Goal: Task Accomplishment & Management: Manage account settings

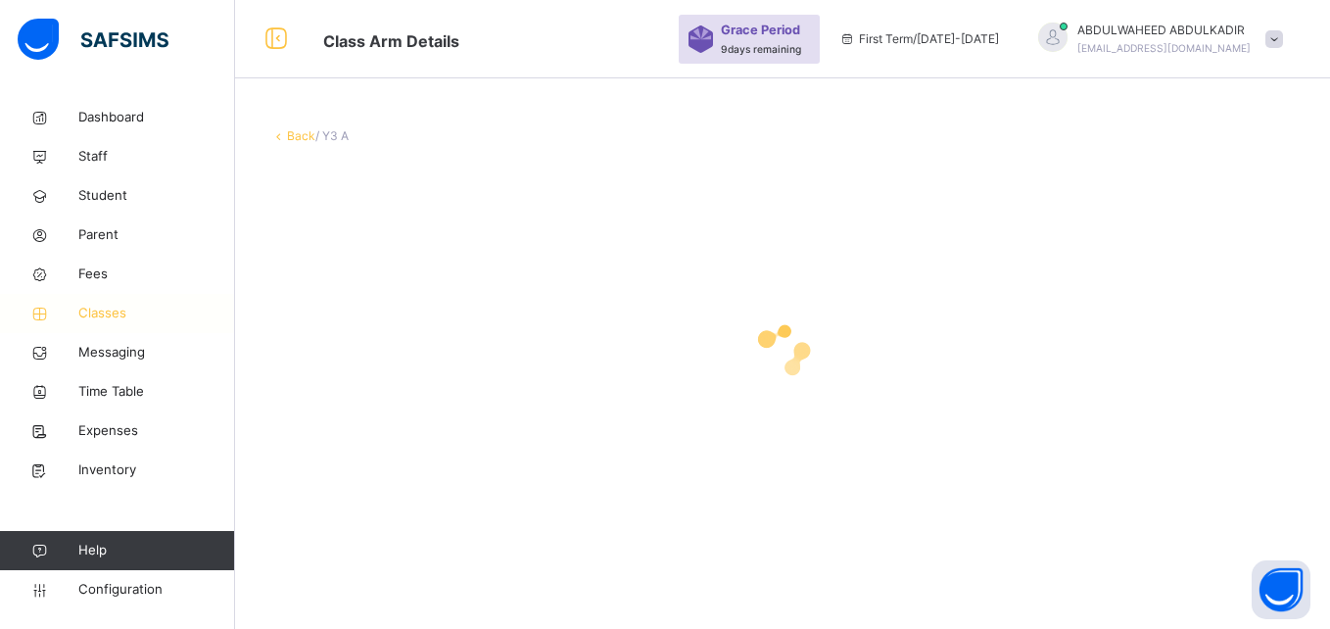
drag, startPoint x: 0, startPoint y: 0, endPoint x: 122, endPoint y: 313, distance: 336.4
click at [122, 313] on span "Classes" at bounding box center [156, 314] width 157 height 20
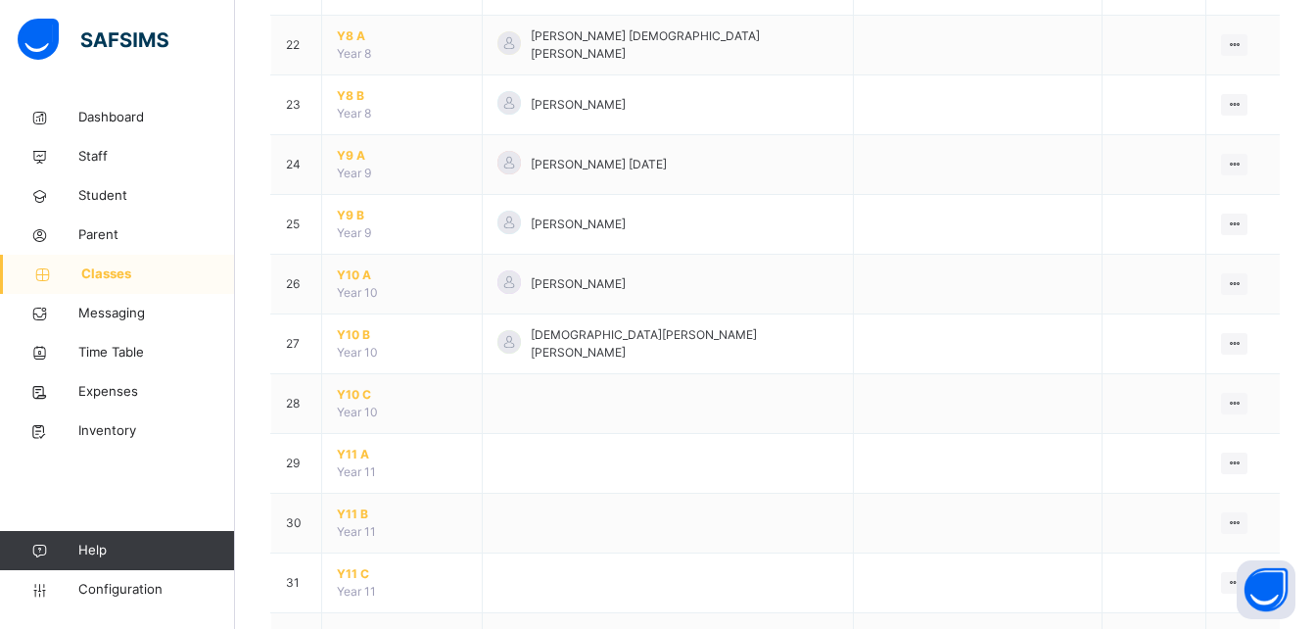
scroll to position [1744, 0]
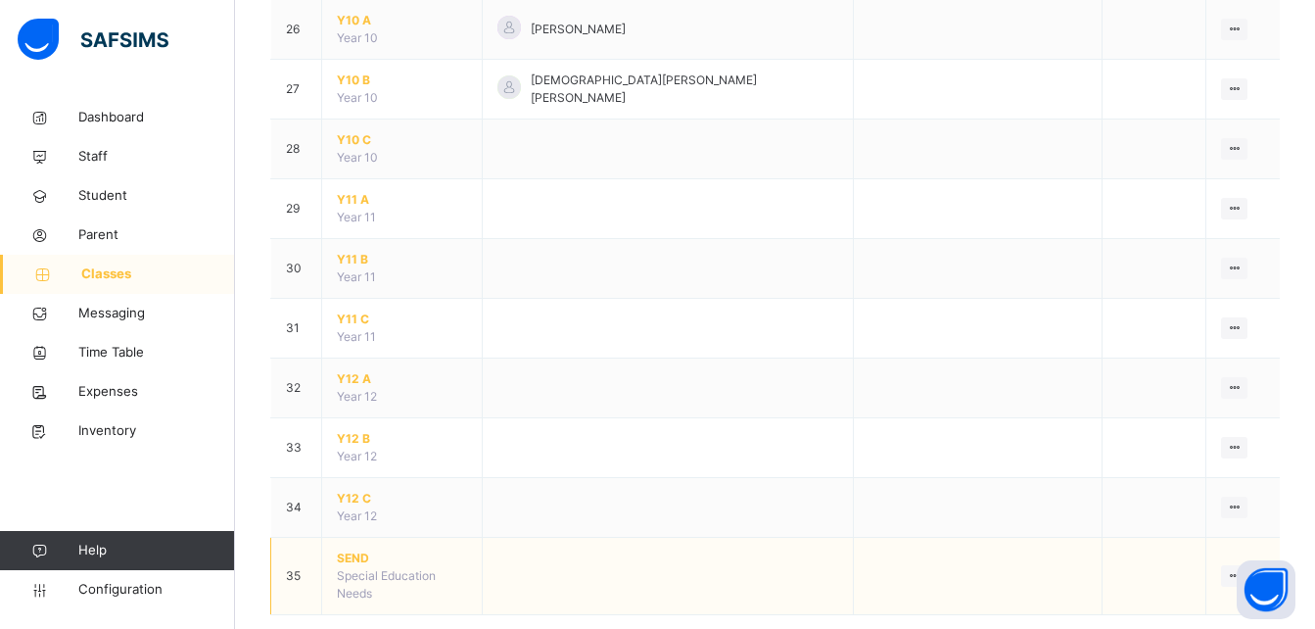
click at [350, 549] on span "SEND" at bounding box center [402, 558] width 130 height 18
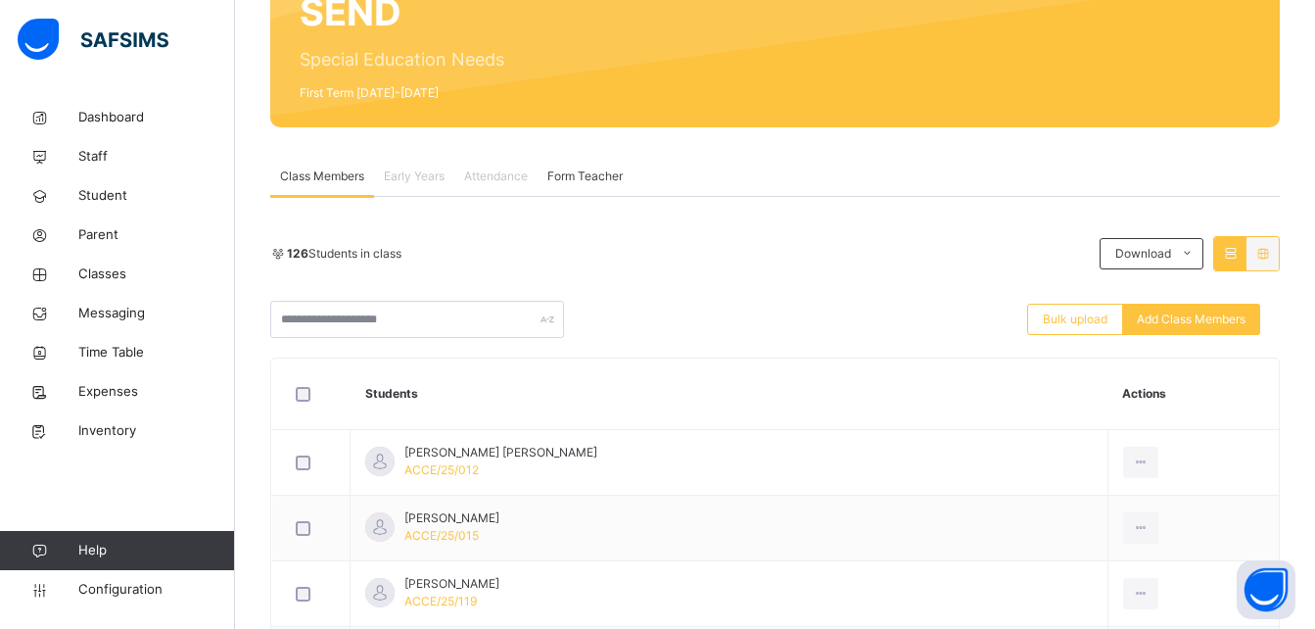
scroll to position [227, 0]
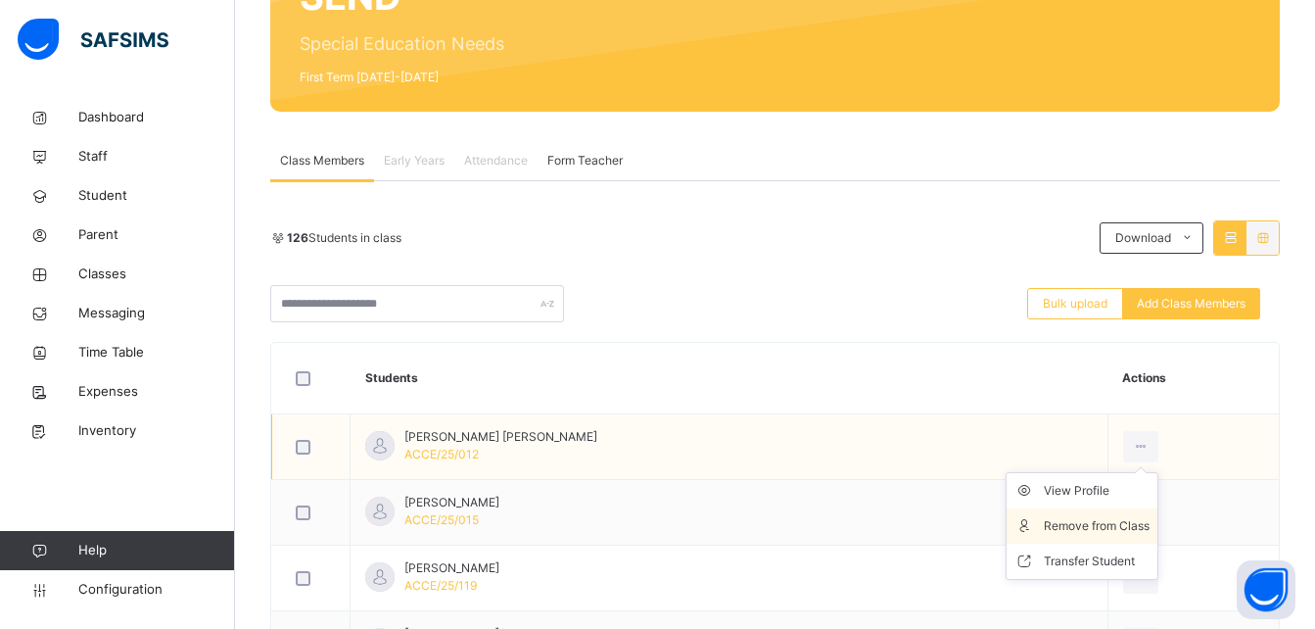
click at [1128, 524] on div "Remove from Class" at bounding box center [1097, 526] width 106 height 20
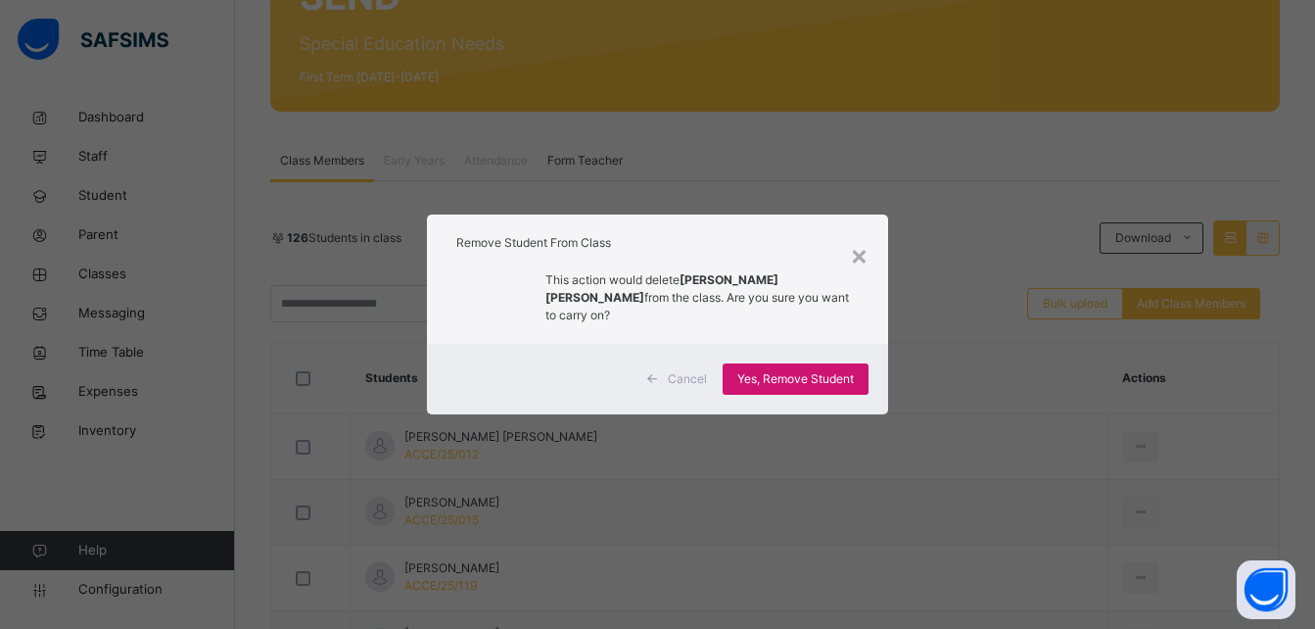
click at [823, 370] on span "Yes, Remove Student" at bounding box center [795, 379] width 117 height 18
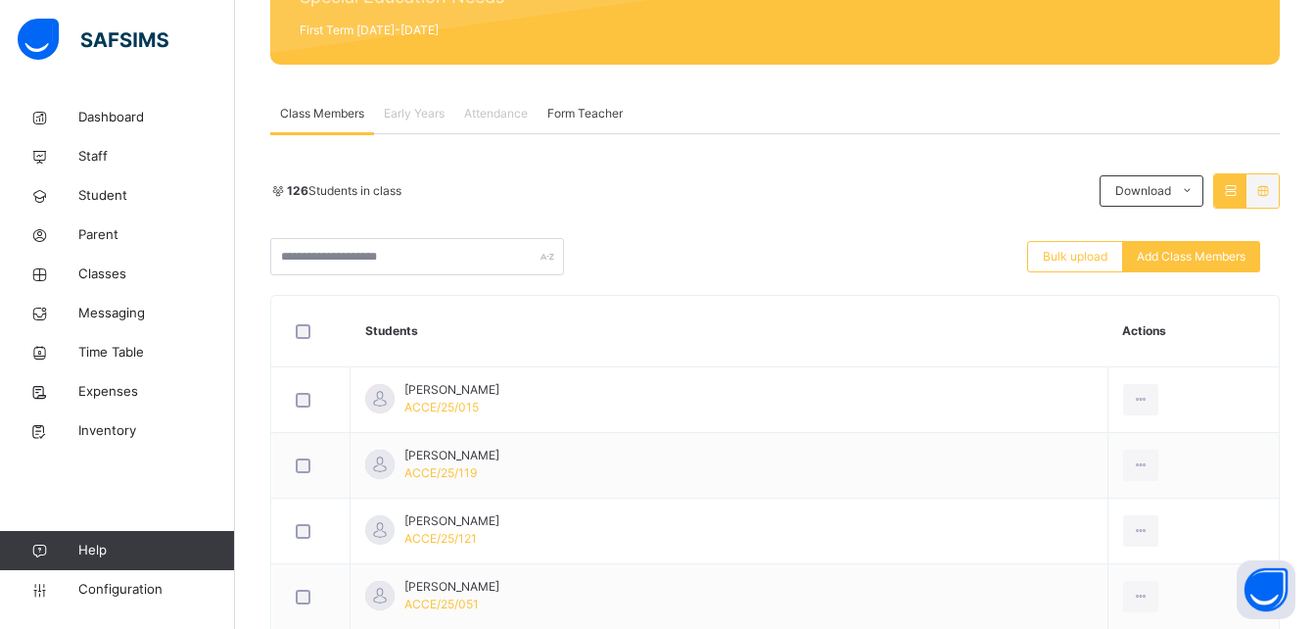
scroll to position [313, 0]
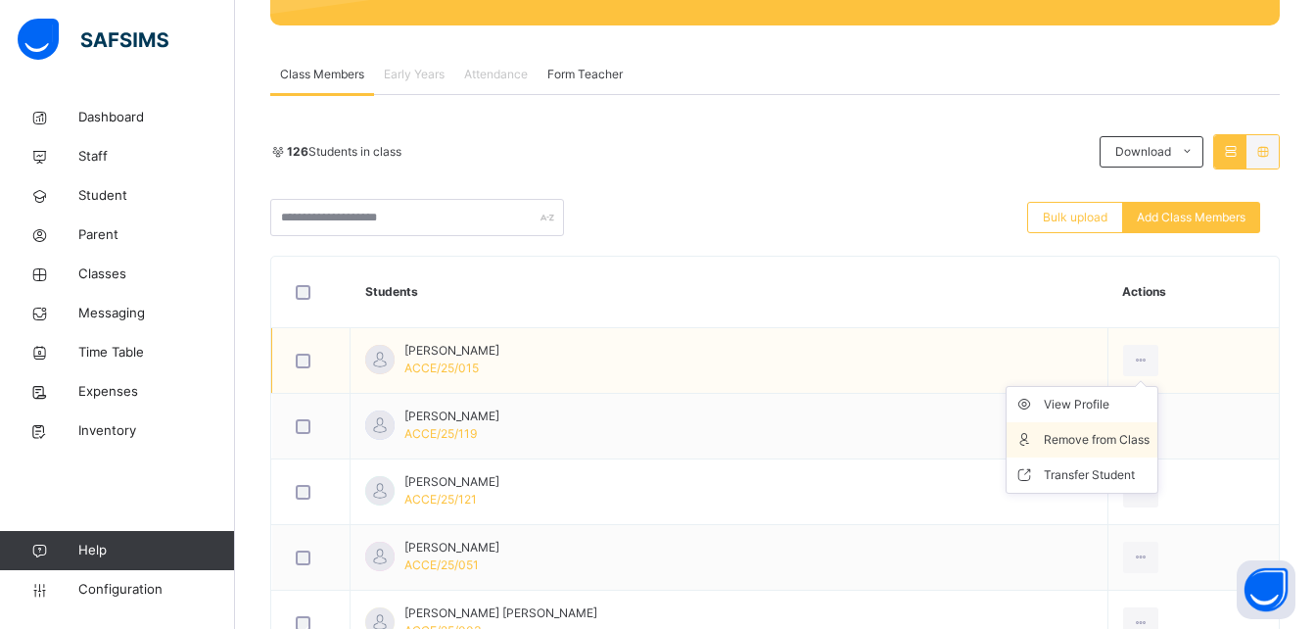
click at [1126, 427] on li "Remove from Class" at bounding box center [1082, 439] width 151 height 35
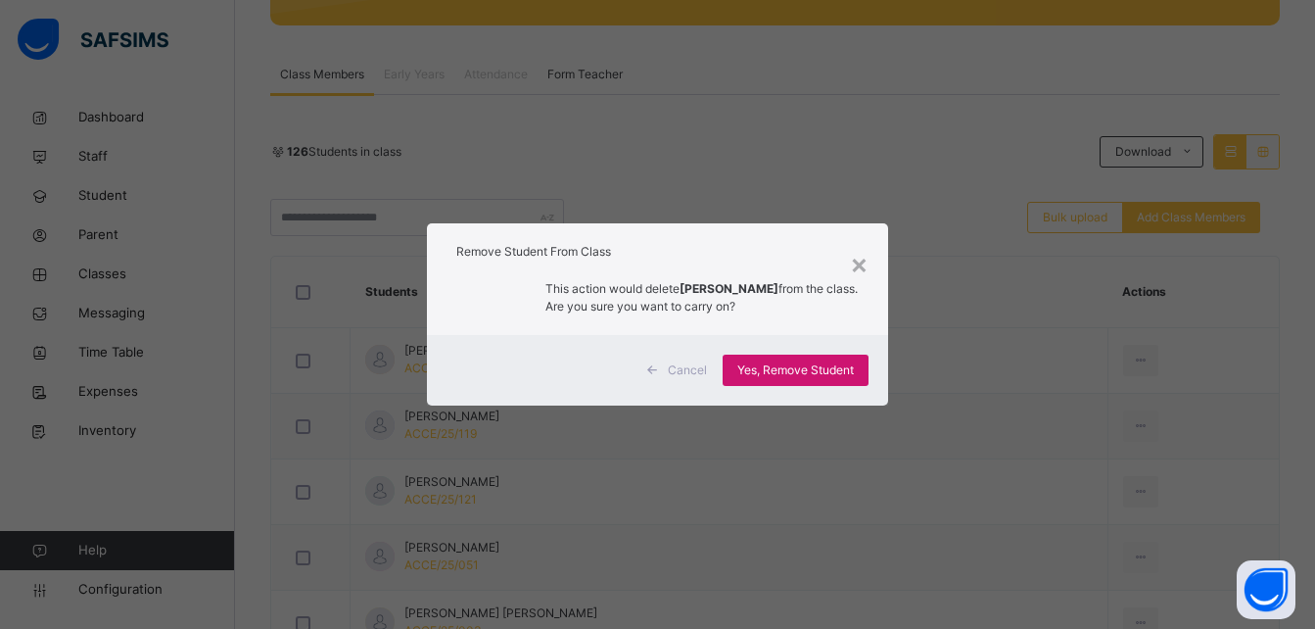
click at [816, 359] on div "Yes, Remove Student" at bounding box center [796, 369] width 146 height 31
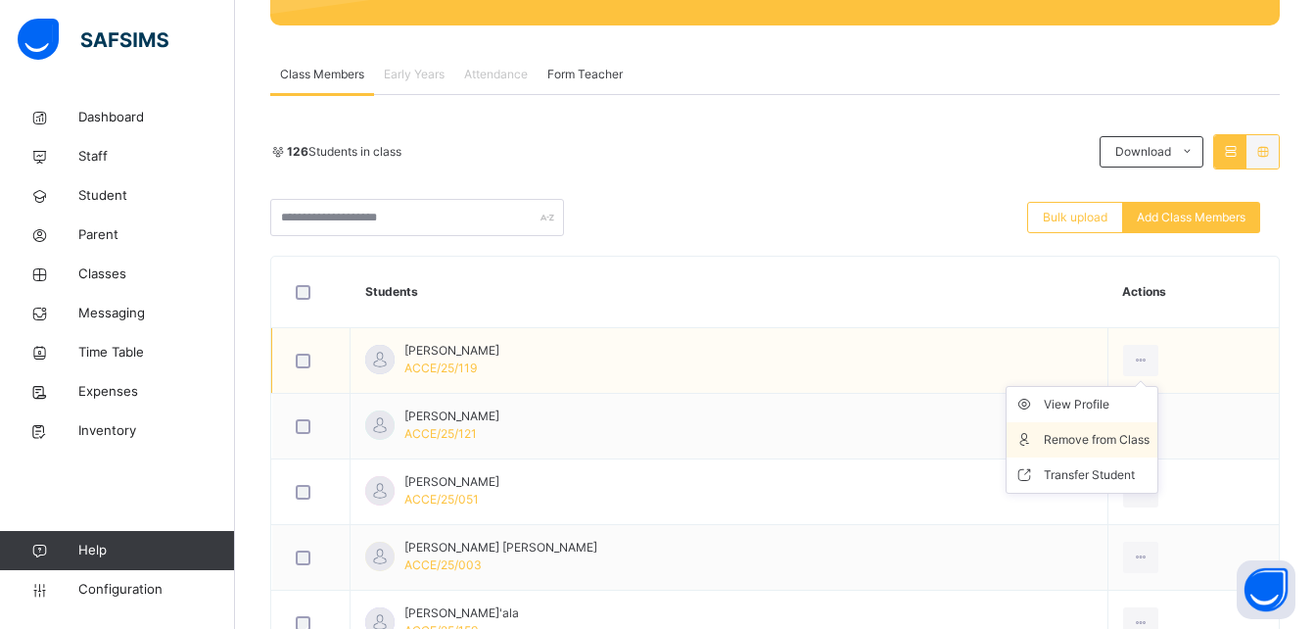
click at [1123, 438] on div "Remove from Class" at bounding box center [1097, 440] width 106 height 20
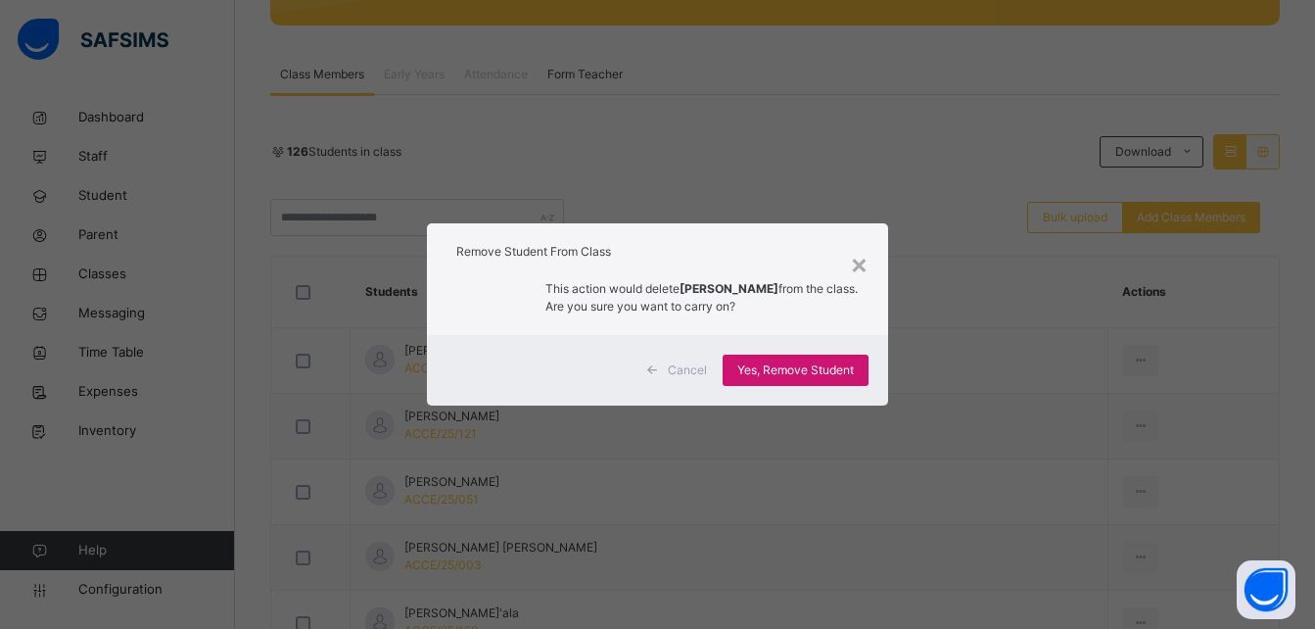
click at [841, 370] on span "Yes, Remove Student" at bounding box center [795, 370] width 117 height 18
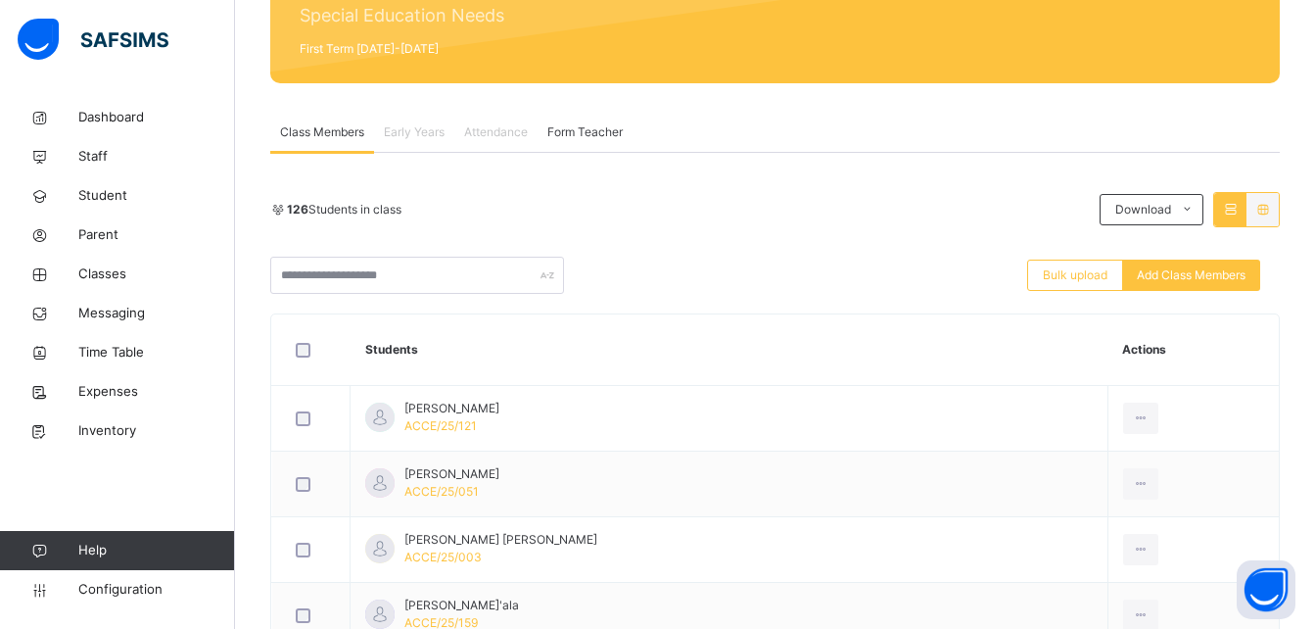
scroll to position [274, 0]
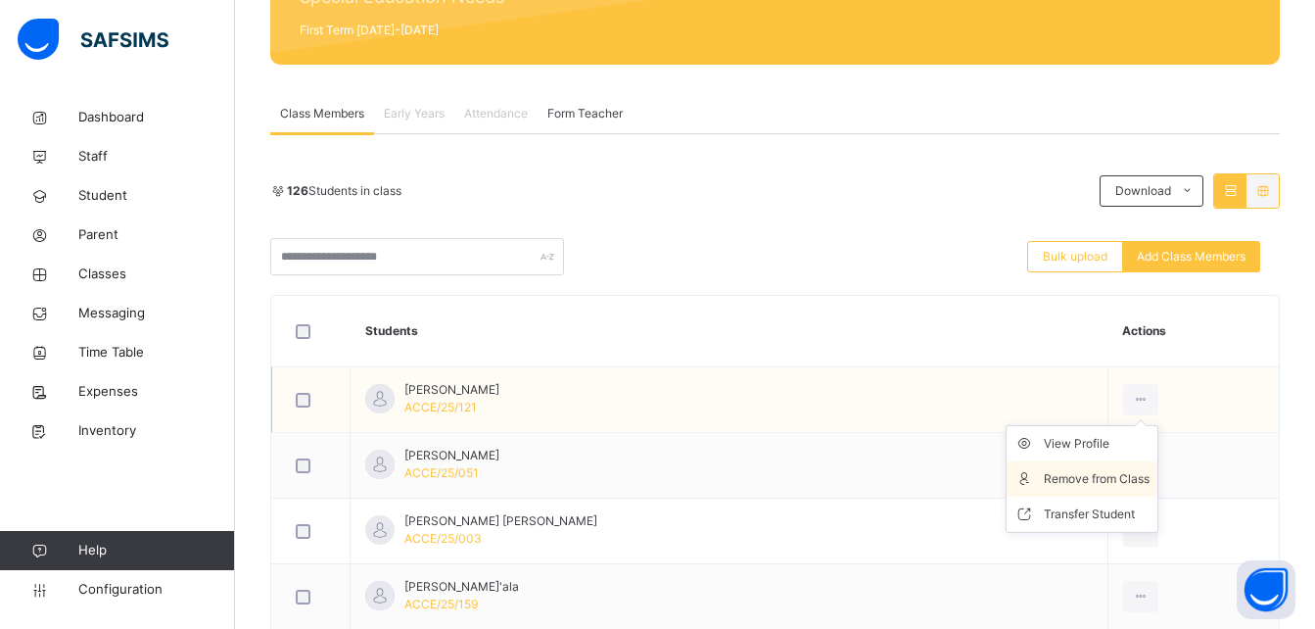
click at [1137, 477] on div "Remove from Class" at bounding box center [1097, 479] width 106 height 20
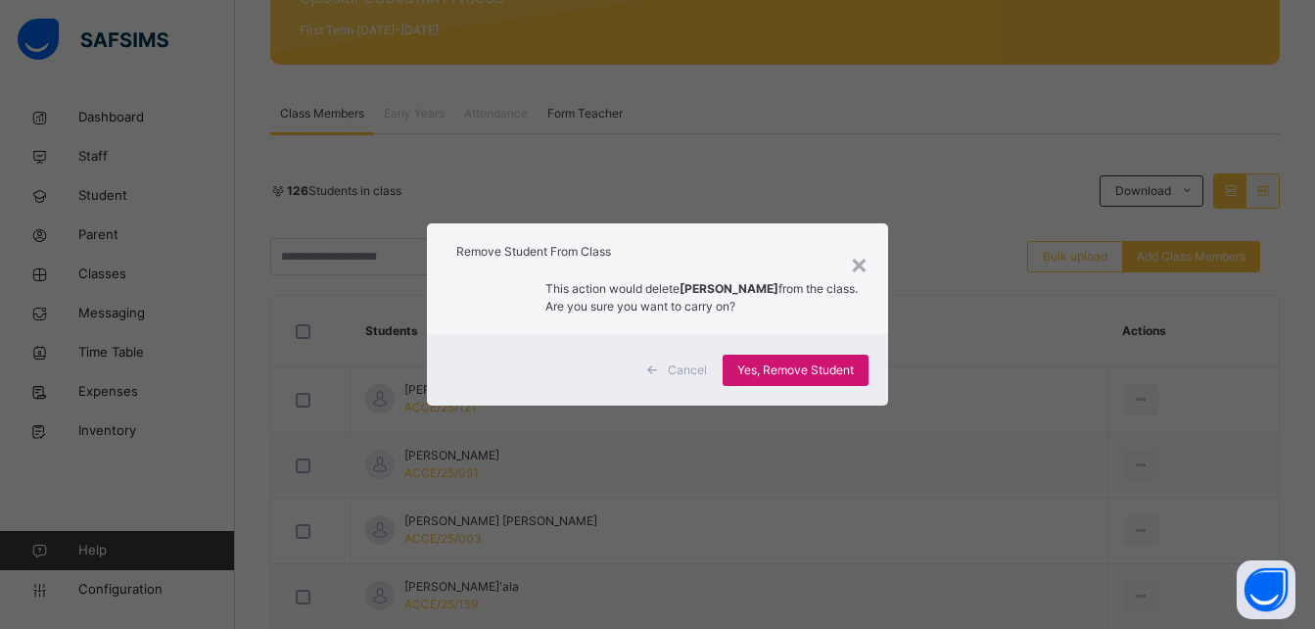
click at [841, 359] on div "Yes, Remove Student" at bounding box center [796, 369] width 146 height 31
click at [823, 363] on span "Yes, Remove Student" at bounding box center [795, 370] width 117 height 18
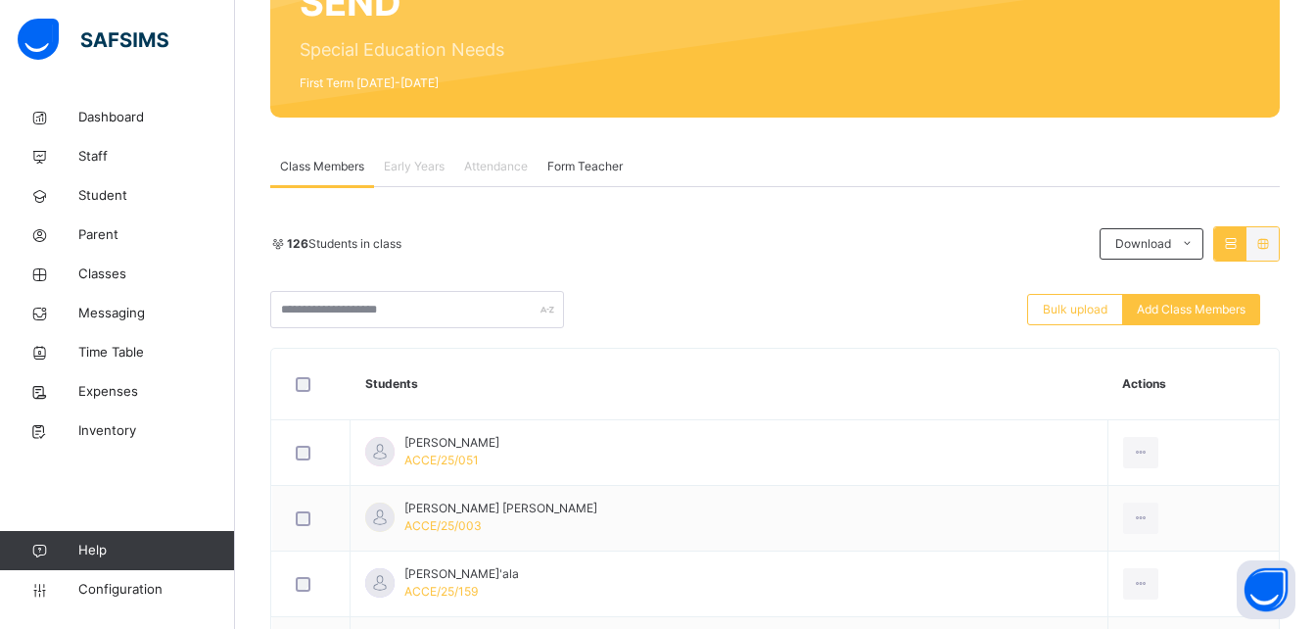
scroll to position [235, 0]
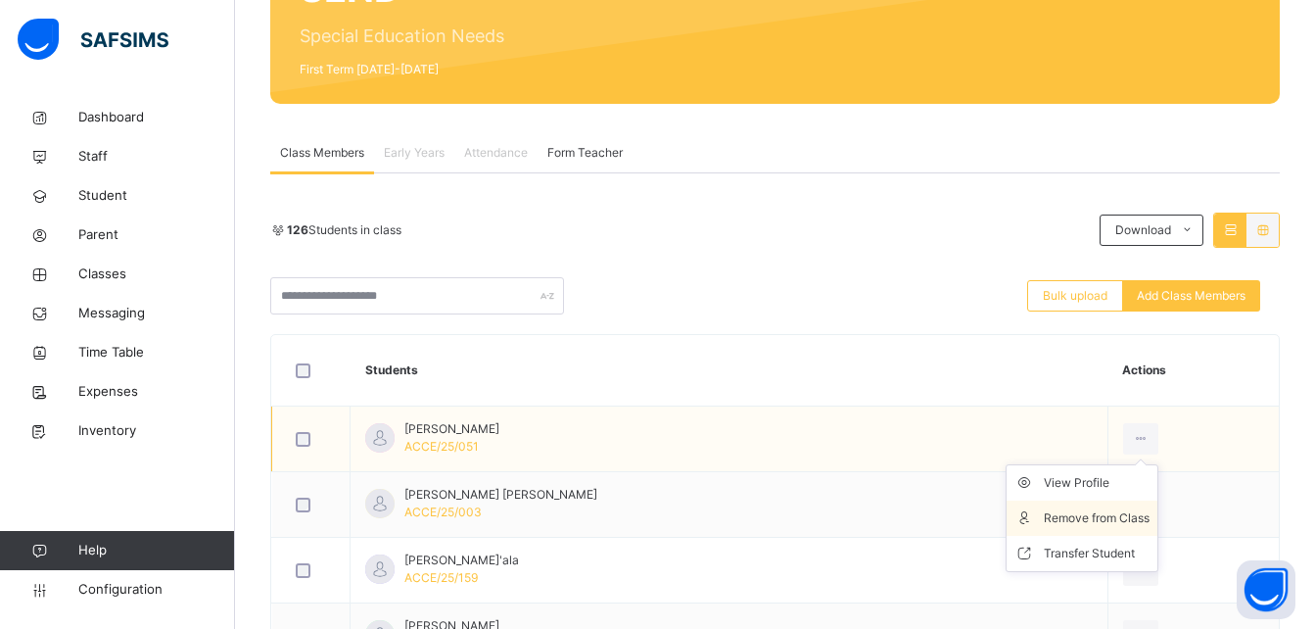
click at [1108, 526] on div "Remove from Class" at bounding box center [1097, 518] width 106 height 20
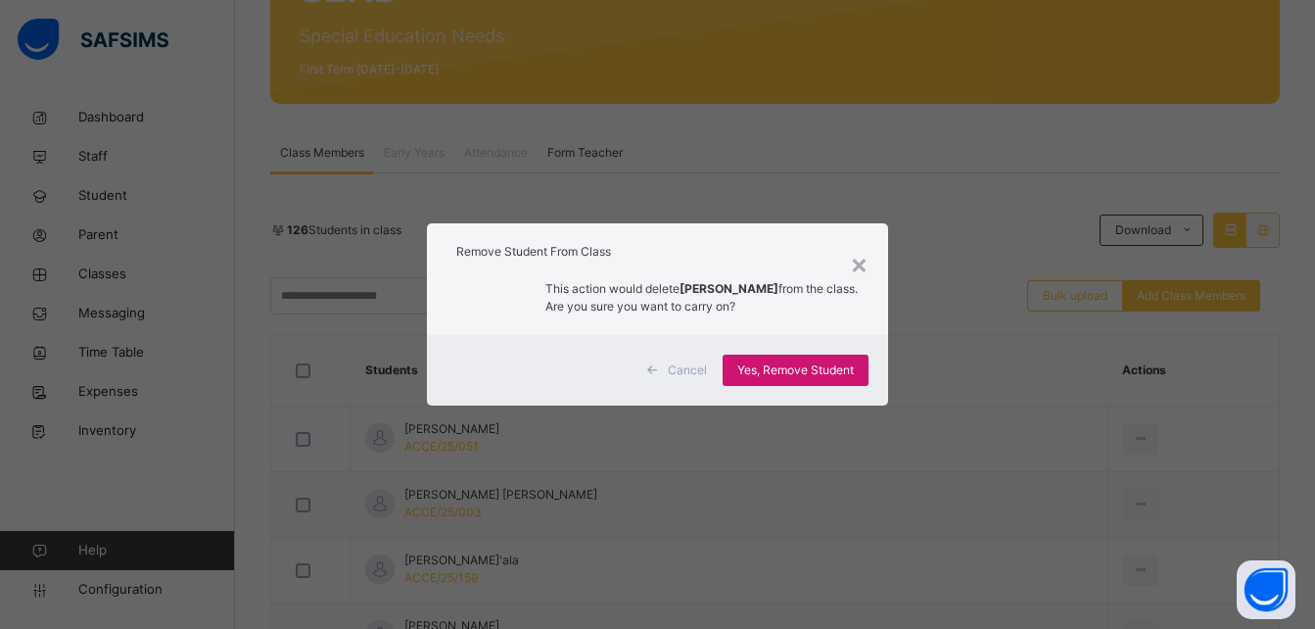
click at [847, 367] on span "Yes, Remove Student" at bounding box center [795, 370] width 117 height 18
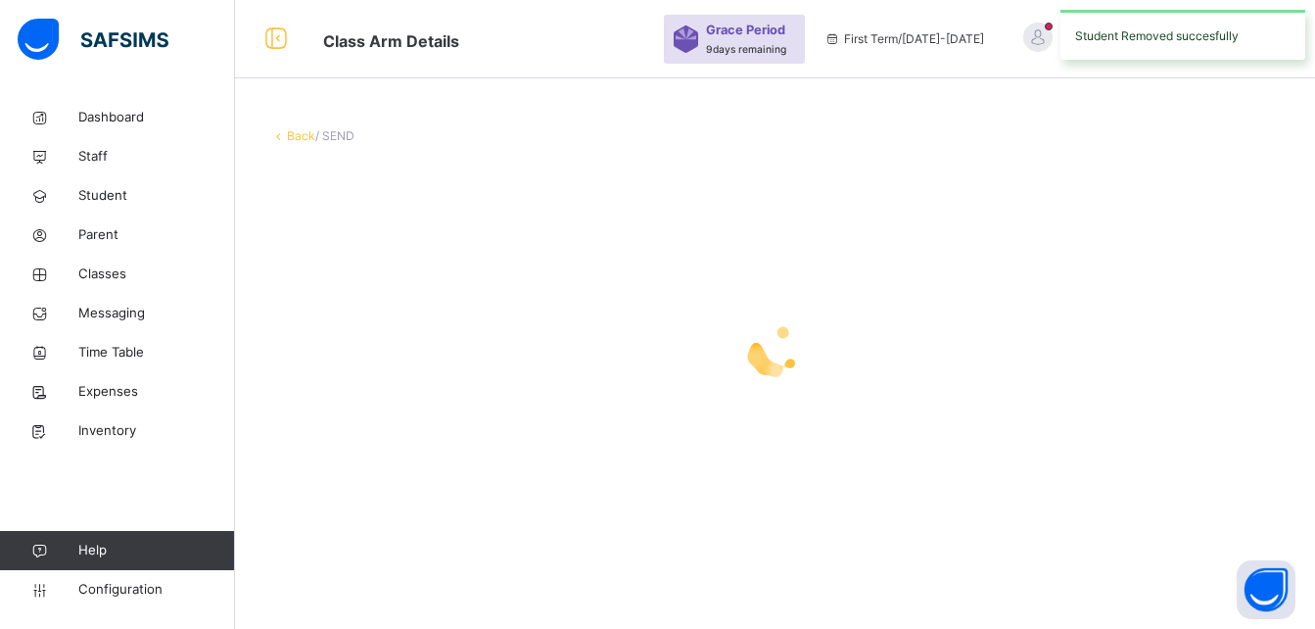
scroll to position [0, 0]
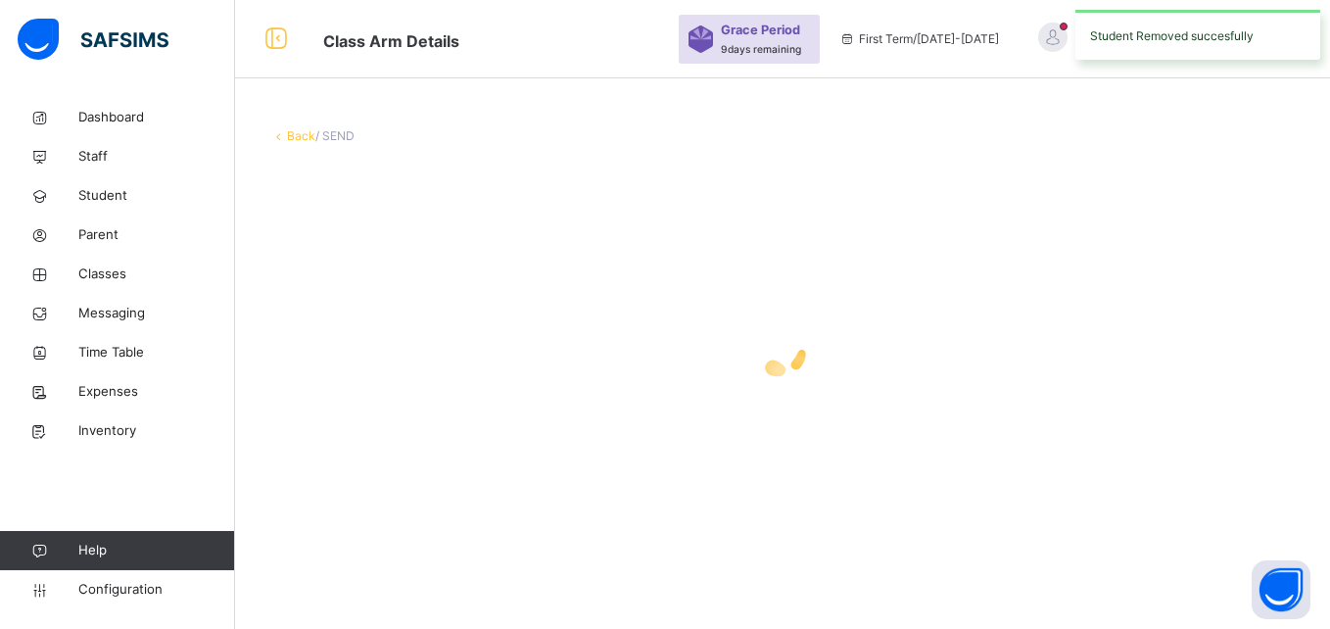
click at [847, 367] on div at bounding box center [782, 350] width 1024 height 78
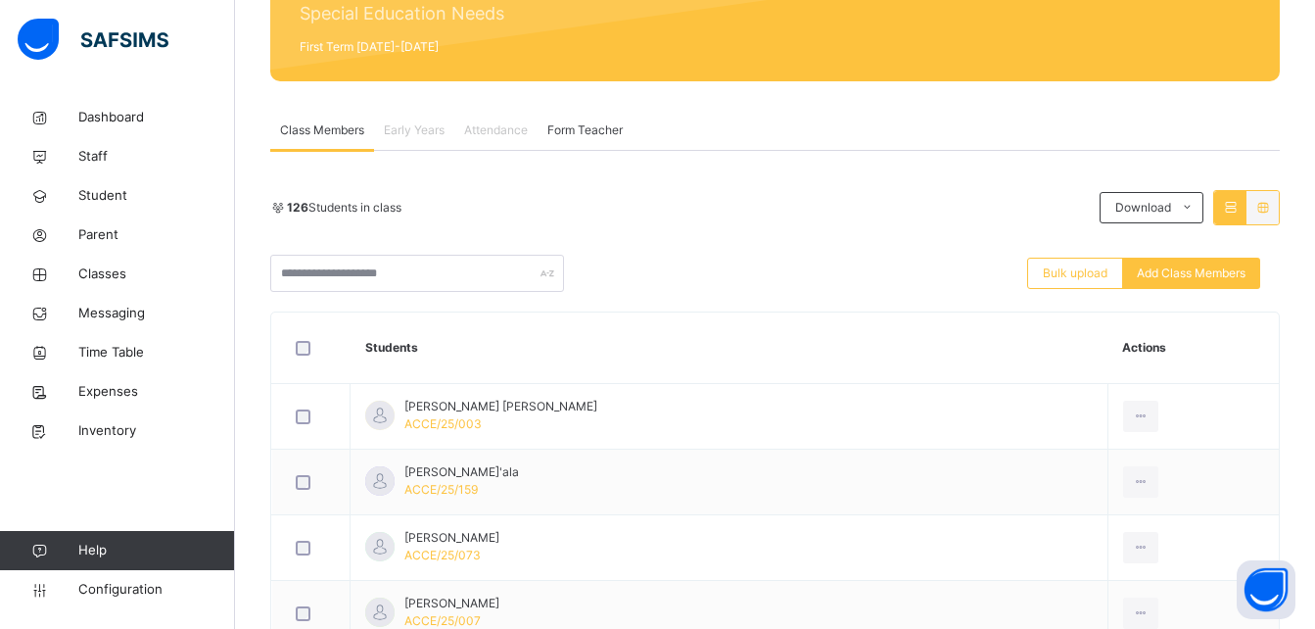
scroll to position [274, 0]
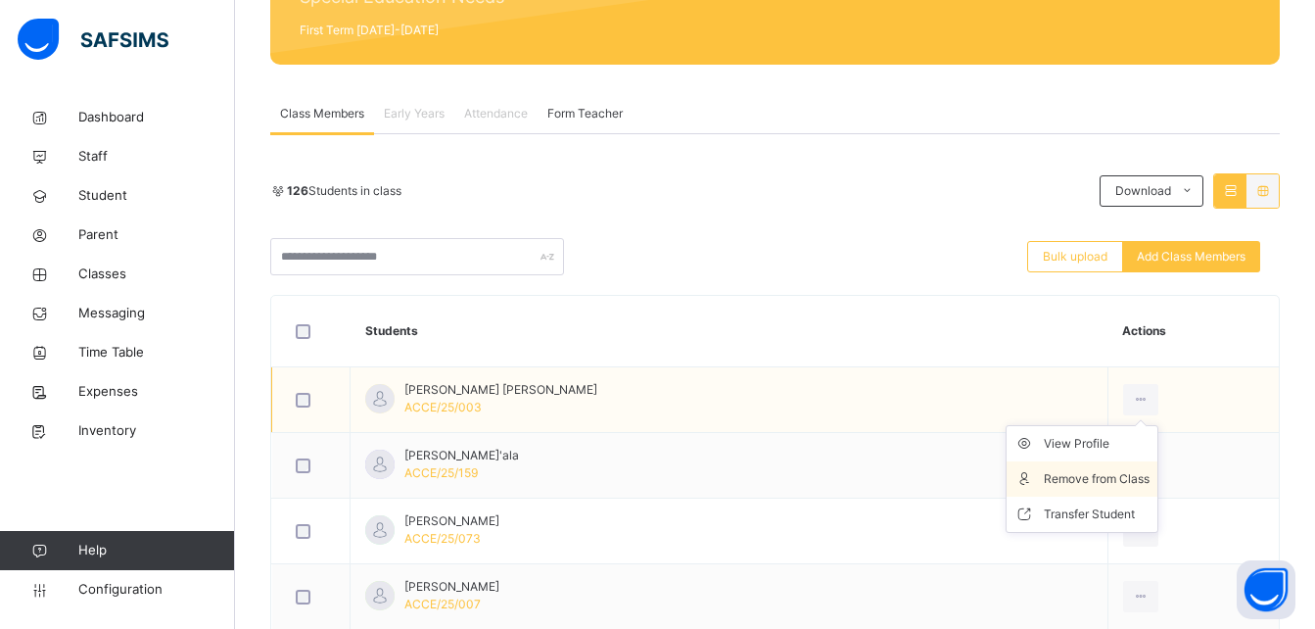
click at [1119, 475] on div "Remove from Class" at bounding box center [1097, 479] width 106 height 20
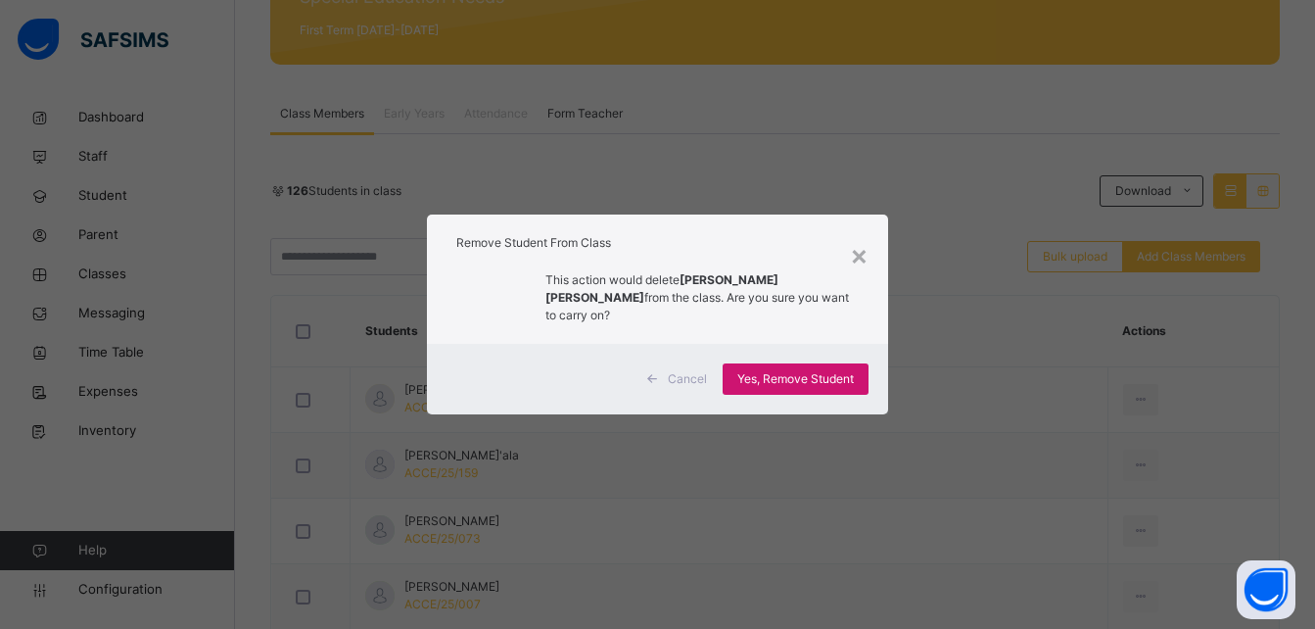
click at [822, 363] on div "Yes, Remove Student" at bounding box center [796, 378] width 146 height 31
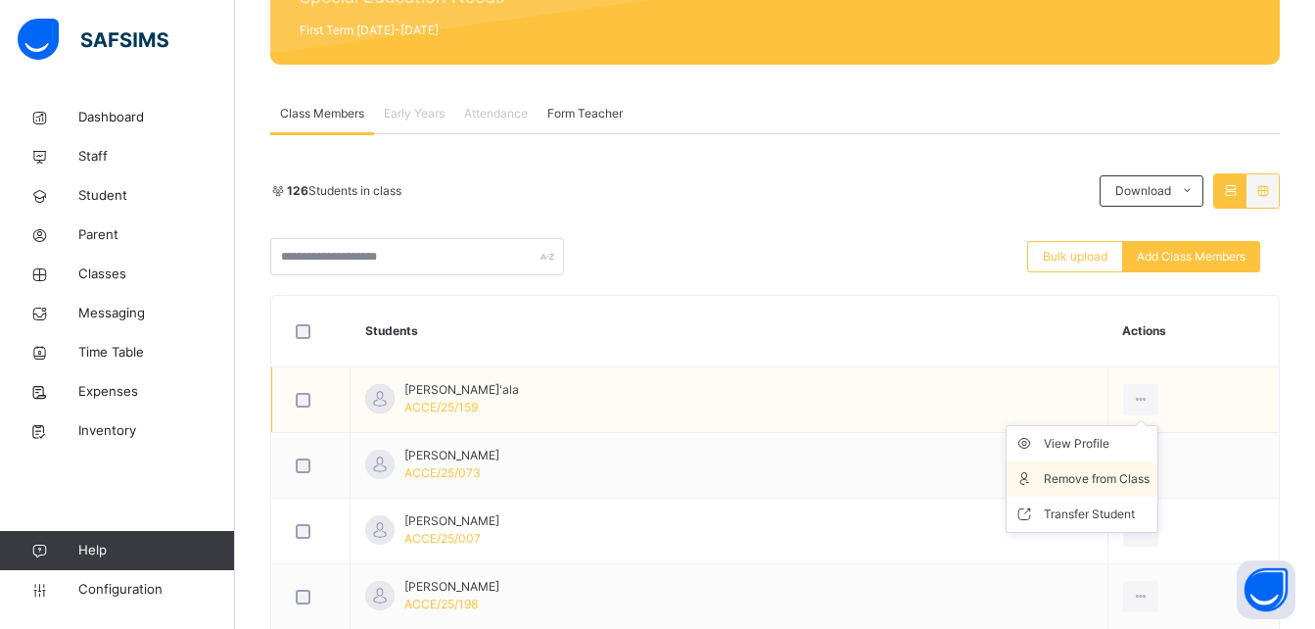
click at [1123, 482] on div "Remove from Class" at bounding box center [1097, 479] width 106 height 20
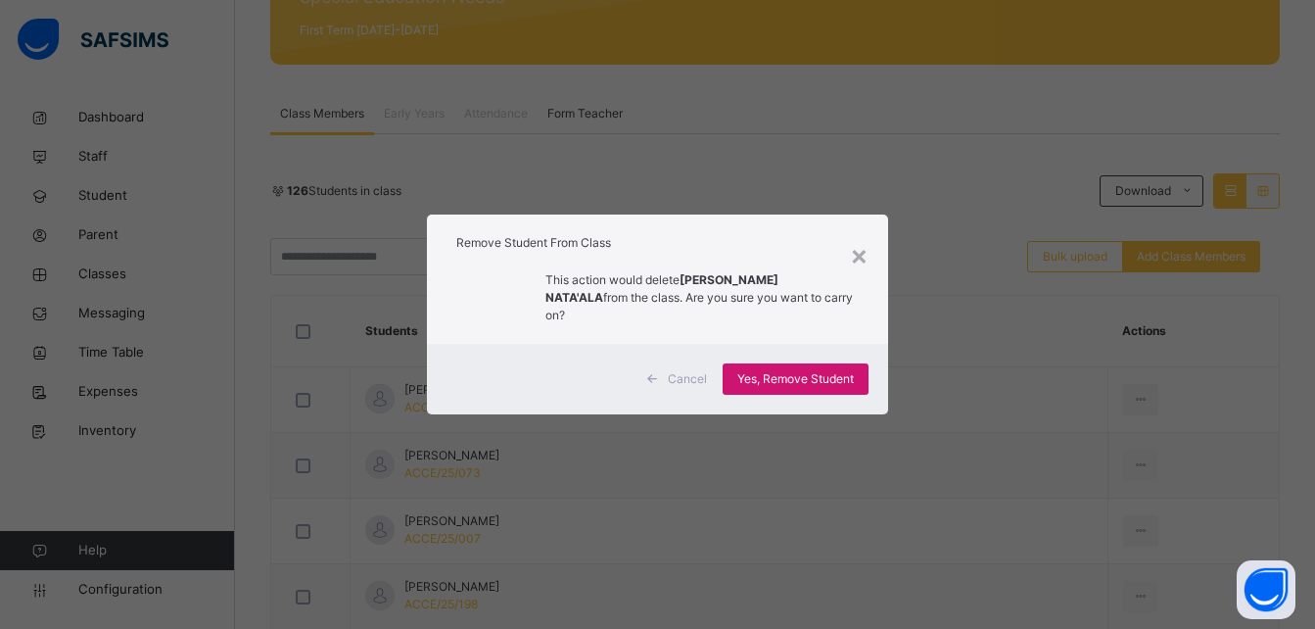
click at [812, 370] on span "Yes, Remove Student" at bounding box center [795, 379] width 117 height 18
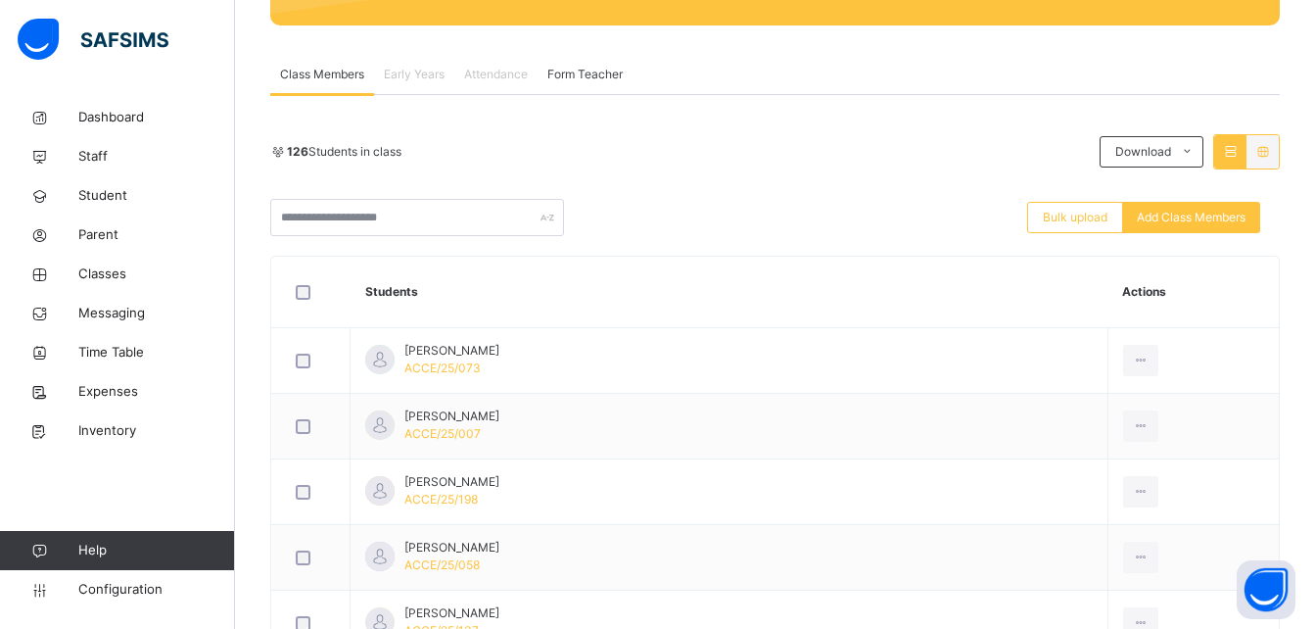
scroll to position [352, 0]
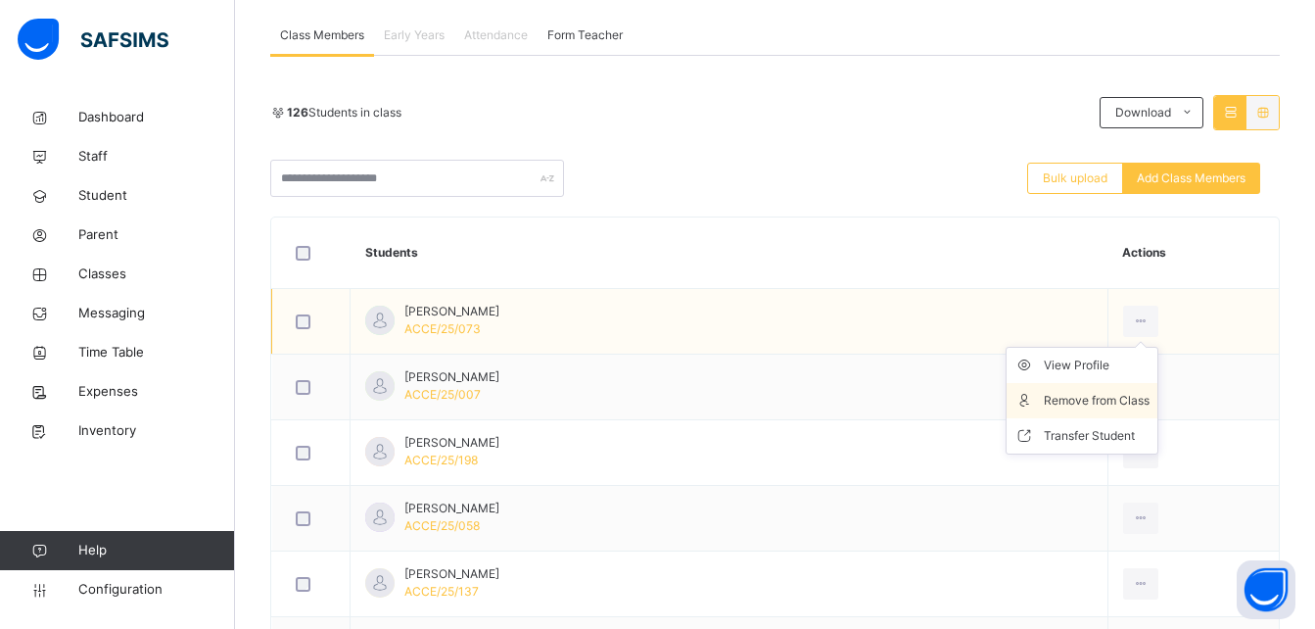
click at [1134, 395] on div "Remove from Class" at bounding box center [1097, 401] width 106 height 20
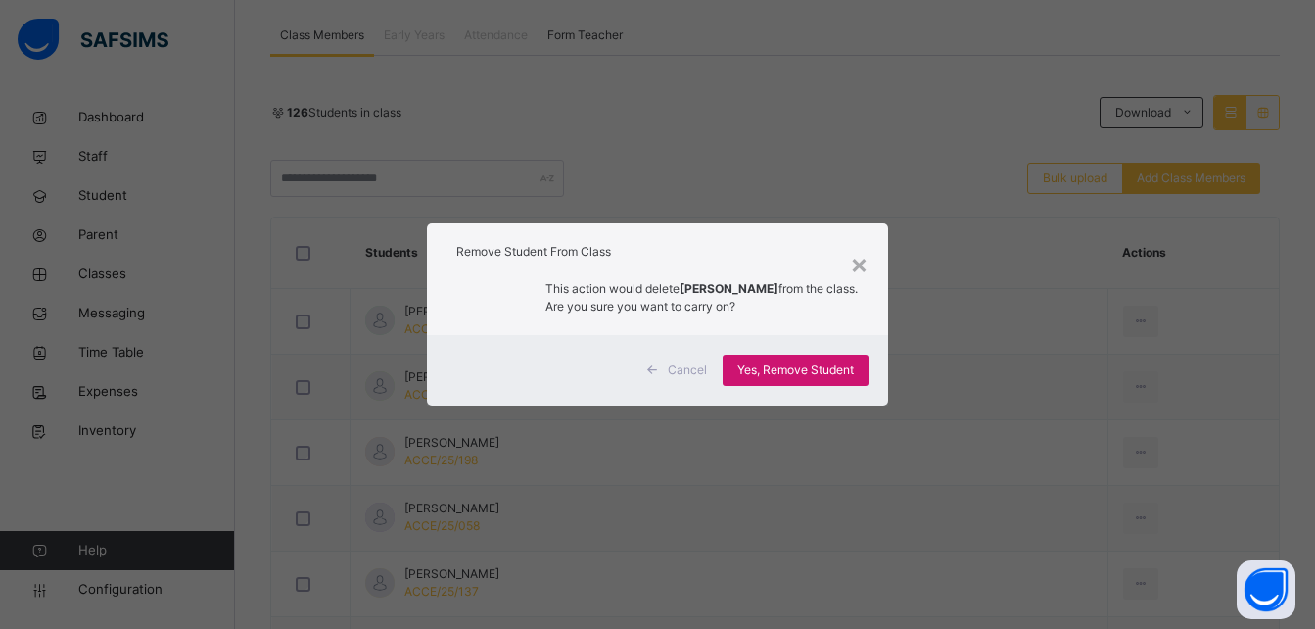
click at [854, 372] on span "Yes, Remove Student" at bounding box center [795, 370] width 117 height 18
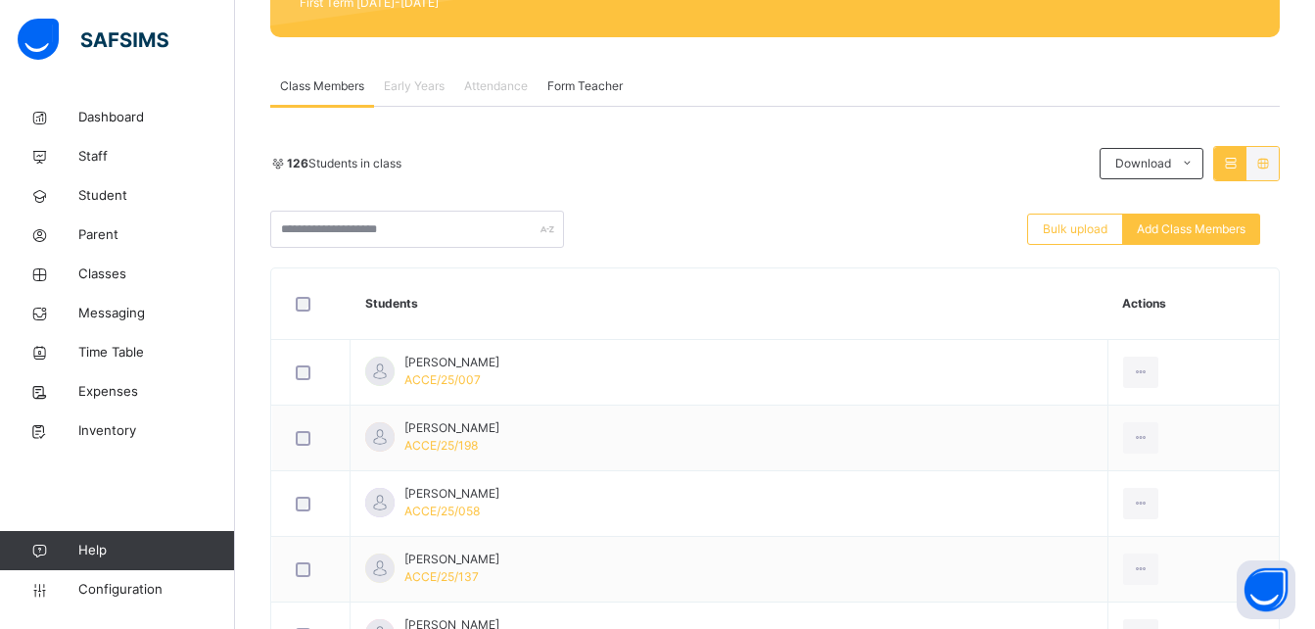
scroll to position [313, 0]
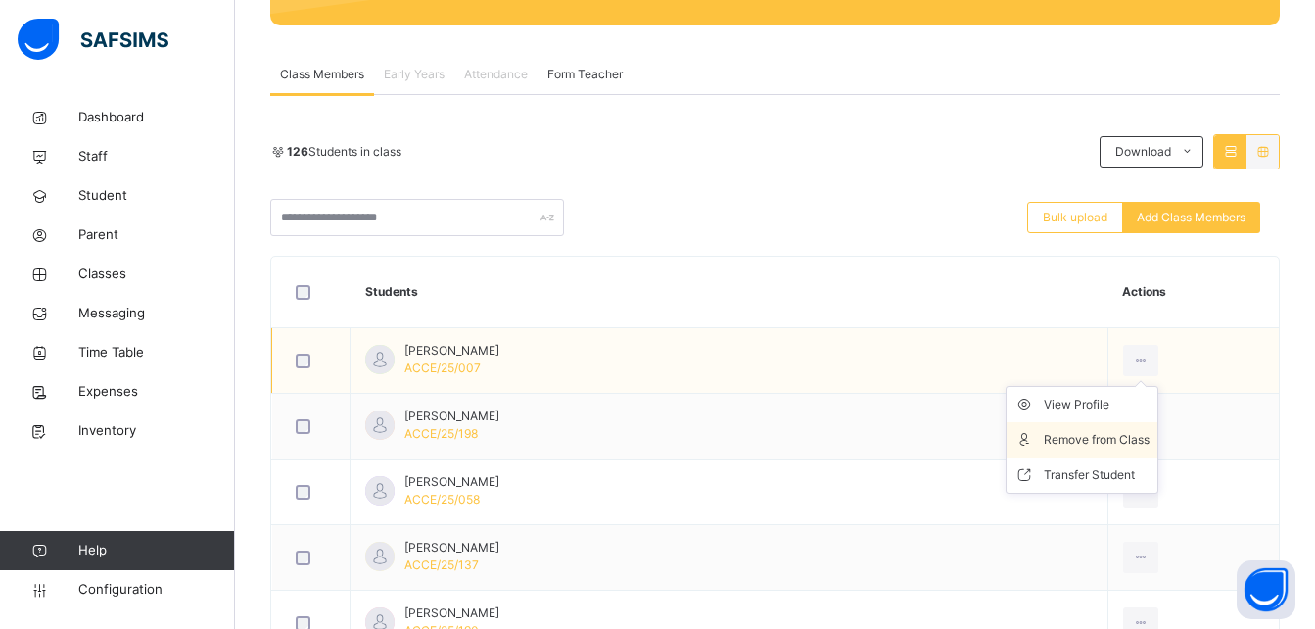
click at [1104, 434] on div "Remove from Class" at bounding box center [1097, 440] width 106 height 20
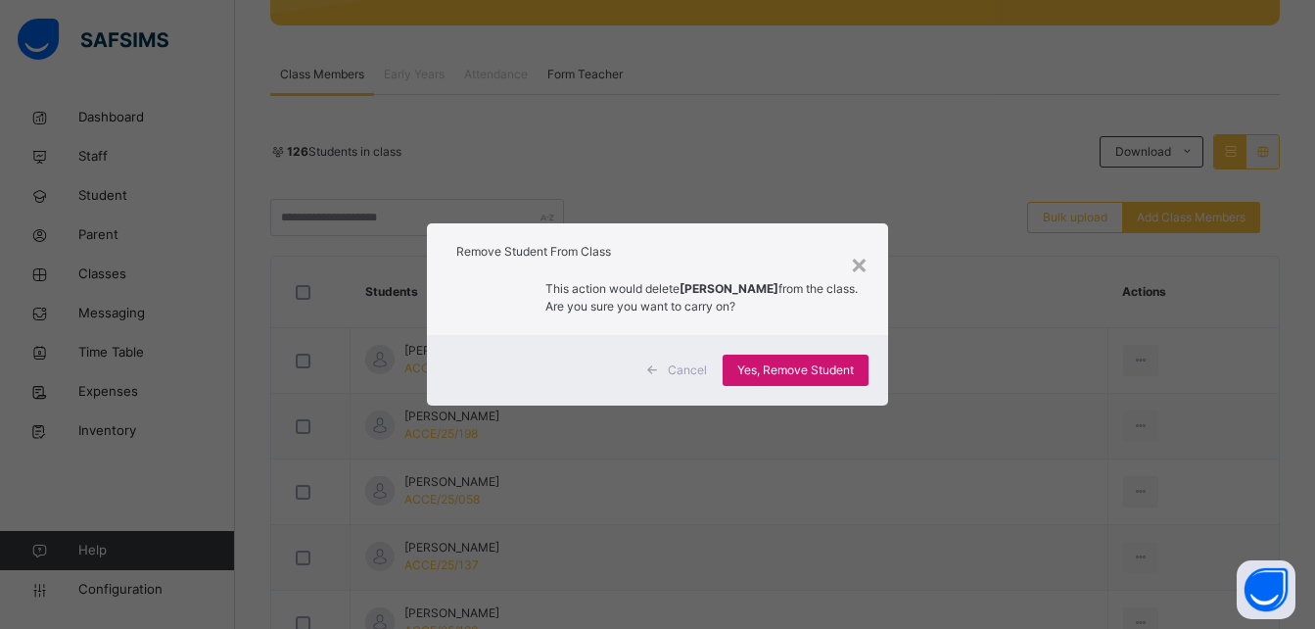
click at [828, 369] on span "Yes, Remove Student" at bounding box center [795, 370] width 117 height 18
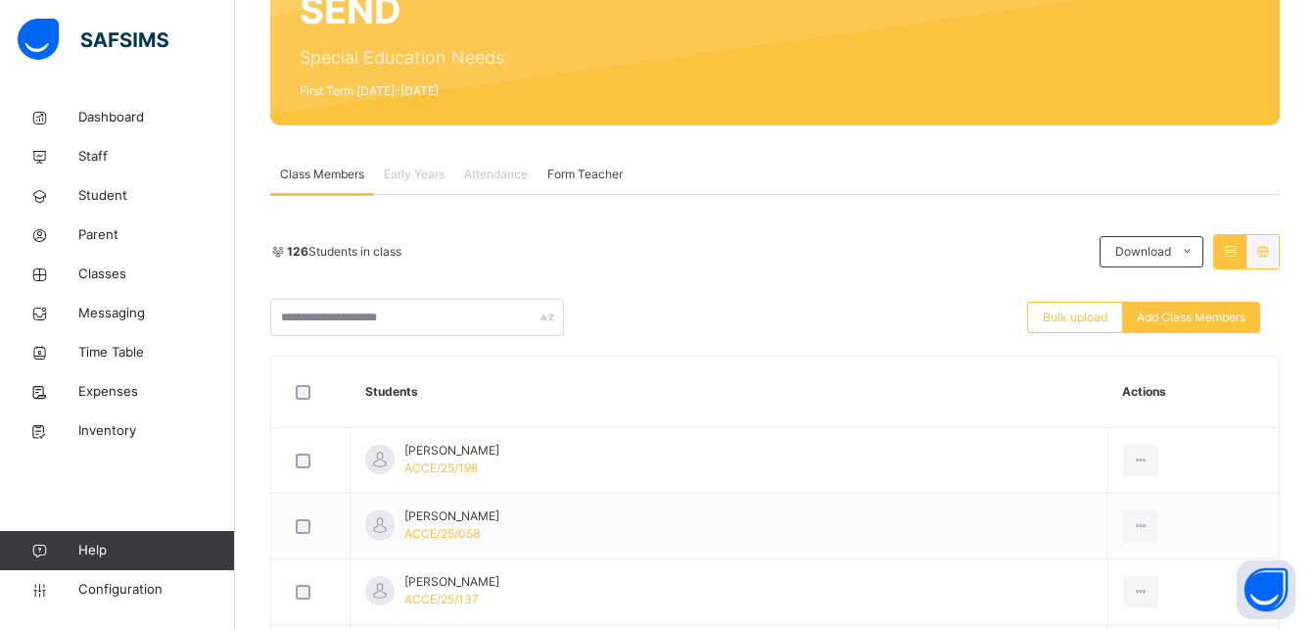
scroll to position [235, 0]
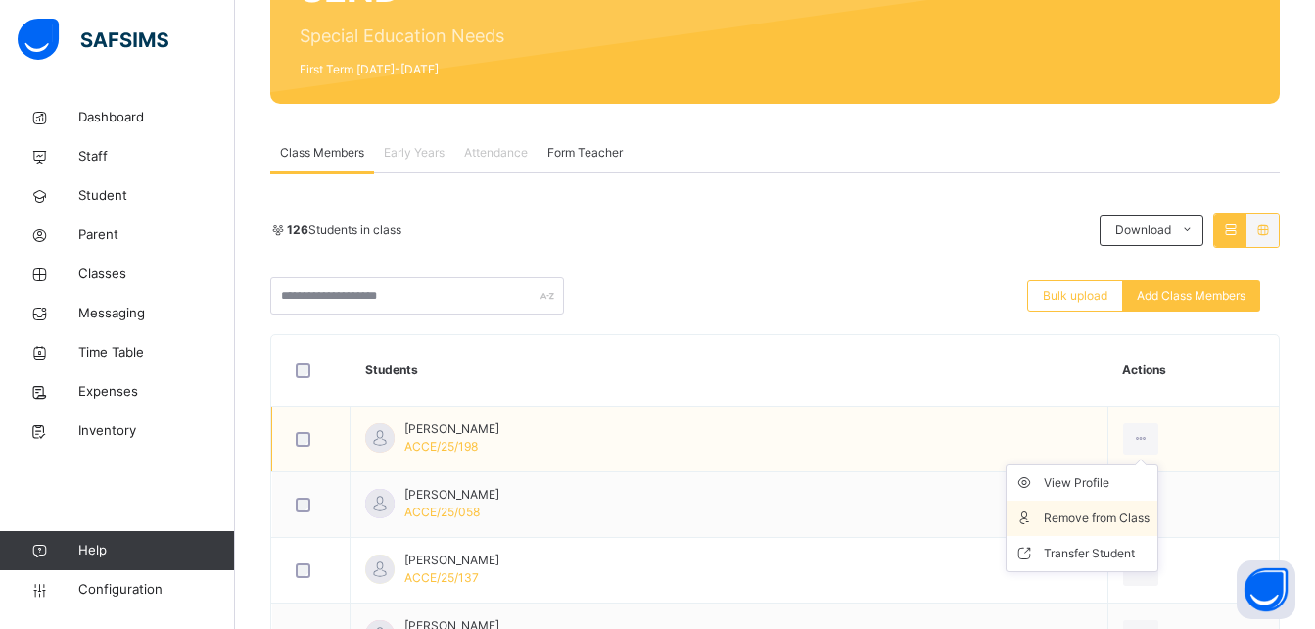
click at [1053, 509] on div "Remove from Class" at bounding box center [1097, 518] width 106 height 20
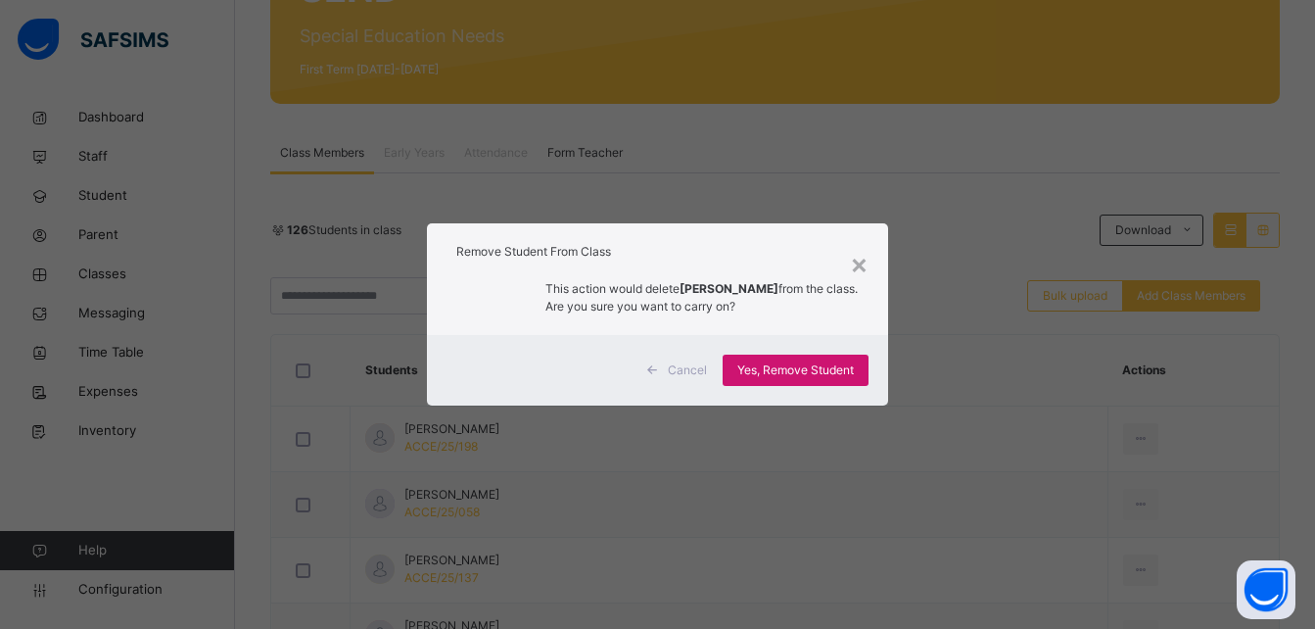
click at [834, 366] on span "Yes, Remove Student" at bounding box center [795, 370] width 117 height 18
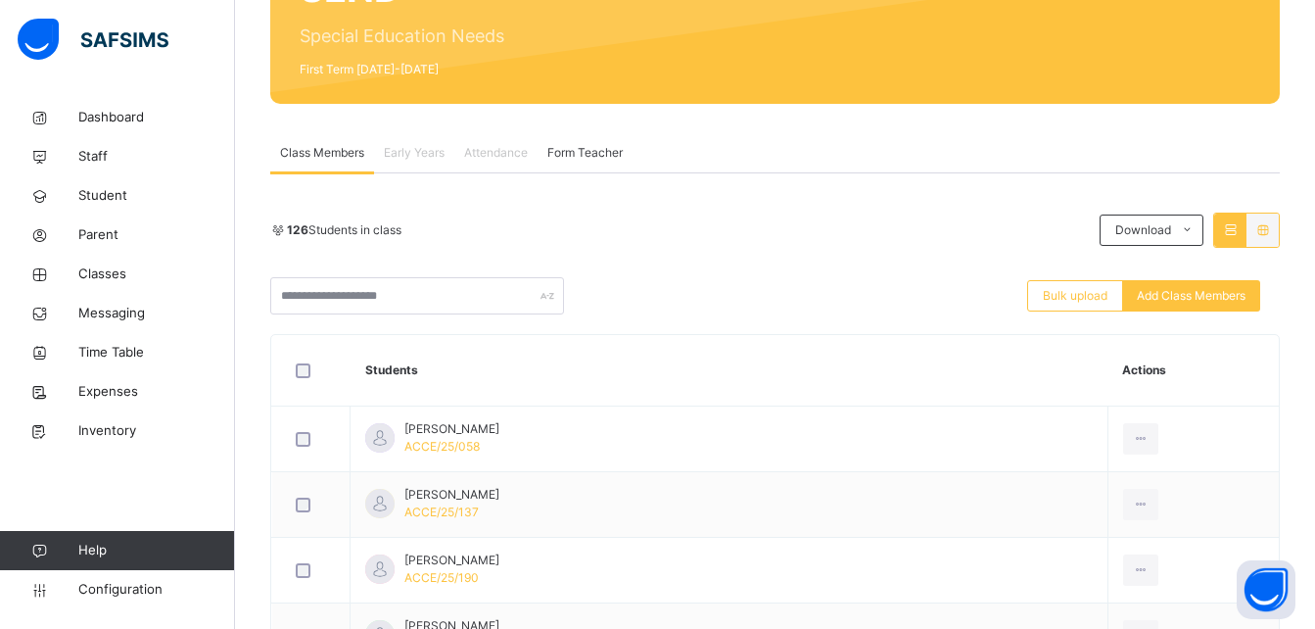
scroll to position [274, 0]
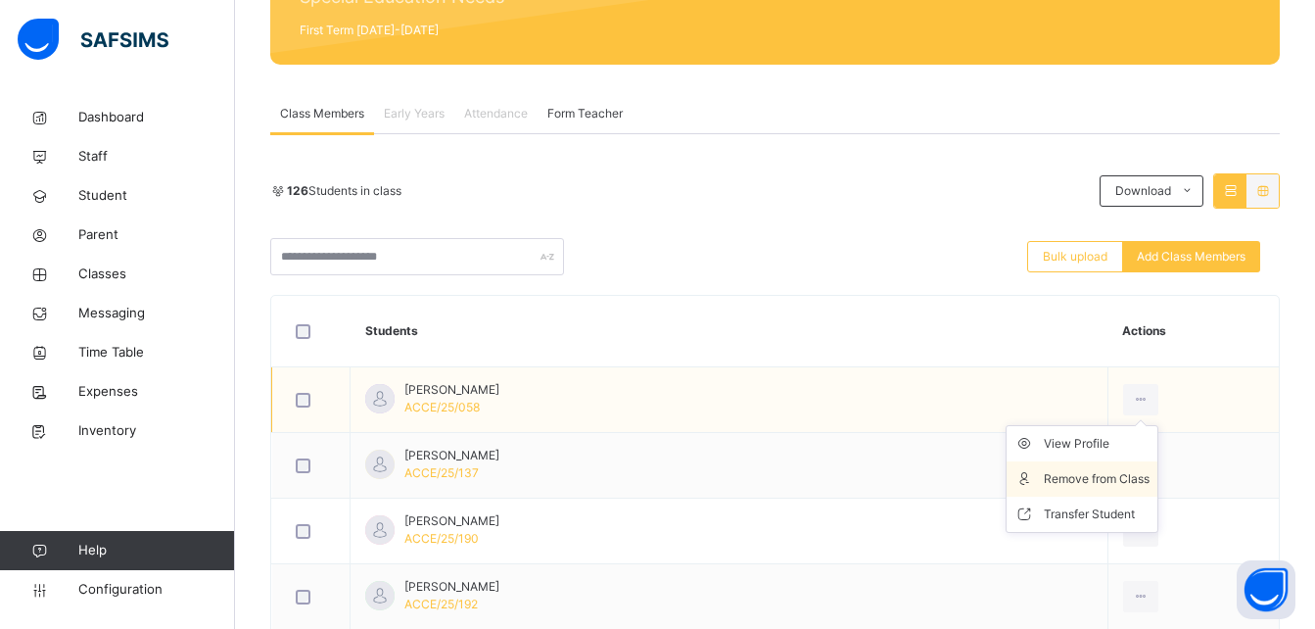
click at [1113, 464] on li "Remove from Class" at bounding box center [1082, 478] width 151 height 35
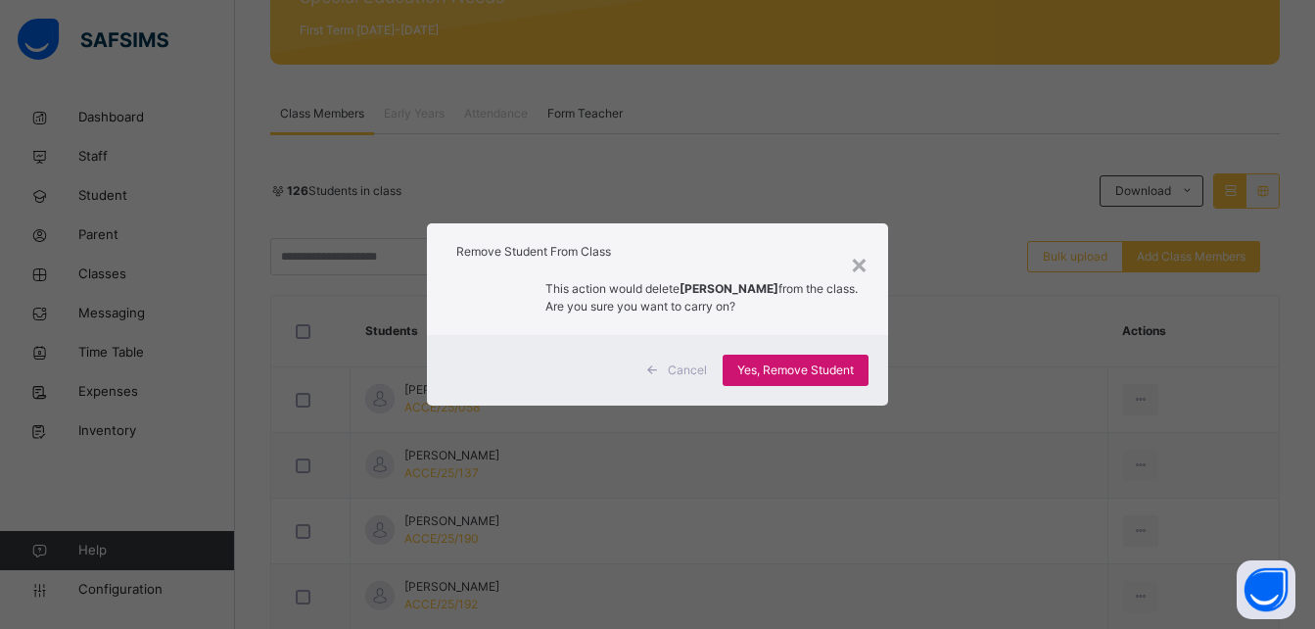
click at [824, 378] on span "Yes, Remove Student" at bounding box center [795, 370] width 117 height 18
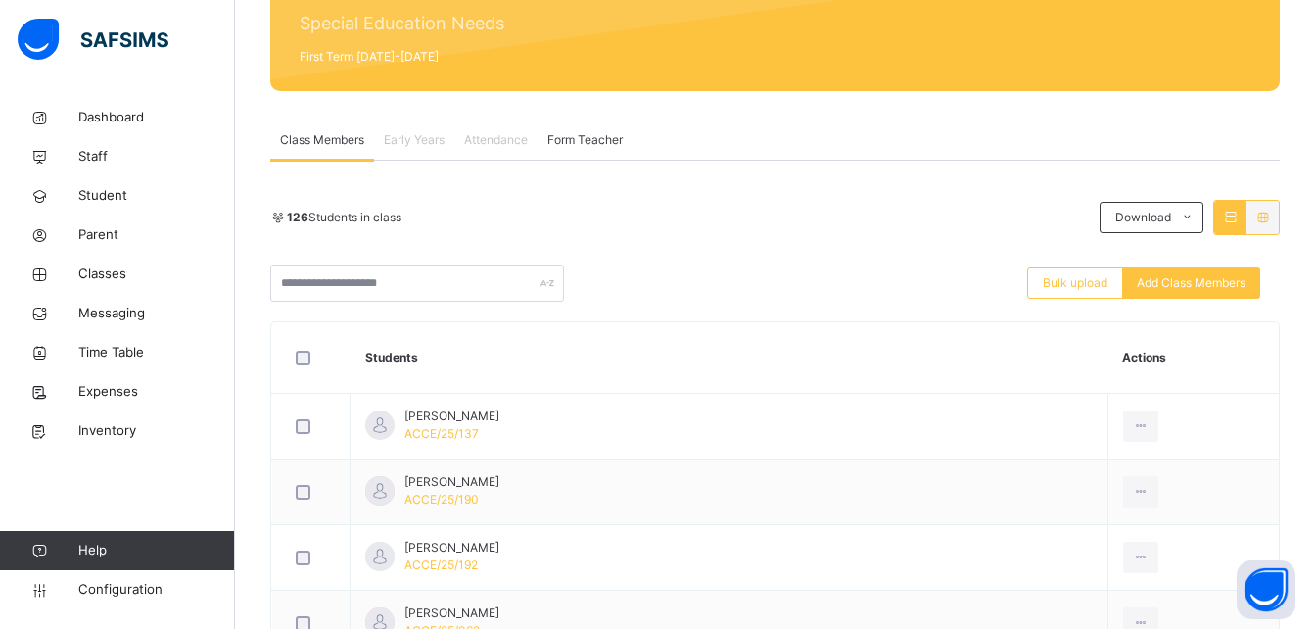
scroll to position [287, 0]
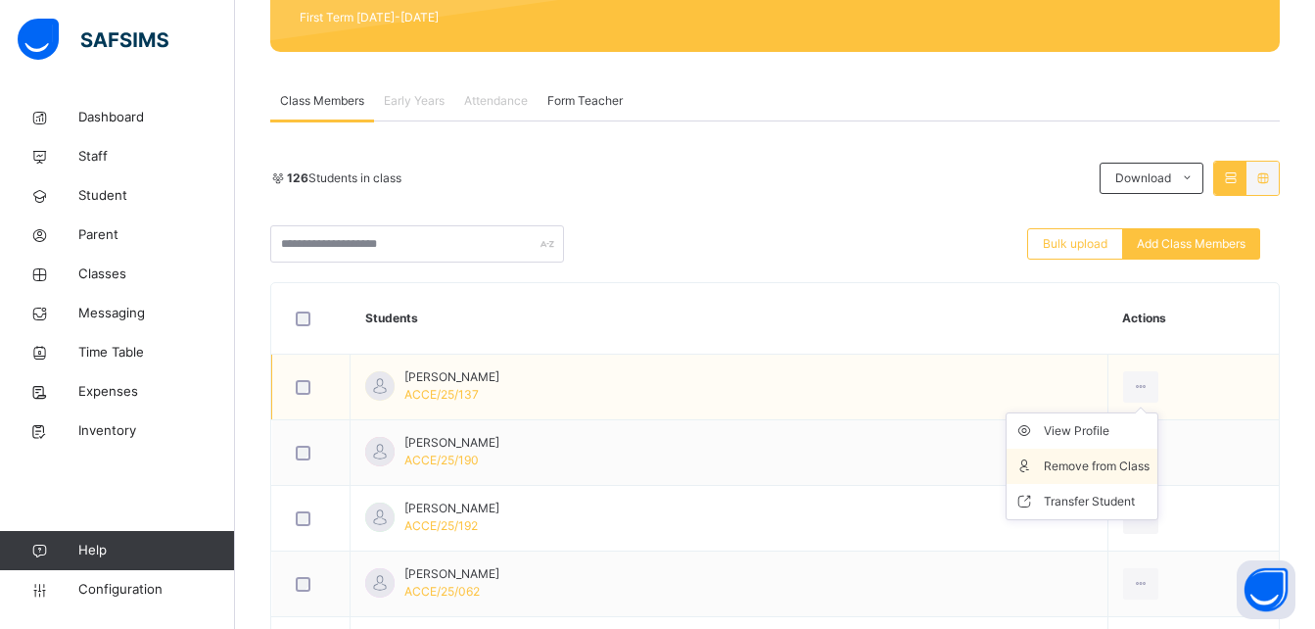
click at [1103, 461] on div "Remove from Class" at bounding box center [1097, 466] width 106 height 20
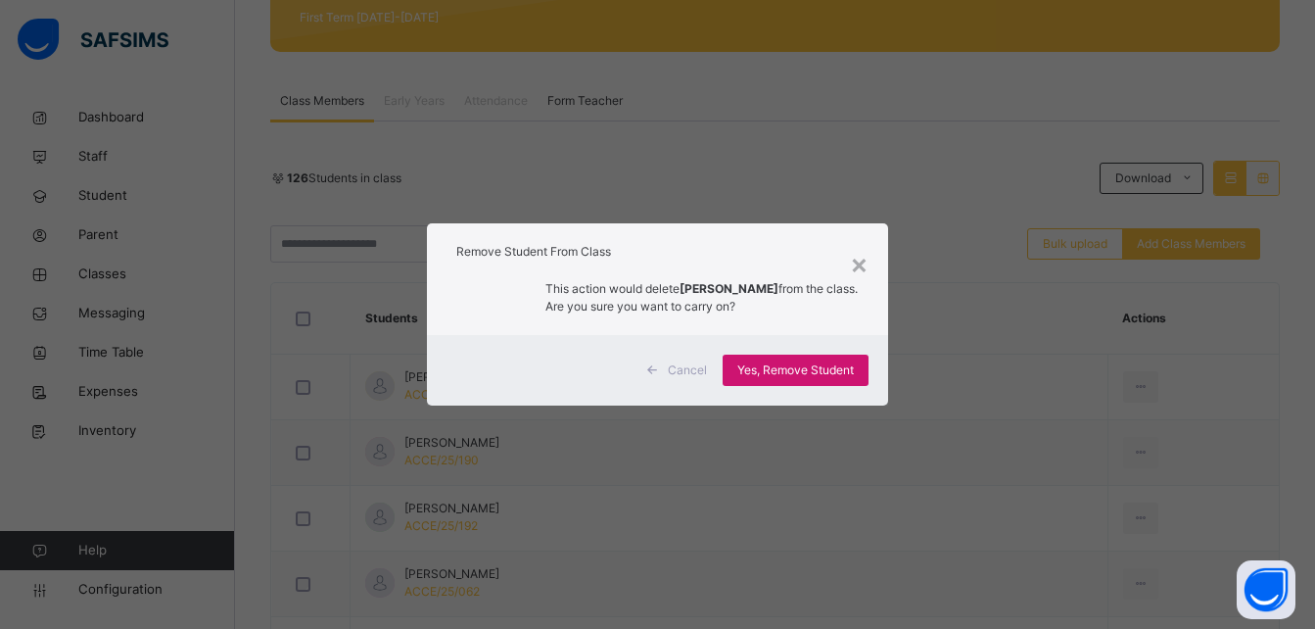
click at [840, 364] on span "Yes, Remove Student" at bounding box center [795, 370] width 117 height 18
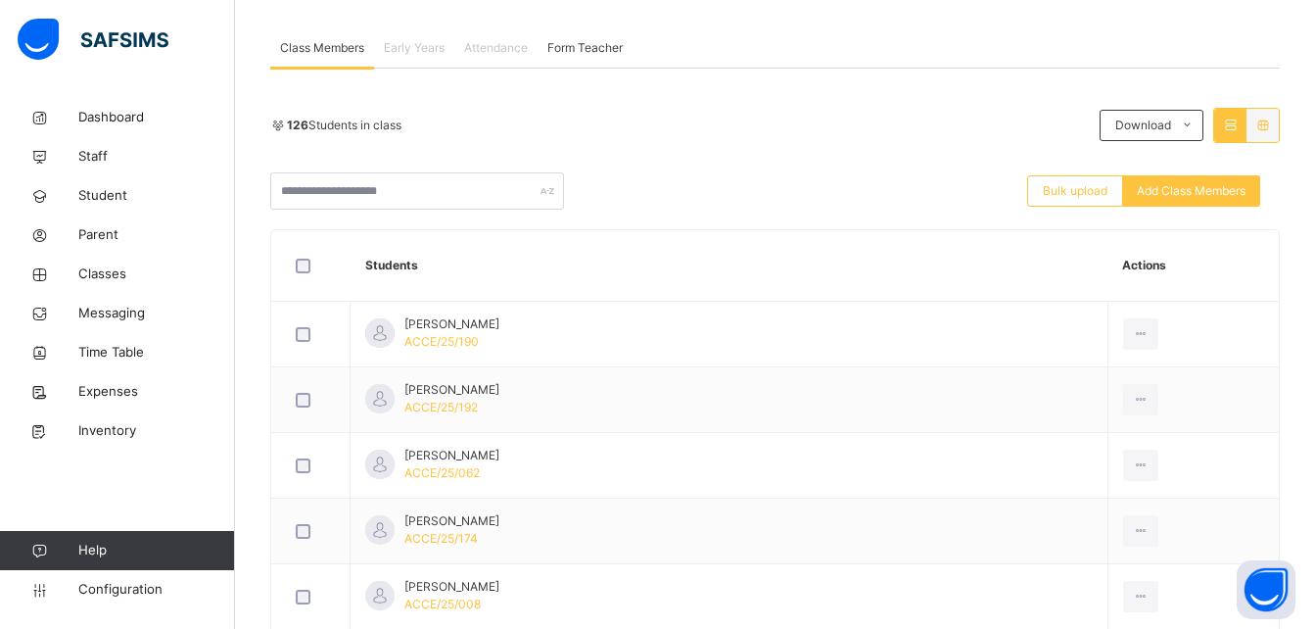
scroll to position [352, 0]
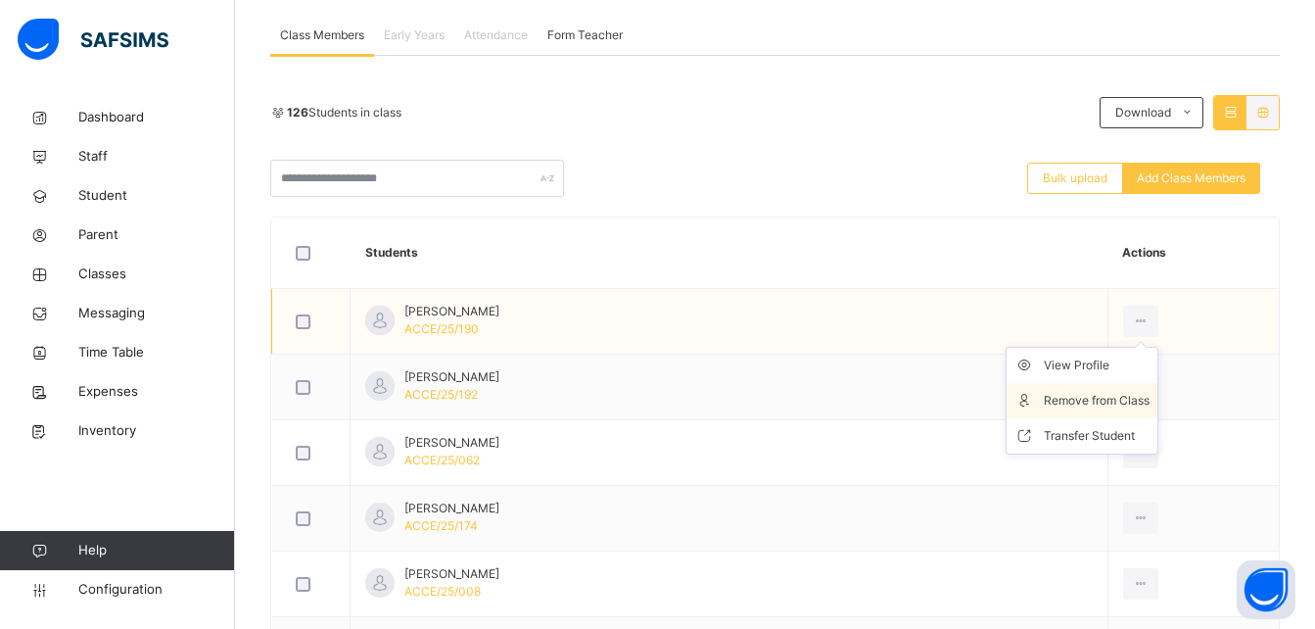
click at [1119, 406] on div "Remove from Class" at bounding box center [1097, 401] width 106 height 20
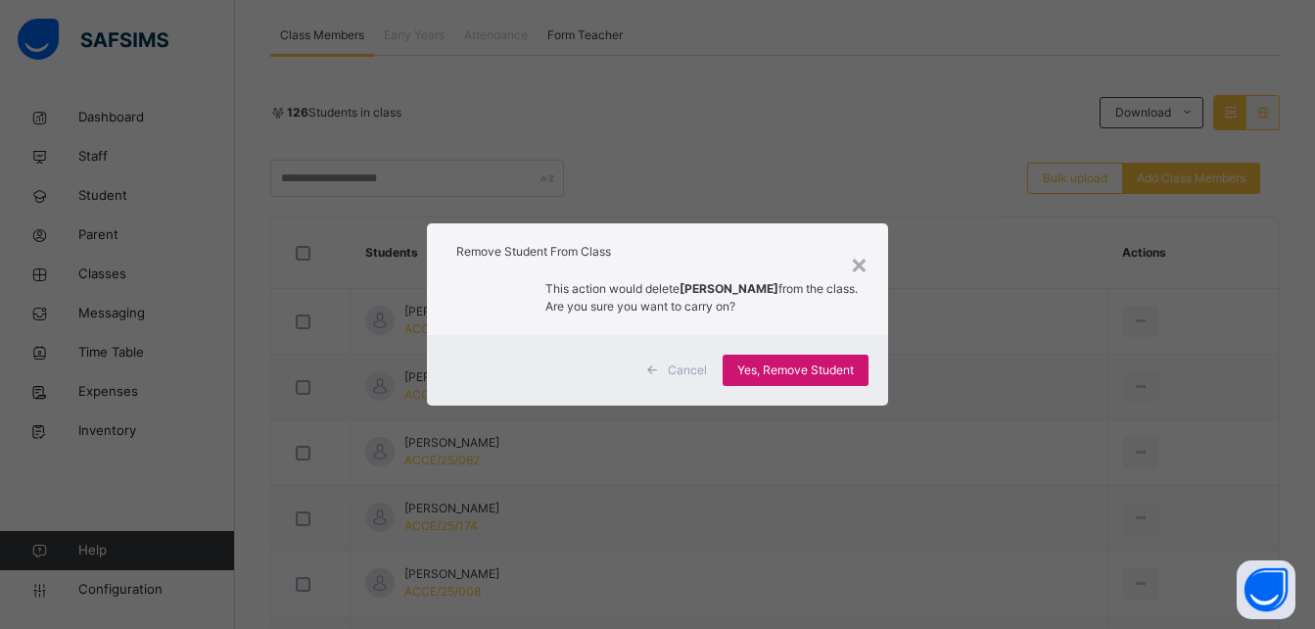
click at [840, 369] on span "Yes, Remove Student" at bounding box center [795, 370] width 117 height 18
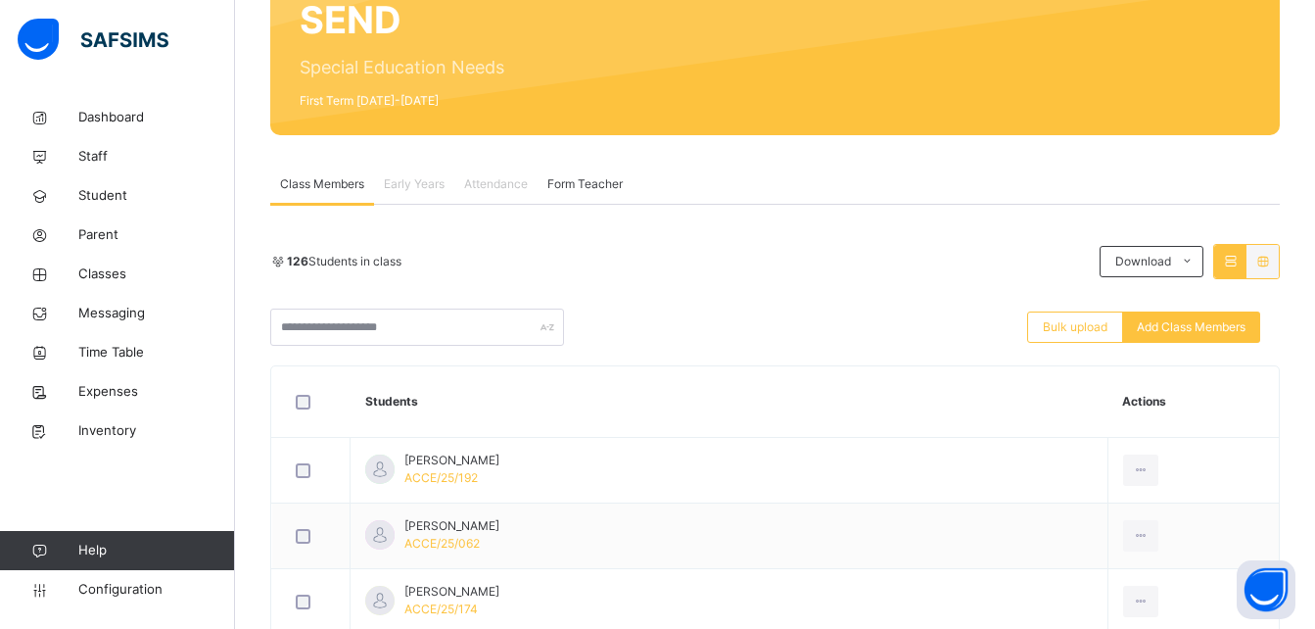
scroll to position [235, 0]
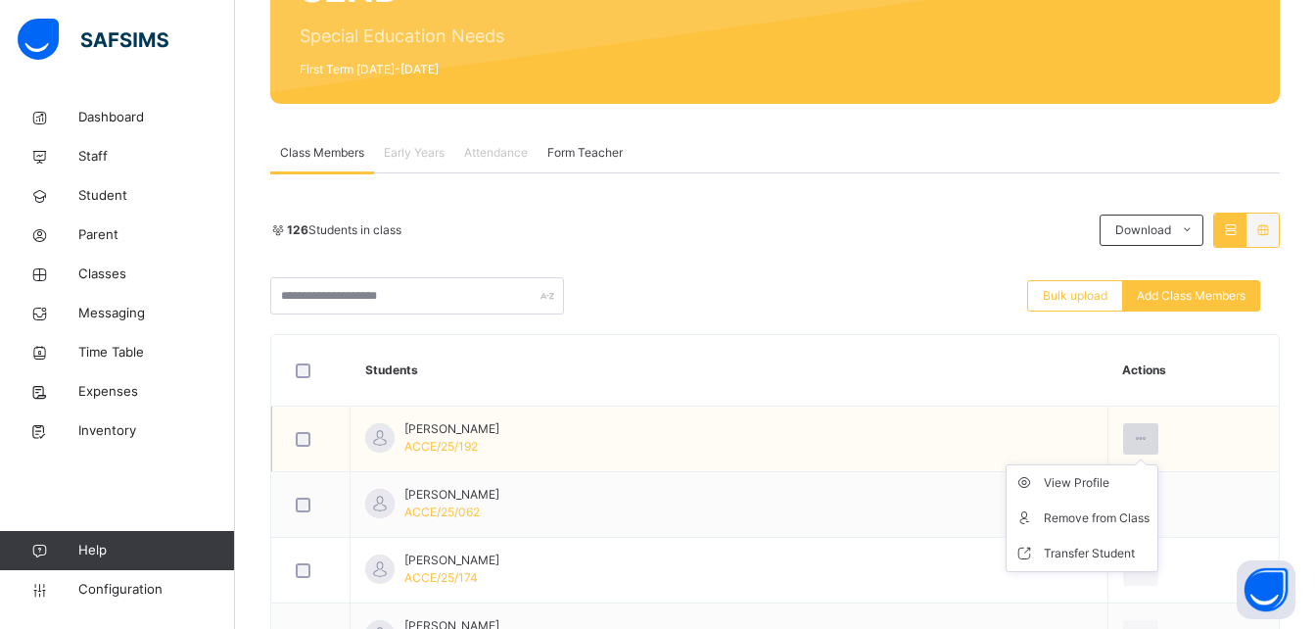
click at [1141, 439] on icon at bounding box center [1141, 439] width 17 height 18
click at [1132, 514] on div "Remove from Class" at bounding box center [1097, 518] width 106 height 20
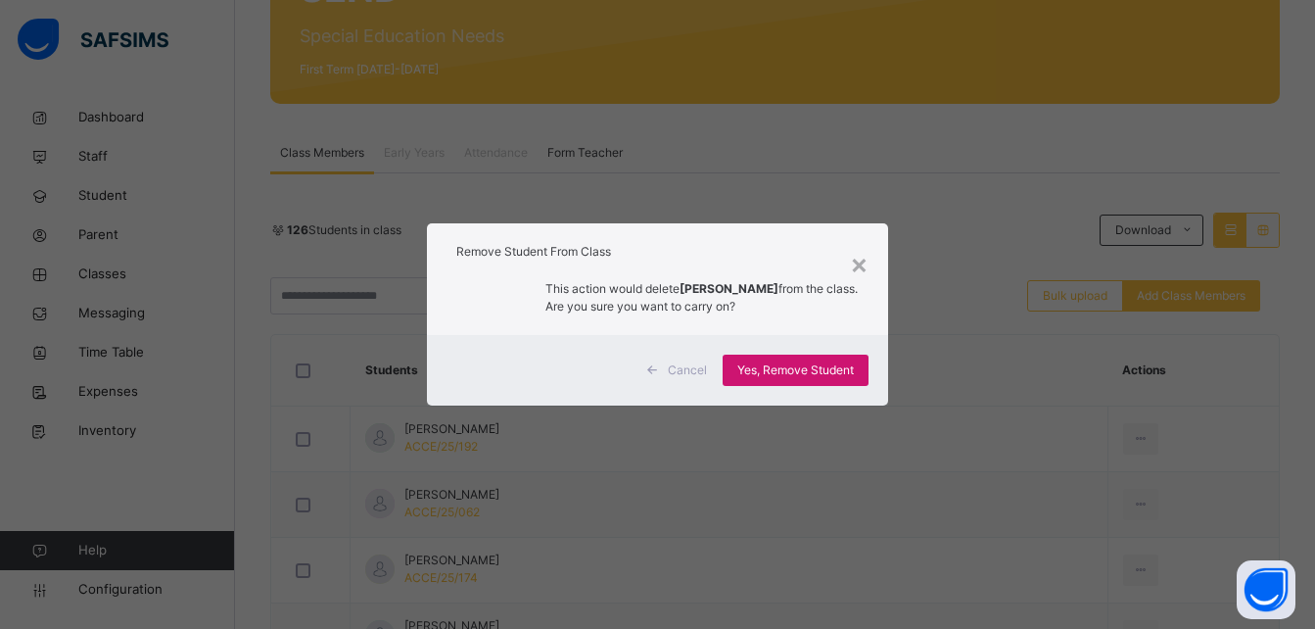
click at [837, 371] on span "Yes, Remove Student" at bounding box center [795, 370] width 117 height 18
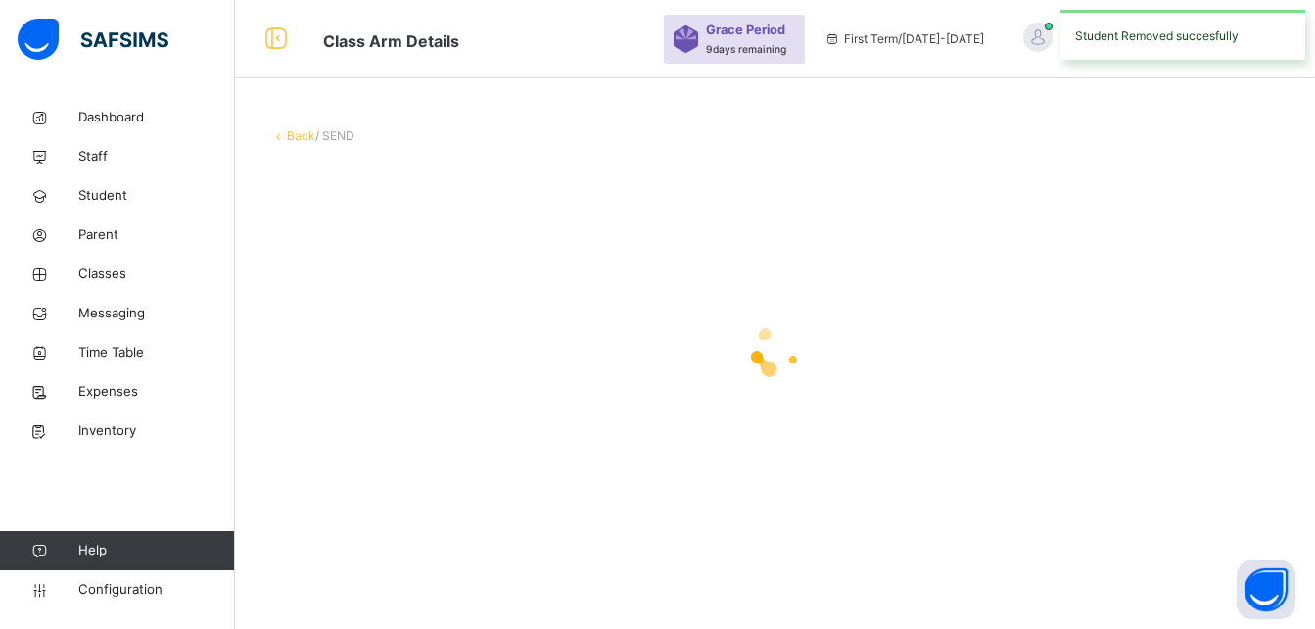
scroll to position [0, 0]
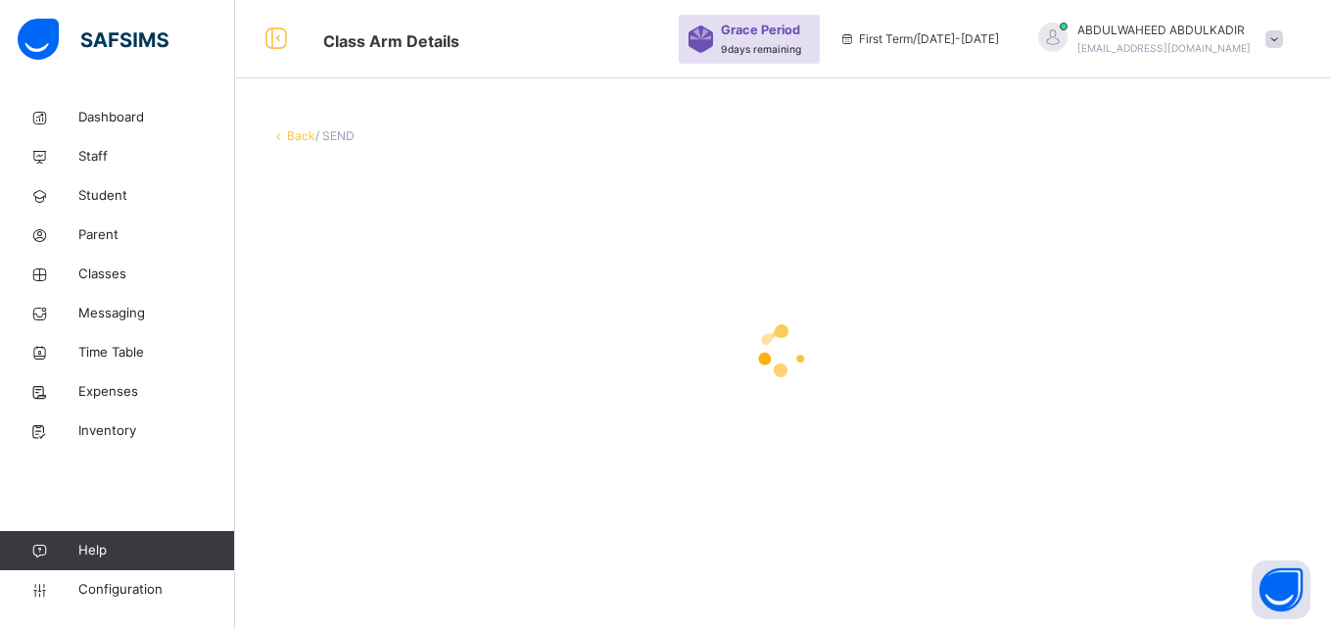
click at [819, 232] on div at bounding box center [782, 350] width 1024 height 372
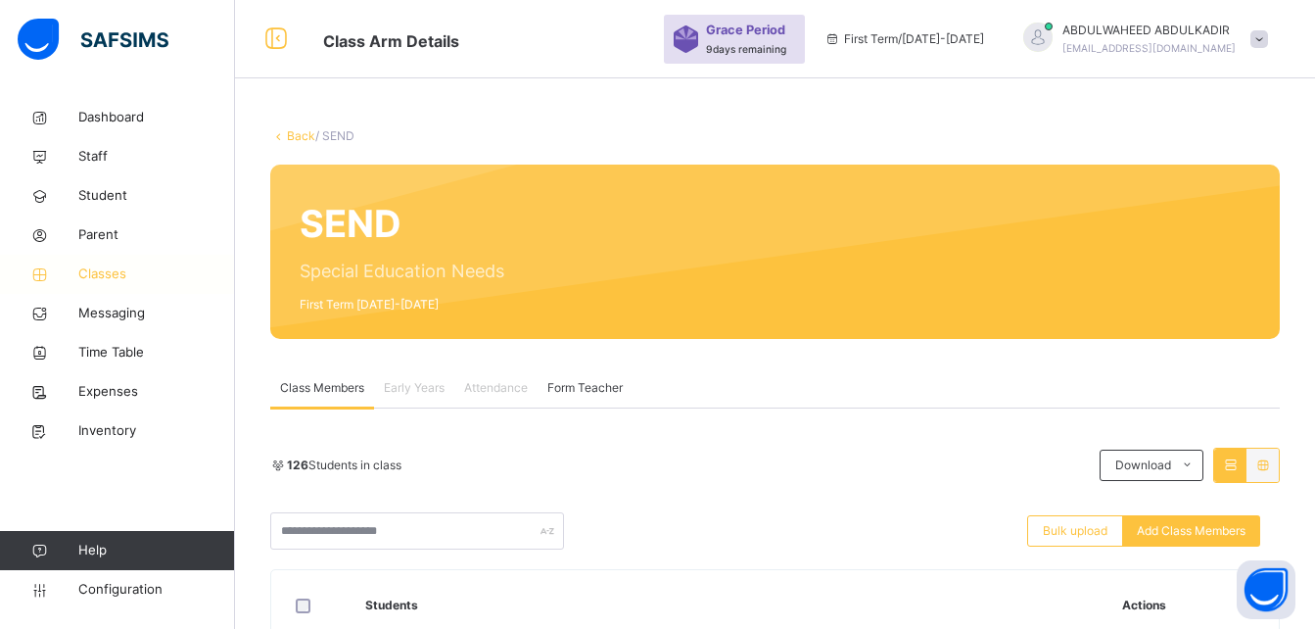
click at [106, 278] on span "Classes" at bounding box center [156, 274] width 157 height 20
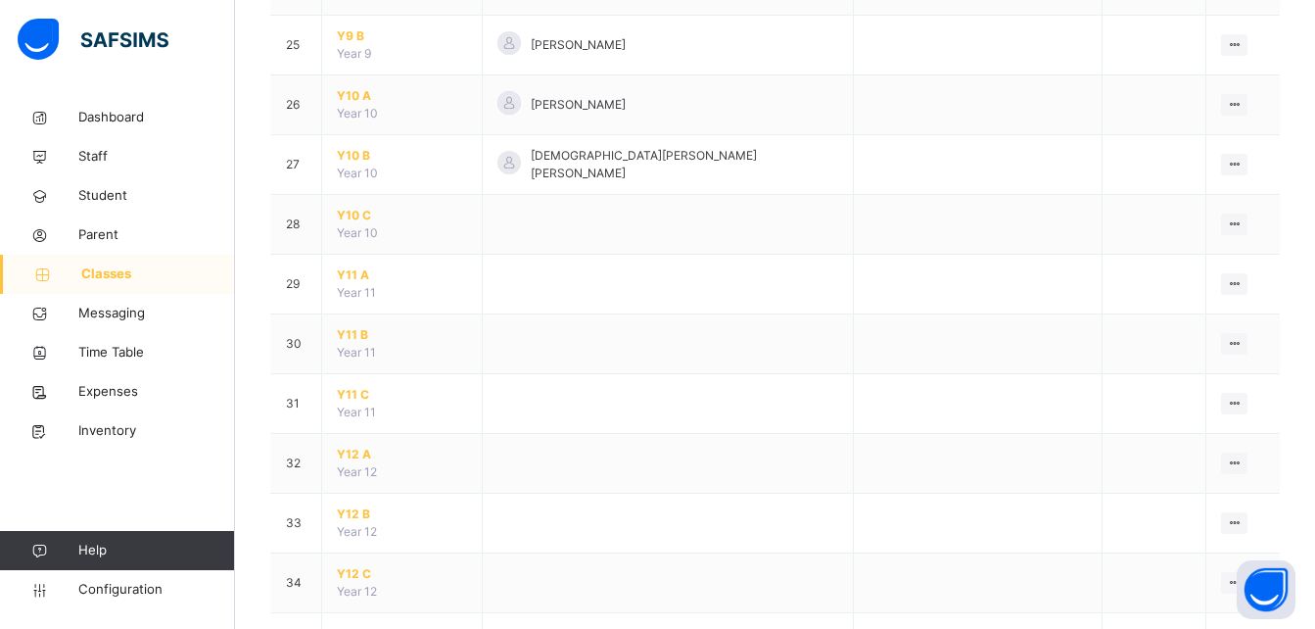
scroll to position [1744, 0]
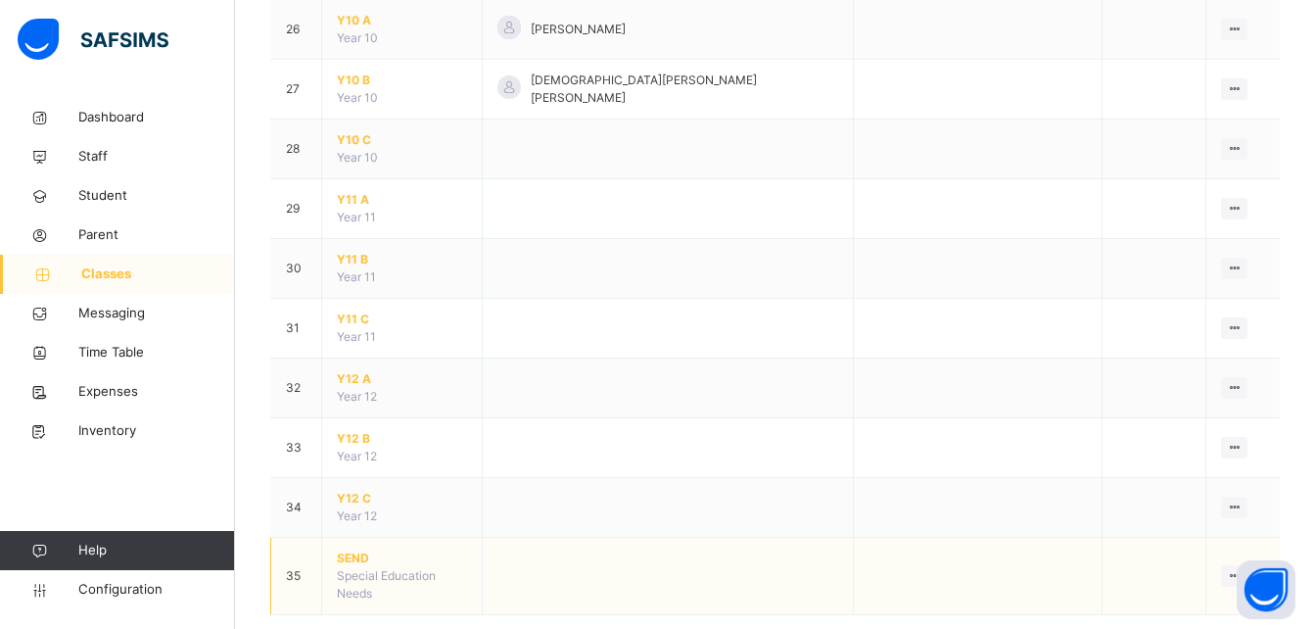
click at [343, 549] on span "SEND" at bounding box center [402, 558] width 130 height 18
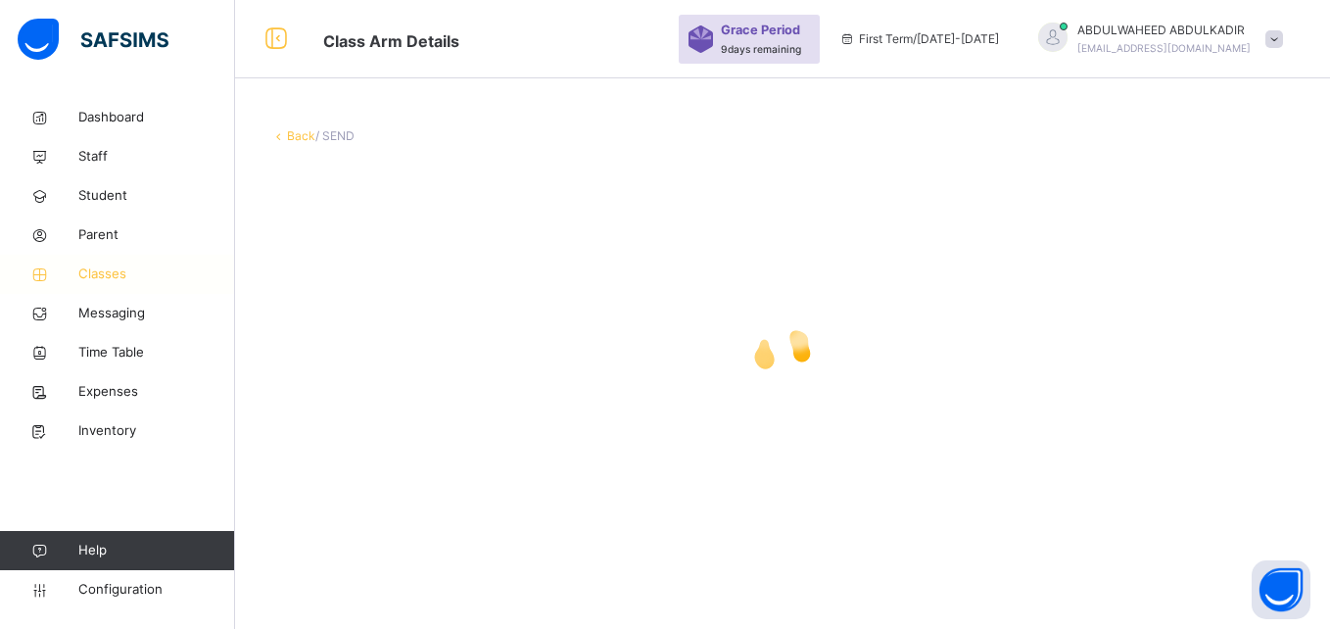
click at [91, 274] on span "Classes" at bounding box center [156, 274] width 157 height 20
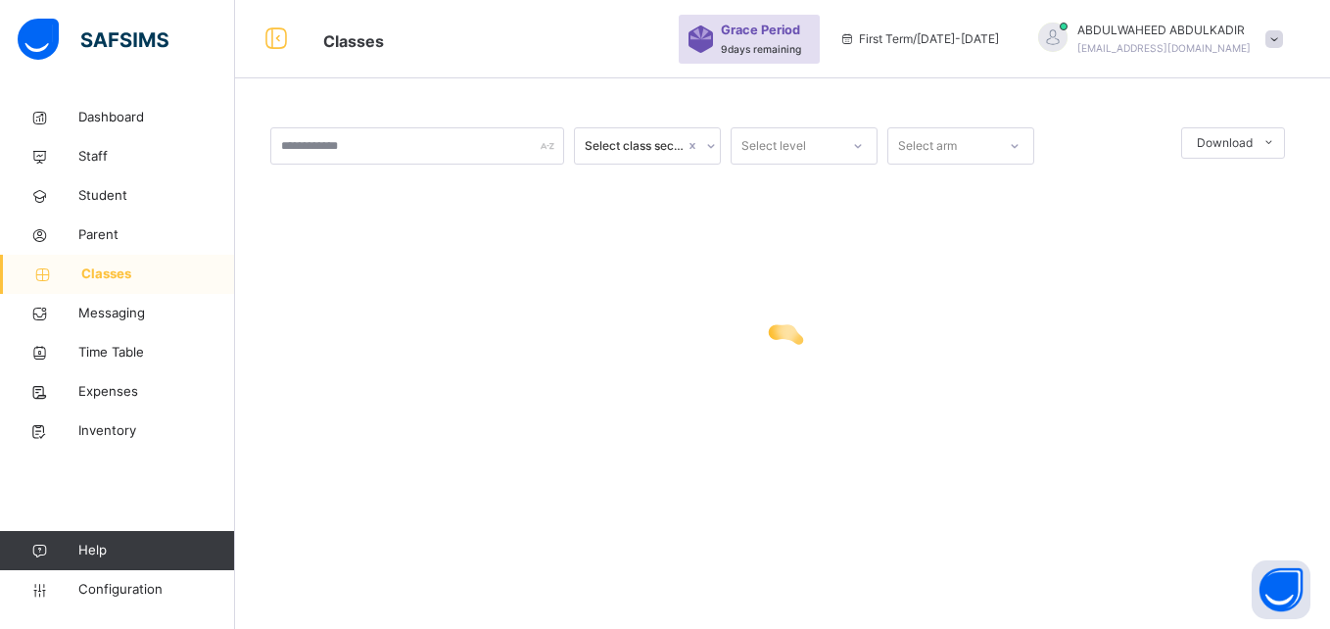
click at [91, 274] on span "Classes" at bounding box center [158, 274] width 154 height 20
click at [91, 237] on span "Parent" at bounding box center [156, 235] width 157 height 20
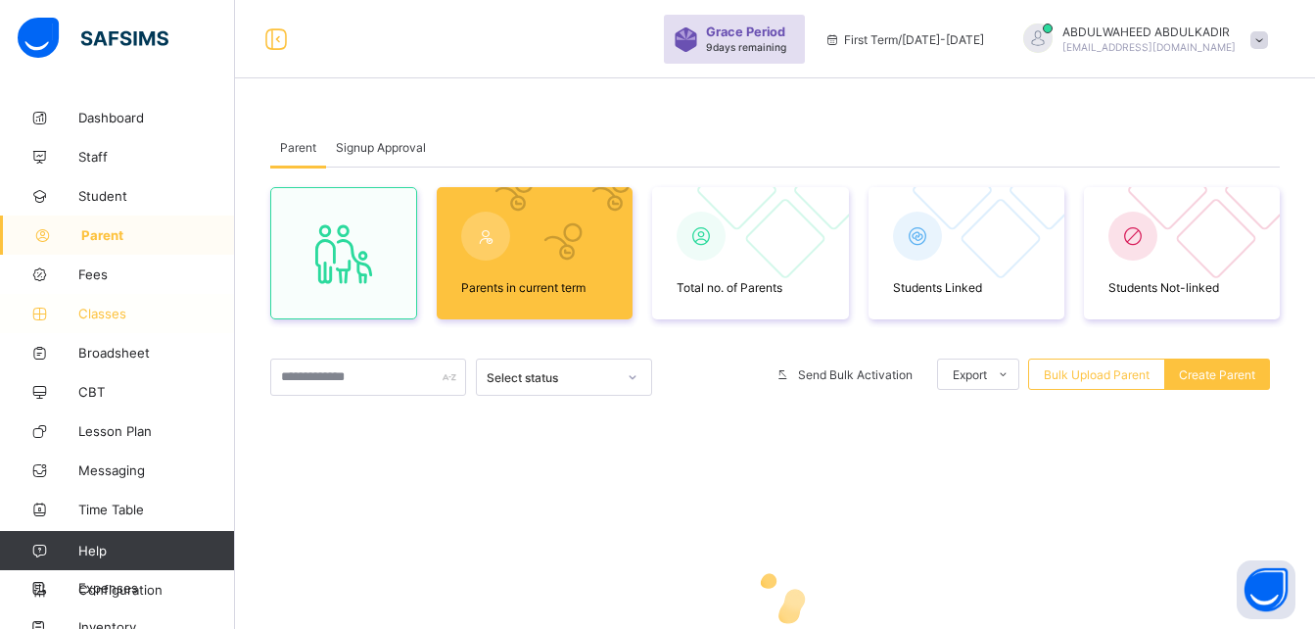
click at [103, 331] on link "Classes" at bounding box center [117, 313] width 235 height 39
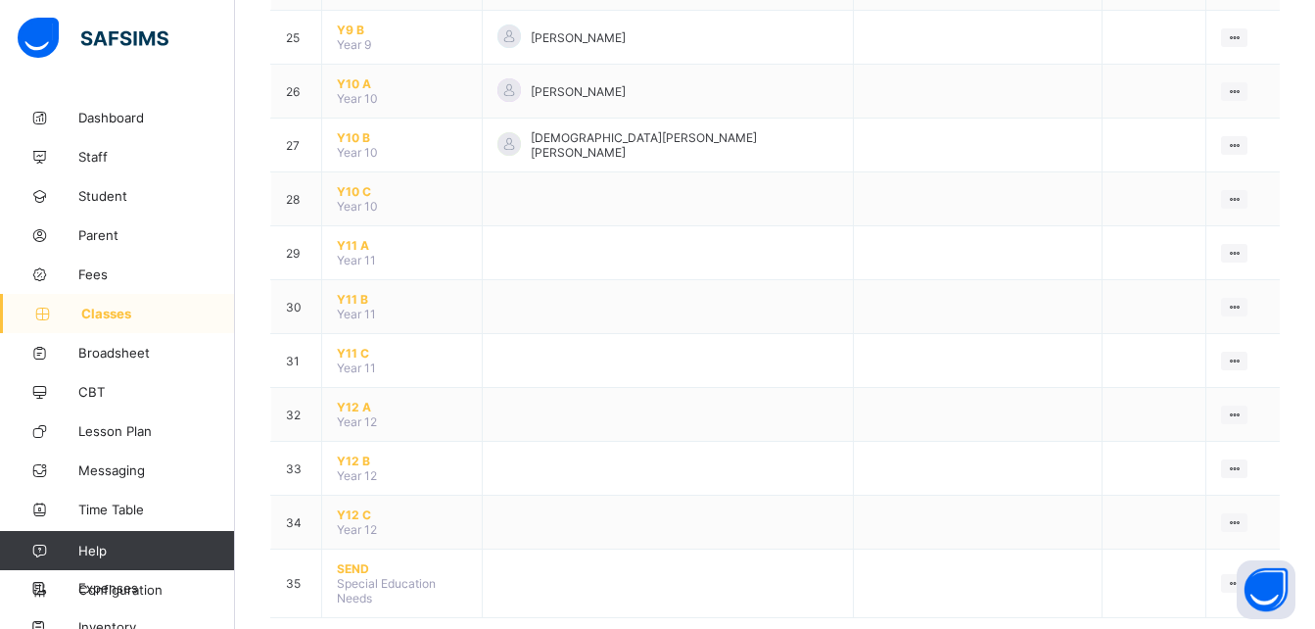
scroll to position [1527, 0]
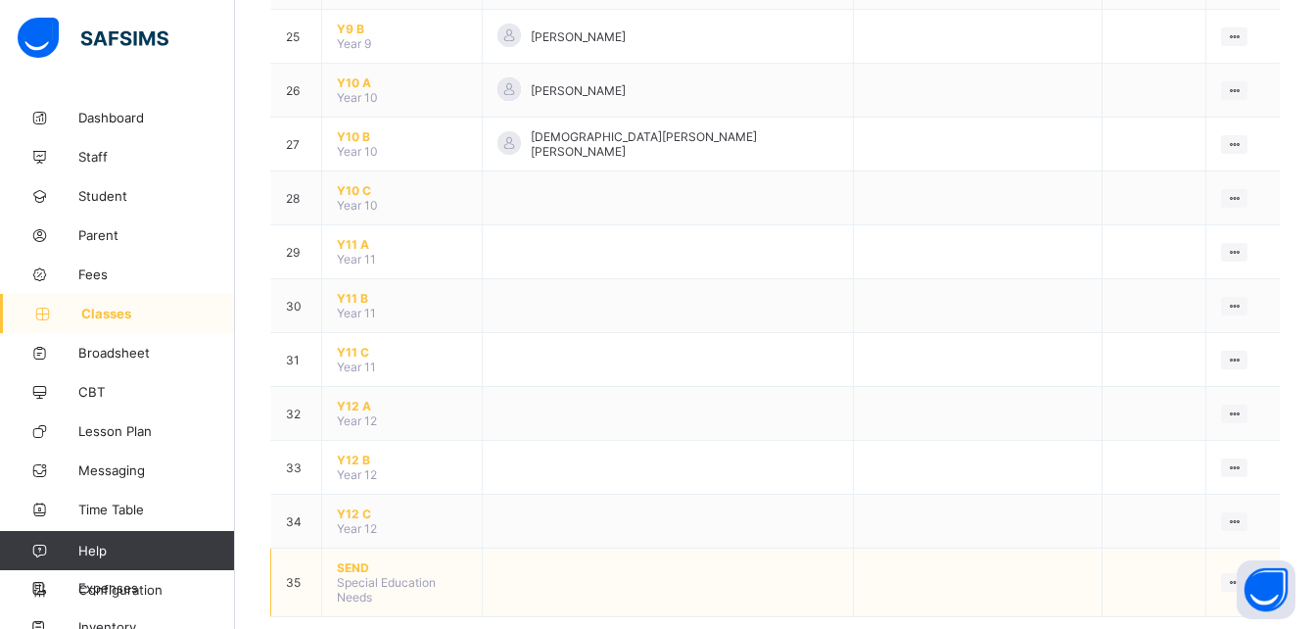
click at [425, 560] on span "SEND" at bounding box center [402, 567] width 130 height 15
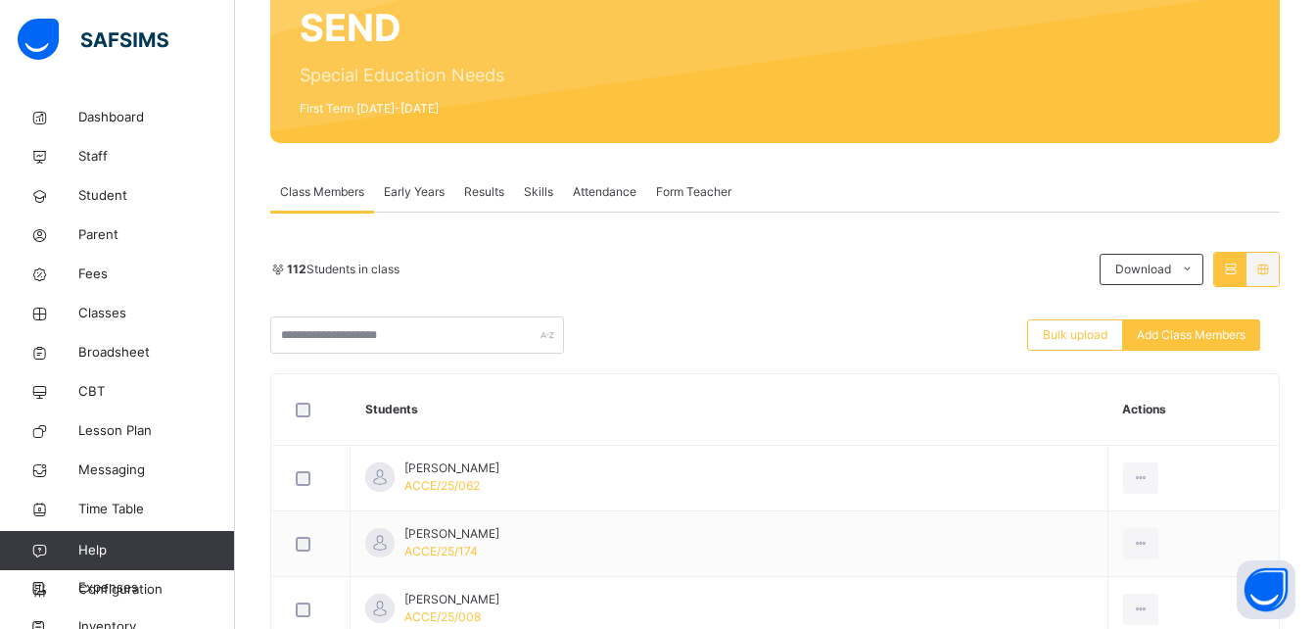
scroll to position [235, 0]
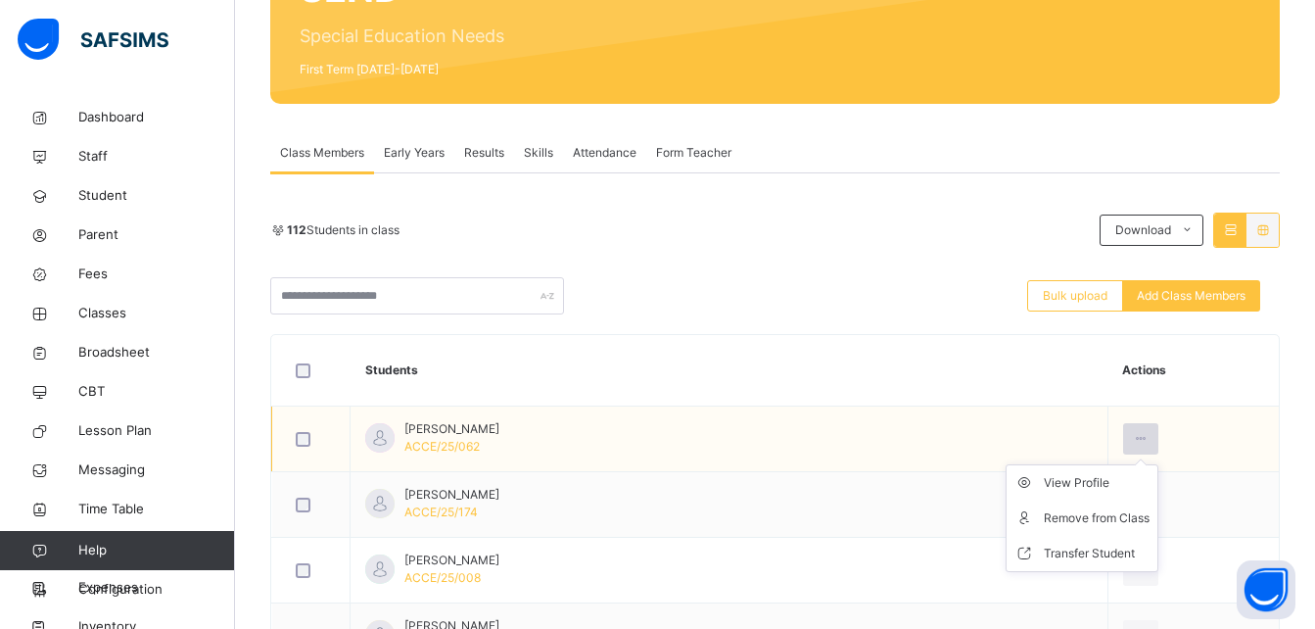
click at [1140, 433] on icon at bounding box center [1141, 439] width 17 height 18
click at [1102, 521] on div "Remove from Class" at bounding box center [1097, 518] width 106 height 20
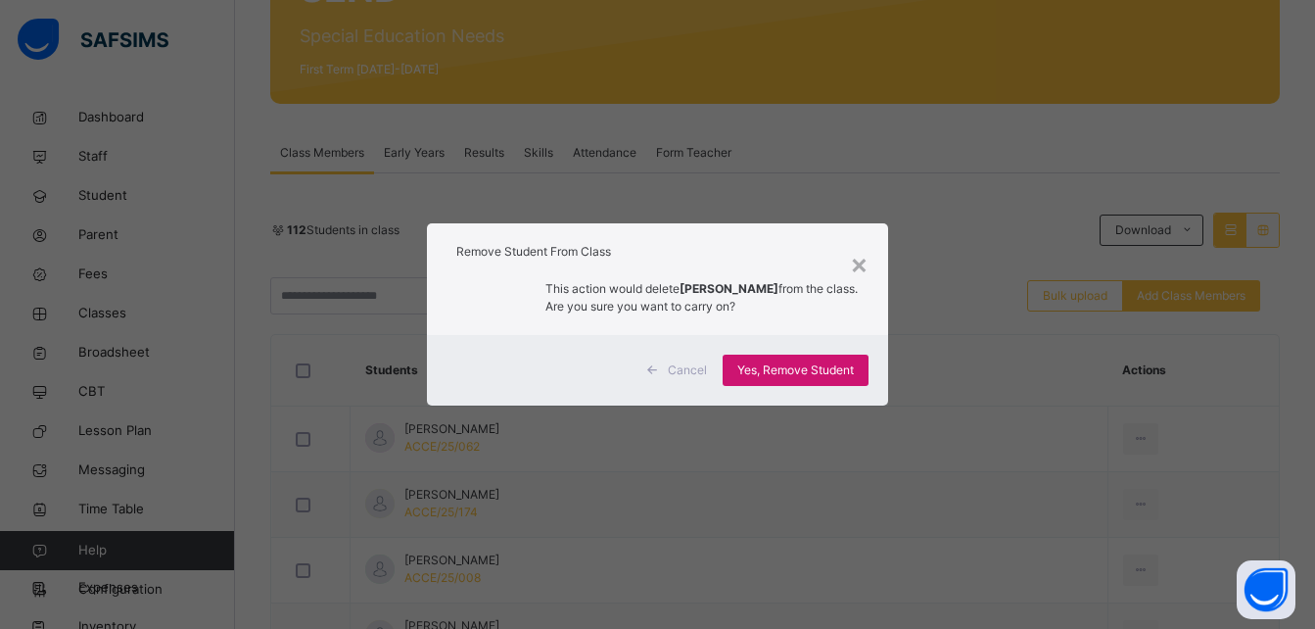
click at [834, 379] on div "Yes, Remove Student" at bounding box center [796, 369] width 146 height 31
click at [814, 372] on div "Yes, Remove Student" at bounding box center [796, 369] width 146 height 31
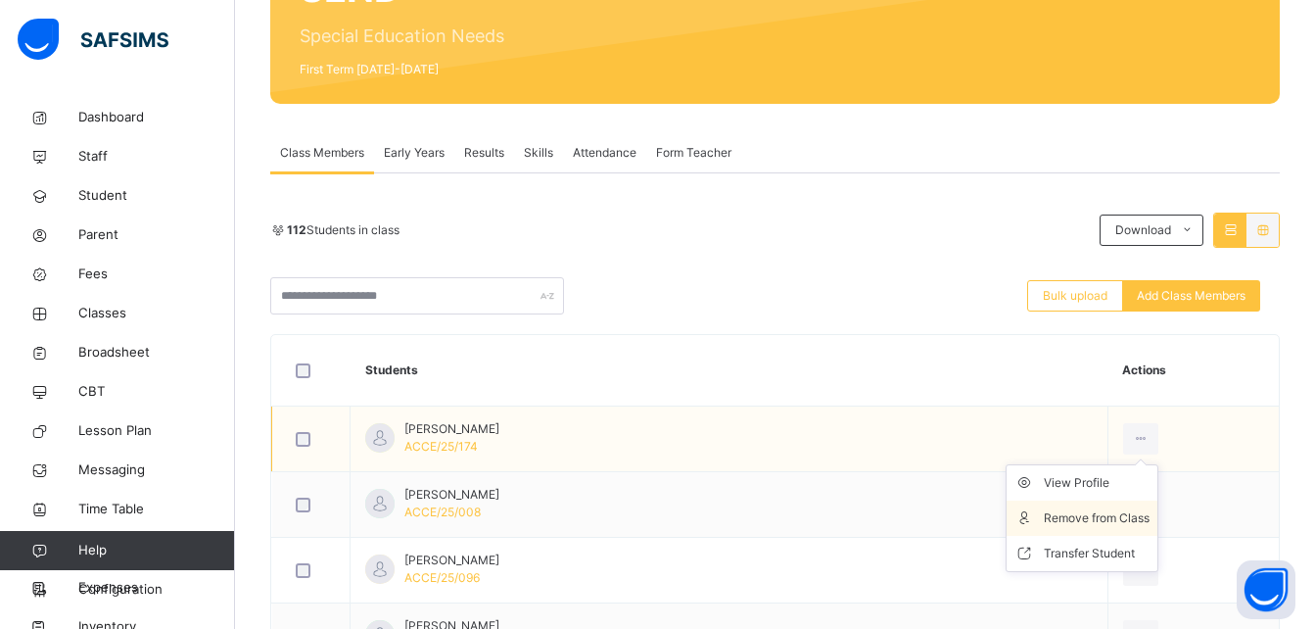
click at [1131, 515] on div "Remove from Class" at bounding box center [1097, 518] width 106 height 20
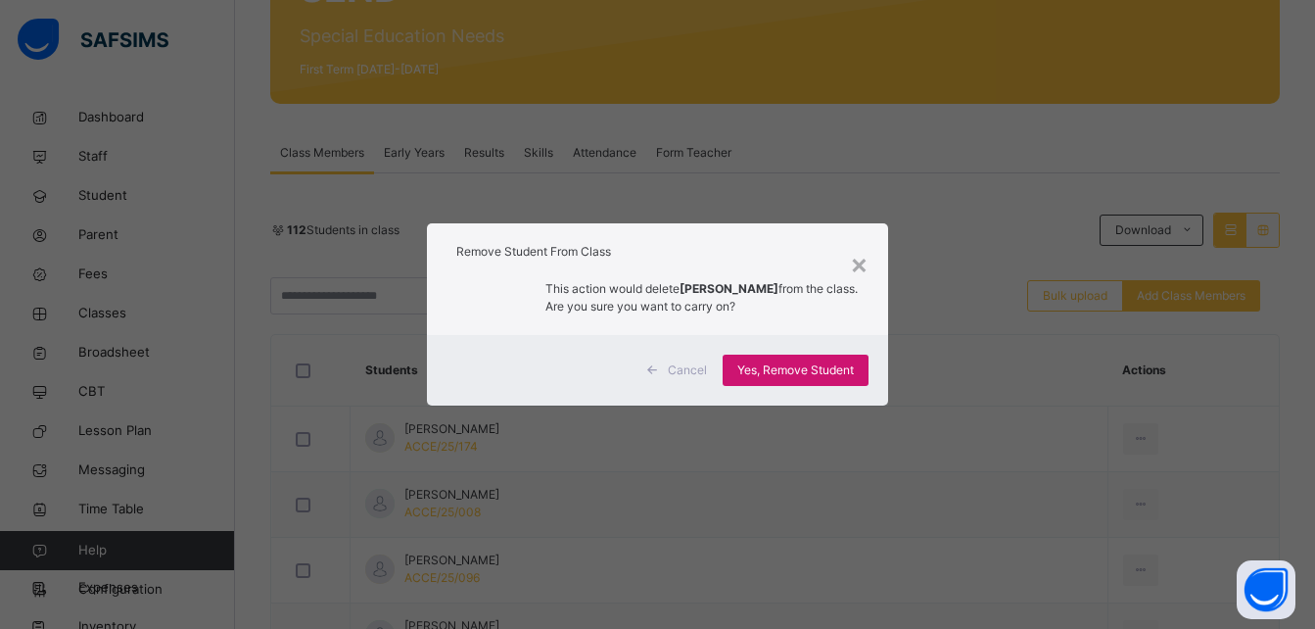
click at [831, 357] on div "Yes, Remove Student" at bounding box center [796, 369] width 146 height 31
click at [824, 375] on div "Yes, Remove Student" at bounding box center [796, 369] width 146 height 31
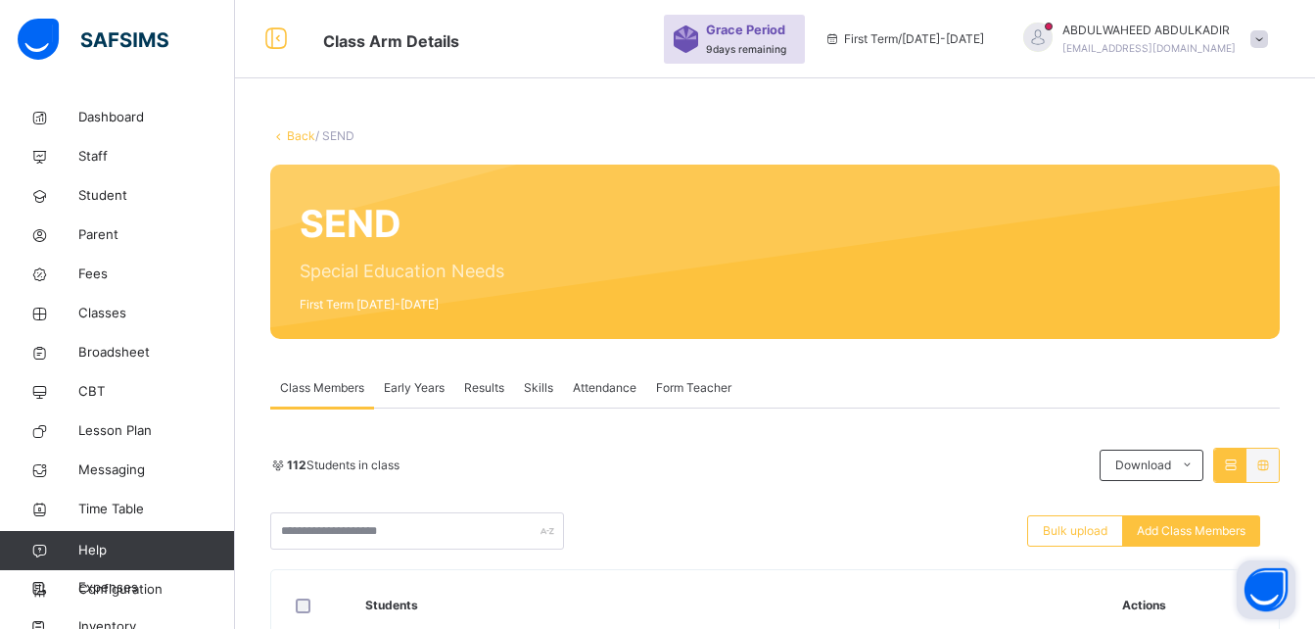
scroll to position [196, 0]
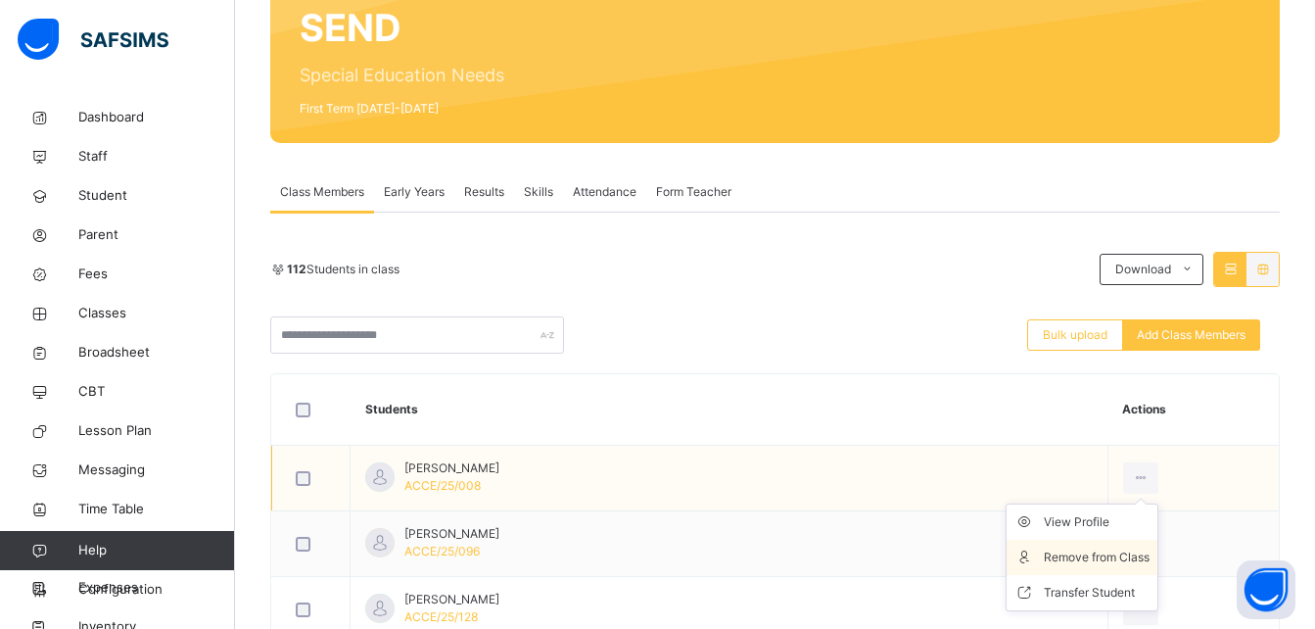
click at [1104, 554] on div "Remove from Class" at bounding box center [1097, 557] width 106 height 20
click at [0, 0] on div "× Remove Student From Class This action would delete from the class. Are you su…" at bounding box center [0, 0] width 0 height 0
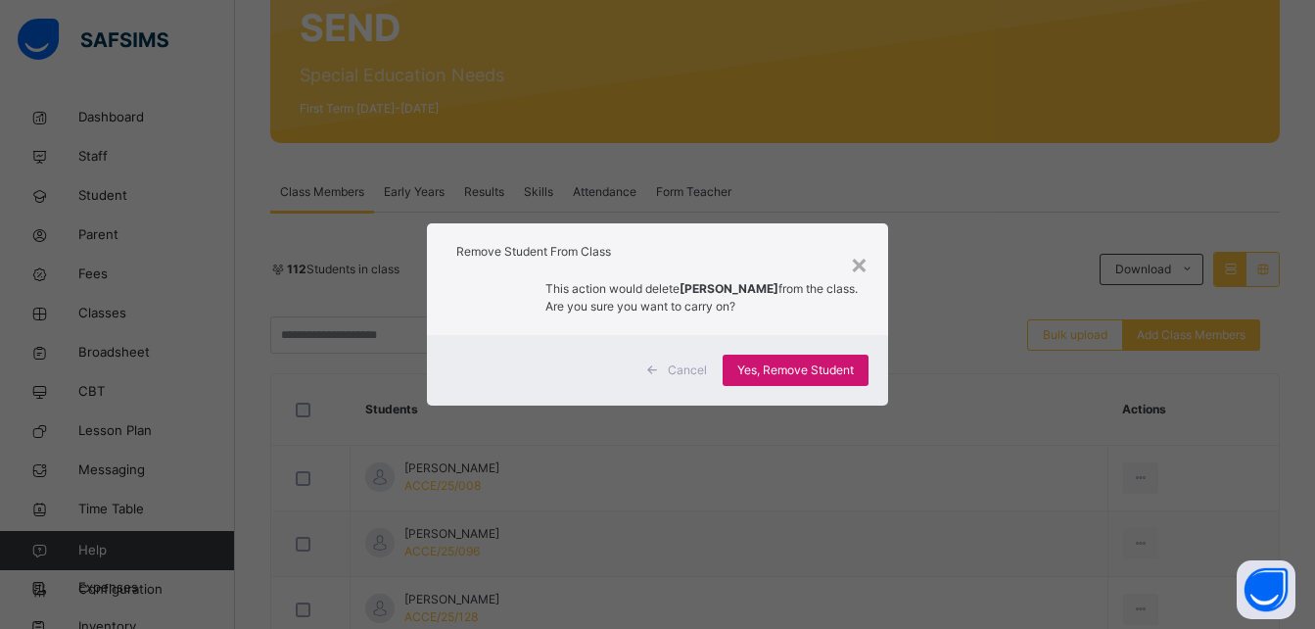
click at [770, 359] on div "Yes, Remove Student" at bounding box center [796, 369] width 146 height 31
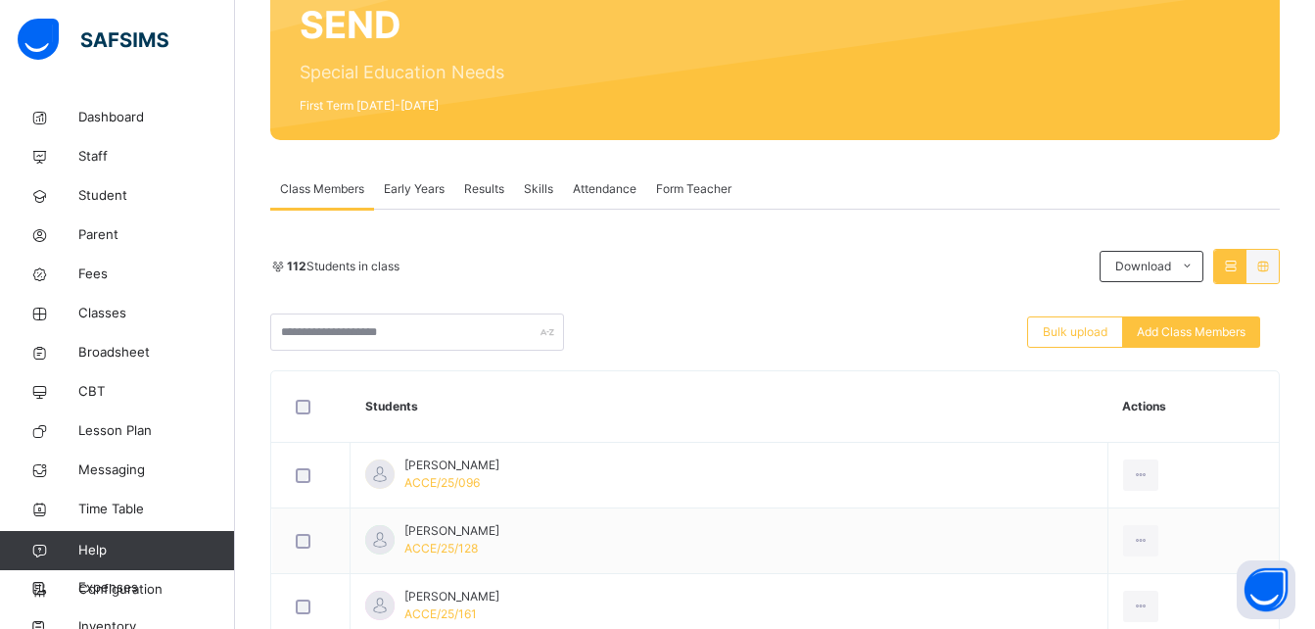
scroll to position [235, 0]
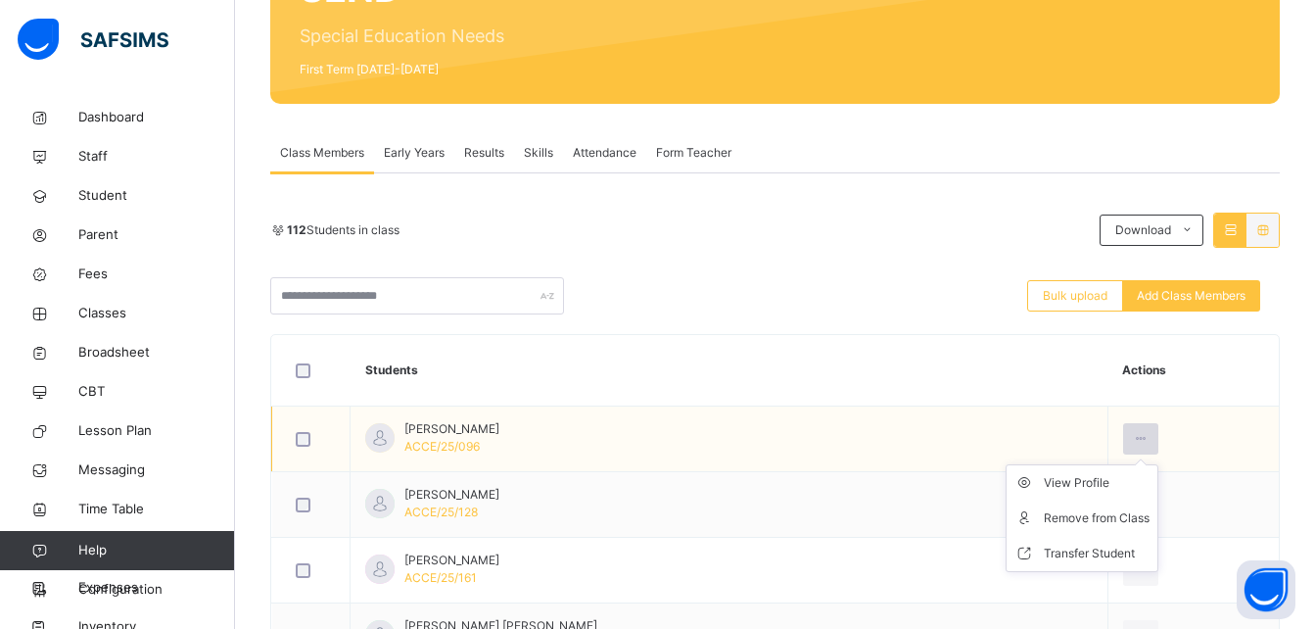
click at [1147, 436] on icon at bounding box center [1141, 439] width 17 height 18
click at [1130, 513] on div "Remove from Class" at bounding box center [1097, 518] width 106 height 20
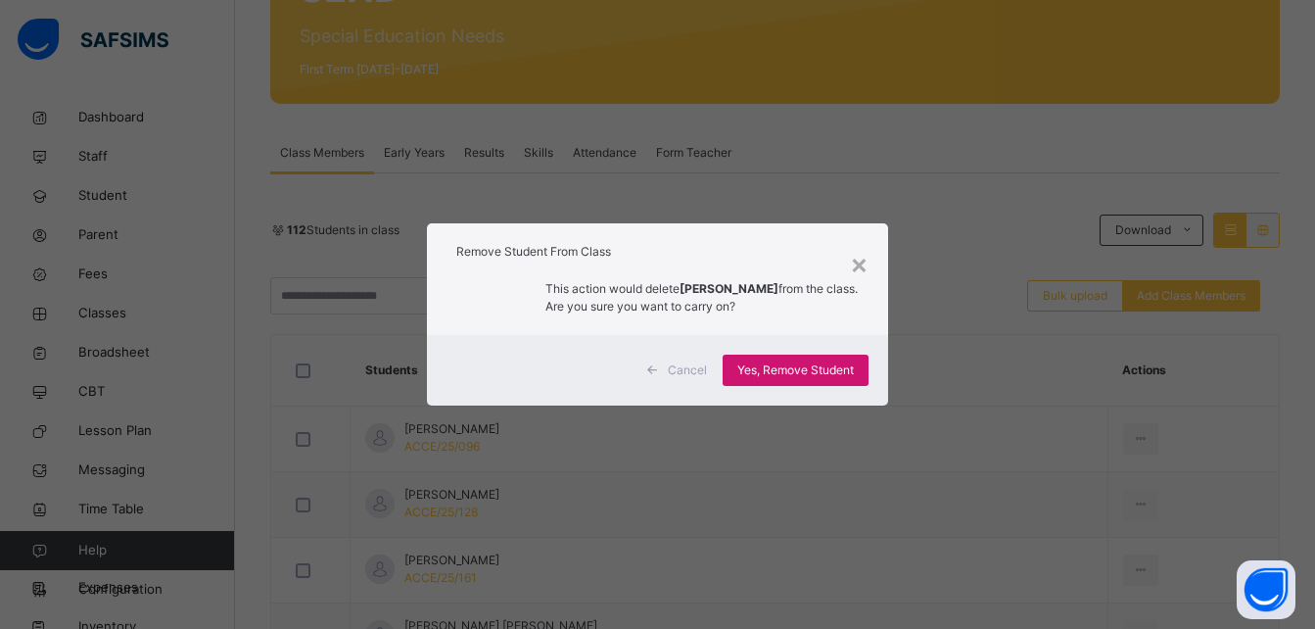
click at [857, 360] on div "Yes, Remove Student" at bounding box center [796, 369] width 146 height 31
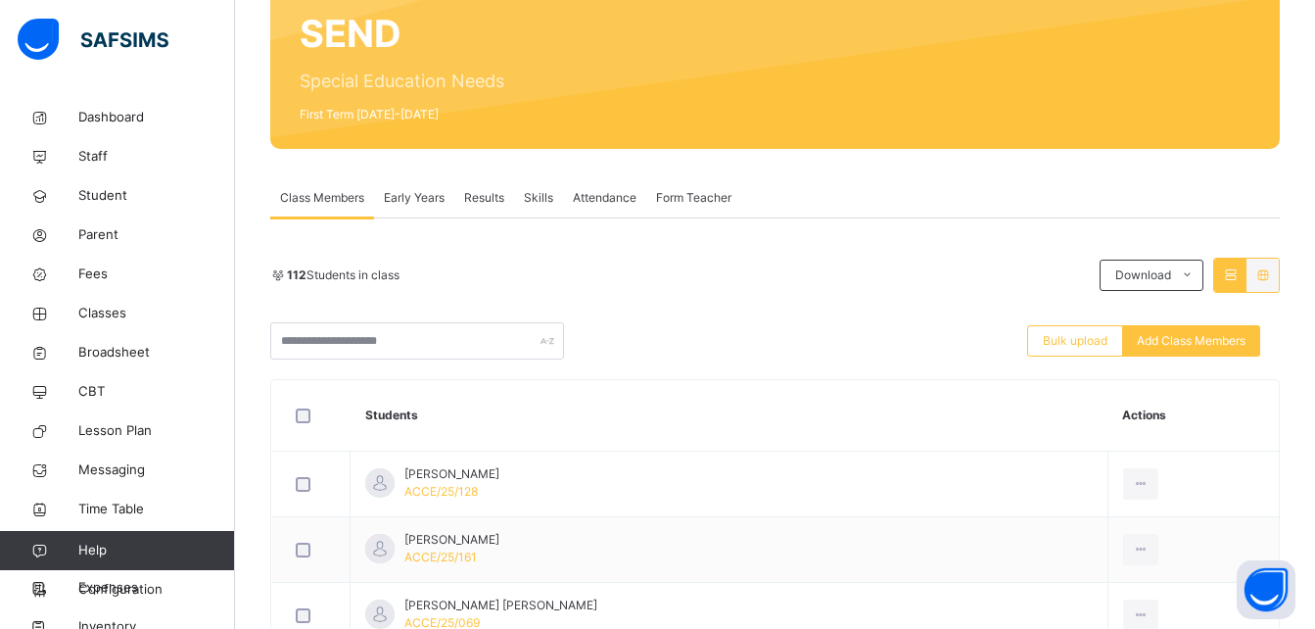
scroll to position [196, 0]
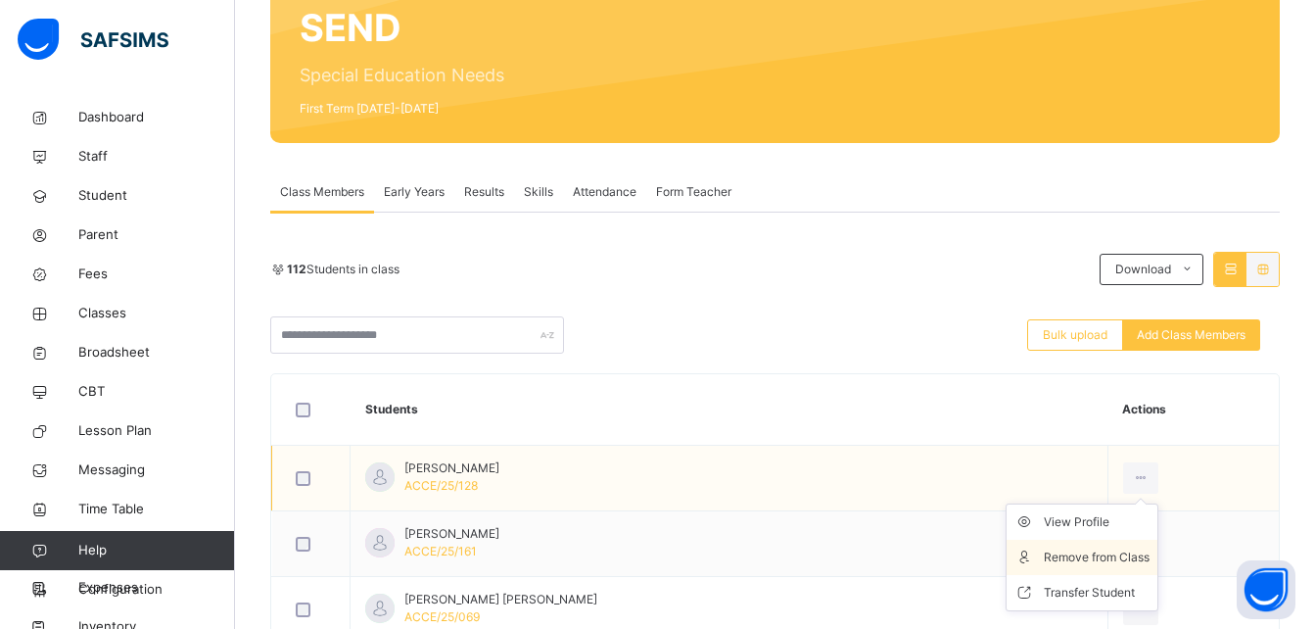
click at [1128, 558] on div "Remove from Class" at bounding box center [1097, 557] width 106 height 20
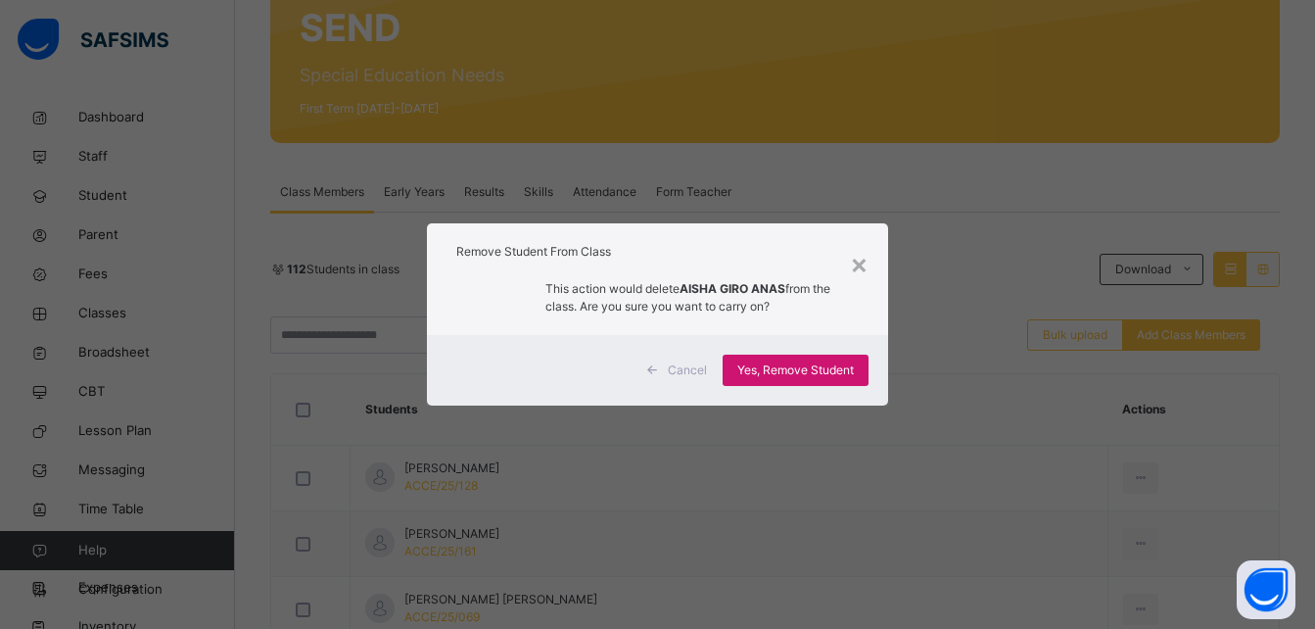
click at [838, 362] on span "Yes, Remove Student" at bounding box center [795, 370] width 117 height 18
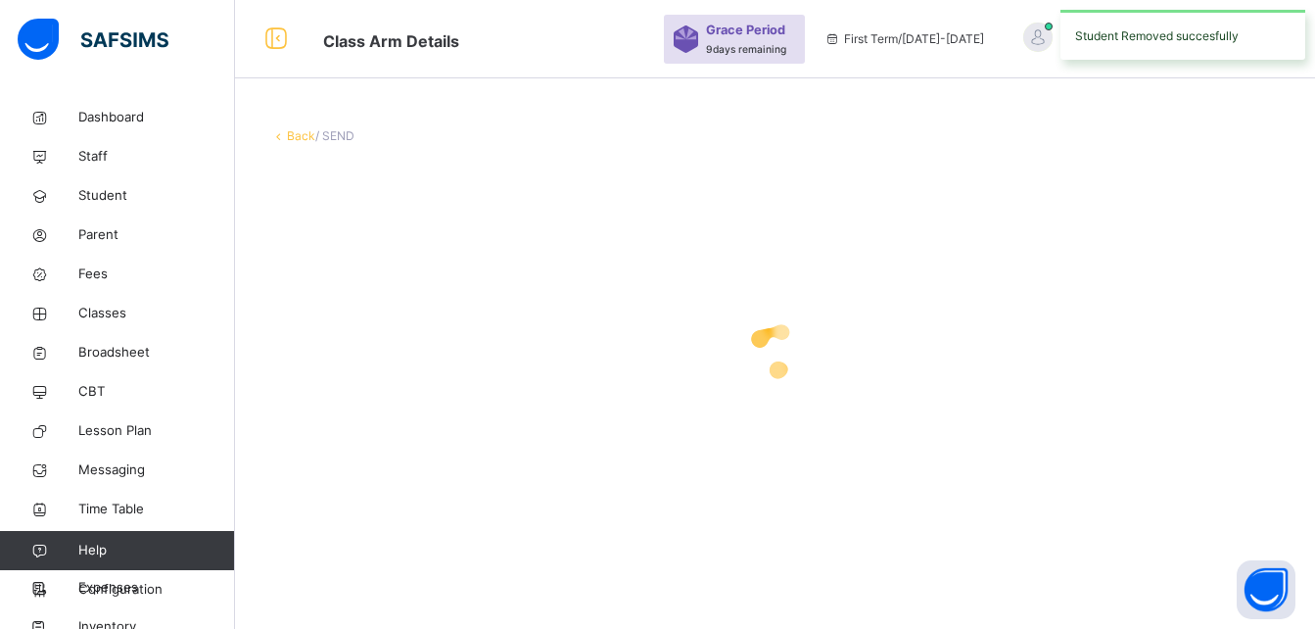
scroll to position [0, 0]
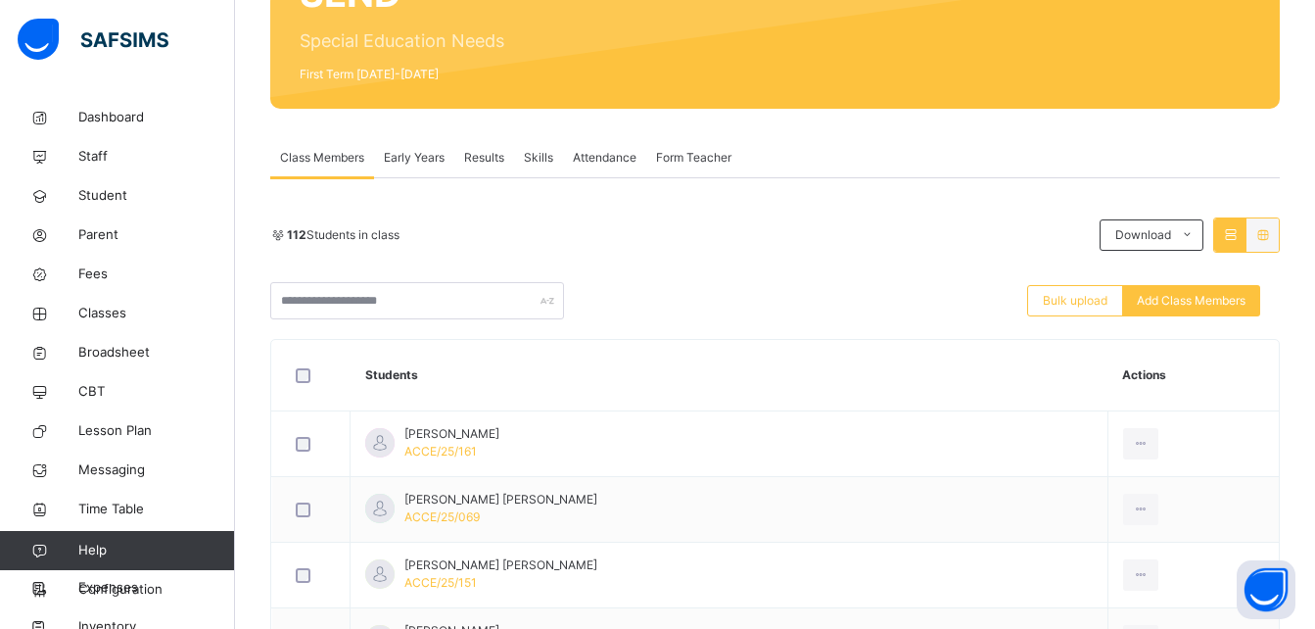
scroll to position [235, 0]
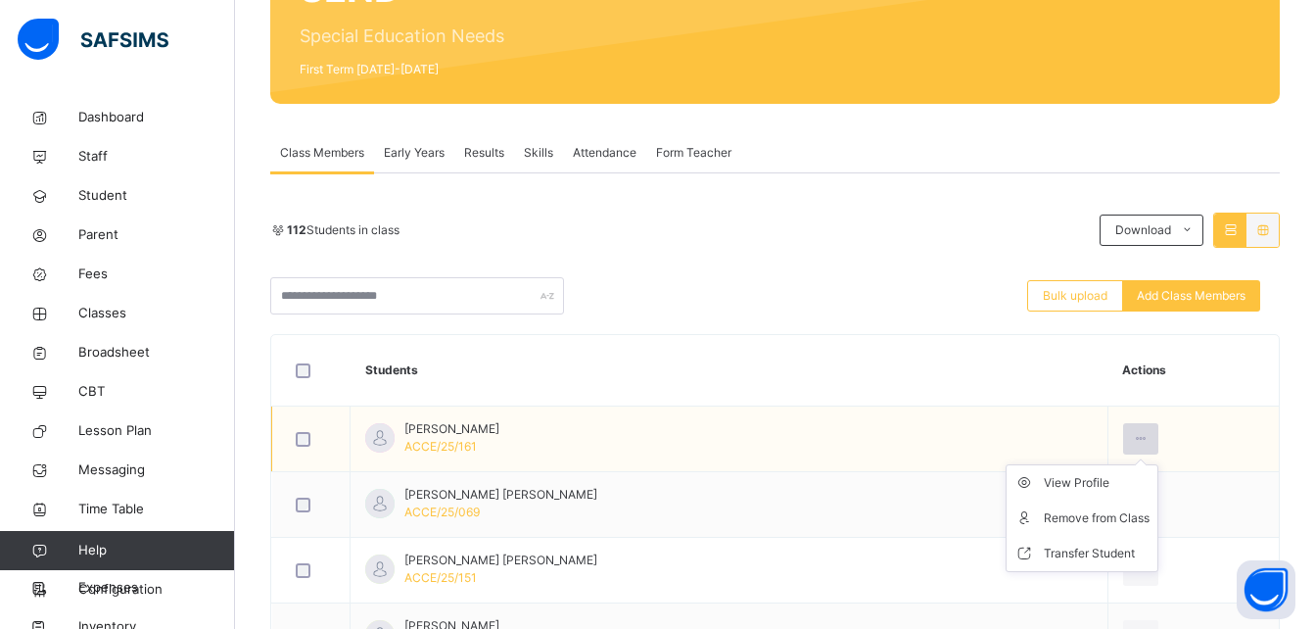
click at [1140, 435] on icon at bounding box center [1141, 439] width 17 height 18
click at [1126, 512] on div "Remove from Class" at bounding box center [1097, 518] width 106 height 20
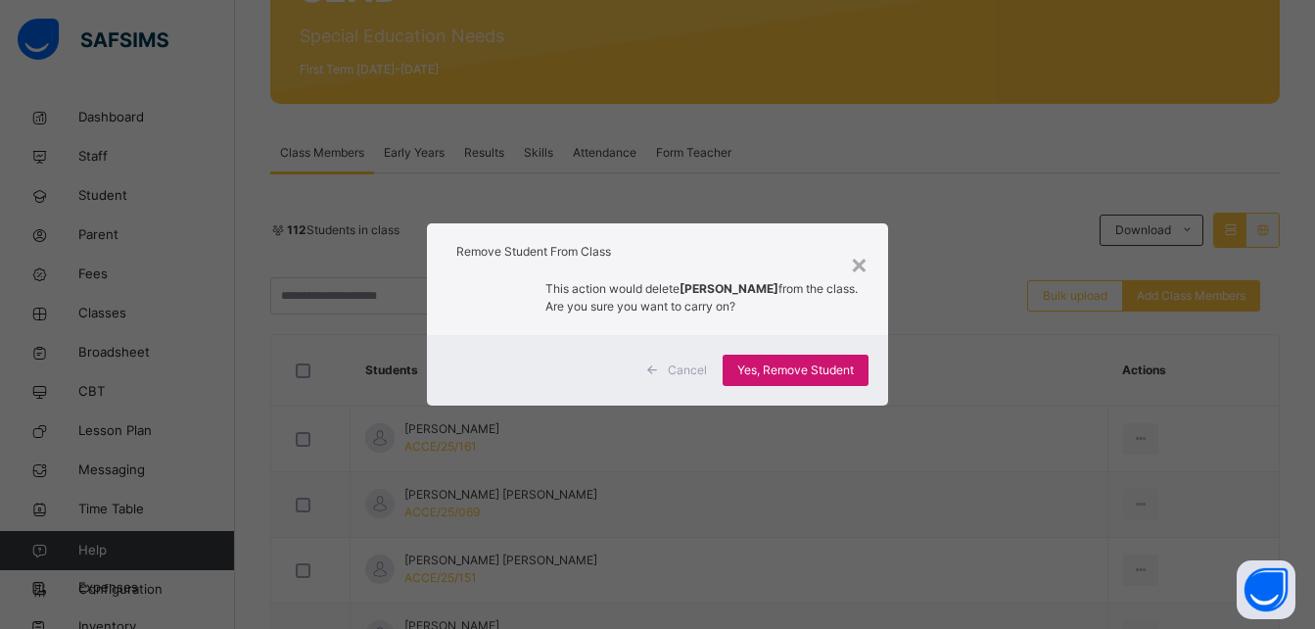
click at [832, 367] on span "Yes, Remove Student" at bounding box center [795, 370] width 117 height 18
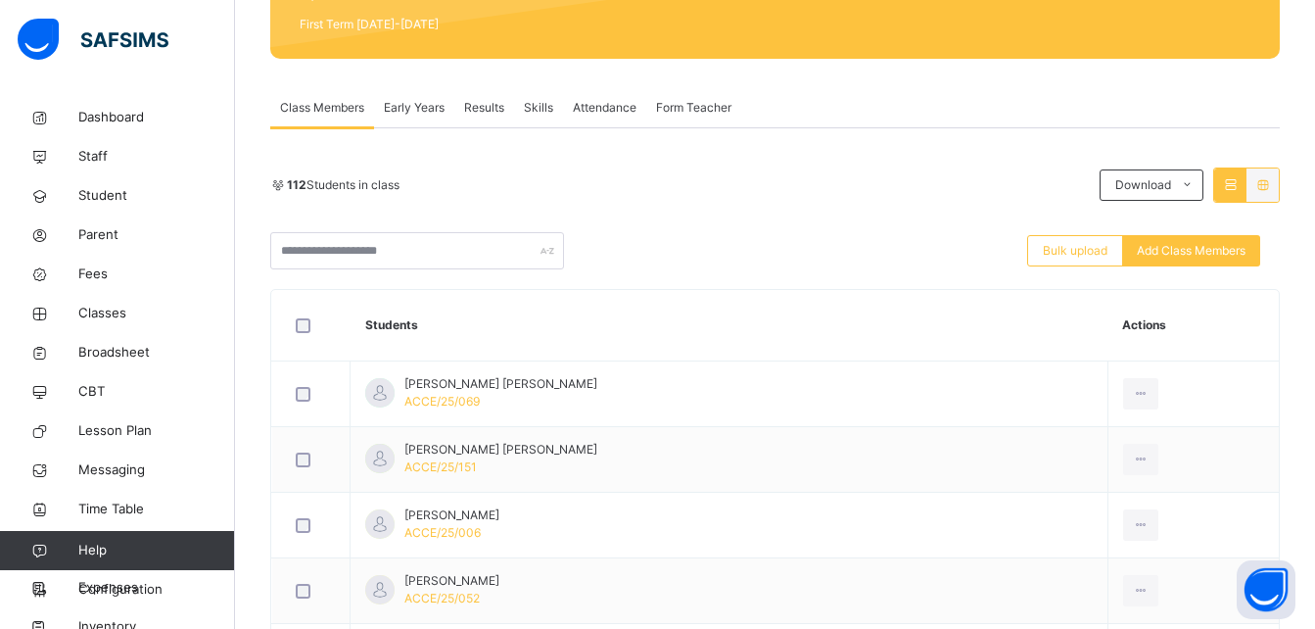
scroll to position [313, 0]
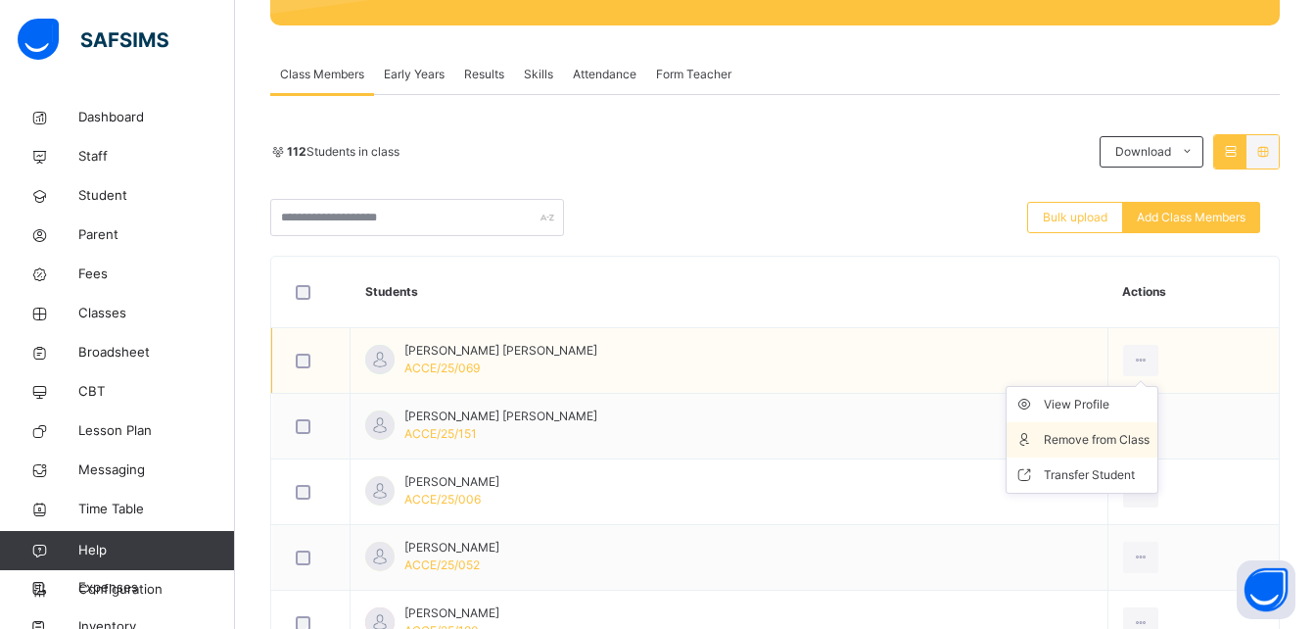
click at [1131, 439] on div "Remove from Class" at bounding box center [1097, 440] width 106 height 20
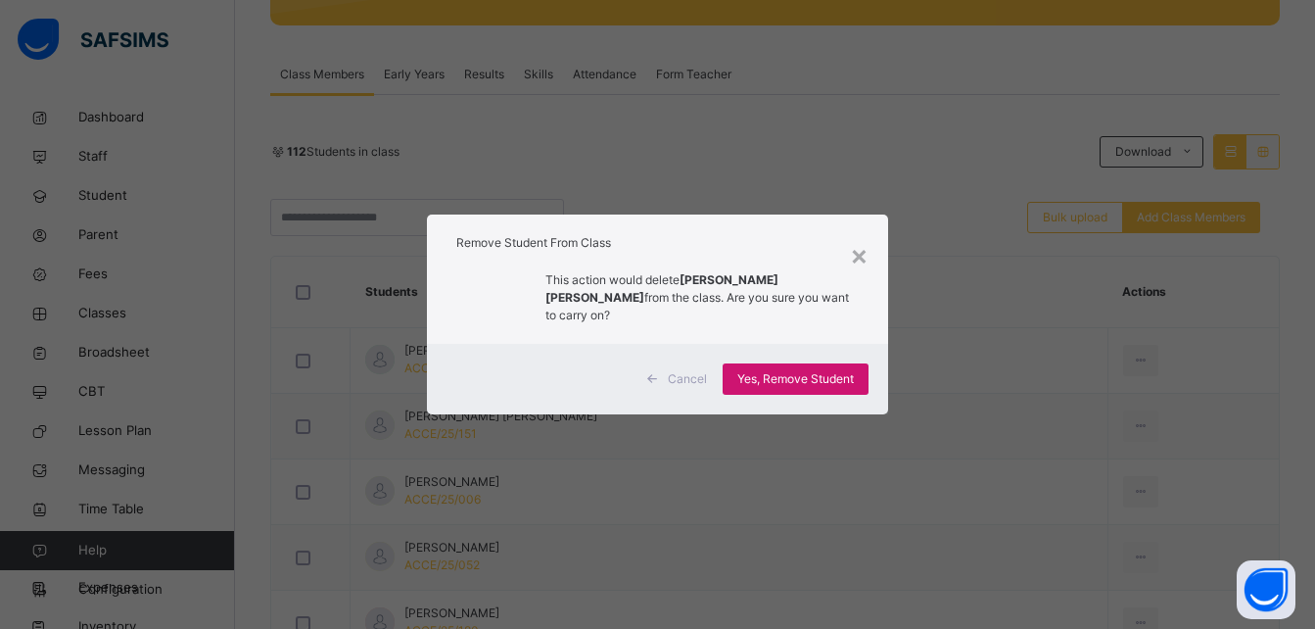
click at [829, 370] on span "Yes, Remove Student" at bounding box center [795, 379] width 117 height 18
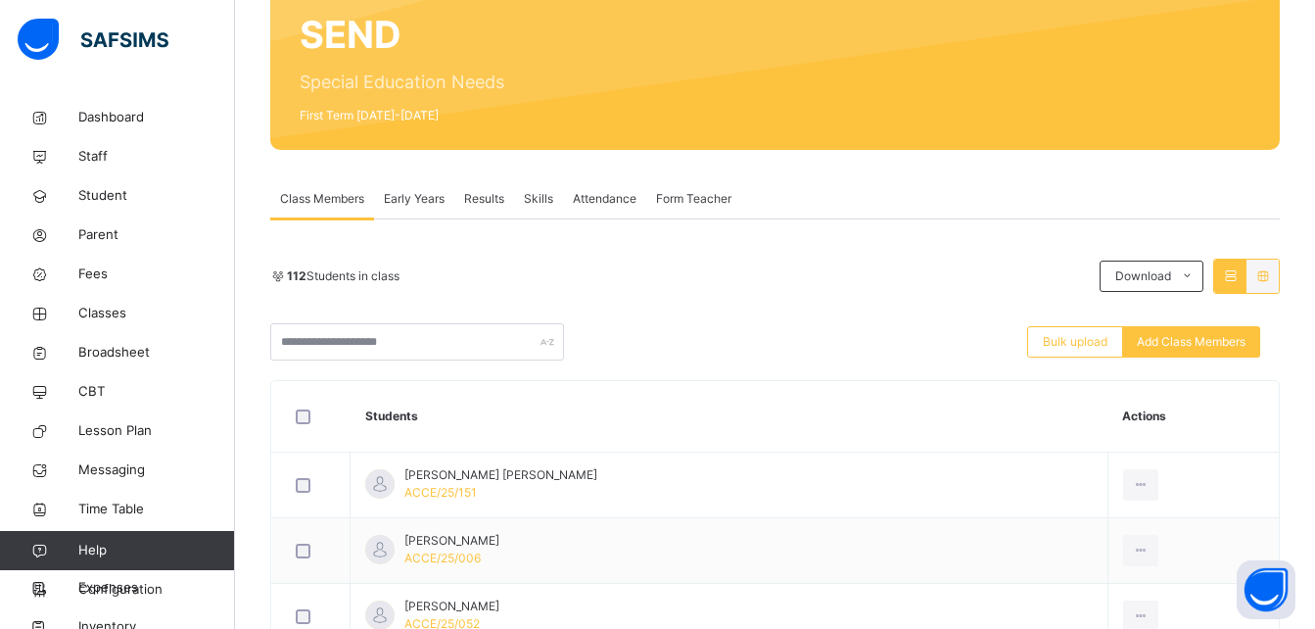
scroll to position [196, 0]
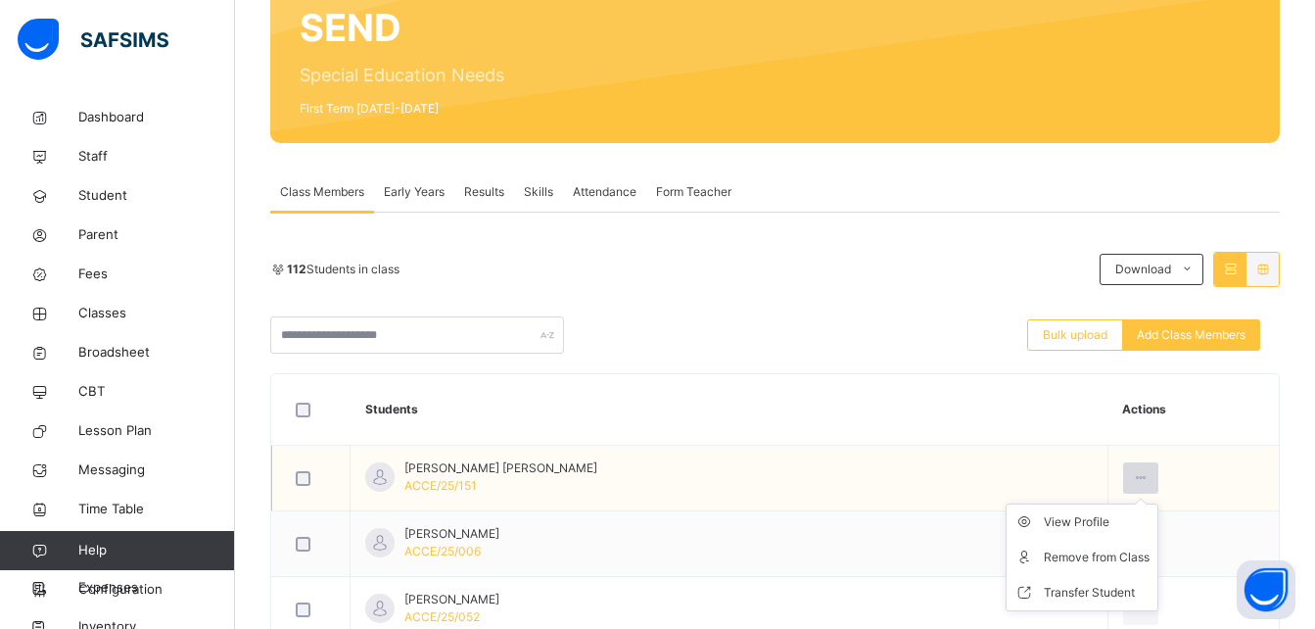
click at [1143, 466] on div at bounding box center [1141, 477] width 36 height 31
click at [1130, 556] on div "Remove from Class" at bounding box center [1097, 557] width 106 height 20
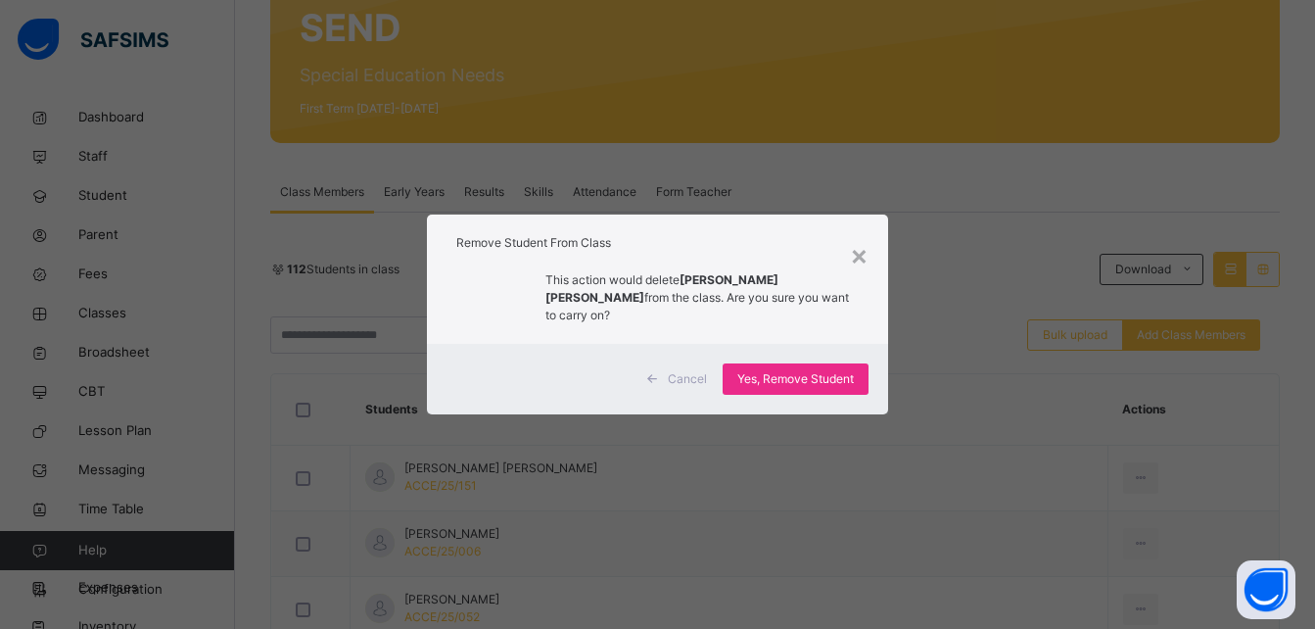
click at [843, 391] on div "Cancel Yes, Remove Student" at bounding box center [657, 379] width 460 height 70
click at [826, 363] on div "Yes, Remove Student" at bounding box center [796, 378] width 146 height 31
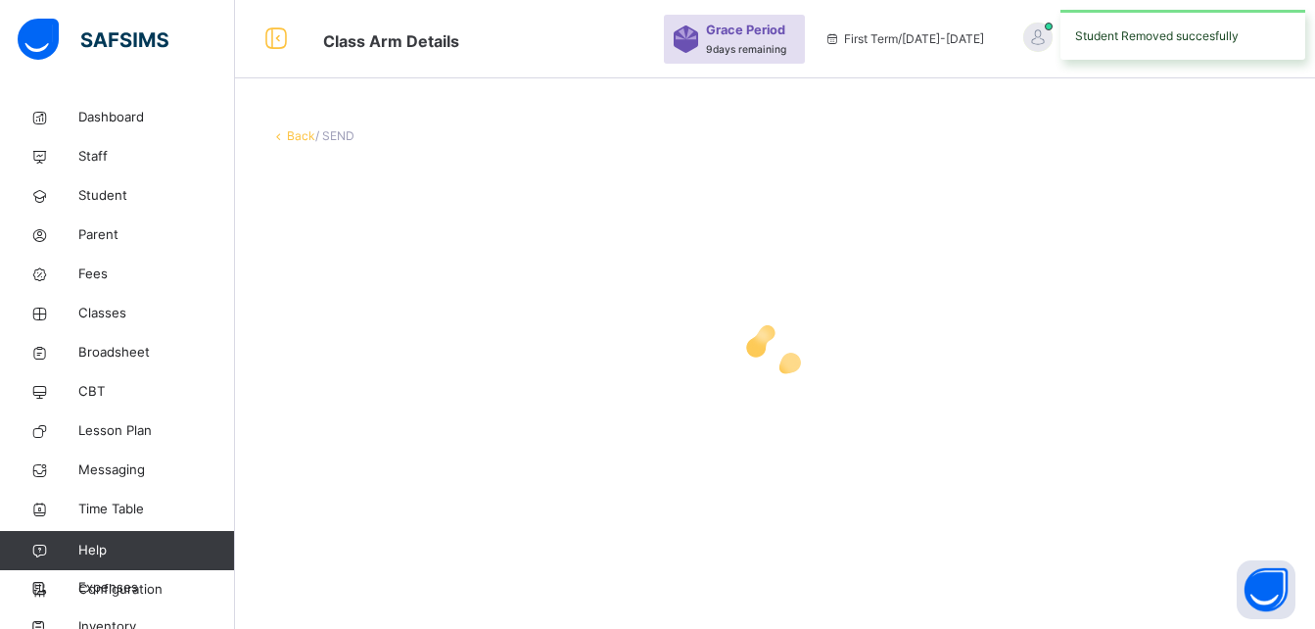
scroll to position [0, 0]
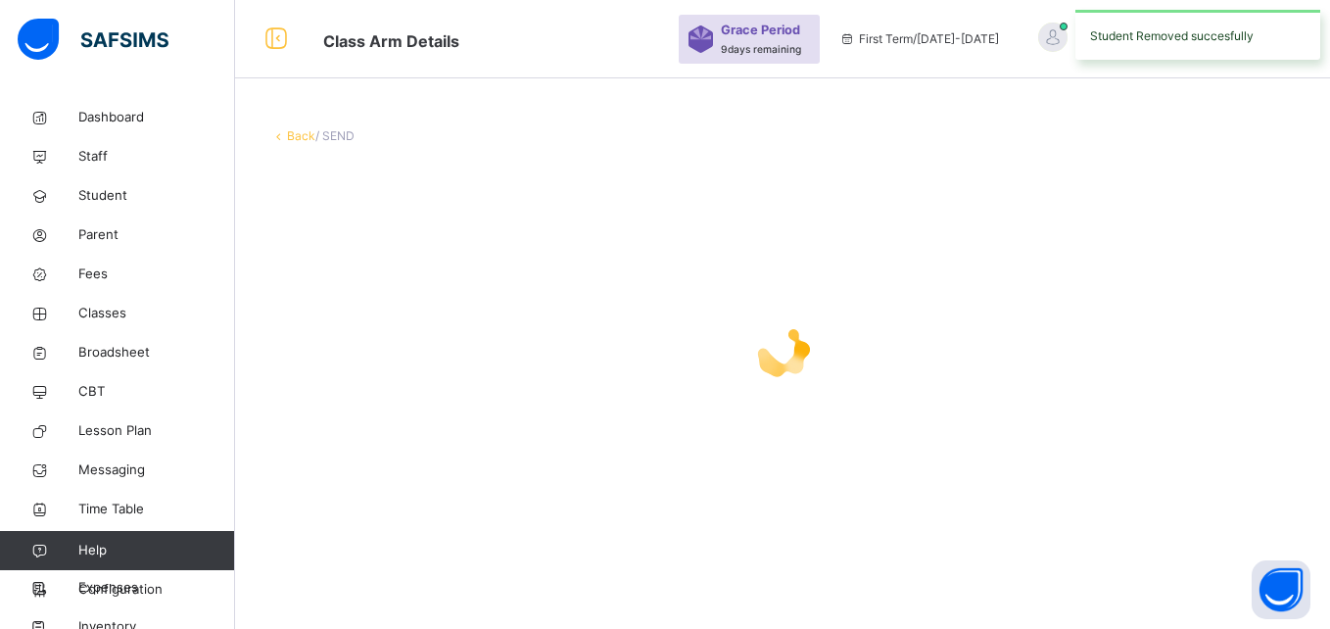
click at [806, 376] on icon at bounding box center [782, 350] width 78 height 78
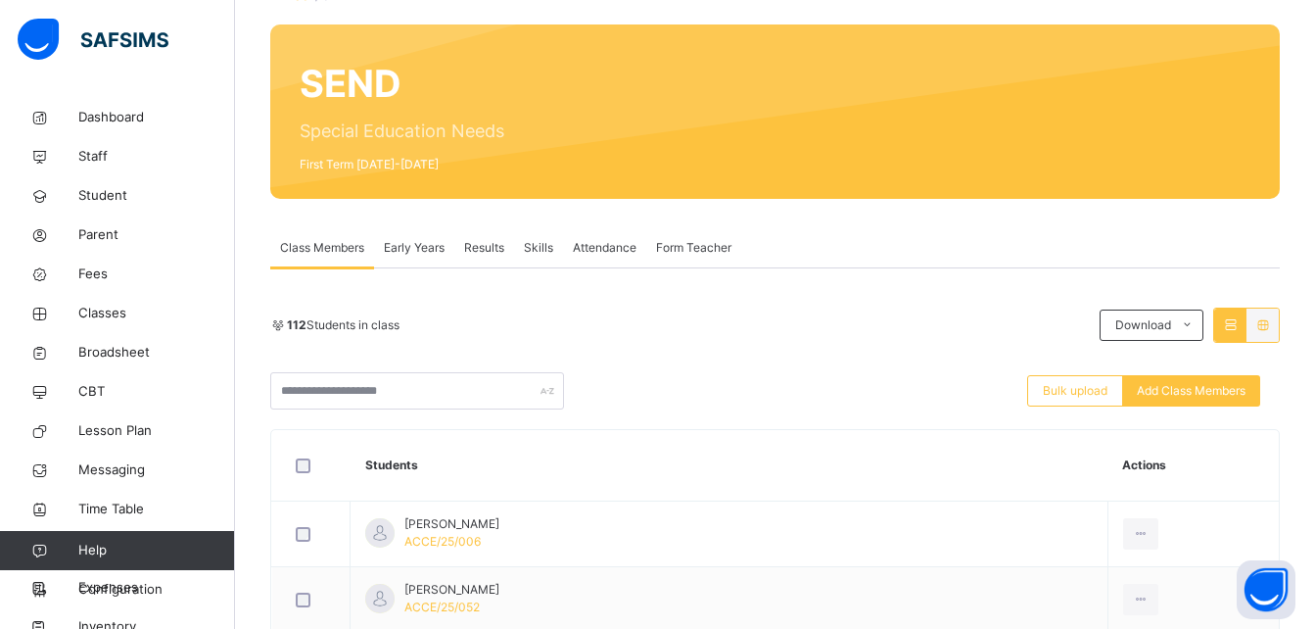
scroll to position [157, 0]
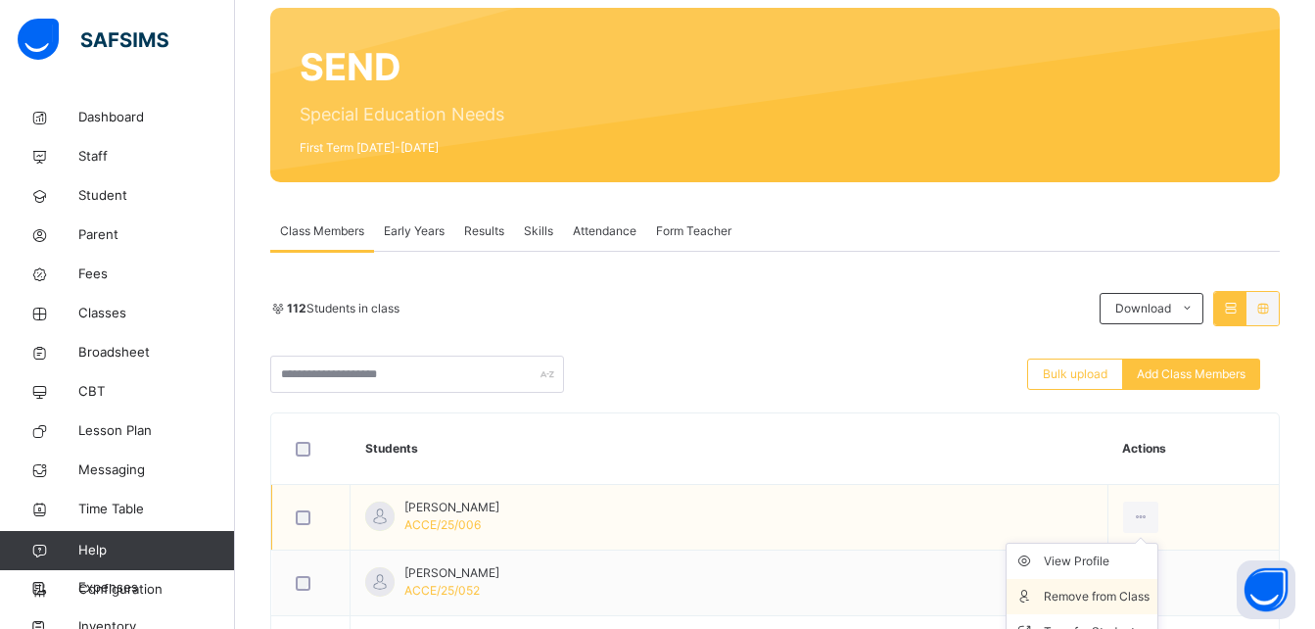
click at [1125, 588] on div "Remove from Class" at bounding box center [1097, 596] width 106 height 20
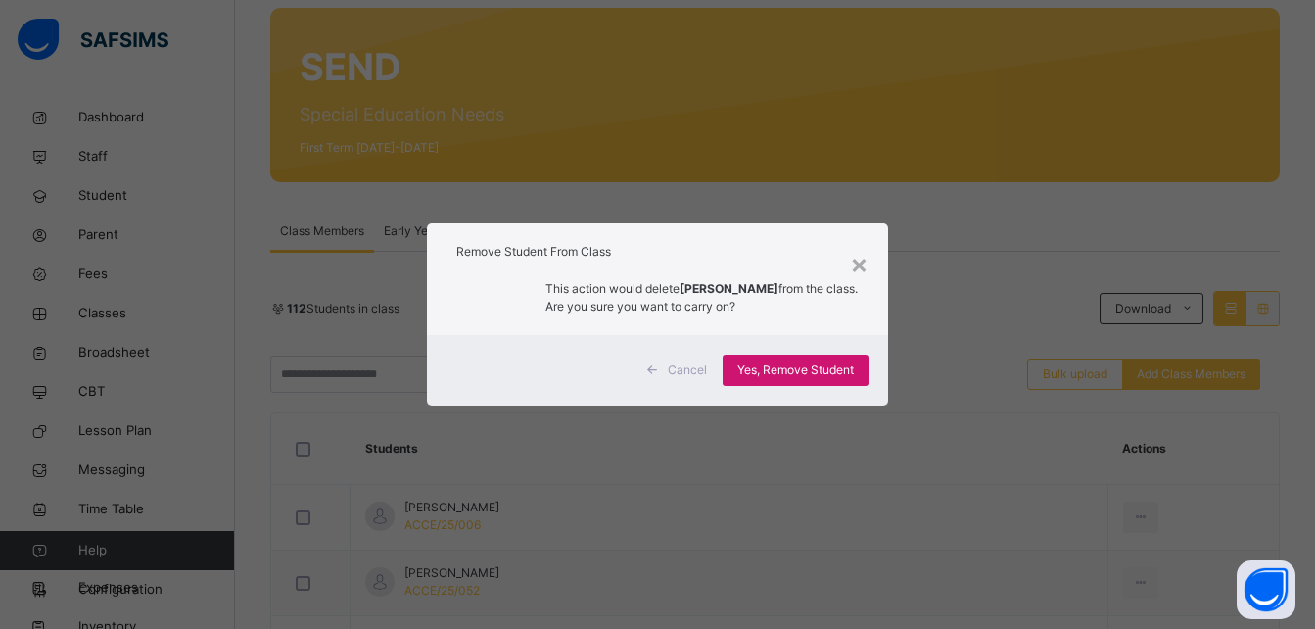
click at [828, 361] on span "Yes, Remove Student" at bounding box center [795, 370] width 117 height 18
click at [828, 361] on div "Yes, Remove Student" at bounding box center [796, 369] width 146 height 31
click at [828, 361] on span "Yes, Remove Student" at bounding box center [795, 370] width 117 height 18
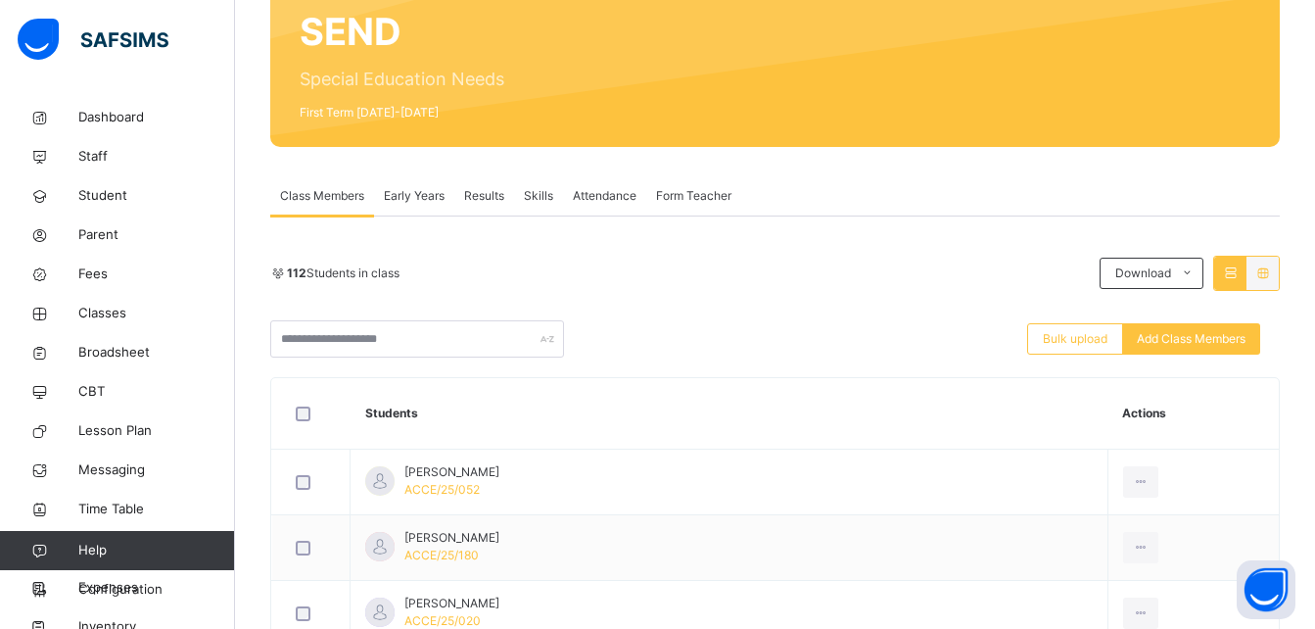
scroll to position [196, 0]
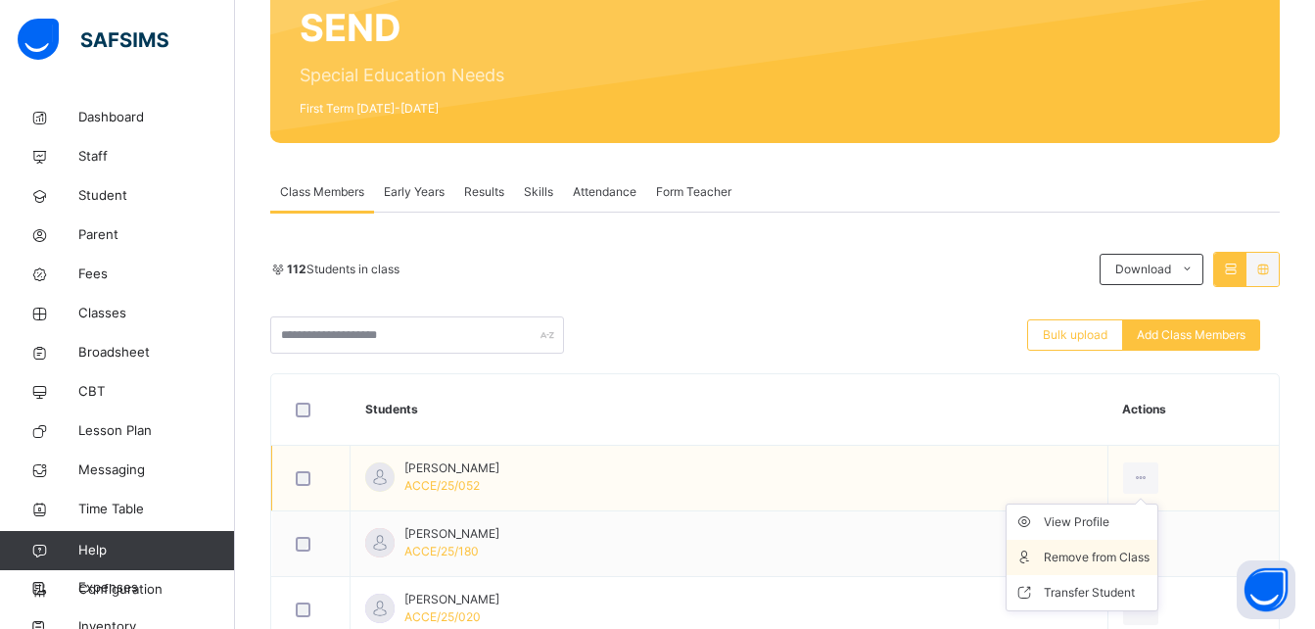
click at [1119, 559] on div "Remove from Class" at bounding box center [1097, 557] width 106 height 20
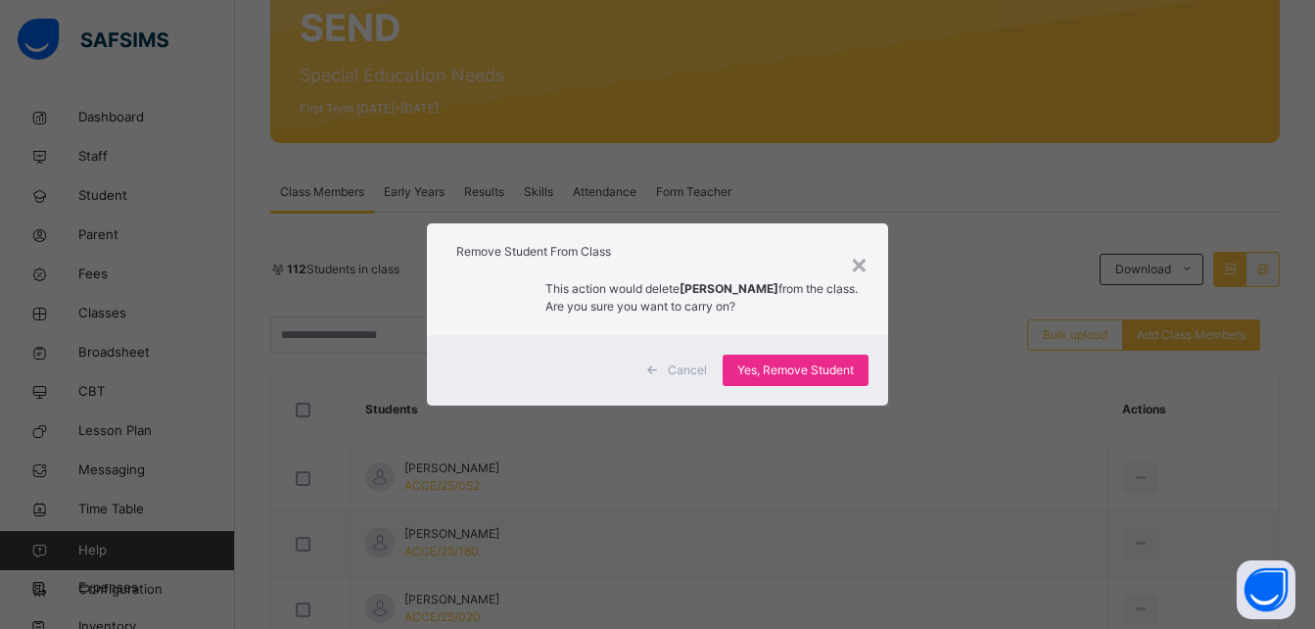
click at [831, 352] on div "Cancel Yes, Remove Student" at bounding box center [657, 370] width 460 height 70
click at [823, 370] on span "Yes, Remove Student" at bounding box center [795, 370] width 117 height 18
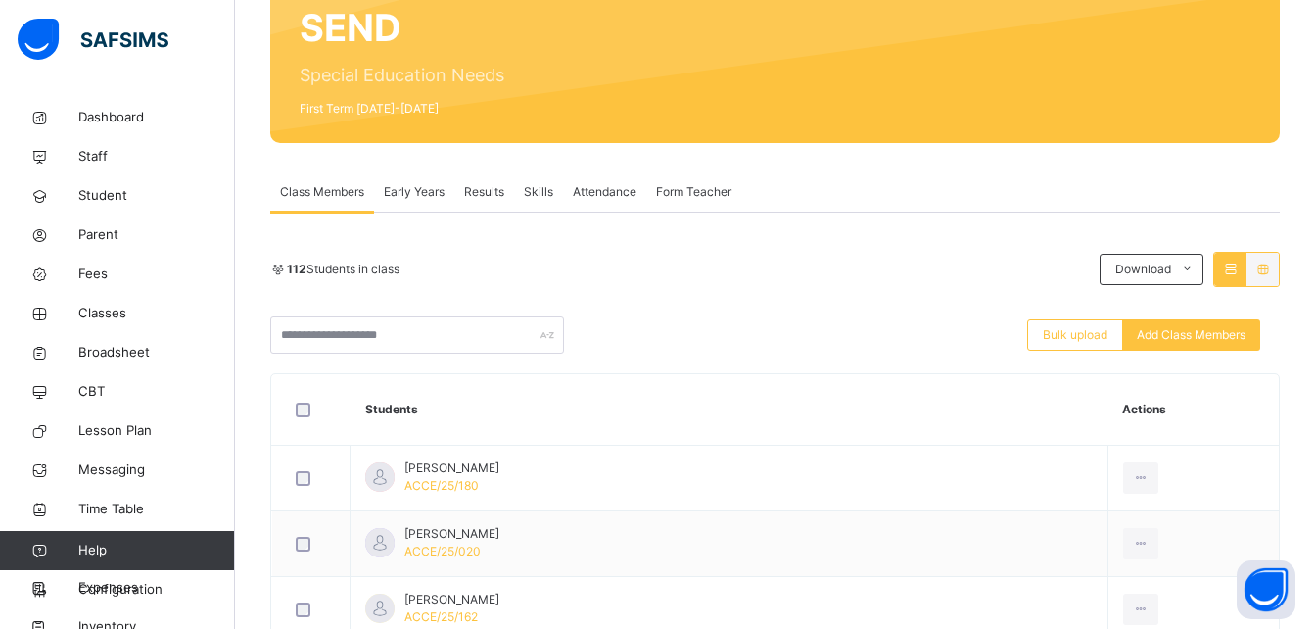
scroll to position [235, 0]
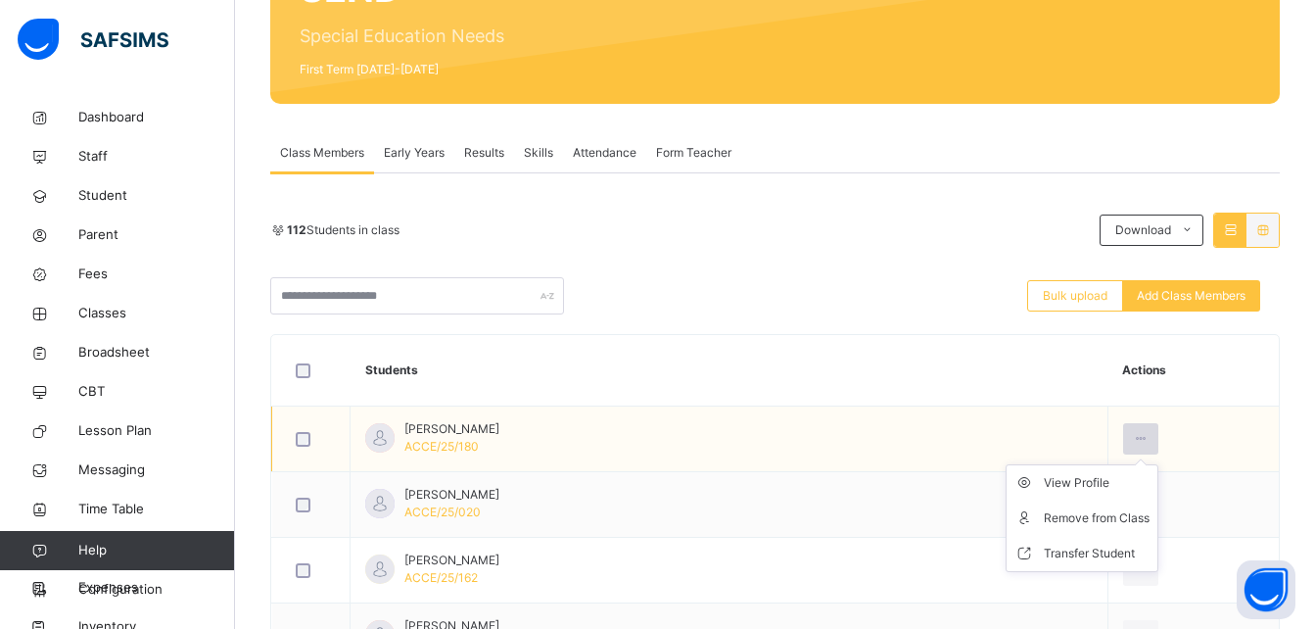
click at [1147, 432] on icon at bounding box center [1141, 439] width 17 height 18
click at [1144, 511] on div "Remove from Class" at bounding box center [1097, 518] width 106 height 20
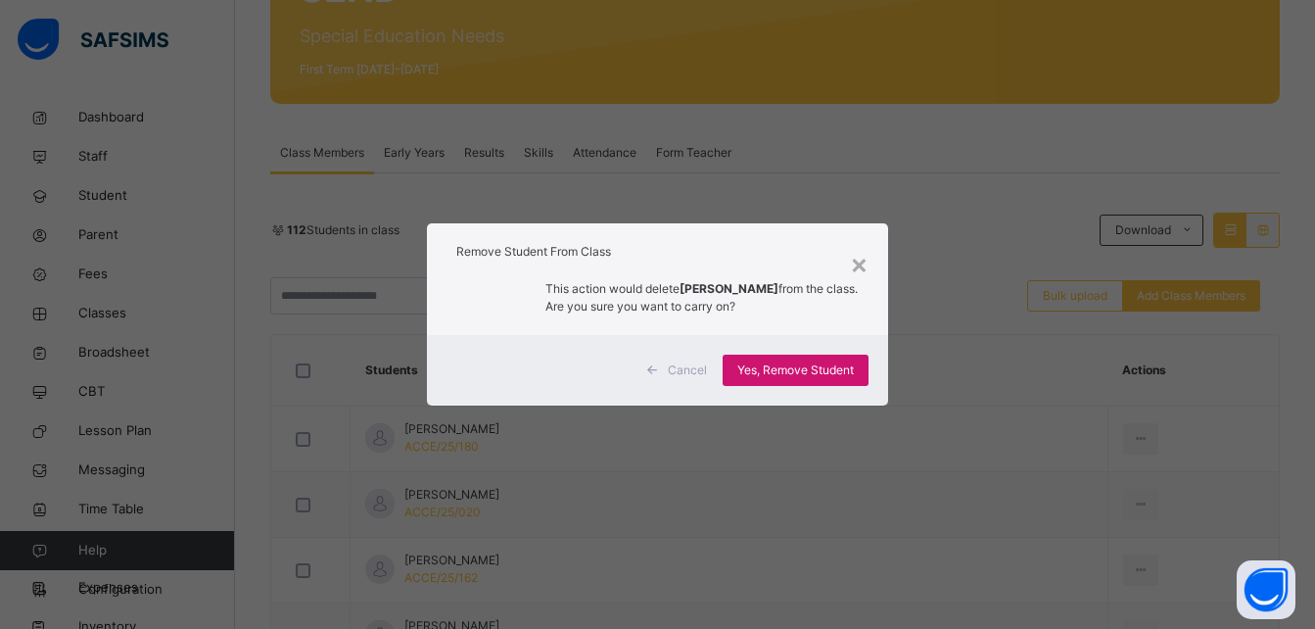
click at [831, 384] on div "Yes, Remove Student" at bounding box center [796, 369] width 146 height 31
drag, startPoint x: 831, startPoint y: 384, endPoint x: 791, endPoint y: 362, distance: 45.6
click at [791, 362] on div "Yes, Remove Student" at bounding box center [796, 369] width 146 height 31
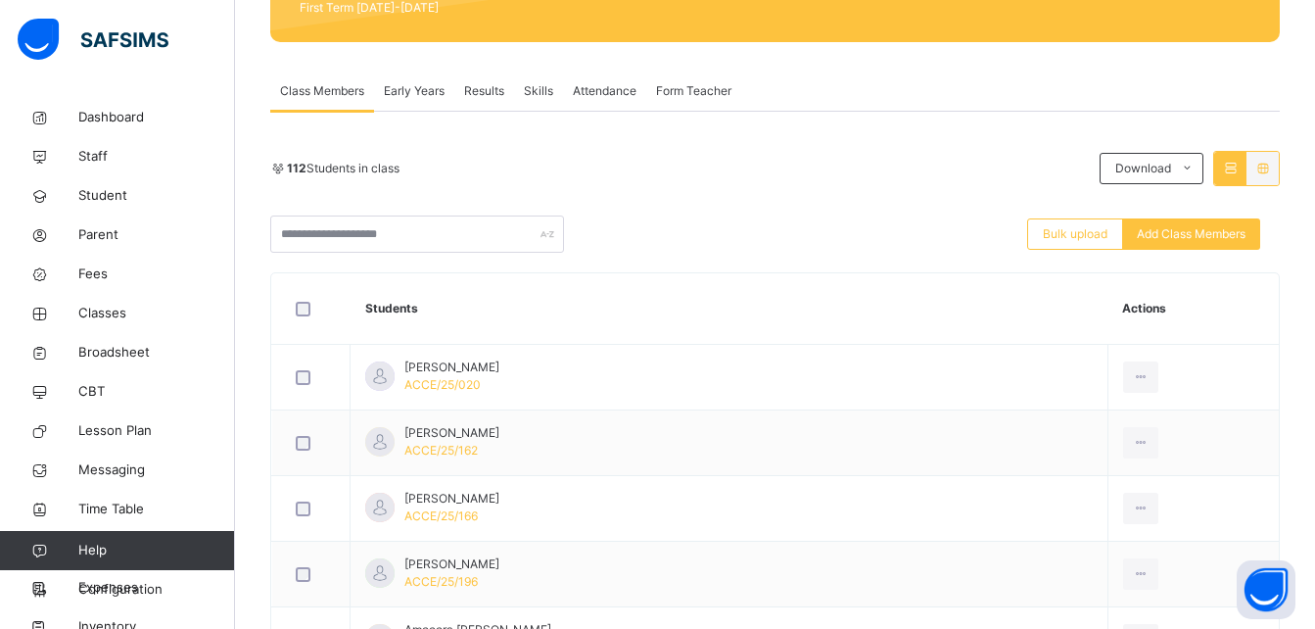
scroll to position [313, 0]
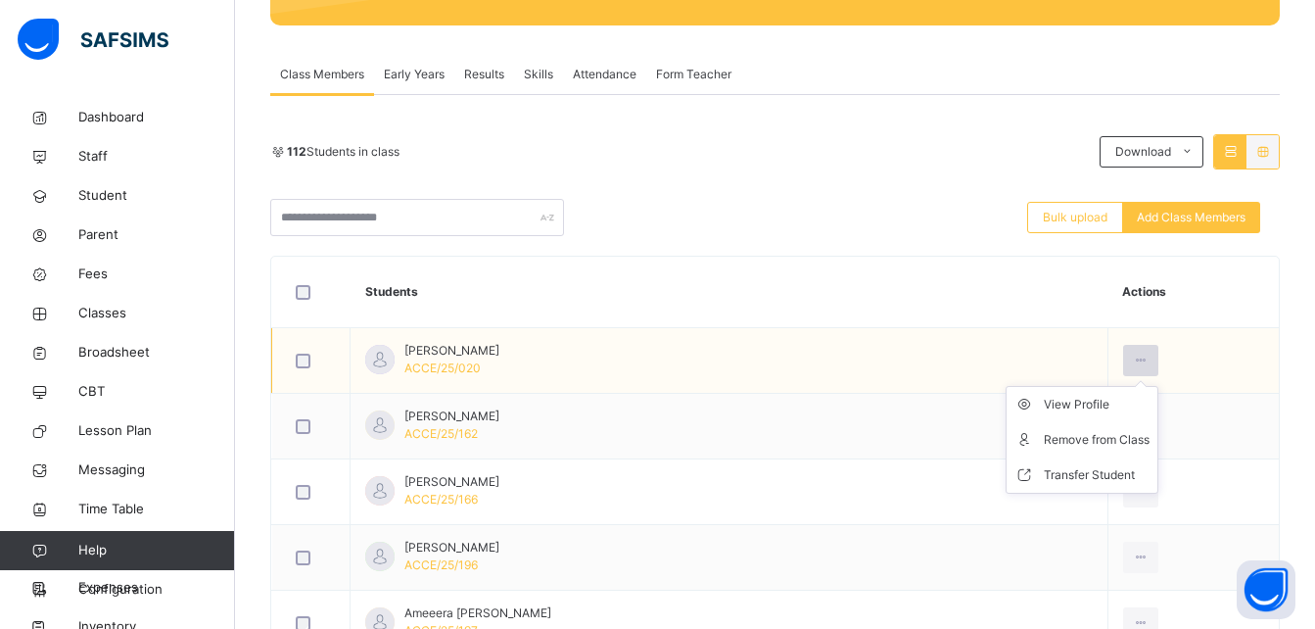
click at [1149, 355] on icon at bounding box center [1141, 360] width 17 height 18
click at [1118, 439] on div "Remove from Class" at bounding box center [1097, 440] width 106 height 20
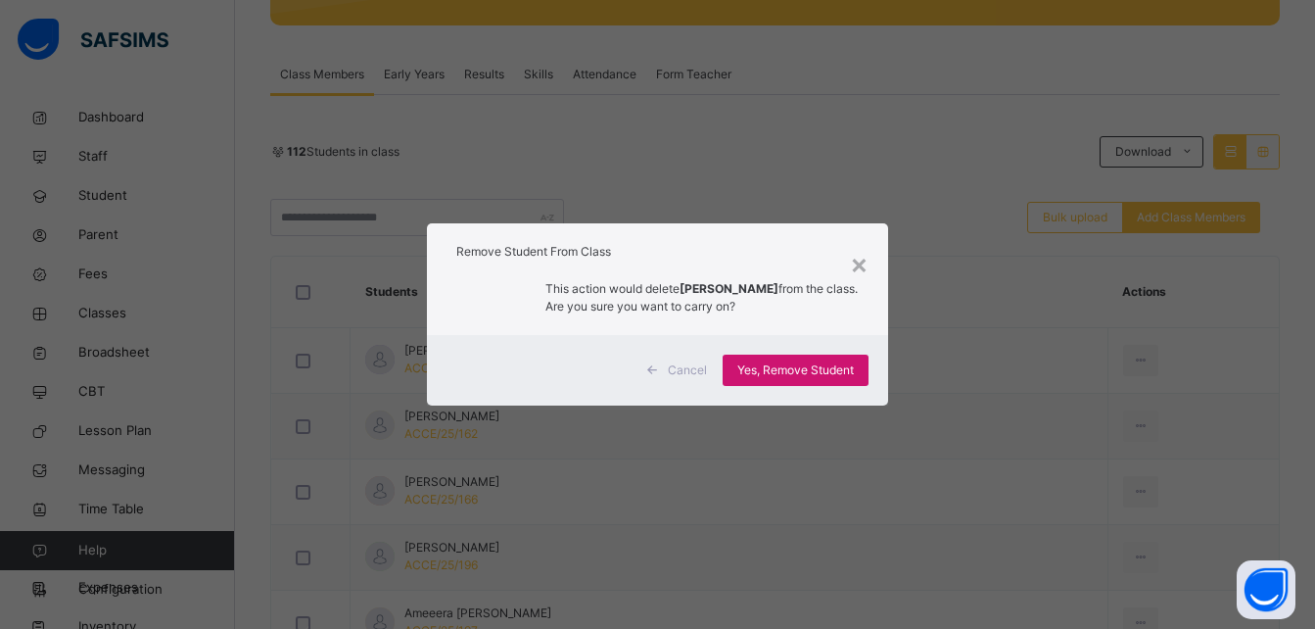
click at [849, 371] on span "Yes, Remove Student" at bounding box center [795, 370] width 117 height 18
click at [812, 369] on span "Yes, Remove Student" at bounding box center [795, 370] width 117 height 18
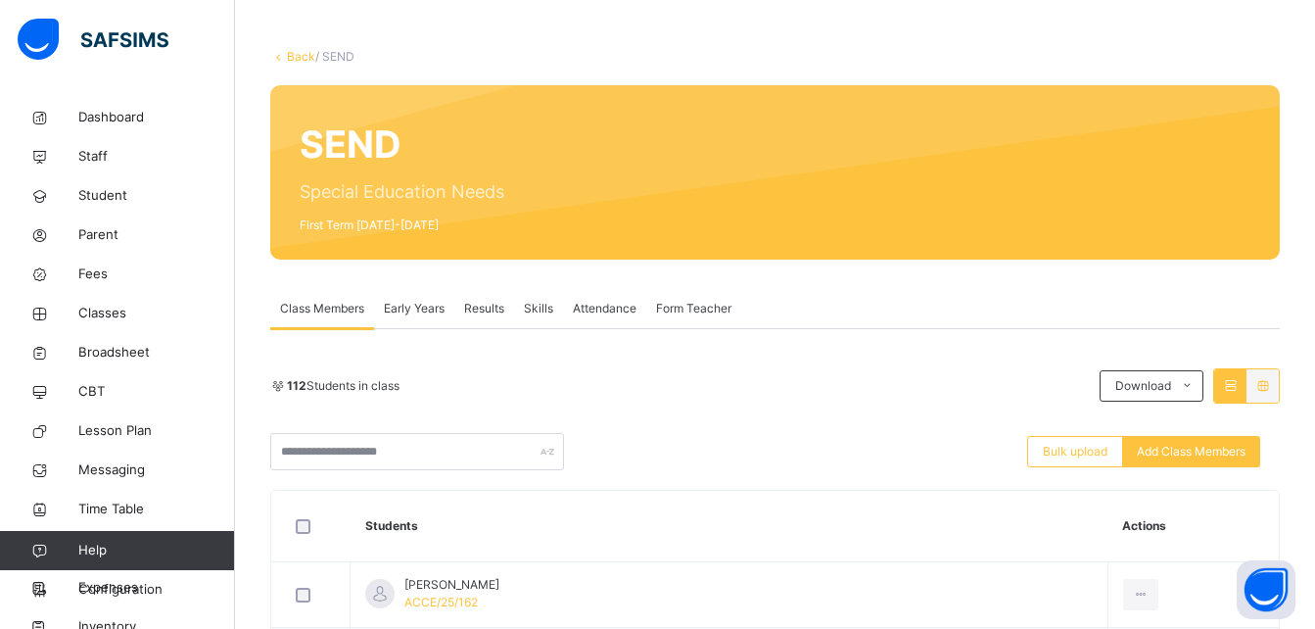
scroll to position [235, 0]
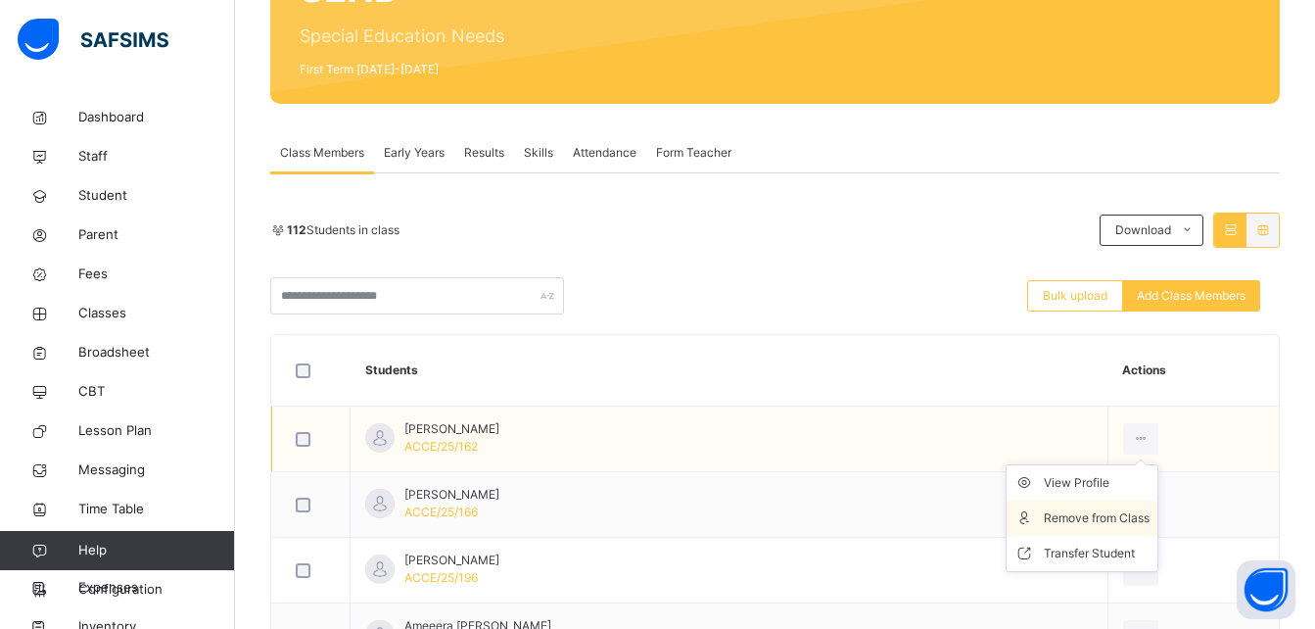
click at [1132, 515] on div "Remove from Class" at bounding box center [1097, 518] width 106 height 20
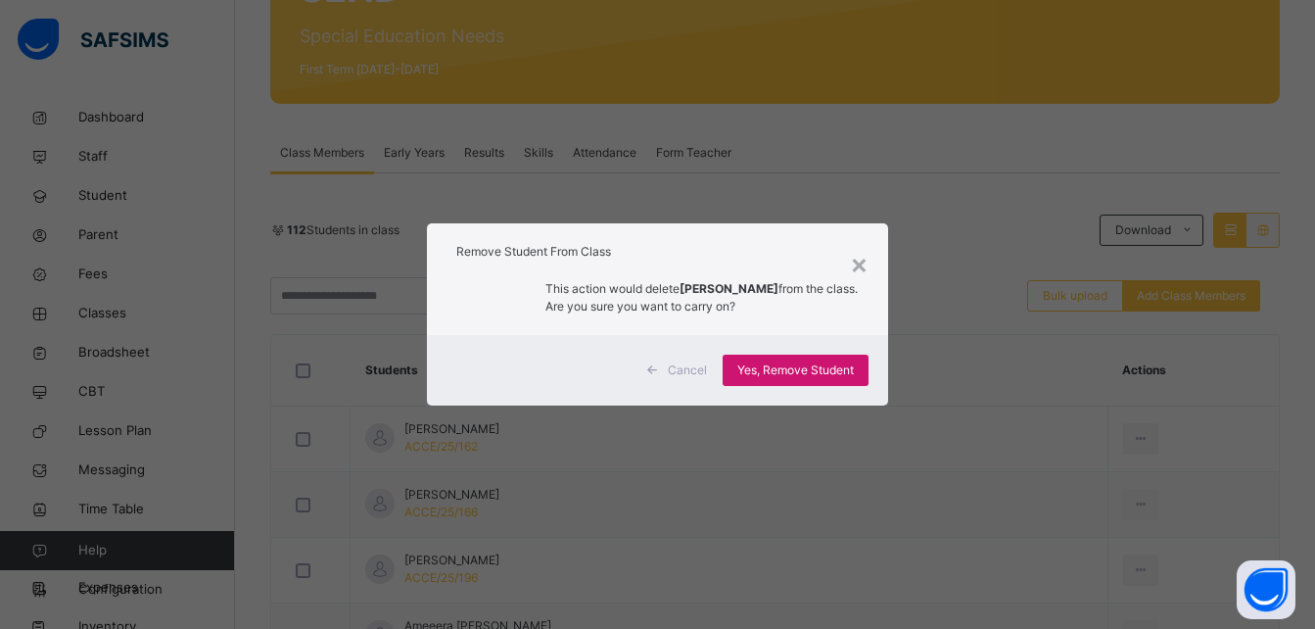
click at [827, 360] on div "Yes, Remove Student" at bounding box center [796, 369] width 146 height 31
drag, startPoint x: 827, startPoint y: 360, endPoint x: 767, endPoint y: 357, distance: 60.8
click at [767, 357] on div "Yes, Remove Student" at bounding box center [796, 369] width 146 height 31
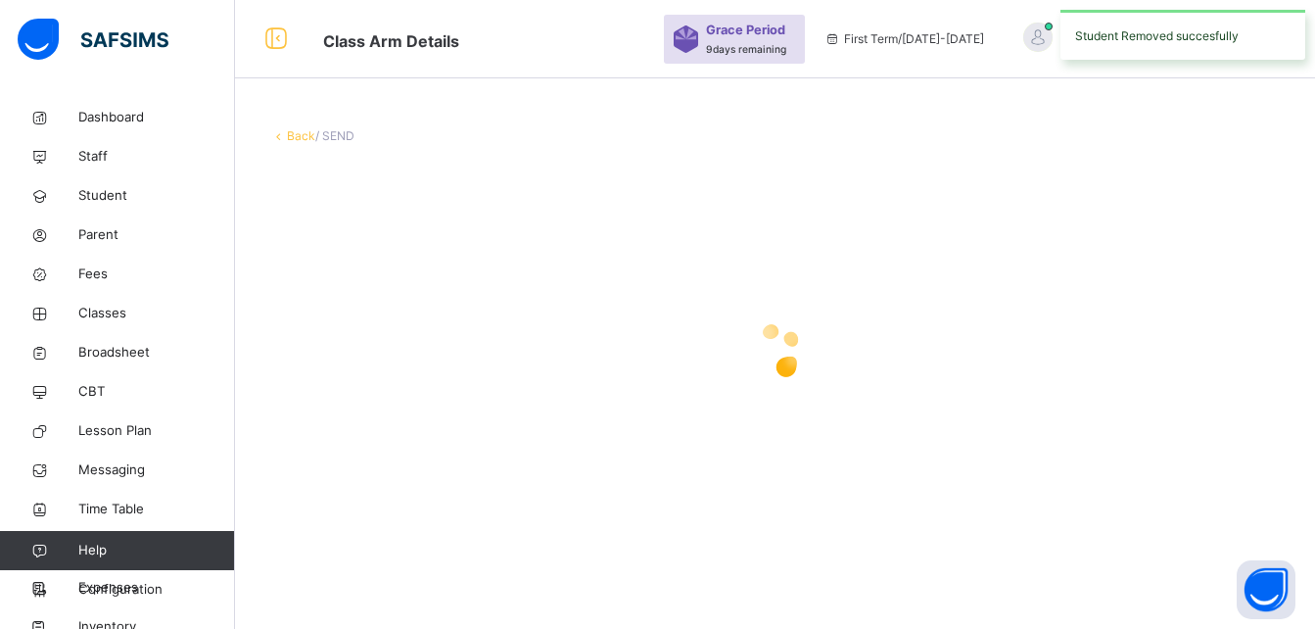
scroll to position [0, 0]
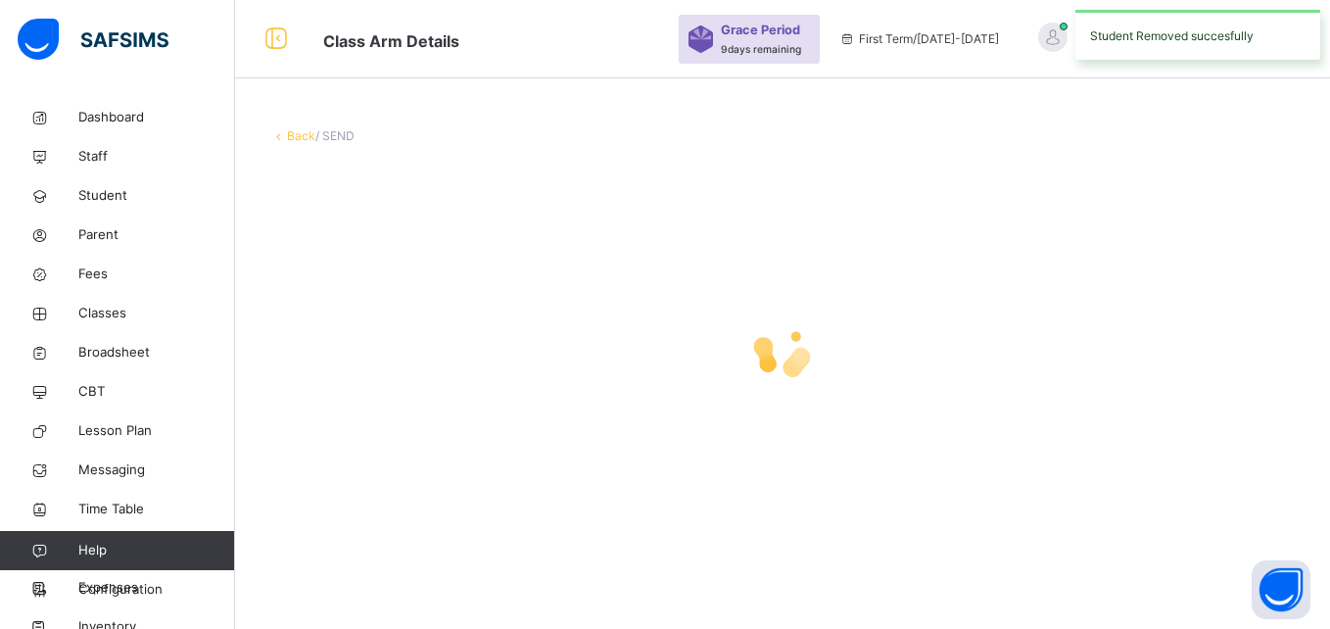
click at [760, 371] on icon at bounding box center [782, 350] width 78 height 78
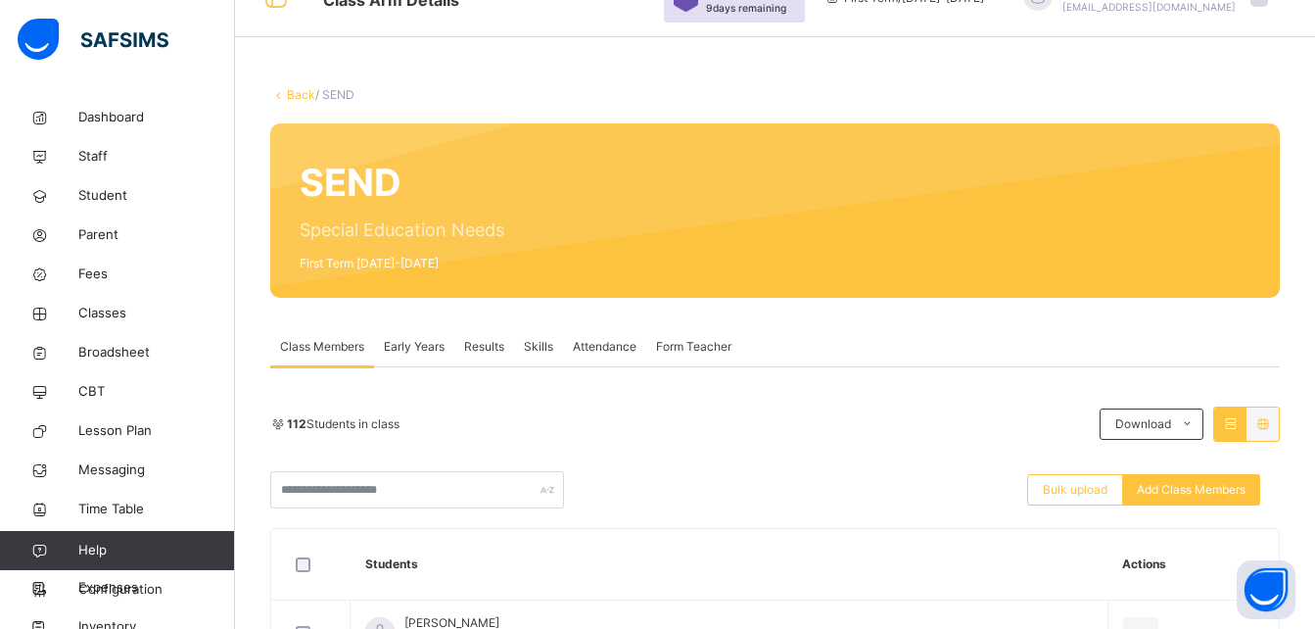
scroll to position [78, 0]
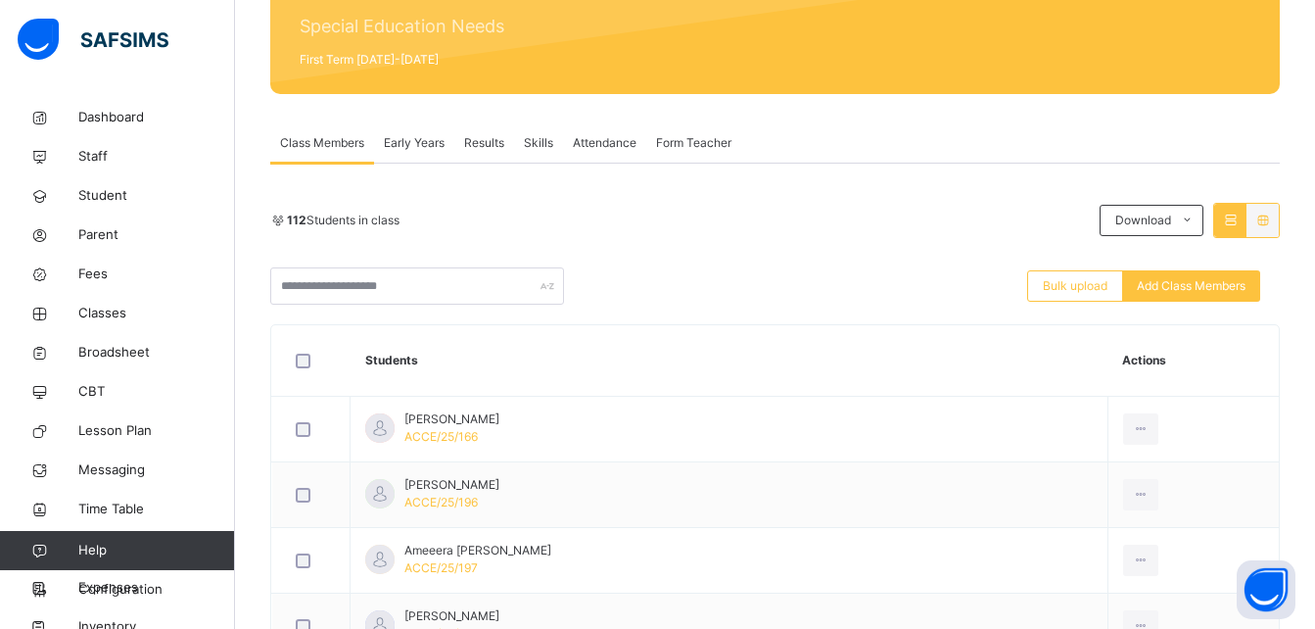
scroll to position [261, 0]
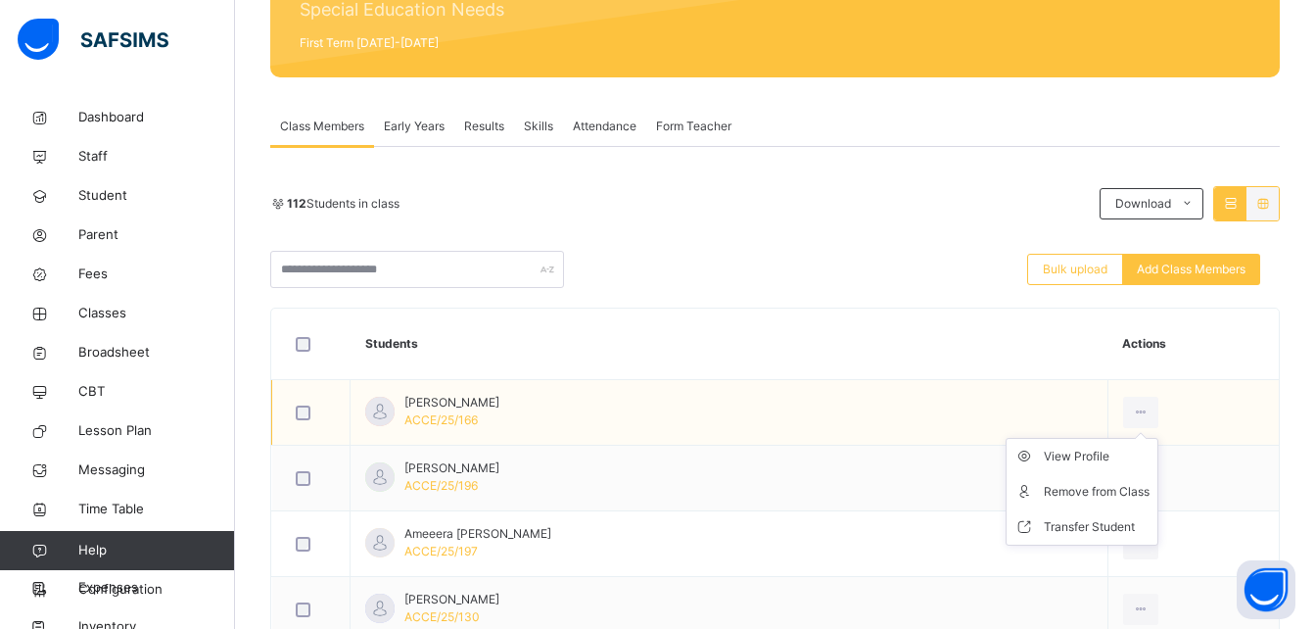
click at [1152, 438] on ul "View Profile Remove from Class Transfer Student" at bounding box center [1082, 492] width 153 height 108
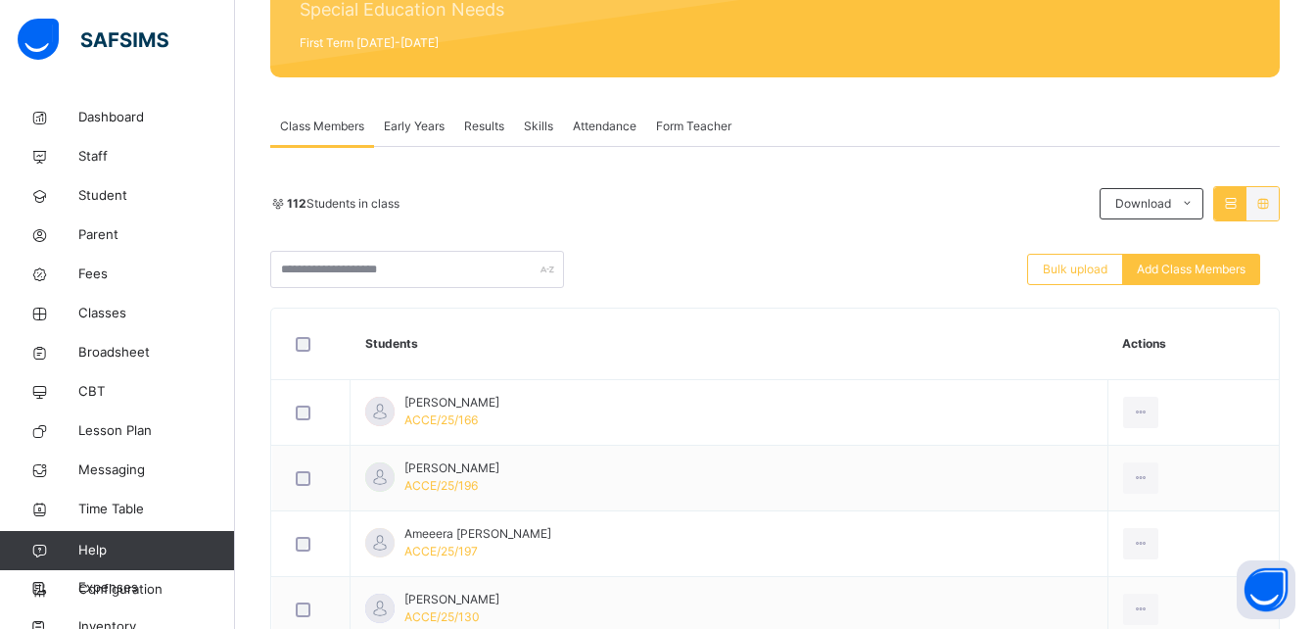
click at [0, 0] on div "Remove from Class" at bounding box center [0, 0] width 0 height 0
click at [0, 0] on div "× Remove Student From Class This action would delete from the class. Are you su…" at bounding box center [0, 0] width 0 height 0
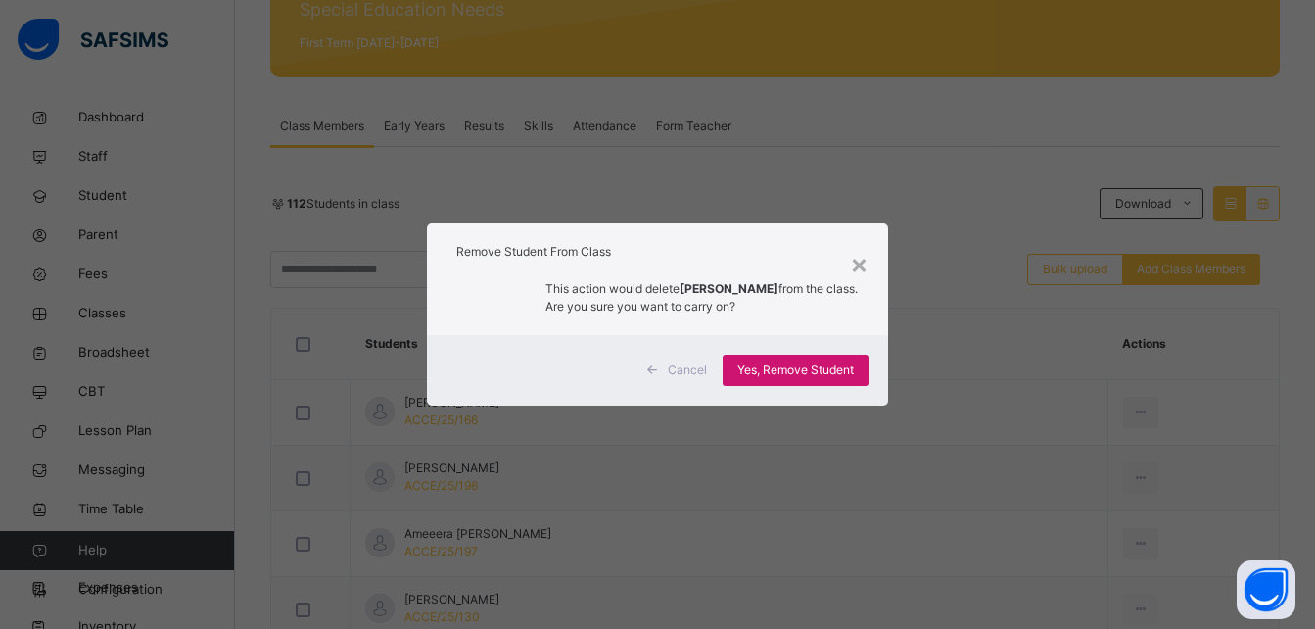
click at [818, 359] on div "Yes, Remove Student" at bounding box center [796, 369] width 146 height 31
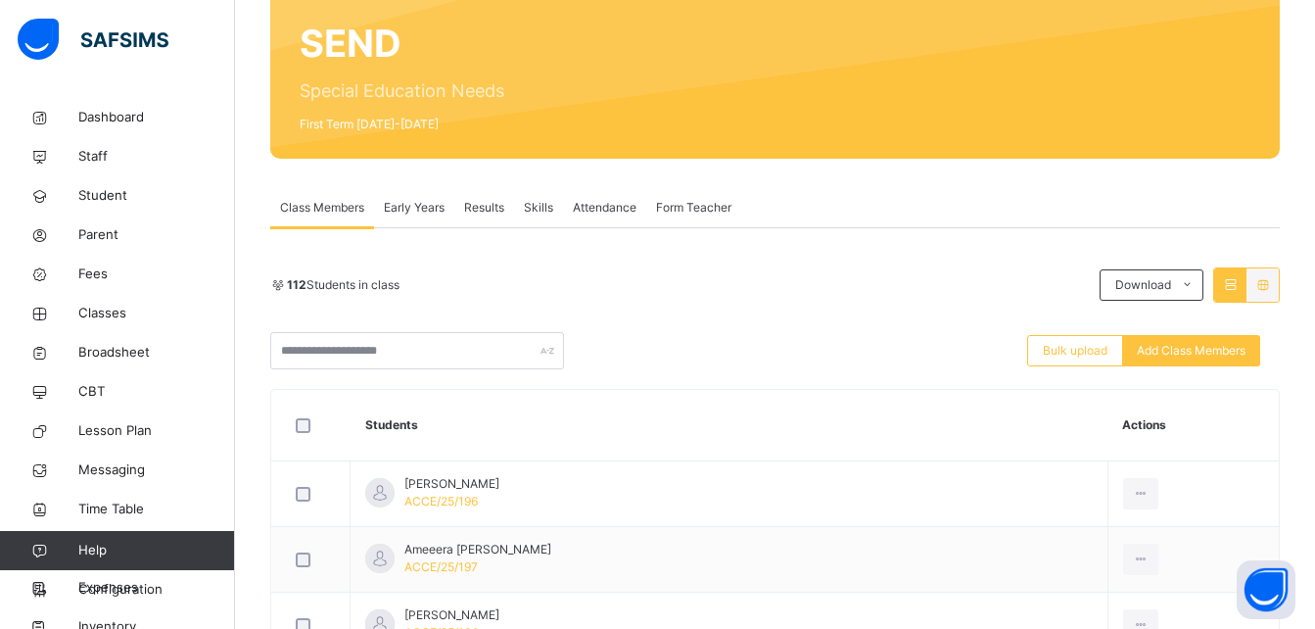
scroll to position [196, 0]
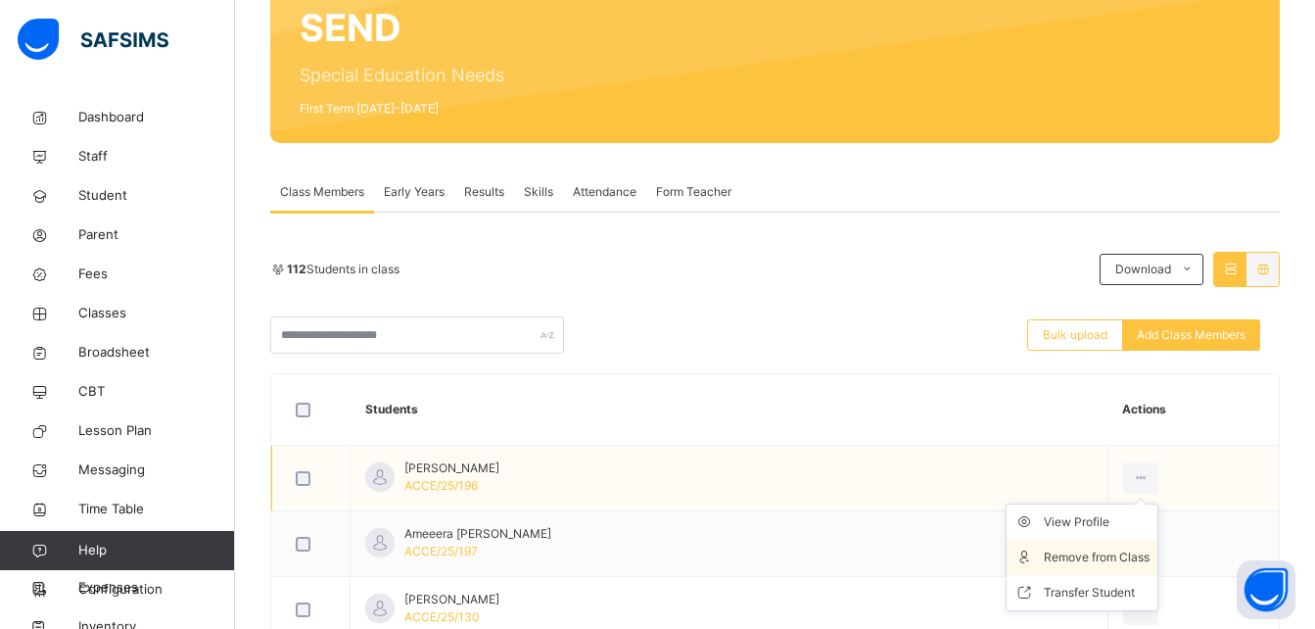
click at [1123, 549] on div "Remove from Class" at bounding box center [1097, 557] width 106 height 20
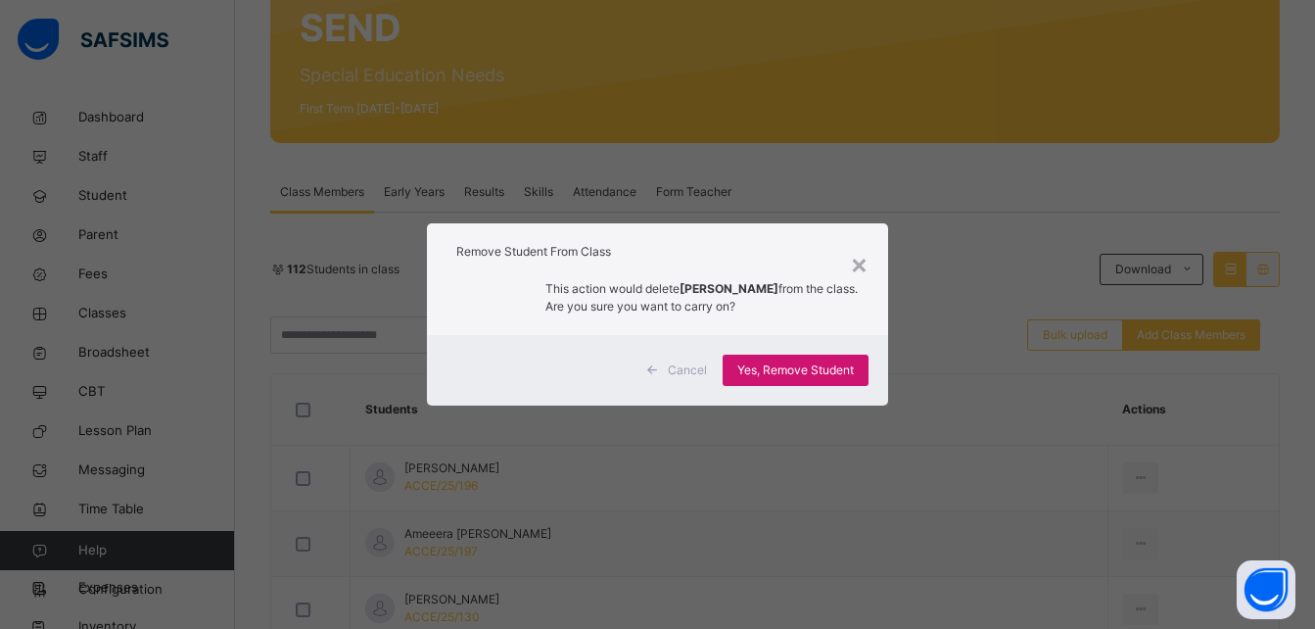
click at [842, 380] on div "Yes, Remove Student" at bounding box center [796, 369] width 146 height 31
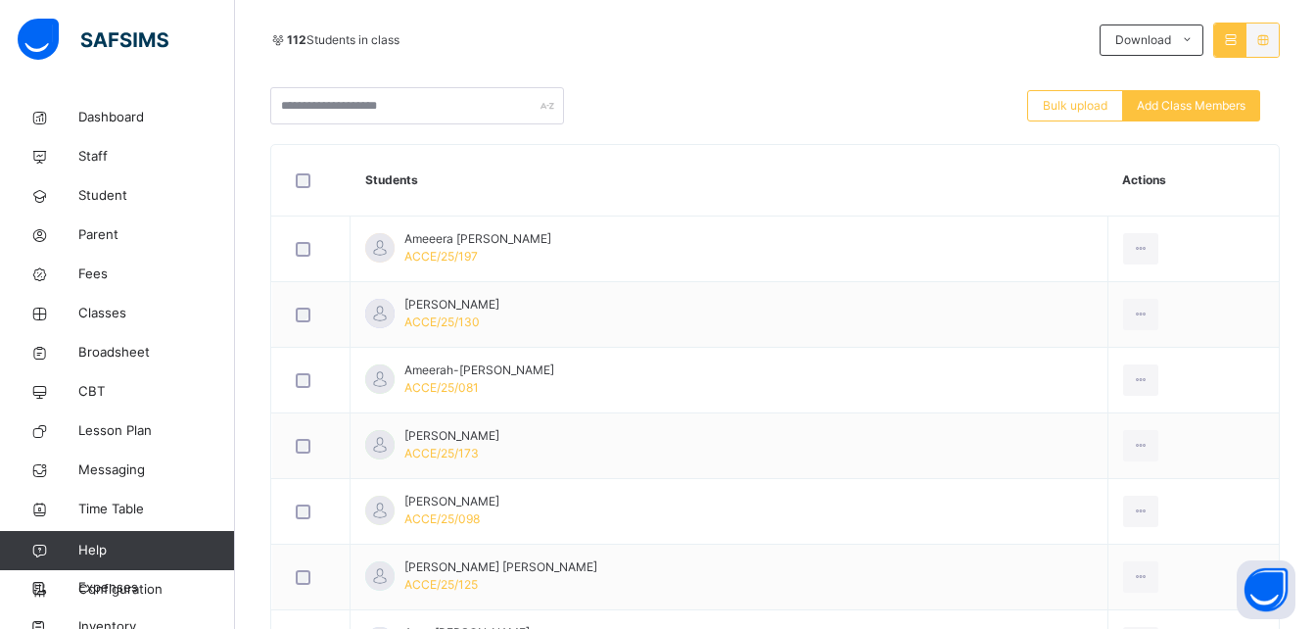
scroll to position [431, 0]
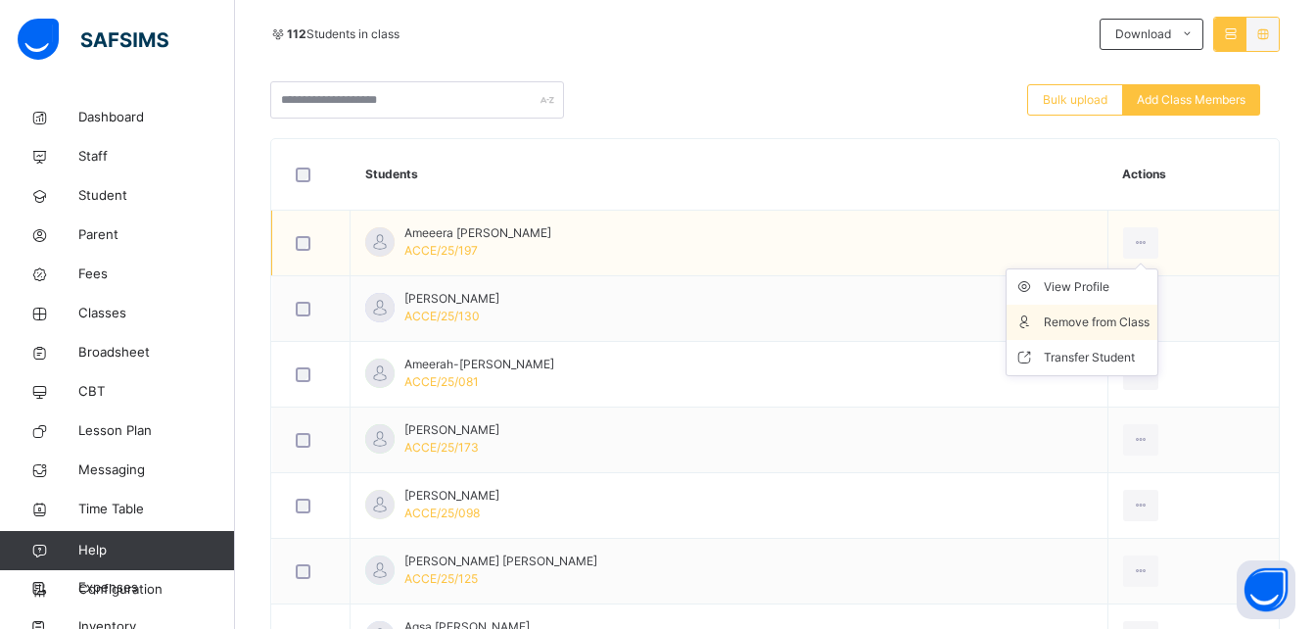
click at [1136, 313] on div "Remove from Class" at bounding box center [1097, 322] width 106 height 20
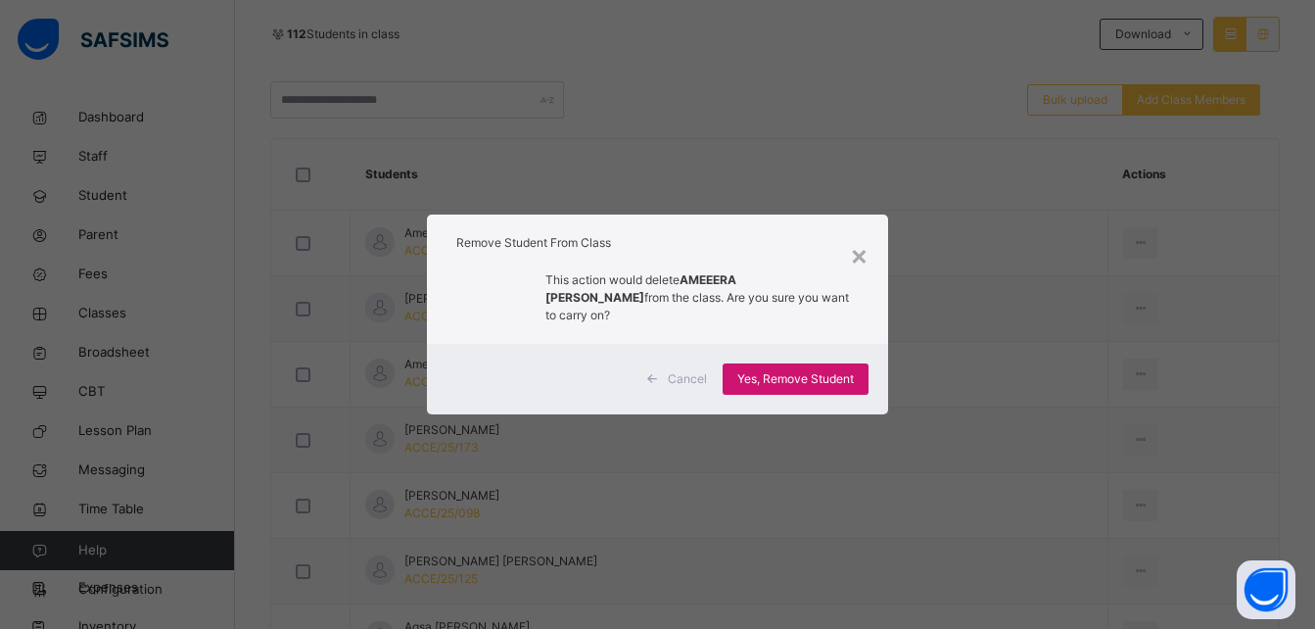
click at [812, 377] on span "Yes, Remove Student" at bounding box center [795, 379] width 117 height 18
click at [812, 377] on div "Yes, Remove Student" at bounding box center [796, 378] width 146 height 31
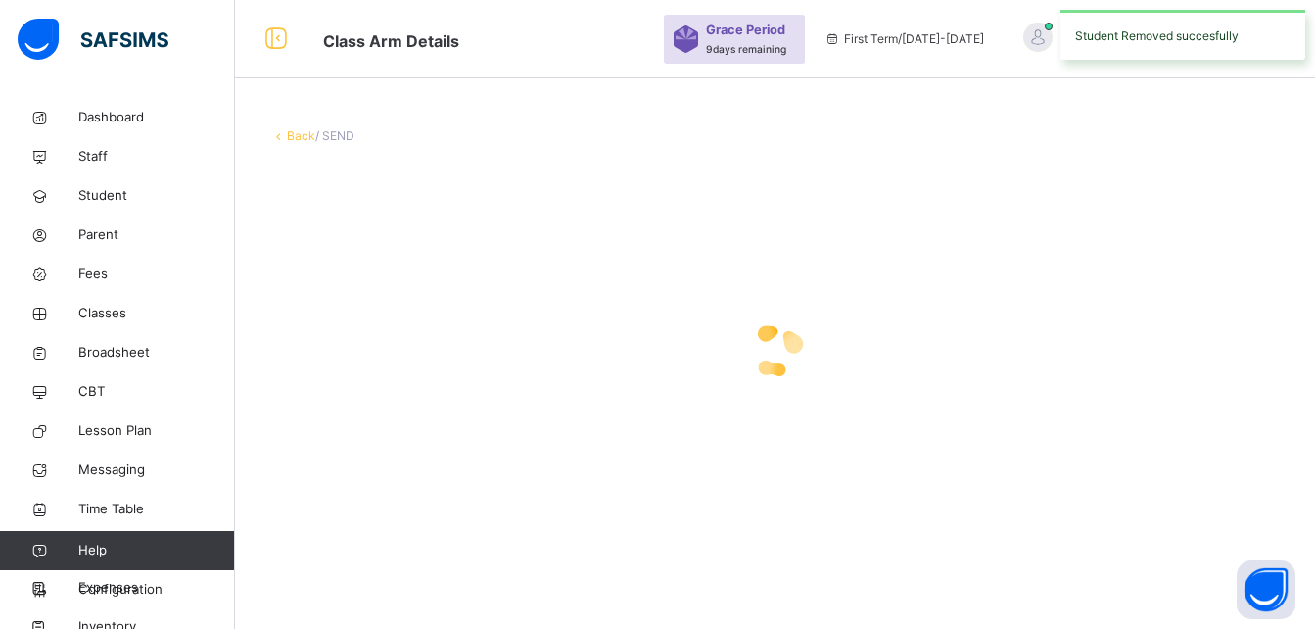
scroll to position [0, 0]
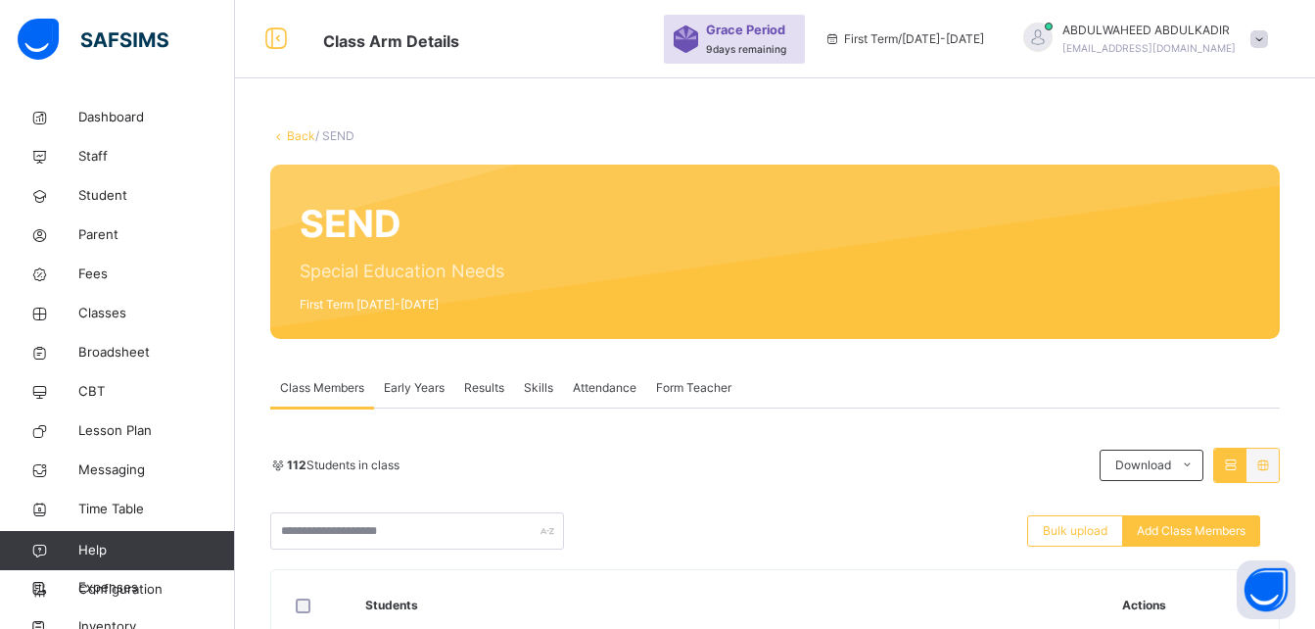
click at [1280, 537] on div "Bulk upload Add Class Members" at bounding box center [774, 530] width 1009 height 37
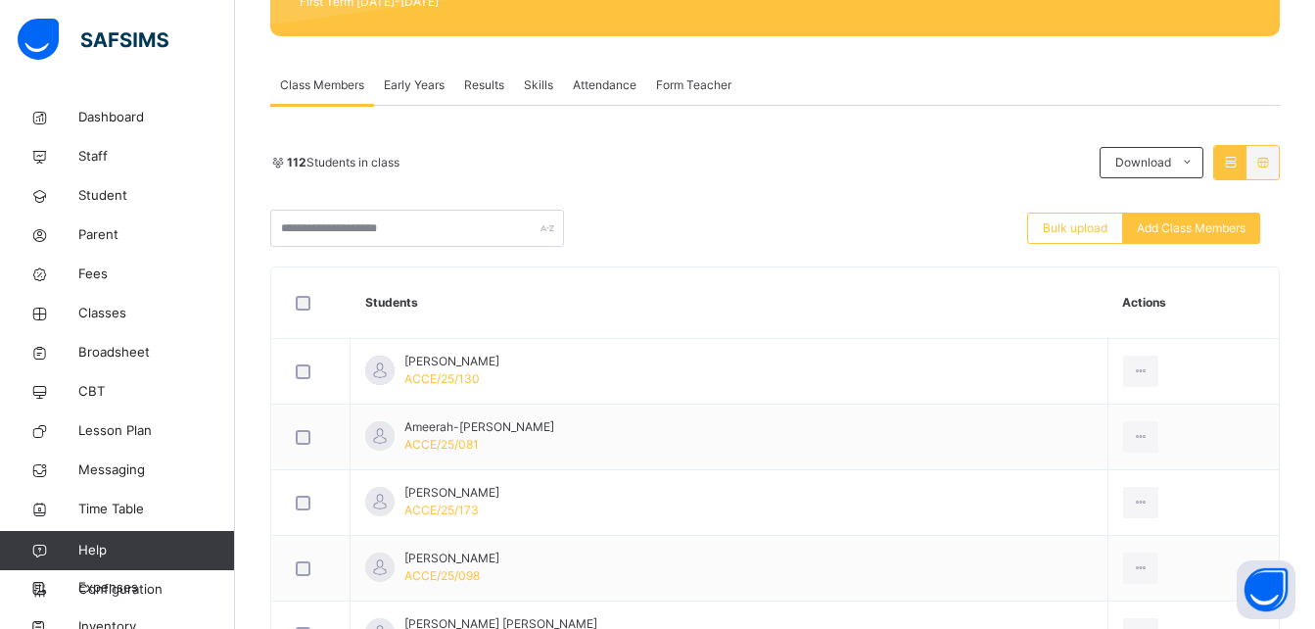
scroll to position [313, 0]
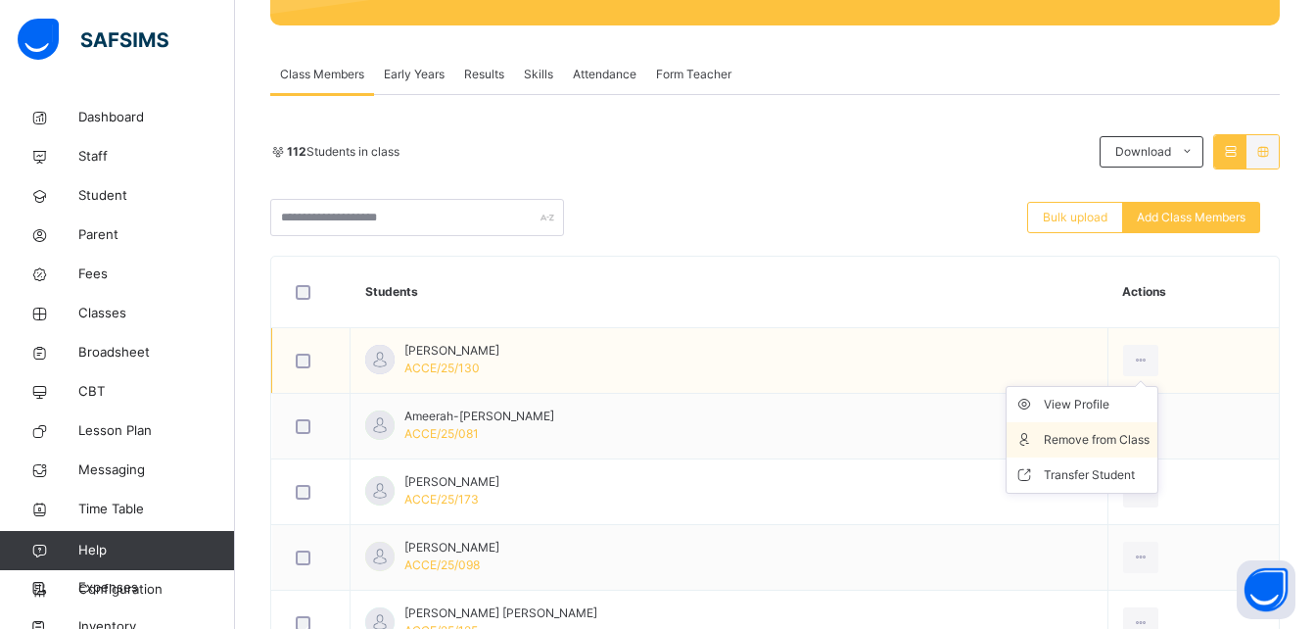
click at [1111, 448] on div "Remove from Class" at bounding box center [1097, 440] width 106 height 20
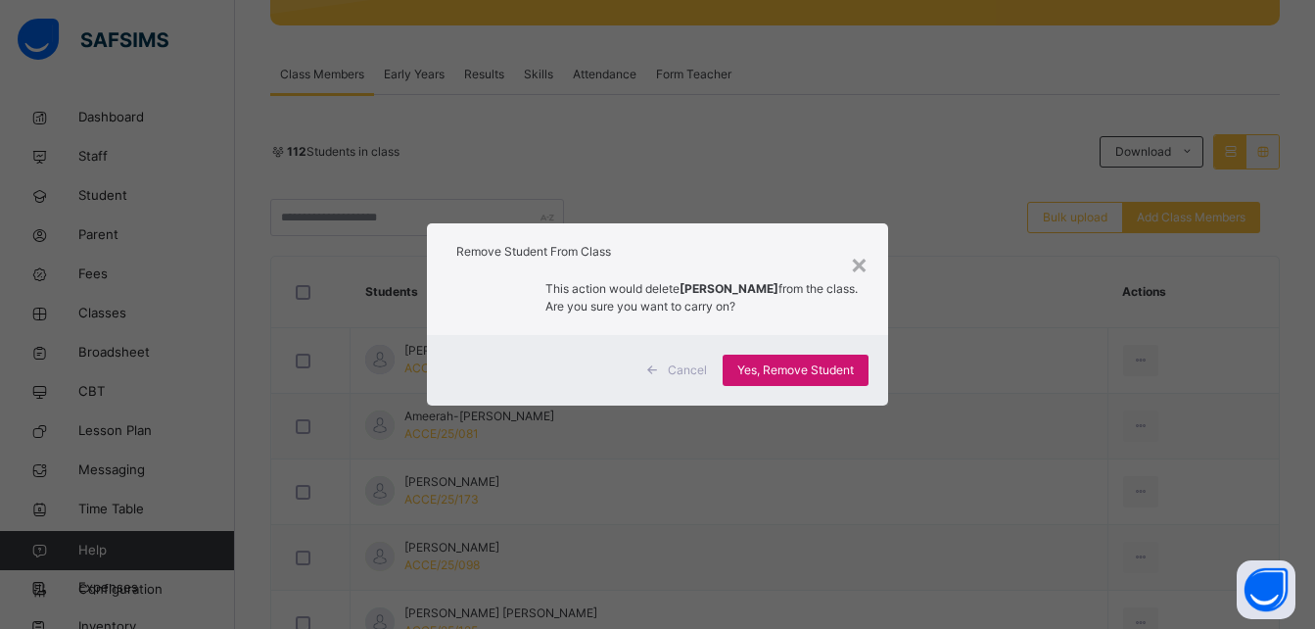
click at [791, 379] on span "Yes, Remove Student" at bounding box center [795, 370] width 117 height 18
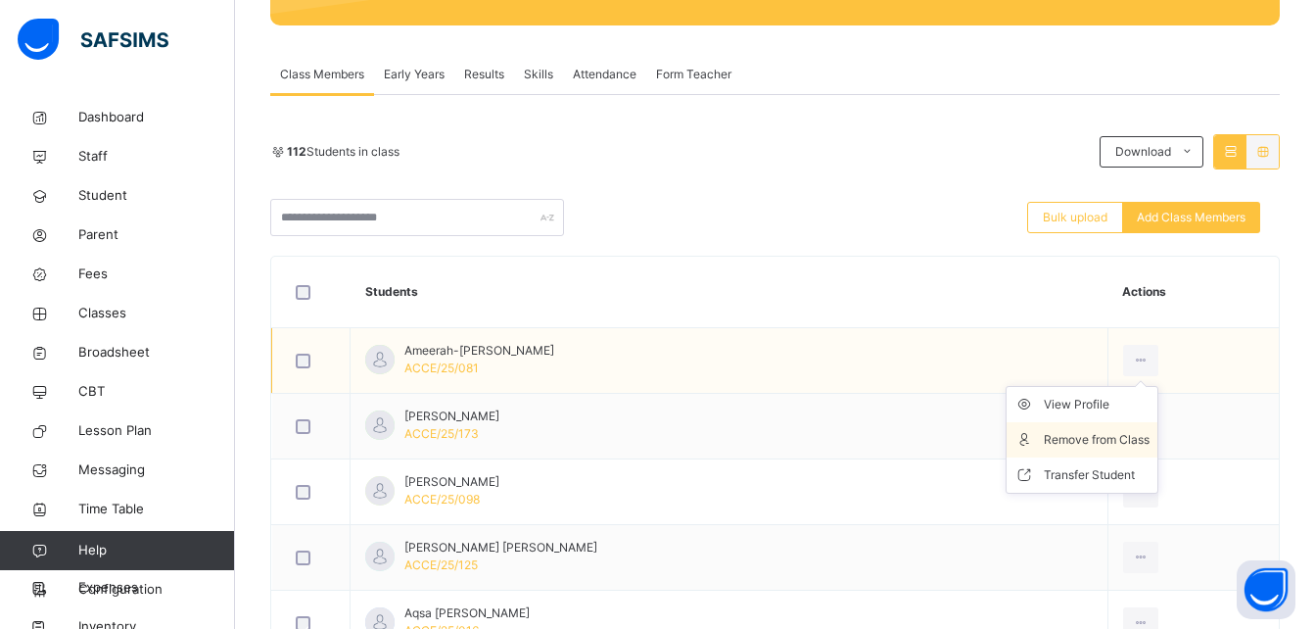
click at [1145, 436] on div "Remove from Class" at bounding box center [1097, 440] width 106 height 20
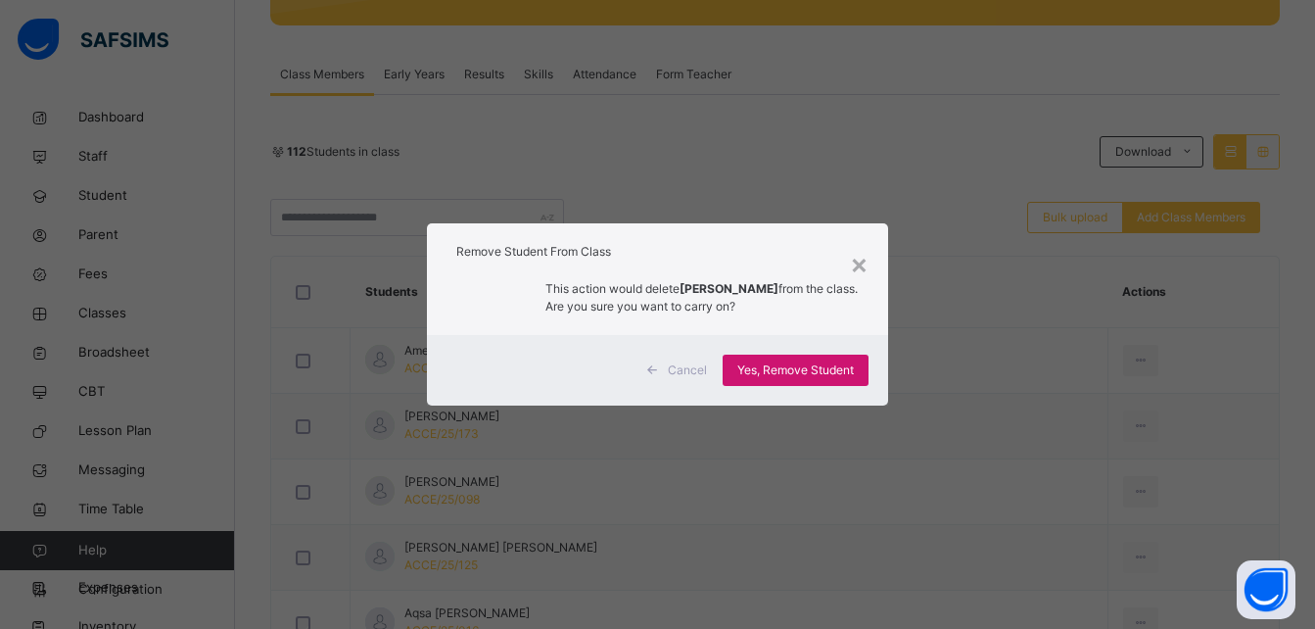
click at [775, 369] on div "Yes, Remove Student" at bounding box center [796, 369] width 146 height 31
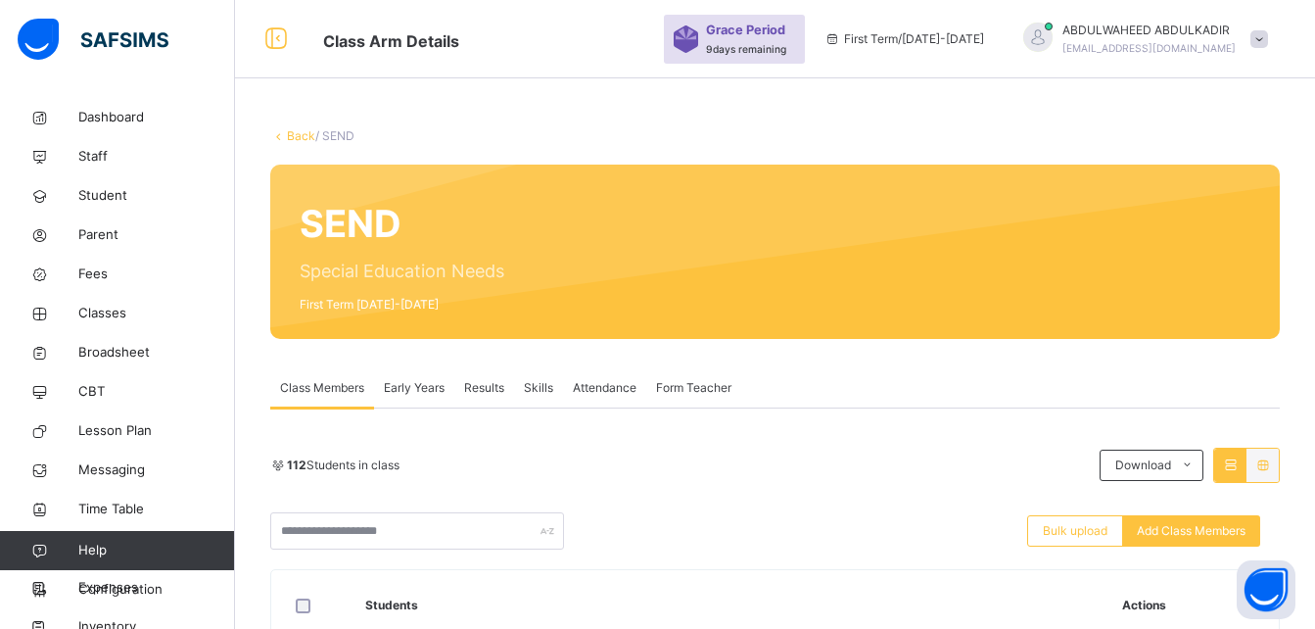
scroll to position [549, 0]
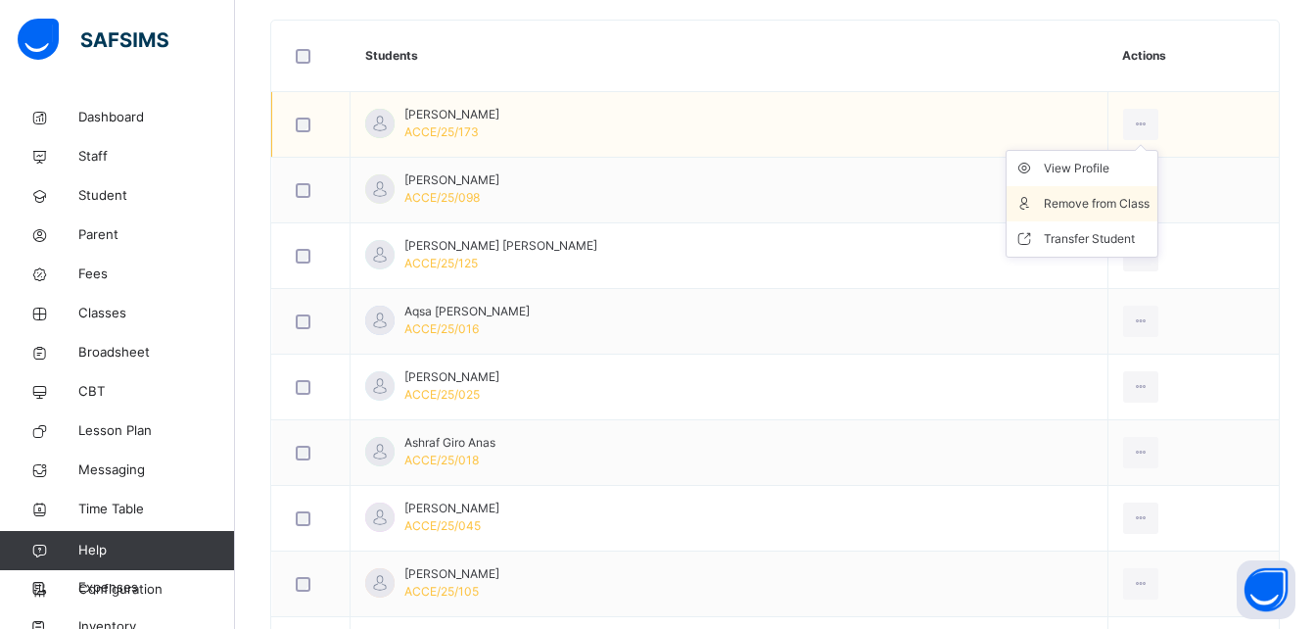
click at [1126, 198] on div "Remove from Class" at bounding box center [1097, 204] width 106 height 20
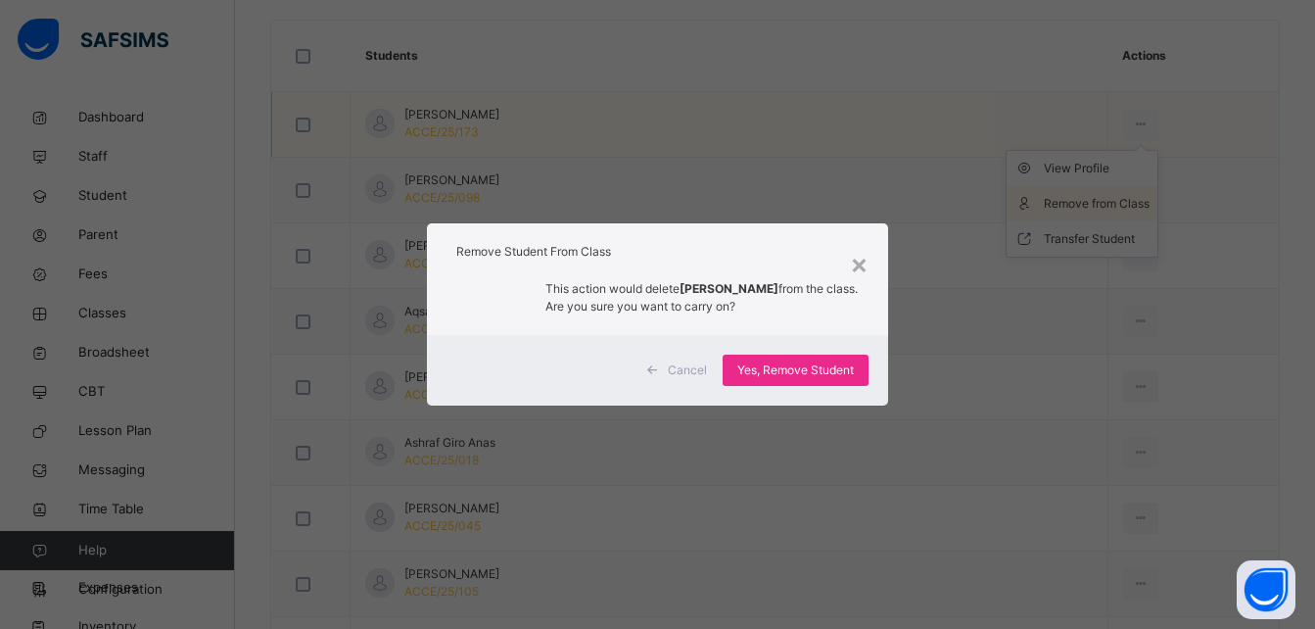
click at [1126, 198] on div "× Remove Student From Class This action would delete AMINA ABUBAKAR YERIMA from…" at bounding box center [657, 314] width 1315 height 629
click at [812, 360] on div "Yes, Remove Student" at bounding box center [796, 369] width 146 height 31
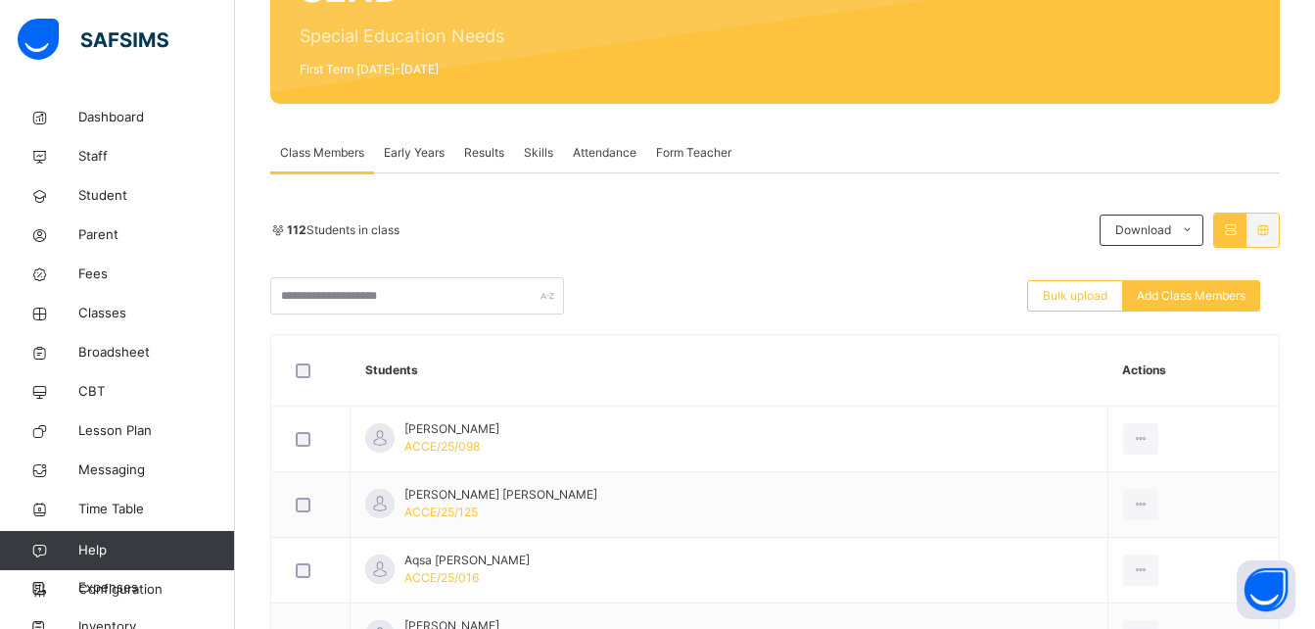
scroll to position [274, 0]
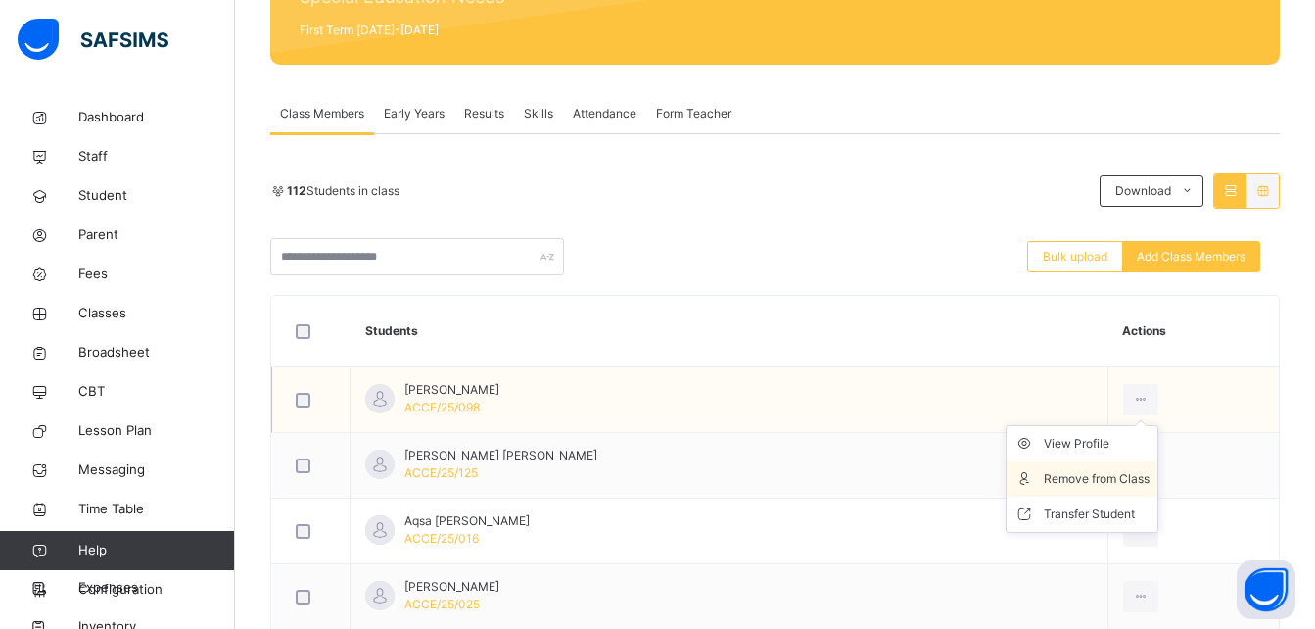
click at [1102, 479] on div "Remove from Class" at bounding box center [1097, 479] width 106 height 20
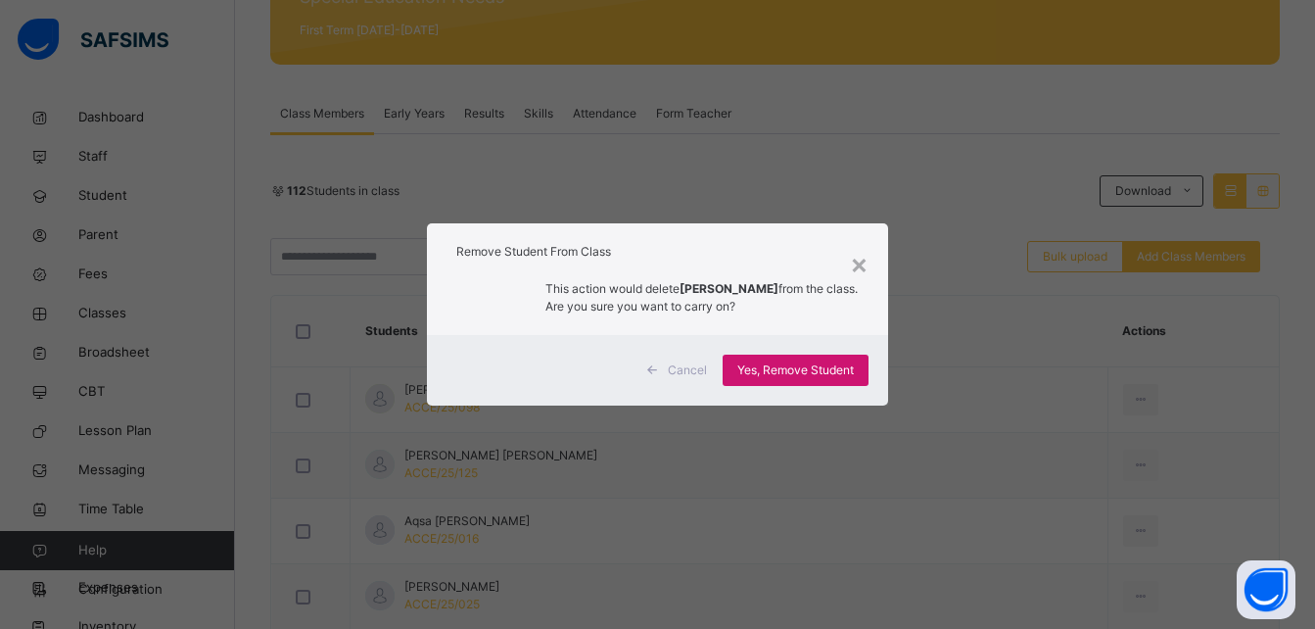
click at [848, 375] on span "Yes, Remove Student" at bounding box center [795, 370] width 117 height 18
click at [848, 375] on div "Yes, Remove Student" at bounding box center [796, 369] width 146 height 31
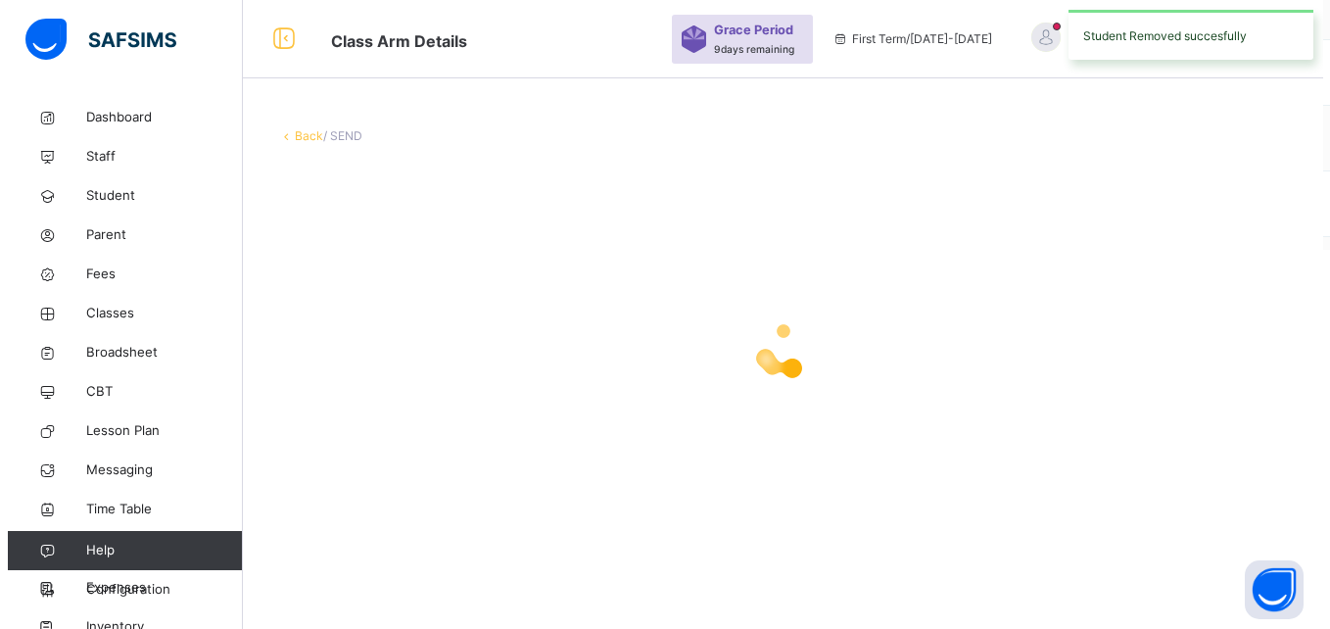
scroll to position [0, 0]
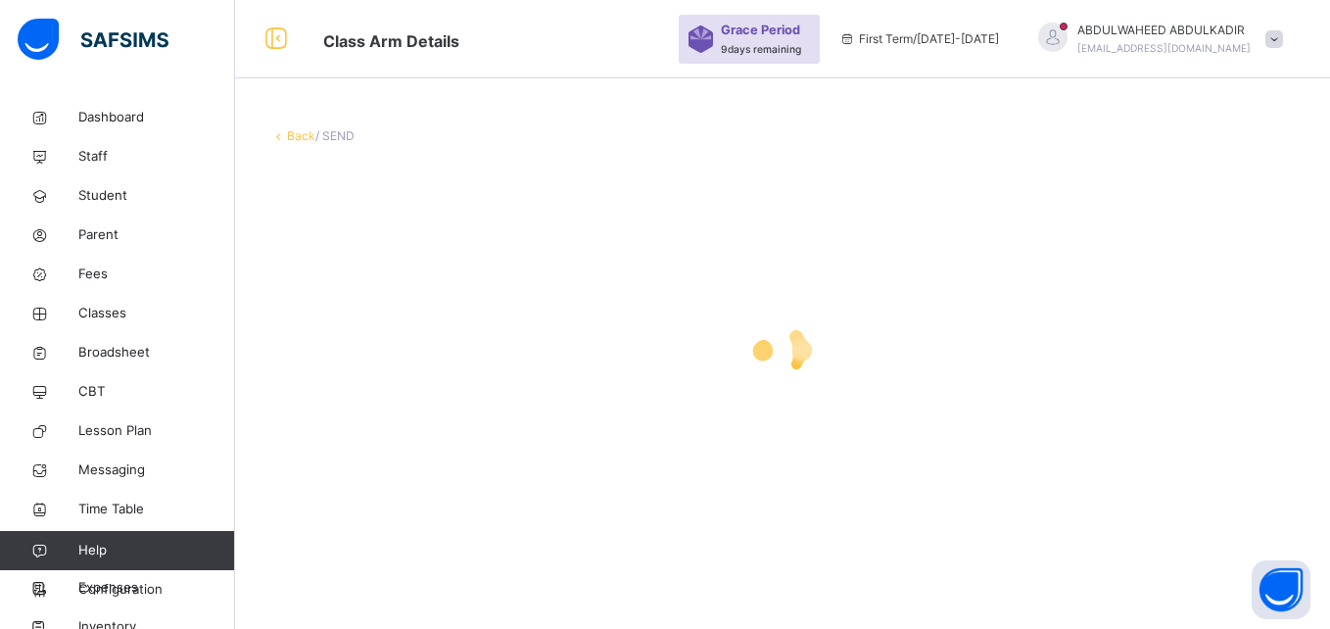
click at [848, 375] on div at bounding box center [782, 350] width 1024 height 78
click at [940, 312] on div at bounding box center [782, 350] width 1024 height 78
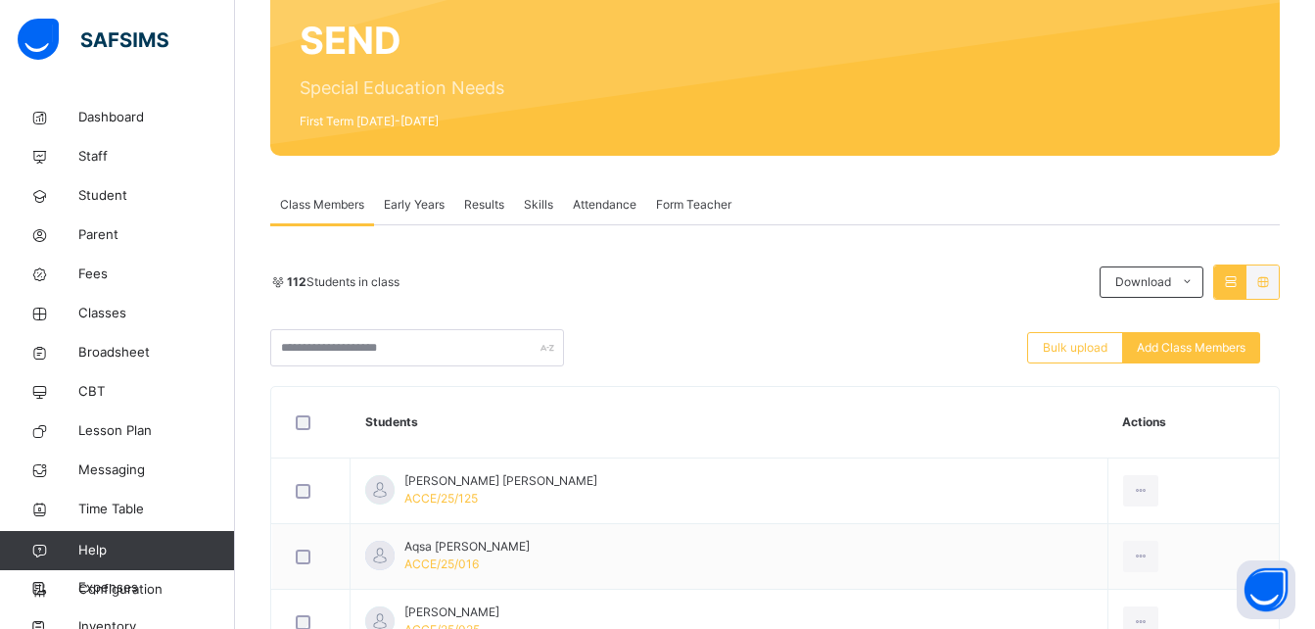
scroll to position [196, 0]
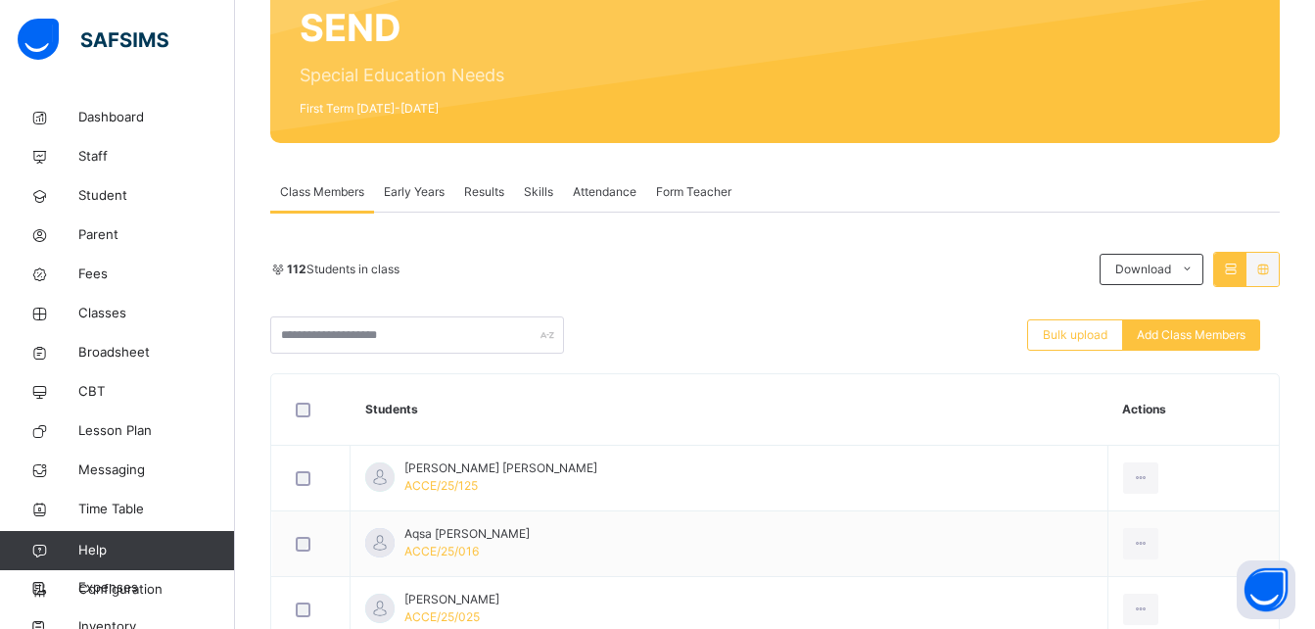
click at [893, 325] on div "Bulk upload Add Class Members" at bounding box center [774, 334] width 1009 height 37
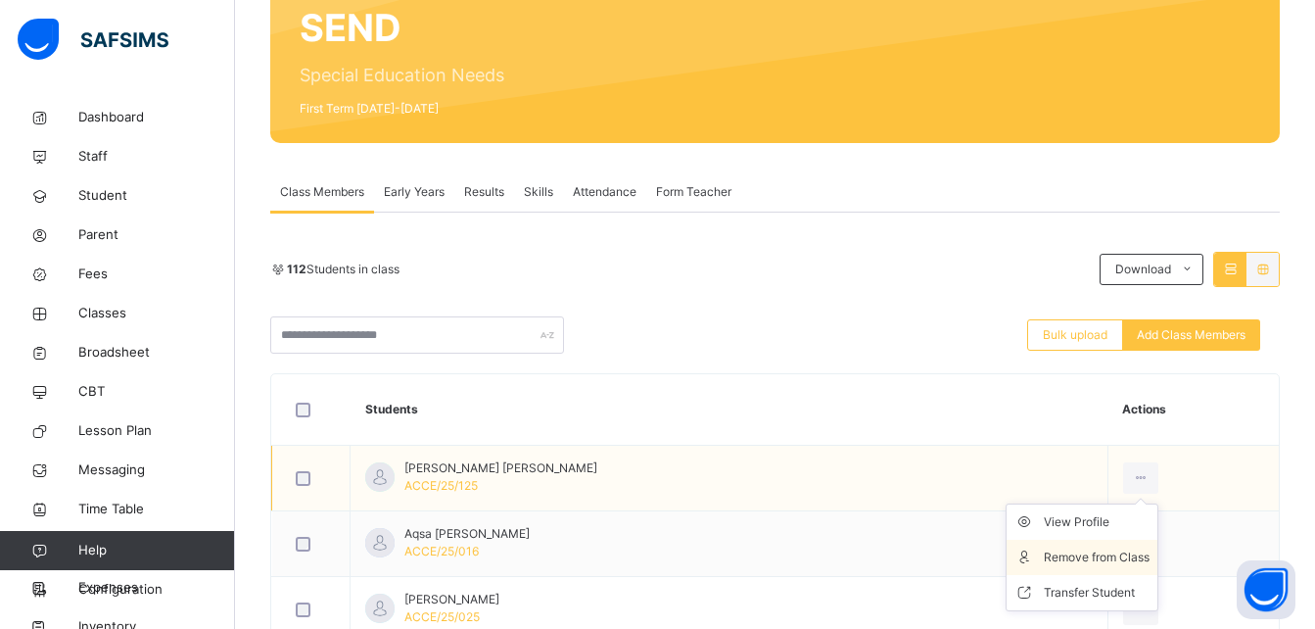
click at [1104, 554] on div "Remove from Class" at bounding box center [1097, 557] width 106 height 20
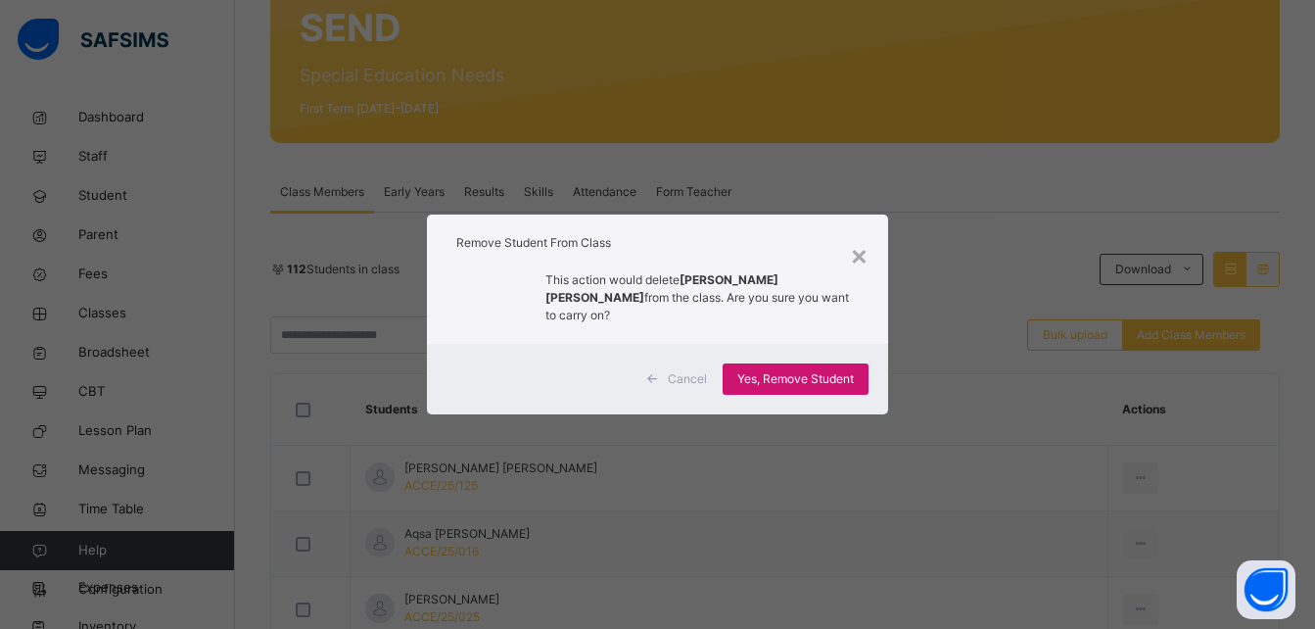
click at [816, 375] on span "Yes, Remove Student" at bounding box center [795, 379] width 117 height 18
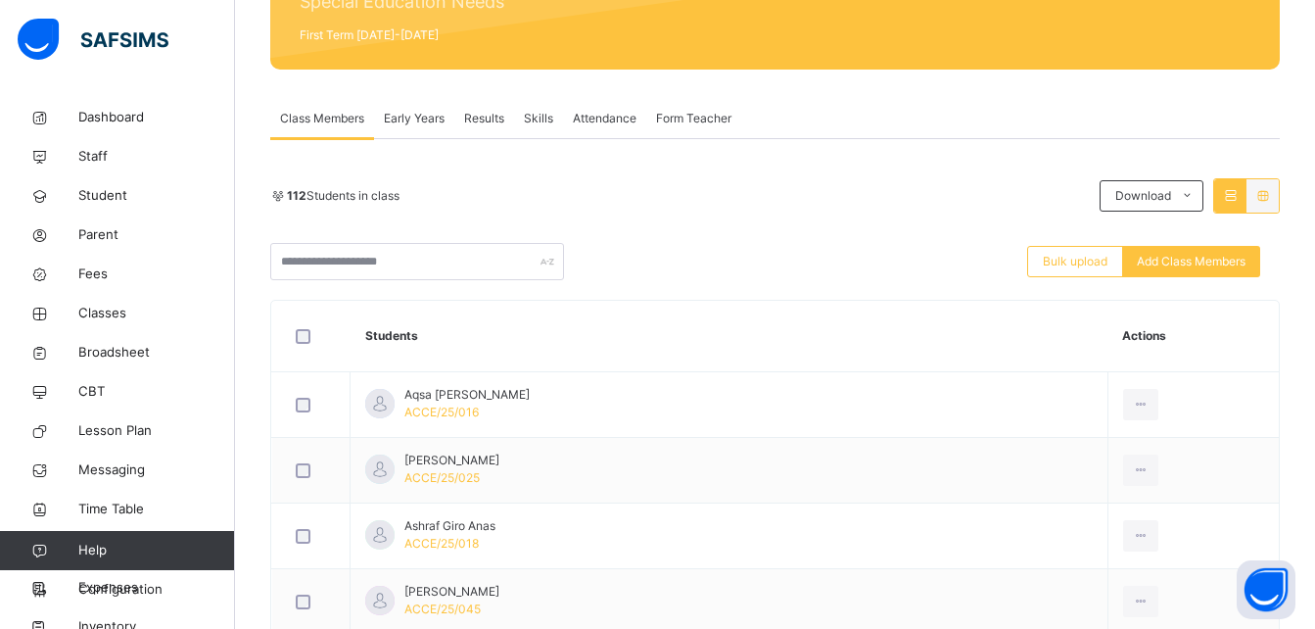
scroll to position [287, 0]
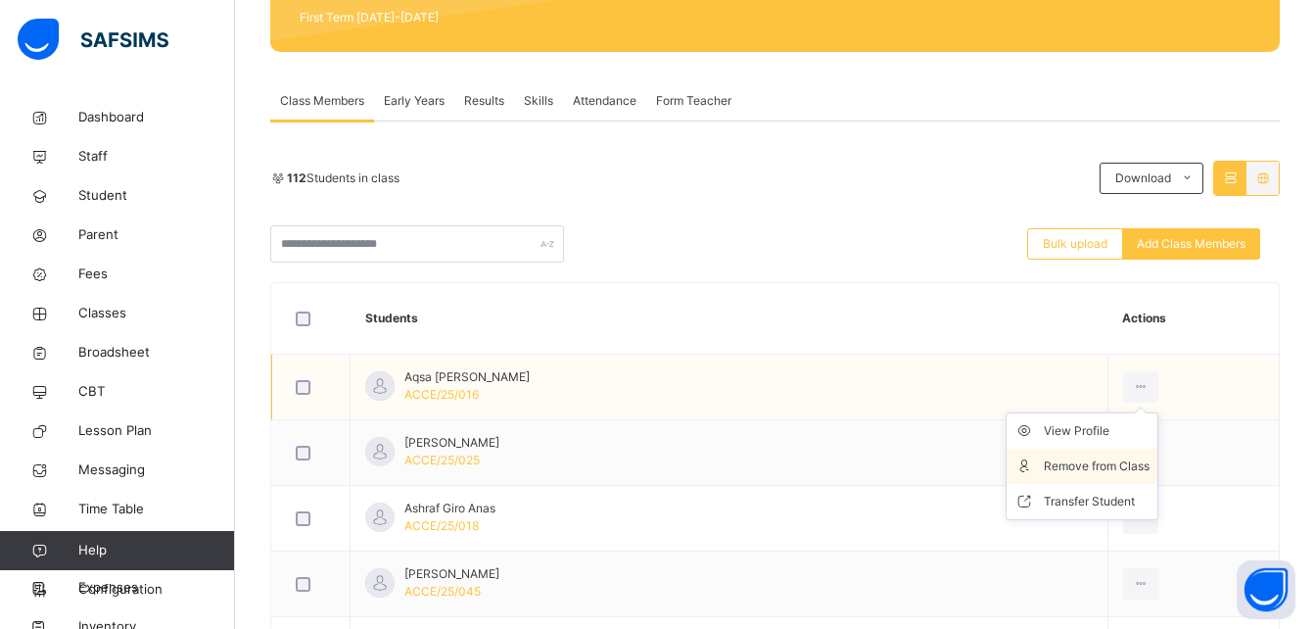
click at [1108, 473] on div "Remove from Class" at bounding box center [1097, 466] width 106 height 20
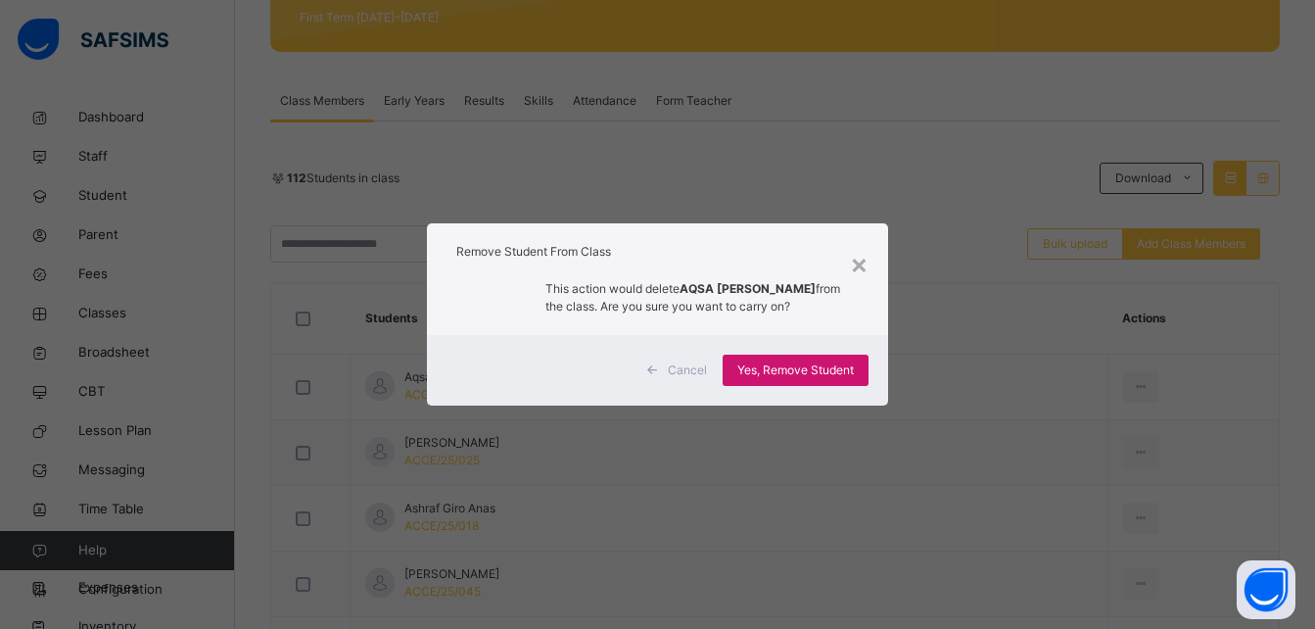
click at [851, 366] on span "Yes, Remove Student" at bounding box center [795, 370] width 117 height 18
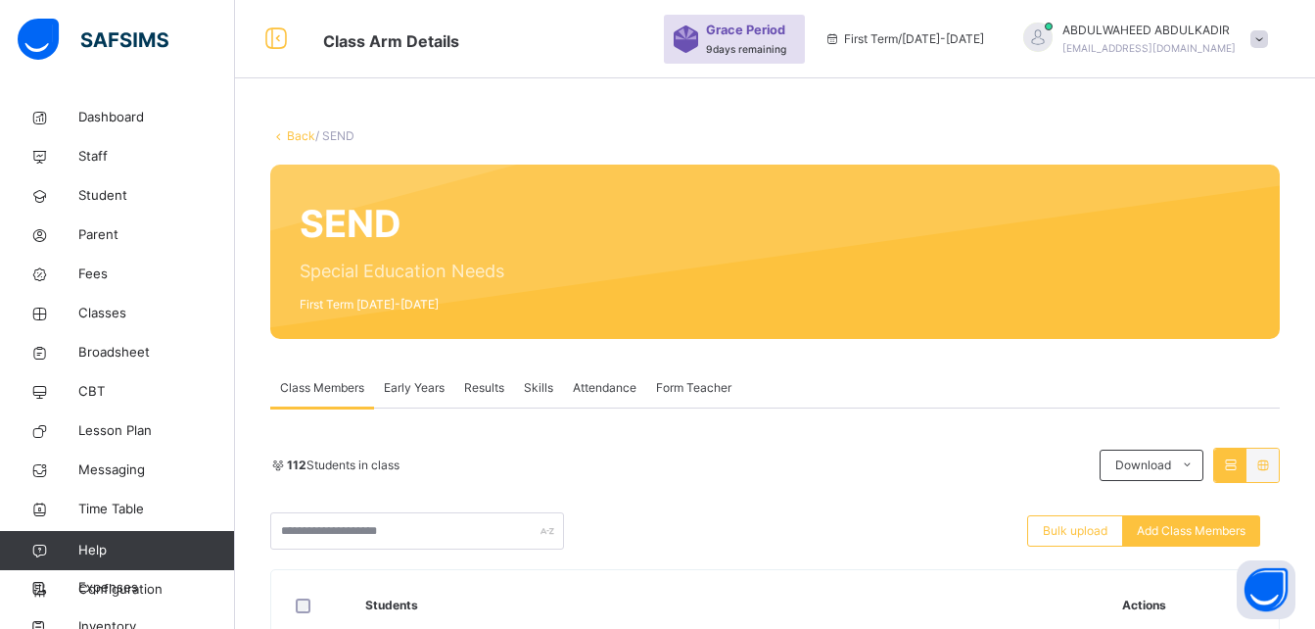
scroll to position [352, 0]
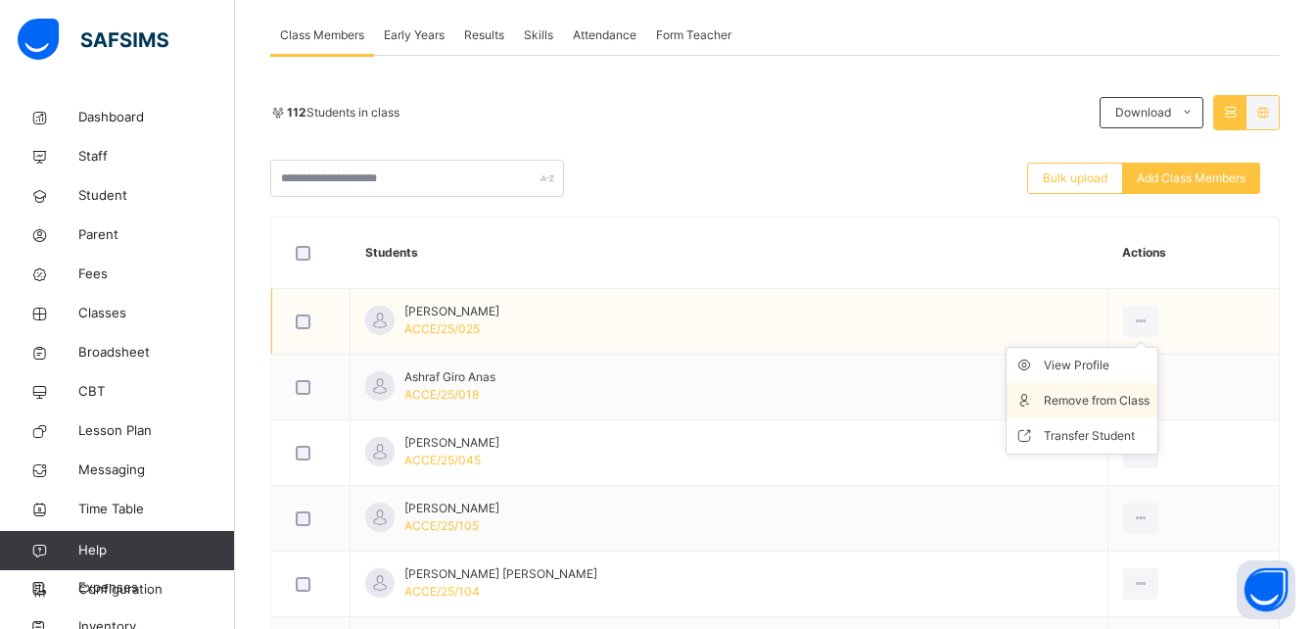
click at [1102, 397] on div "Remove from Class" at bounding box center [1097, 401] width 106 height 20
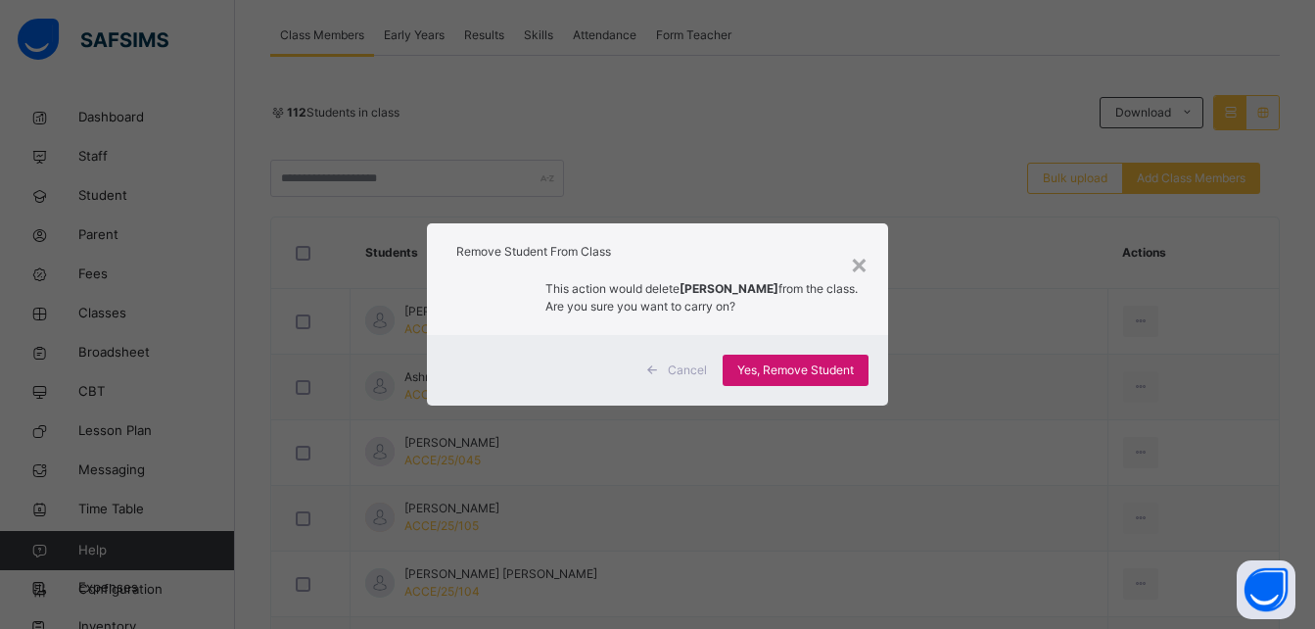
click at [850, 370] on span "Yes, Remove Student" at bounding box center [795, 370] width 117 height 18
click at [850, 370] on div "Yes, Remove Student" at bounding box center [796, 369] width 146 height 31
click at [799, 371] on div "Yes, Remove Student" at bounding box center [796, 369] width 146 height 31
click at [799, 371] on span "Yes, Remove Student" at bounding box center [795, 370] width 117 height 18
click at [806, 386] on div "Yes, Remove Student" at bounding box center [796, 369] width 146 height 31
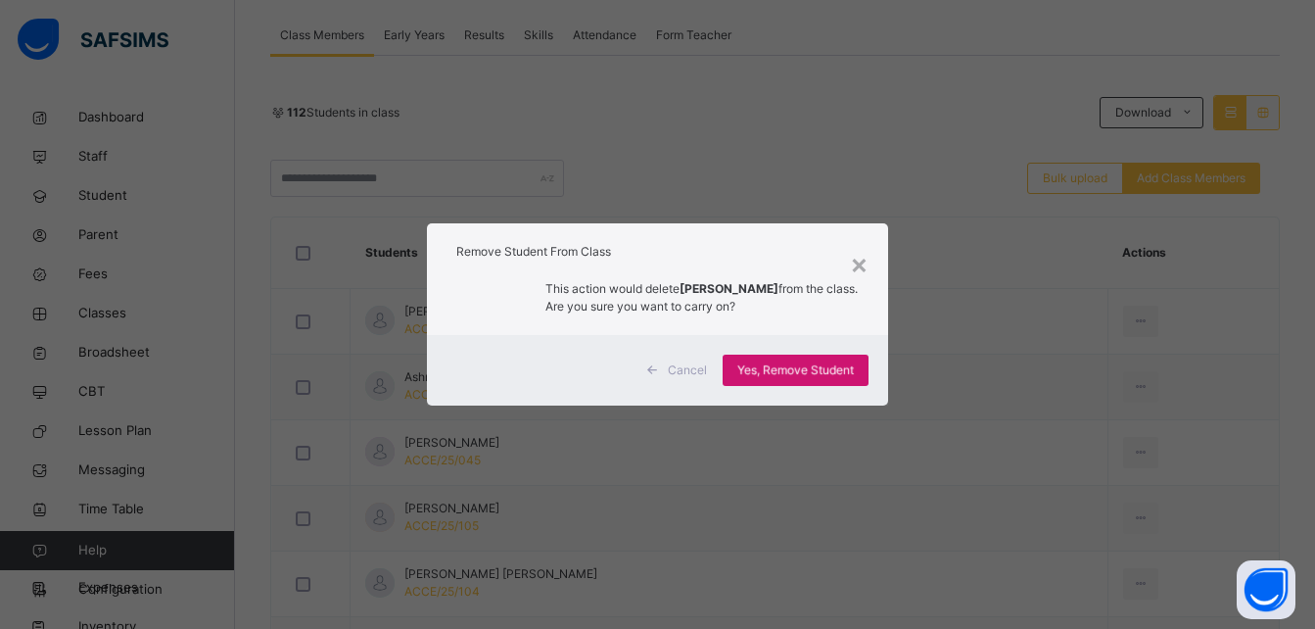
click at [766, 379] on div "Yes, Remove Student" at bounding box center [796, 369] width 146 height 31
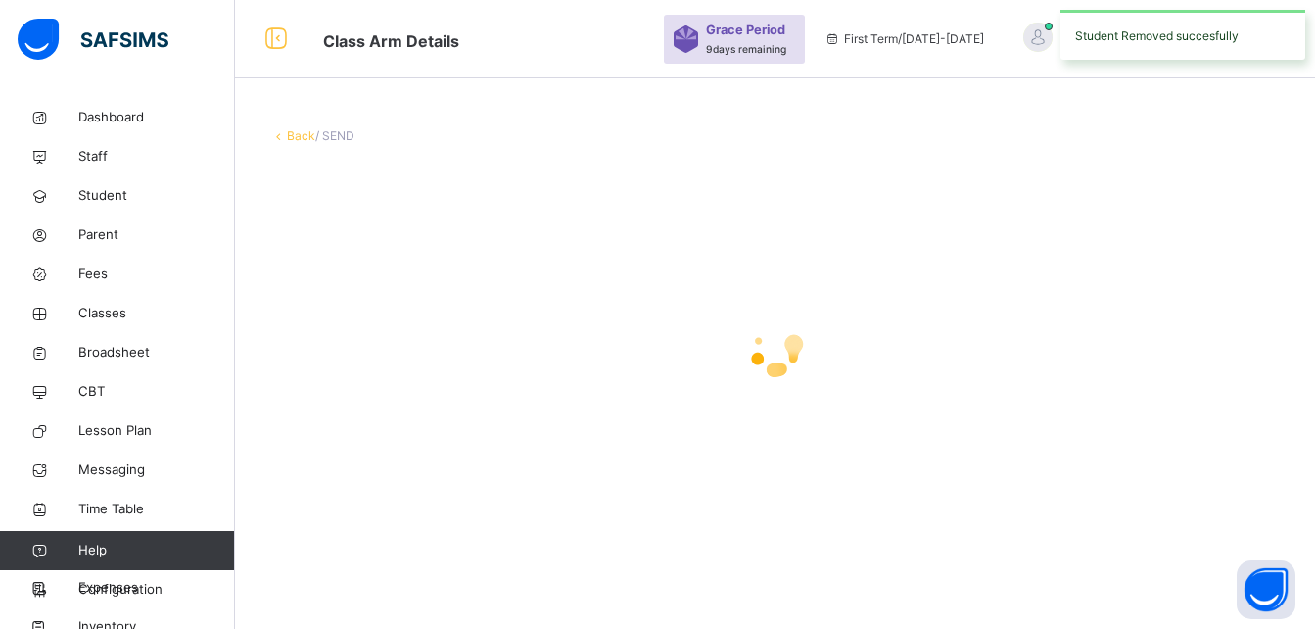
scroll to position [0, 0]
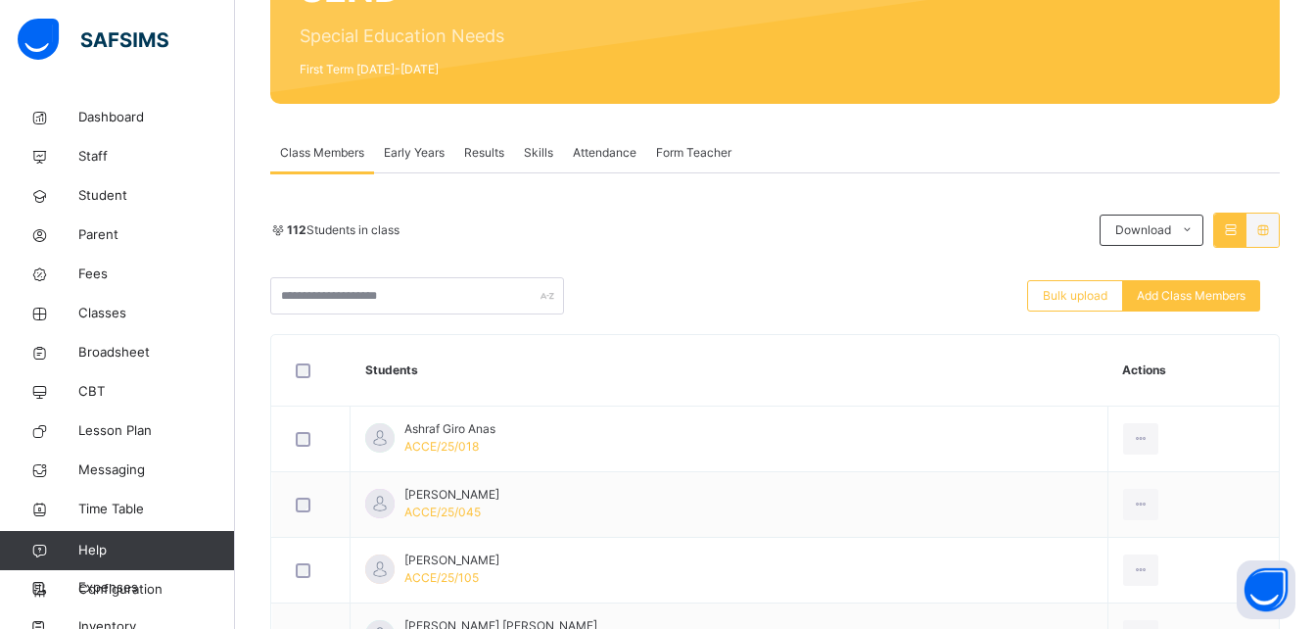
scroll to position [274, 0]
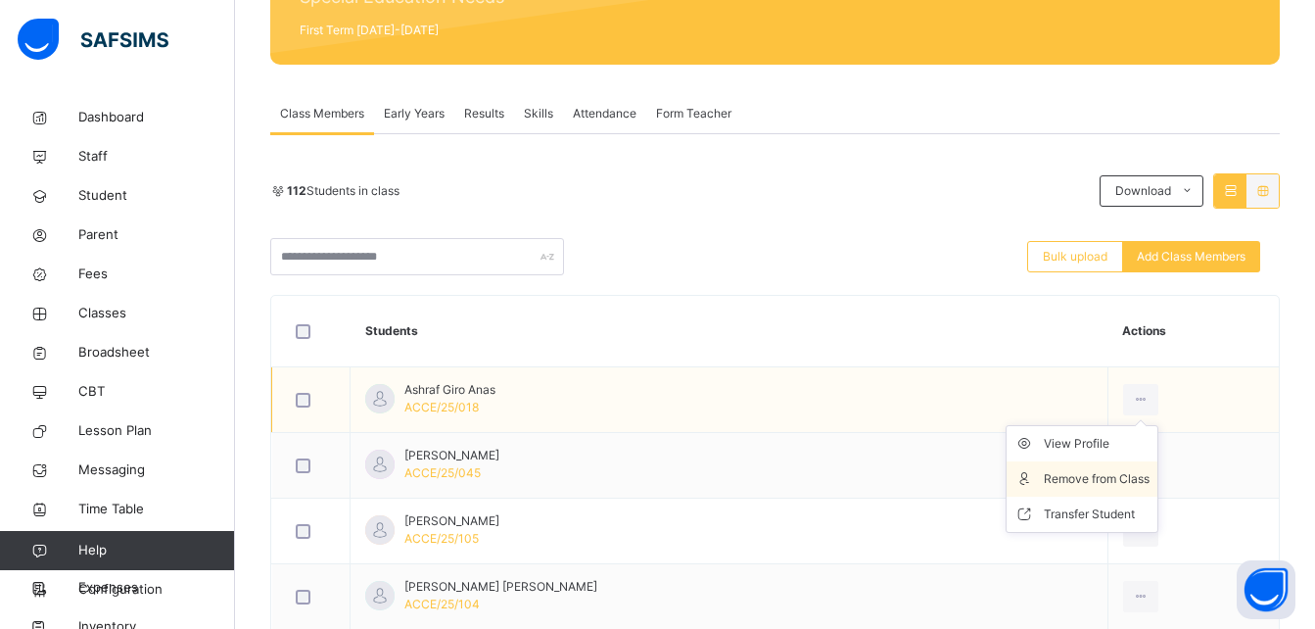
click at [1084, 479] on div "Remove from Class" at bounding box center [1097, 479] width 106 height 20
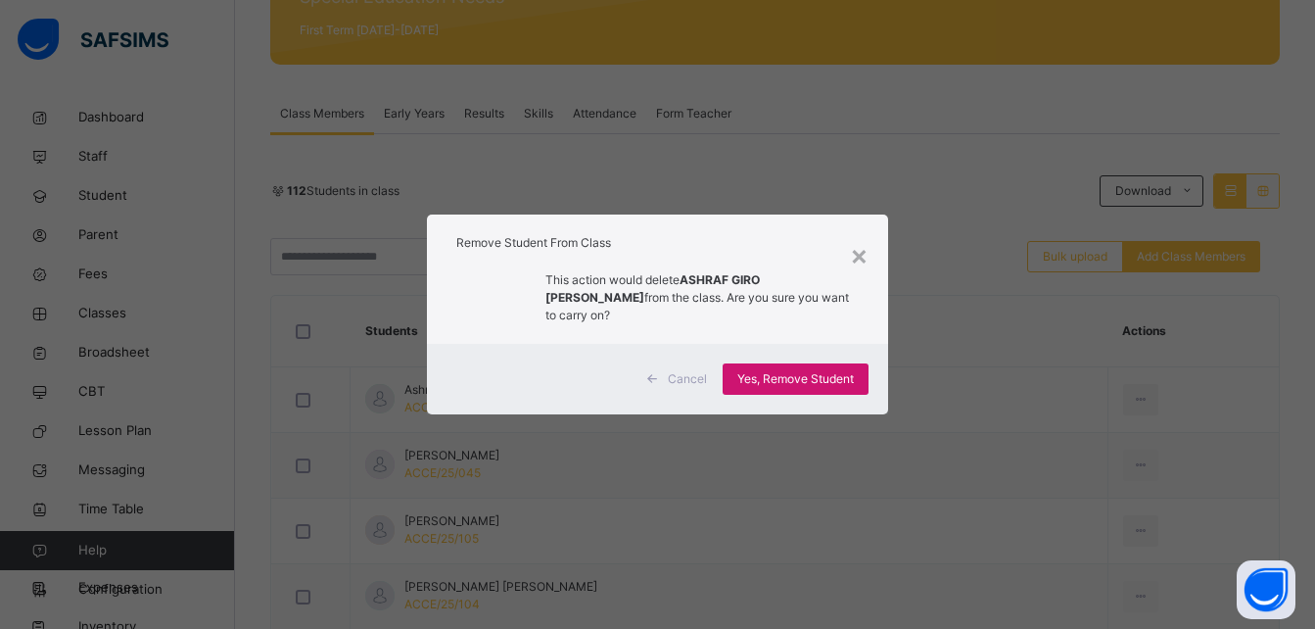
click at [839, 370] on span "Yes, Remove Student" at bounding box center [795, 379] width 117 height 18
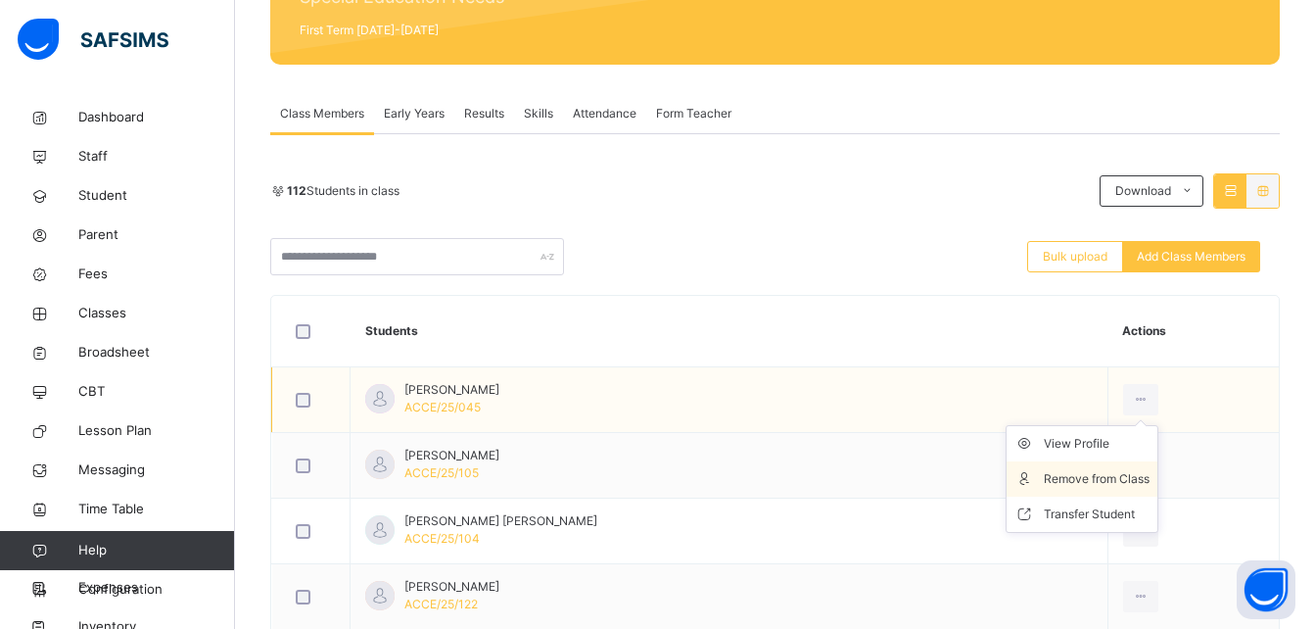
click at [1058, 471] on div "Remove from Class" at bounding box center [1097, 479] width 106 height 20
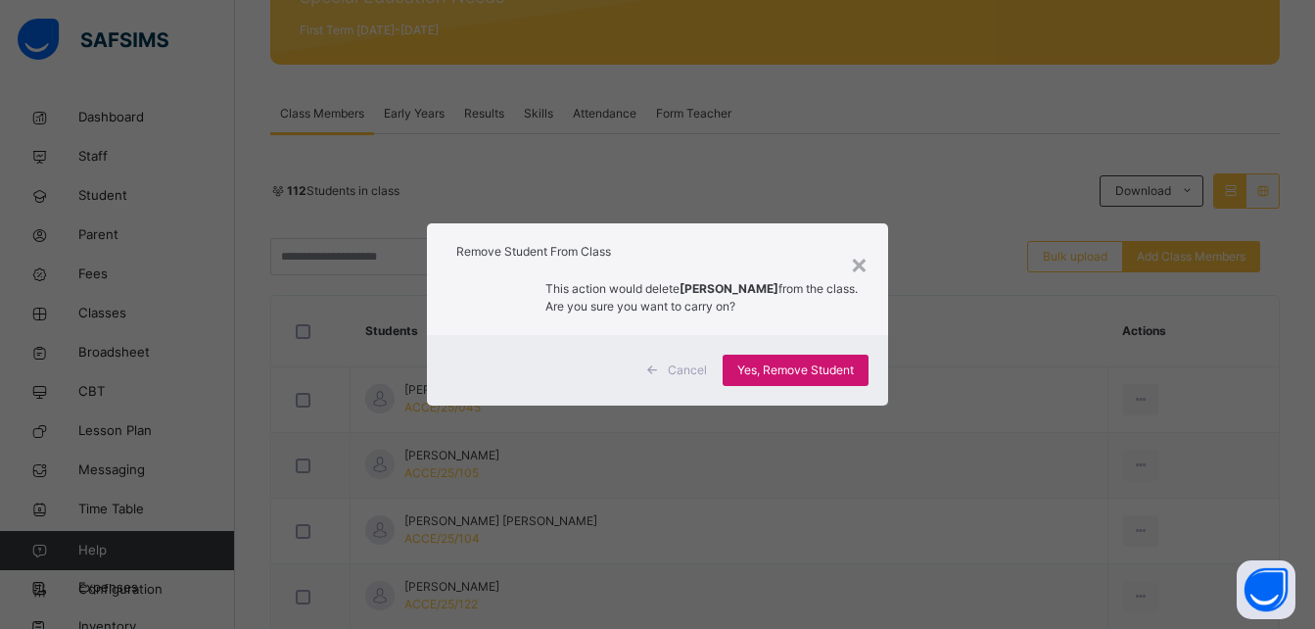
click at [824, 373] on span "Yes, Remove Student" at bounding box center [795, 370] width 117 height 18
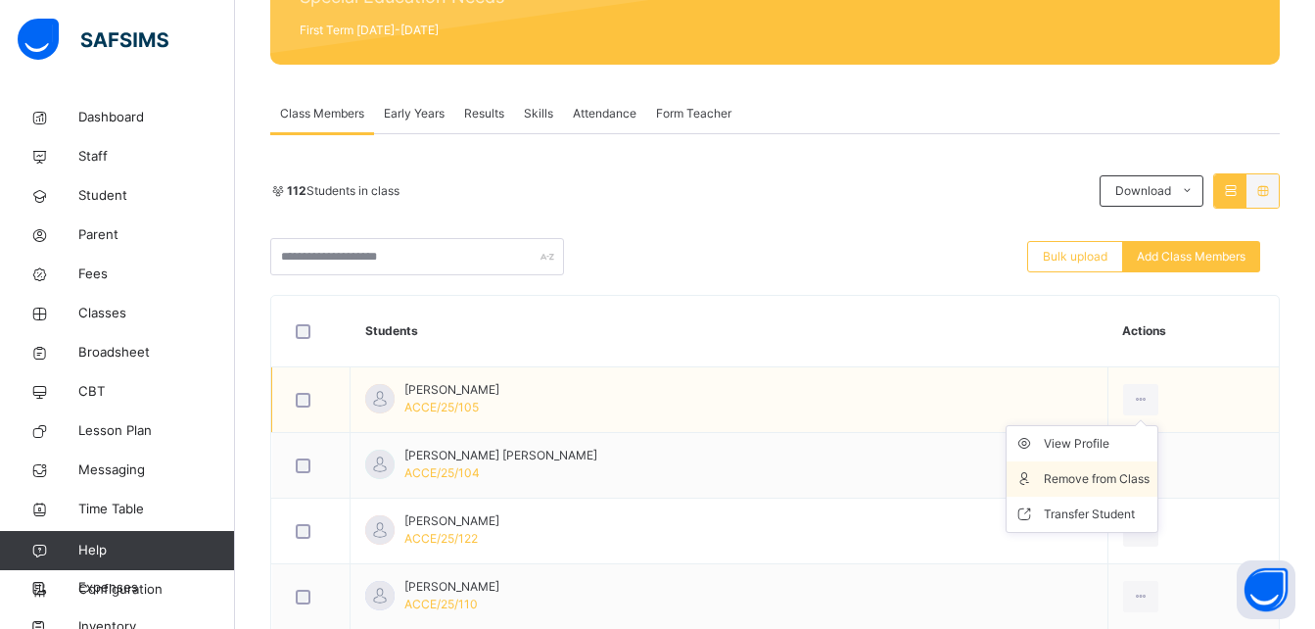
click at [1097, 488] on div "Remove from Class" at bounding box center [1097, 479] width 106 height 20
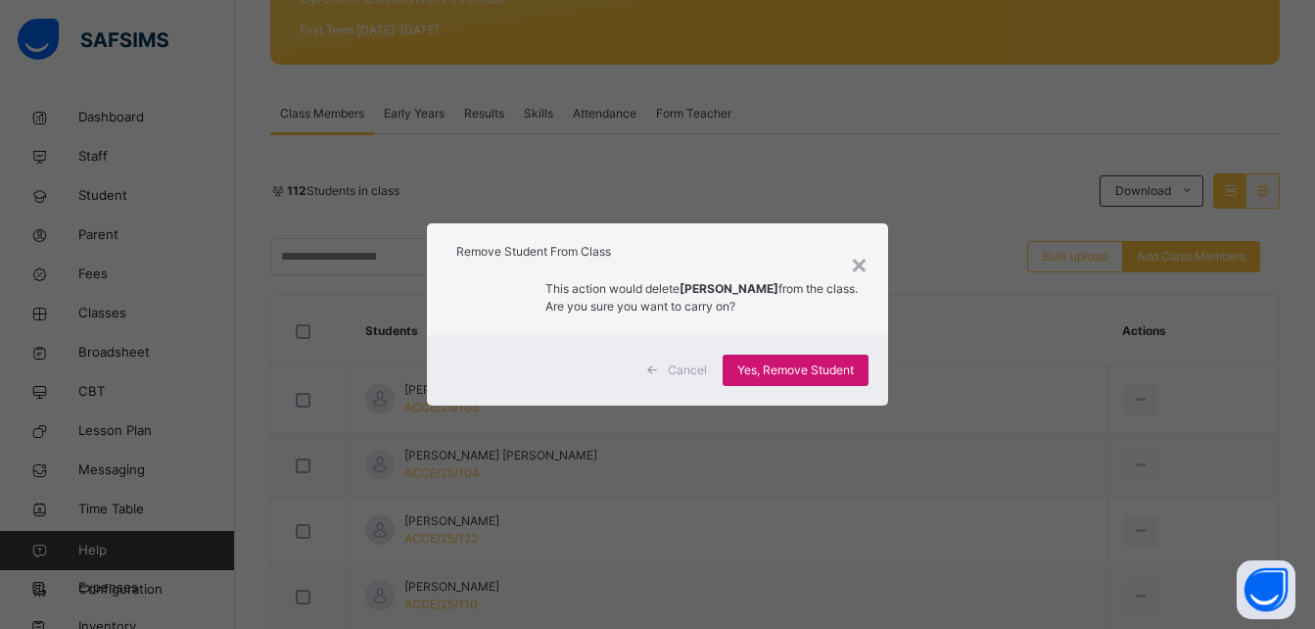
click at [796, 364] on span "Yes, Remove Student" at bounding box center [795, 370] width 117 height 18
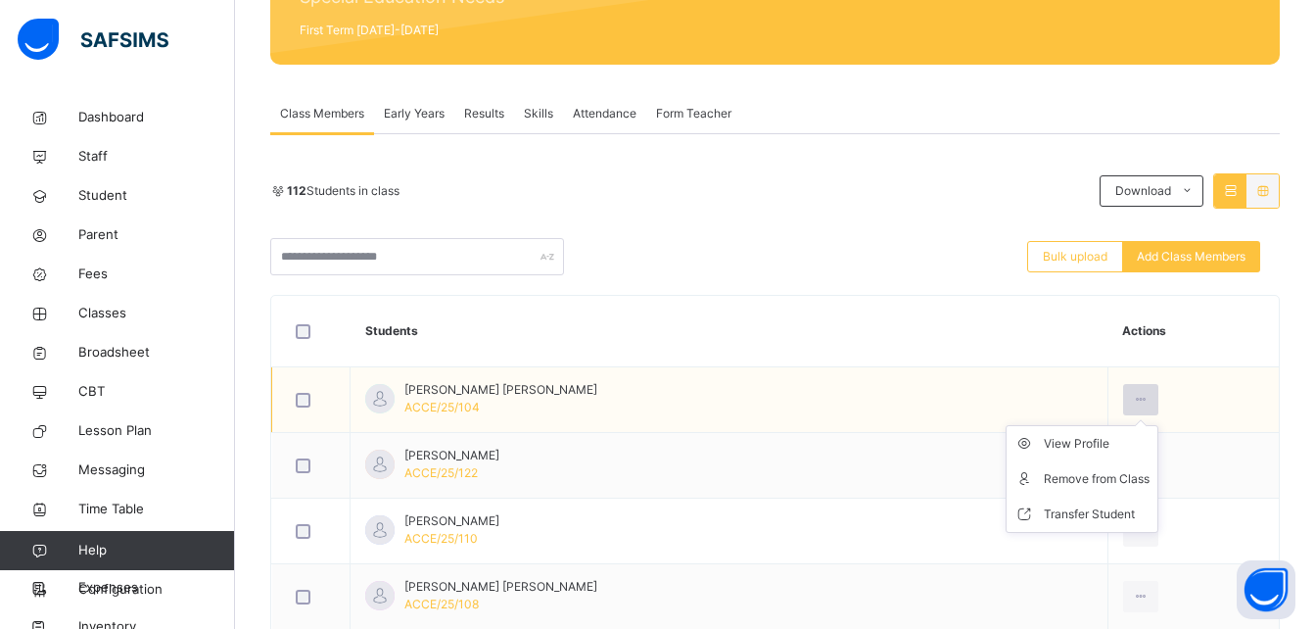
click at [1123, 390] on div at bounding box center [1141, 399] width 36 height 31
click at [1079, 469] on div "Remove from Class" at bounding box center [1097, 479] width 106 height 20
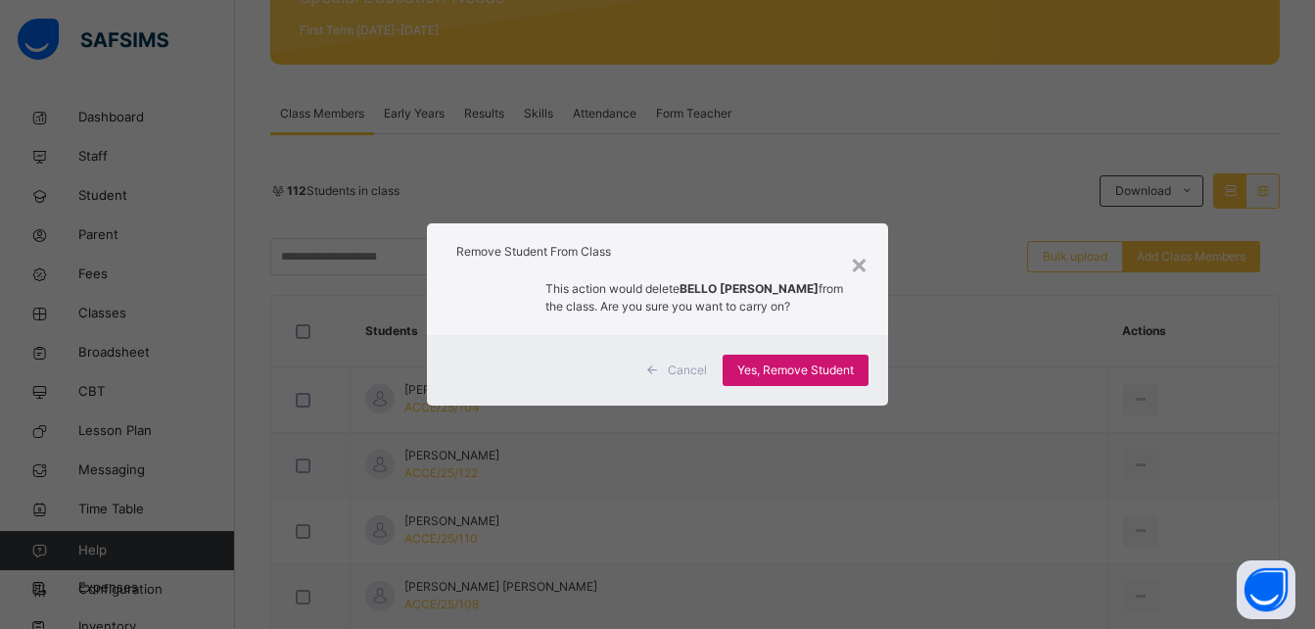
click at [838, 357] on div "Yes, Remove Student" at bounding box center [796, 369] width 146 height 31
click at [795, 368] on div "Yes, Remove Student" at bounding box center [796, 369] width 146 height 31
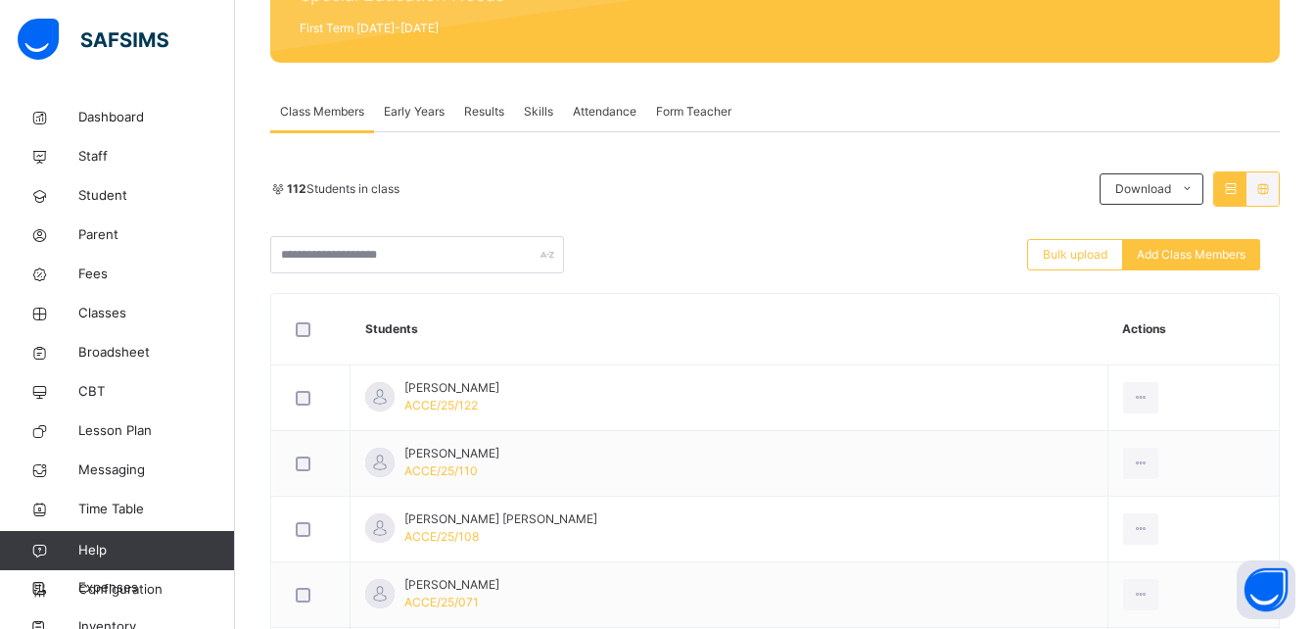
scroll to position [287, 0]
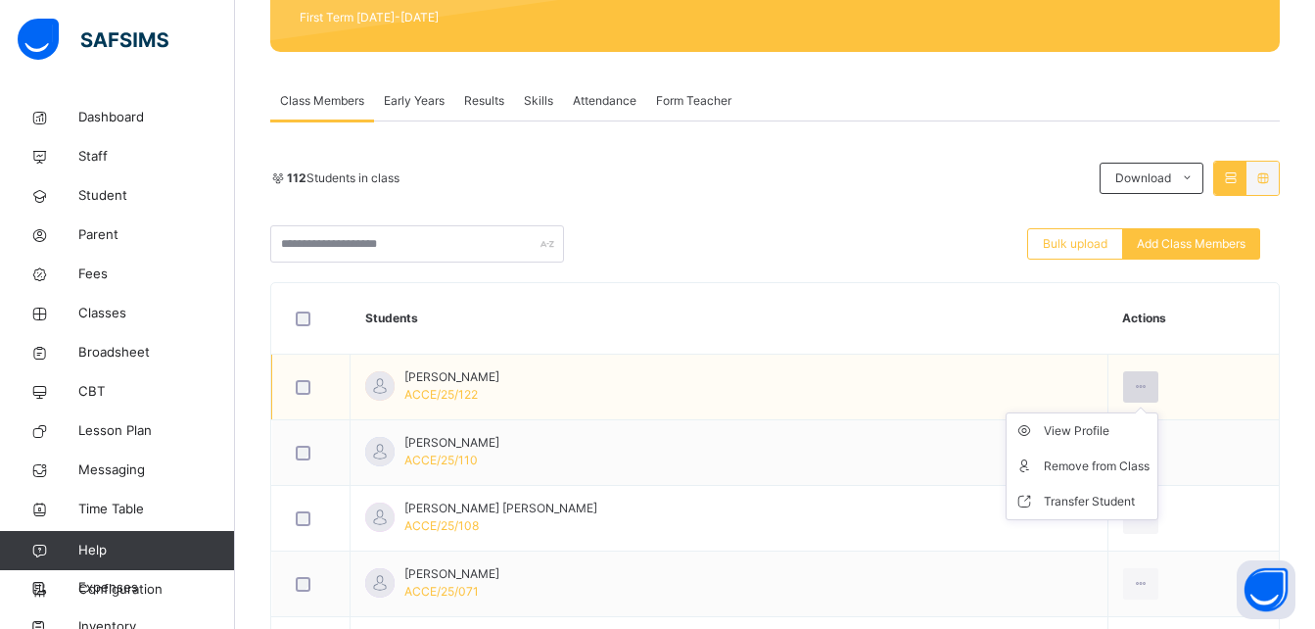
click at [1133, 385] on icon at bounding box center [1141, 387] width 17 height 18
click at [1123, 382] on div at bounding box center [1141, 386] width 36 height 31
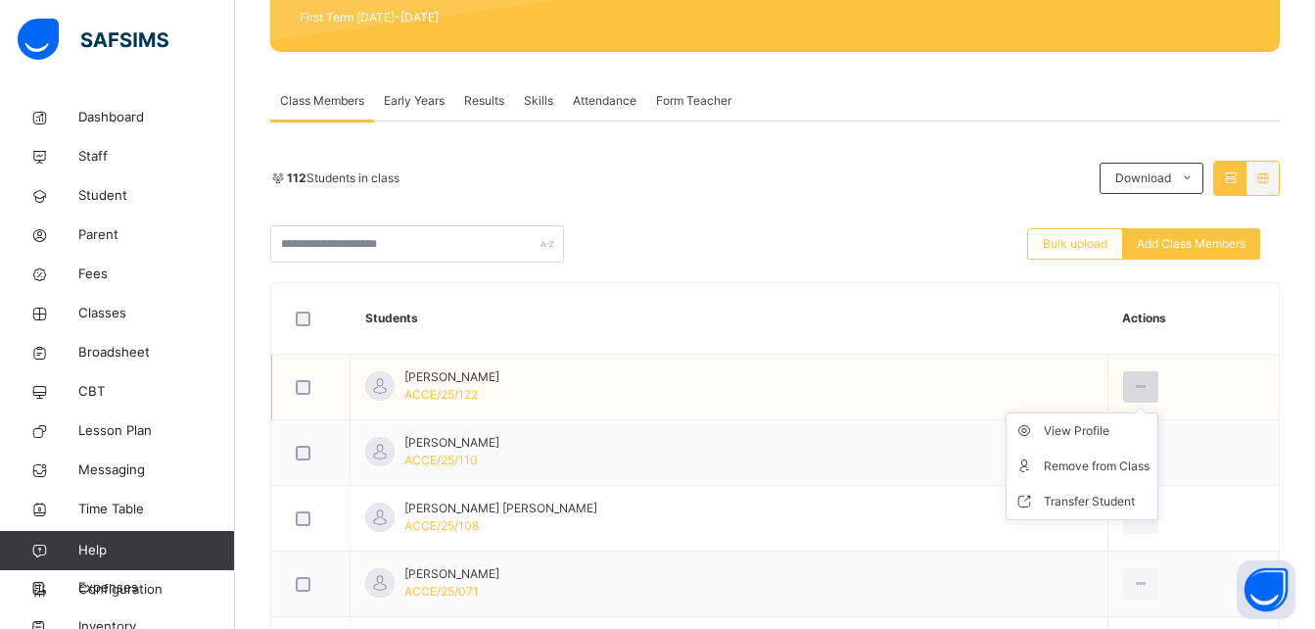
click at [1123, 382] on div at bounding box center [1141, 386] width 36 height 31
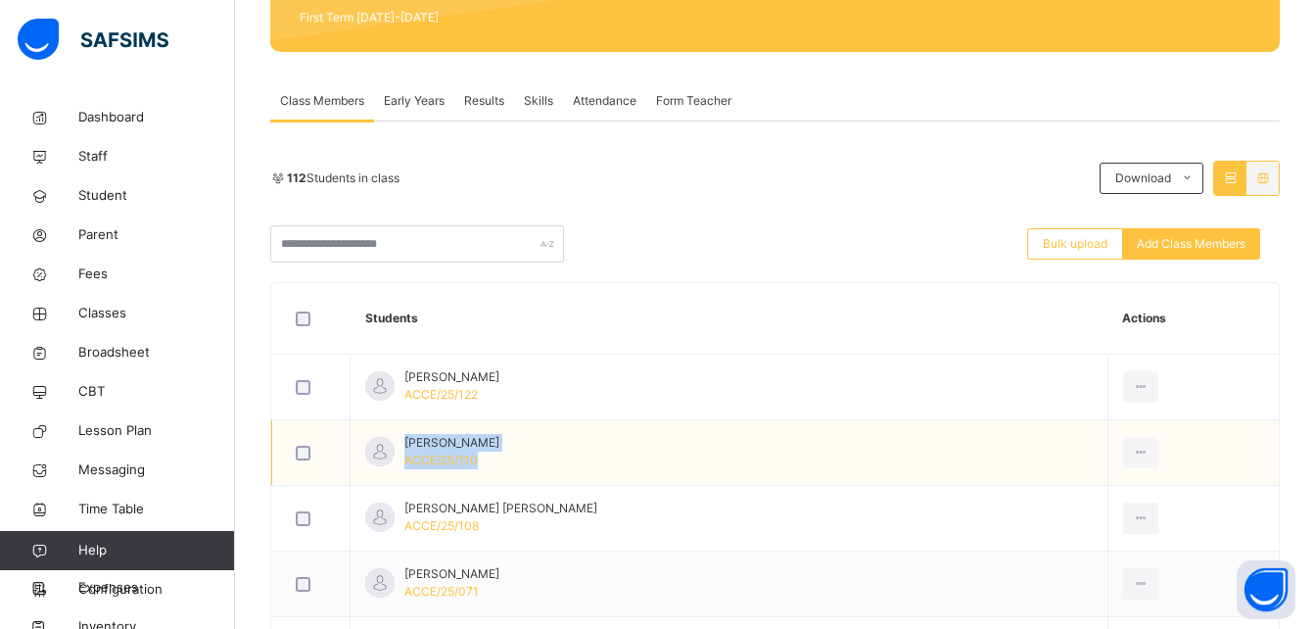
drag, startPoint x: 1093, startPoint y: 382, endPoint x: 1086, endPoint y: 443, distance: 61.1
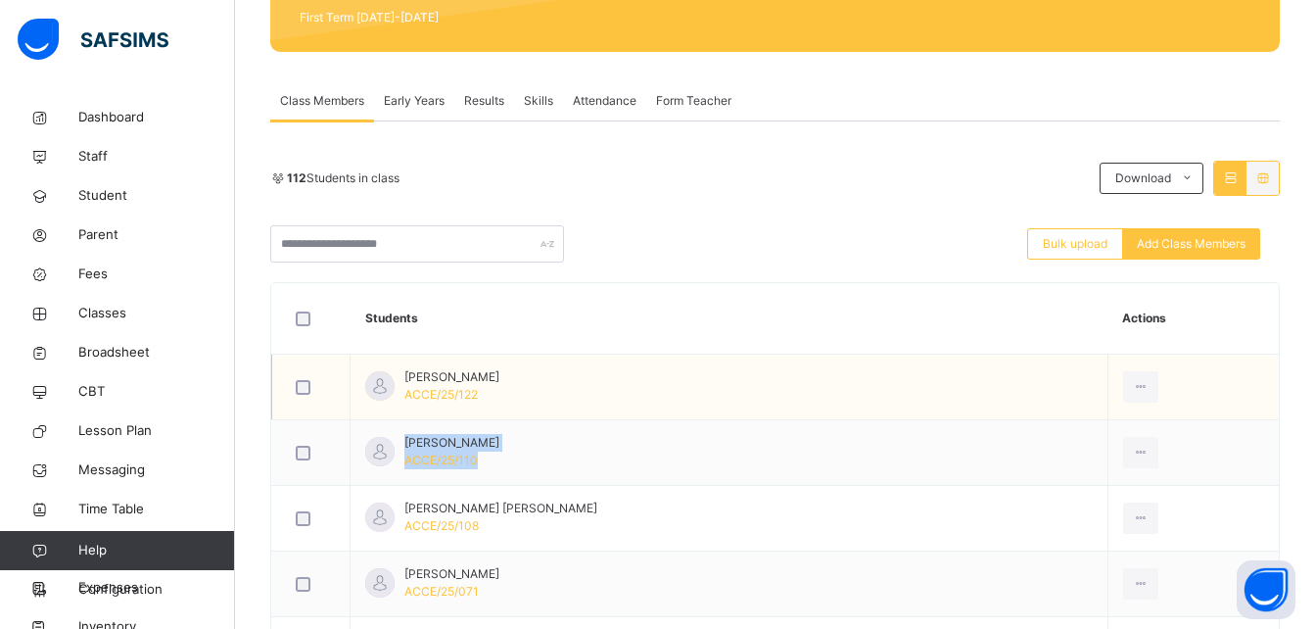
drag, startPoint x: 1086, startPoint y: 443, endPoint x: 1033, endPoint y: 384, distance: 79.0
click at [1033, 384] on td "Bintu Gobir Idris ACCE/25/122" at bounding box center [730, 387] width 758 height 66
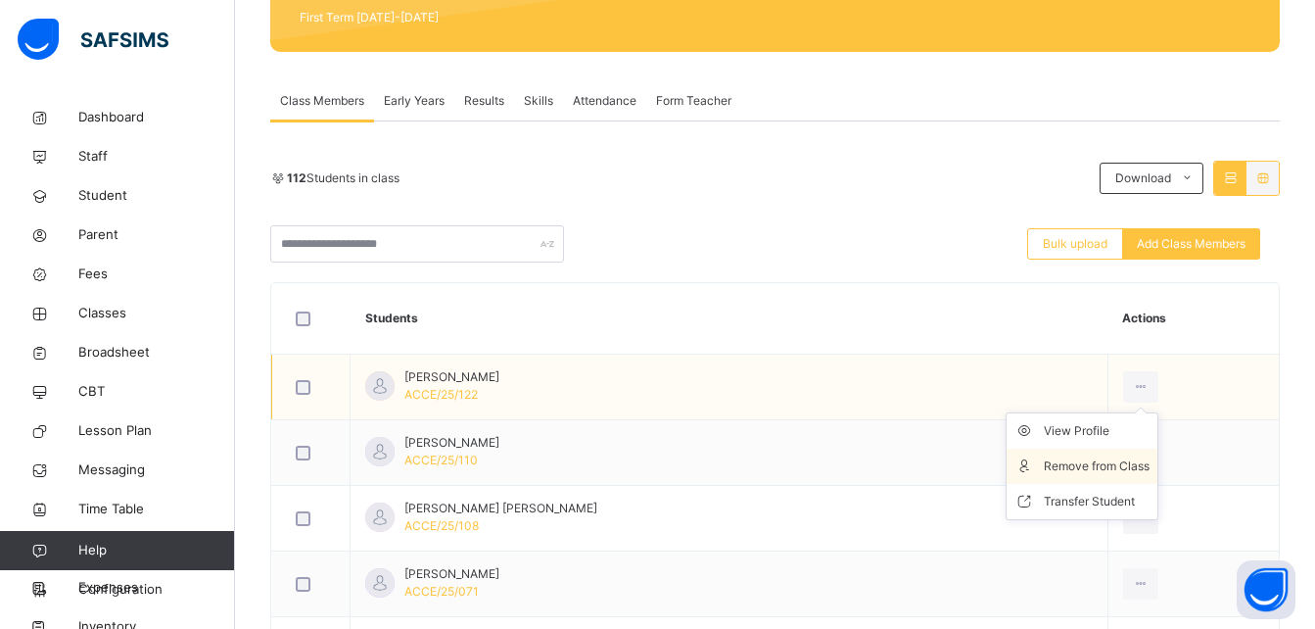
click at [1078, 458] on div "Remove from Class" at bounding box center [1097, 466] width 106 height 20
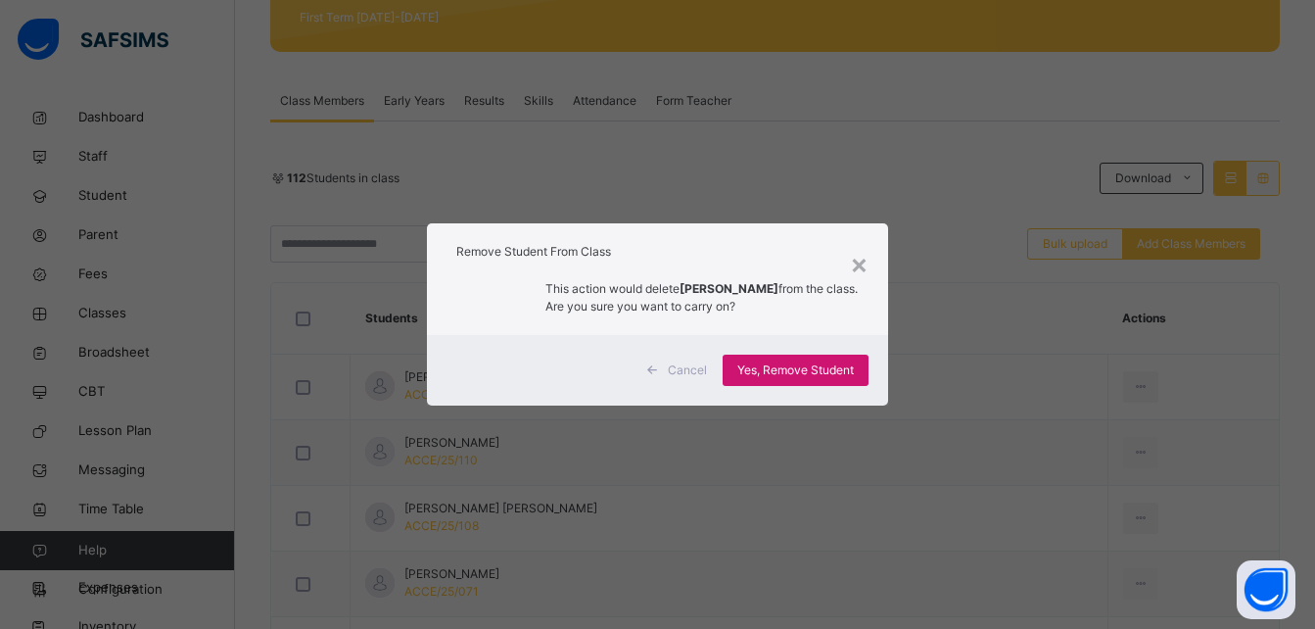
click at [839, 371] on span "Yes, Remove Student" at bounding box center [795, 370] width 117 height 18
click at [798, 363] on span "Yes, Remove Student" at bounding box center [795, 370] width 117 height 18
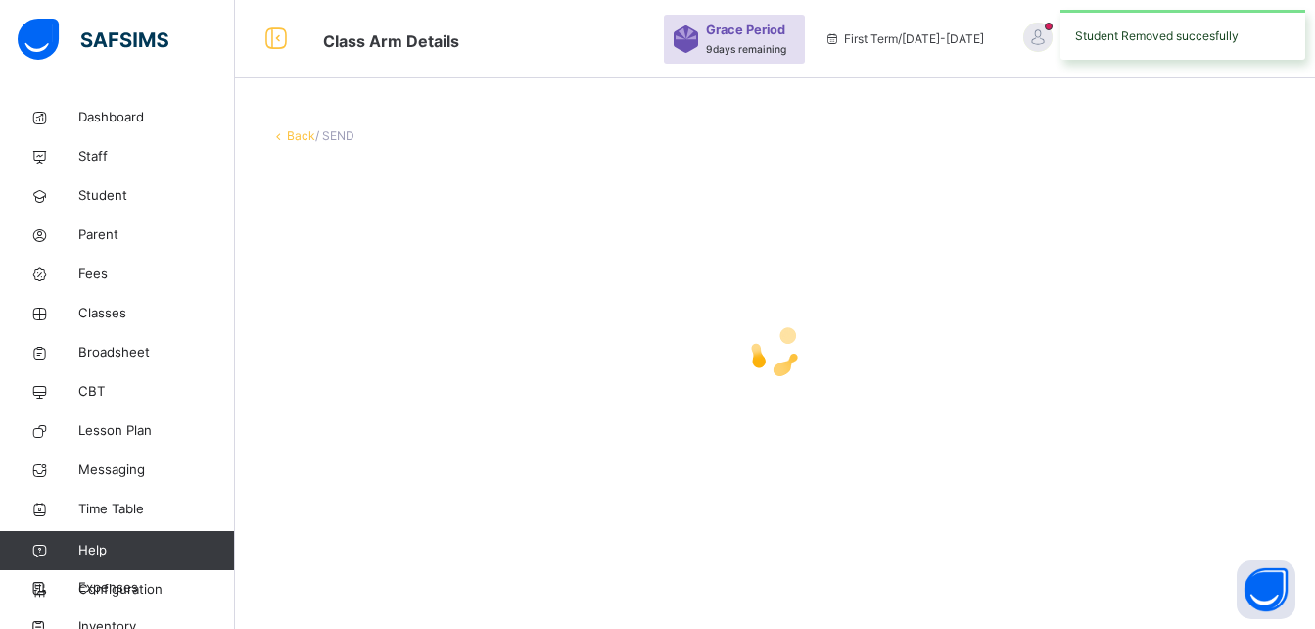
scroll to position [0, 0]
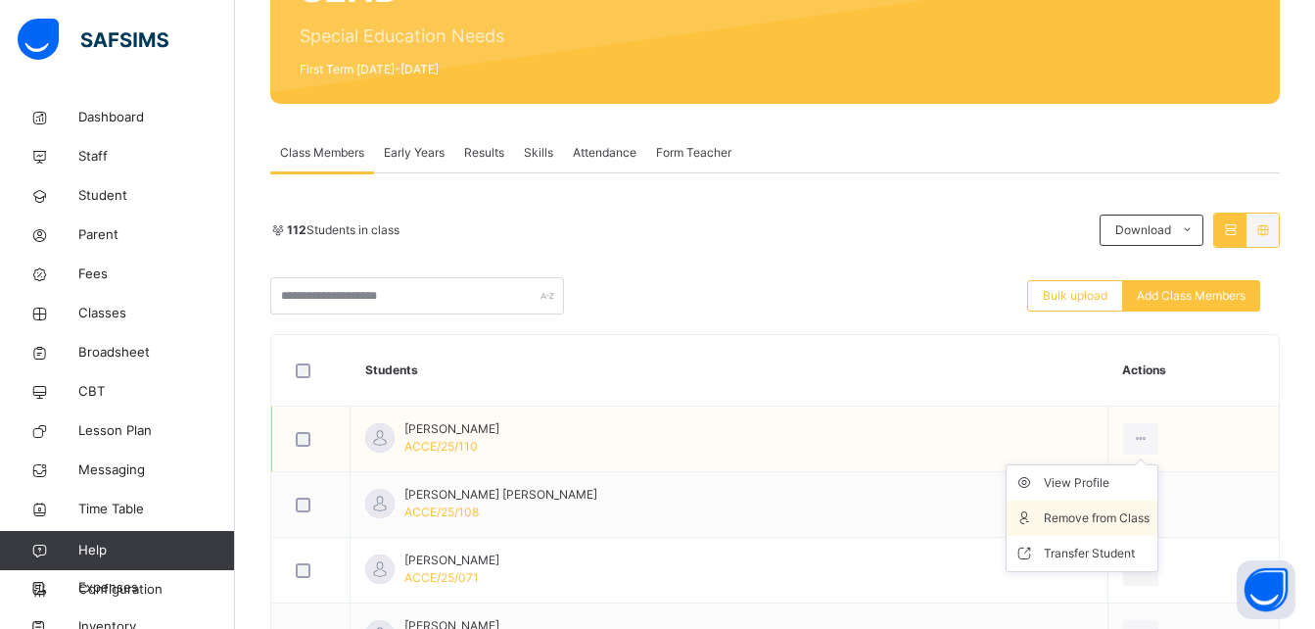
click at [1088, 512] on div "Remove from Class" at bounding box center [1097, 518] width 106 height 20
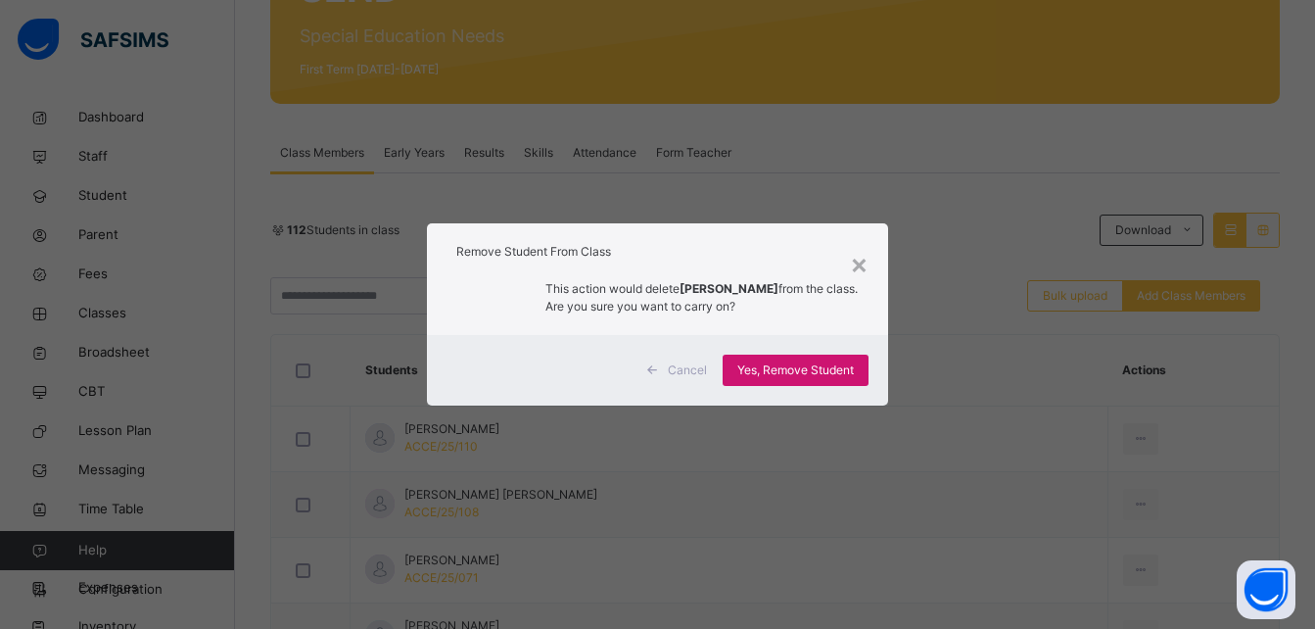
click at [785, 368] on span "Yes, Remove Student" at bounding box center [795, 370] width 117 height 18
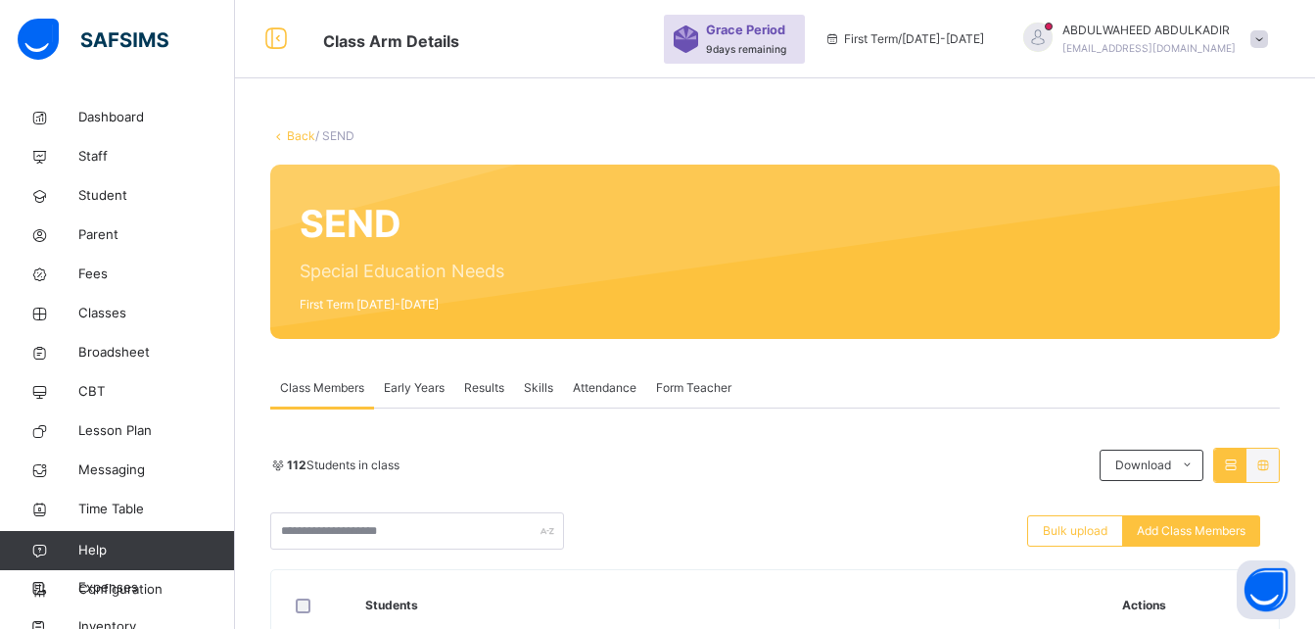
scroll to position [313, 0]
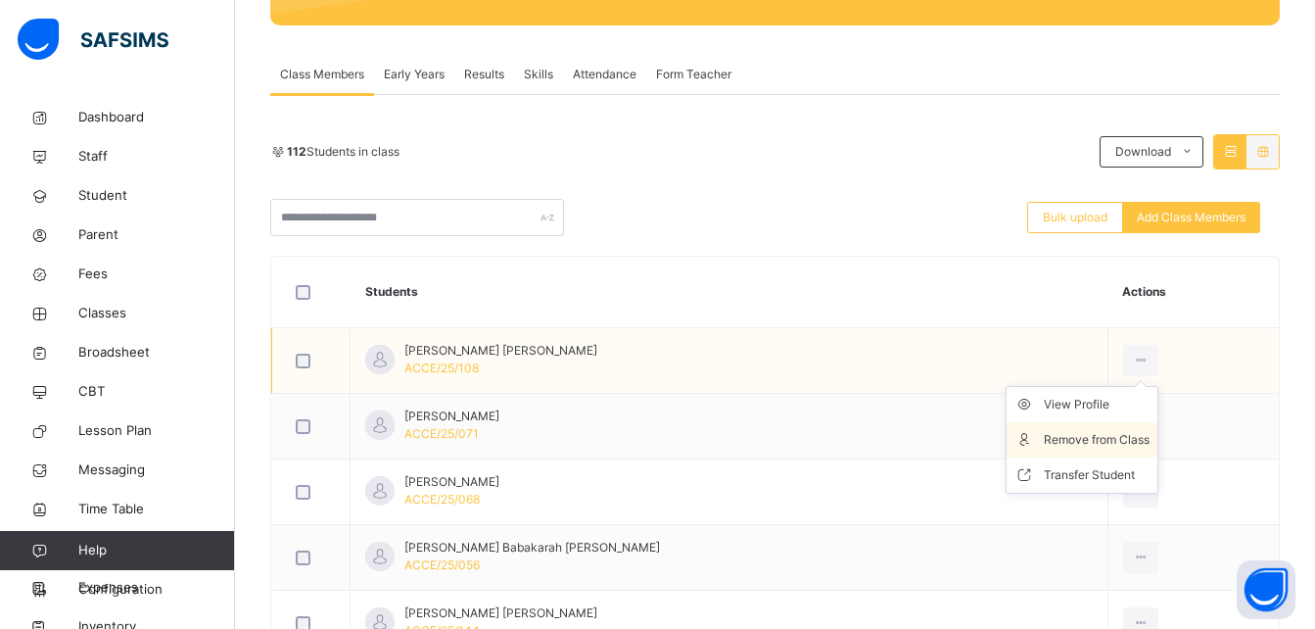
click at [1090, 441] on div "Remove from Class" at bounding box center [1097, 440] width 106 height 20
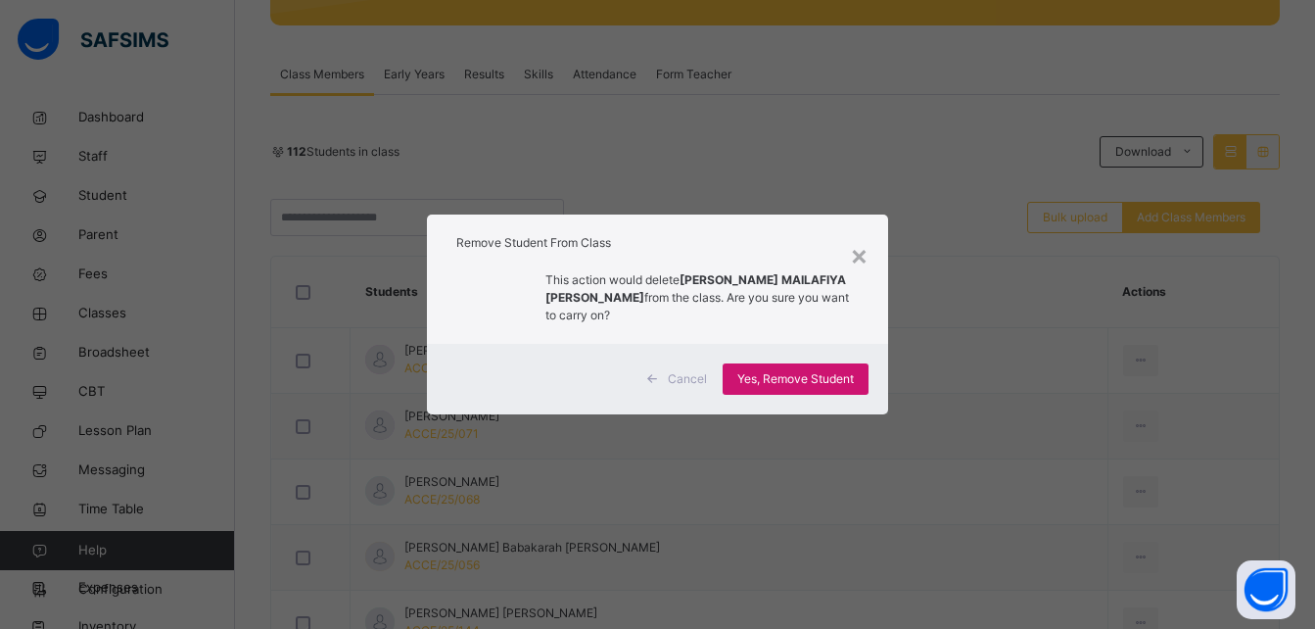
click at [831, 370] on span "Yes, Remove Student" at bounding box center [795, 379] width 117 height 18
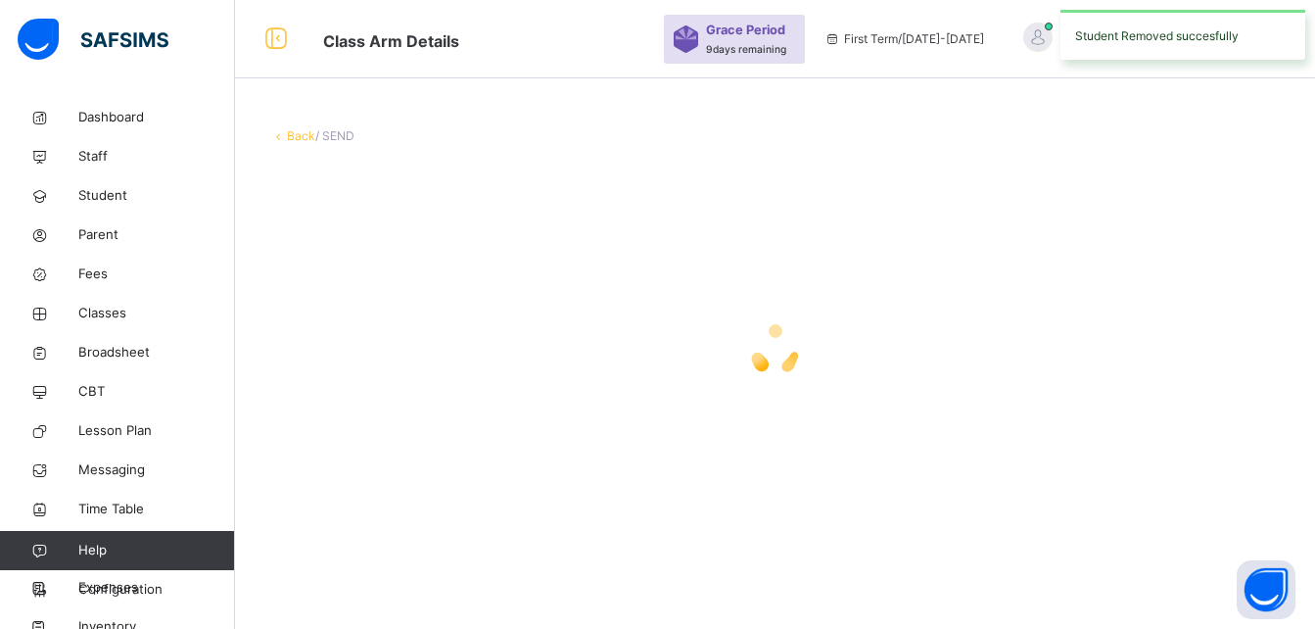
scroll to position [0, 0]
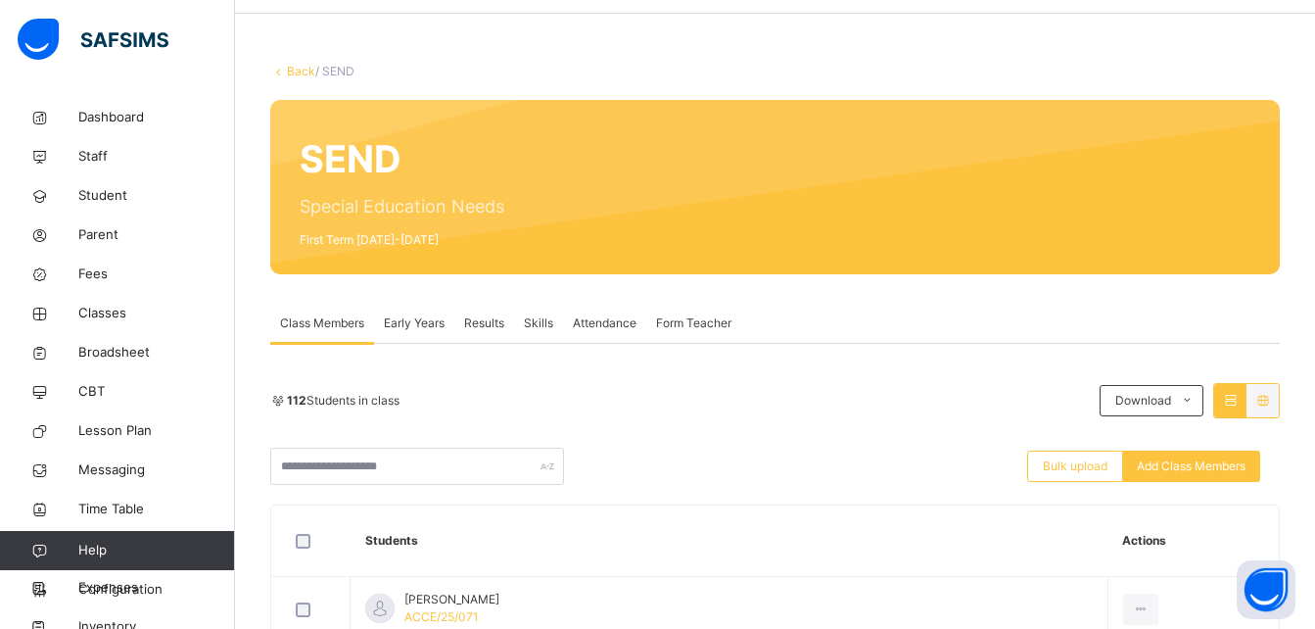
scroll to position [313, 0]
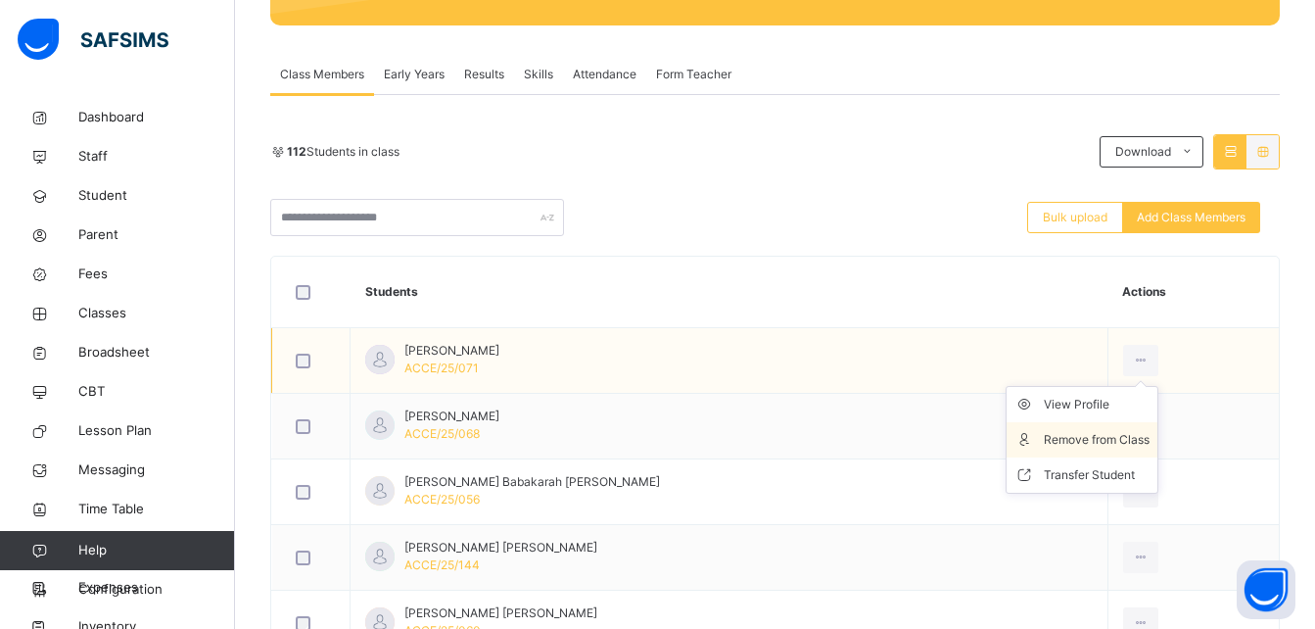
click at [1111, 431] on div "Remove from Class" at bounding box center [1097, 440] width 106 height 20
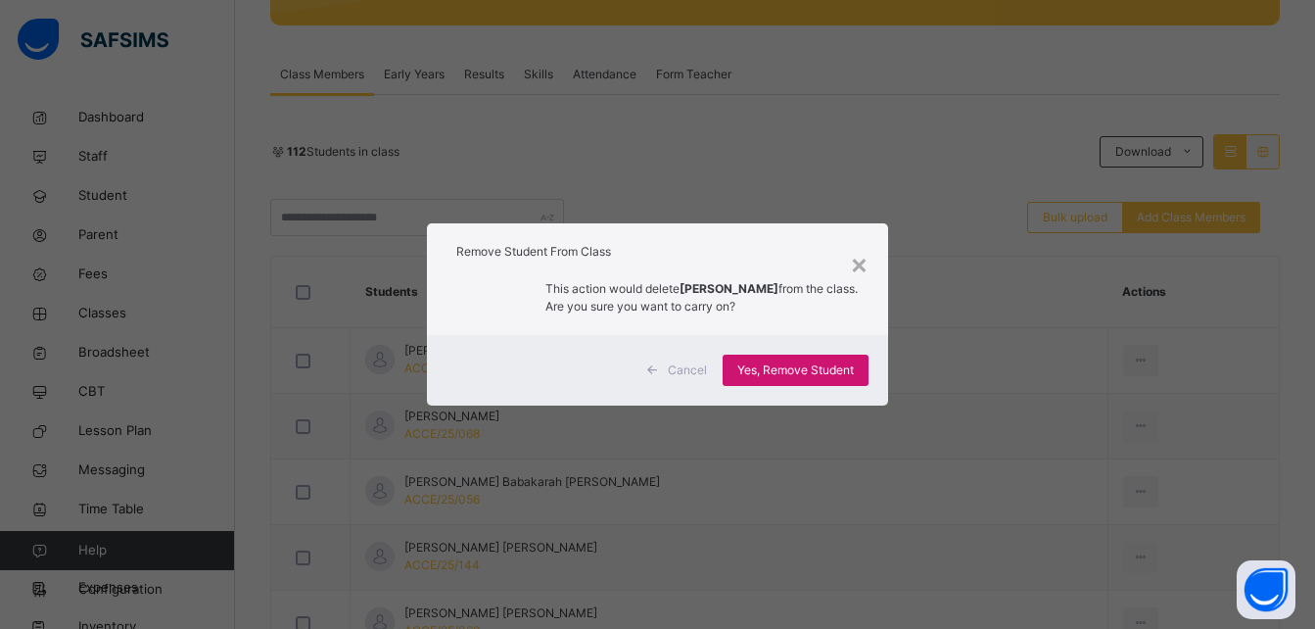
click at [806, 366] on span "Yes, Remove Student" at bounding box center [795, 370] width 117 height 18
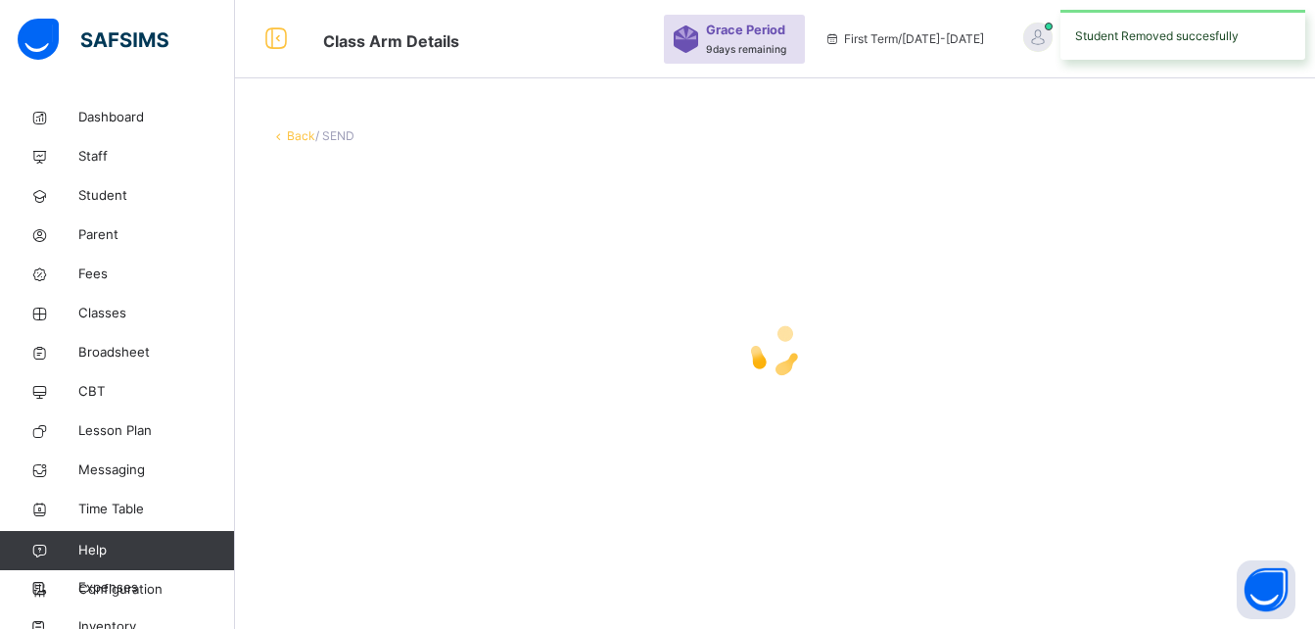
scroll to position [0, 0]
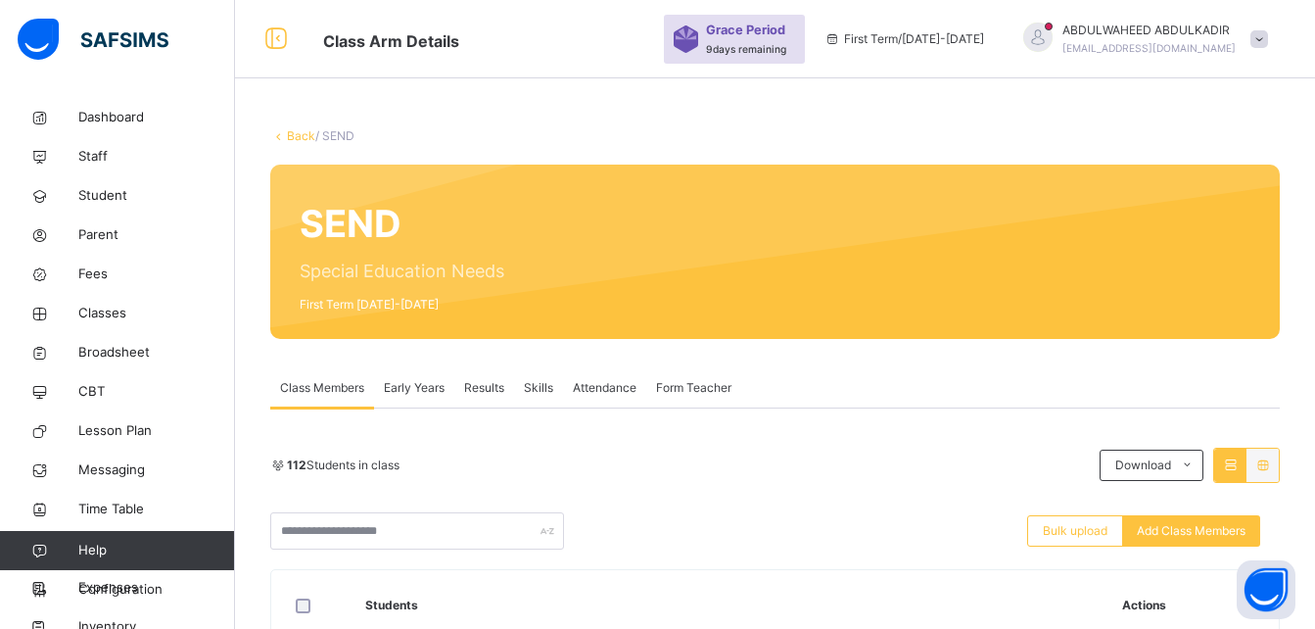
click at [1106, 312] on div at bounding box center [892, 251] width 717 height 135
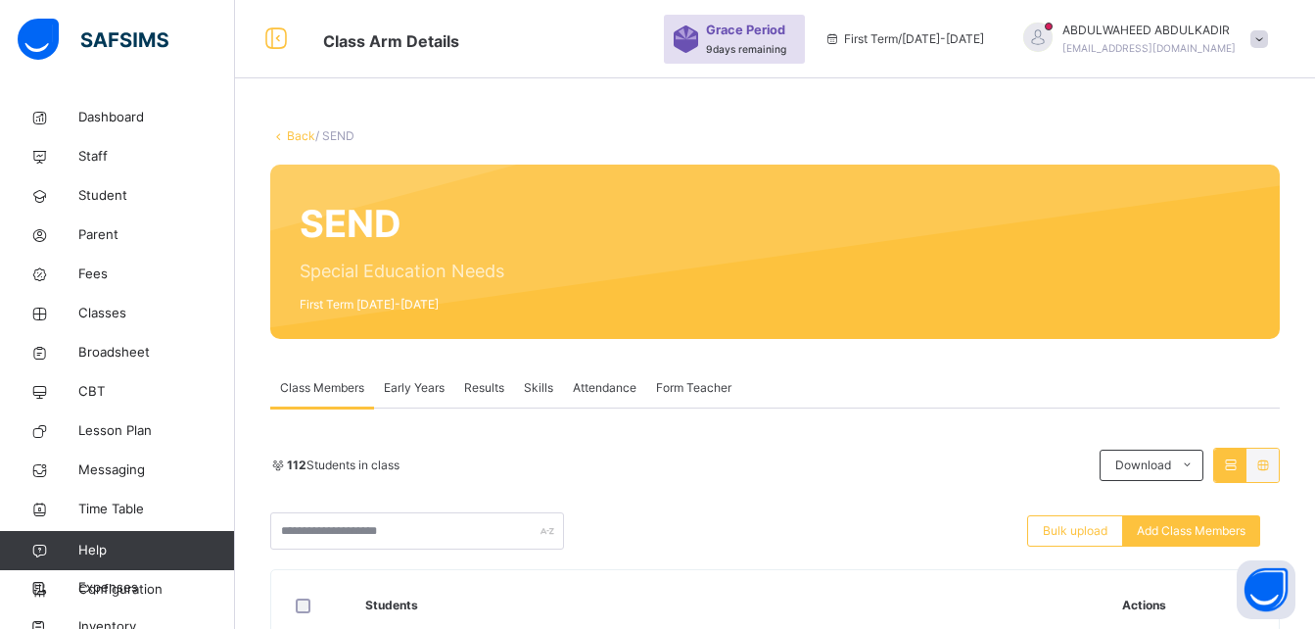
click at [1106, 312] on div at bounding box center [892, 251] width 717 height 135
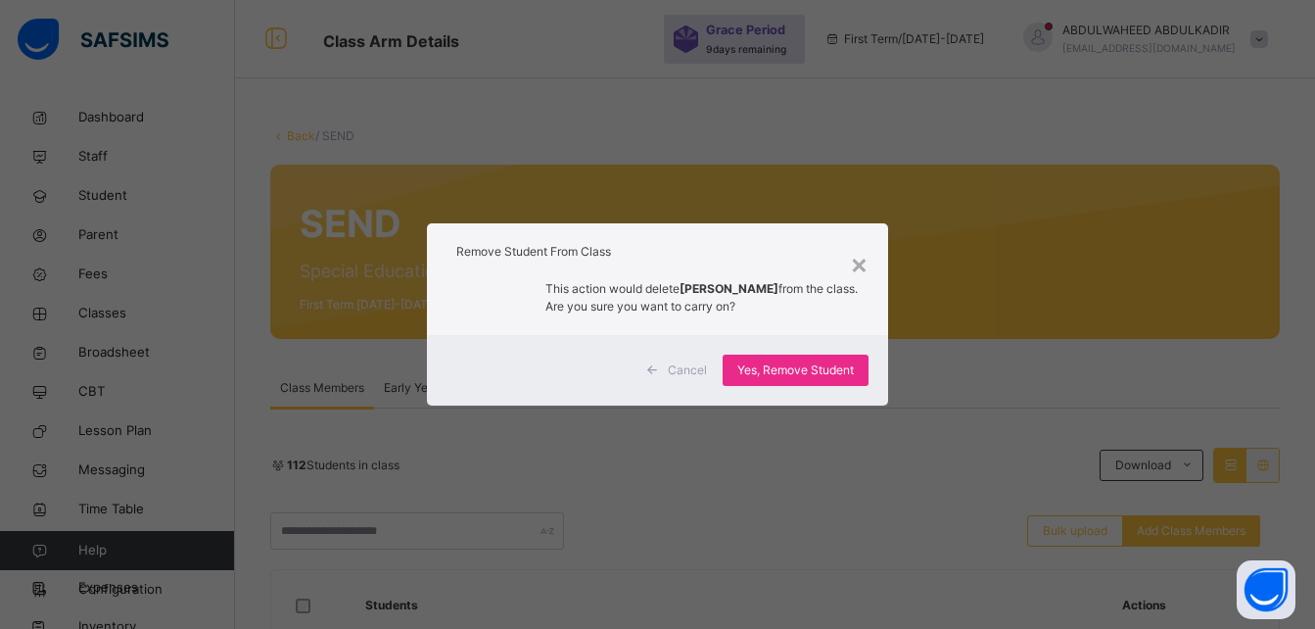
scroll to position [352, 0]
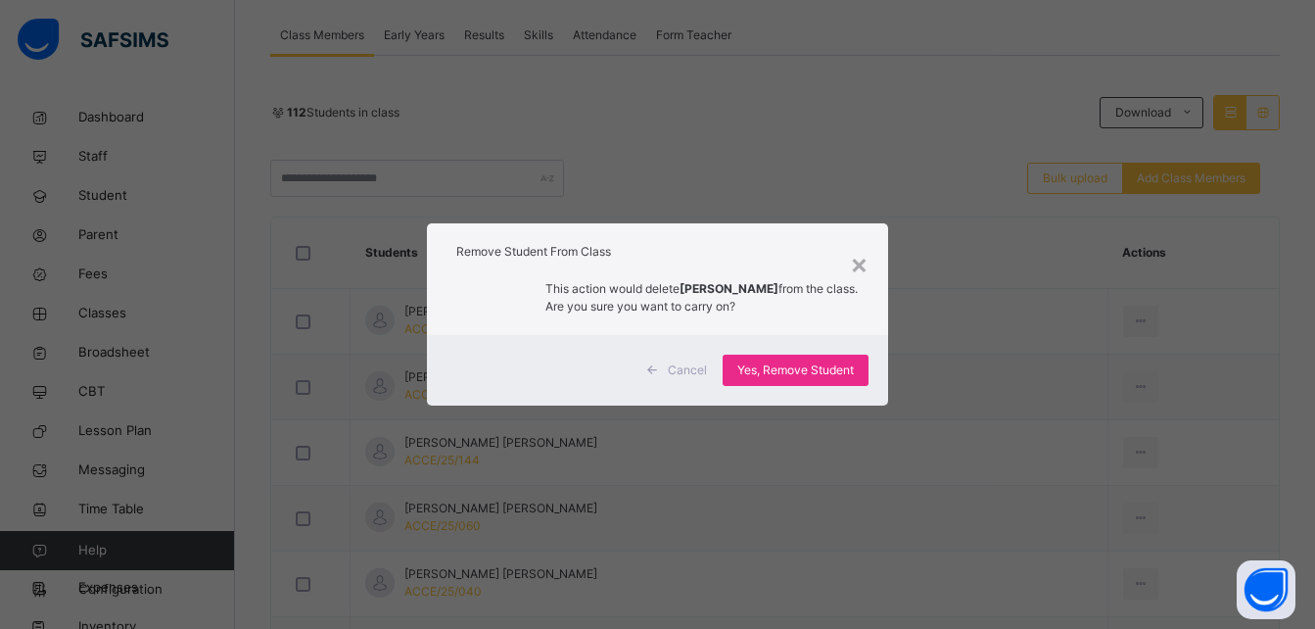
click at [1075, 403] on div "× Remove Student From Class This action would delete FATIMA ABDULLAHI from the …" at bounding box center [657, 314] width 1315 height 629
click at [838, 361] on span "Yes, Remove Student" at bounding box center [795, 370] width 117 height 18
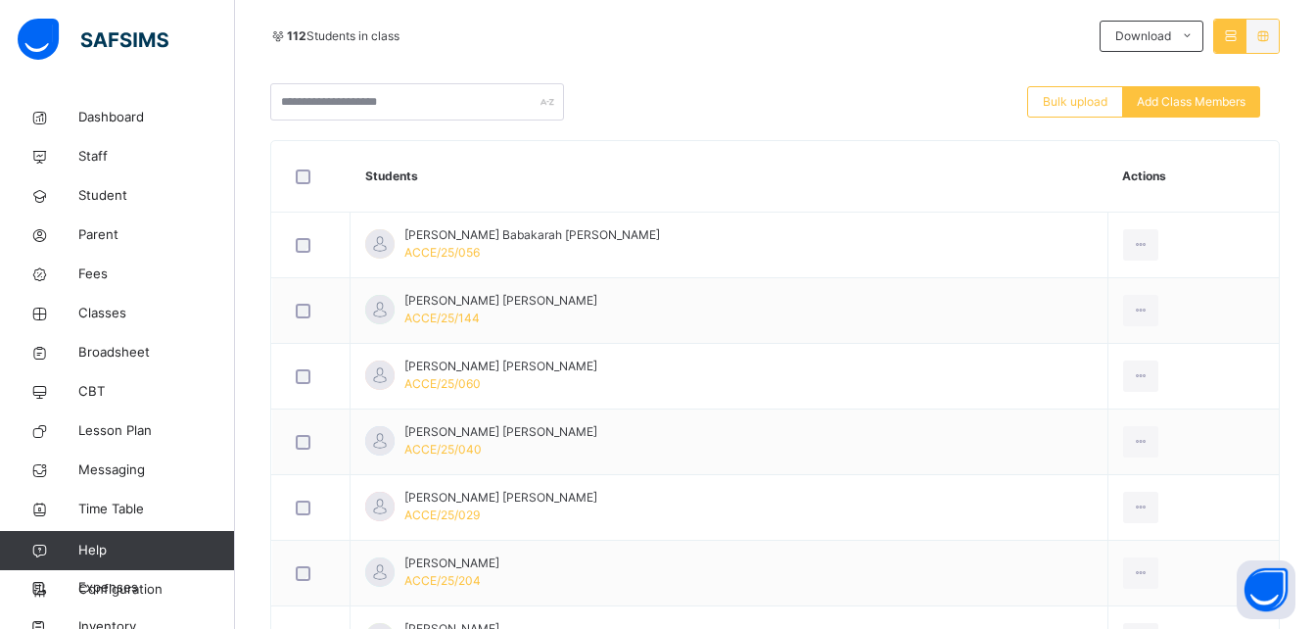
scroll to position [431, 0]
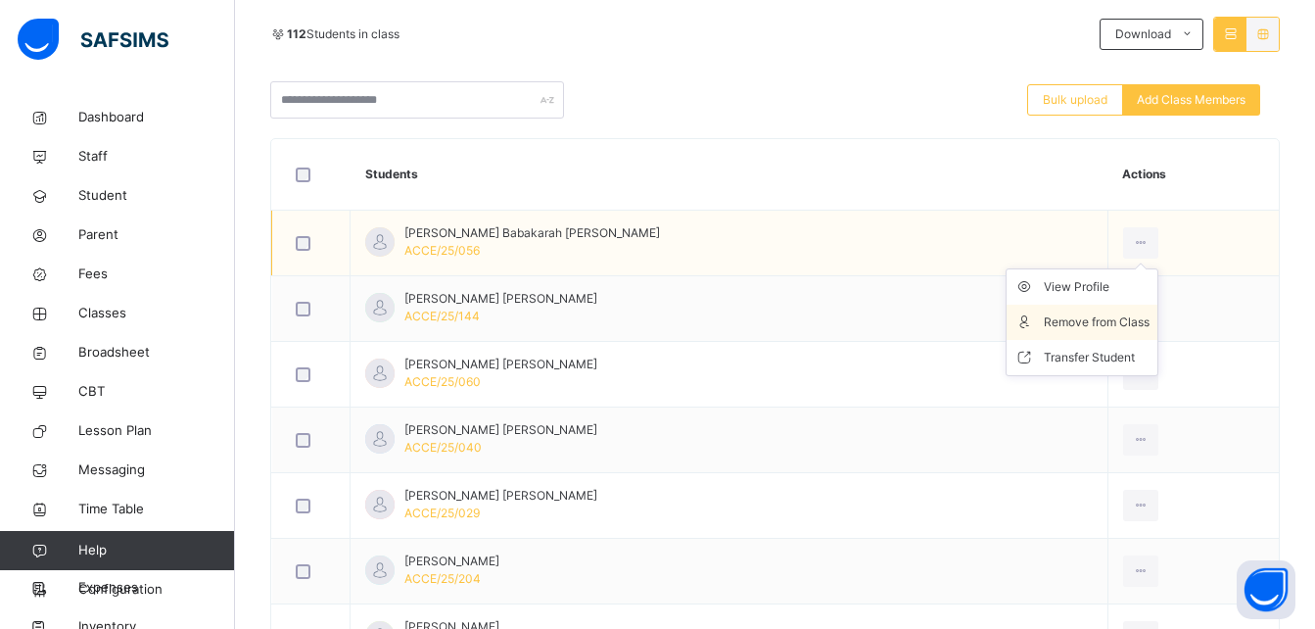
click at [1091, 324] on div "Remove from Class" at bounding box center [1097, 322] width 106 height 20
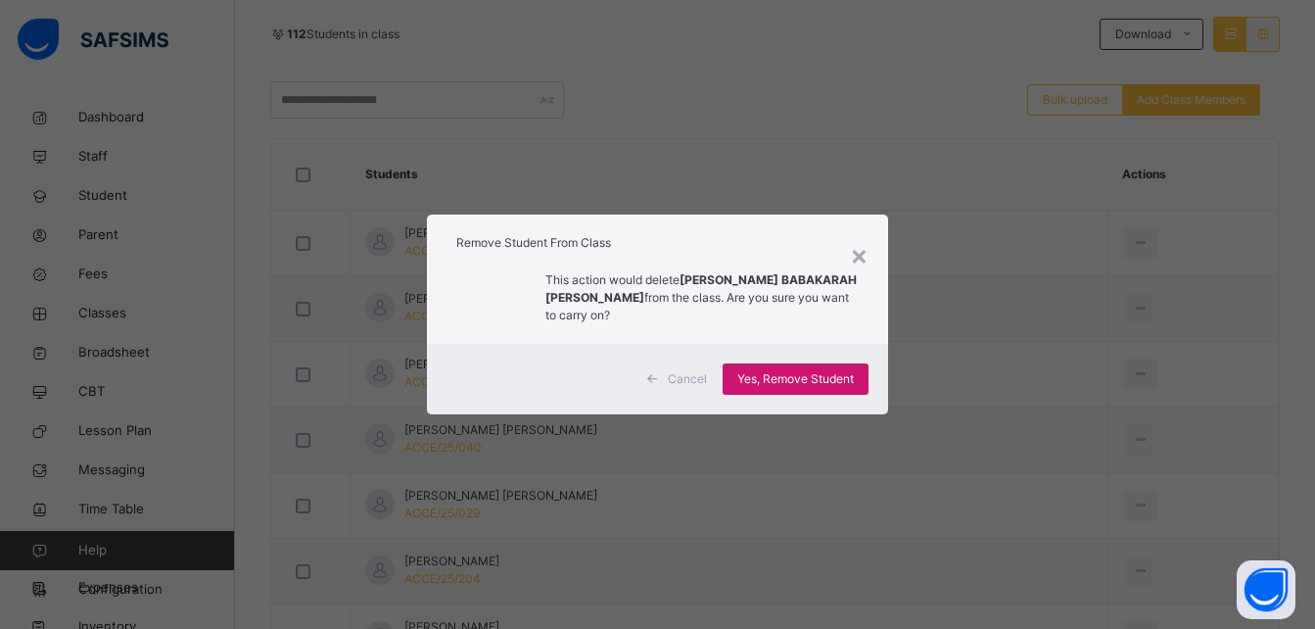
click at [832, 370] on span "Yes, Remove Student" at bounding box center [795, 379] width 117 height 18
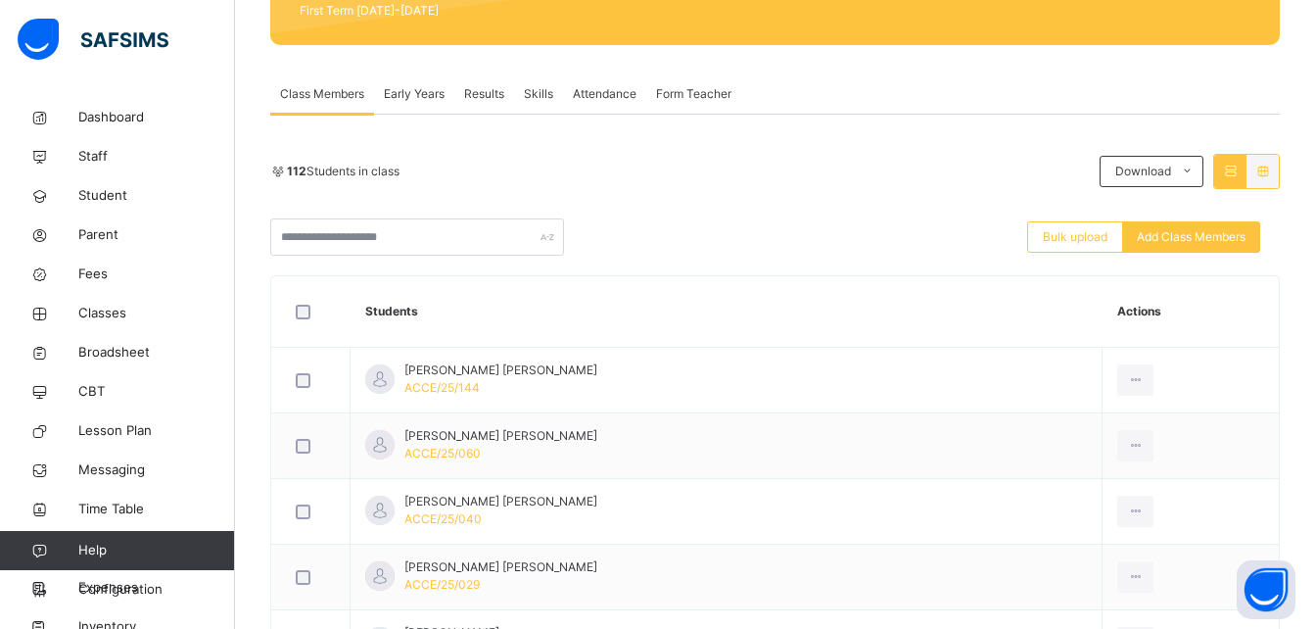
scroll to position [313, 0]
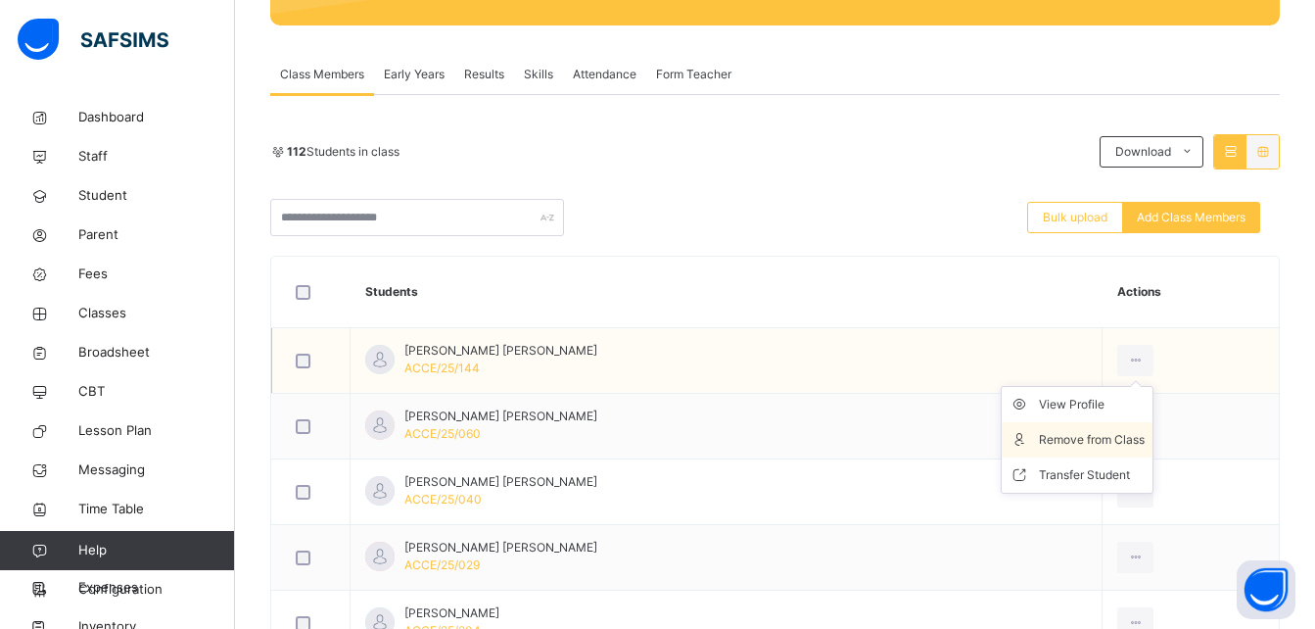
click at [1072, 432] on div "Remove from Class" at bounding box center [1092, 440] width 106 height 20
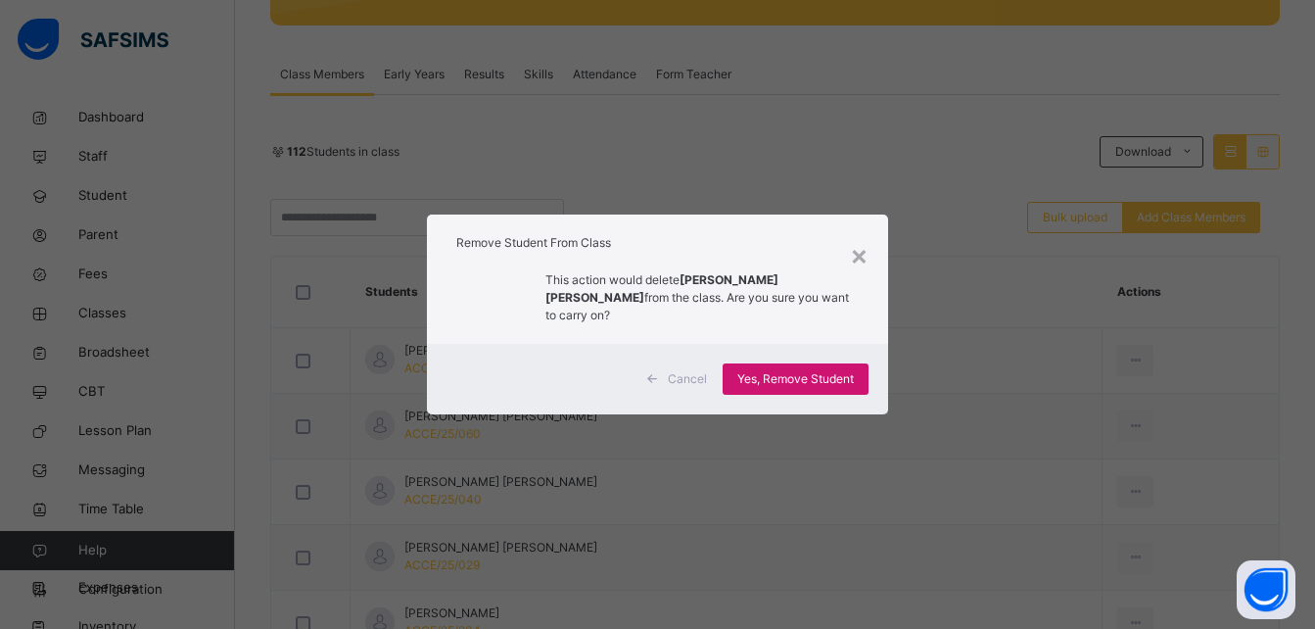
click at [843, 370] on span "Yes, Remove Student" at bounding box center [795, 379] width 117 height 18
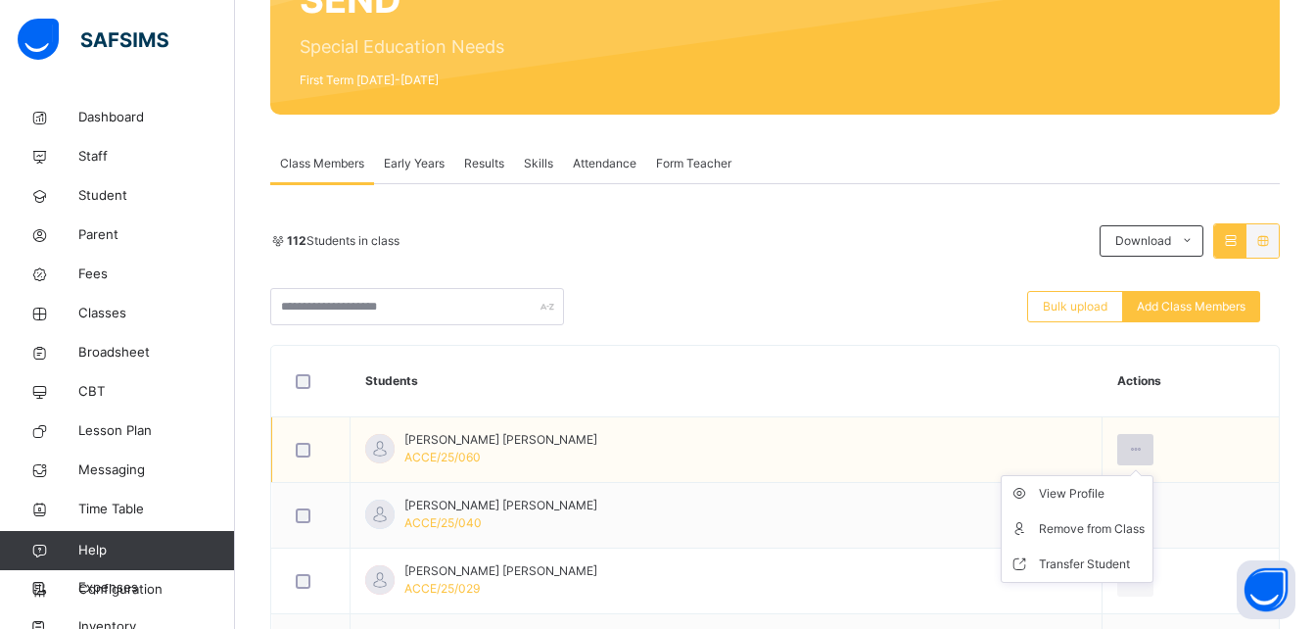
scroll to position [274, 0]
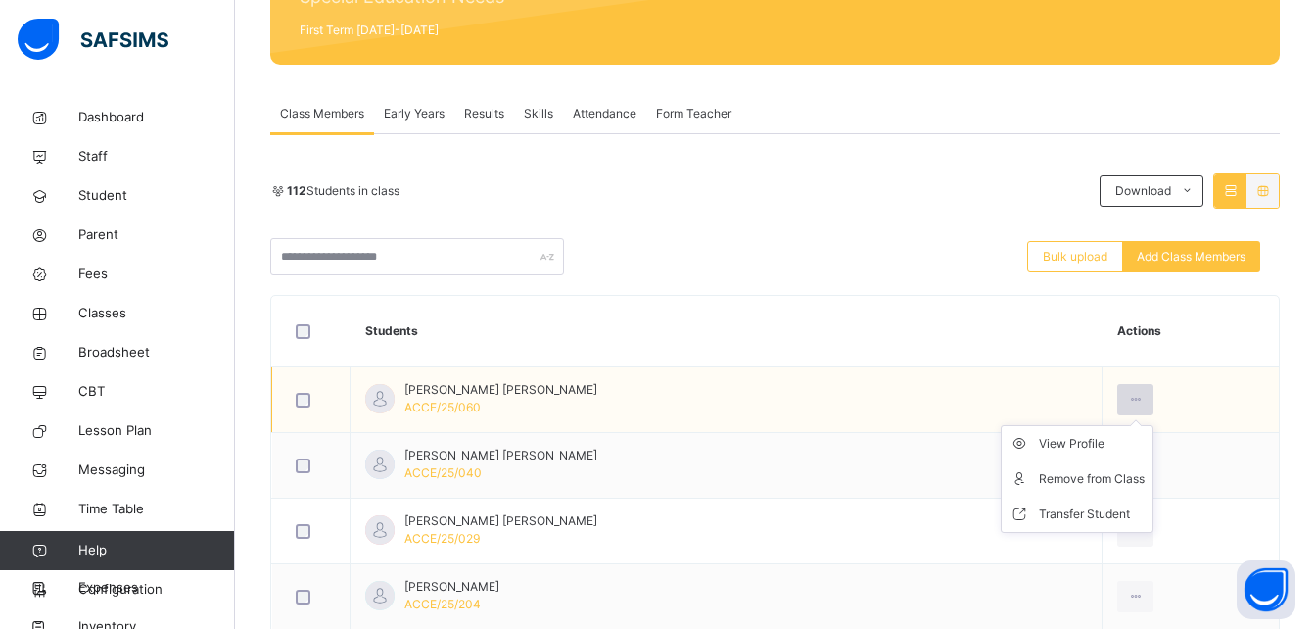
click at [1127, 392] on icon at bounding box center [1135, 400] width 17 height 18
click at [1069, 485] on div "Remove from Class" at bounding box center [1092, 479] width 106 height 20
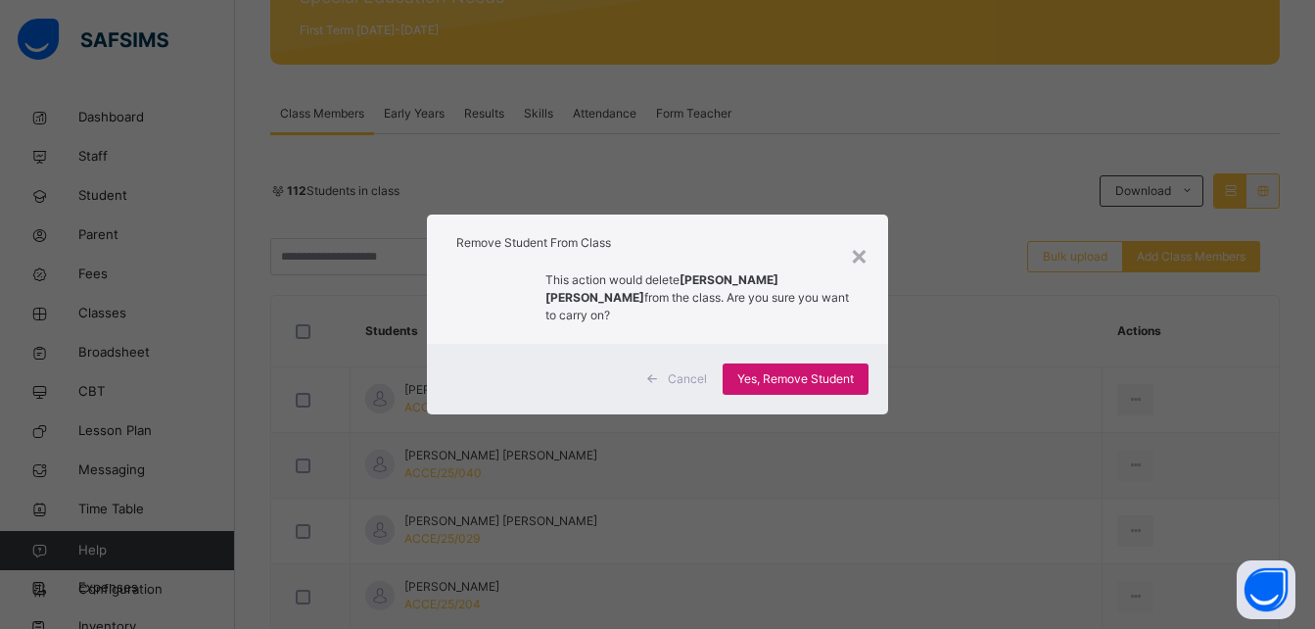
click at [814, 379] on div "Yes, Remove Student" at bounding box center [796, 378] width 146 height 31
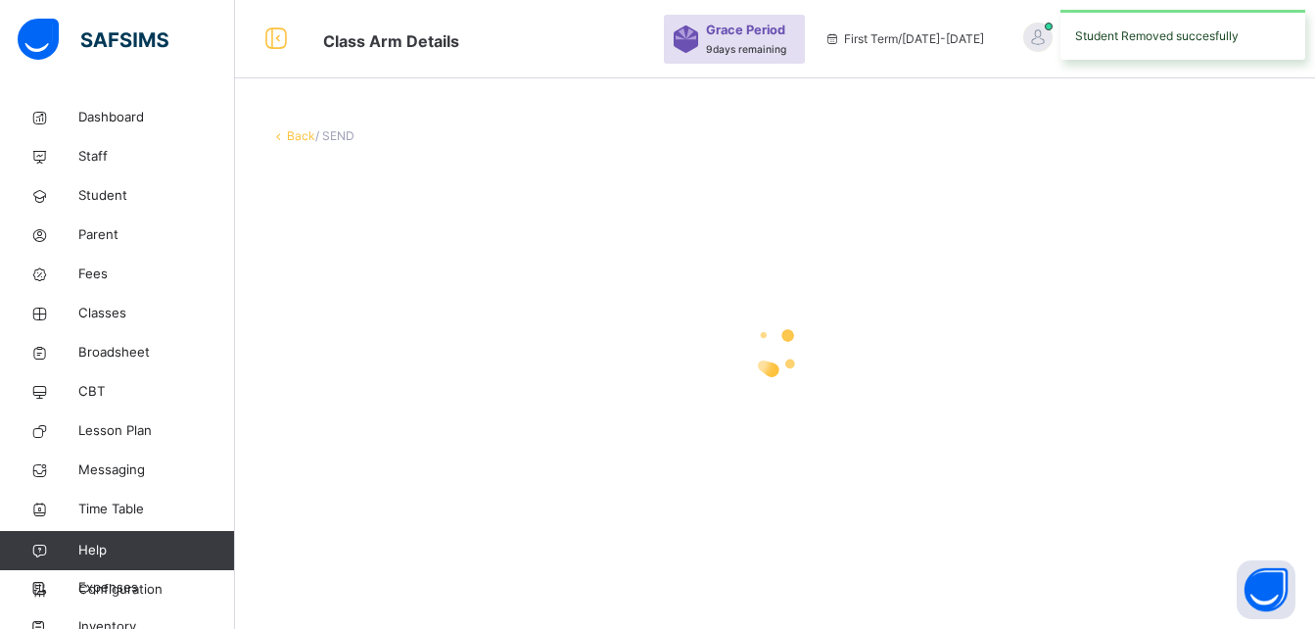
scroll to position [0, 0]
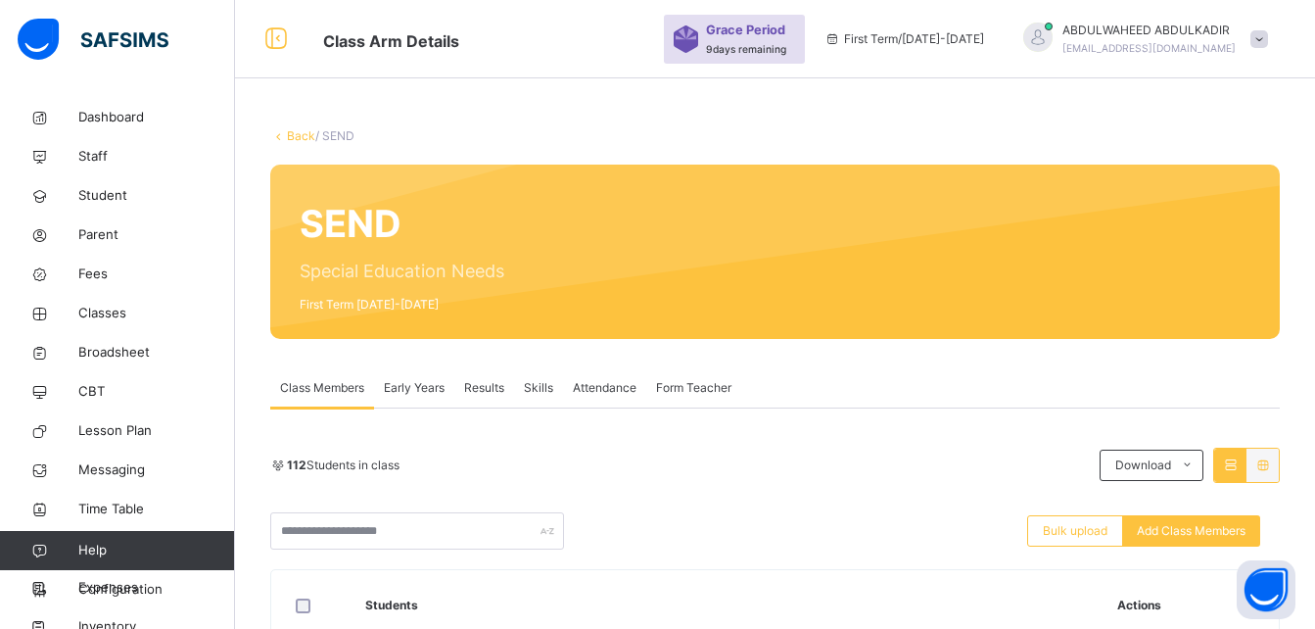
click at [1111, 570] on th "Actions" at bounding box center [1190, 605] width 176 height 71
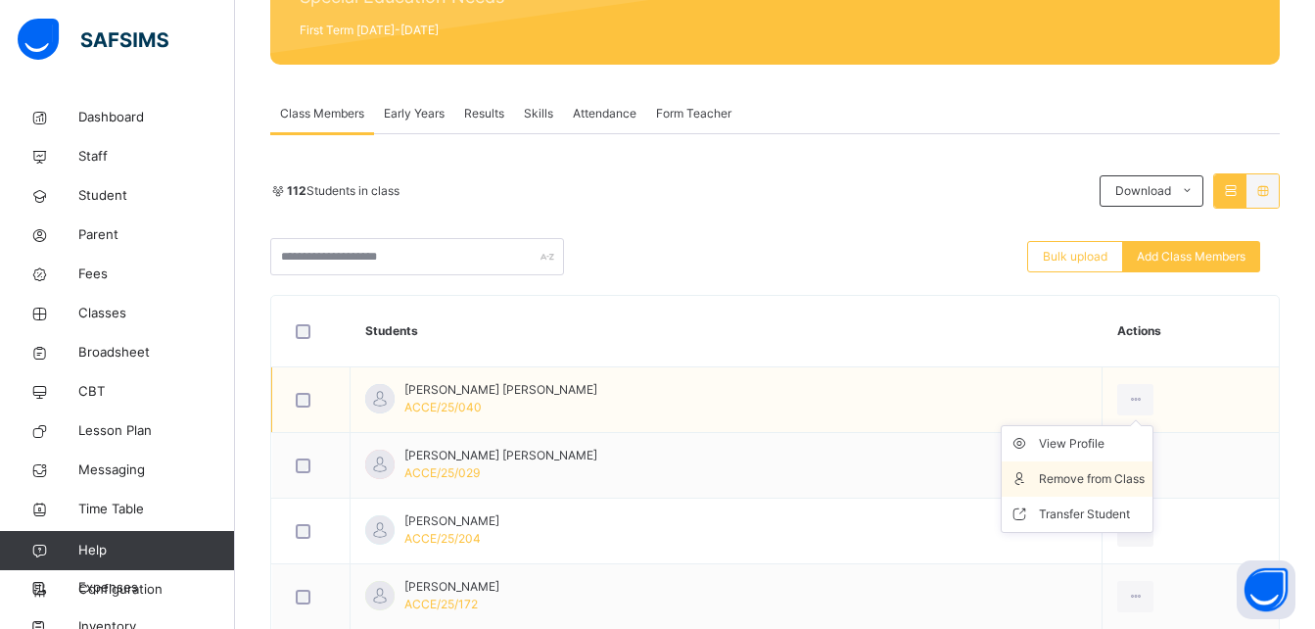
click at [1039, 478] on div "Remove from Class" at bounding box center [1092, 479] width 106 height 20
click at [0, 0] on div "× Remove Student From Class This action would delete from the class. Are you su…" at bounding box center [0, 0] width 0 height 0
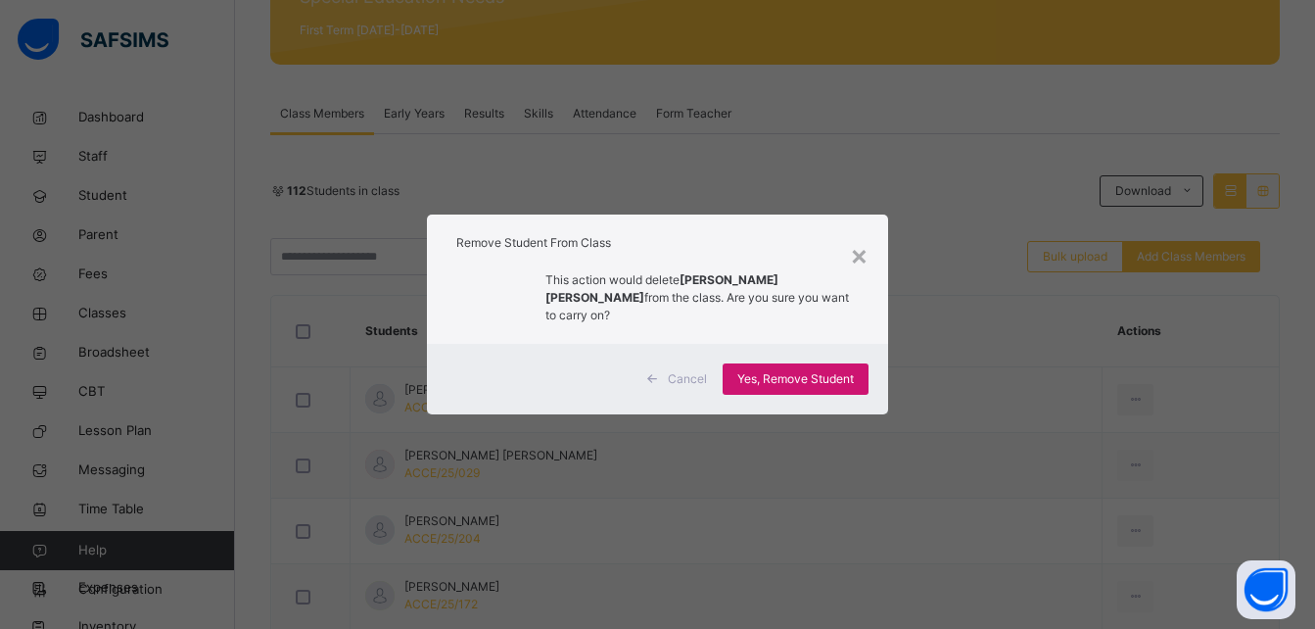
click at [773, 370] on span "Yes, Remove Student" at bounding box center [795, 379] width 117 height 18
click at [771, 371] on span "Yes, Remove Student" at bounding box center [795, 379] width 117 height 18
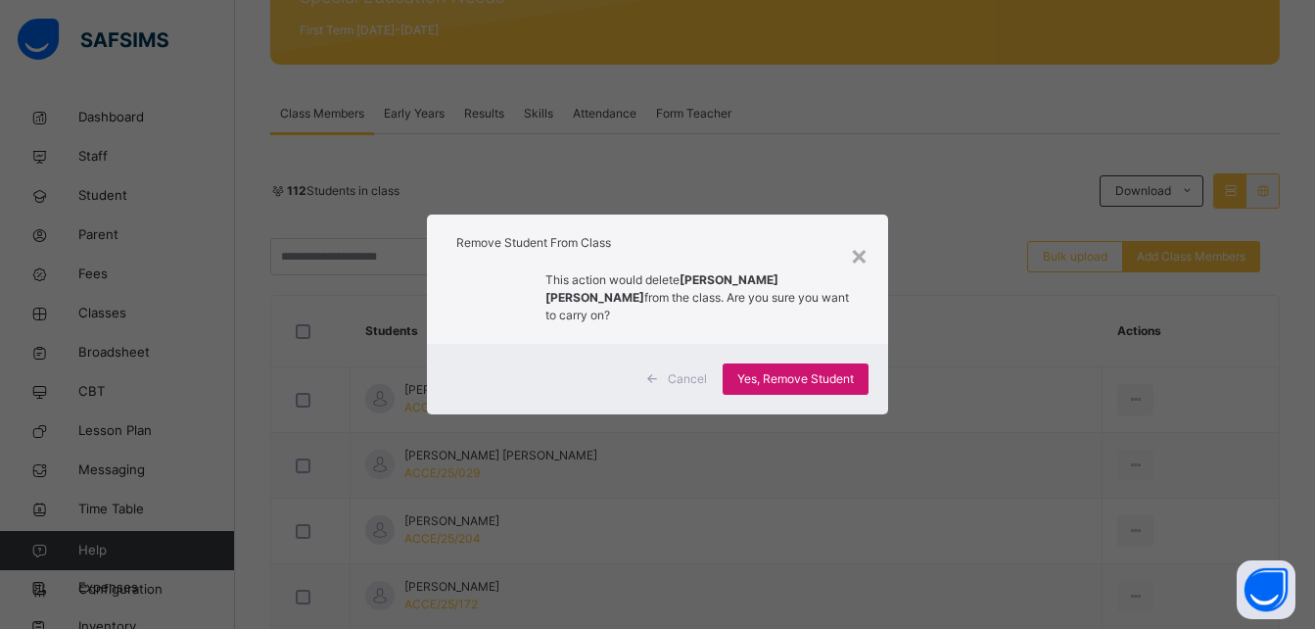
click at [771, 371] on span "Yes, Remove Student" at bounding box center [795, 379] width 117 height 18
click at [752, 402] on div "Cancel Yes, Remove Student" at bounding box center [657, 379] width 460 height 70
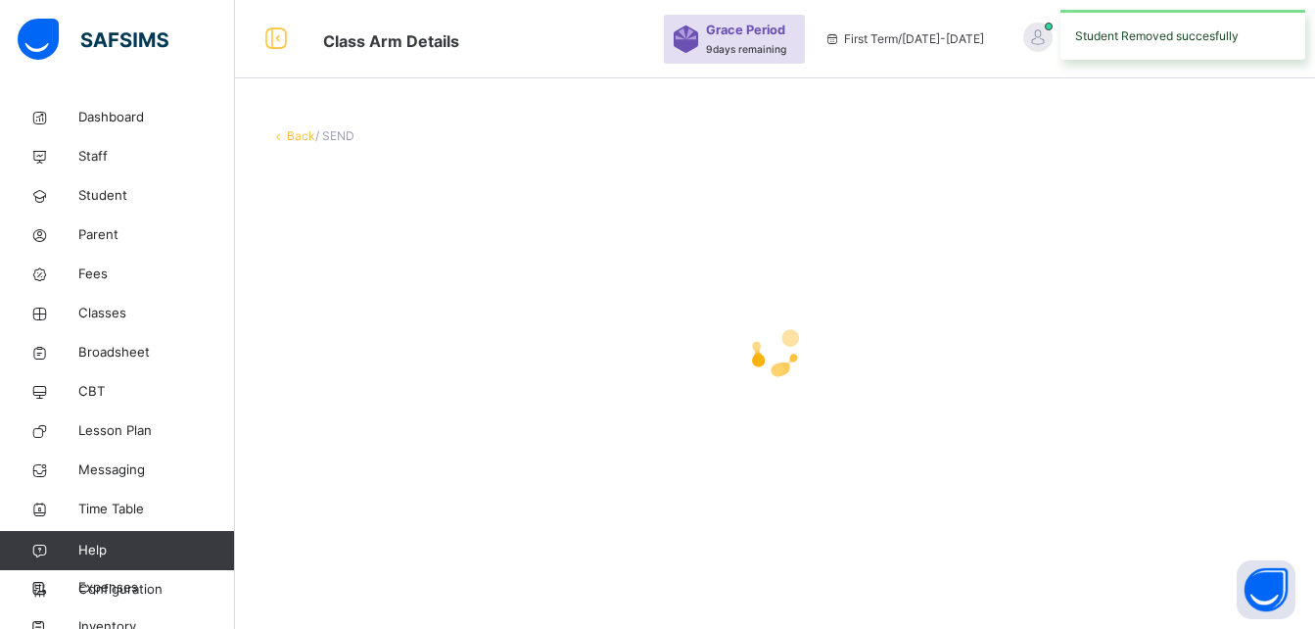
scroll to position [0, 0]
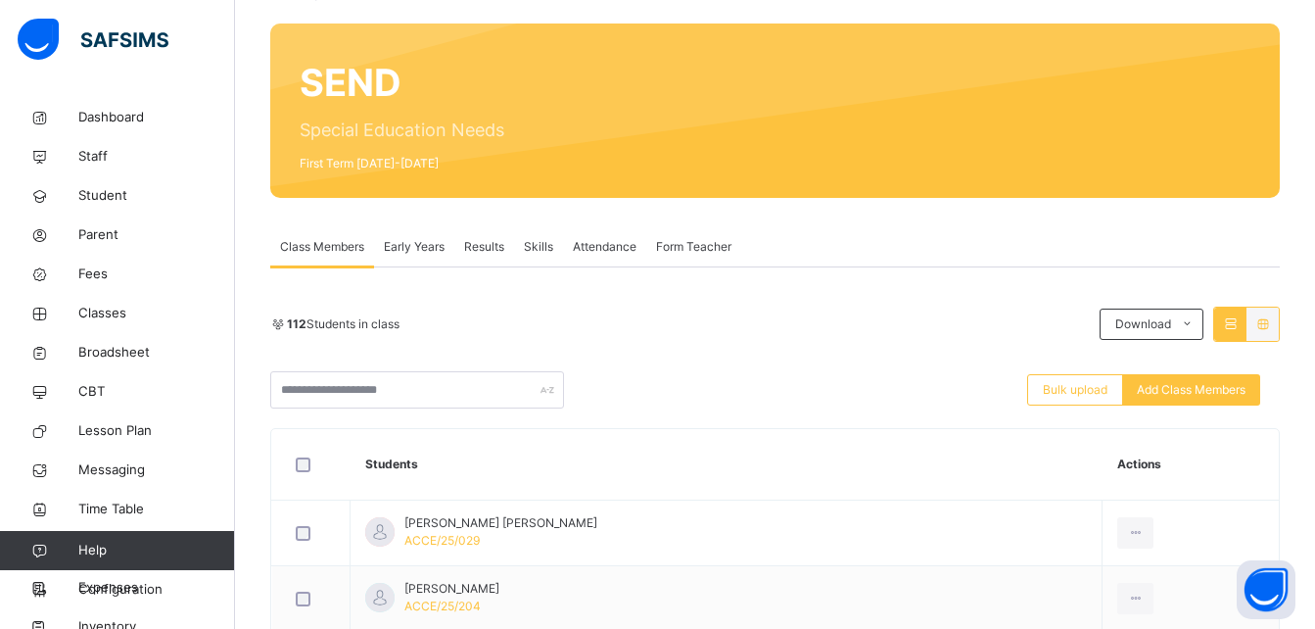
scroll to position [392, 0]
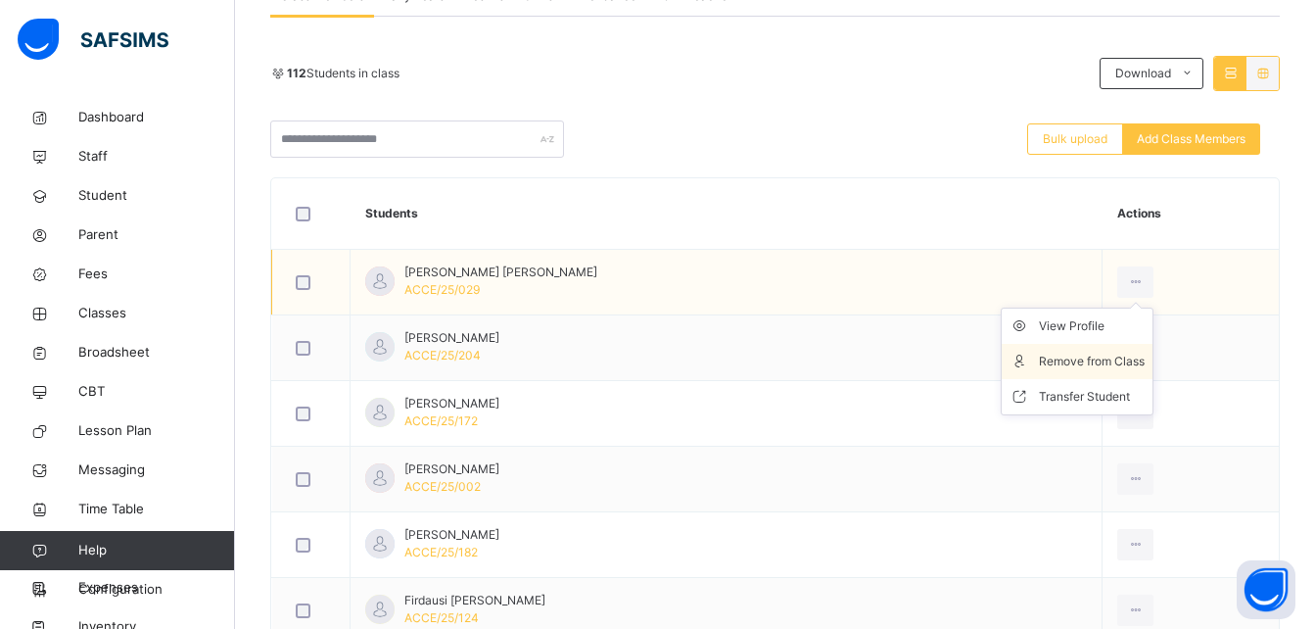
click at [1094, 355] on div "Remove from Class" at bounding box center [1092, 361] width 106 height 20
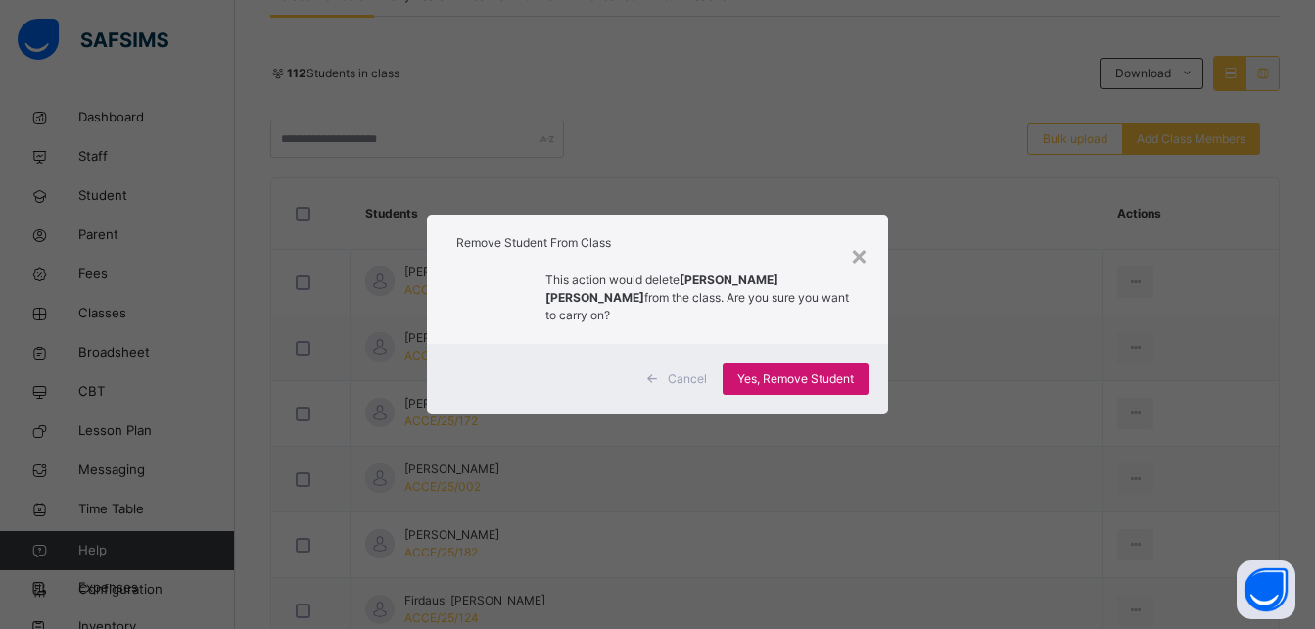
click at [850, 381] on div "Yes, Remove Student" at bounding box center [796, 378] width 146 height 31
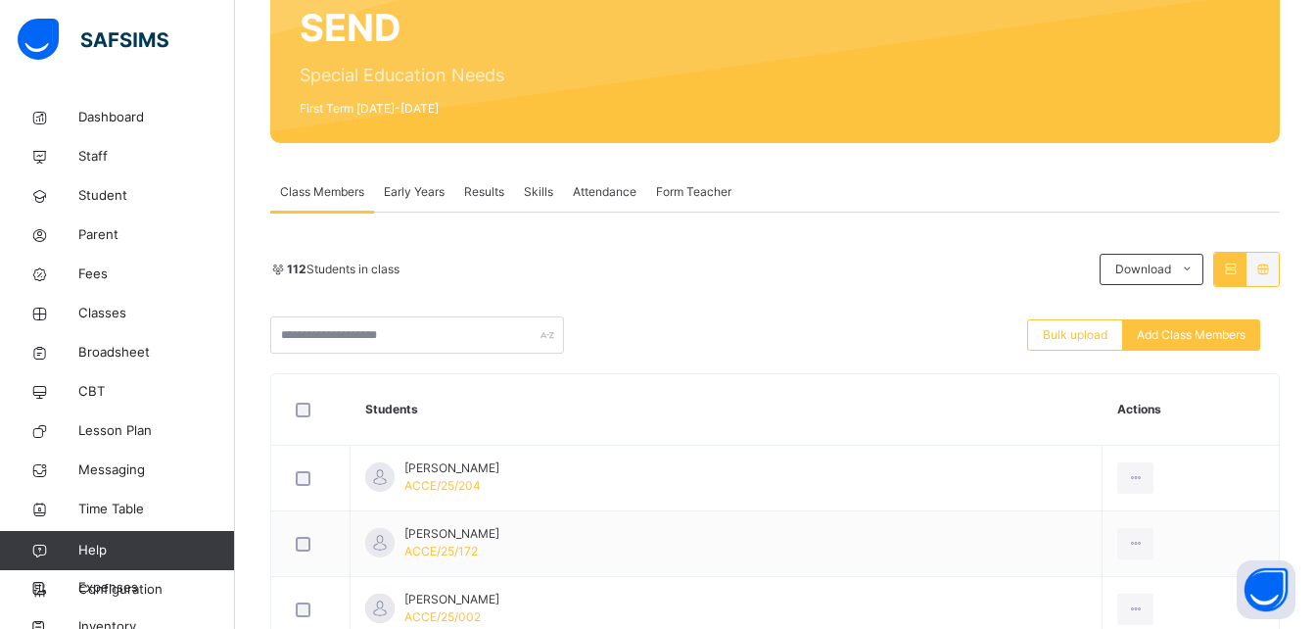
scroll to position [235, 0]
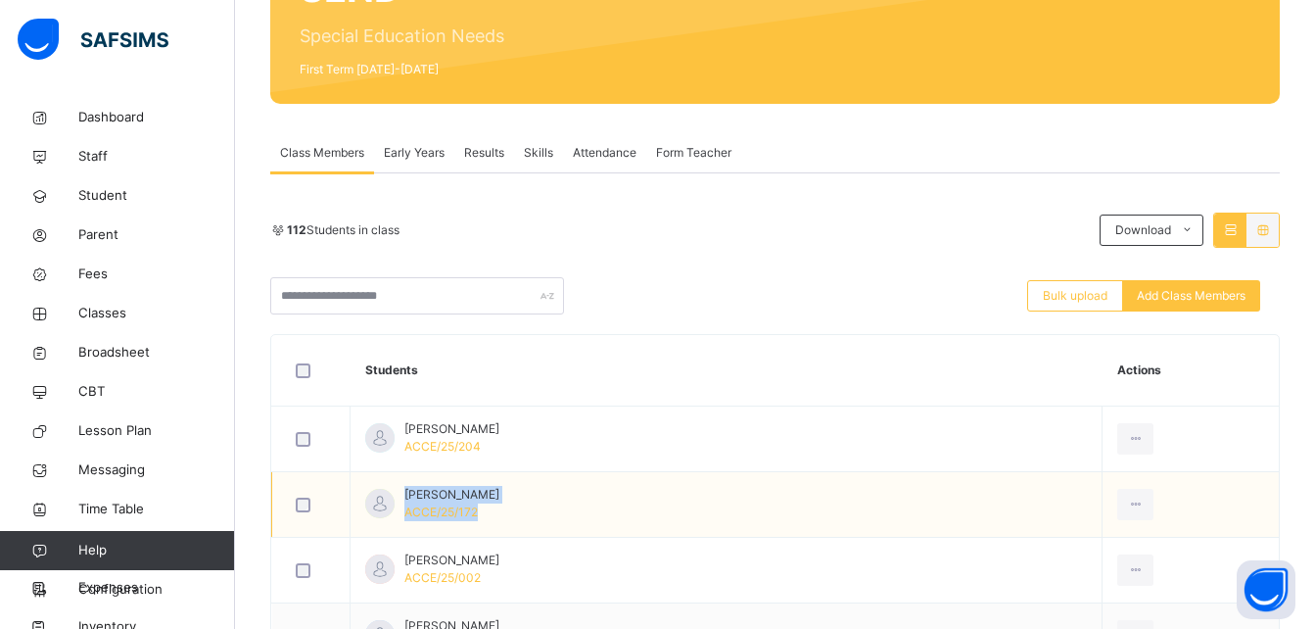
drag, startPoint x: 1097, startPoint y: 438, endPoint x: 1196, endPoint y: 499, distance: 117.4
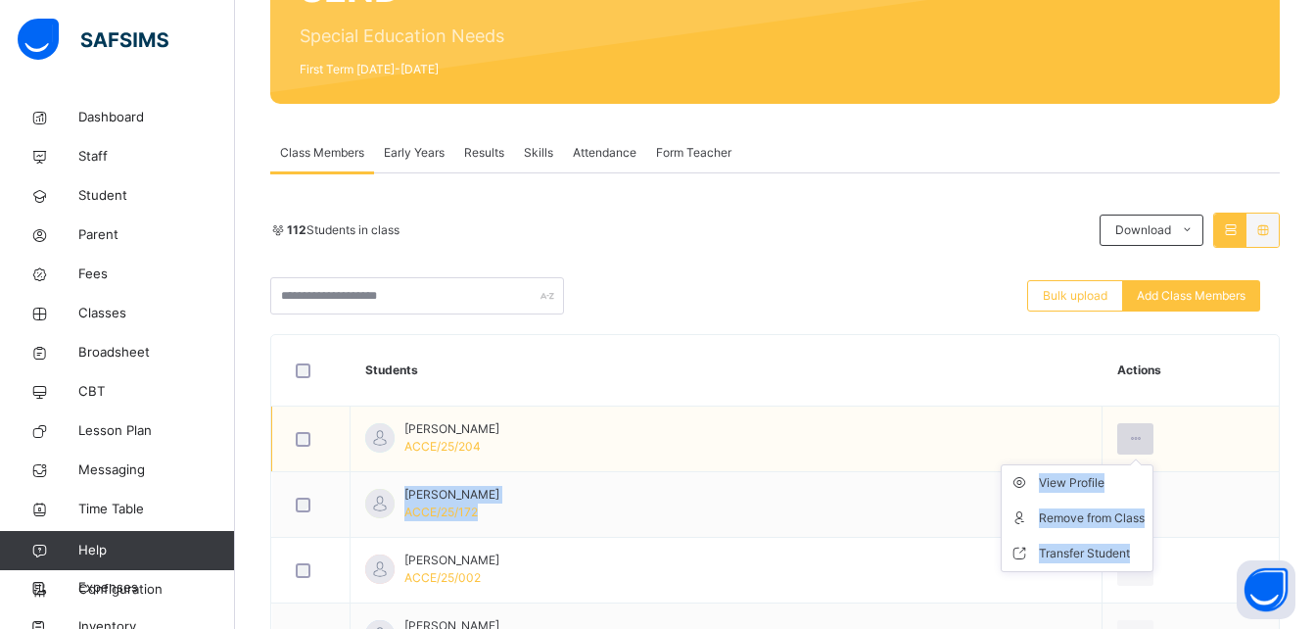
drag, startPoint x: 1196, startPoint y: 499, endPoint x: 1088, endPoint y: 436, distance: 125.9
click at [1117, 436] on div at bounding box center [1135, 438] width 36 height 31
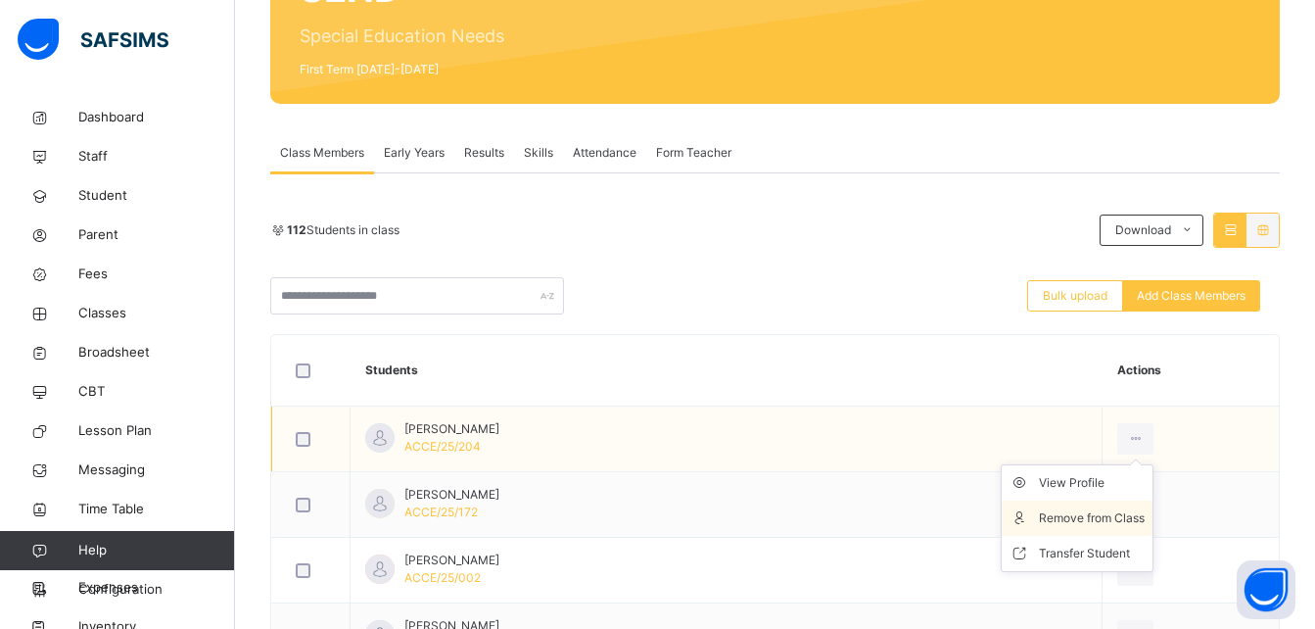
click at [1088, 523] on div "Remove from Class" at bounding box center [1092, 518] width 106 height 20
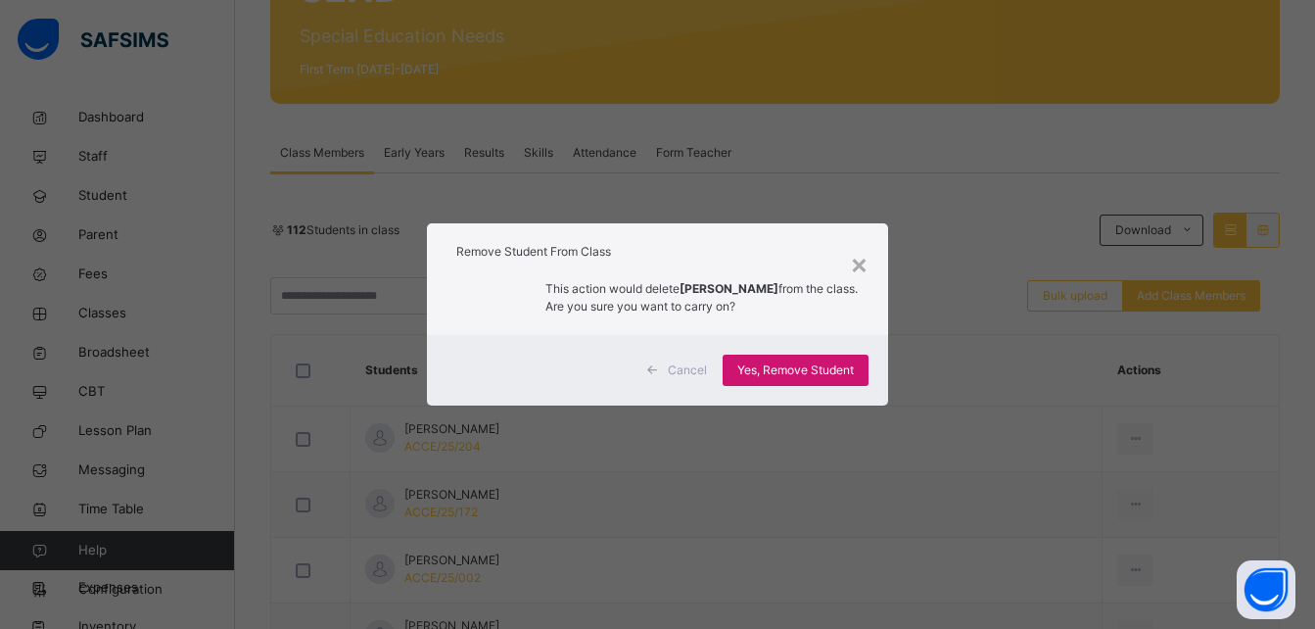
click at [791, 378] on span "Yes, Remove Student" at bounding box center [795, 370] width 117 height 18
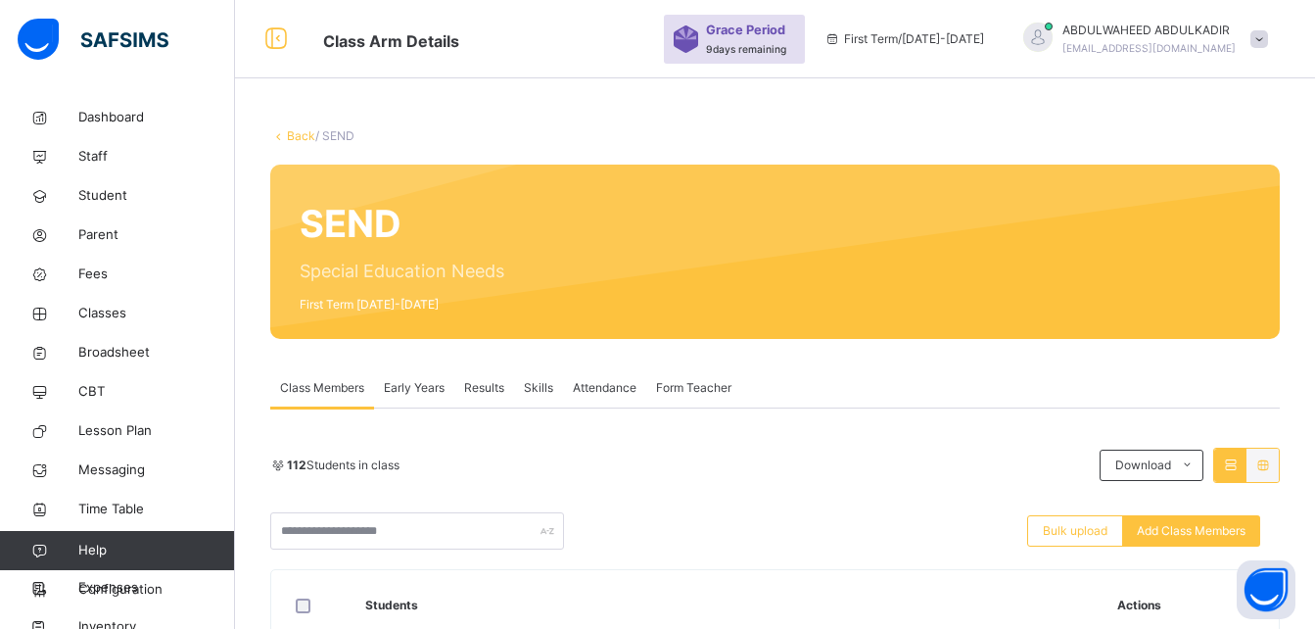
scroll to position [274, 0]
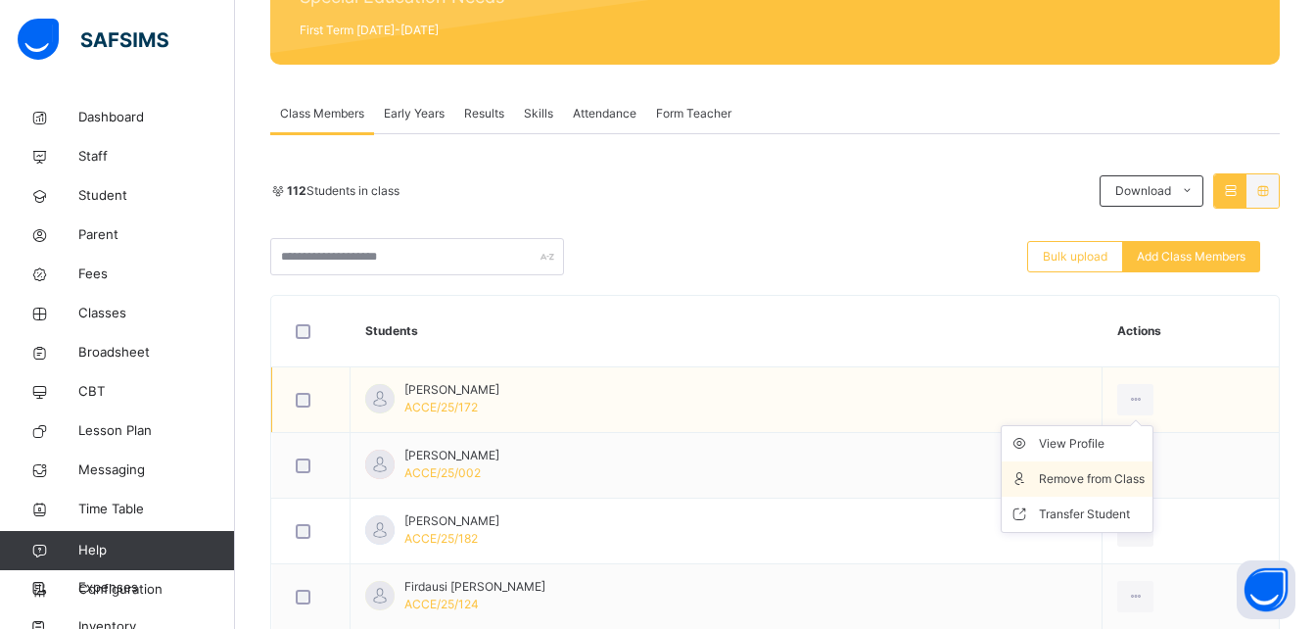
click at [1097, 485] on div "Remove from Class" at bounding box center [1092, 479] width 106 height 20
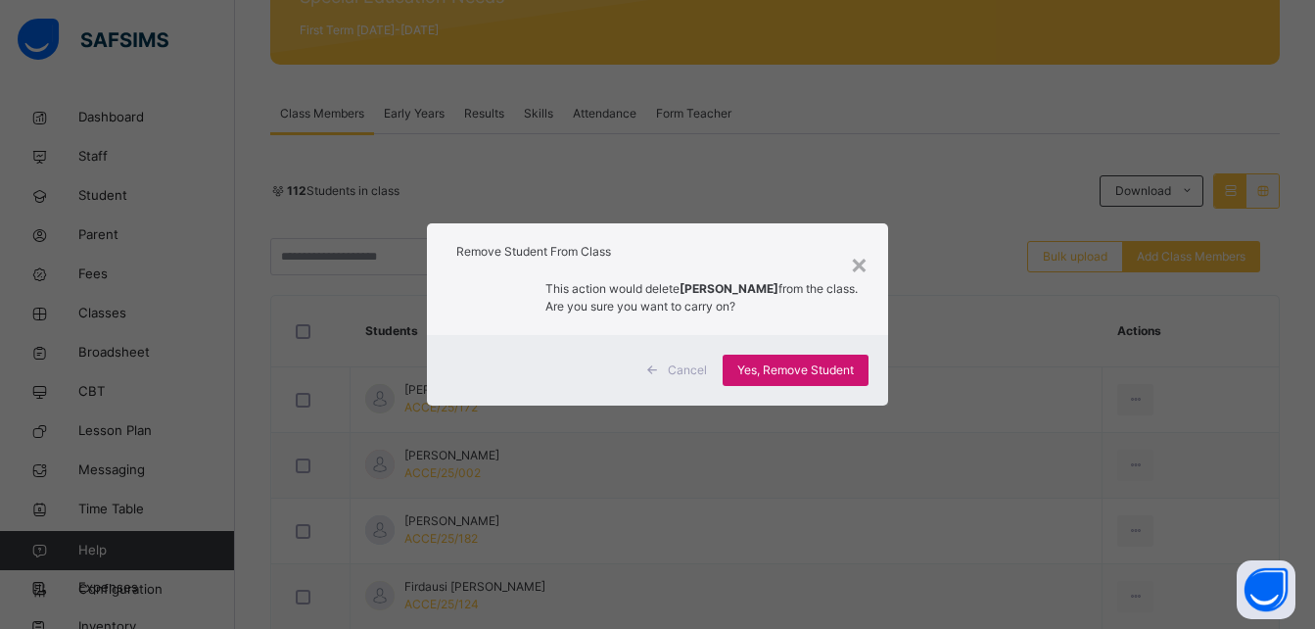
click at [782, 370] on span "Yes, Remove Student" at bounding box center [795, 370] width 117 height 18
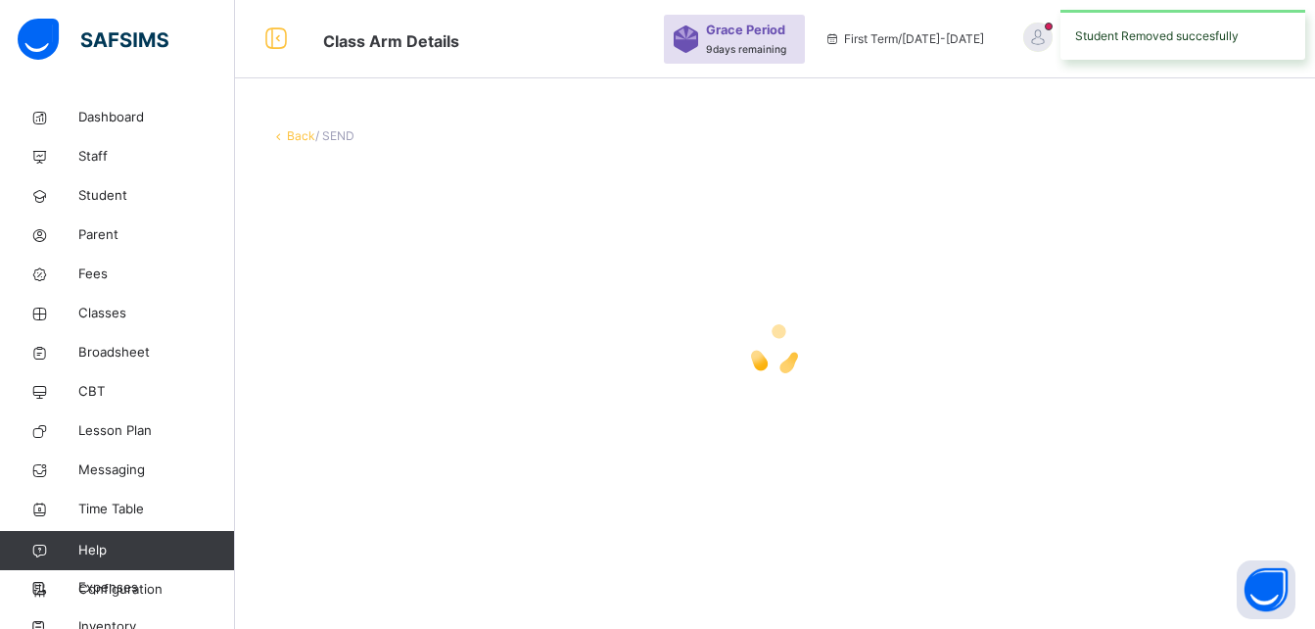
scroll to position [0, 0]
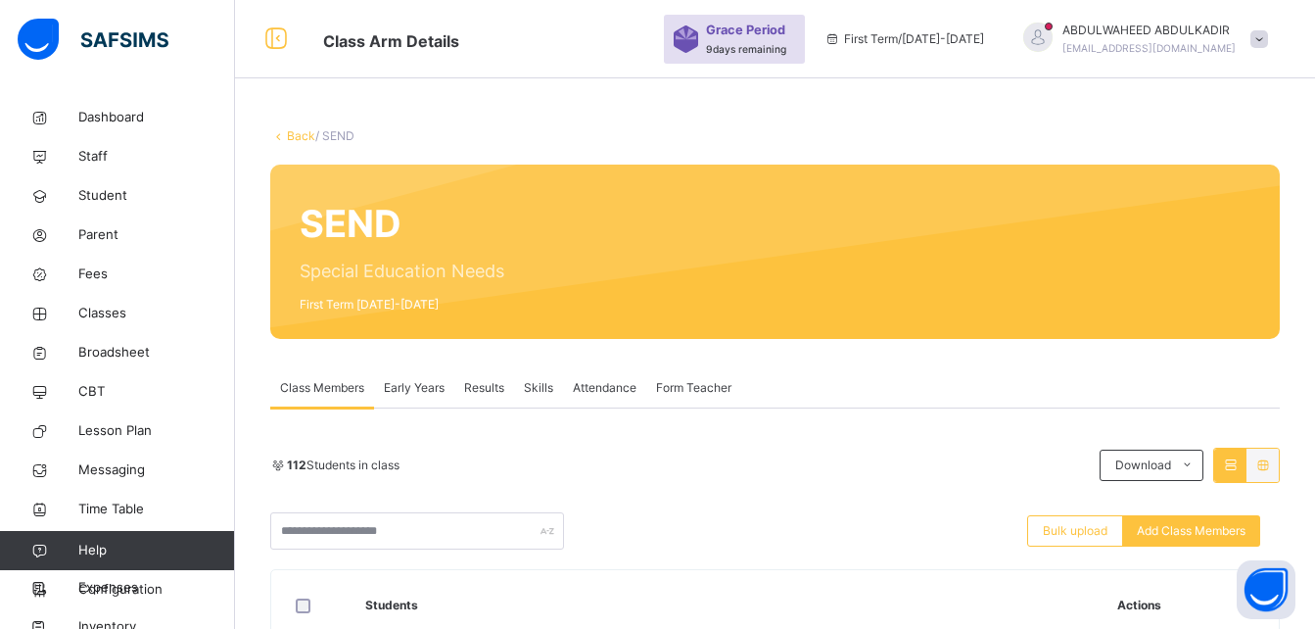
click at [1102, 570] on th "Actions" at bounding box center [1190, 605] width 176 height 71
click at [1112, 570] on th "Actions" at bounding box center [1190, 605] width 176 height 71
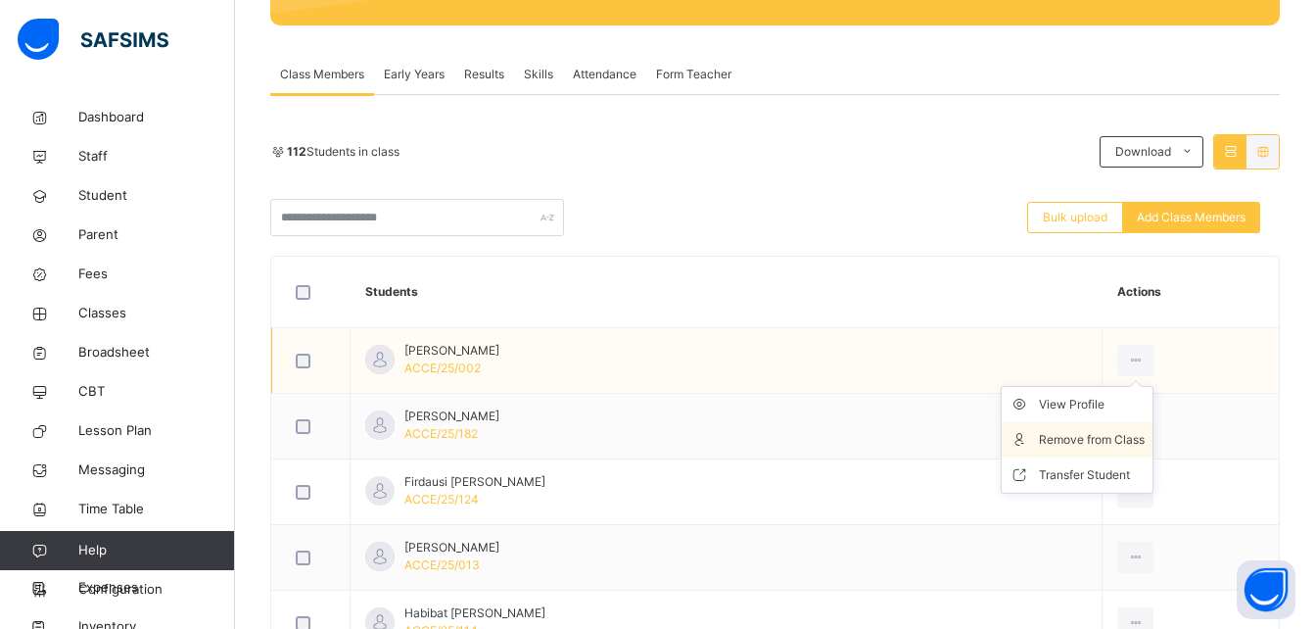
click at [1060, 443] on div "Remove from Class" at bounding box center [1092, 440] width 106 height 20
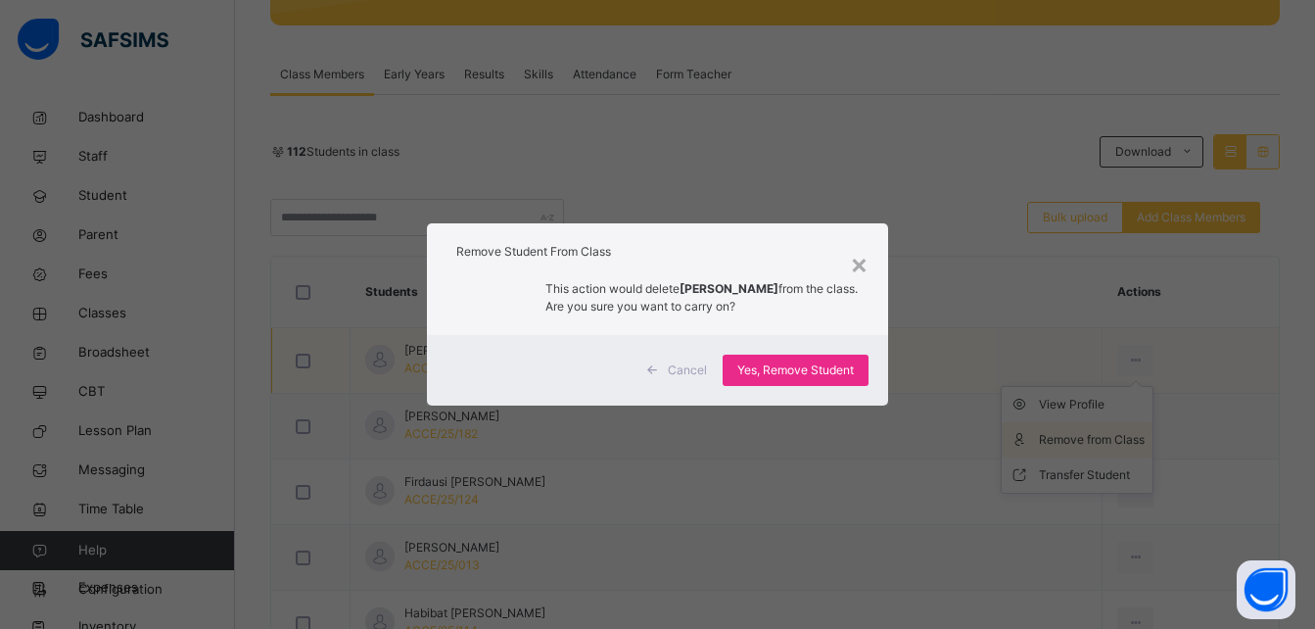
click at [1060, 443] on div "× Remove Student From Class This action would delete FATIMA YAKASAI IZADDEEN fr…" at bounding box center [657, 314] width 1315 height 629
click at [838, 373] on span "Yes, Remove Student" at bounding box center [795, 370] width 117 height 18
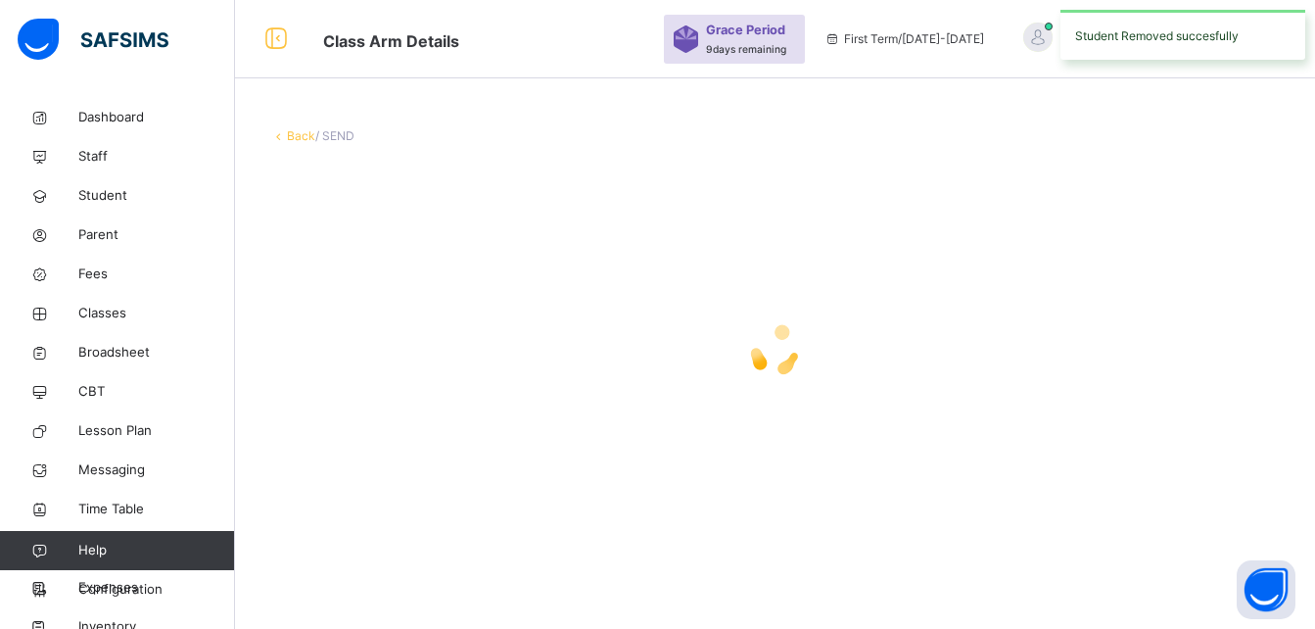
scroll to position [0, 0]
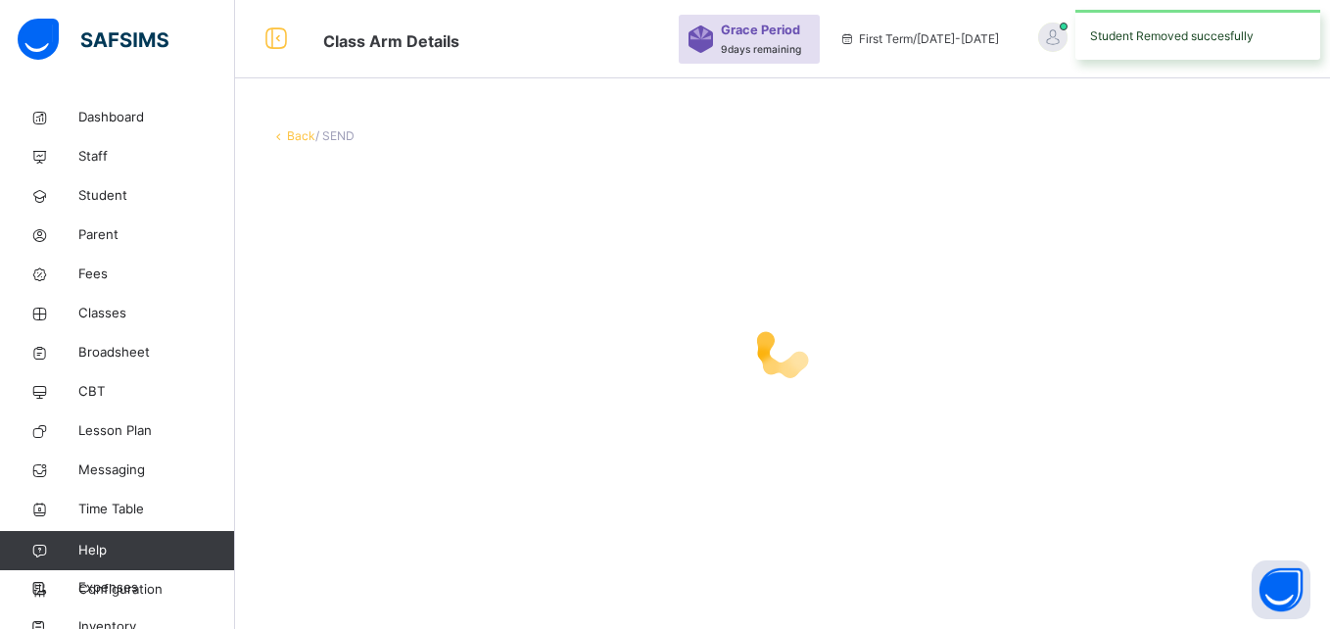
click at [838, 373] on div at bounding box center [782, 350] width 1024 height 78
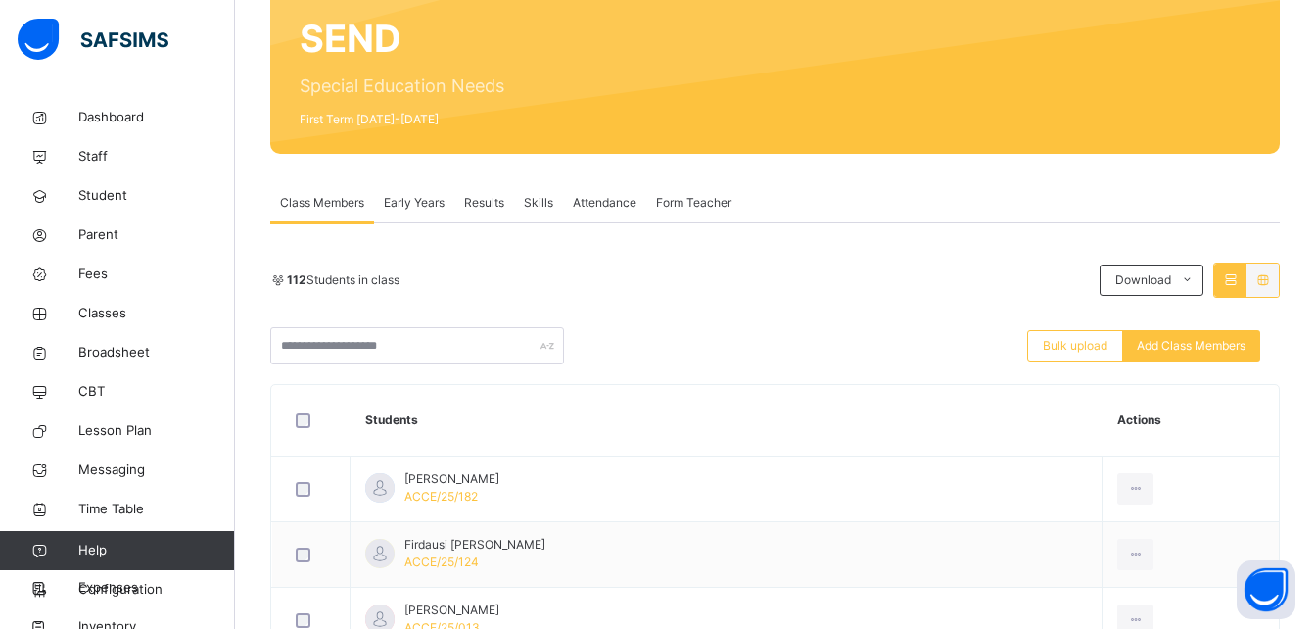
scroll to position [196, 0]
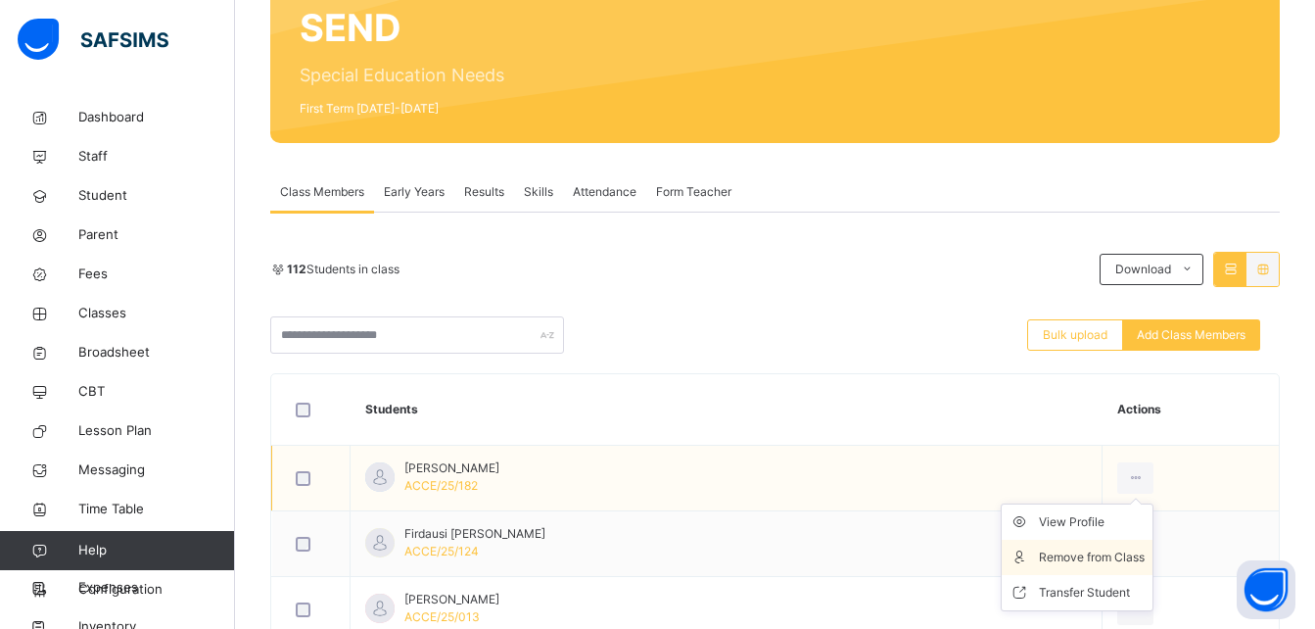
click at [1084, 563] on div "Remove from Class" at bounding box center [1092, 557] width 106 height 20
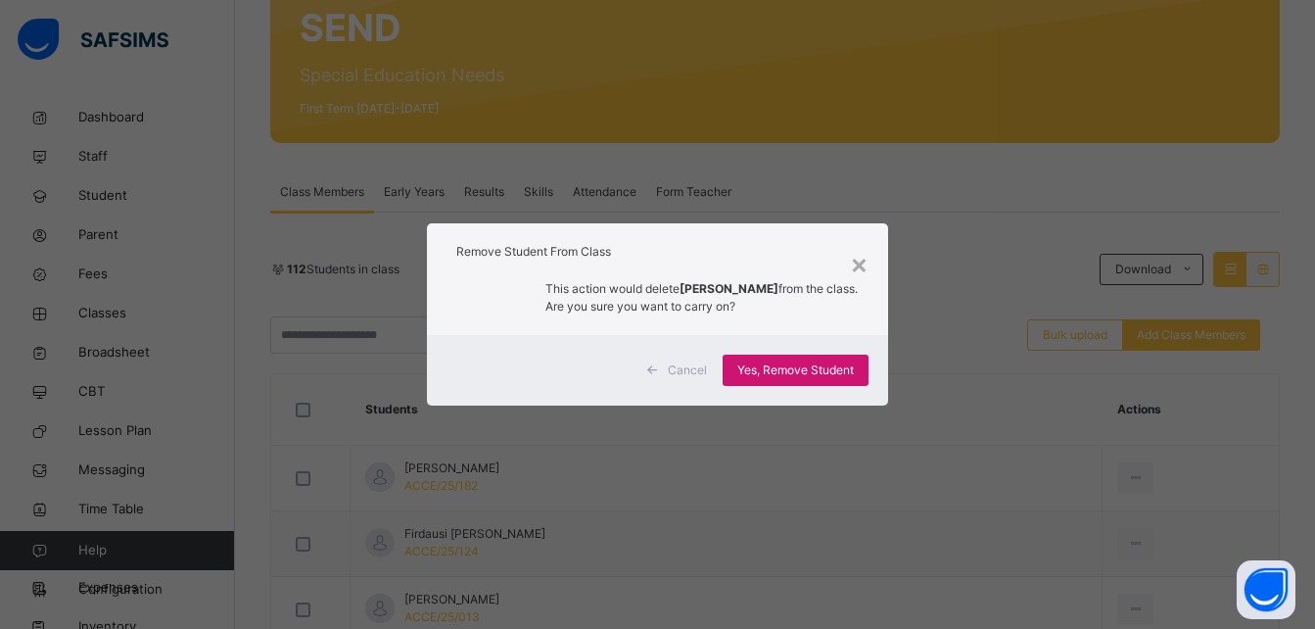
click at [810, 369] on span "Yes, Remove Student" at bounding box center [795, 370] width 117 height 18
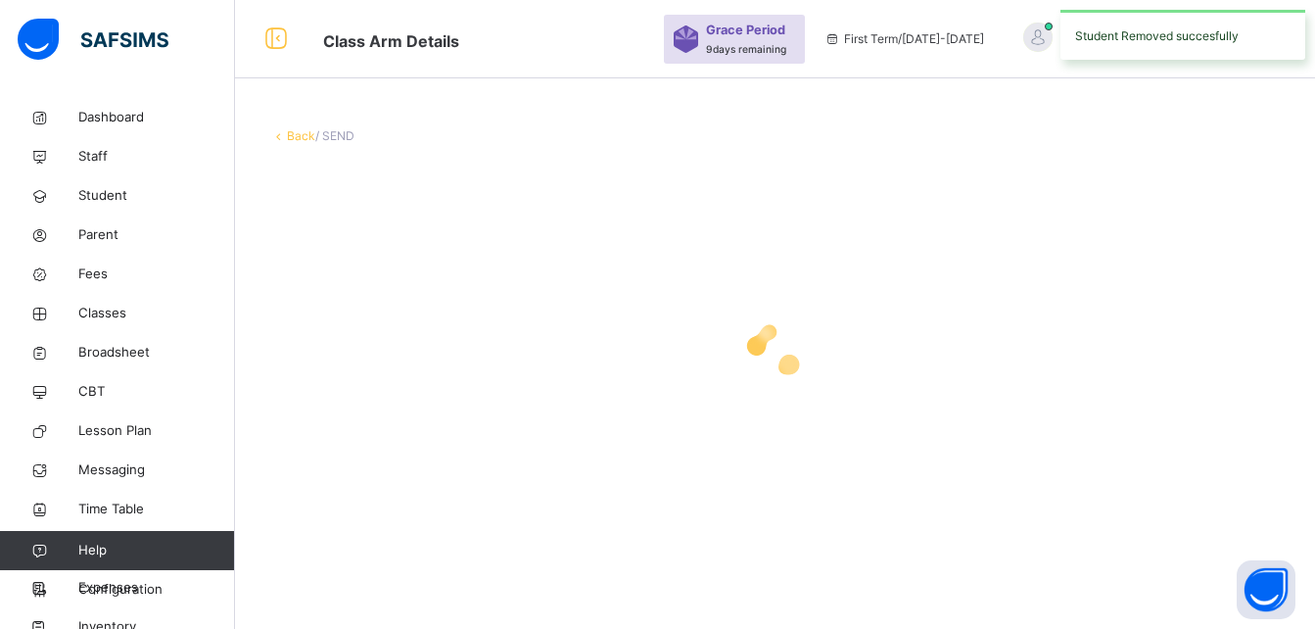
scroll to position [0, 0]
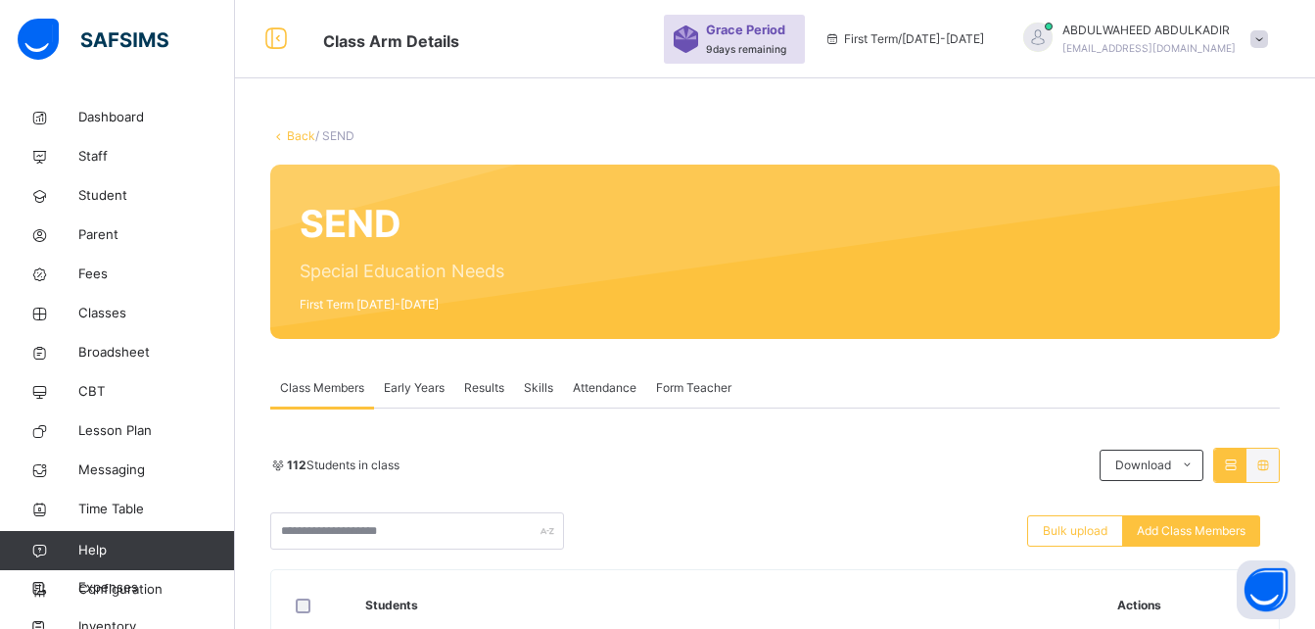
click at [1106, 384] on div "Class Members Early Years Results Skills Attendance Form Teacher" at bounding box center [774, 388] width 1009 height 40
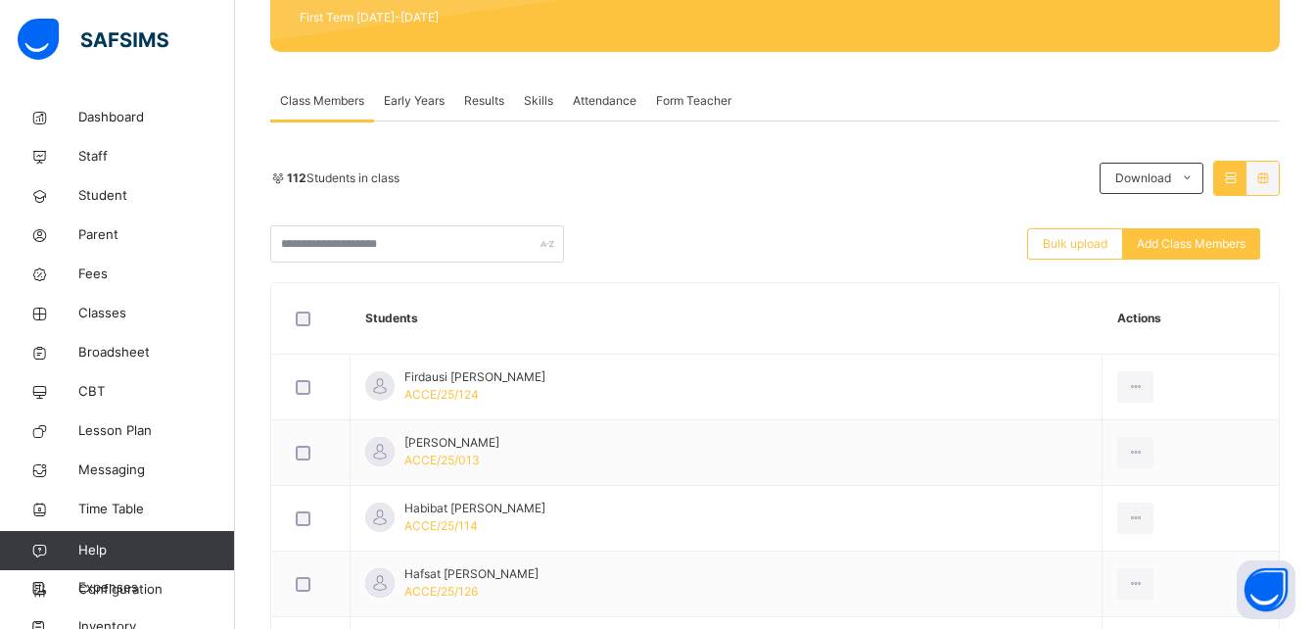
click at [0, 0] on div "Remove from Class" at bounding box center [0, 0] width 0 height 0
click at [0, 0] on div "× Remove Student From Class This action would delete from the class. Are you su…" at bounding box center [0, 0] width 0 height 0
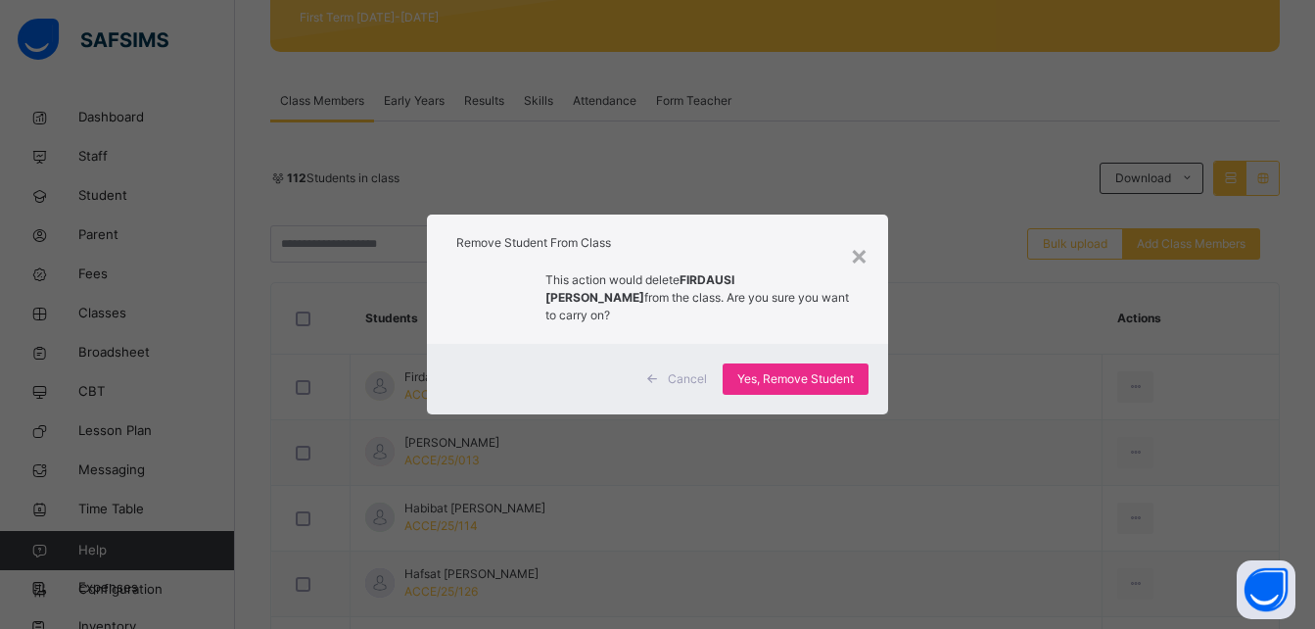
click at [1022, 474] on div "× Remove Student From Class This action would delete FIRDAUSI SANI IBRAHIM from…" at bounding box center [657, 314] width 1315 height 629
click at [815, 374] on span "Yes, Remove Student" at bounding box center [795, 379] width 117 height 18
click at [770, 363] on div "Yes, Remove Student" at bounding box center [796, 378] width 146 height 31
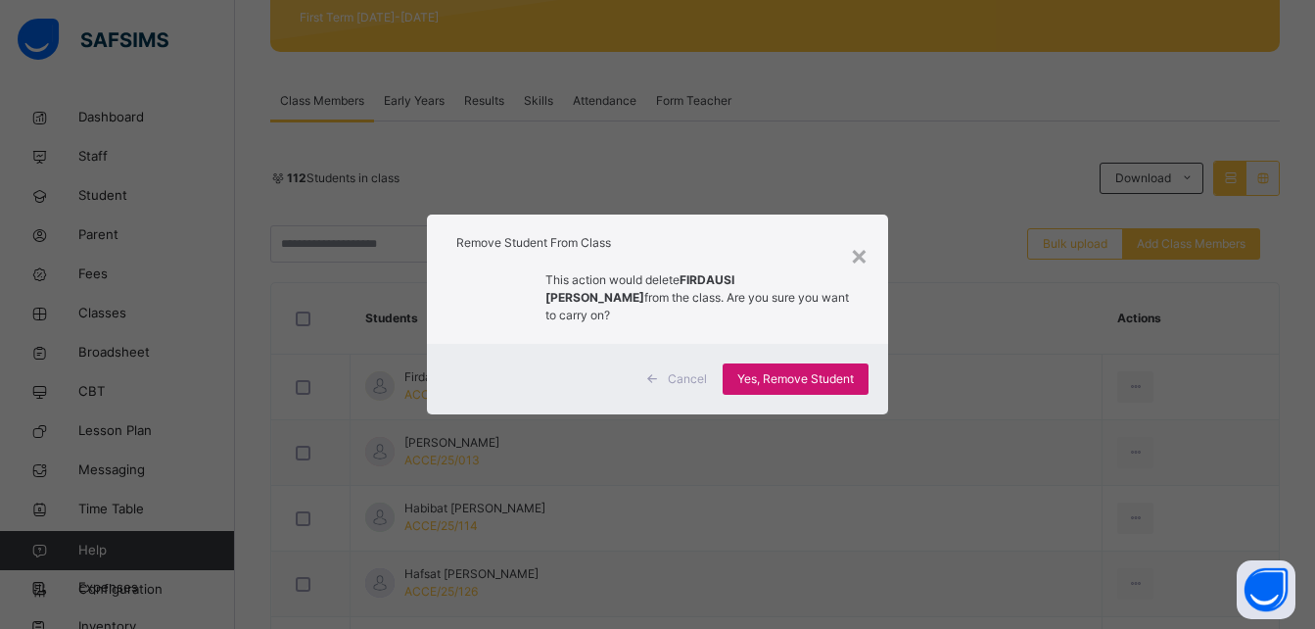
click at [770, 370] on span "Yes, Remove Student" at bounding box center [795, 379] width 117 height 18
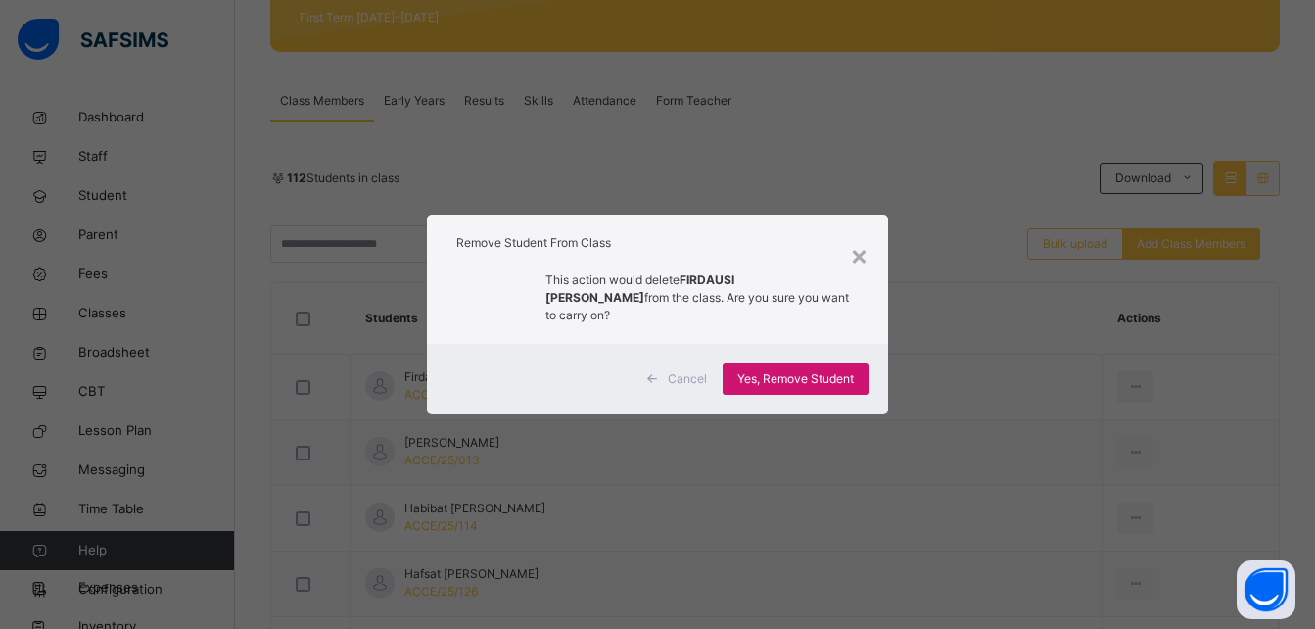
click at [770, 370] on span "Yes, Remove Student" at bounding box center [795, 379] width 117 height 18
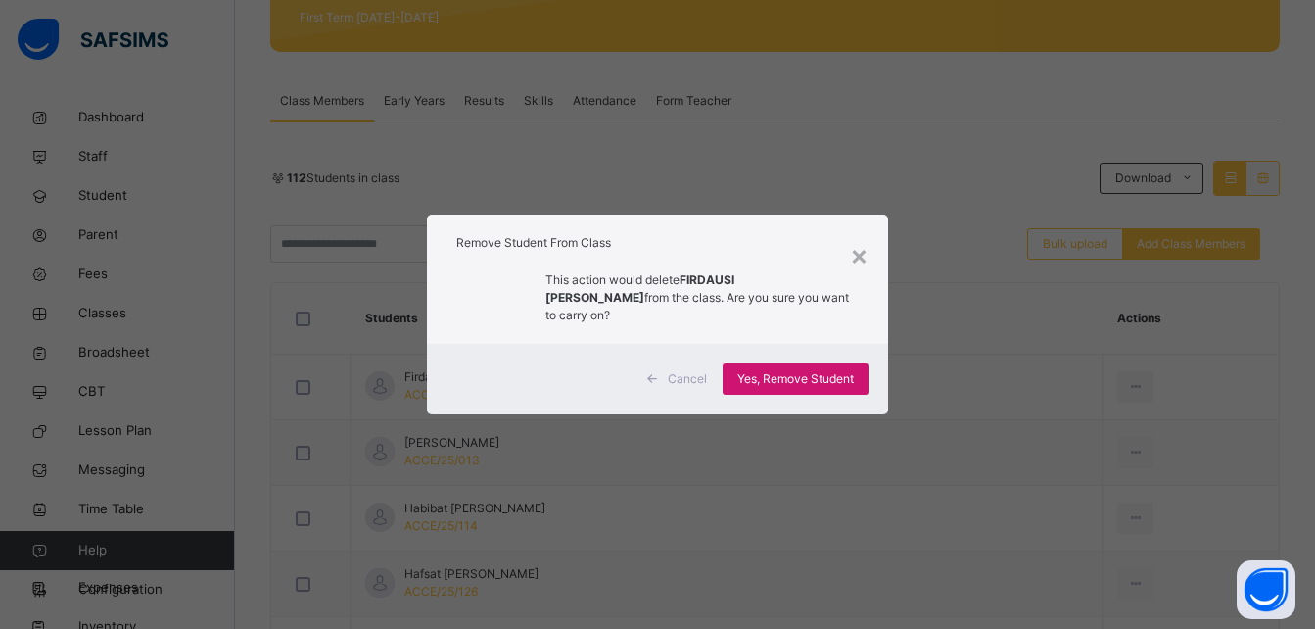
click at [770, 370] on span "Yes, Remove Student" at bounding box center [795, 379] width 117 height 18
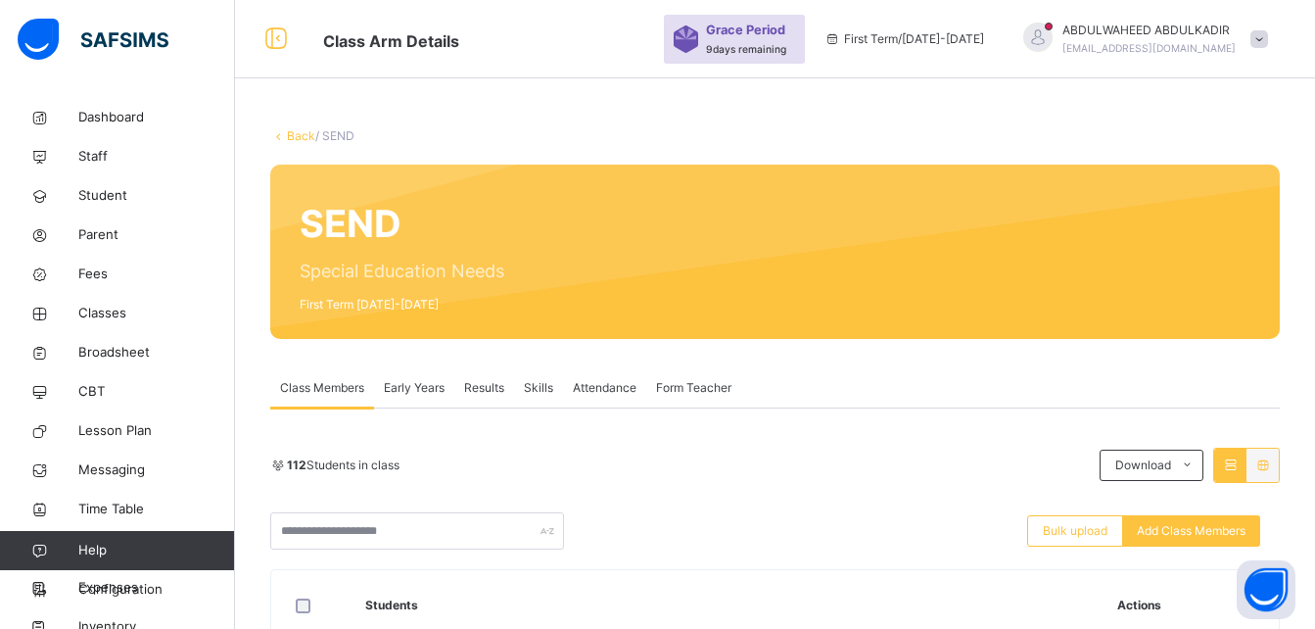
click at [837, 463] on div "112 Students in class" at bounding box center [679, 465] width 819 height 18
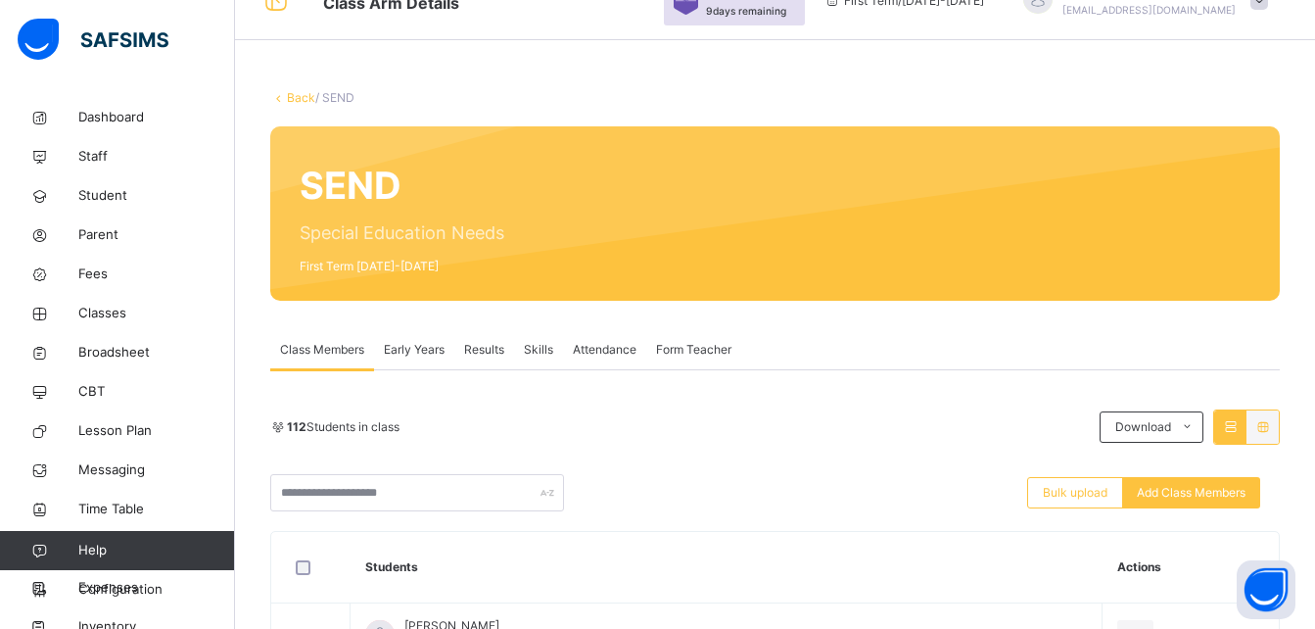
scroll to position [39, 0]
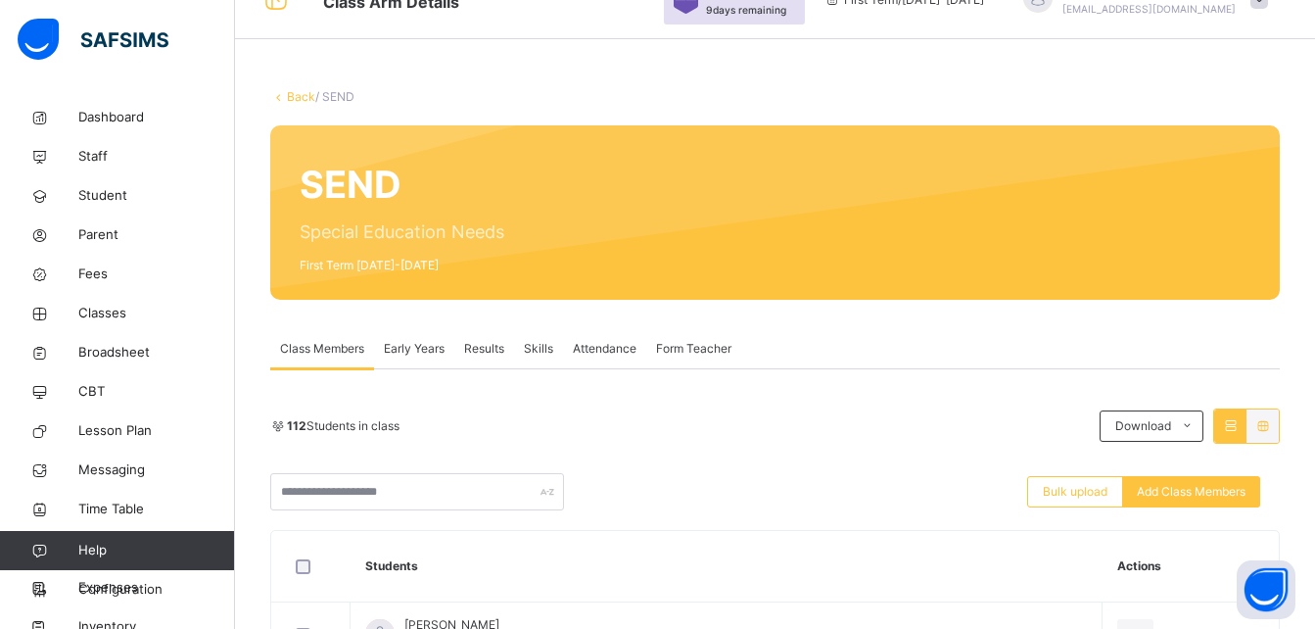
click at [1100, 361] on div "Class Members Early Years Results Skills Attendance Form Teacher" at bounding box center [774, 349] width 1009 height 40
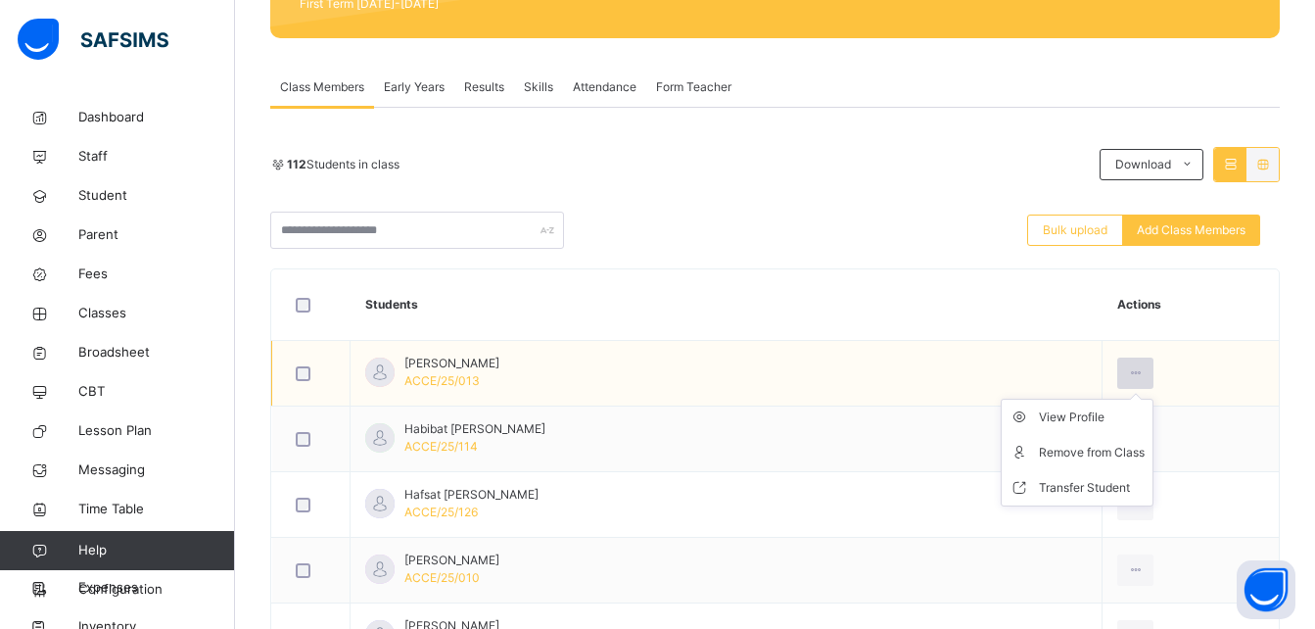
drag, startPoint x: 1097, startPoint y: 401, endPoint x: 1102, endPoint y: 371, distance: 30.9
click at [1127, 371] on icon at bounding box center [1135, 373] width 17 height 18
click at [1069, 459] on div "Remove from Class" at bounding box center [1092, 453] width 106 height 20
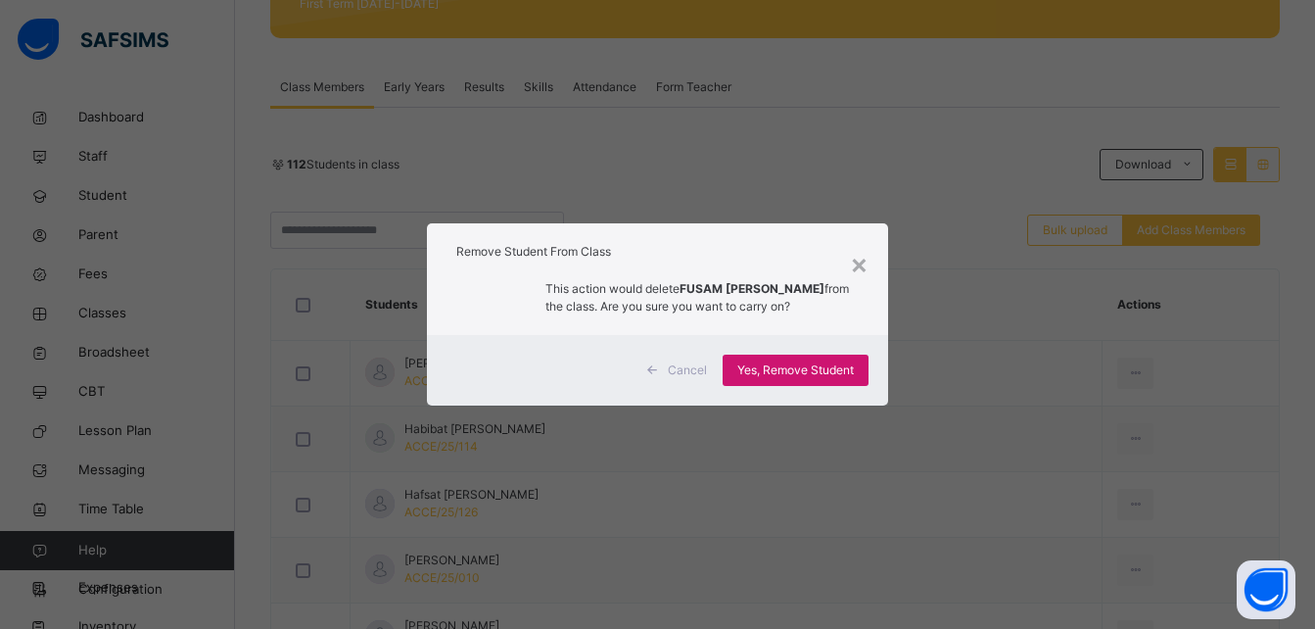
click at [820, 362] on span "Yes, Remove Student" at bounding box center [795, 370] width 117 height 18
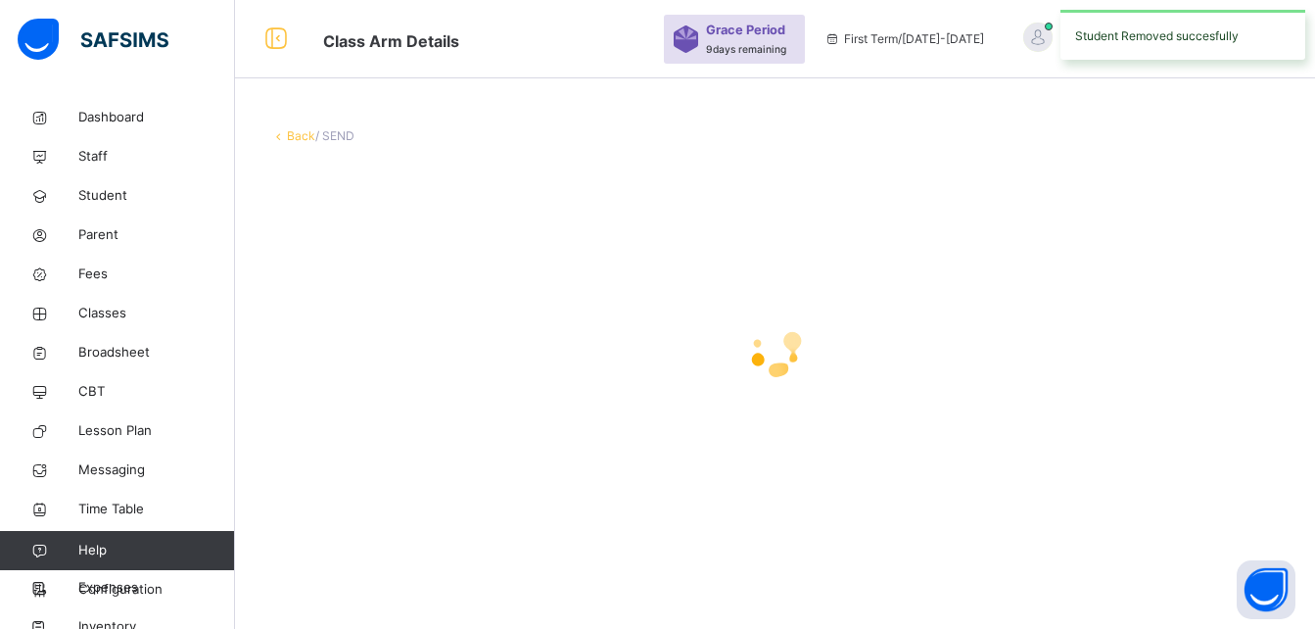
scroll to position [0, 0]
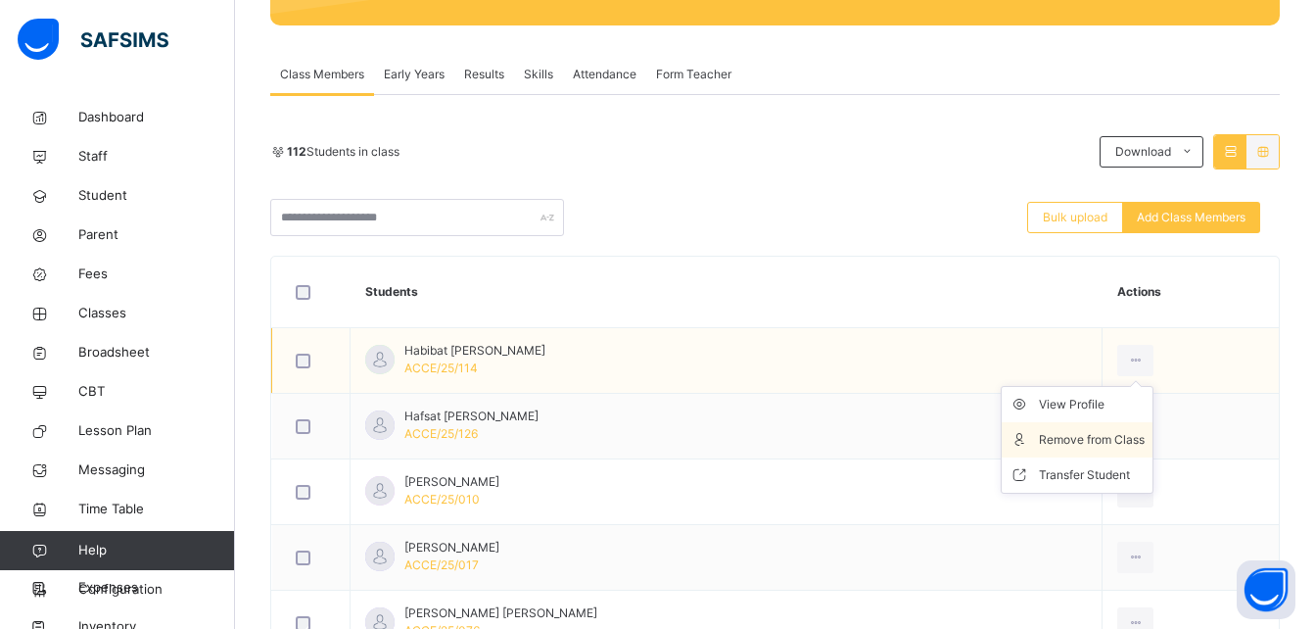
click at [1106, 433] on div "Remove from Class" at bounding box center [1092, 440] width 106 height 20
click at [0, 0] on div "× Remove Student From Class This action would delete from the class. Are you su…" at bounding box center [0, 0] width 0 height 0
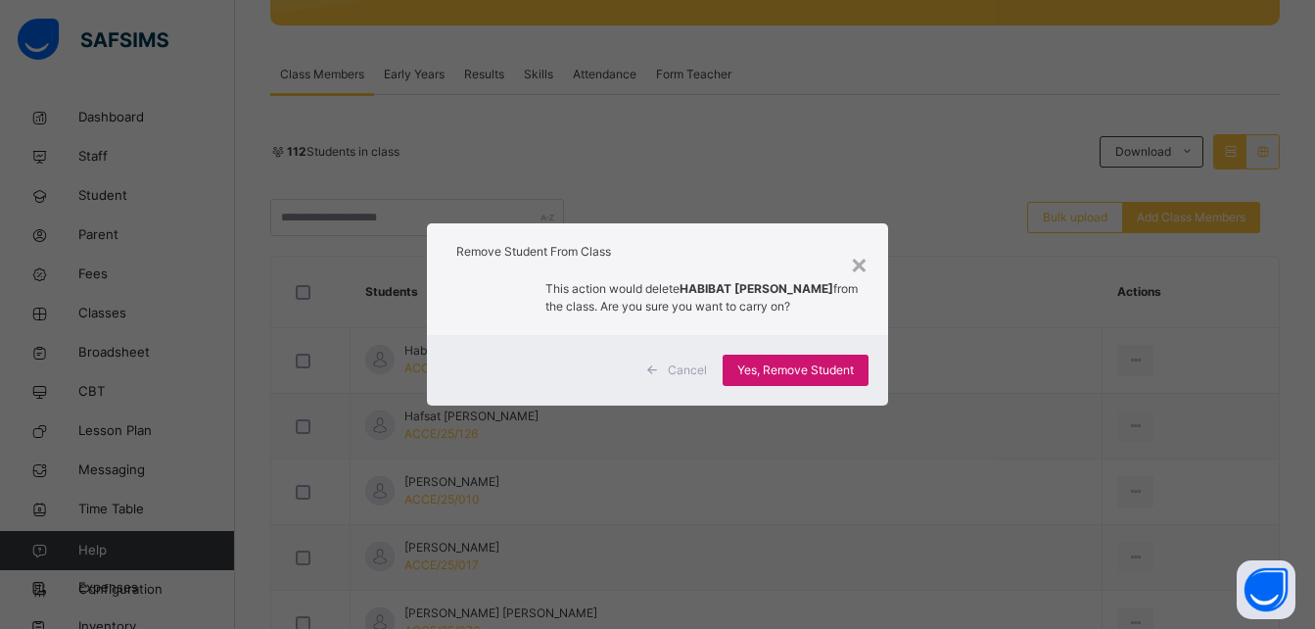
click at [807, 360] on div "Yes, Remove Student" at bounding box center [796, 369] width 146 height 31
click at [774, 376] on div "Yes, Remove Student" at bounding box center [796, 369] width 146 height 31
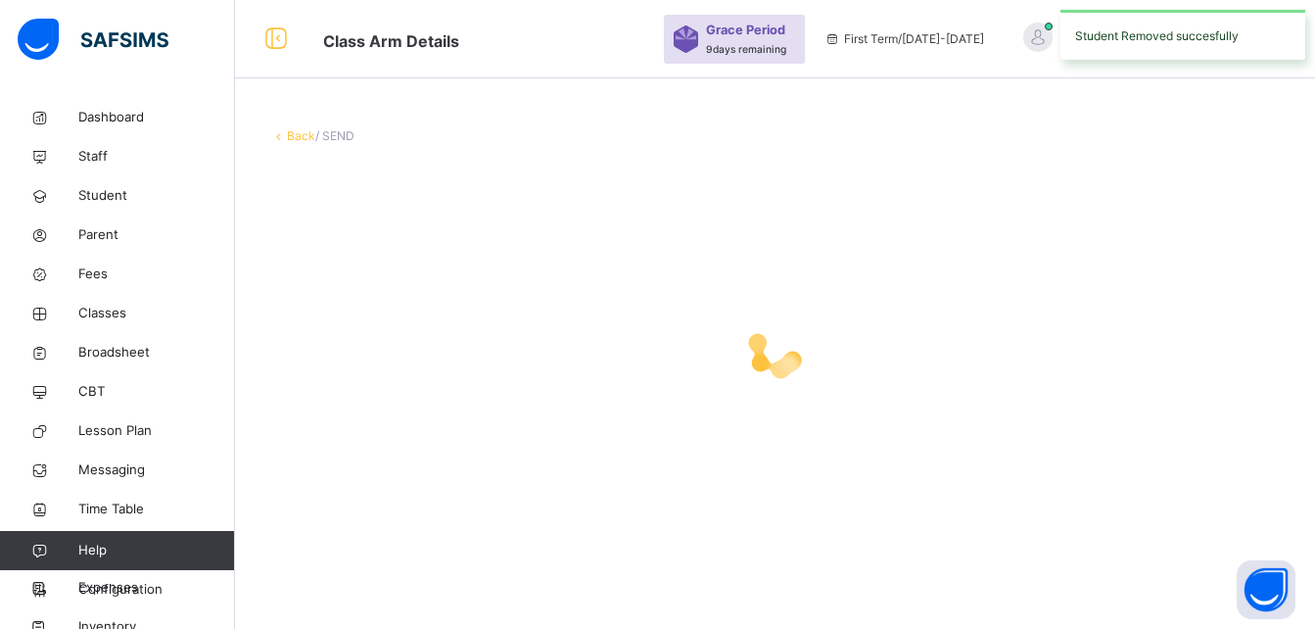
scroll to position [0, 0]
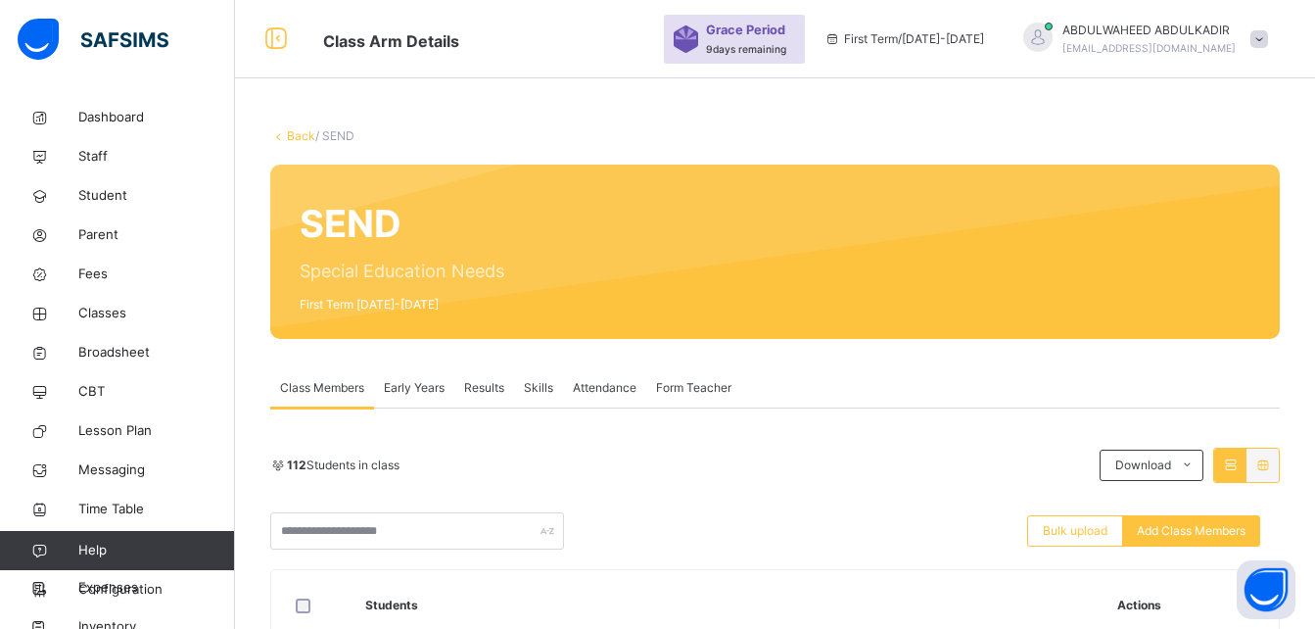
click at [0, 0] on li "Remove from Class" at bounding box center [0, 0] width 0 height 0
click at [0, 0] on div "× Remove Student From Class This action would delete from the class. Are you su…" at bounding box center [0, 0] width 0 height 0
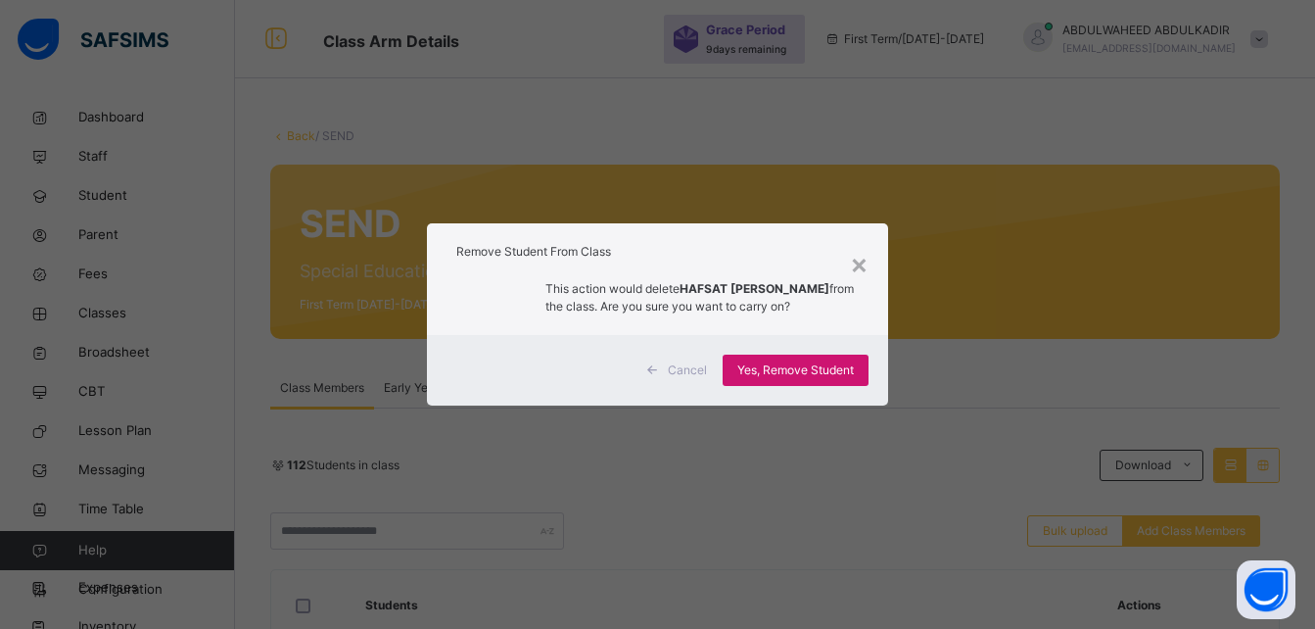
click at [785, 359] on div "Yes, Remove Student" at bounding box center [796, 369] width 146 height 31
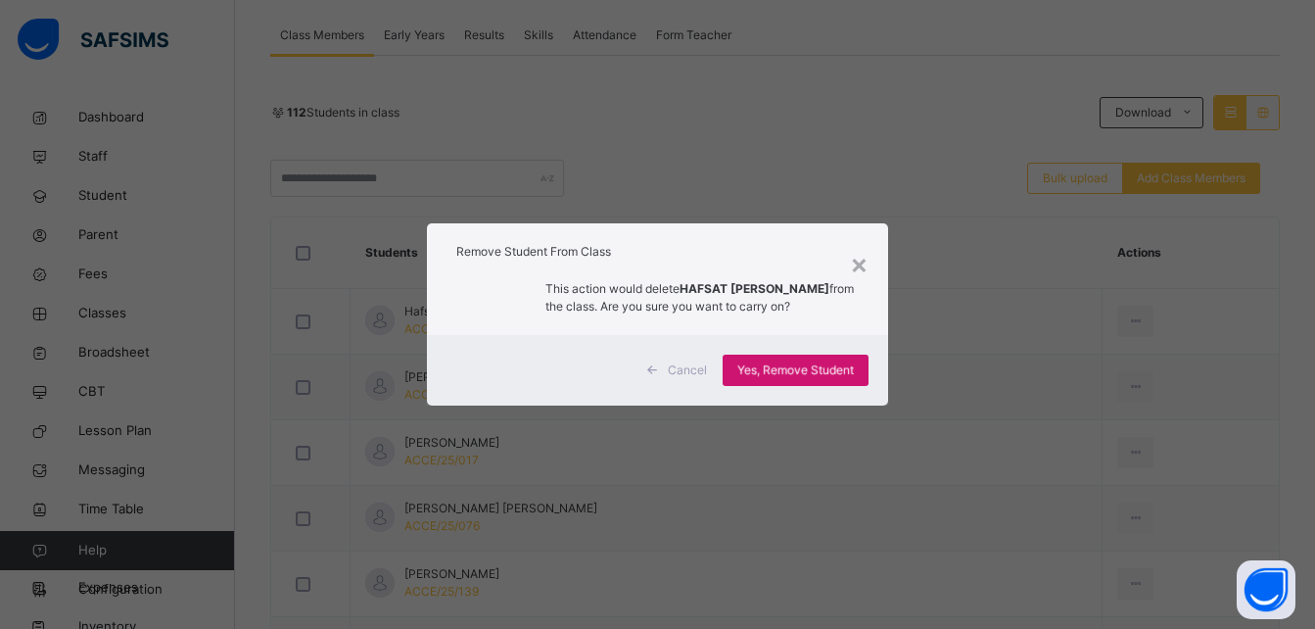
click at [762, 362] on div "Yes, Remove Student" at bounding box center [796, 369] width 146 height 31
click at [762, 362] on span "Yes, Remove Student" at bounding box center [795, 370] width 117 height 18
click at [762, 362] on div "Yes, Remove Student" at bounding box center [796, 369] width 146 height 31
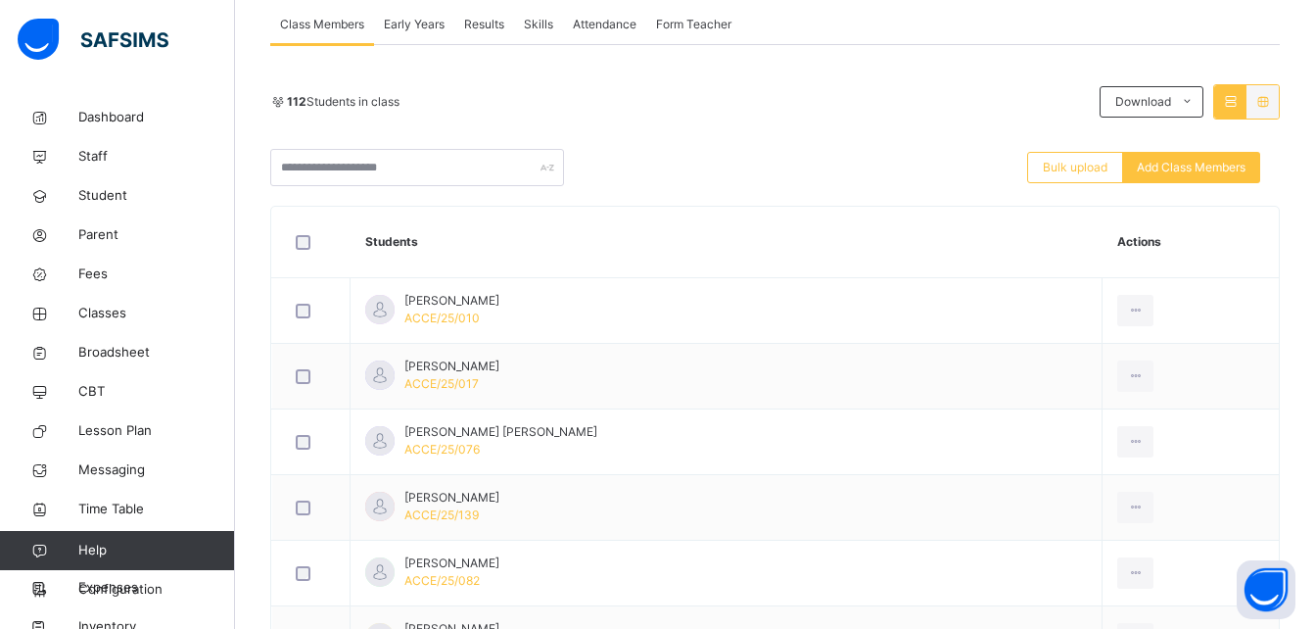
scroll to position [392, 0]
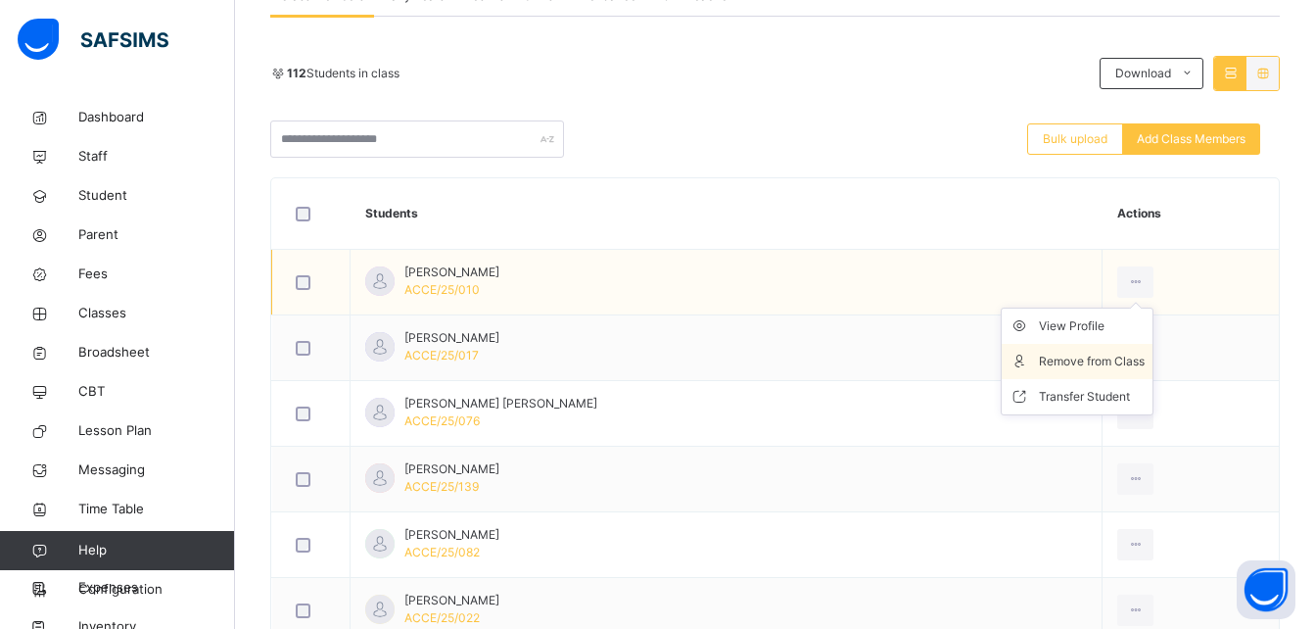
click at [1093, 361] on div "Remove from Class" at bounding box center [1092, 361] width 106 height 20
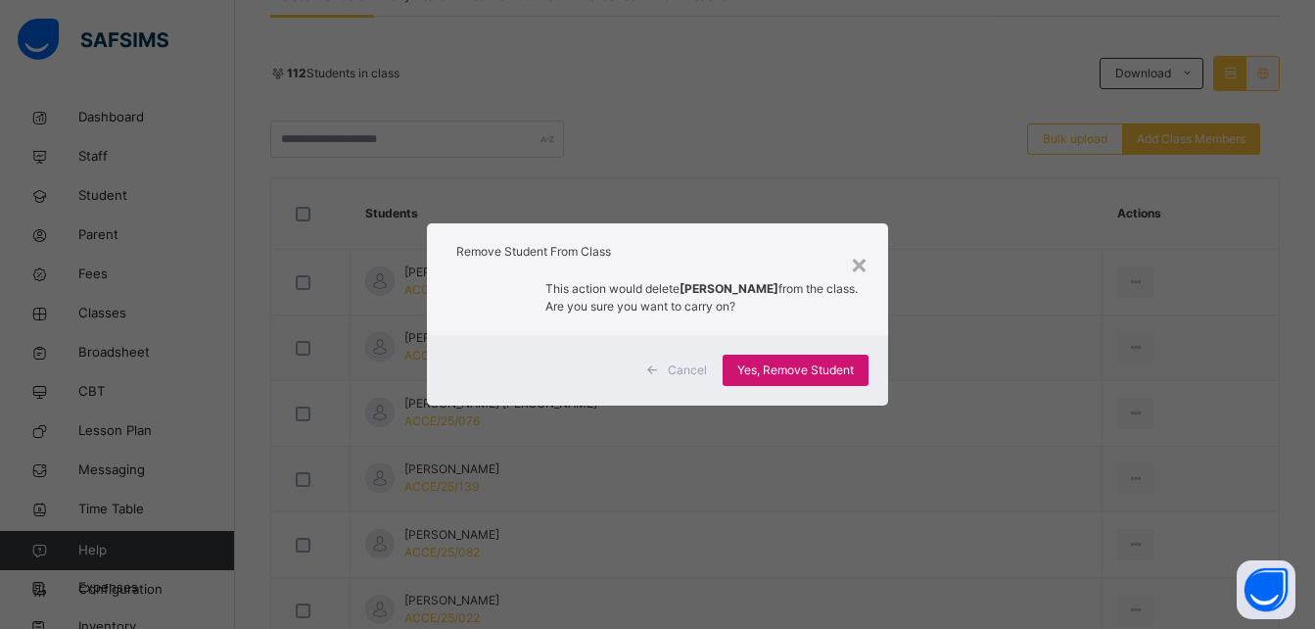
click at [818, 376] on span "Yes, Remove Student" at bounding box center [795, 370] width 117 height 18
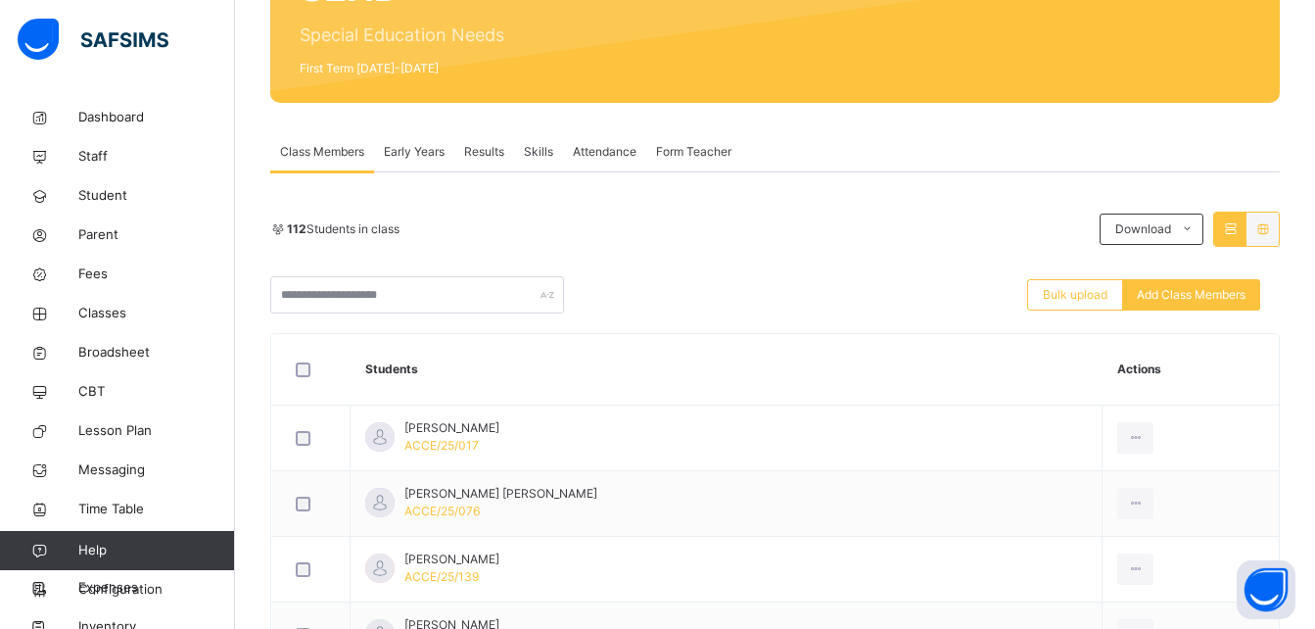
scroll to position [183, 0]
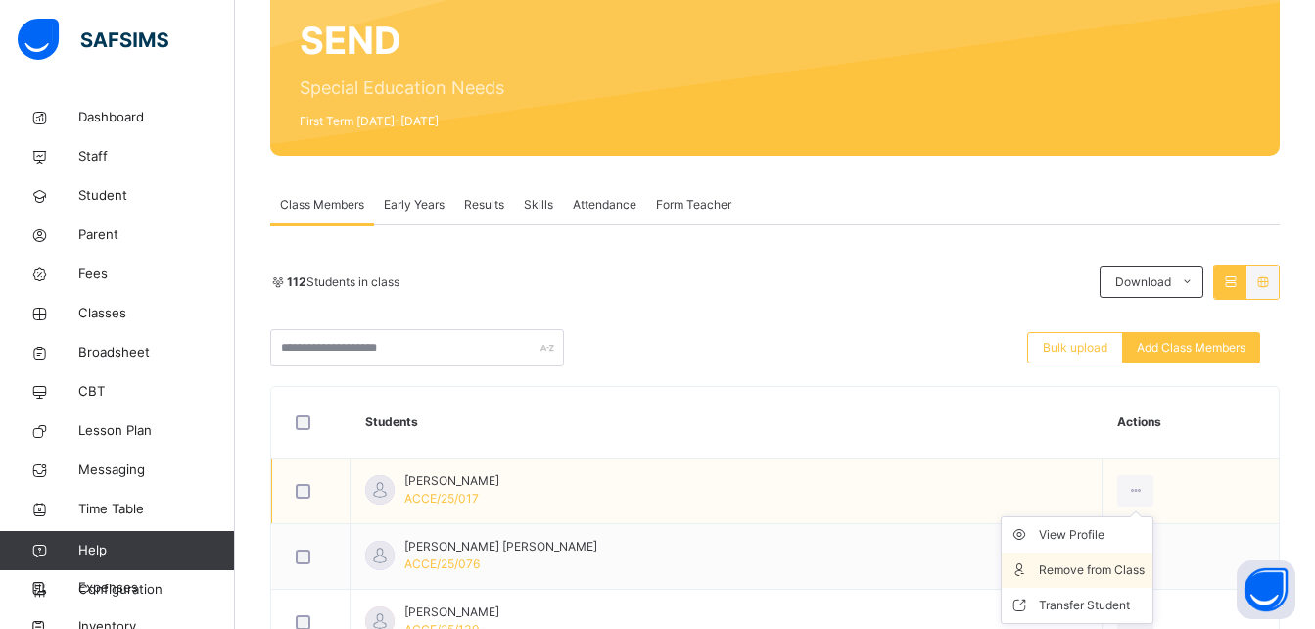
click at [1079, 579] on div "Remove from Class" at bounding box center [1092, 570] width 106 height 20
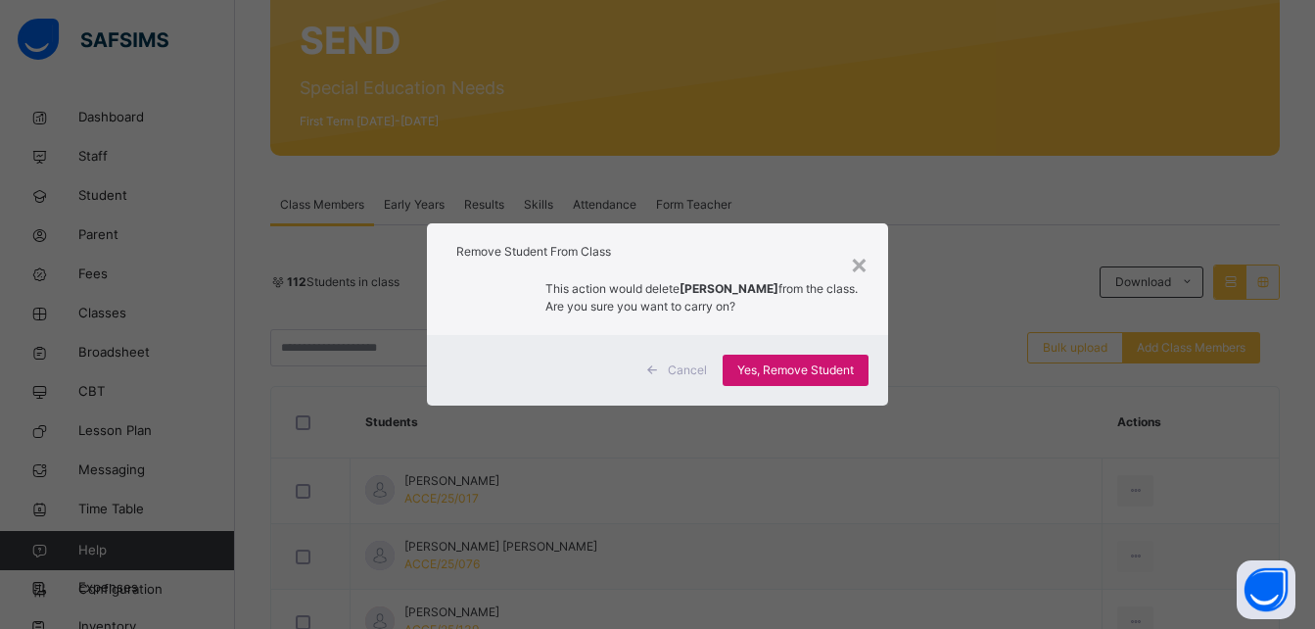
click at [785, 365] on span "Yes, Remove Student" at bounding box center [795, 370] width 117 height 18
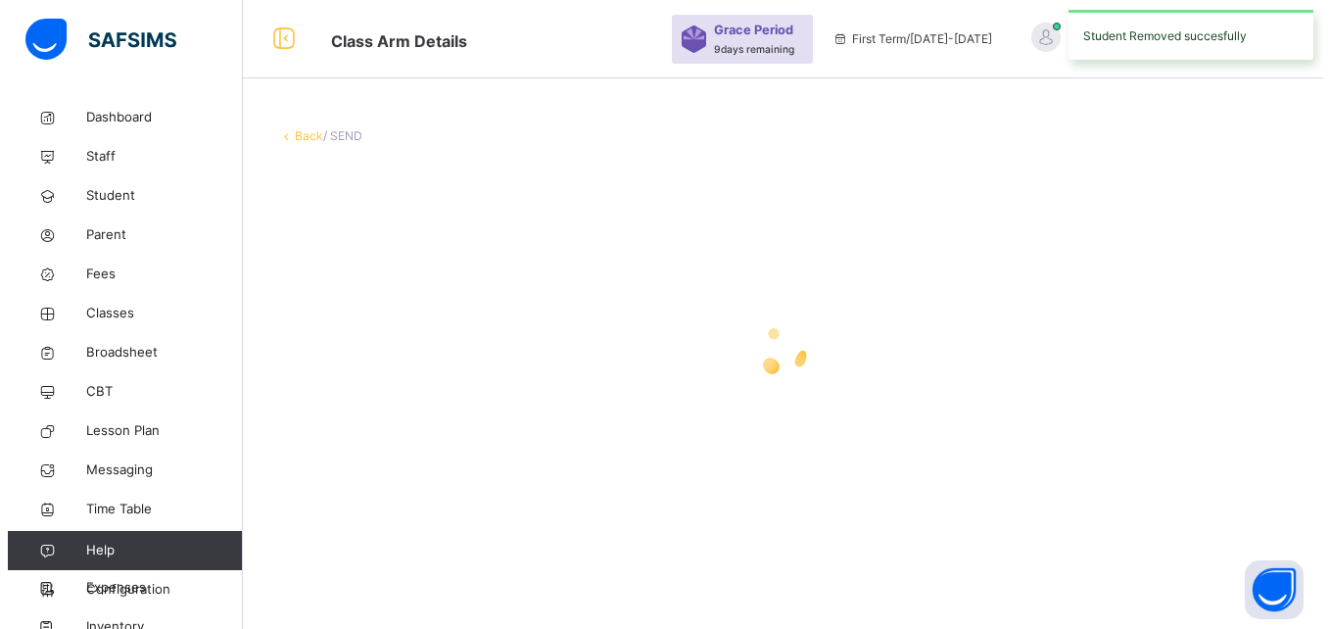
scroll to position [0, 0]
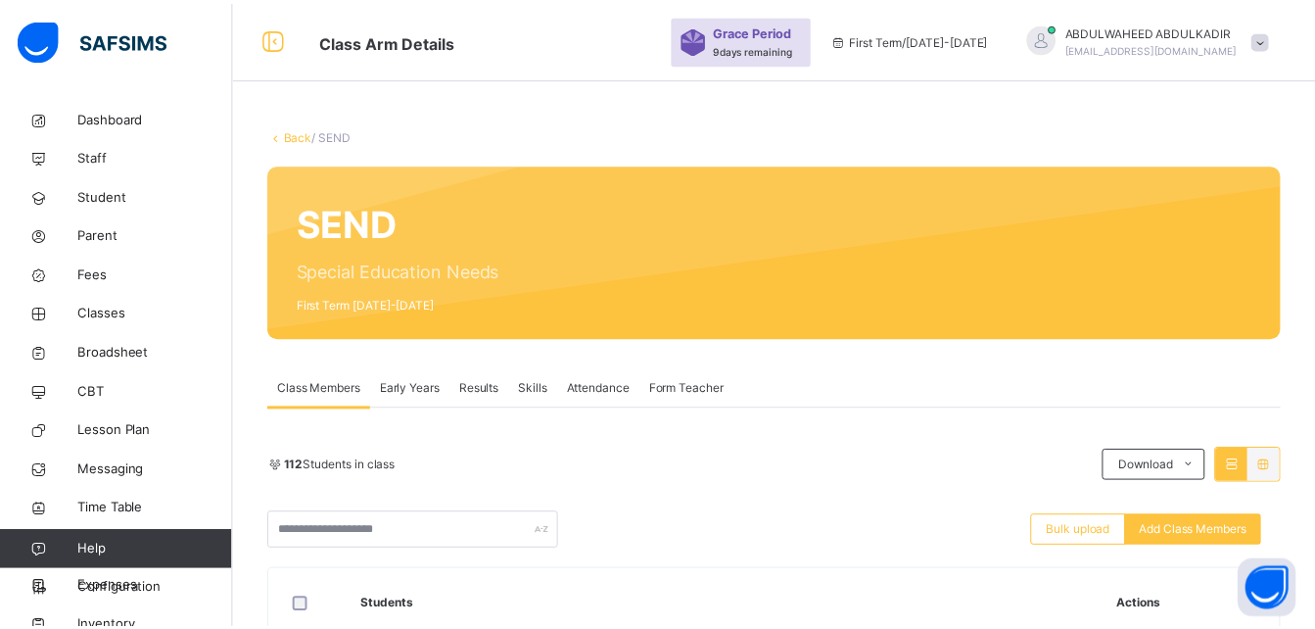
scroll to position [352, 0]
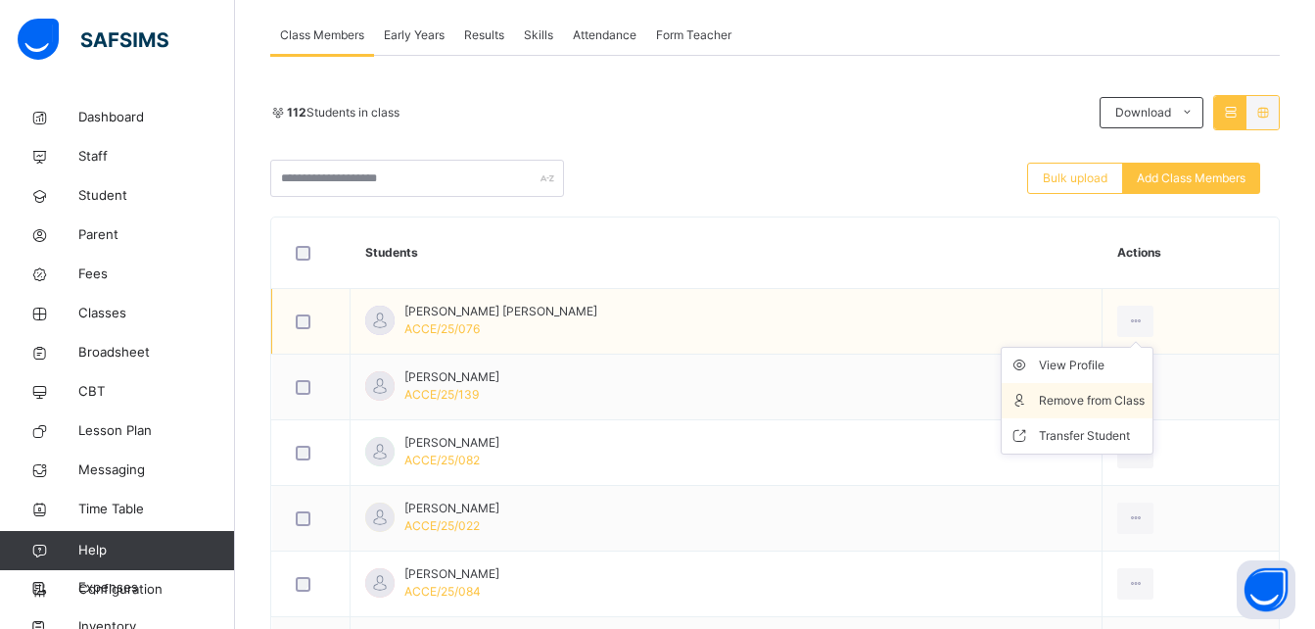
click at [1096, 400] on div "Remove from Class" at bounding box center [1092, 401] width 106 height 20
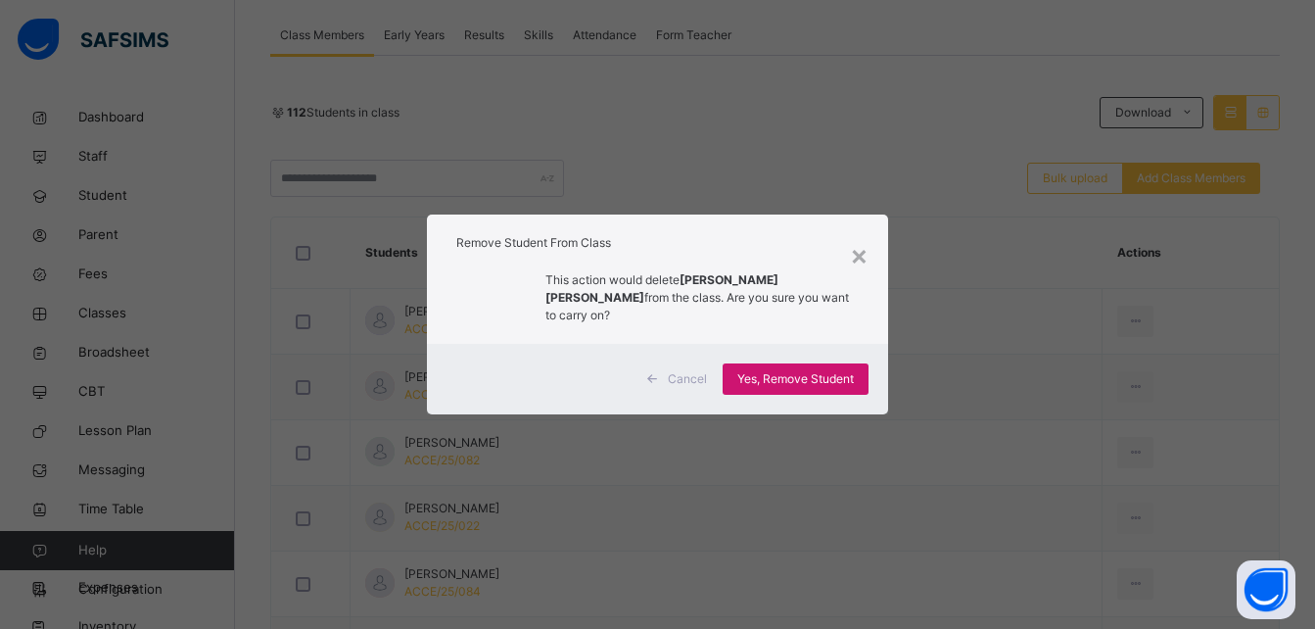
click at [816, 375] on span "Yes, Remove Student" at bounding box center [795, 379] width 117 height 18
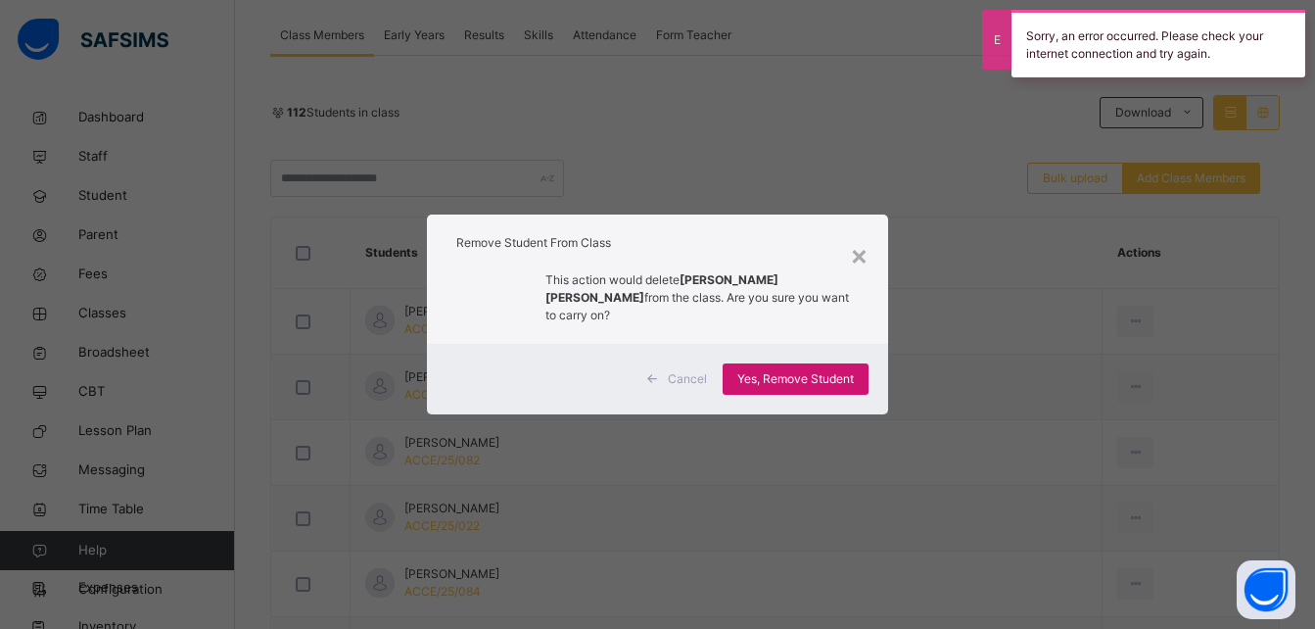
click at [816, 375] on span "Yes, Remove Student" at bounding box center [795, 379] width 117 height 18
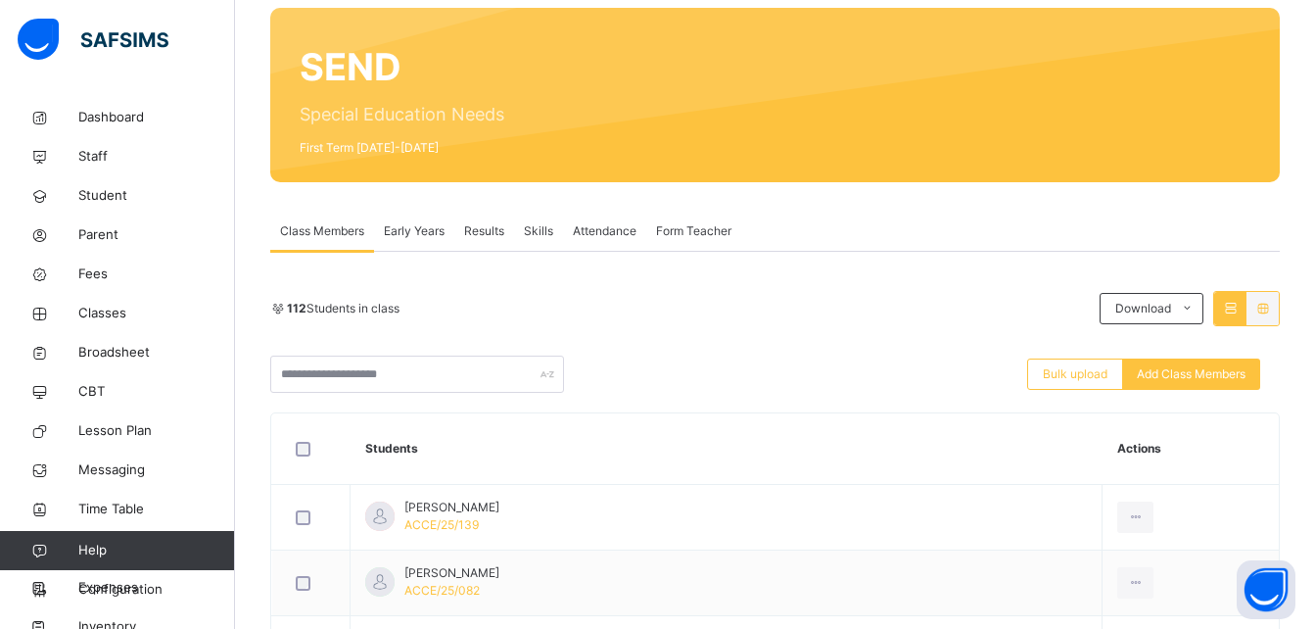
scroll to position [196, 0]
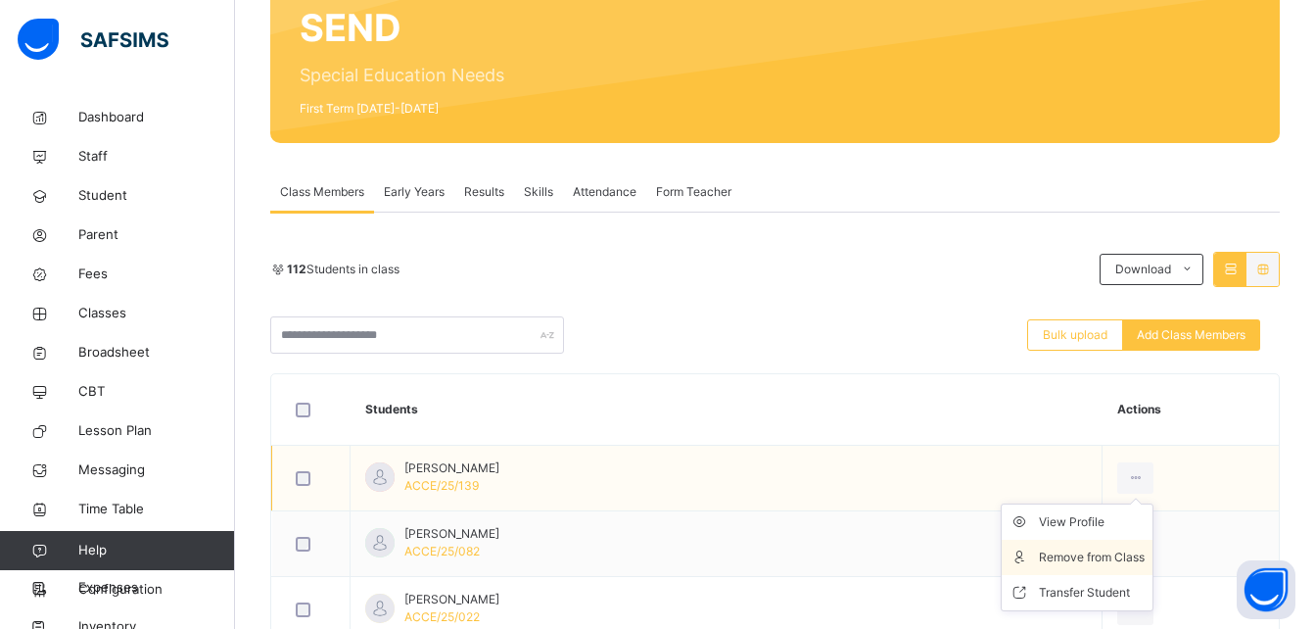
click at [1099, 555] on div "Remove from Class" at bounding box center [1092, 557] width 106 height 20
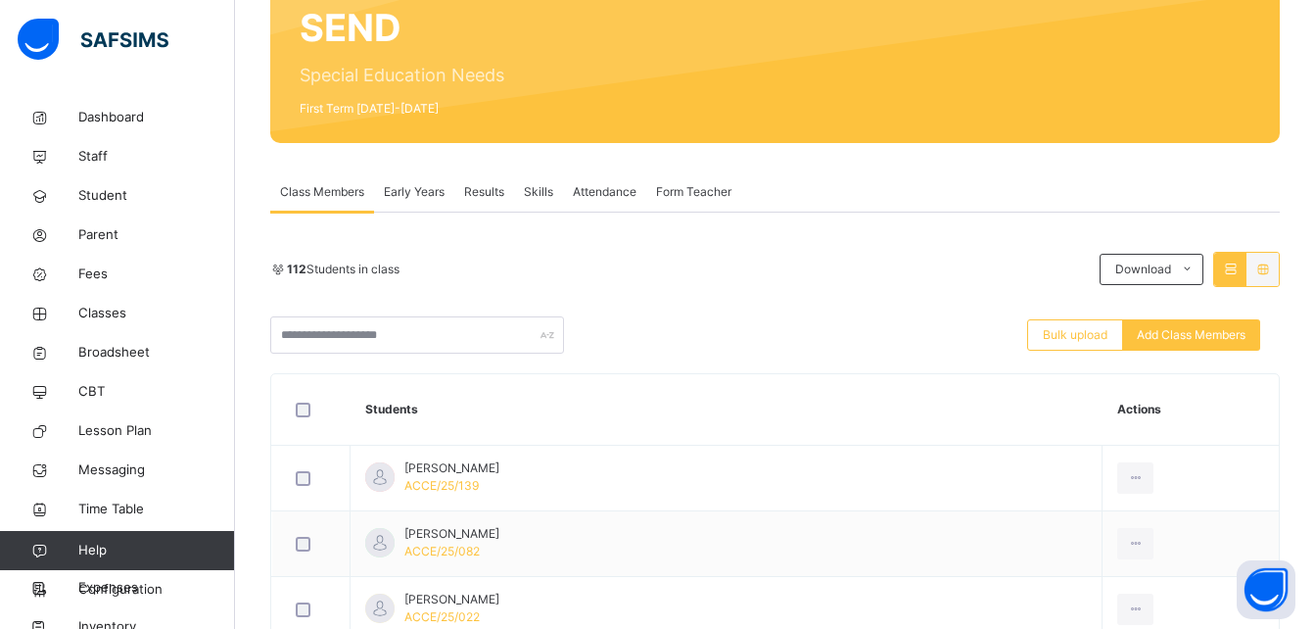
click at [0, 0] on div "Yes, Remove Student" at bounding box center [0, 0] width 0 height 0
click at [0, 0] on span "Yes, Remove Student" at bounding box center [0, 0] width 0 height 0
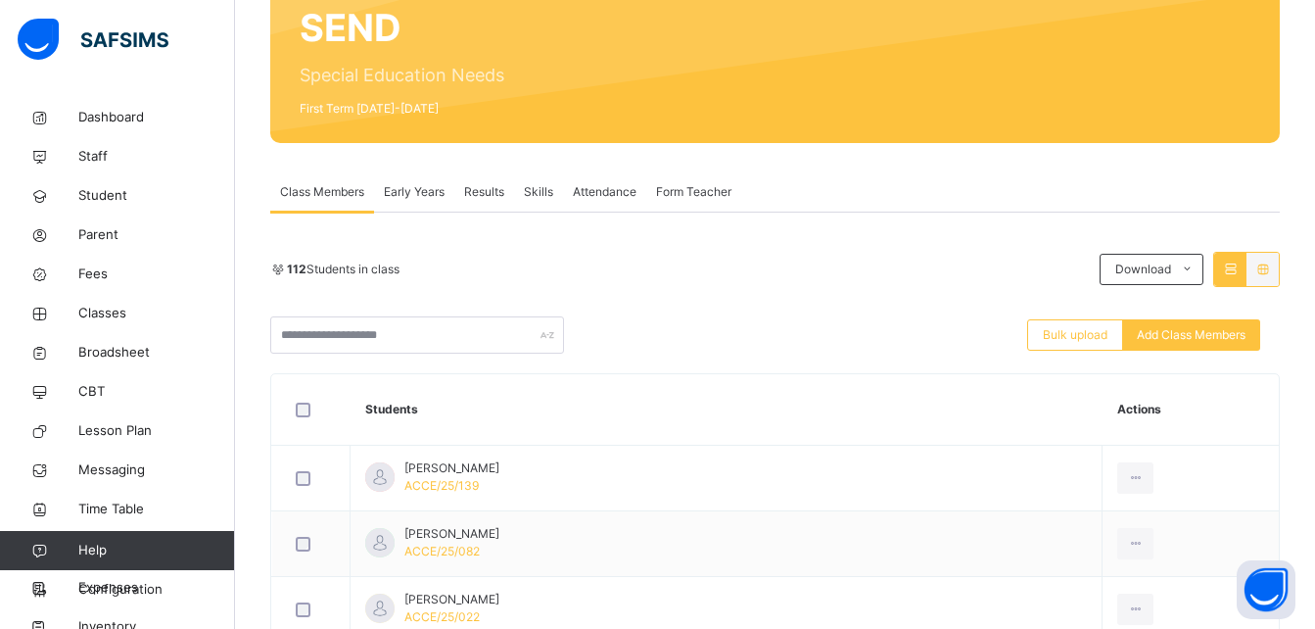
click at [0, 0] on span "Yes, Remove Student" at bounding box center [0, 0] width 0 height 0
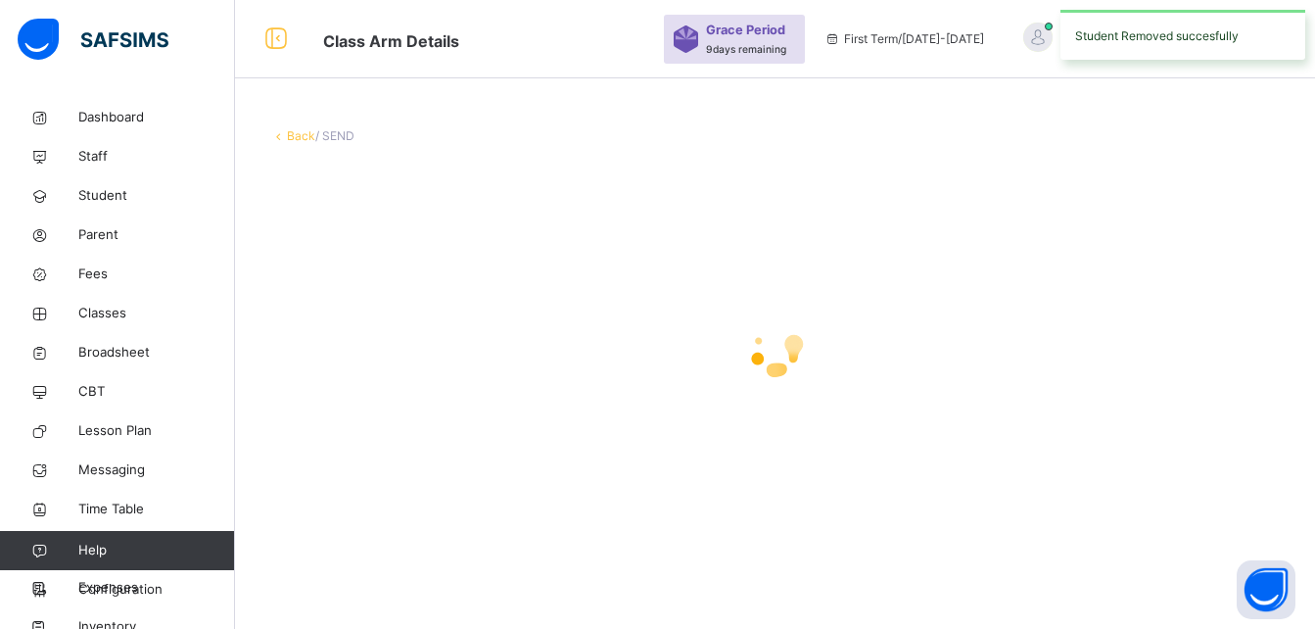
scroll to position [0, 0]
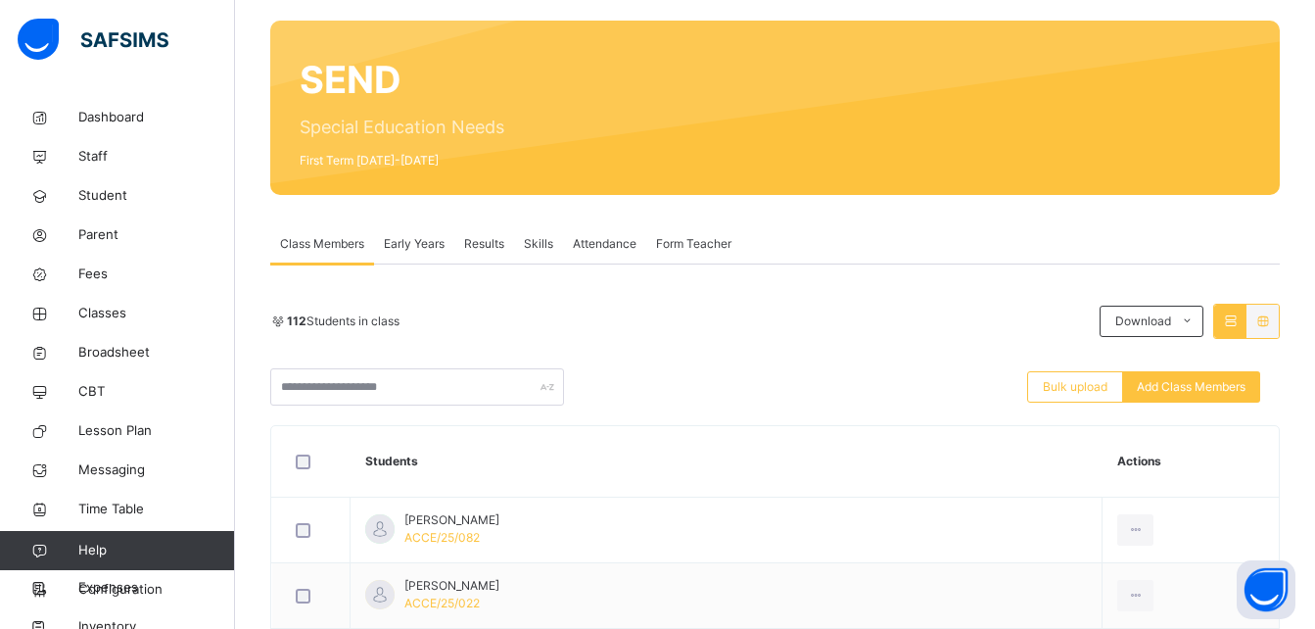
drag, startPoint x: 1310, startPoint y: 615, endPoint x: 1326, endPoint y: 615, distance: 15.7
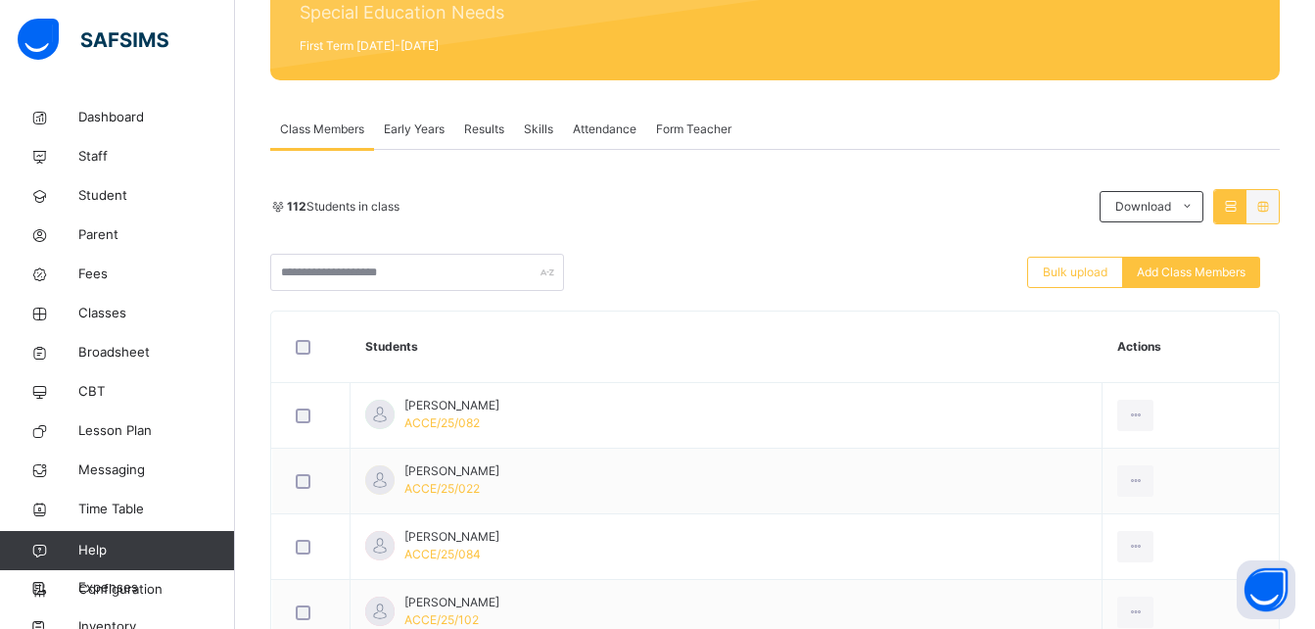
scroll to position [275, 0]
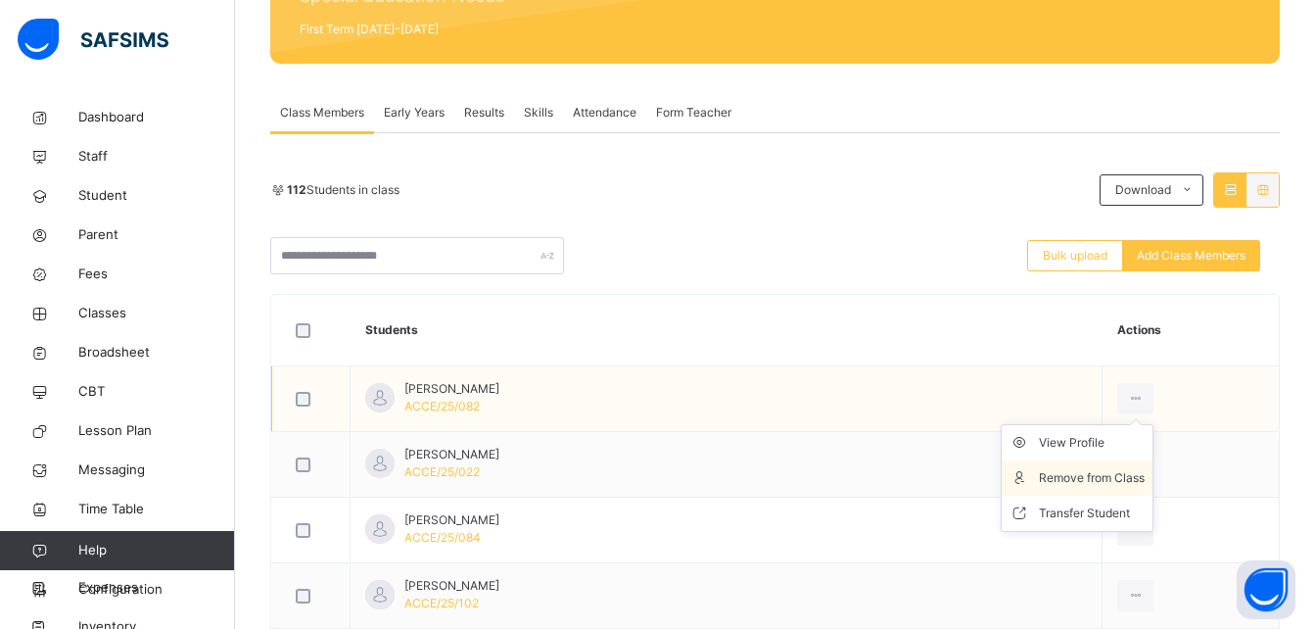
click at [1088, 491] on li "Remove from Class" at bounding box center [1077, 477] width 151 height 35
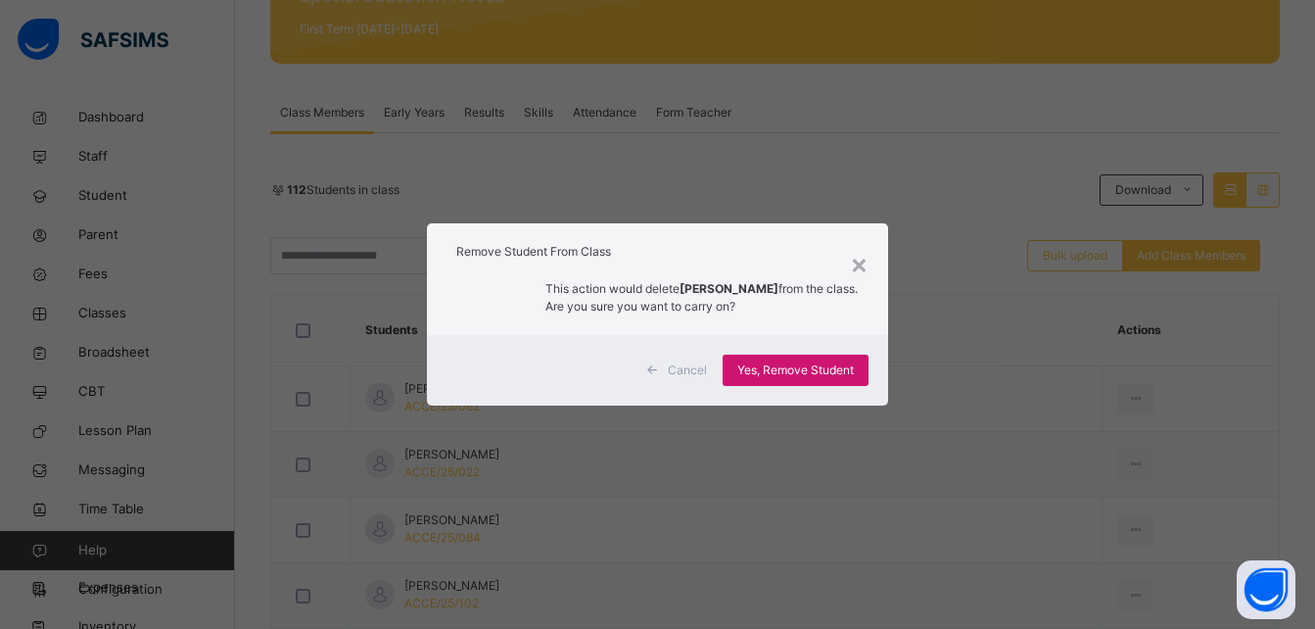
click at [797, 364] on span "Yes, Remove Student" at bounding box center [795, 370] width 117 height 18
click at [780, 376] on div "Yes, Remove Student" at bounding box center [796, 369] width 146 height 31
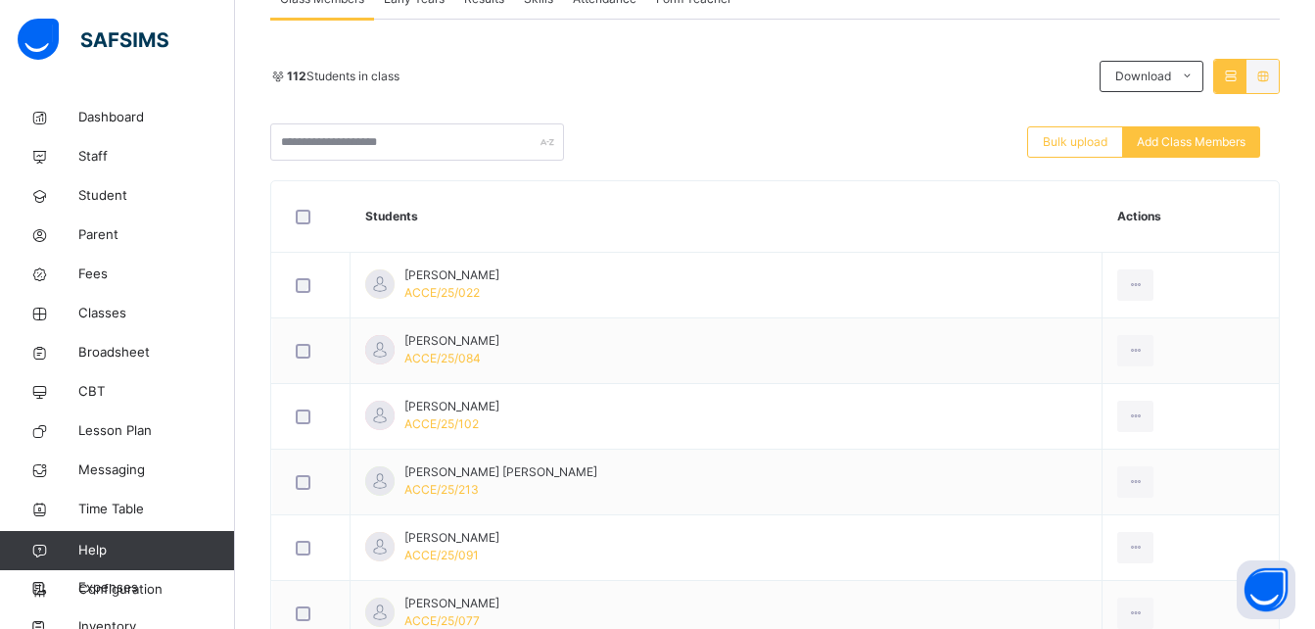
scroll to position [392, 0]
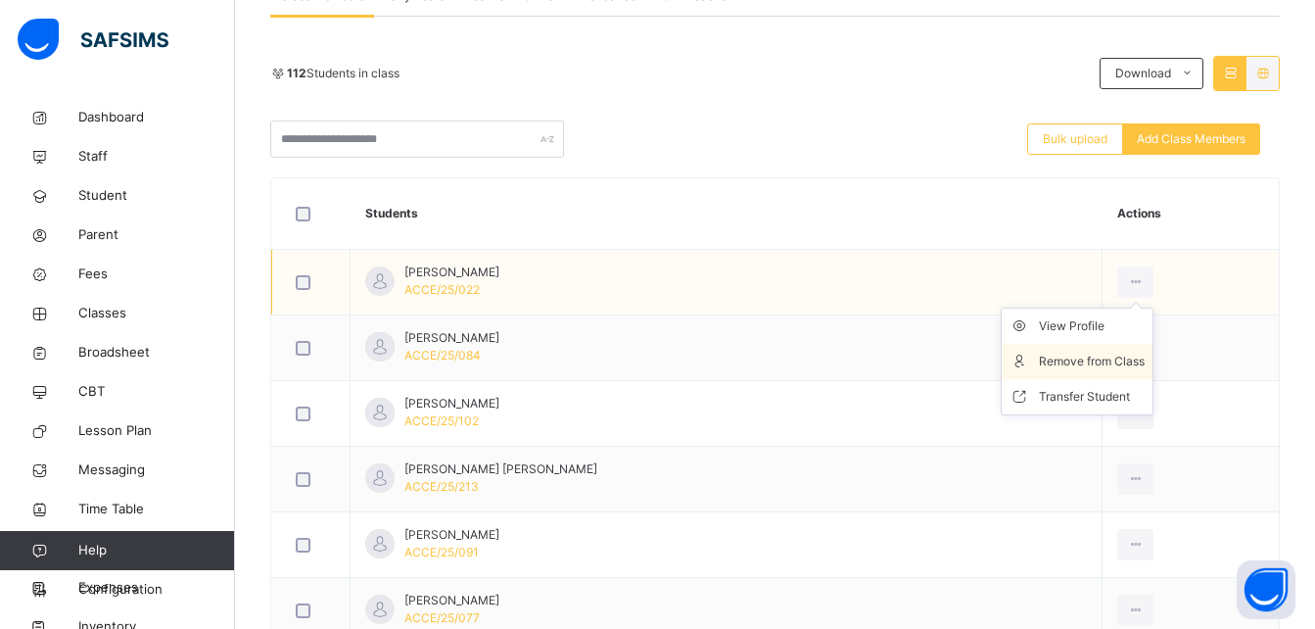
click at [1084, 359] on div "Remove from Class" at bounding box center [1092, 361] width 106 height 20
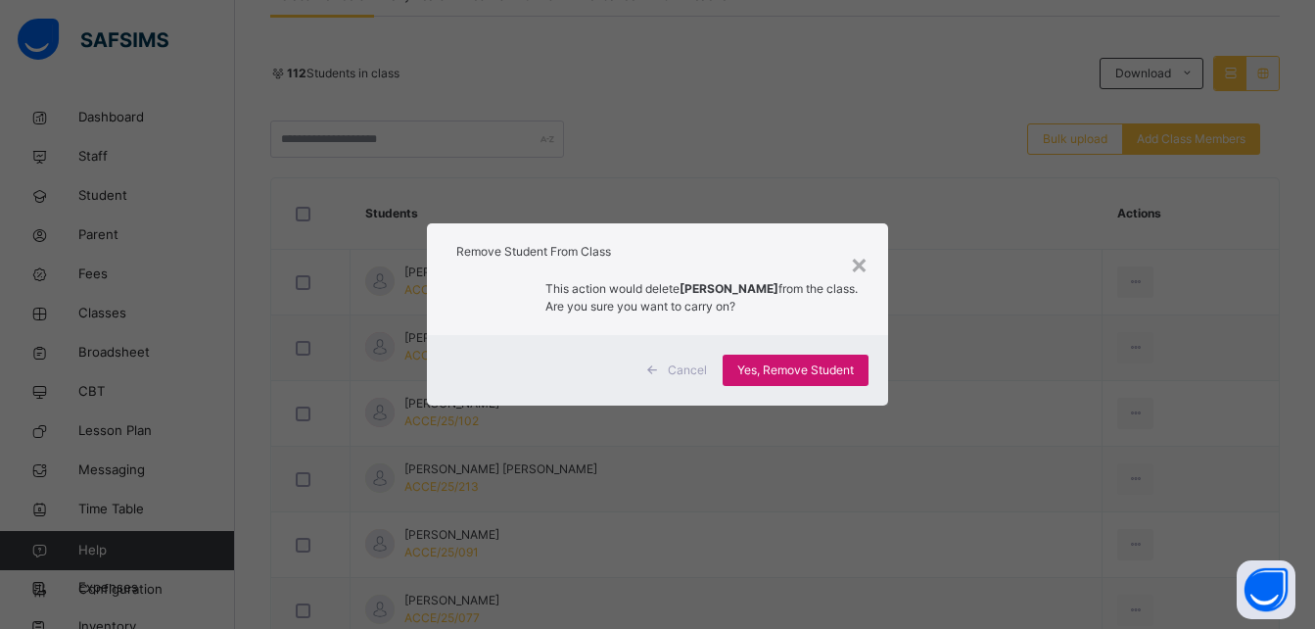
click at [831, 361] on span "Yes, Remove Student" at bounding box center [795, 370] width 117 height 18
click at [802, 372] on span "Yes, Remove Student" at bounding box center [795, 370] width 117 height 18
click at [846, 378] on span "Yes, Remove Student" at bounding box center [795, 370] width 117 height 18
click at [828, 372] on span "Yes, Remove Student" at bounding box center [795, 370] width 117 height 18
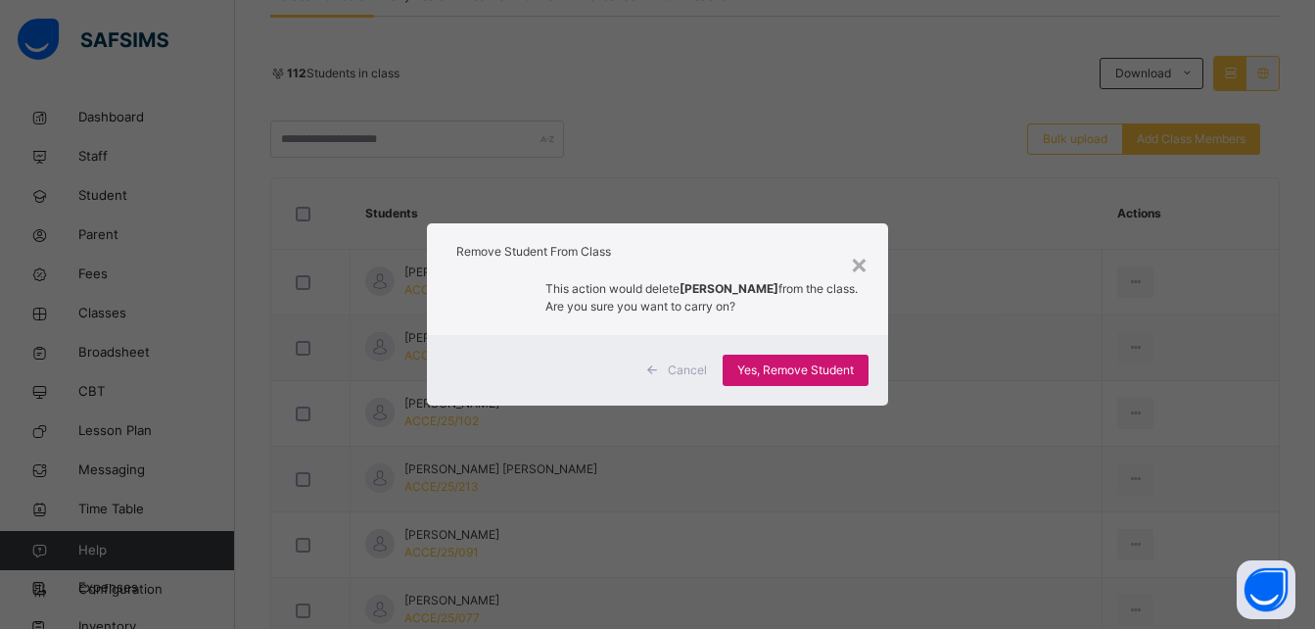
click at [828, 372] on span "Yes, Remove Student" at bounding box center [795, 370] width 117 height 18
click at [794, 369] on span "Yes, Remove Student" at bounding box center [795, 370] width 117 height 18
click at [804, 366] on div "Yes, Remove Student" at bounding box center [796, 369] width 146 height 31
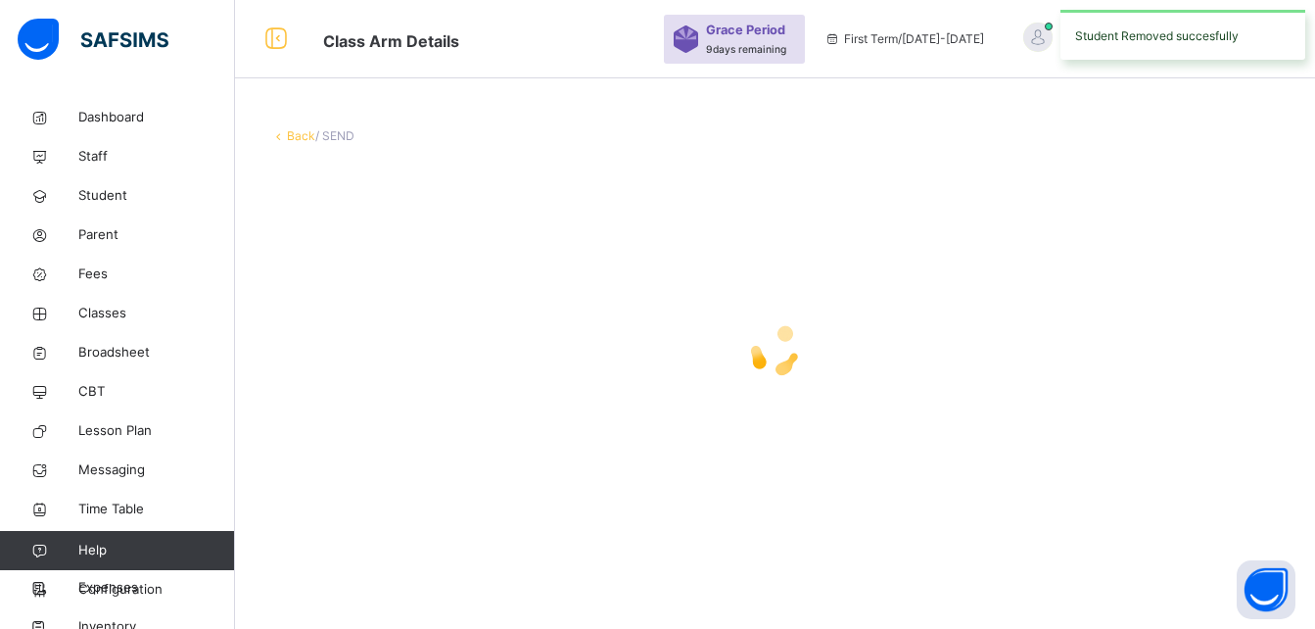
scroll to position [0, 0]
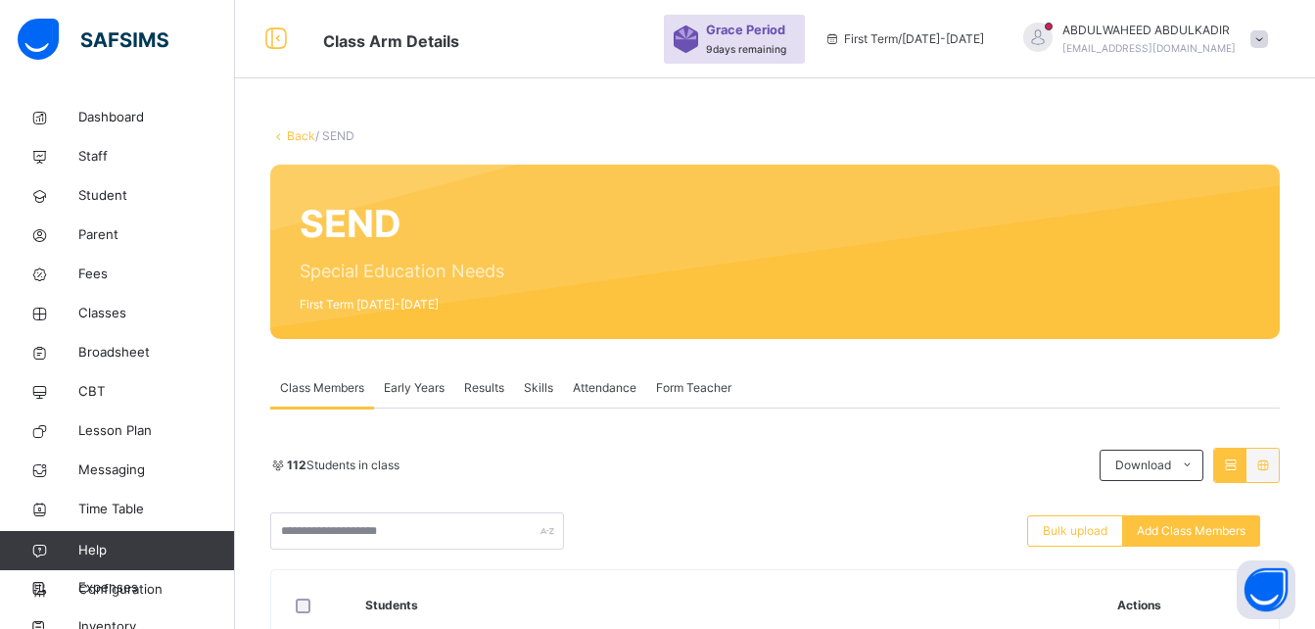
click at [1103, 399] on div "Class Members Early Years Results Skills Attendance Form Teacher" at bounding box center [774, 388] width 1009 height 40
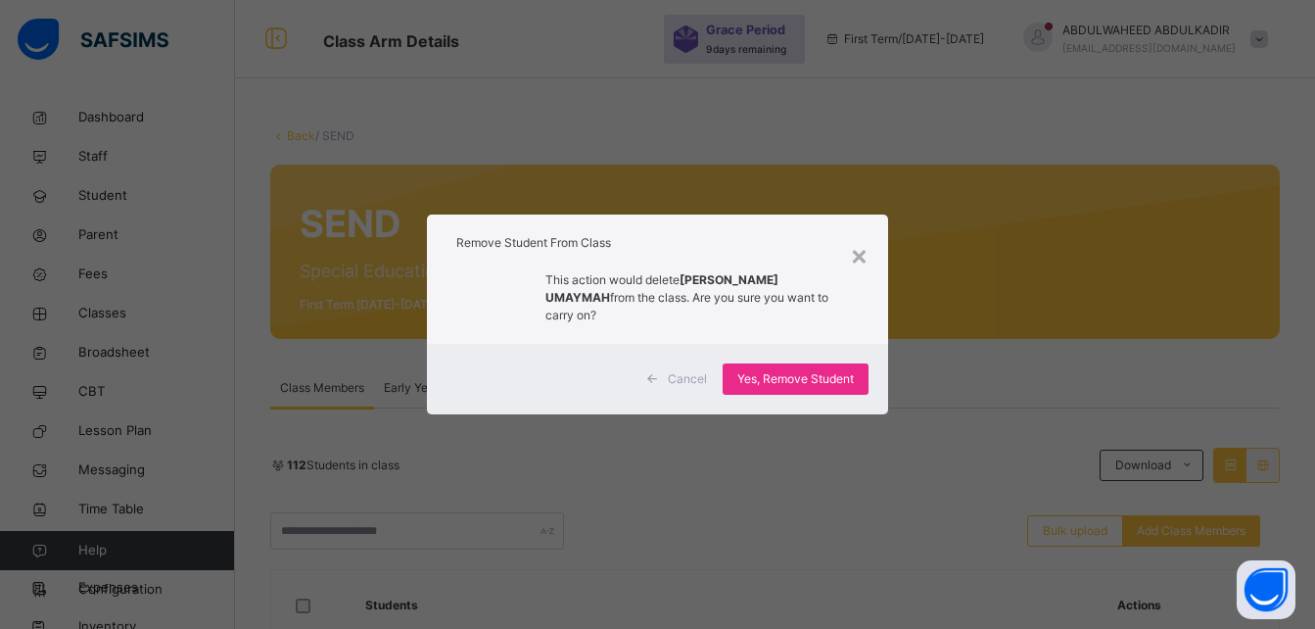
scroll to position [274, 0]
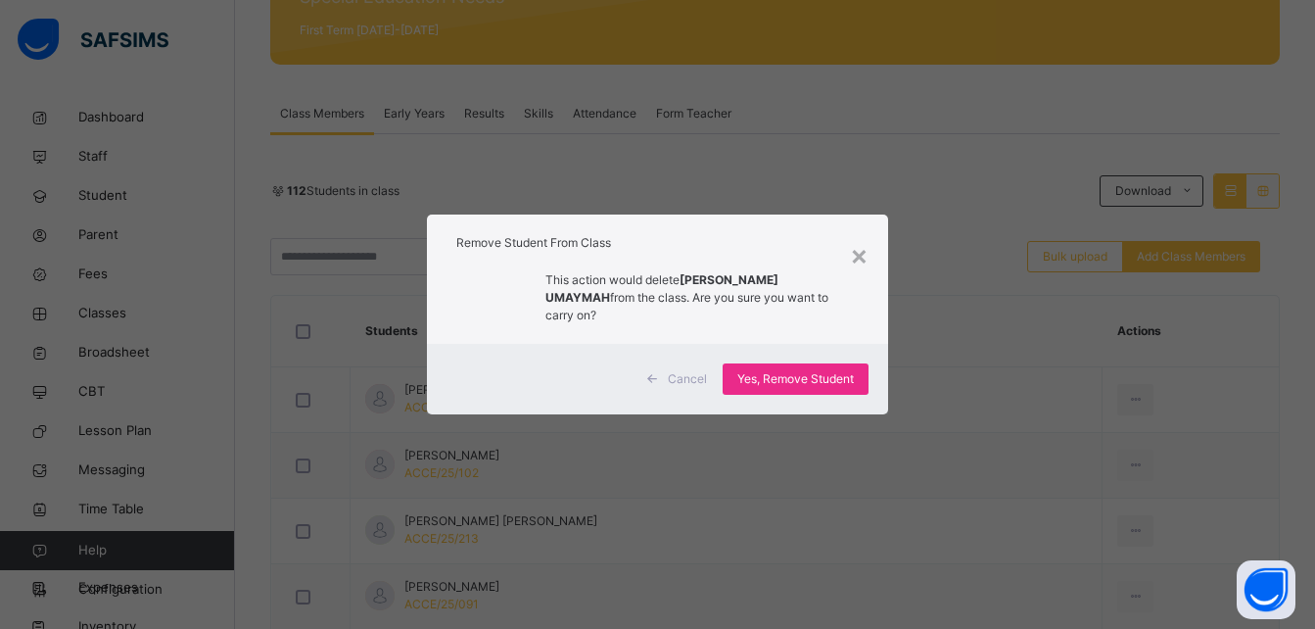
click at [898, 375] on div "× Remove Student From Class This action would delete HAUWA ZAKARI UMAYMAH from …" at bounding box center [657, 314] width 1315 height 629
click at [860, 373] on div "Yes, Remove Student" at bounding box center [796, 378] width 146 height 31
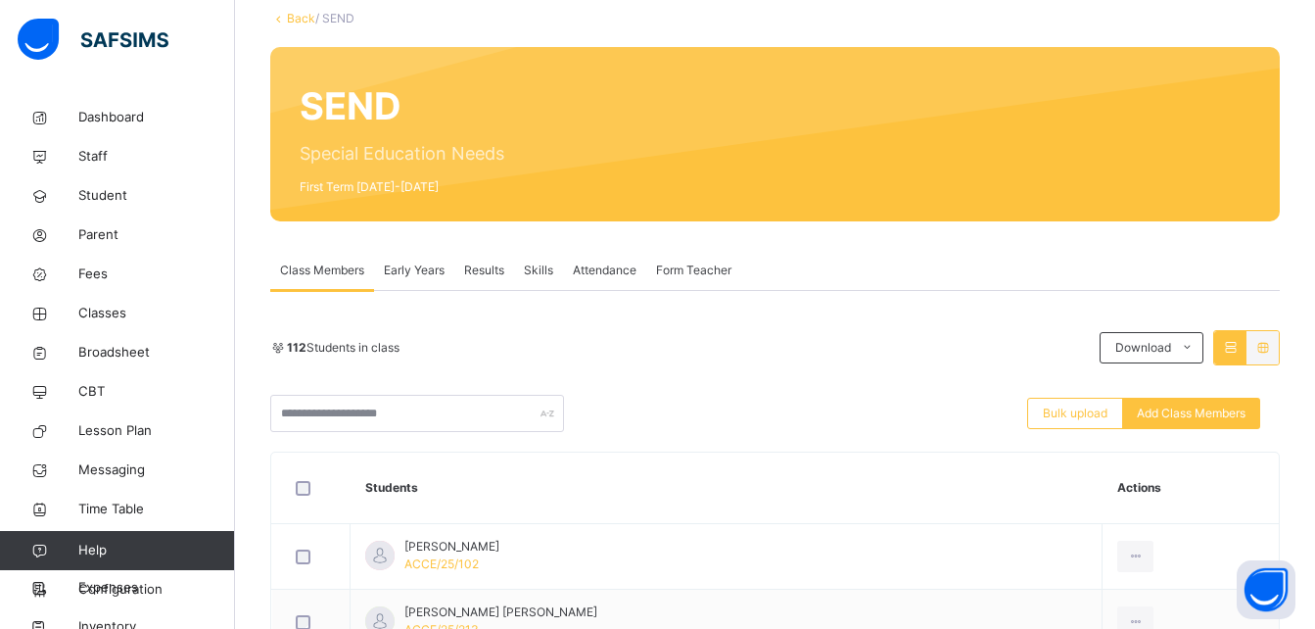
scroll to position [1542, 0]
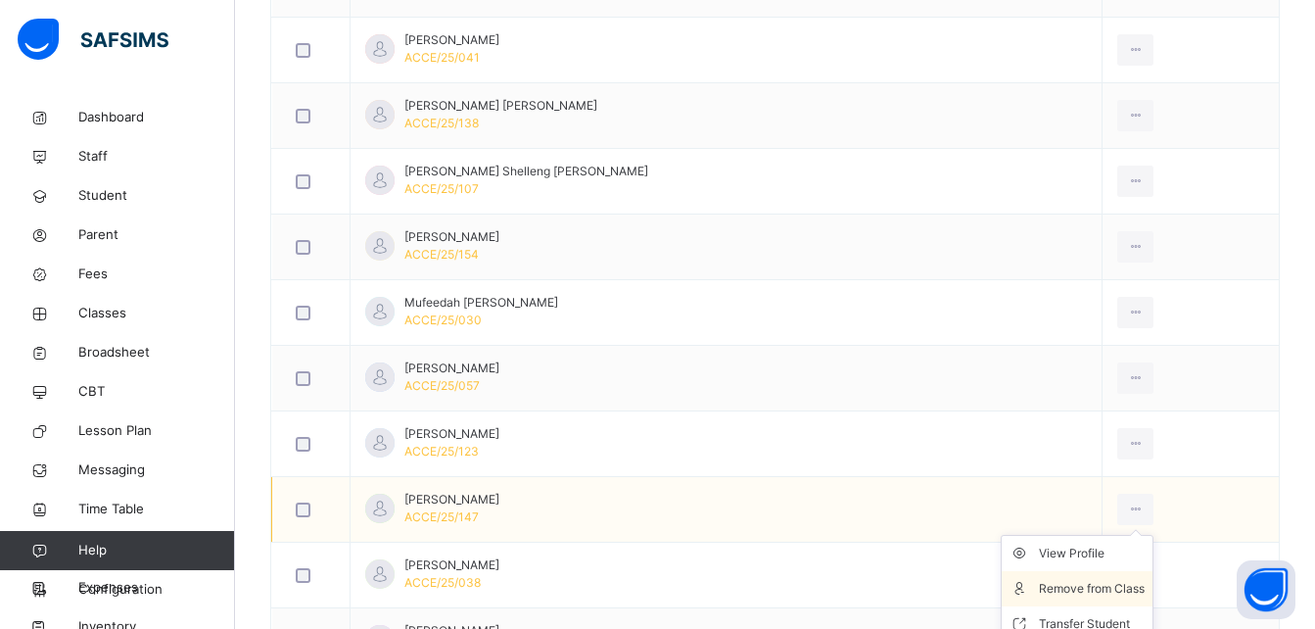
click at [1099, 588] on div "Remove from Class" at bounding box center [1092, 589] width 106 height 20
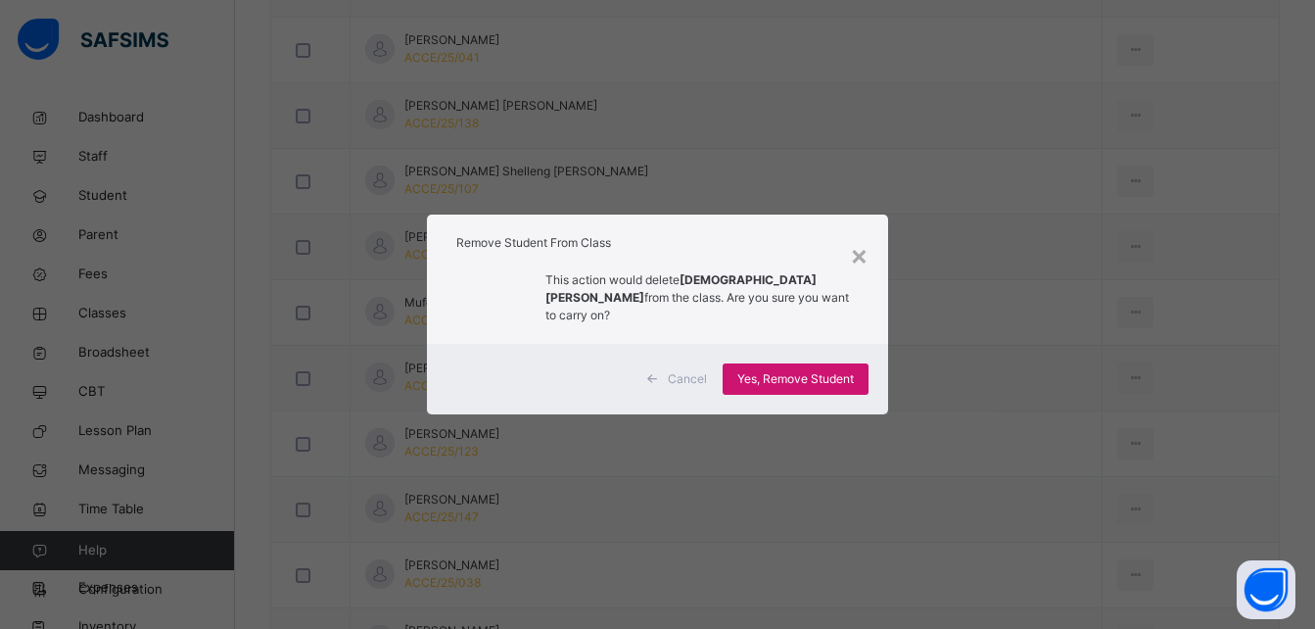
click at [853, 374] on span "Yes, Remove Student" at bounding box center [795, 379] width 117 height 18
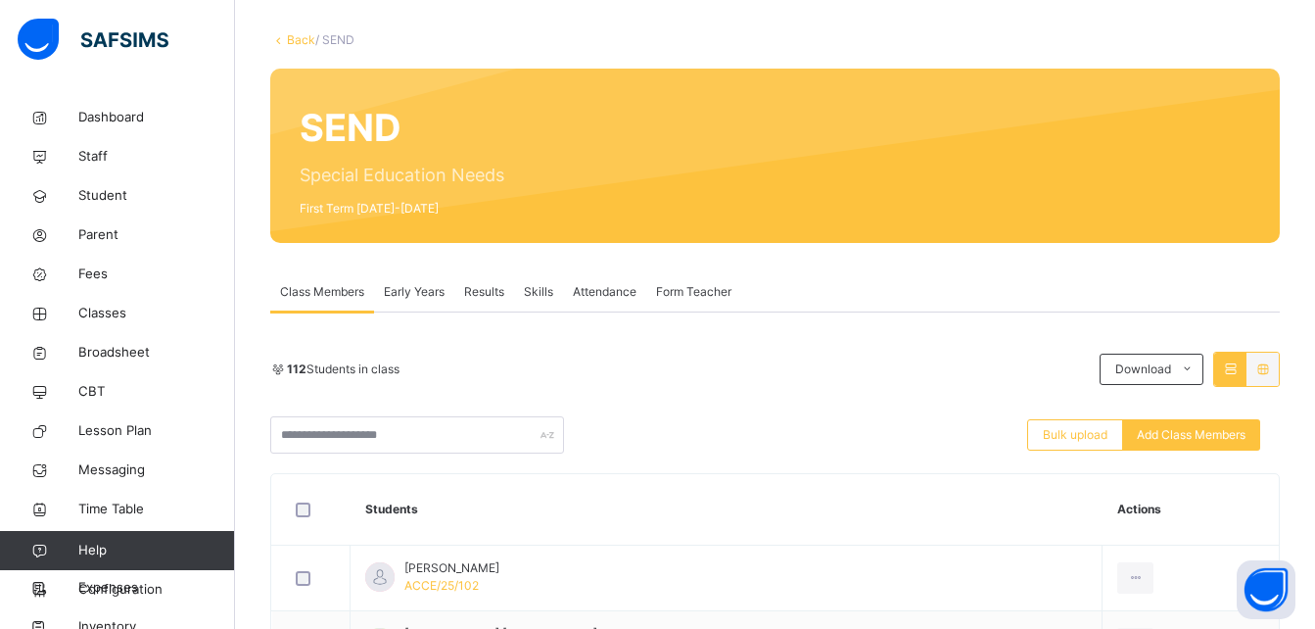
scroll to position [118, 0]
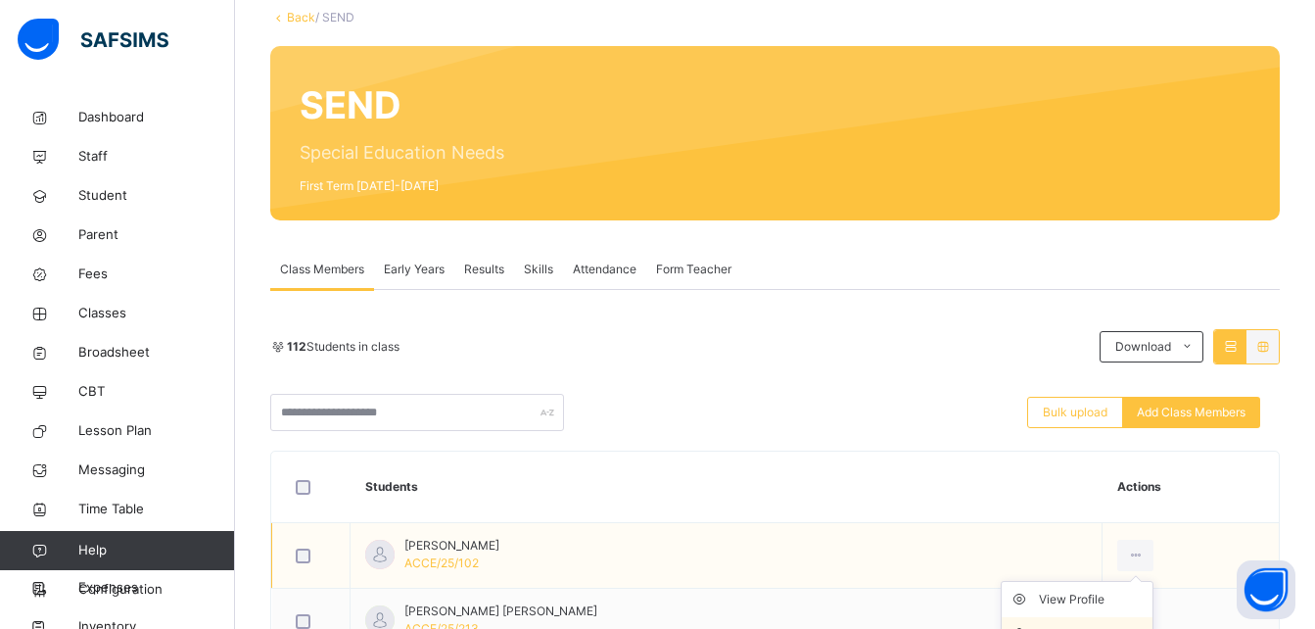
click at [1092, 625] on div "Remove from Class" at bounding box center [1092, 635] width 106 height 20
click at [0, 0] on div "× Remove Student From Class This action would delete from the class. Are you su…" at bounding box center [0, 0] width 0 height 0
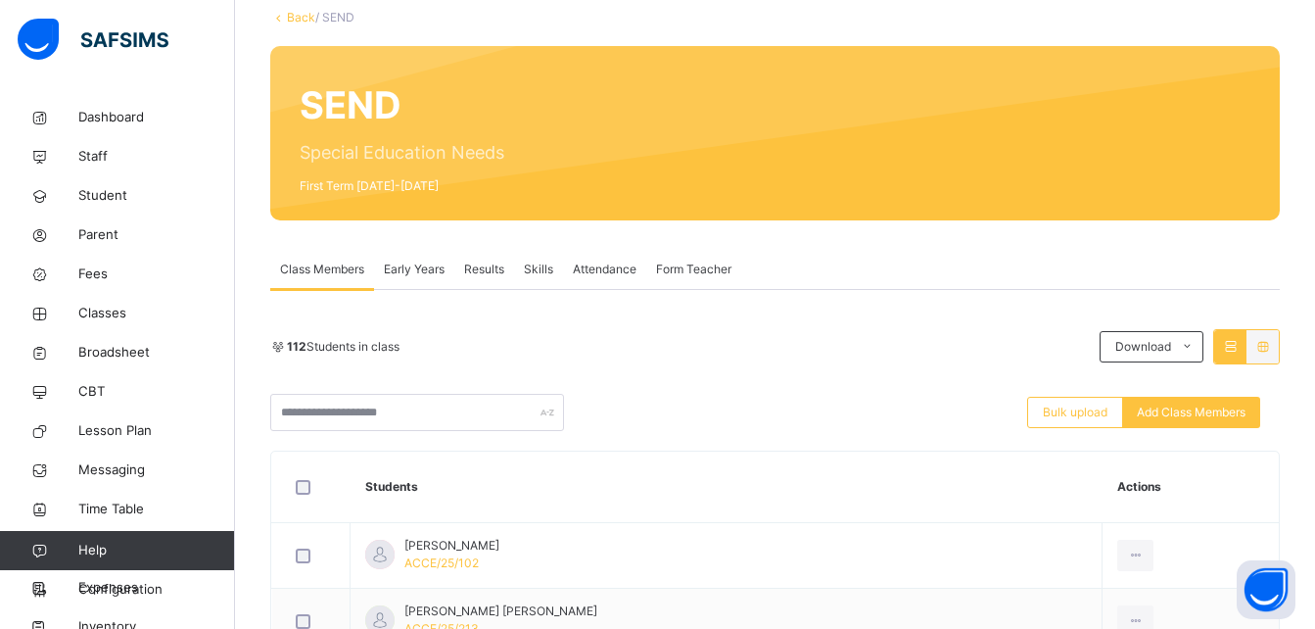
click at [0, 0] on div "× Remove Student From Class This action would delete from the class. Are you su…" at bounding box center [0, 0] width 0 height 0
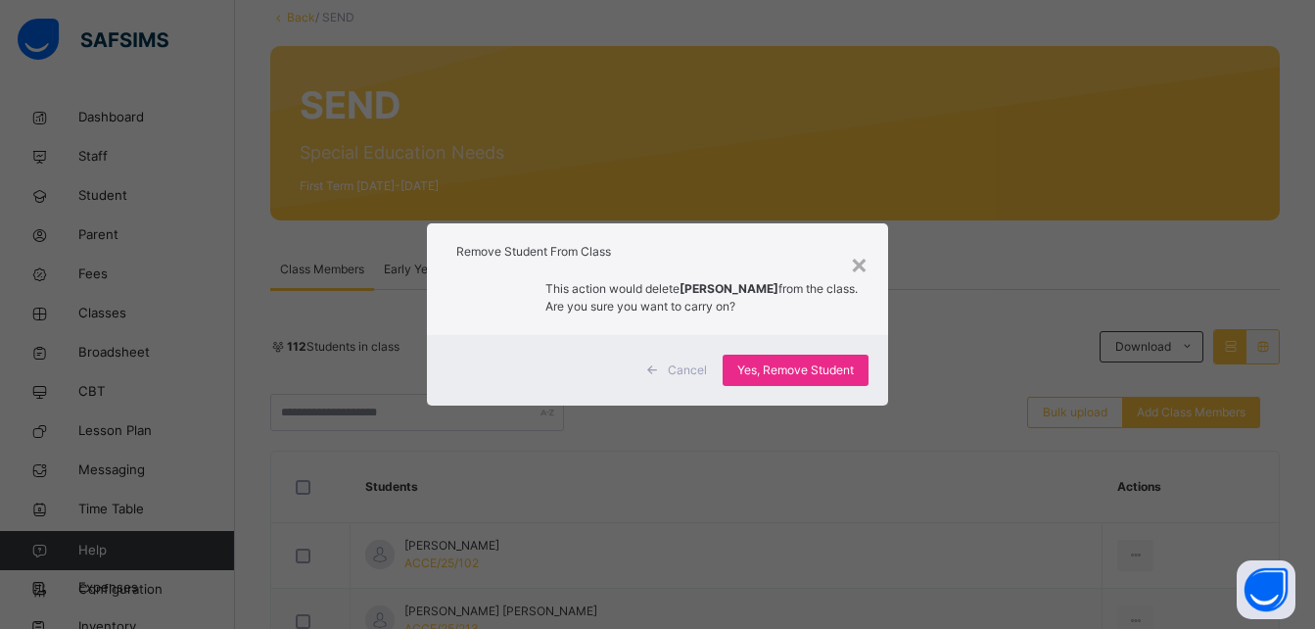
scroll to position [235, 0]
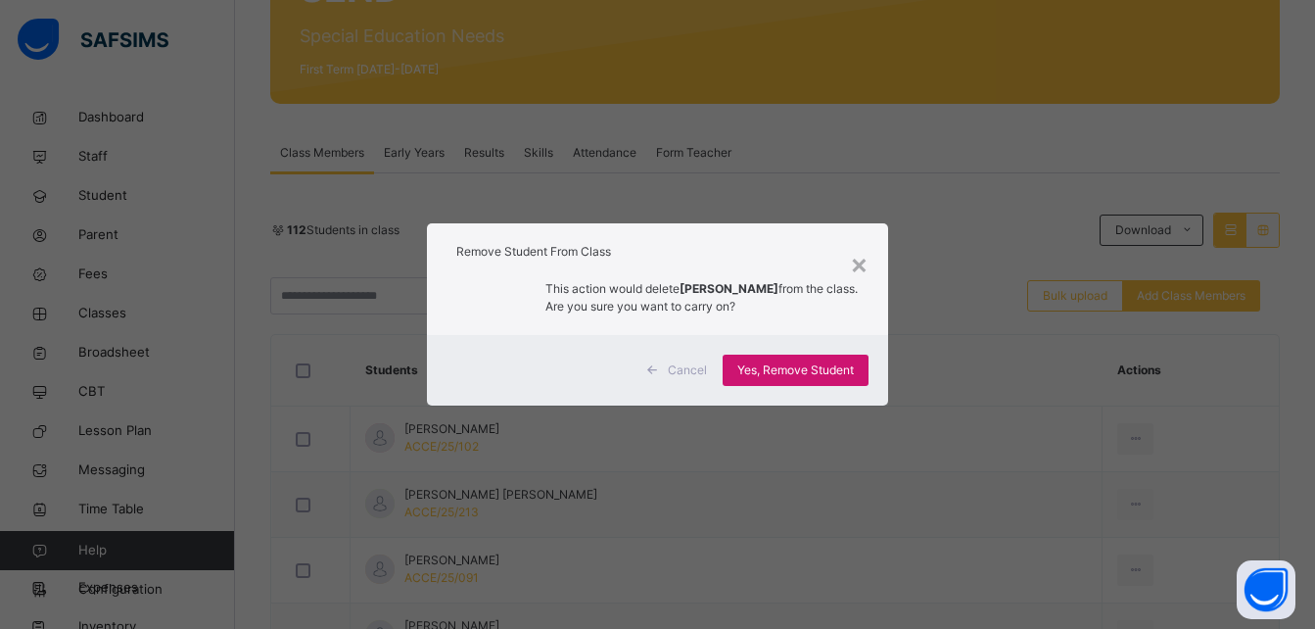
click at [800, 372] on span "Yes, Remove Student" at bounding box center [795, 370] width 117 height 18
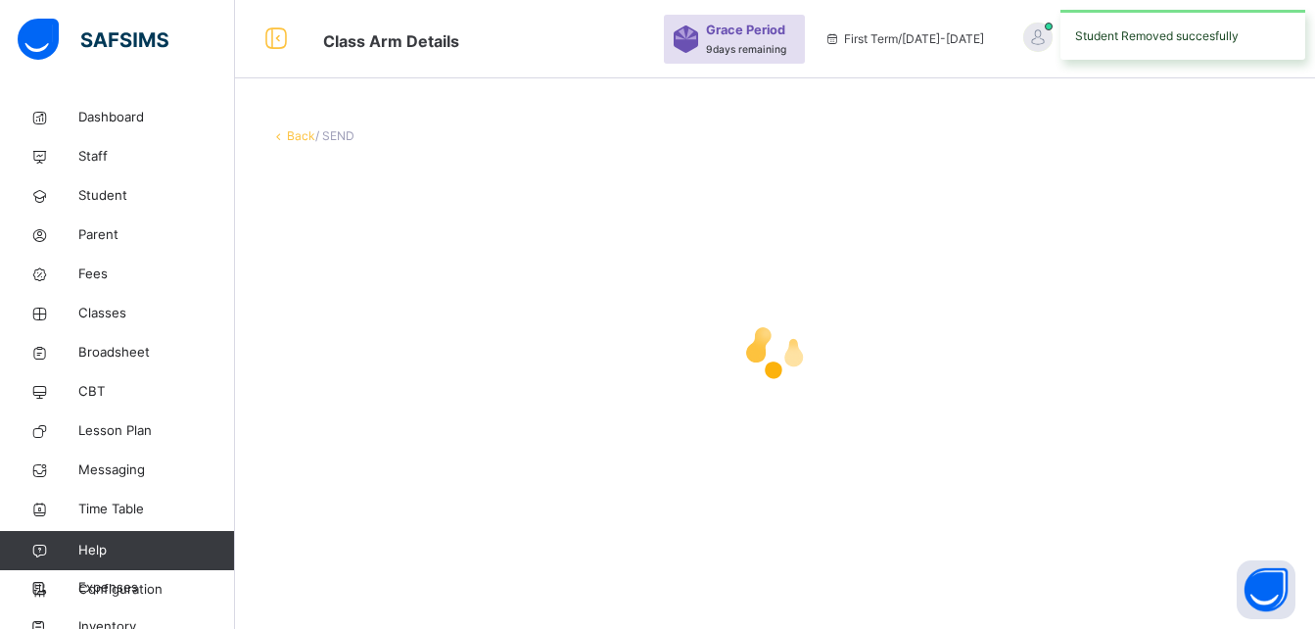
click at [761, 356] on icon at bounding box center [775, 350] width 78 height 78
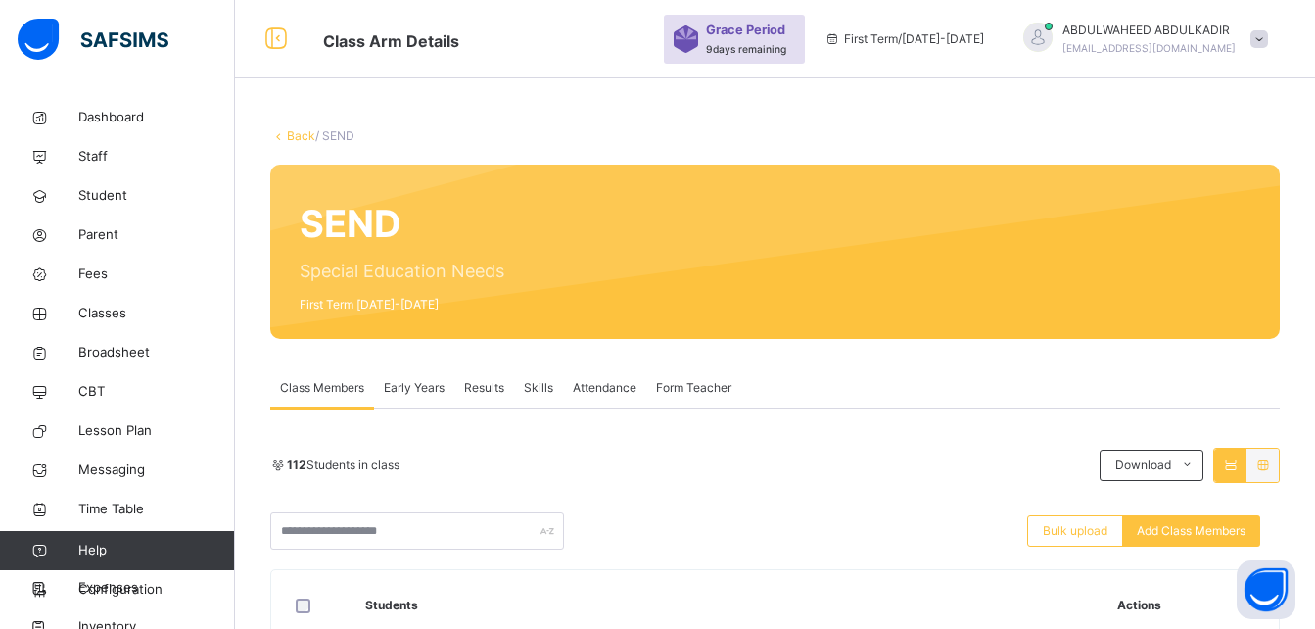
click at [745, 456] on div "112 Students in class" at bounding box center [679, 465] width 819 height 18
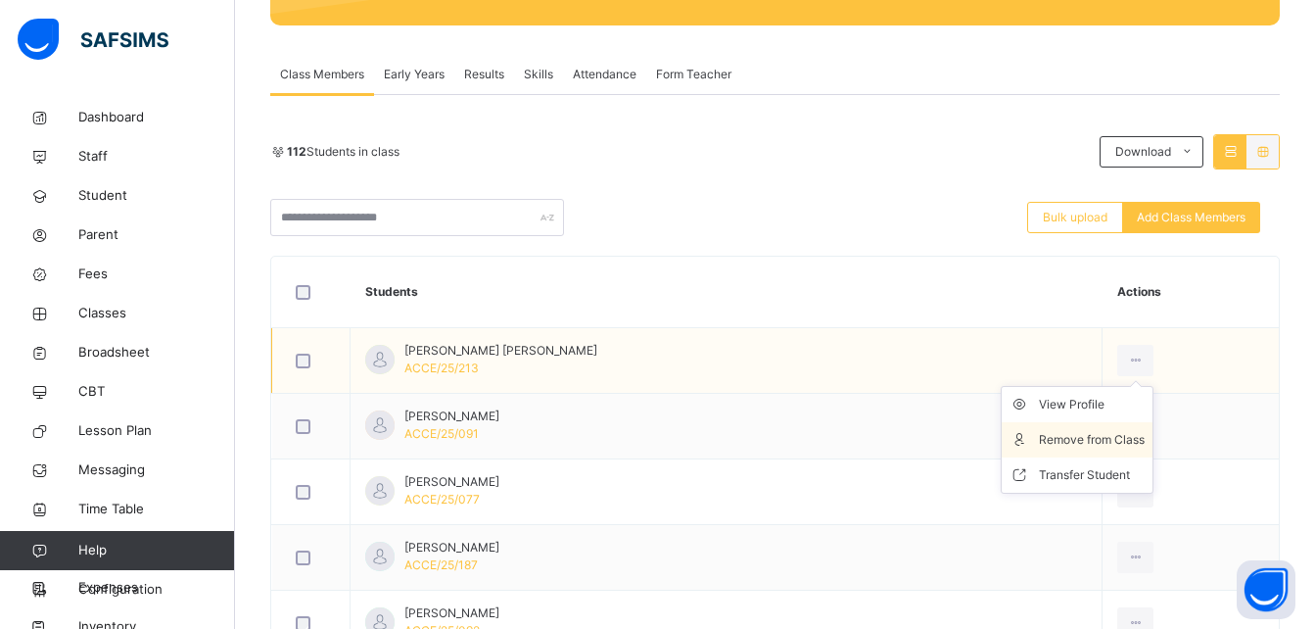
click at [1080, 440] on div "Remove from Class" at bounding box center [1092, 440] width 106 height 20
click at [0, 0] on div "× Remove Student From Class This action would delete from the class. Are you su…" at bounding box center [0, 0] width 0 height 0
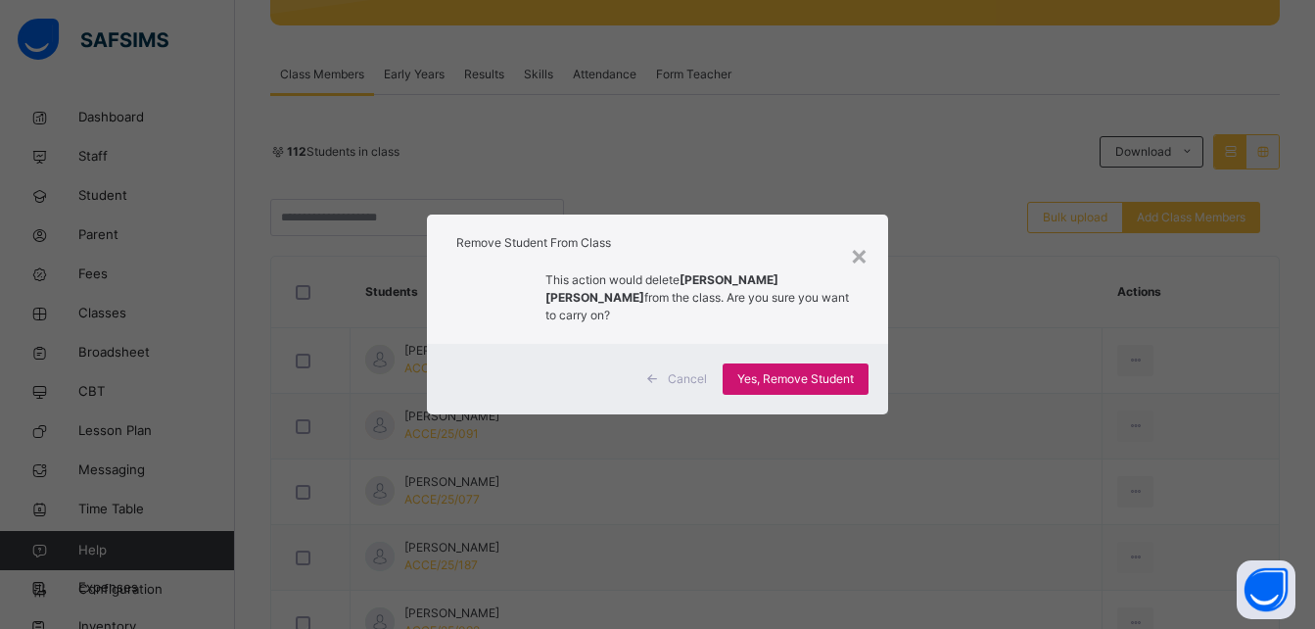
click at [843, 363] on div "Yes, Remove Student" at bounding box center [796, 378] width 146 height 31
click at [799, 363] on div "Yes, Remove Student" at bounding box center [796, 378] width 146 height 31
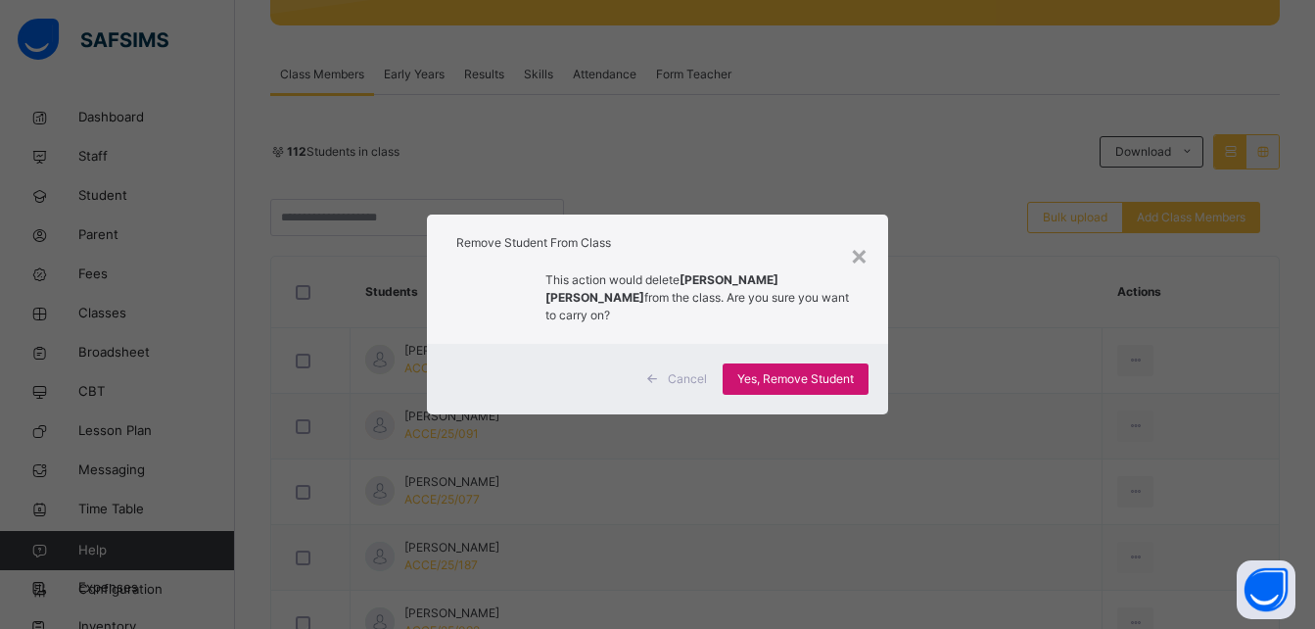
click at [792, 370] on span "Yes, Remove Student" at bounding box center [795, 379] width 117 height 18
click at [747, 370] on span "Yes, Remove Student" at bounding box center [795, 379] width 117 height 18
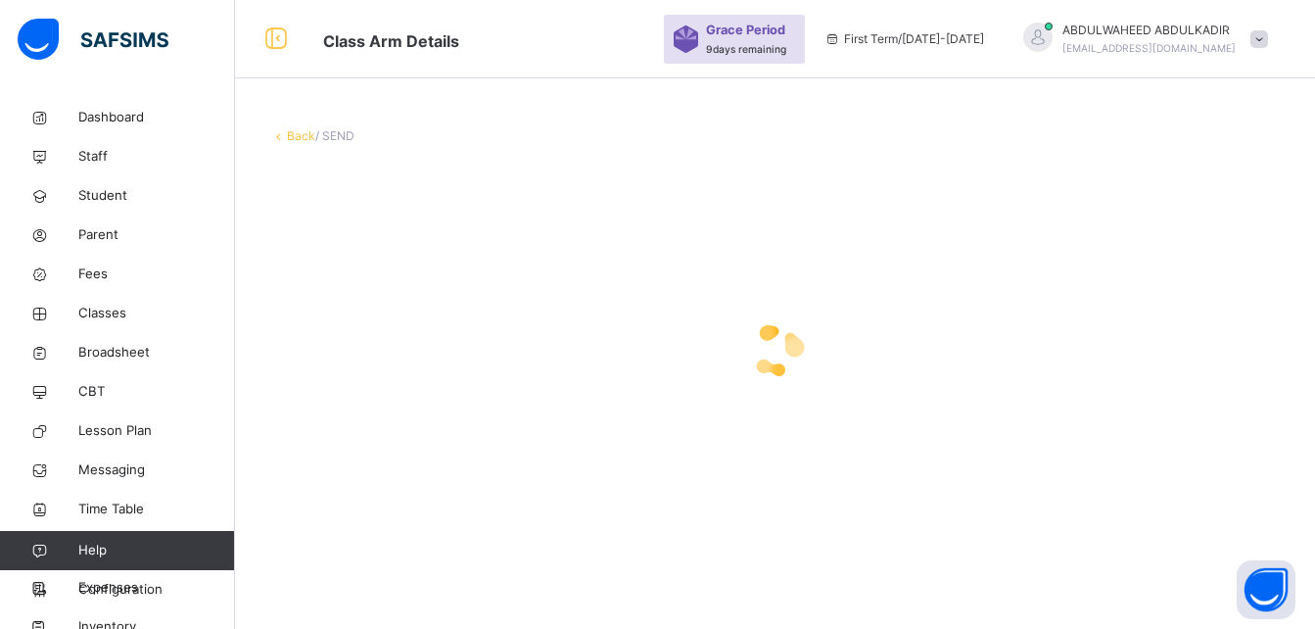
scroll to position [0, 0]
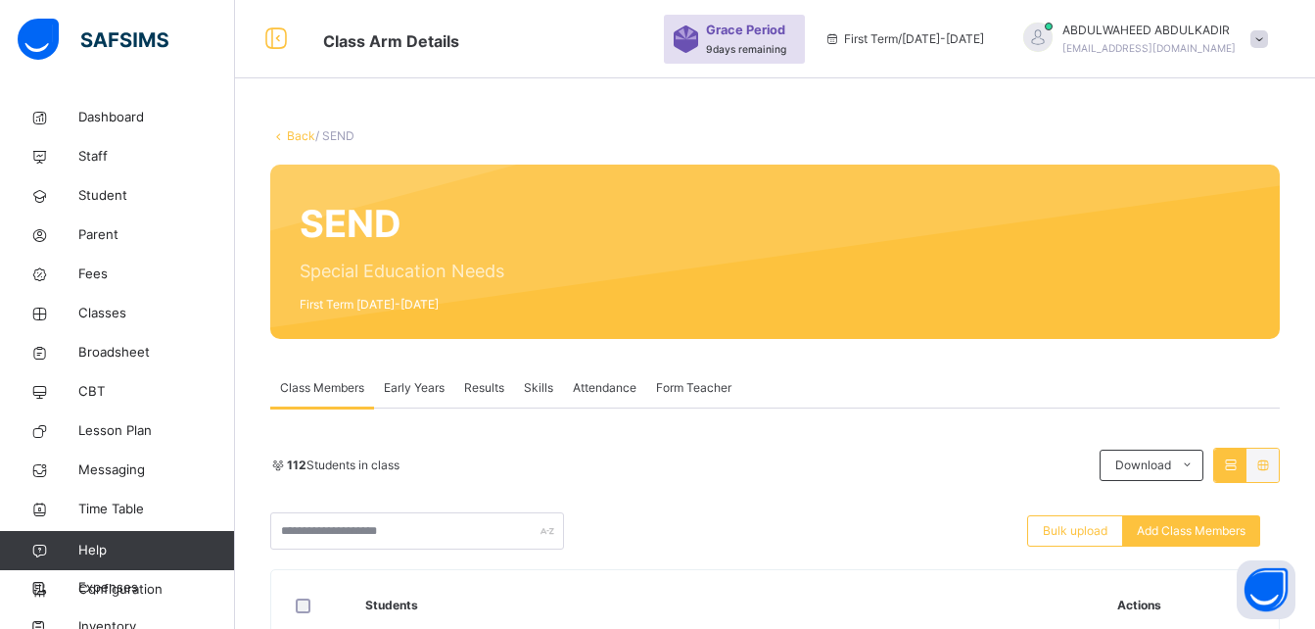
click at [1109, 404] on div "Class Members Early Years Results Skills Attendance Form Teacher" at bounding box center [774, 388] width 1009 height 40
click at [1098, 403] on div "Class Members Early Years Results Skills Attendance Form Teacher" at bounding box center [774, 388] width 1009 height 40
click at [1108, 394] on div "Class Members Early Years Results Skills Attendance Form Teacher" at bounding box center [774, 388] width 1009 height 40
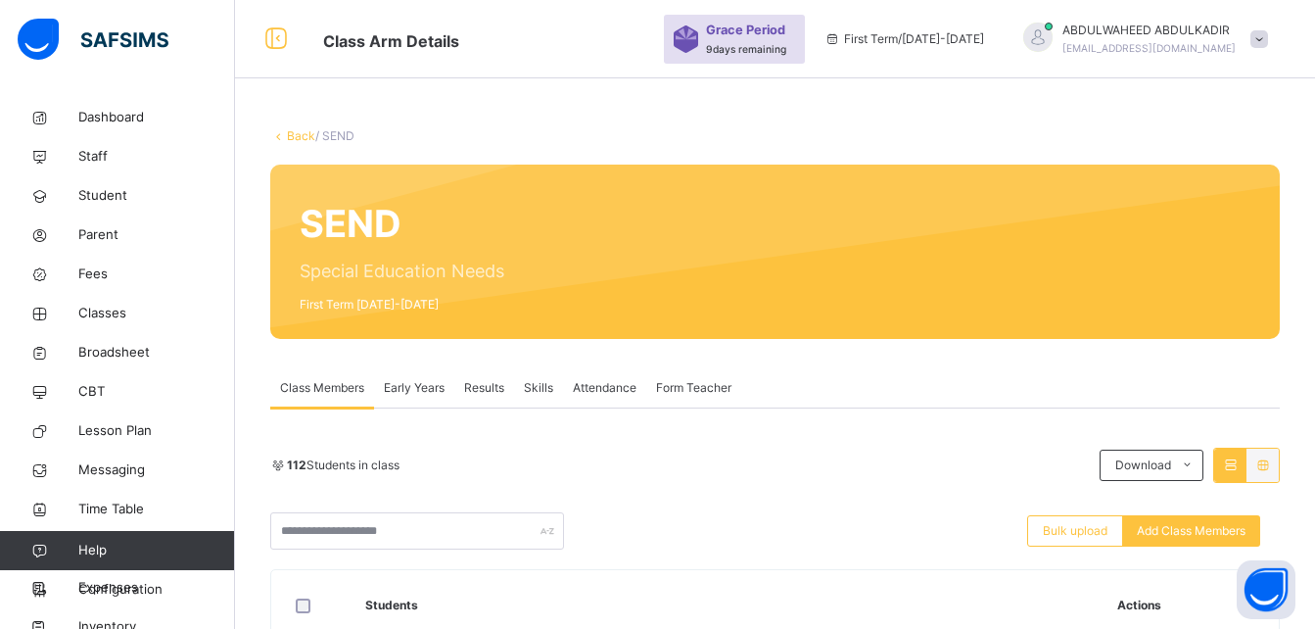
click at [1108, 394] on div "Class Members Early Years Results Skills Attendance Form Teacher" at bounding box center [774, 388] width 1009 height 40
click at [0, 0] on ul "View Profile Remove from Class Transfer Student" at bounding box center [0, 0] width 0 height 0
click at [0, 0] on div "Remove from Class" at bounding box center [0, 0] width 0 height 0
click at [0, 0] on div "× Remove Student From Class This action would delete from the class. Are you su…" at bounding box center [0, 0] width 0 height 0
click at [0, 0] on div "Yes, Remove Student" at bounding box center [0, 0] width 0 height 0
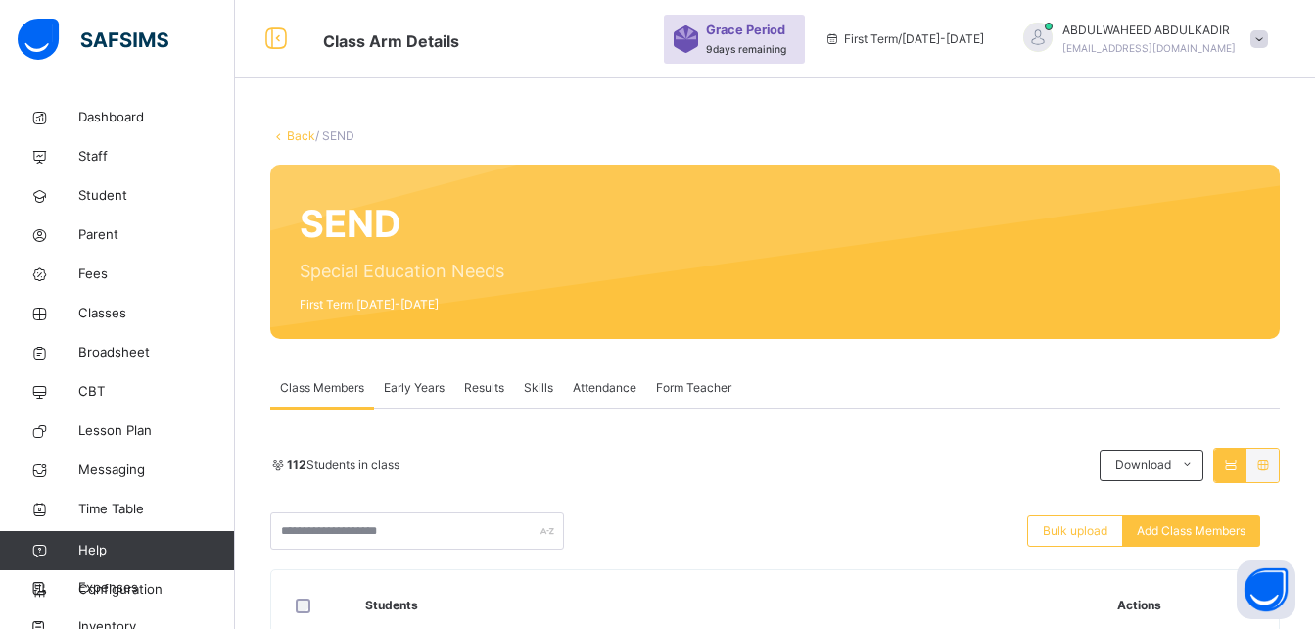
click at [0, 0] on div "Yes, Remove Student" at bounding box center [0, 0] width 0 height 0
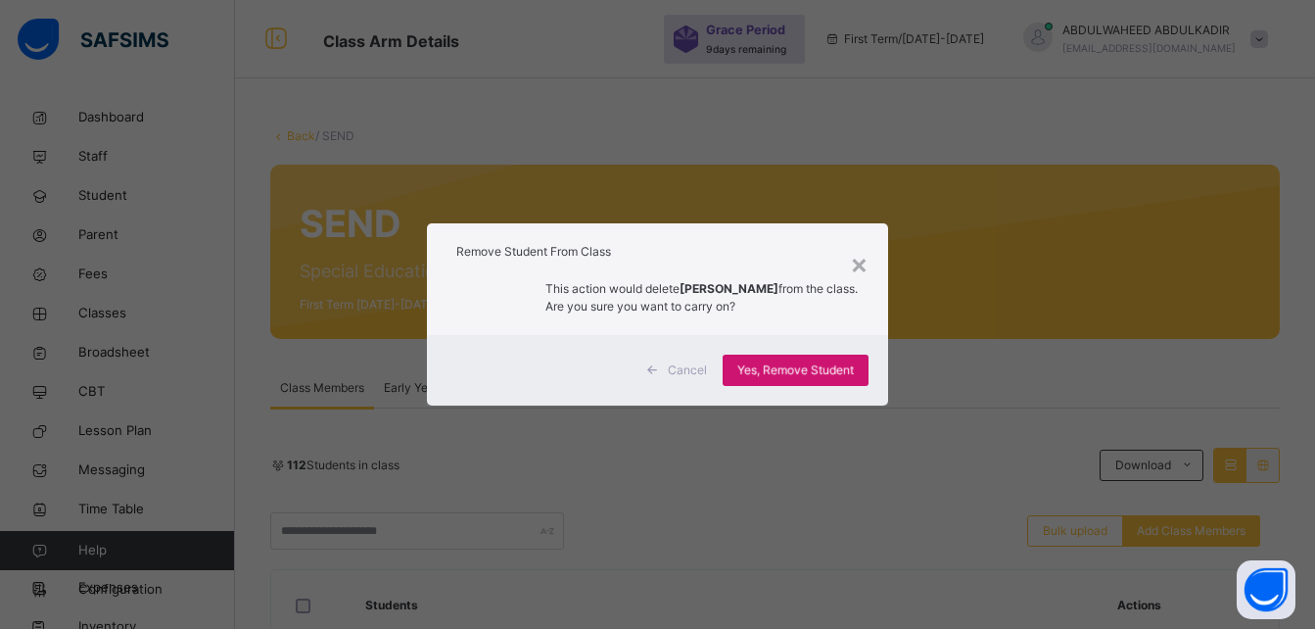
click at [754, 359] on div "Yes, Remove Student" at bounding box center [796, 369] width 146 height 31
click at [765, 368] on div "Yes, Remove Student" at bounding box center [796, 369] width 146 height 31
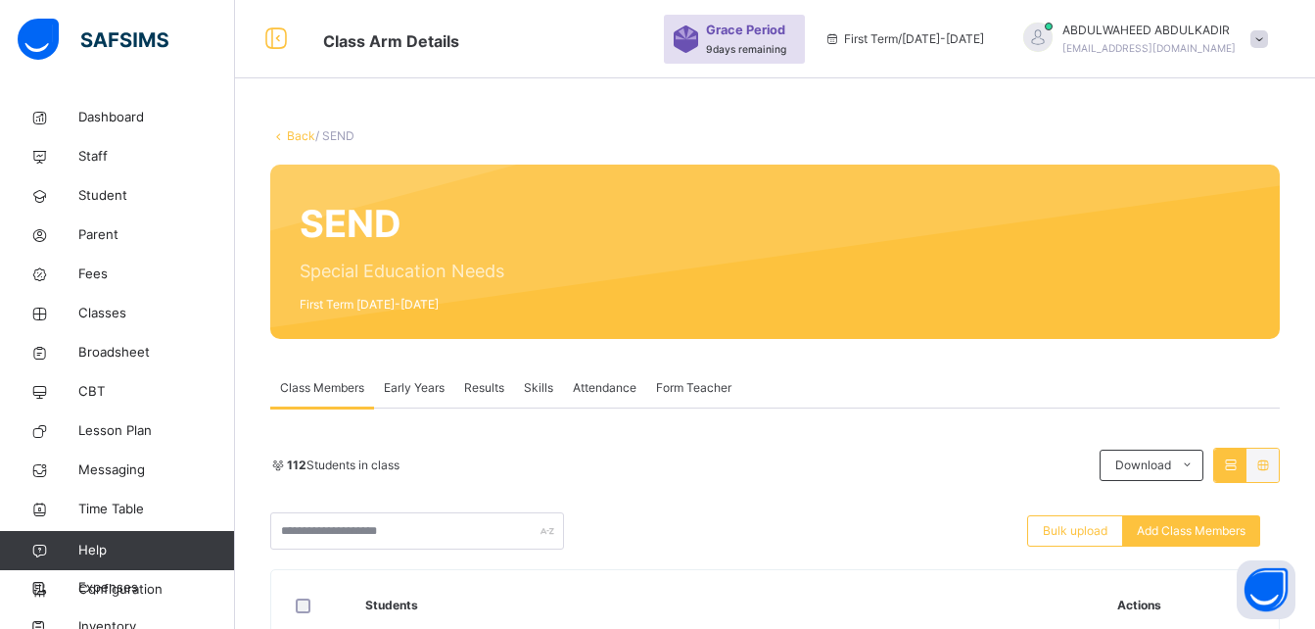
scroll to position [117, 0]
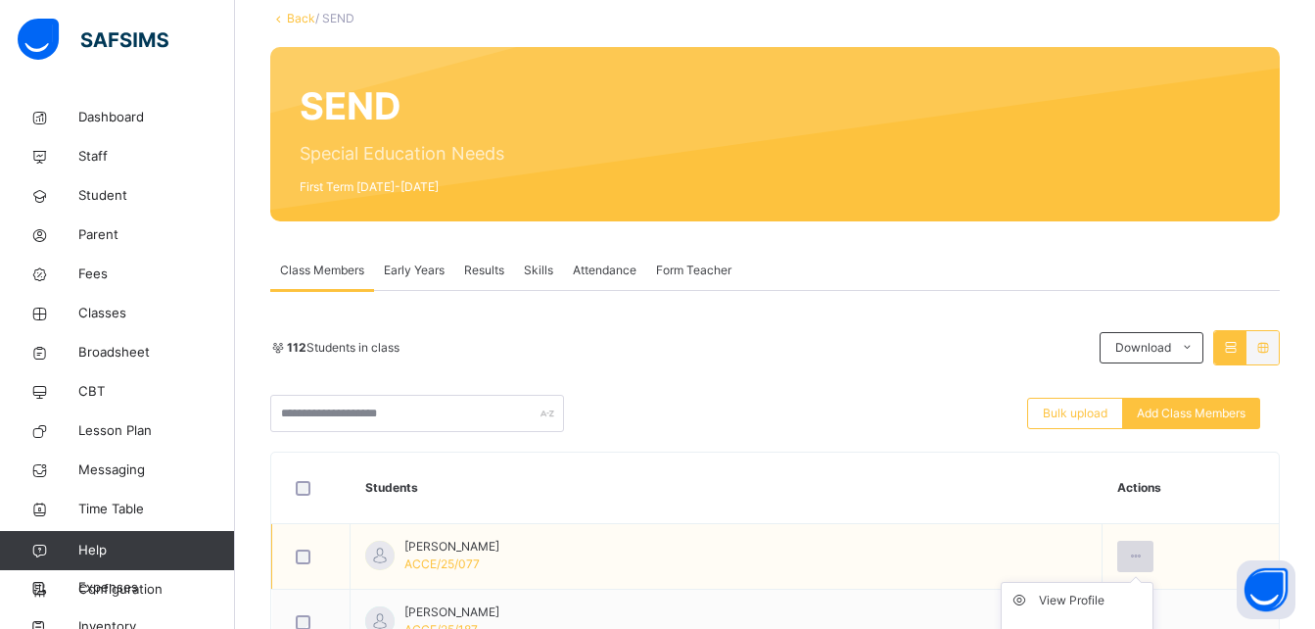
click at [1127, 558] on icon at bounding box center [1135, 556] width 17 height 18
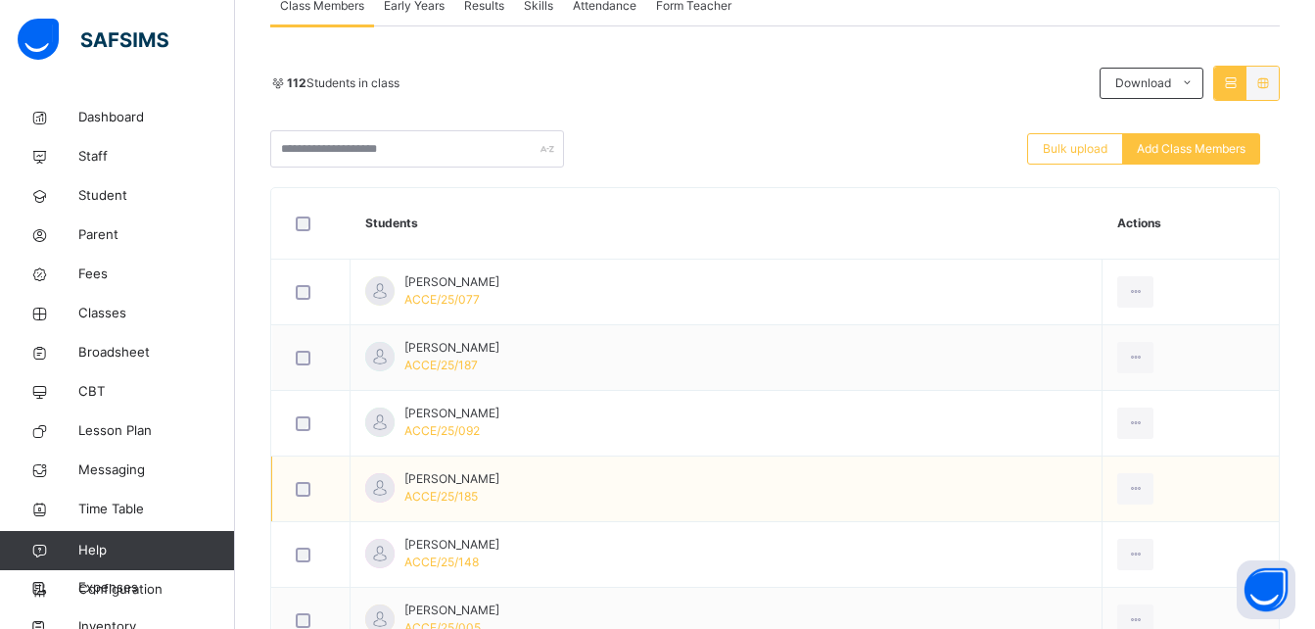
scroll to position [392, 0]
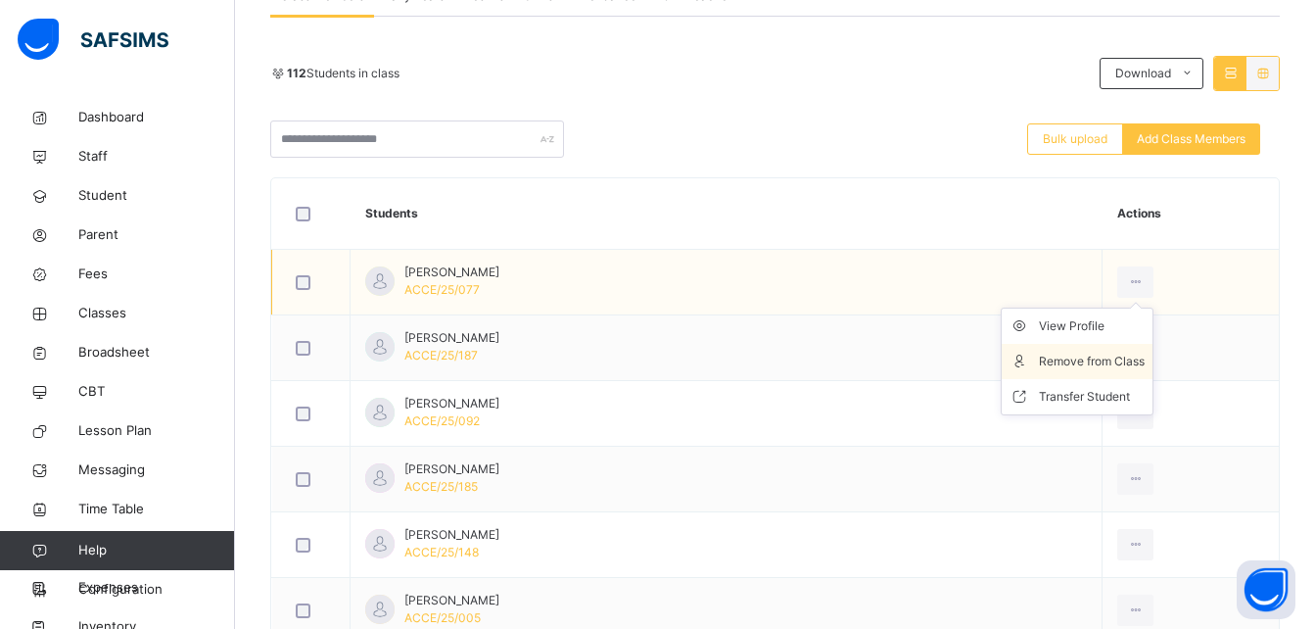
click at [1098, 357] on div "Remove from Class" at bounding box center [1092, 361] width 106 height 20
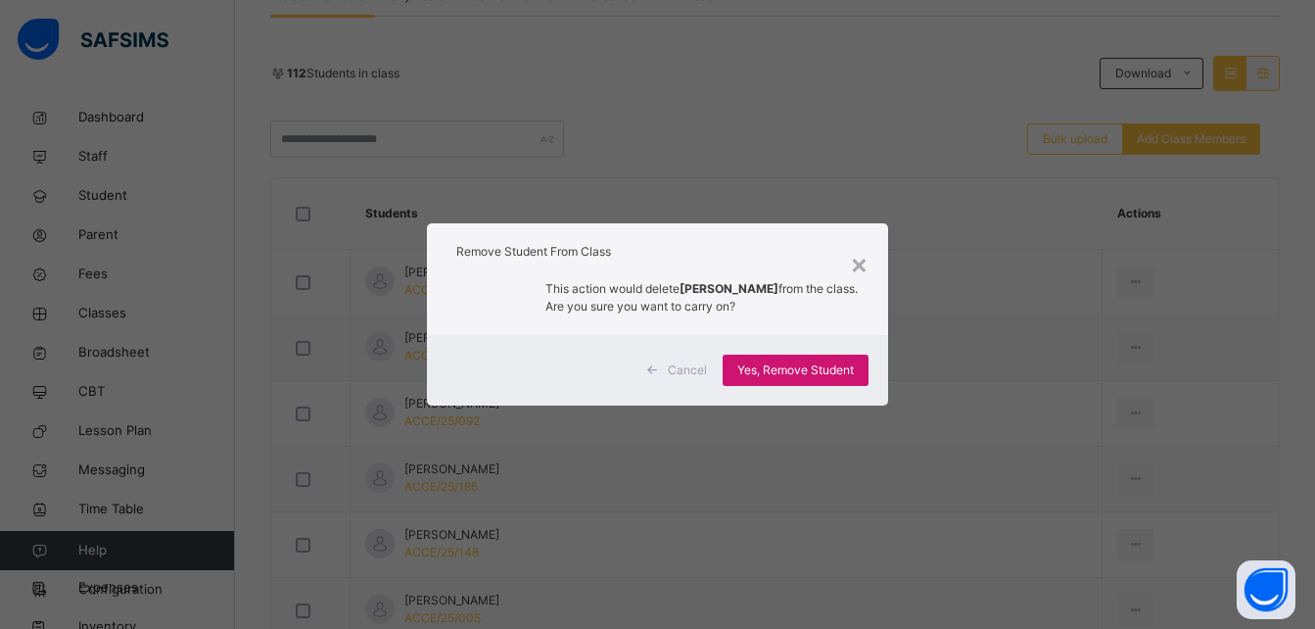
click at [817, 359] on div "Yes, Remove Student" at bounding box center [796, 369] width 146 height 31
click at [795, 377] on span "Yes, Remove Student" at bounding box center [795, 370] width 117 height 18
click at [766, 363] on span "Yes, Remove Student" at bounding box center [795, 370] width 117 height 18
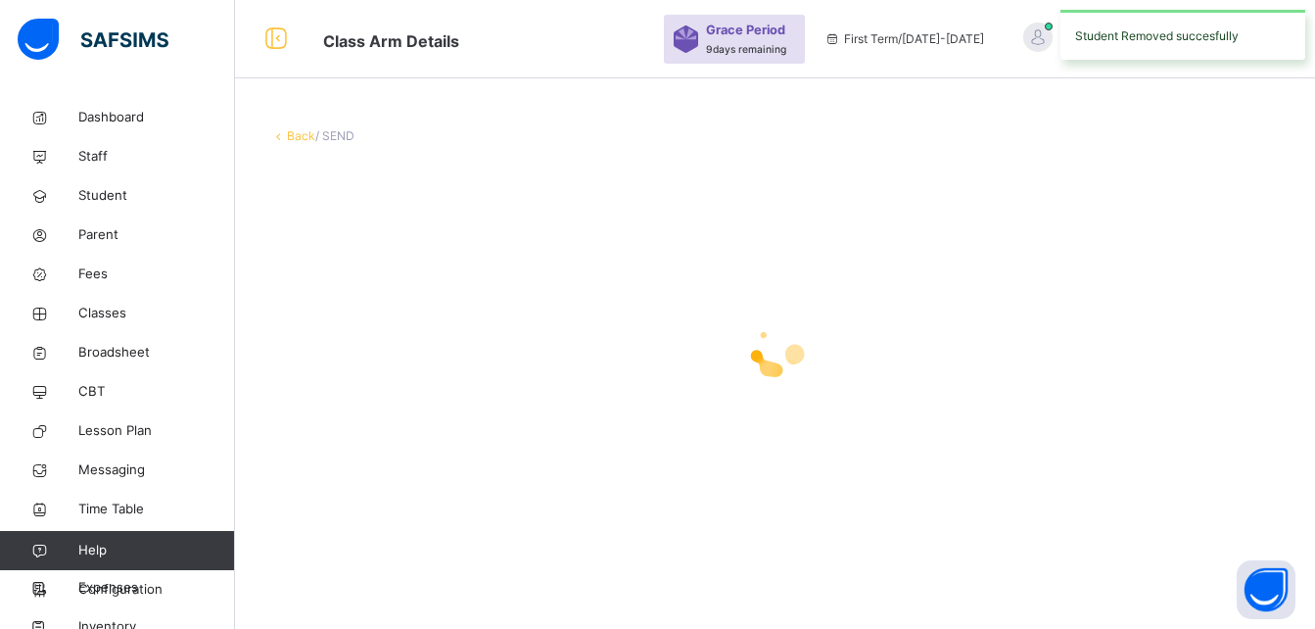
scroll to position [0, 0]
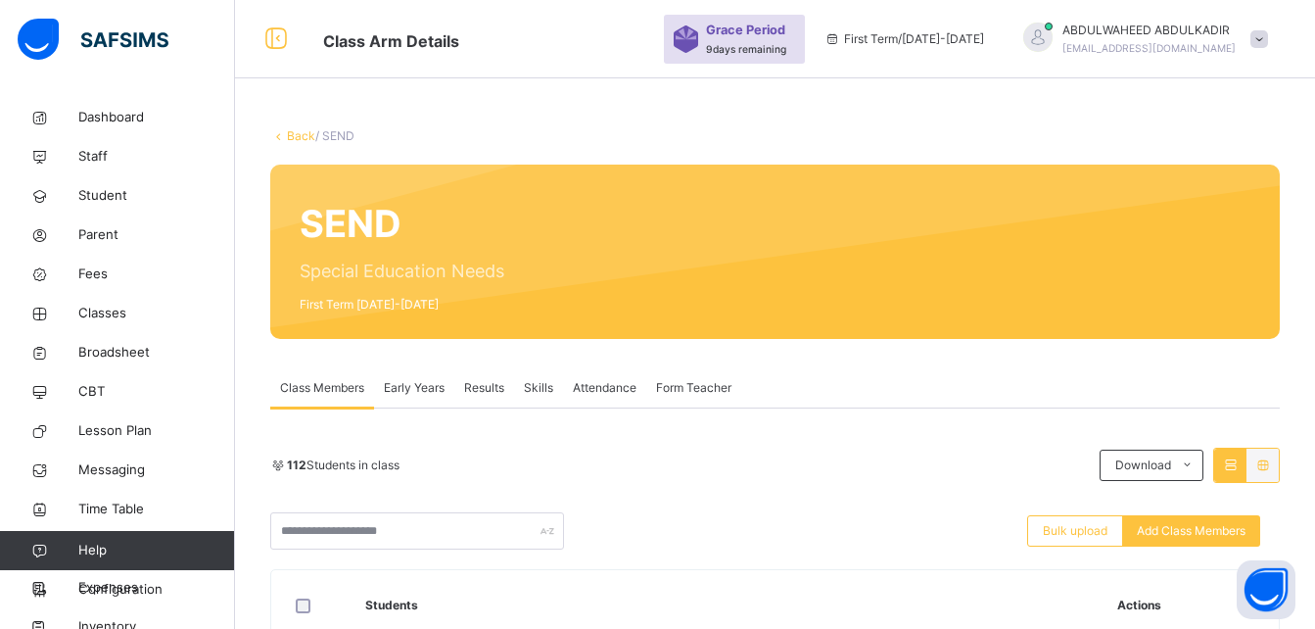
click at [0, 0] on div "Remove from Class" at bounding box center [0, 0] width 0 height 0
click at [0, 0] on div "× Remove Student From Class This action would delete from the class. Are you su…" at bounding box center [0, 0] width 0 height 0
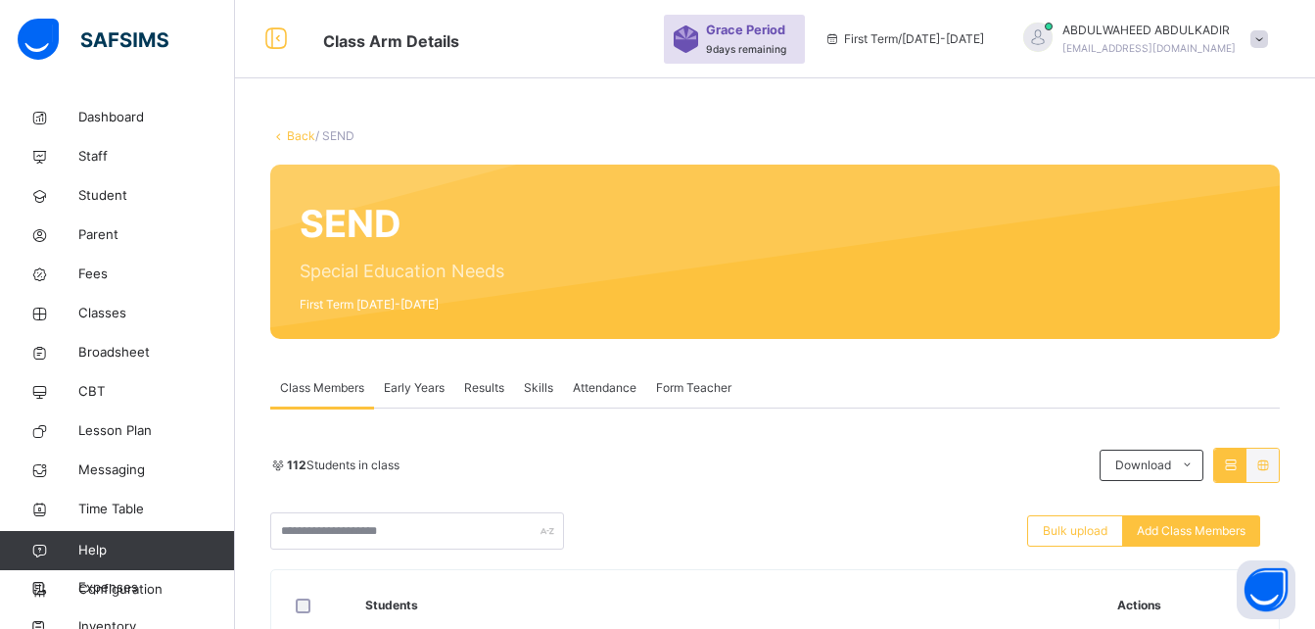
click at [0, 0] on div "× Remove Student From Class This action would delete from the class. Are you su…" at bounding box center [0, 0] width 0 height 0
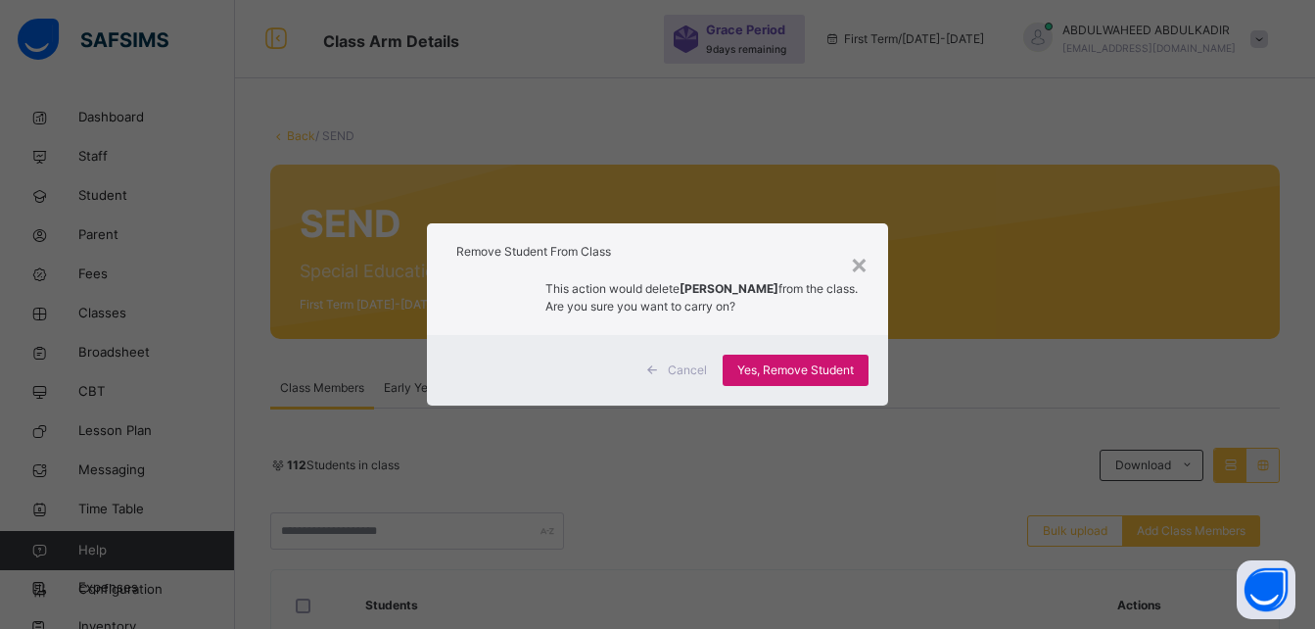
click at [835, 370] on span "Yes, Remove Student" at bounding box center [795, 370] width 117 height 18
click at [819, 374] on span "Yes, Remove Student" at bounding box center [795, 370] width 117 height 18
click at [784, 374] on span "Yes, Remove Student" at bounding box center [795, 370] width 117 height 18
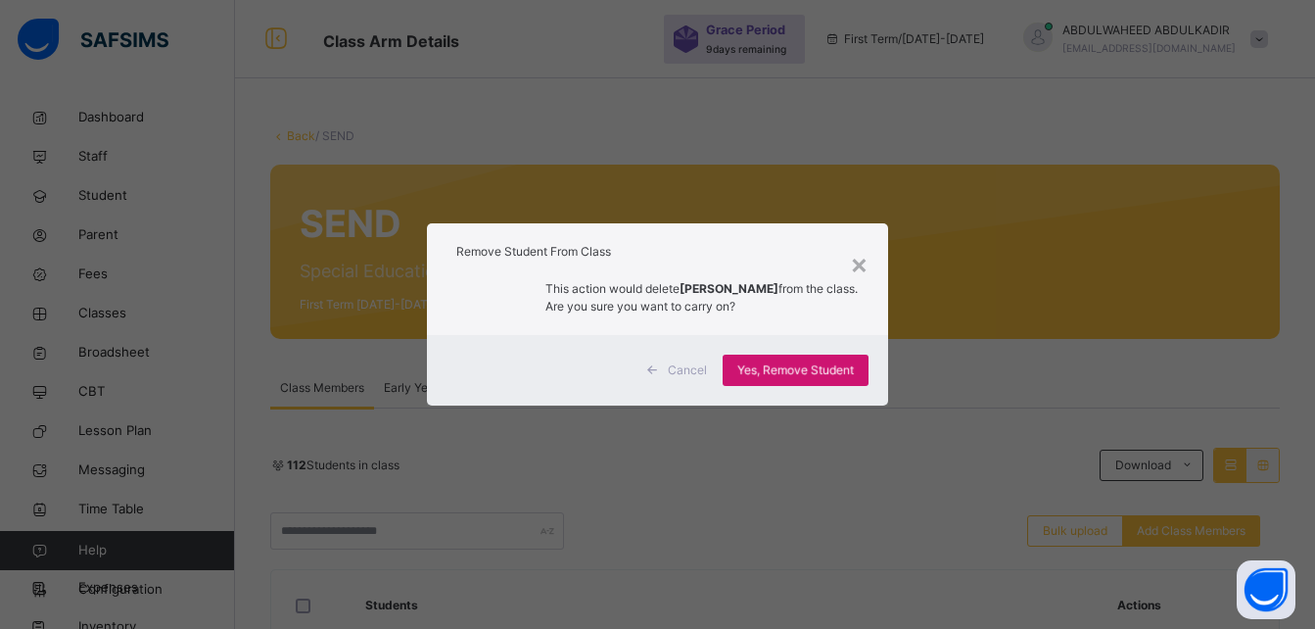
scroll to position [274, 0]
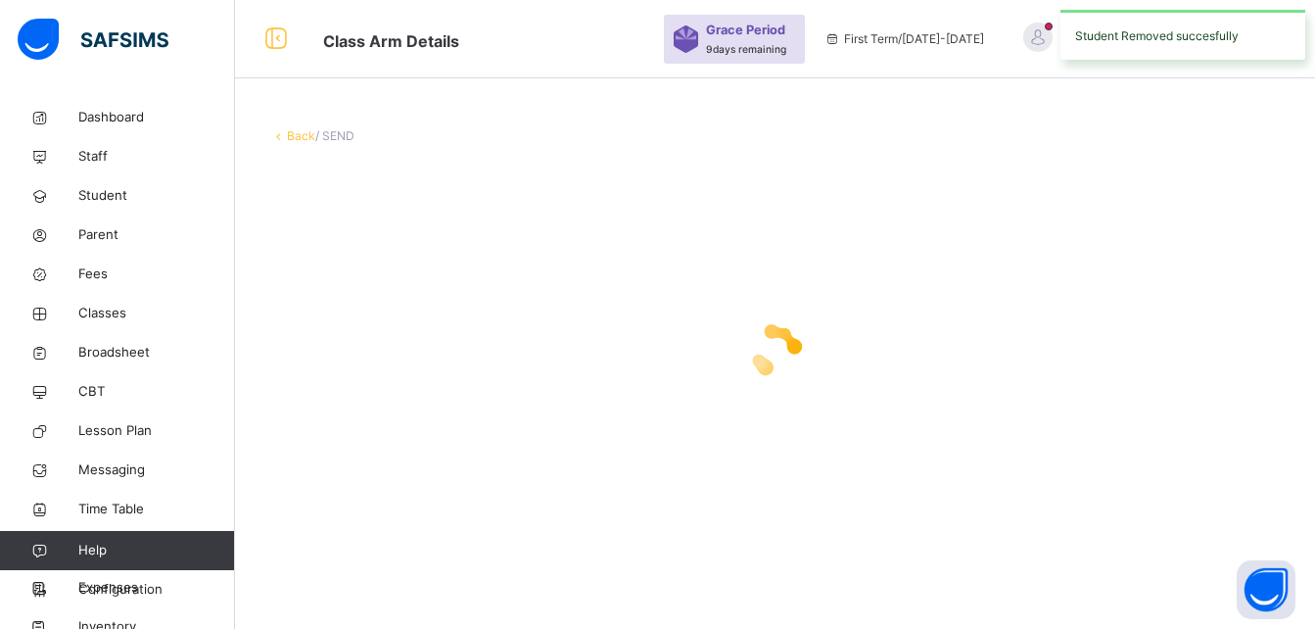
click at [784, 374] on icon at bounding box center [775, 350] width 78 height 78
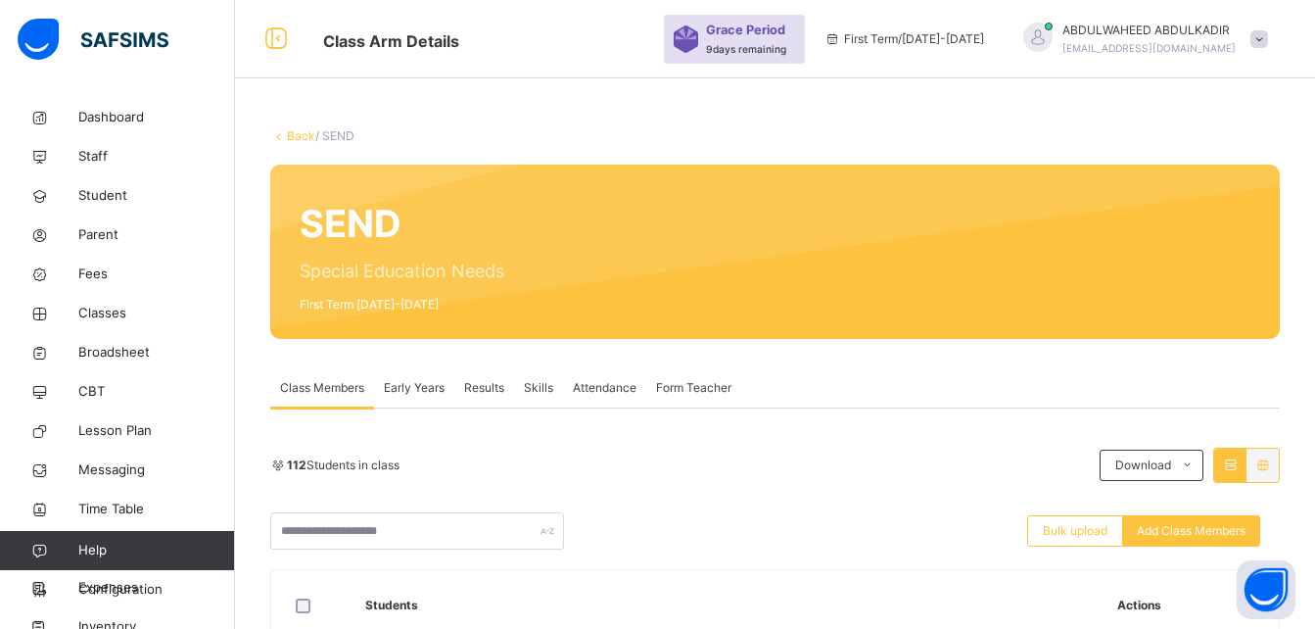
scroll to position [196, 0]
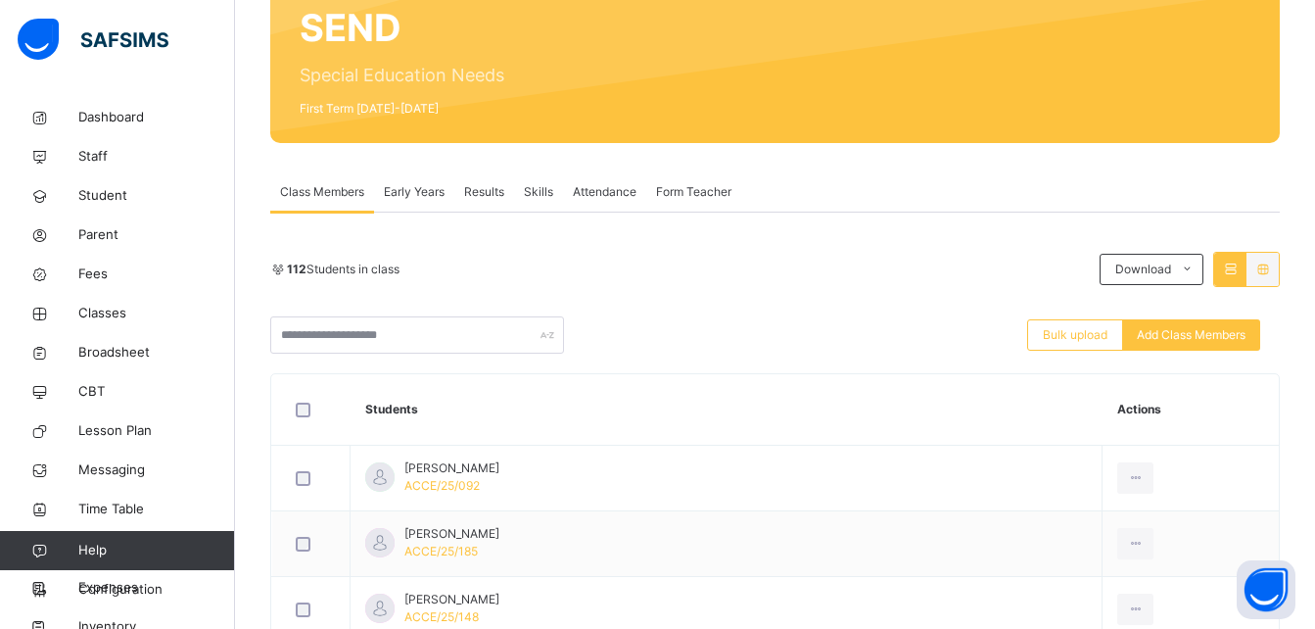
click at [1127, 482] on icon at bounding box center [1135, 478] width 17 height 18
click at [0, 0] on div "Remove from Class" at bounding box center [0, 0] width 0 height 0
click at [0, 0] on div "× Remove Student From Class This action would delete from the class. Are you su…" at bounding box center [0, 0] width 0 height 0
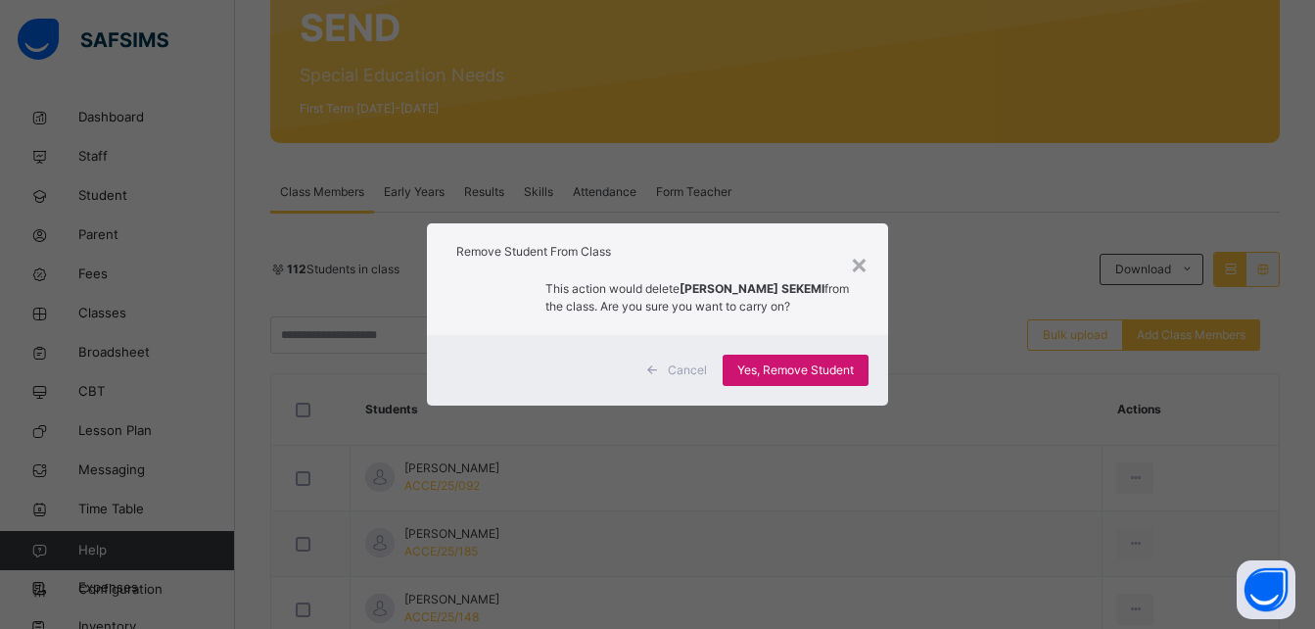
click at [854, 363] on span "Yes, Remove Student" at bounding box center [795, 370] width 117 height 18
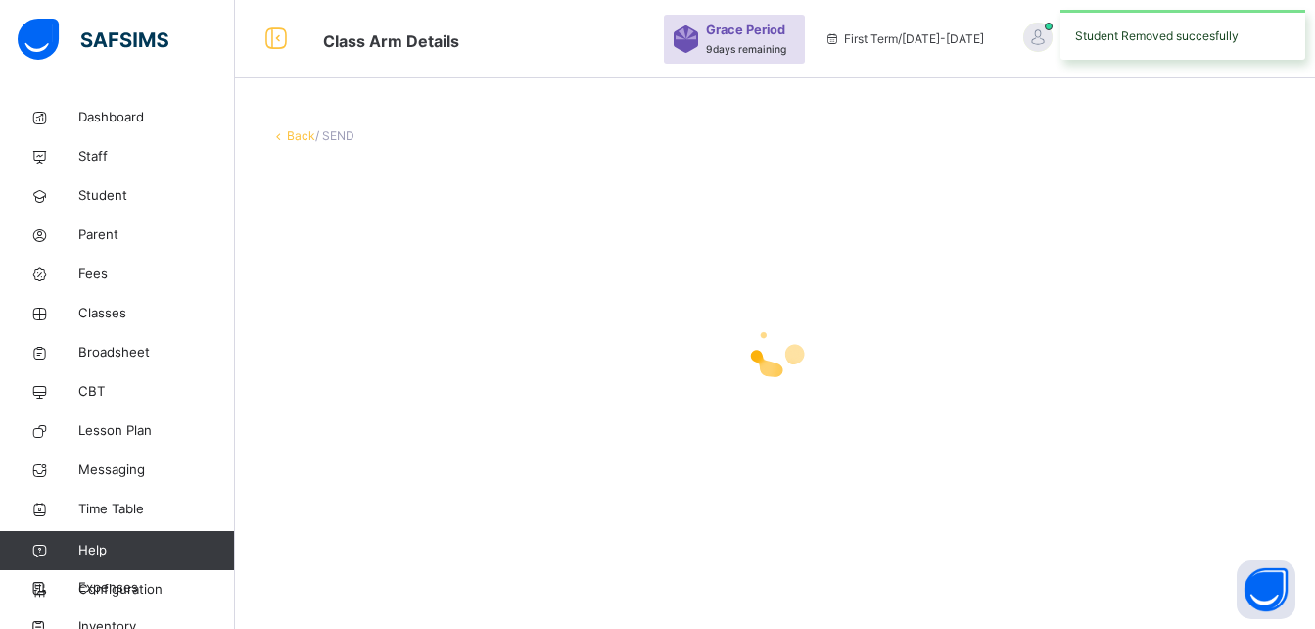
scroll to position [0, 0]
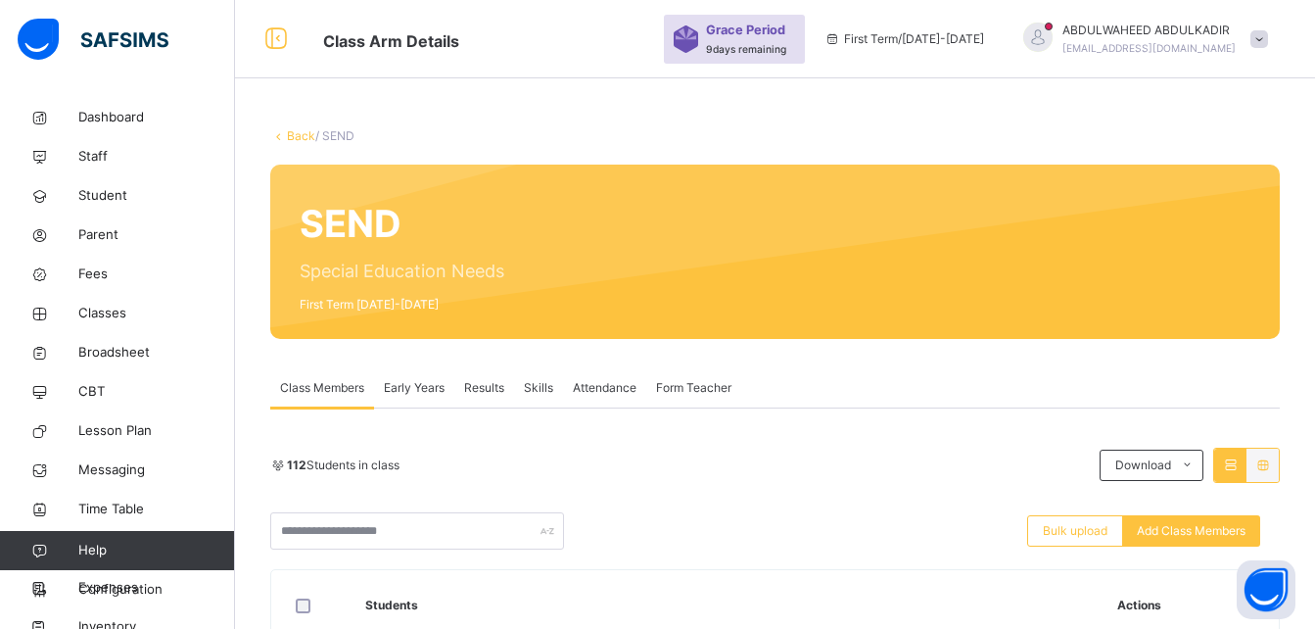
click at [1097, 185] on div "SEND Special Education Needs First Term 2025-2026" at bounding box center [774, 251] width 1009 height 174
click at [1116, 186] on div "SEND Special Education Needs First Term 2025-2026" at bounding box center [774, 251] width 1009 height 174
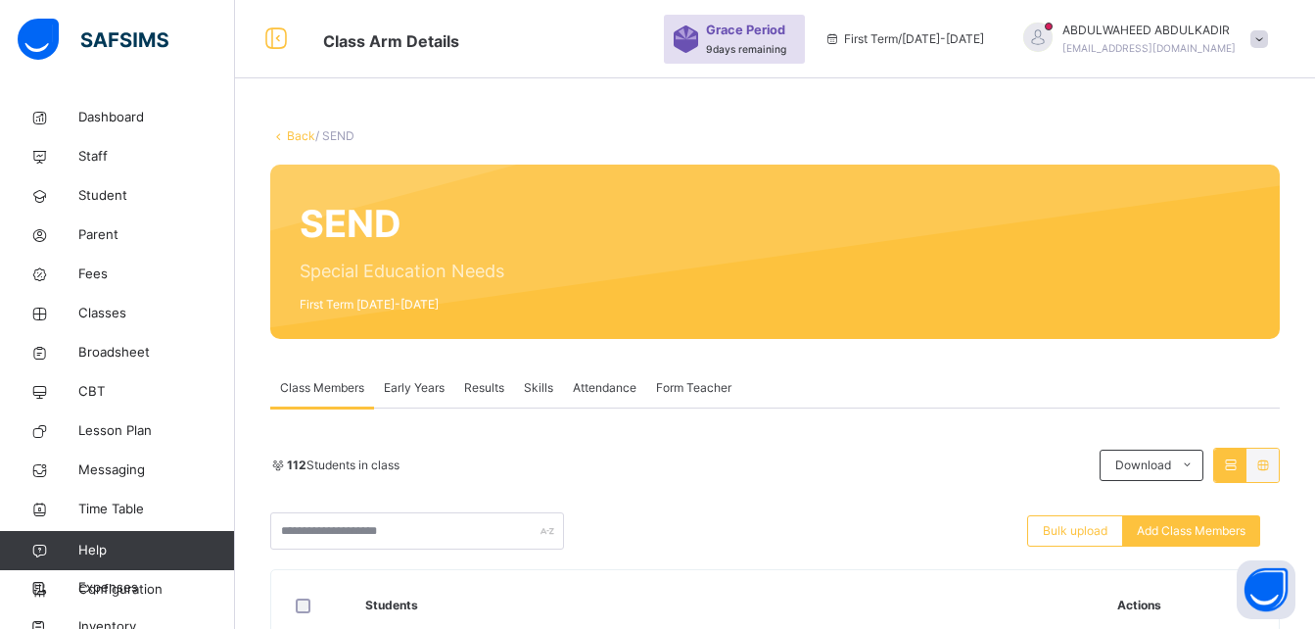
click at [1116, 186] on div "SEND Special Education Needs First Term 2025-2026" at bounding box center [774, 251] width 1009 height 174
click at [1100, 258] on div at bounding box center [892, 251] width 717 height 135
click at [1095, 254] on div at bounding box center [892, 251] width 717 height 135
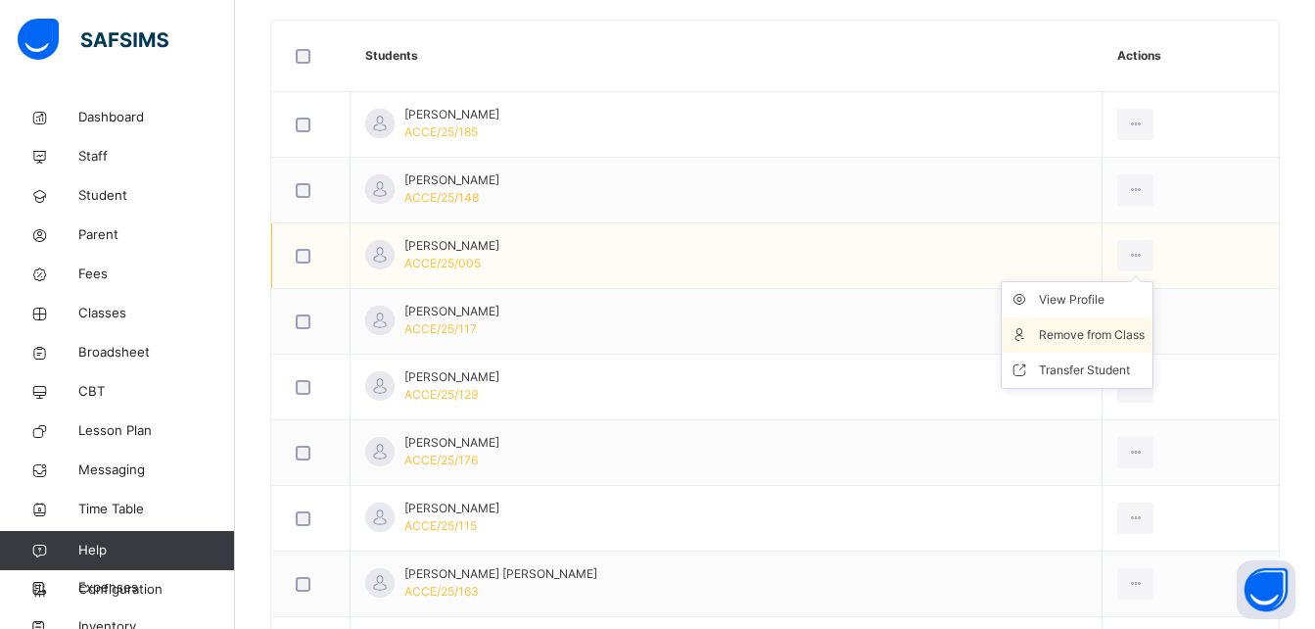
click at [1076, 334] on div "Remove from Class" at bounding box center [1092, 335] width 106 height 20
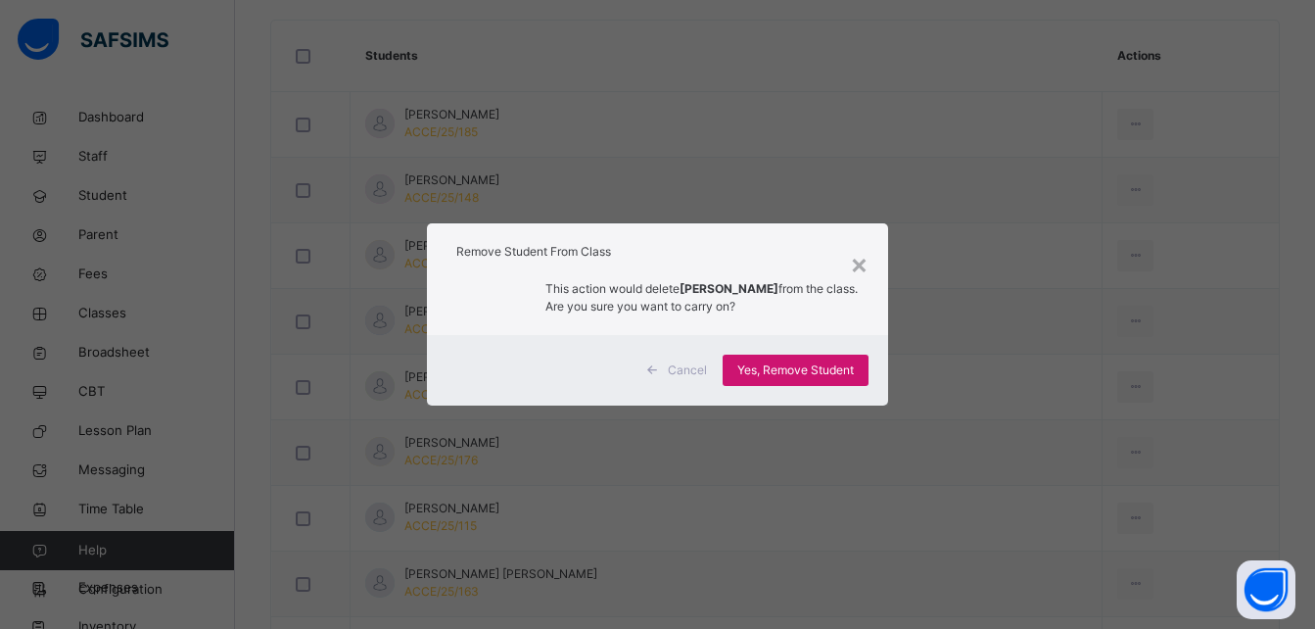
click at [807, 378] on span "Yes, Remove Student" at bounding box center [795, 370] width 117 height 18
drag, startPoint x: 807, startPoint y: 378, endPoint x: 788, endPoint y: 368, distance: 21.0
click at [788, 368] on span "Yes, Remove Student" at bounding box center [795, 370] width 117 height 18
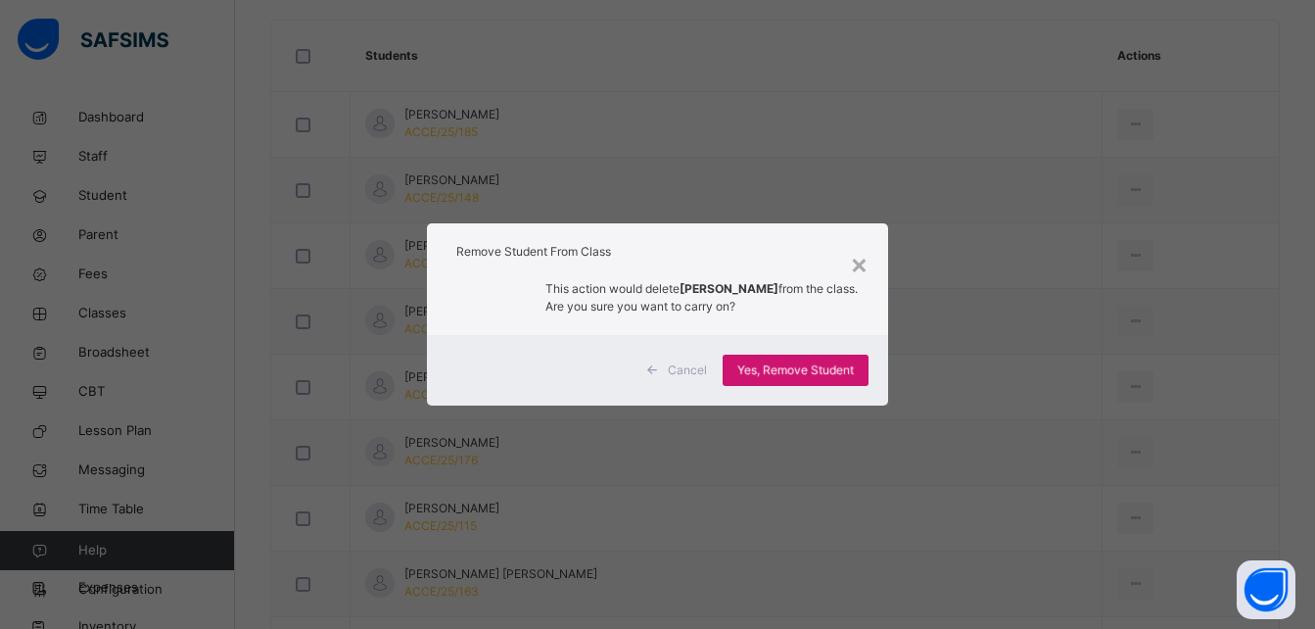
click at [788, 368] on span "Yes, Remove Student" at bounding box center [795, 370] width 117 height 18
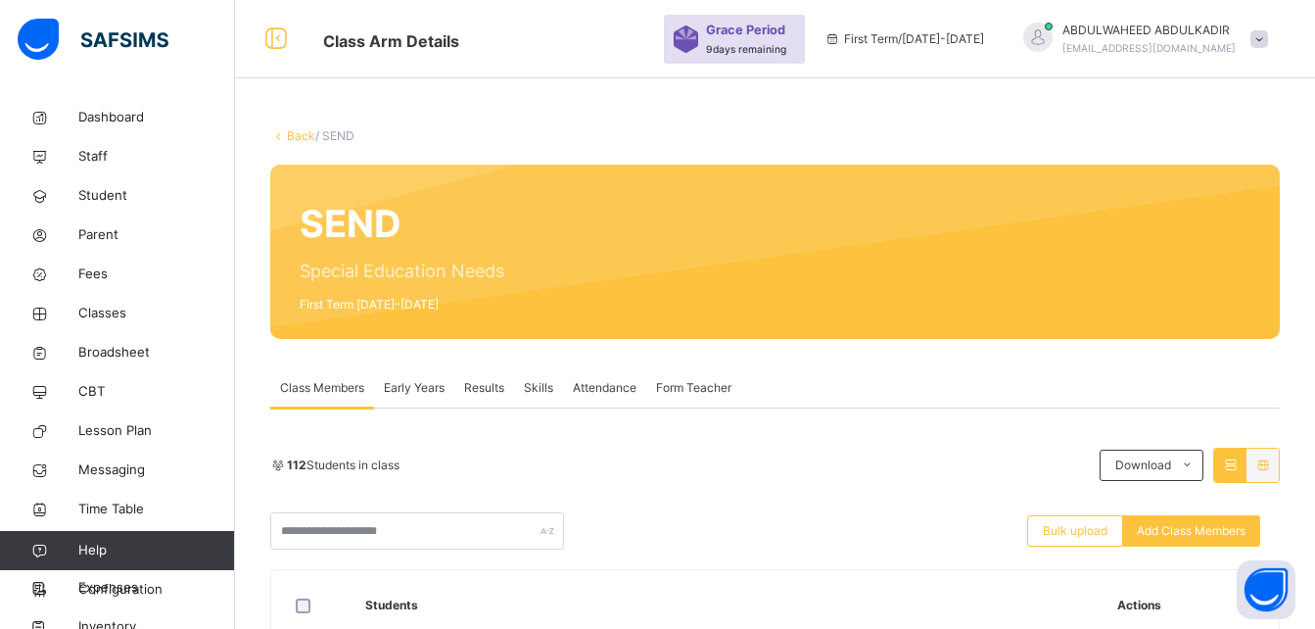
click at [1110, 447] on div "112 Students in class Download Pdf Report Excel Report" at bounding box center [774, 464] width 1009 height 35
click at [1102, 453] on div "112 Students in class Download Pdf Report Excel Report" at bounding box center [774, 464] width 1009 height 35
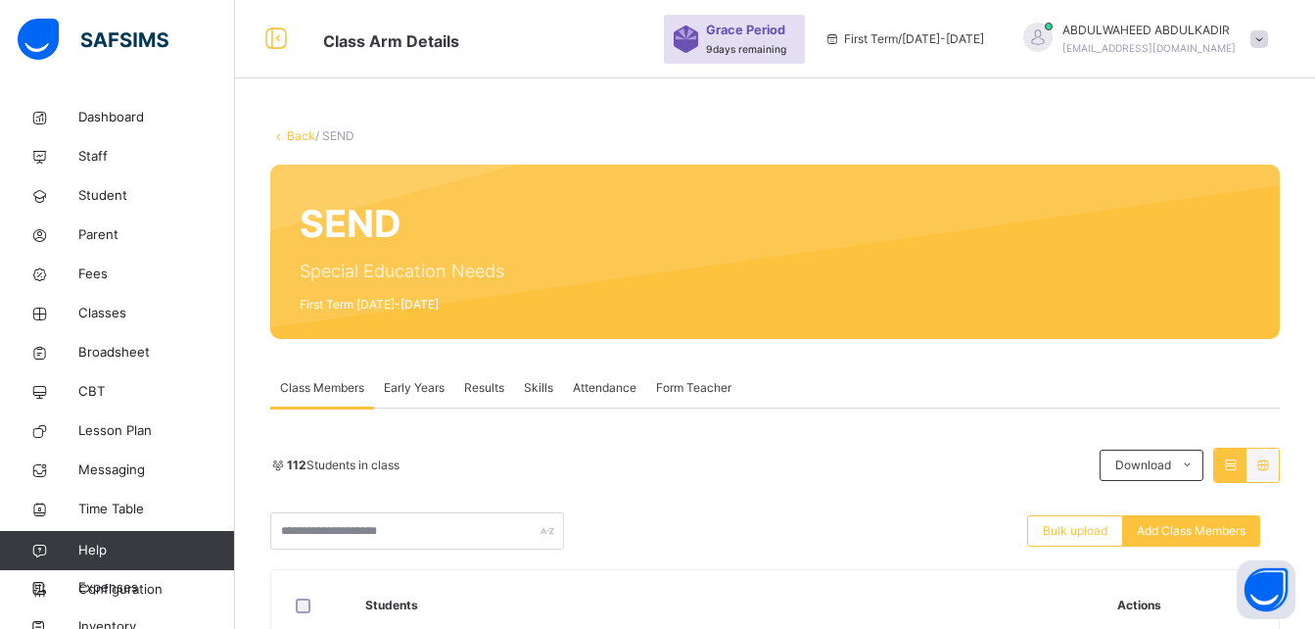
click at [1102, 453] on div "112 Students in class Download Pdf Report Excel Report" at bounding box center [774, 464] width 1009 height 35
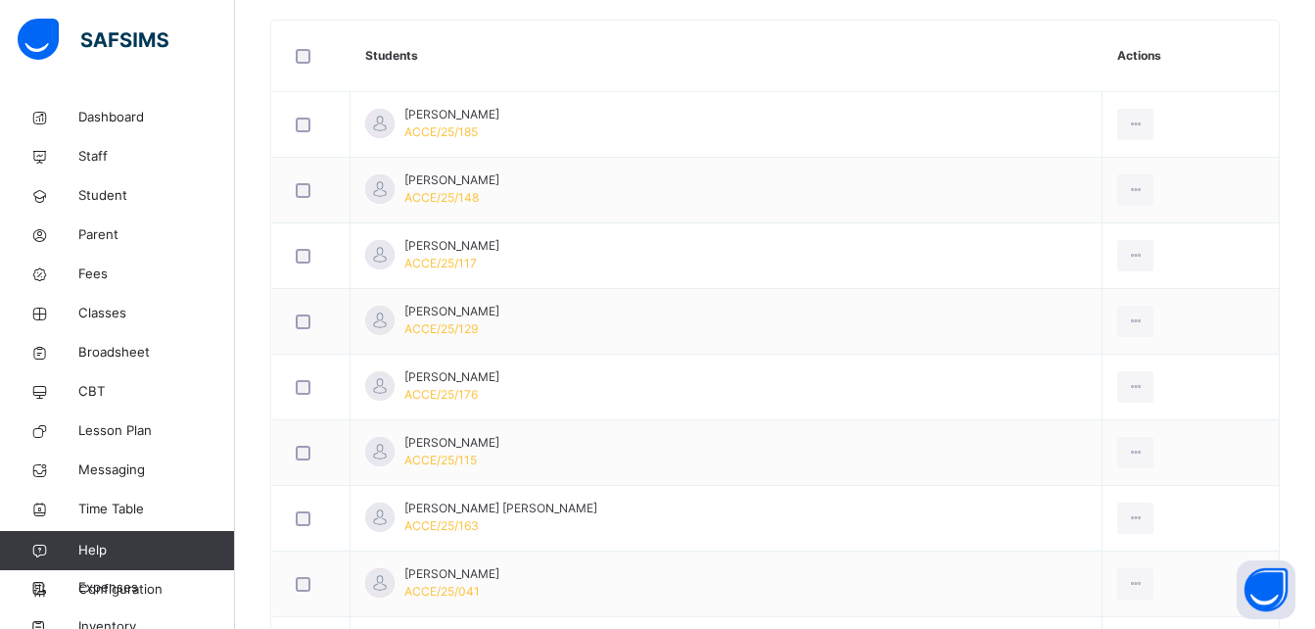
click at [1127, 453] on icon at bounding box center [1135, 453] width 17 height 18
click at [1117, 444] on div at bounding box center [1135, 452] width 36 height 31
click at [0, 0] on div "Remove from Class" at bounding box center [0, 0] width 0 height 0
click at [0, 0] on div "× Remove Student From Class This action would delete from the class. Are you su…" at bounding box center [0, 0] width 0 height 0
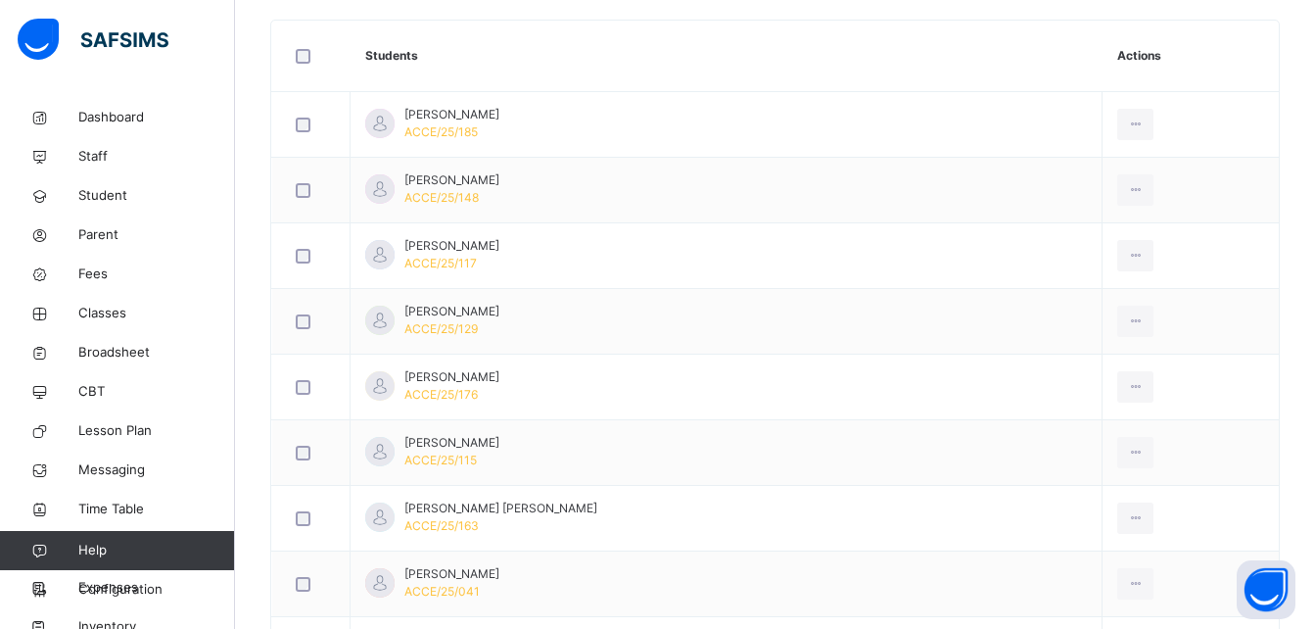
click at [0, 0] on div "× Remove Student From Class This action would delete from the class. Are you su…" at bounding box center [0, 0] width 0 height 0
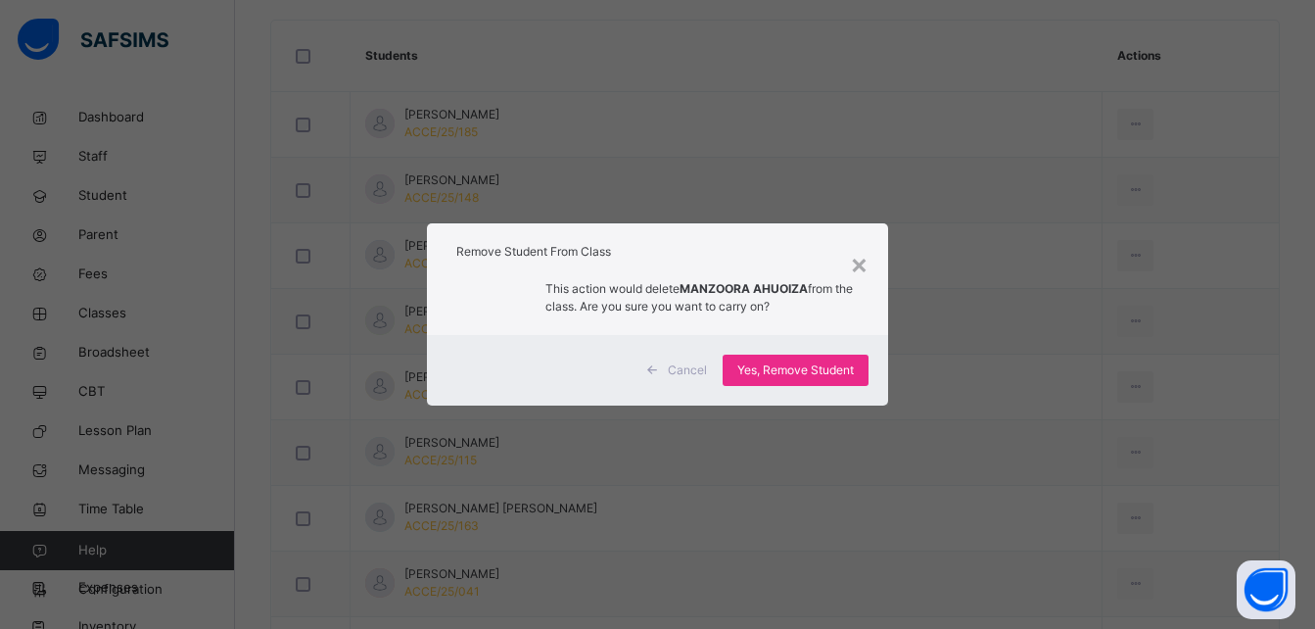
click at [814, 369] on span "Yes, Remove Student" at bounding box center [795, 370] width 117 height 18
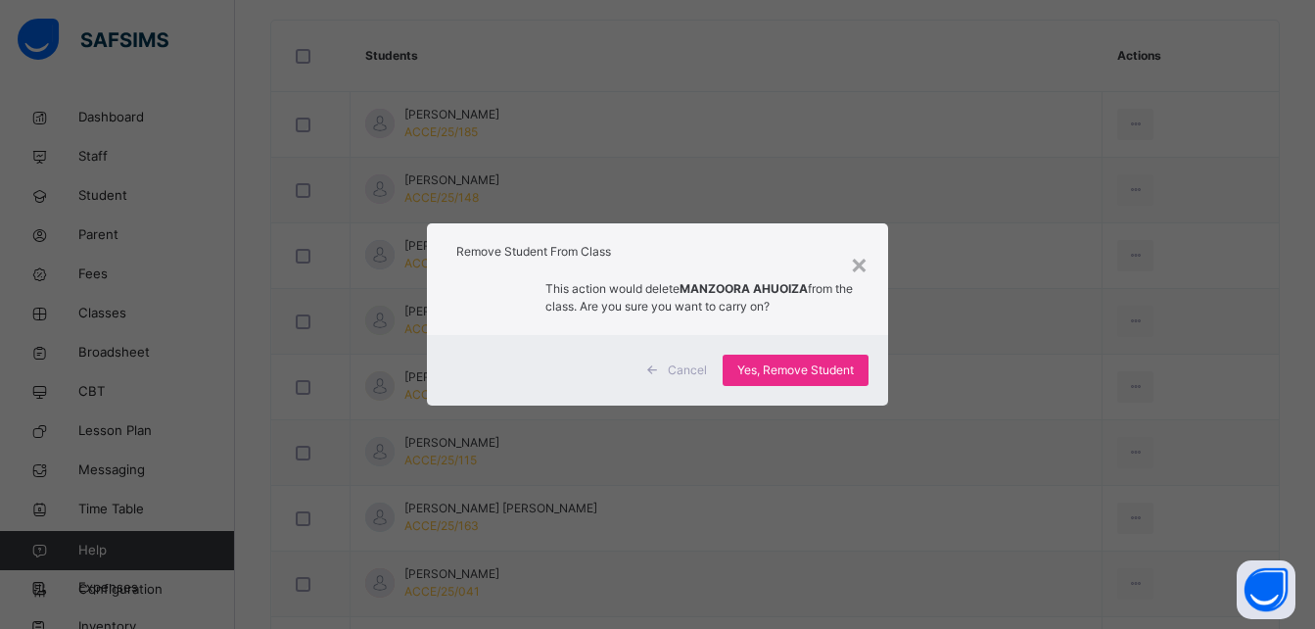
click at [814, 369] on span "Yes, Remove Student" at bounding box center [795, 370] width 117 height 18
click at [835, 368] on span "Yes, Remove Student" at bounding box center [795, 370] width 117 height 18
click at [715, 153] on div "× Remove Student From Class This action would delete MANZOORA AHUOIZA from the …" at bounding box center [657, 314] width 1315 height 629
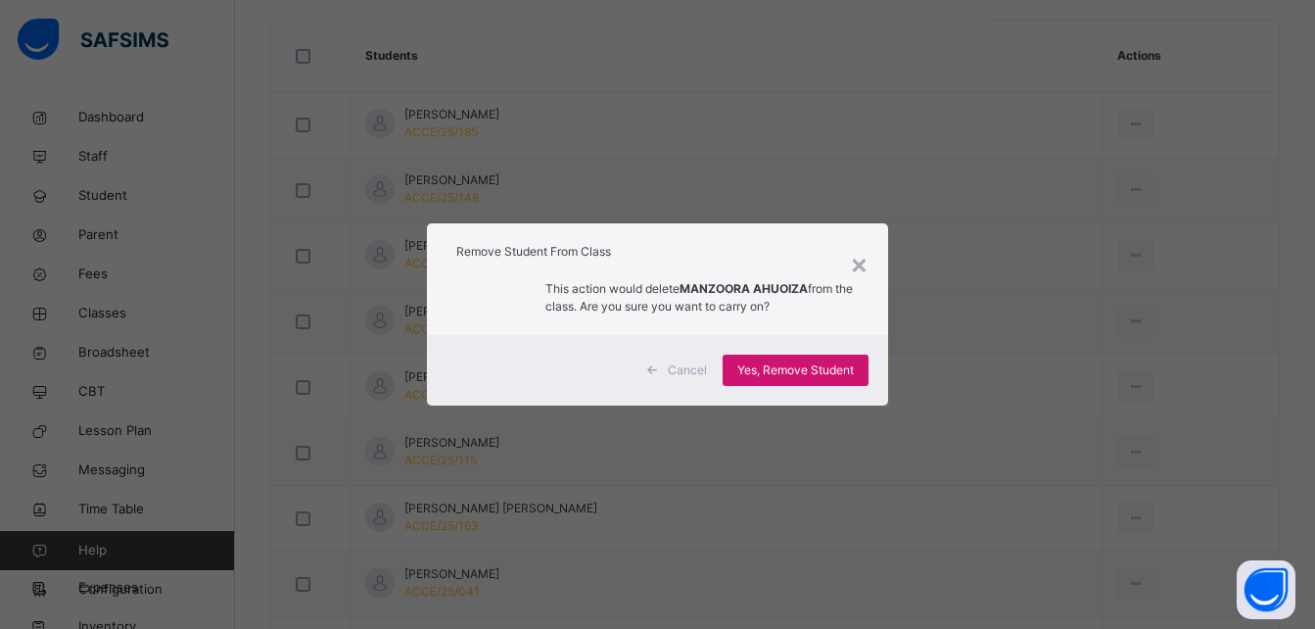
click at [757, 366] on span "Yes, Remove Student" at bounding box center [795, 370] width 117 height 18
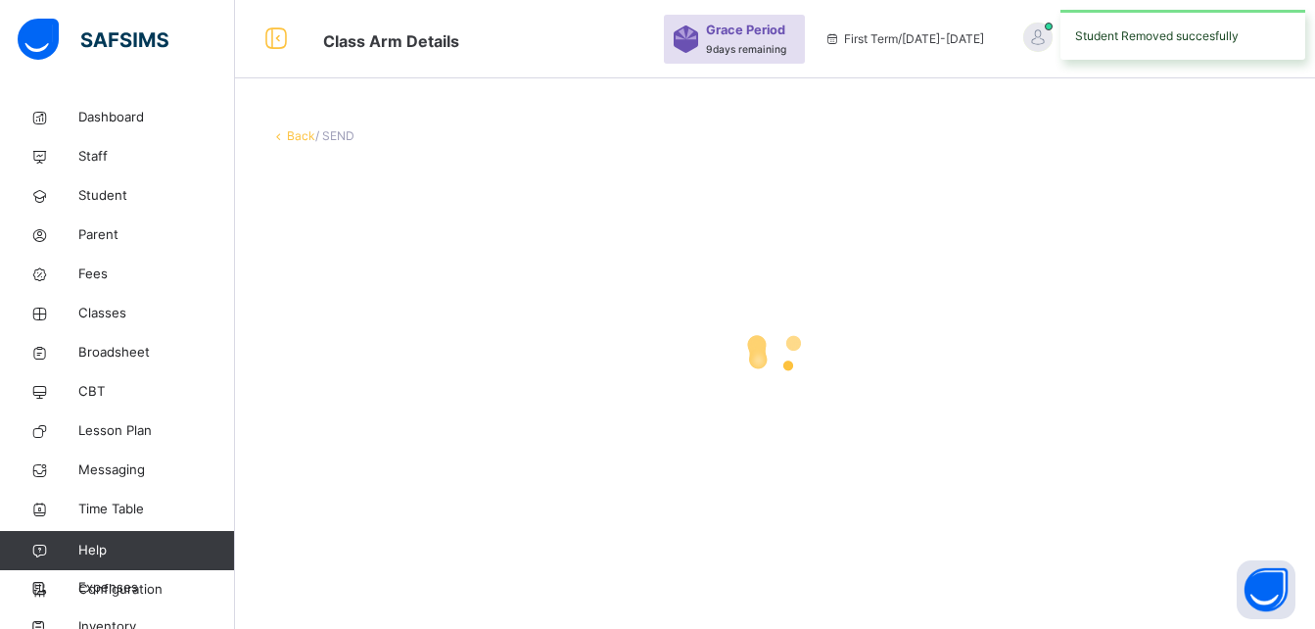
scroll to position [0, 0]
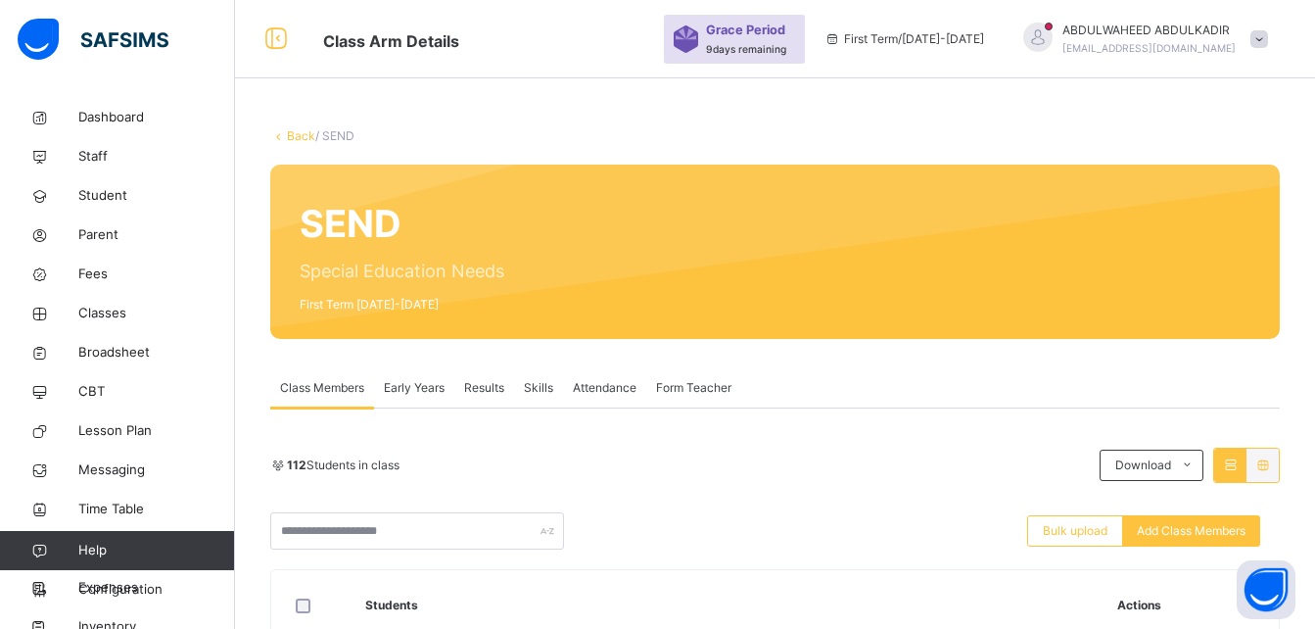
click at [0, 0] on div "Yes, Remove Student" at bounding box center [0, 0] width 0 height 0
click at [0, 0] on span "Yes, Remove Student" at bounding box center [0, 0] width 0 height 0
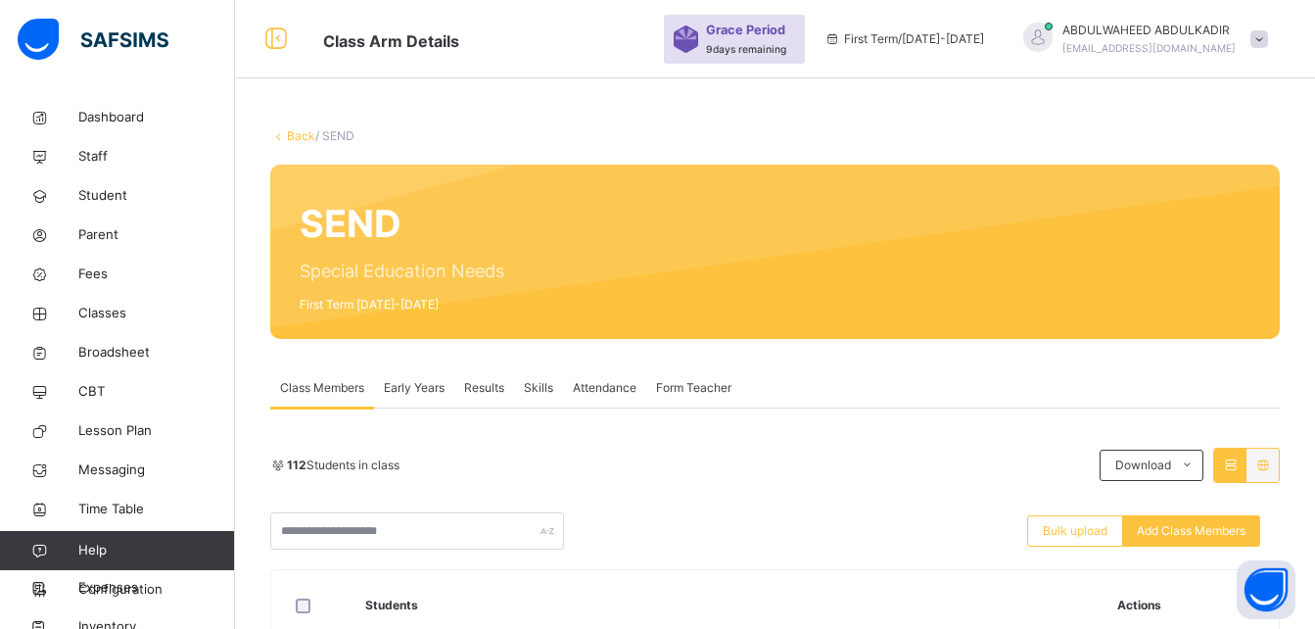
click at [0, 0] on span "Yes, Remove Student" at bounding box center [0, 0] width 0 height 0
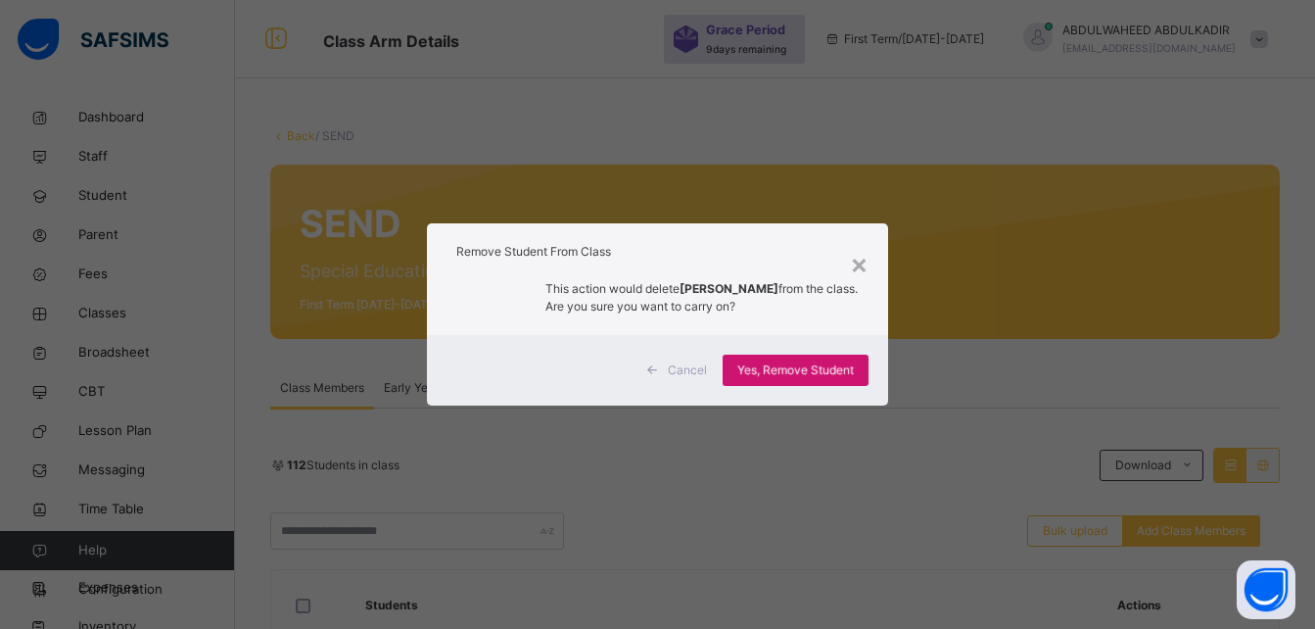
scroll to position [771, 0]
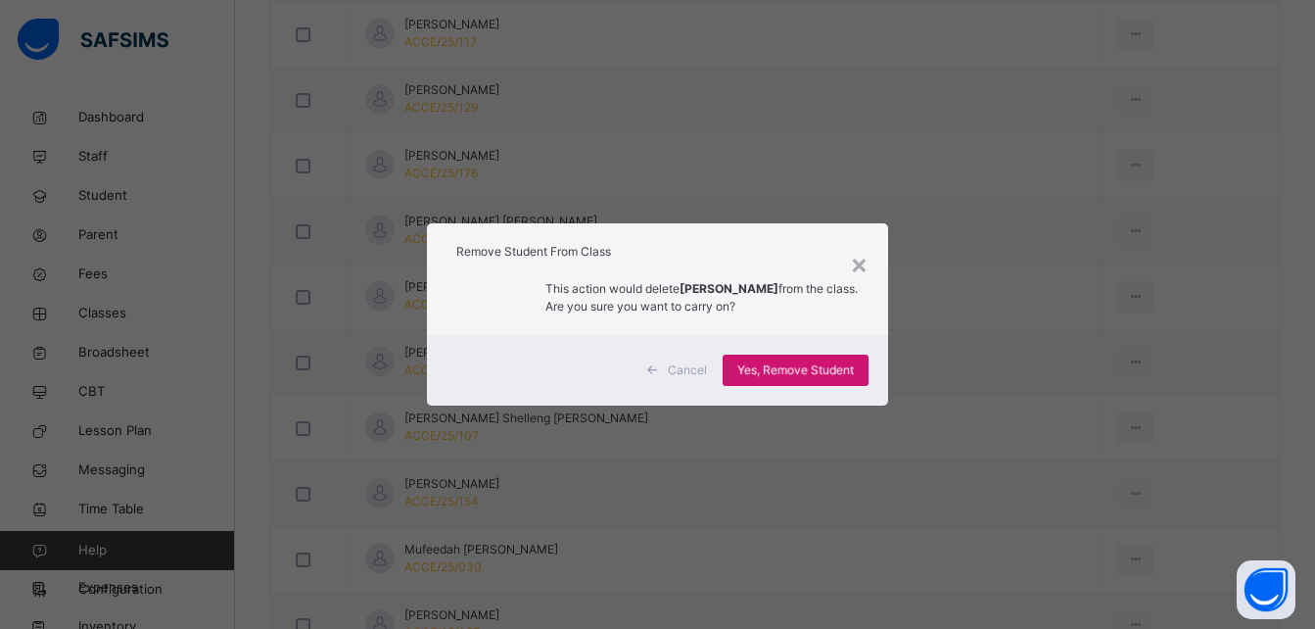
click at [816, 377] on span "Yes, Remove Student" at bounding box center [795, 370] width 117 height 18
click at [816, 377] on div "Yes, Remove Student" at bounding box center [796, 369] width 146 height 31
click at [816, 377] on span "Yes, Remove Student" at bounding box center [795, 370] width 117 height 18
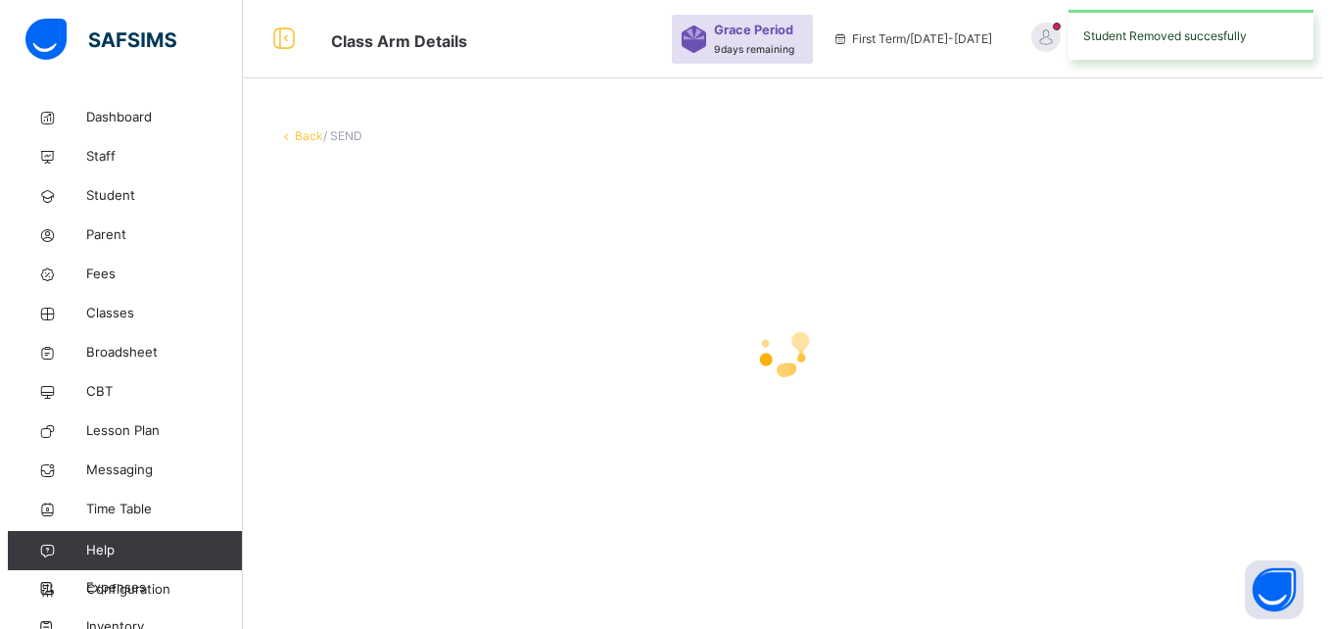
scroll to position [0, 0]
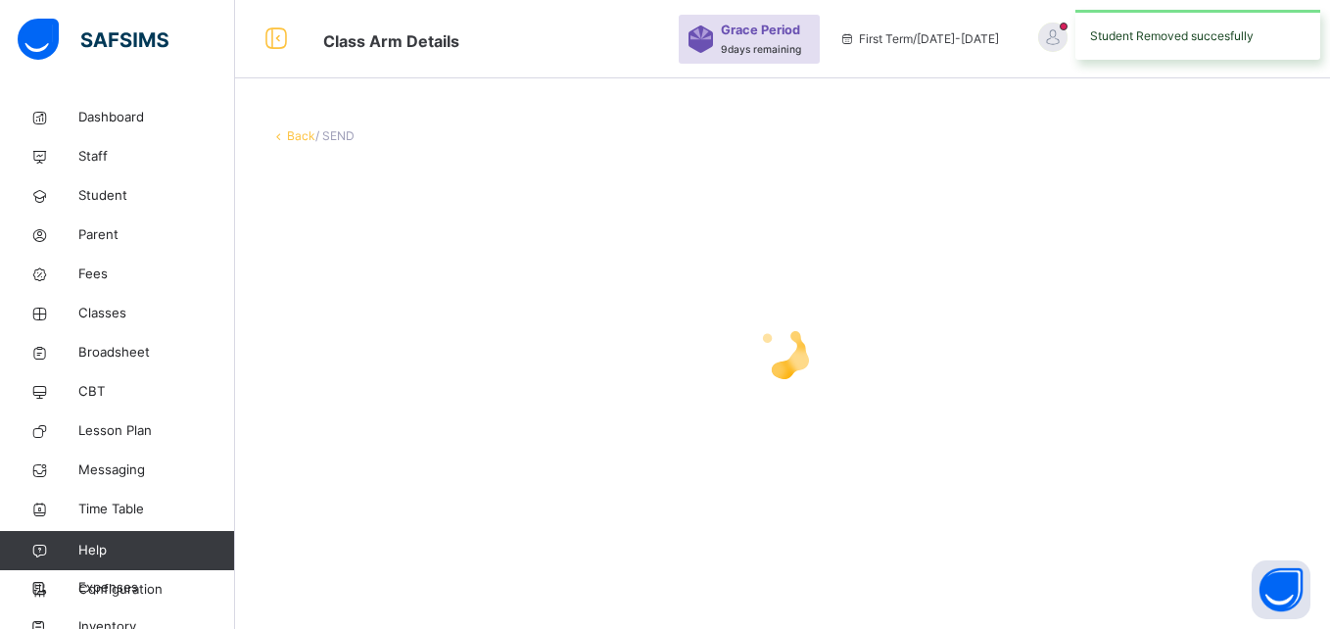
click at [816, 377] on icon at bounding box center [782, 350] width 78 height 78
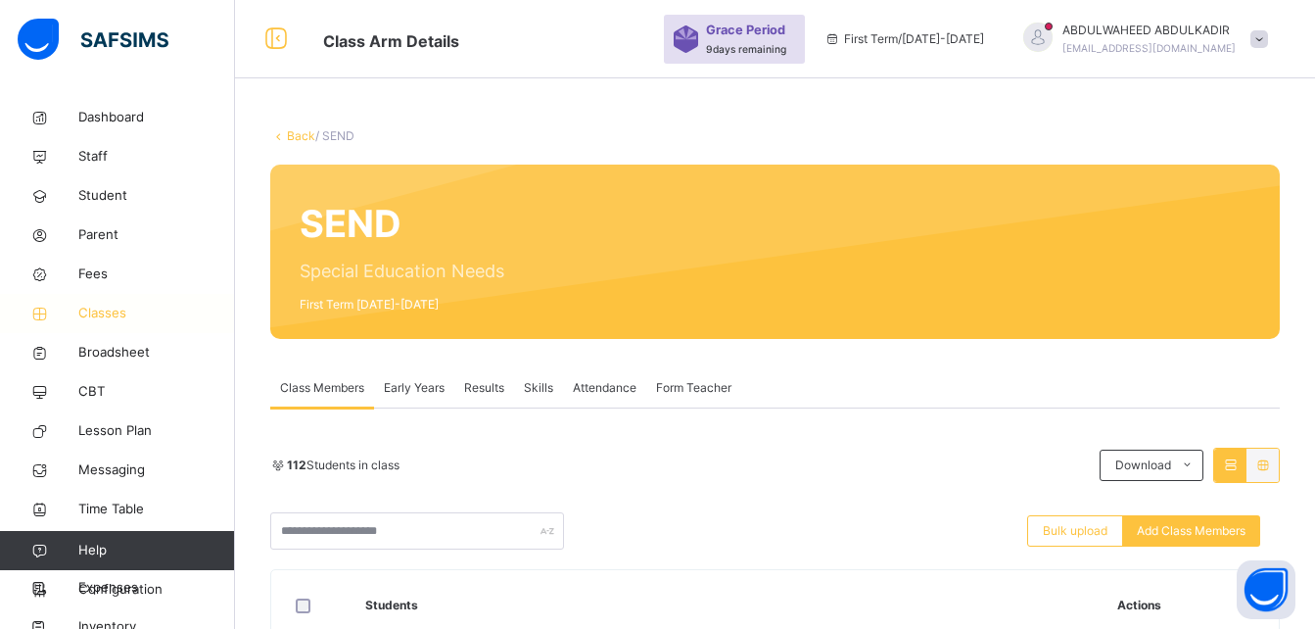
click at [104, 307] on span "Classes" at bounding box center [156, 314] width 157 height 20
click at [101, 312] on span "Classes" at bounding box center [156, 314] width 157 height 20
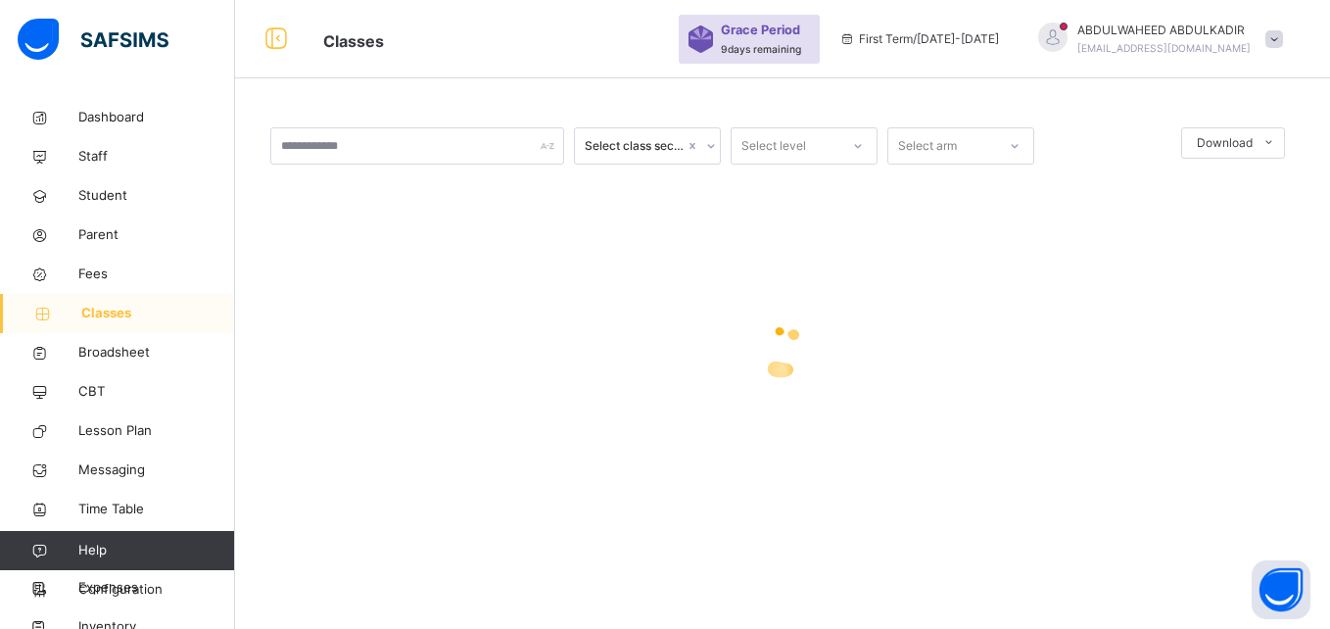
click at [114, 312] on span "Classes" at bounding box center [158, 314] width 154 height 20
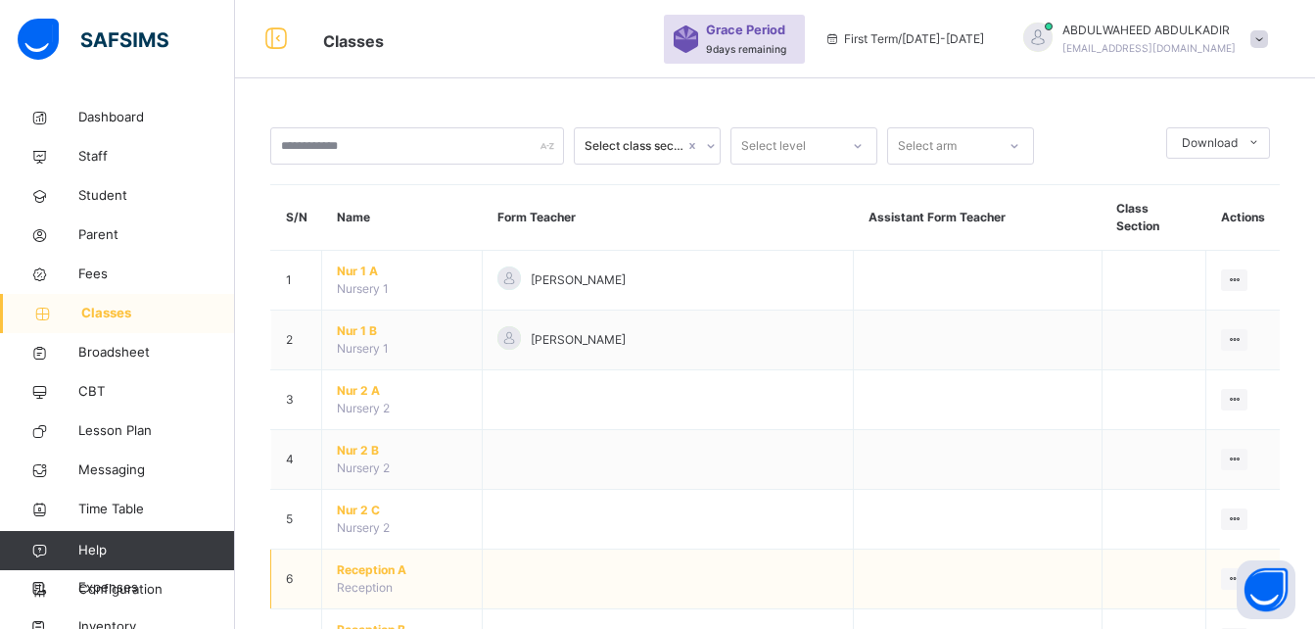
click at [424, 561] on span "Reception A" at bounding box center [402, 570] width 130 height 18
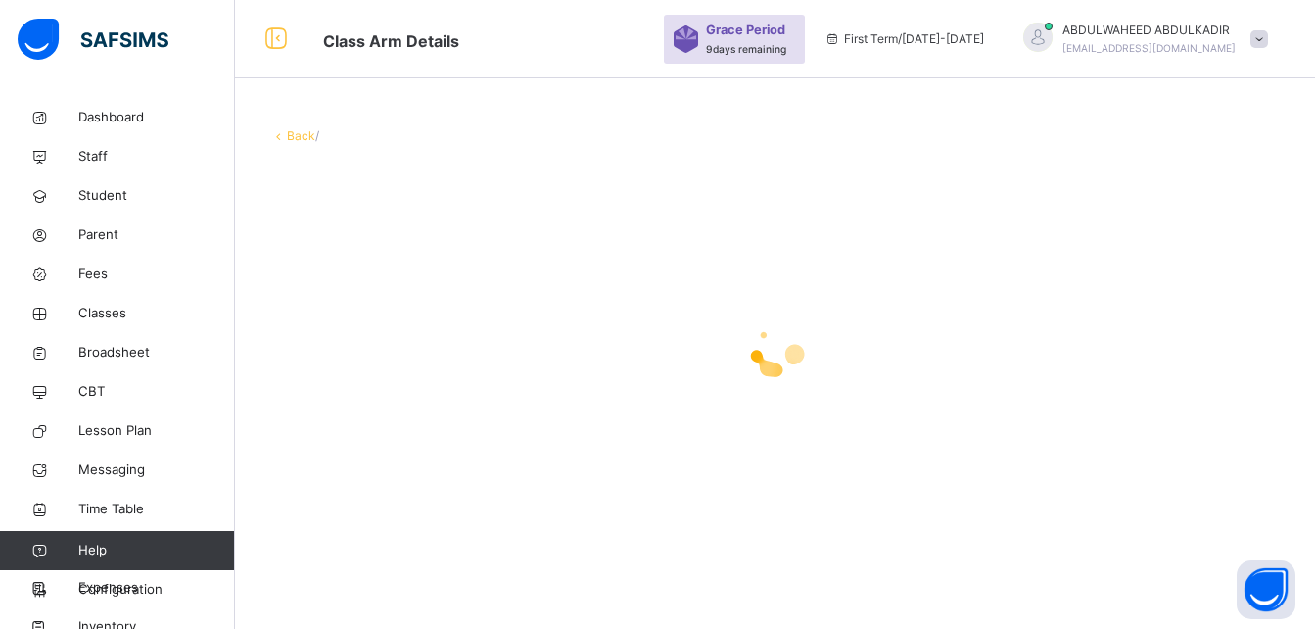
click at [708, 145] on div "Back /" at bounding box center [775, 332] width 1080 height 468
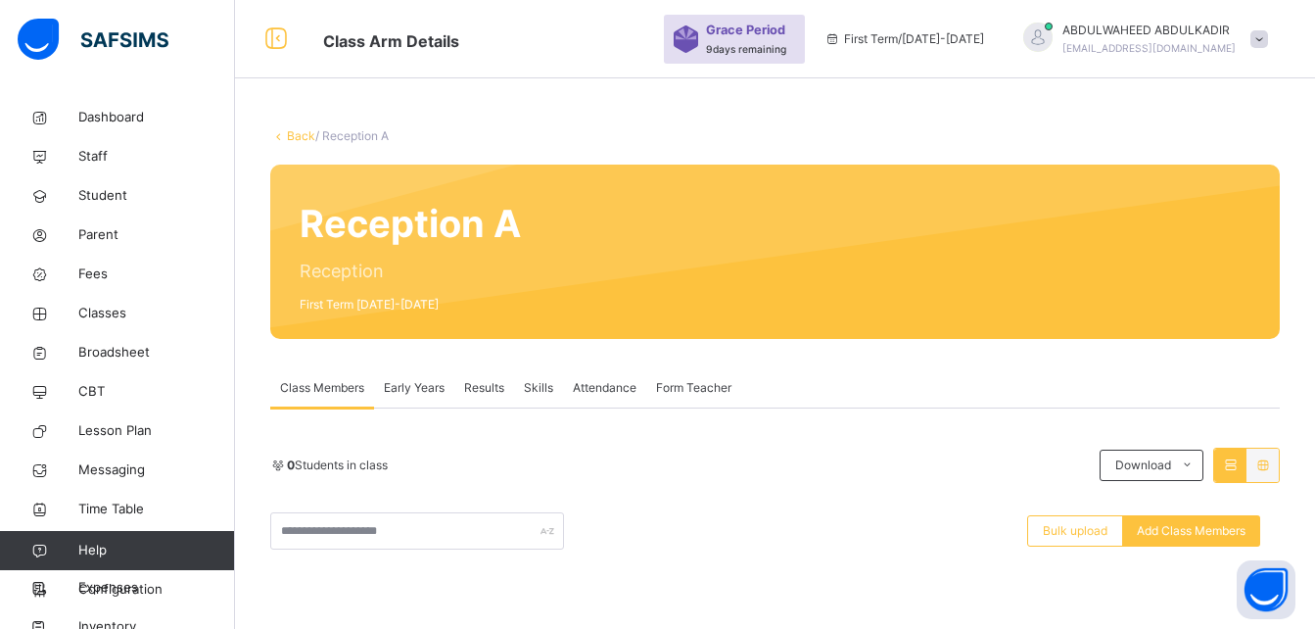
click at [275, 136] on icon at bounding box center [278, 135] width 17 height 15
click at [281, 138] on icon at bounding box center [278, 135] width 17 height 15
click at [132, 304] on span "Classes" at bounding box center [156, 314] width 157 height 20
click at [114, 312] on span "Classes" at bounding box center [156, 314] width 157 height 20
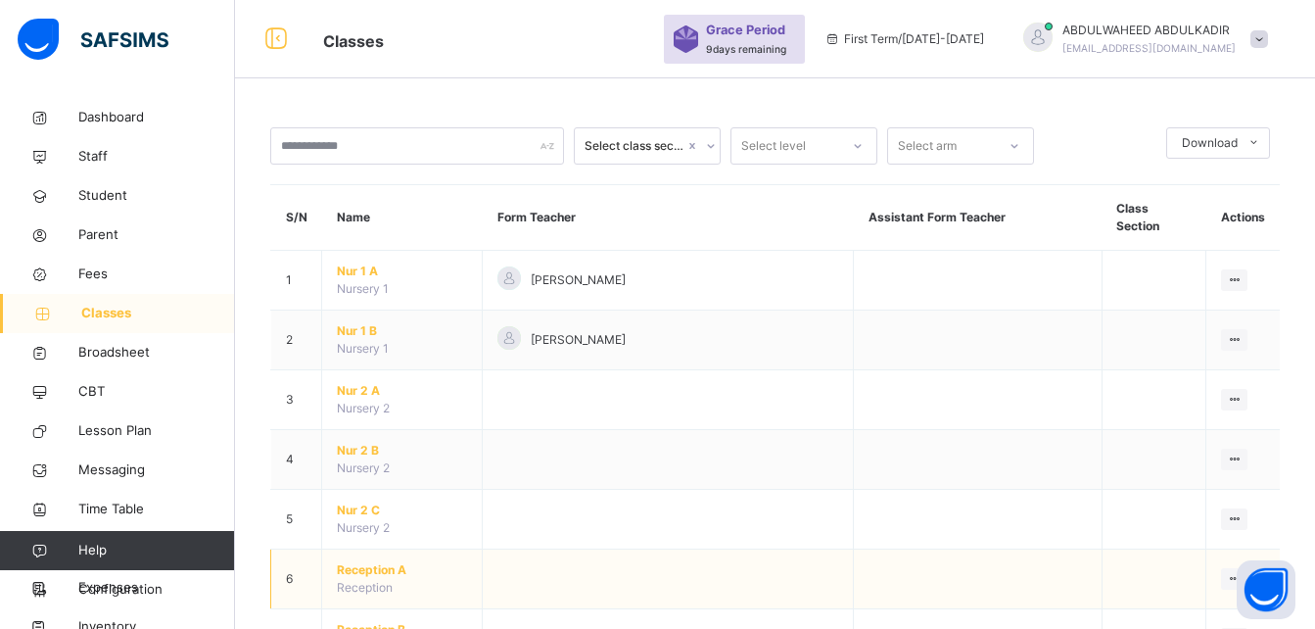
click at [349, 561] on span "Reception A" at bounding box center [402, 570] width 130 height 18
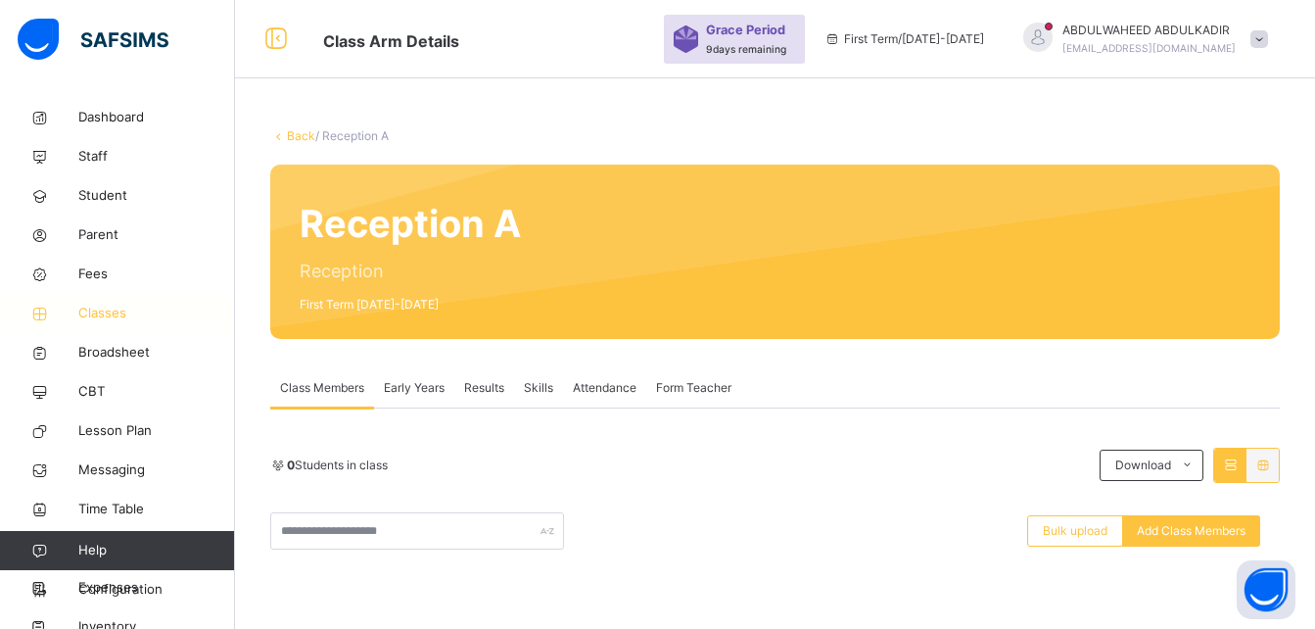
click at [112, 326] on link "Classes" at bounding box center [117, 313] width 235 height 39
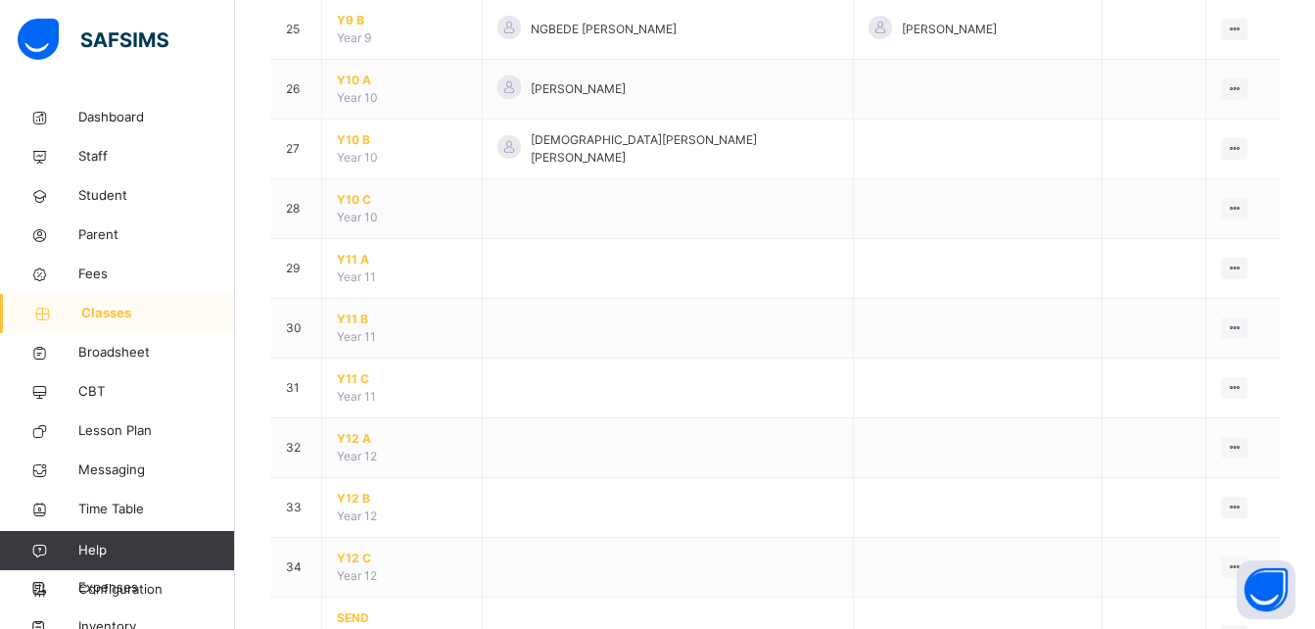
scroll to position [1744, 0]
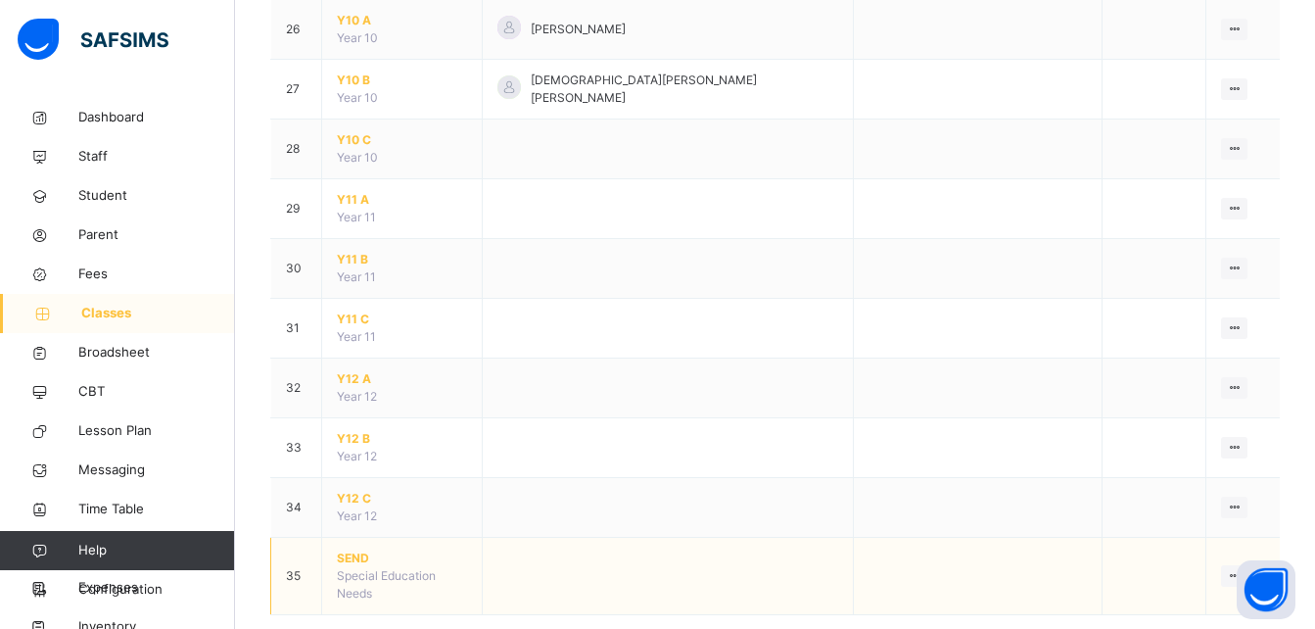
click at [371, 549] on span "SEND" at bounding box center [402, 558] width 130 height 18
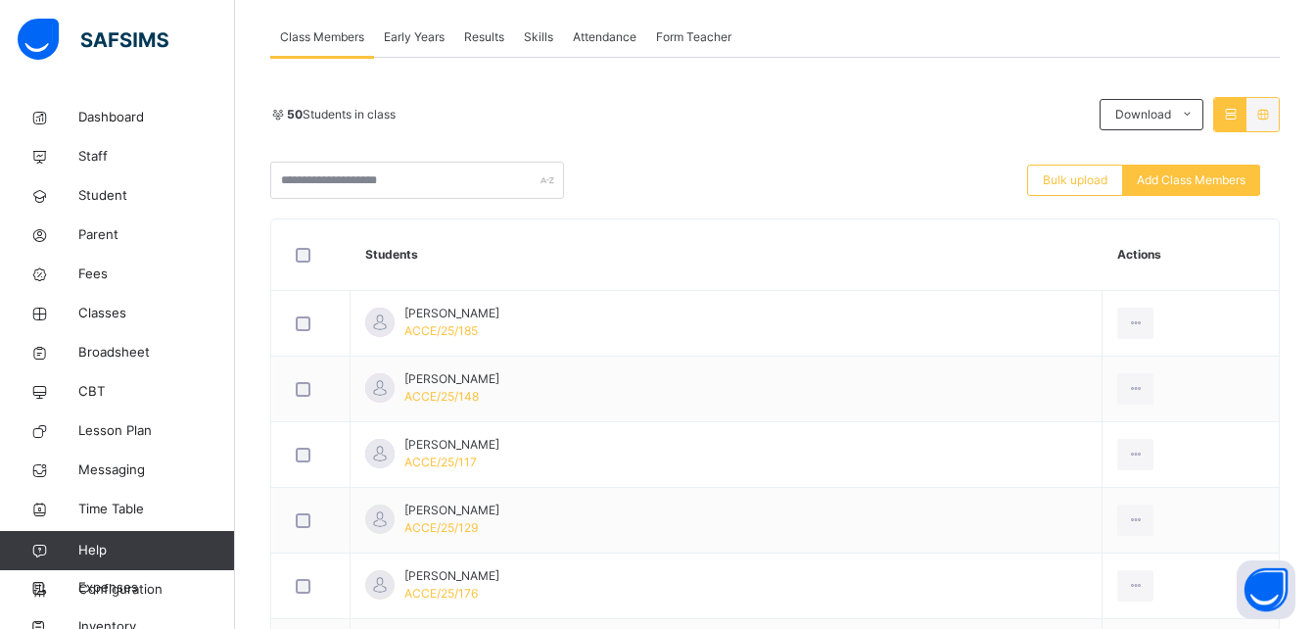
scroll to position [352, 0]
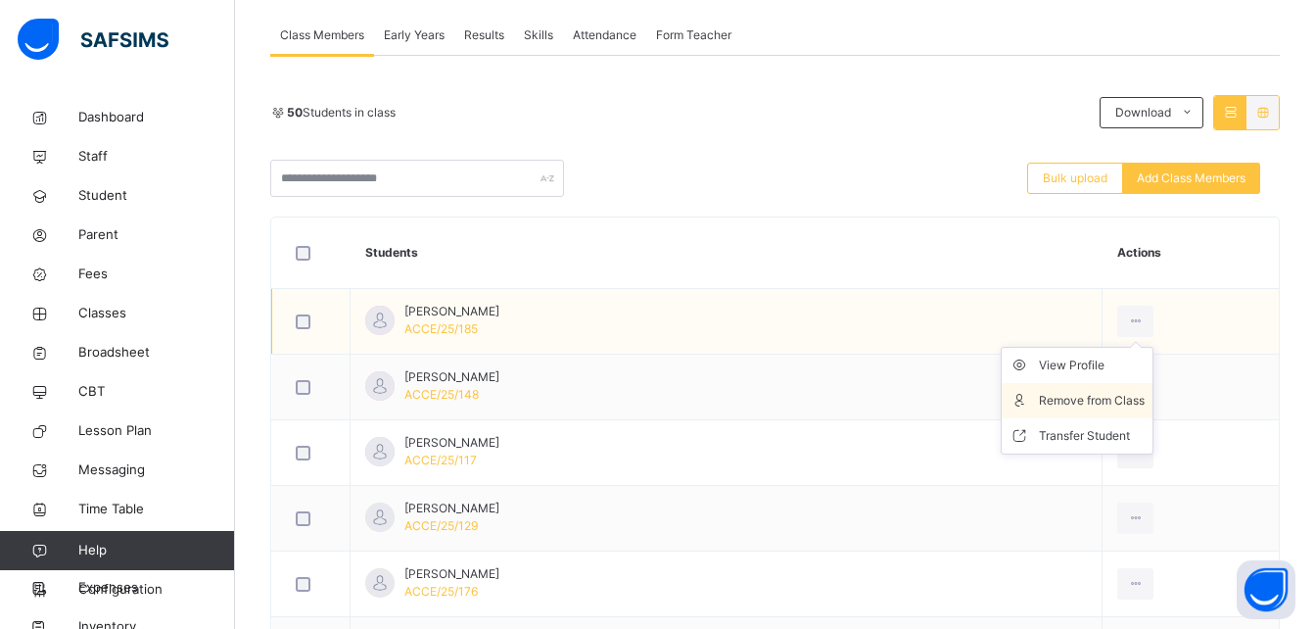
click at [1073, 394] on div "Remove from Class" at bounding box center [1092, 401] width 106 height 20
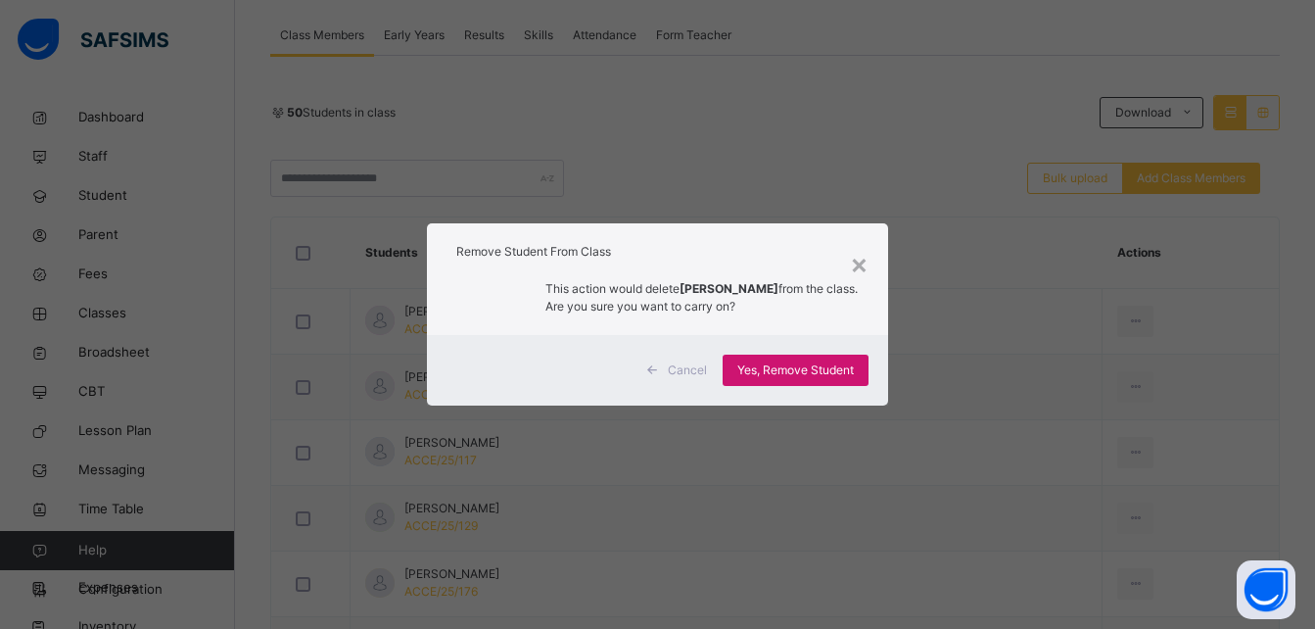
click at [755, 373] on span "Yes, Remove Student" at bounding box center [795, 370] width 117 height 18
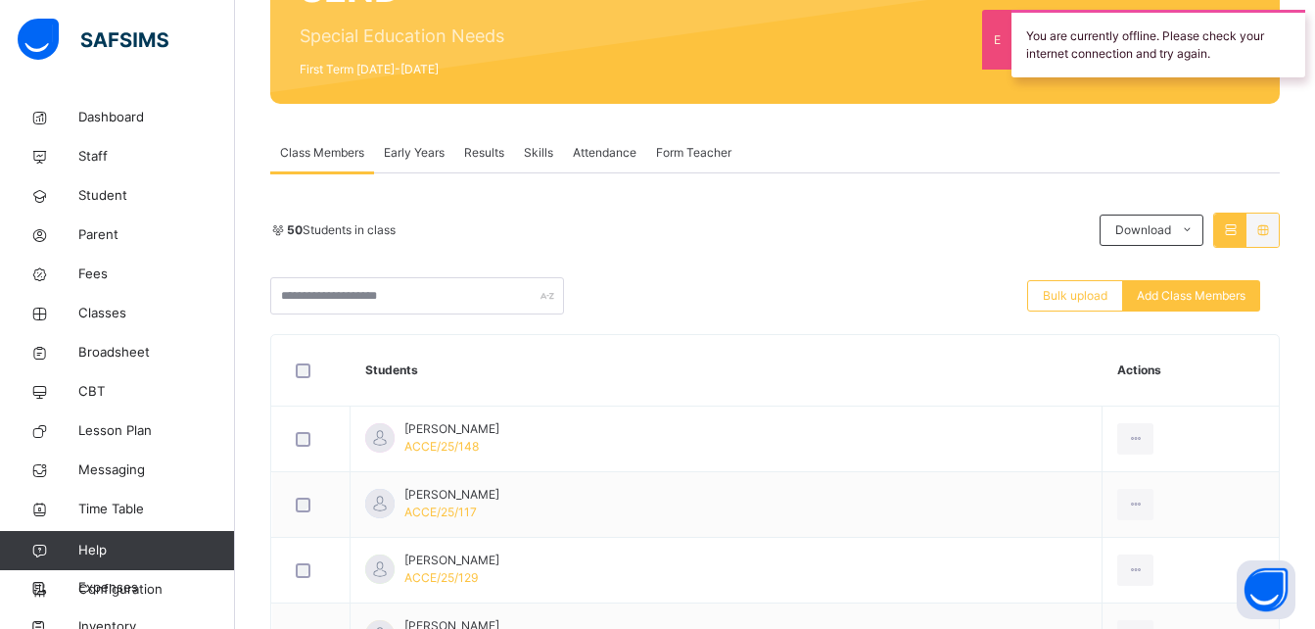
scroll to position [274, 0]
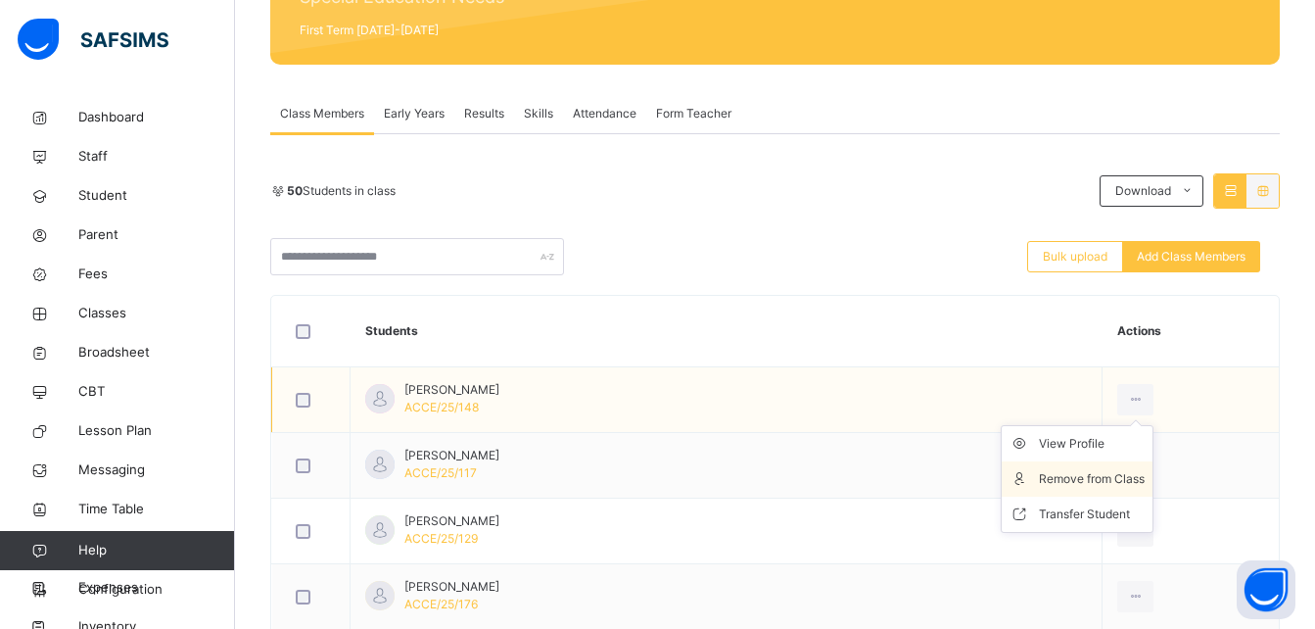
click at [1085, 475] on div "Remove from Class" at bounding box center [1092, 479] width 106 height 20
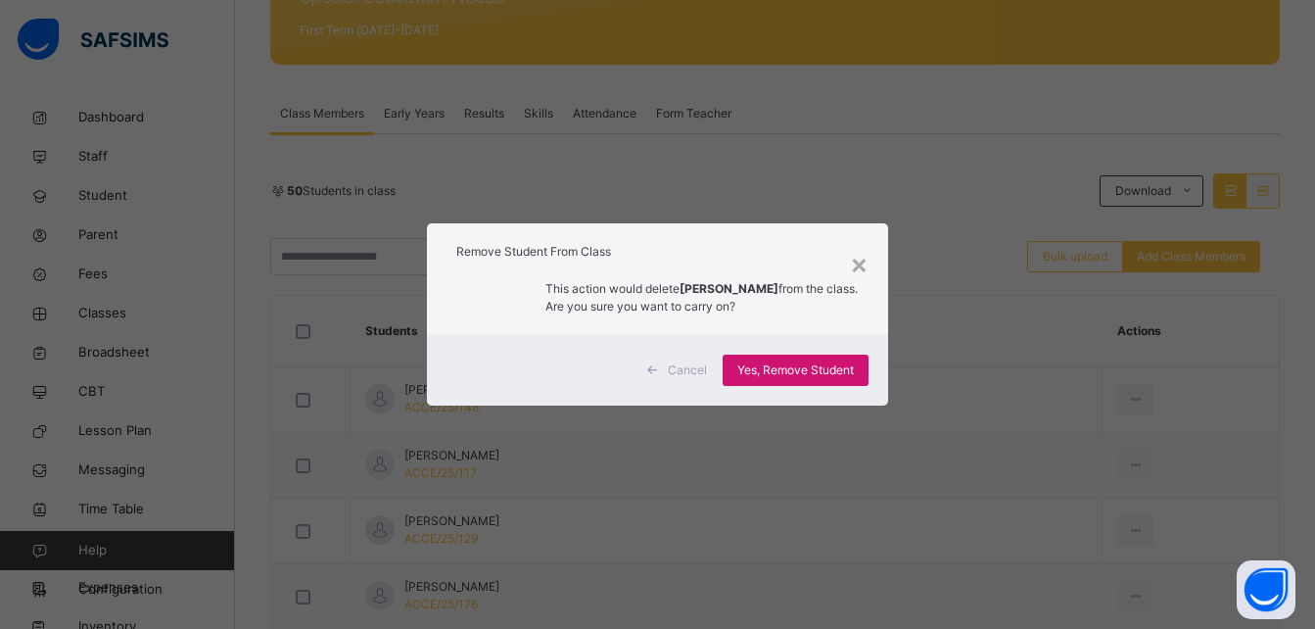
click at [793, 365] on span "Yes, Remove Student" at bounding box center [795, 370] width 117 height 18
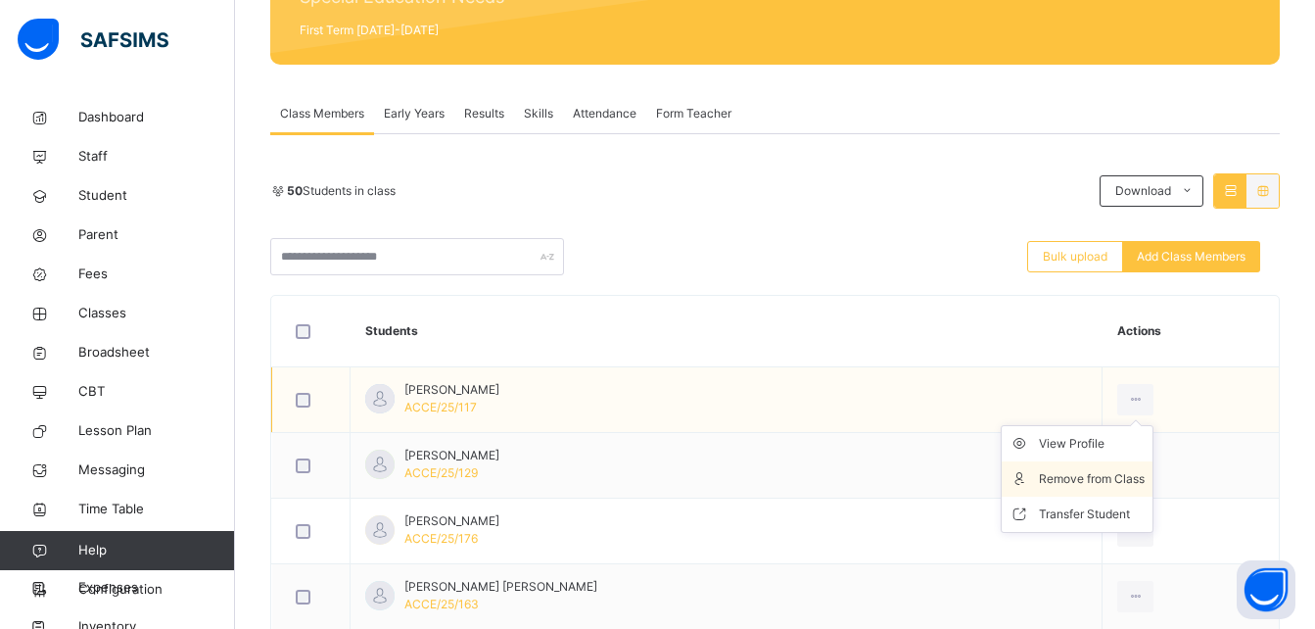
click at [1109, 481] on div "Remove from Class" at bounding box center [1092, 479] width 106 height 20
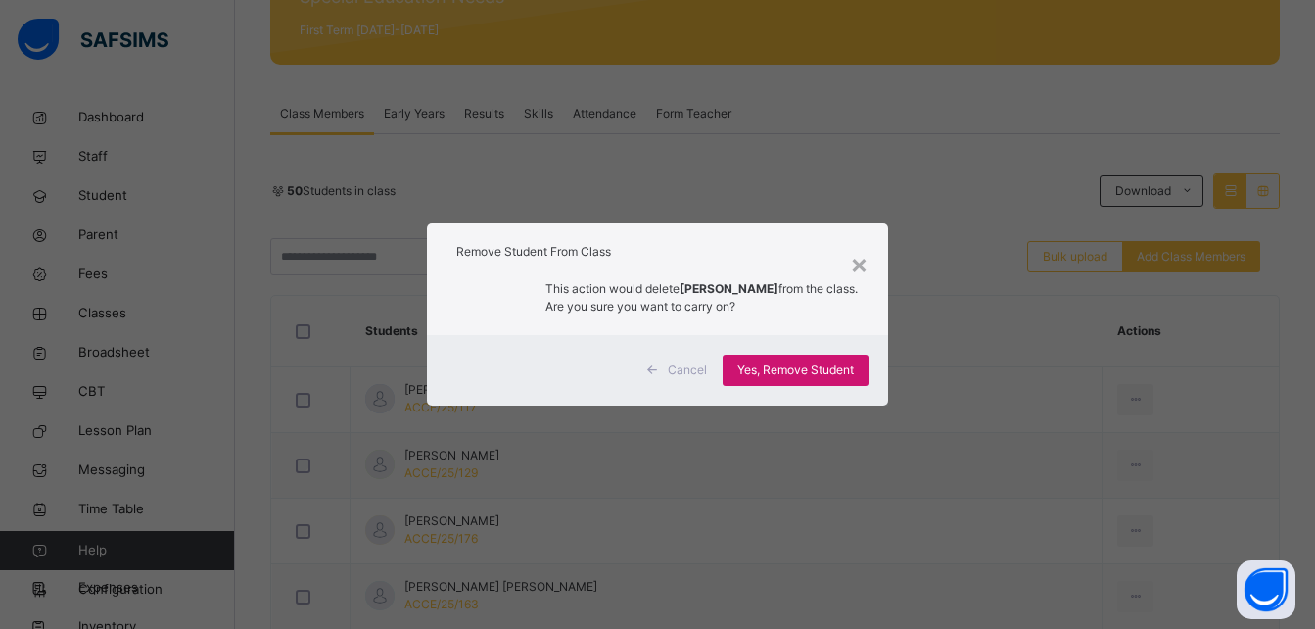
click at [797, 363] on span "Yes, Remove Student" at bounding box center [795, 370] width 117 height 18
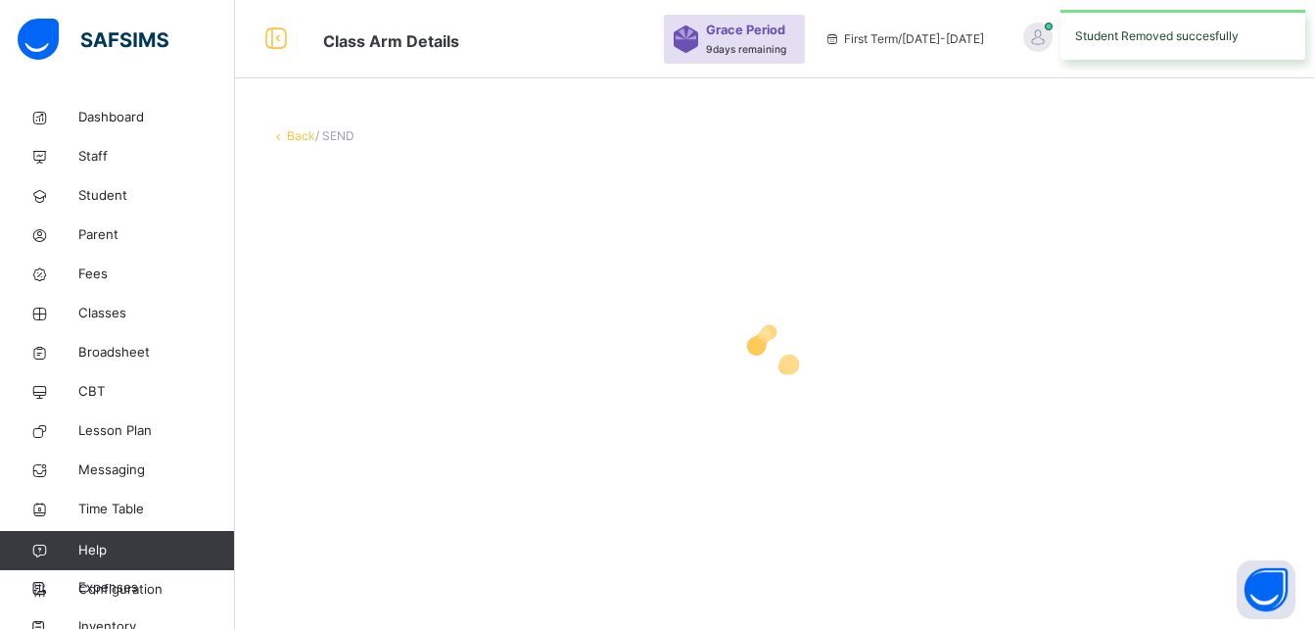
scroll to position [0, 0]
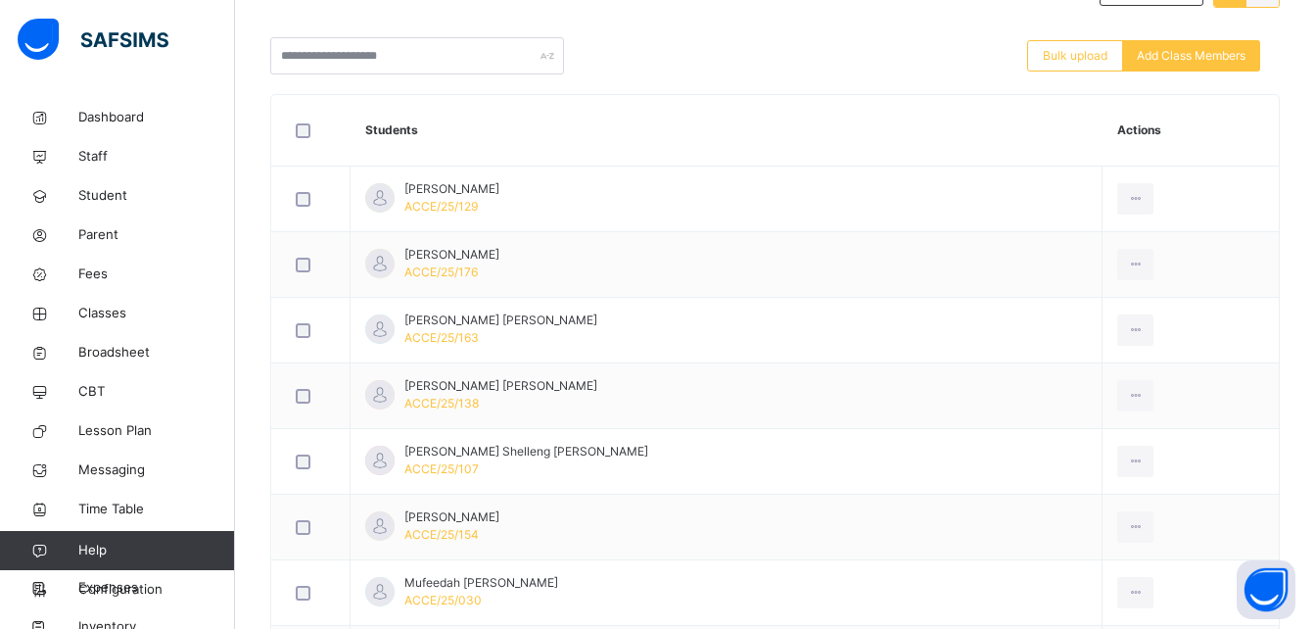
drag, startPoint x: 1309, startPoint y: 535, endPoint x: 1324, endPoint y: 623, distance: 89.3
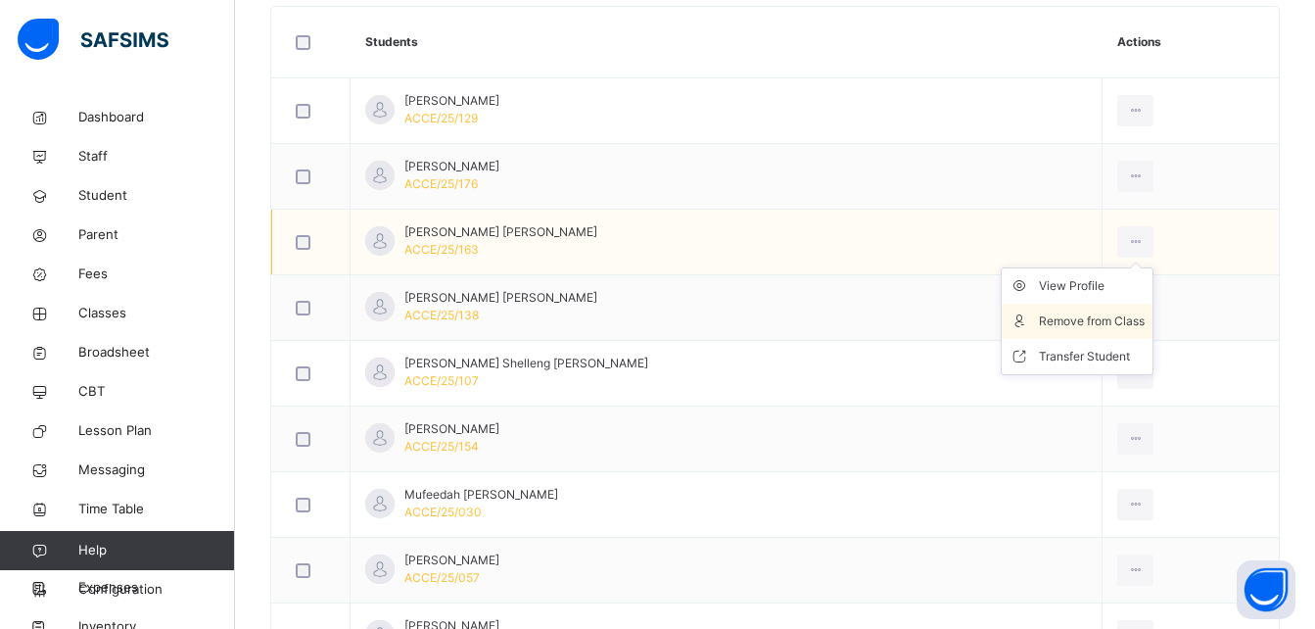
click at [1086, 314] on div "Remove from Class" at bounding box center [1092, 321] width 106 height 20
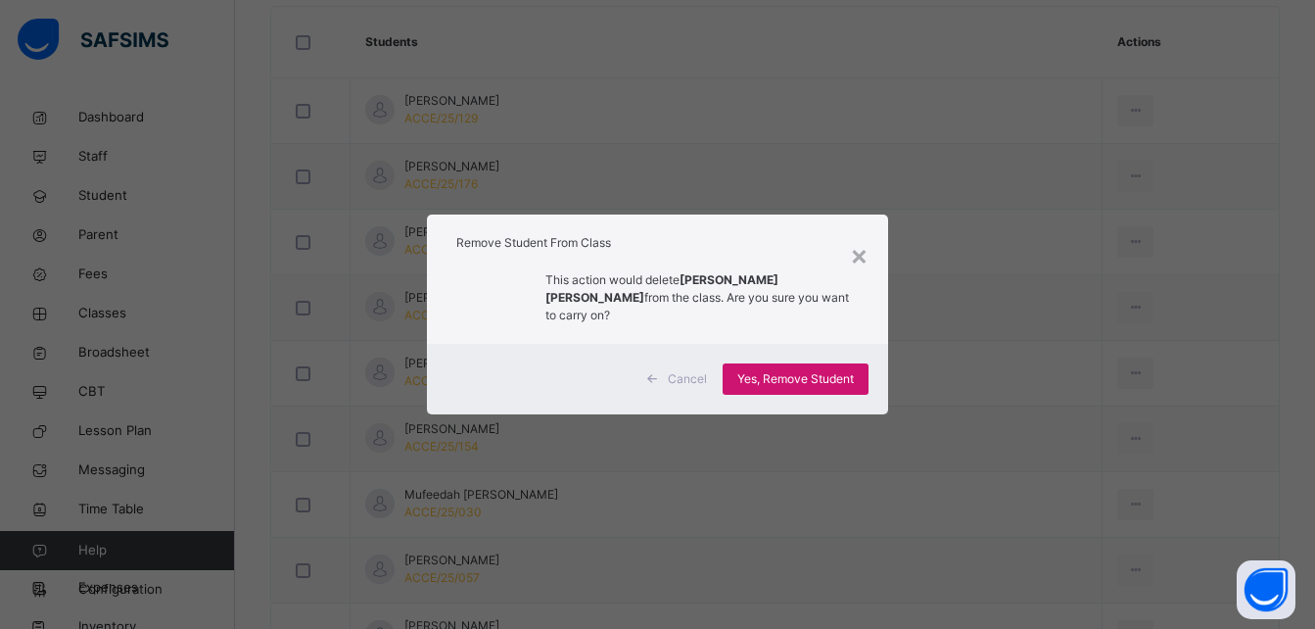
click at [798, 375] on span "Yes, Remove Student" at bounding box center [795, 379] width 117 height 18
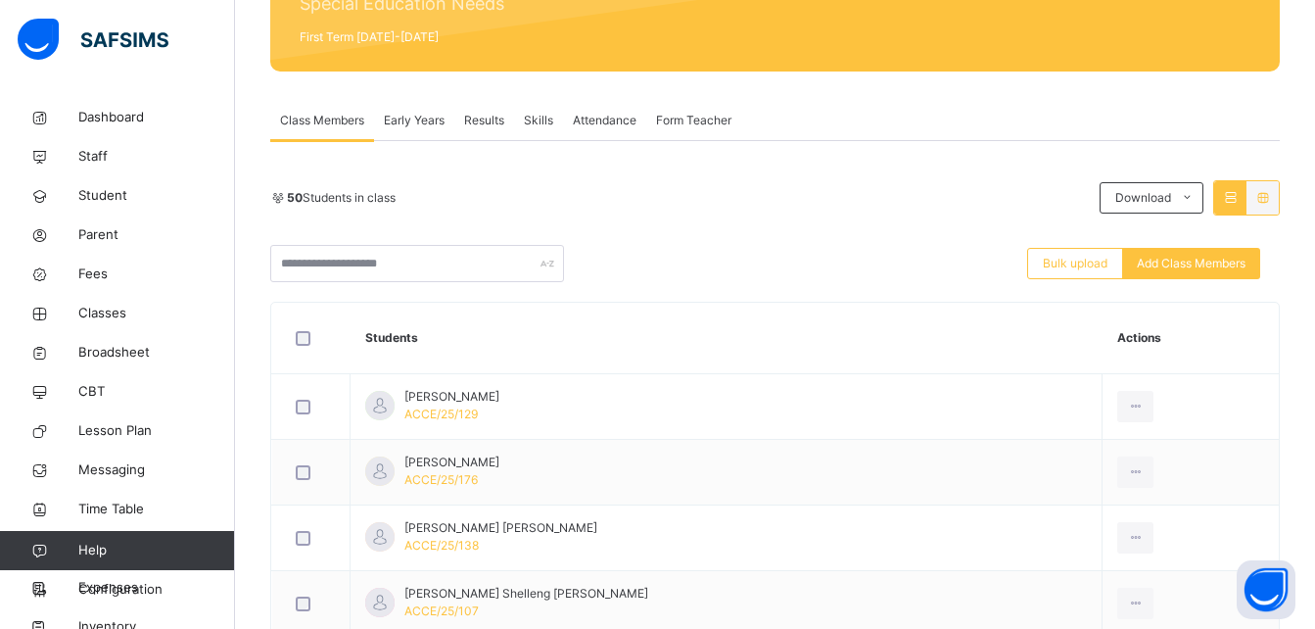
scroll to position [274, 0]
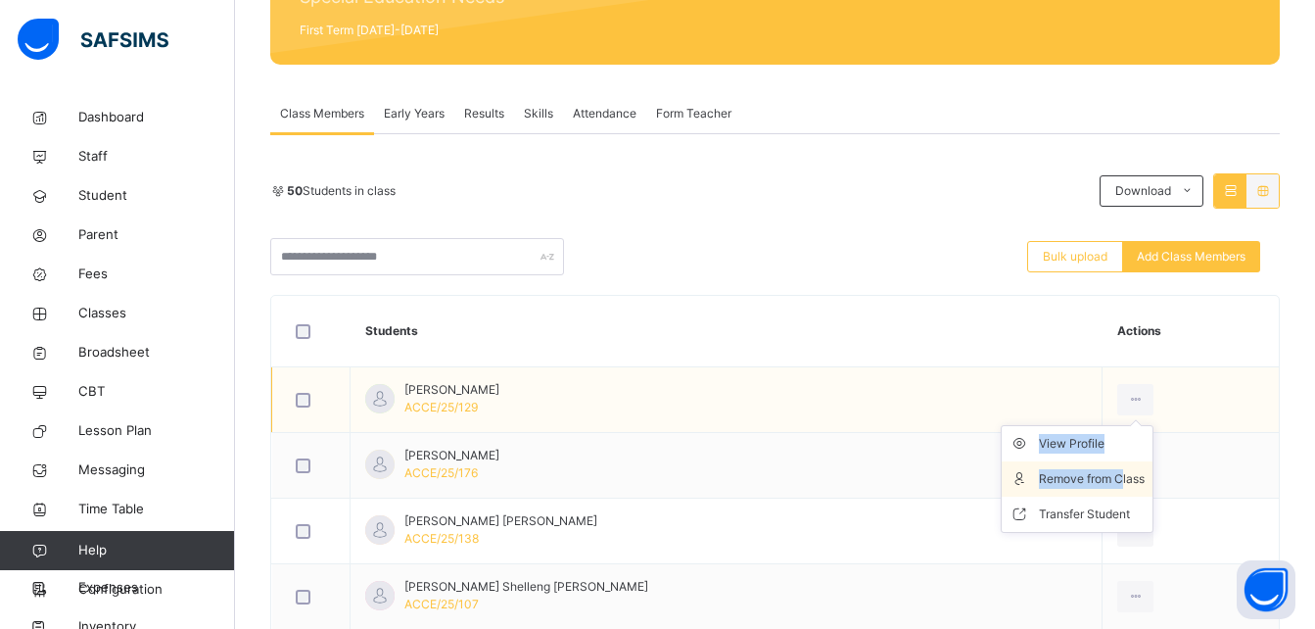
drag, startPoint x: 1119, startPoint y: 393, endPoint x: 1094, endPoint y: 474, distance: 85.2
click at [1117, 415] on div "View Profile Remove from Class Transfer Student" at bounding box center [1135, 399] width 36 height 31
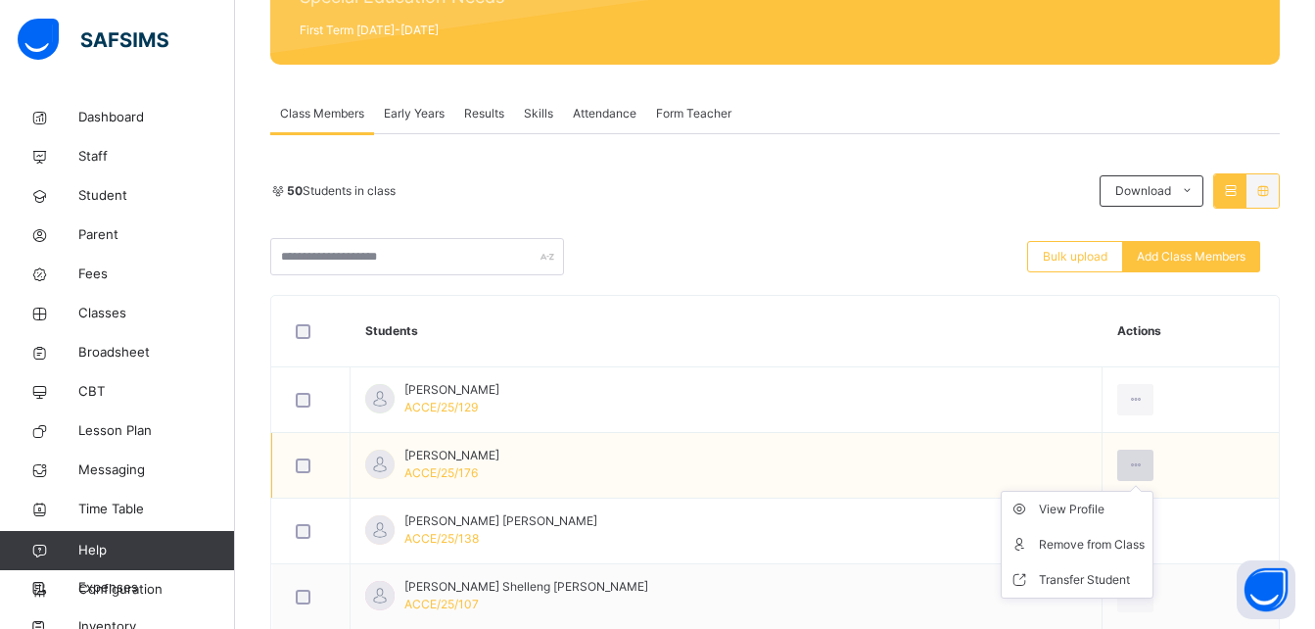
drag, startPoint x: 1094, startPoint y: 474, endPoint x: 1101, endPoint y: 466, distance: 11.1
click at [1127, 466] on icon at bounding box center [1135, 465] width 17 height 18
click at [1095, 535] on div "Remove from Class" at bounding box center [1092, 545] width 106 height 20
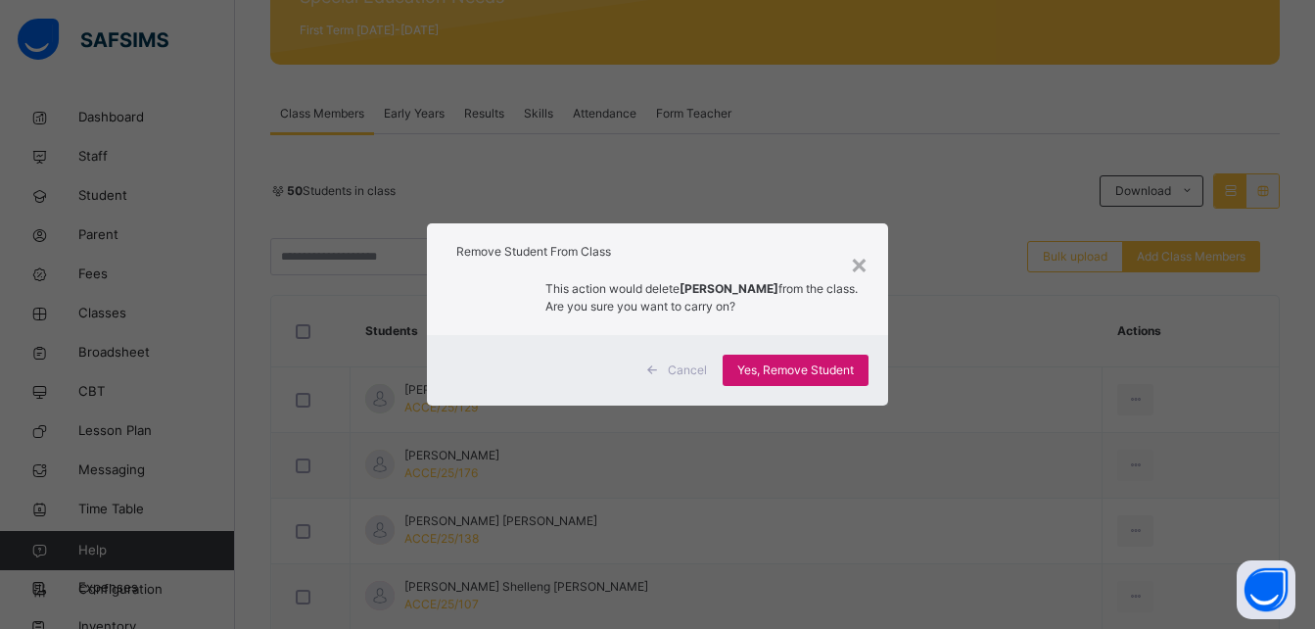
click at [805, 368] on span "Yes, Remove Student" at bounding box center [795, 370] width 117 height 18
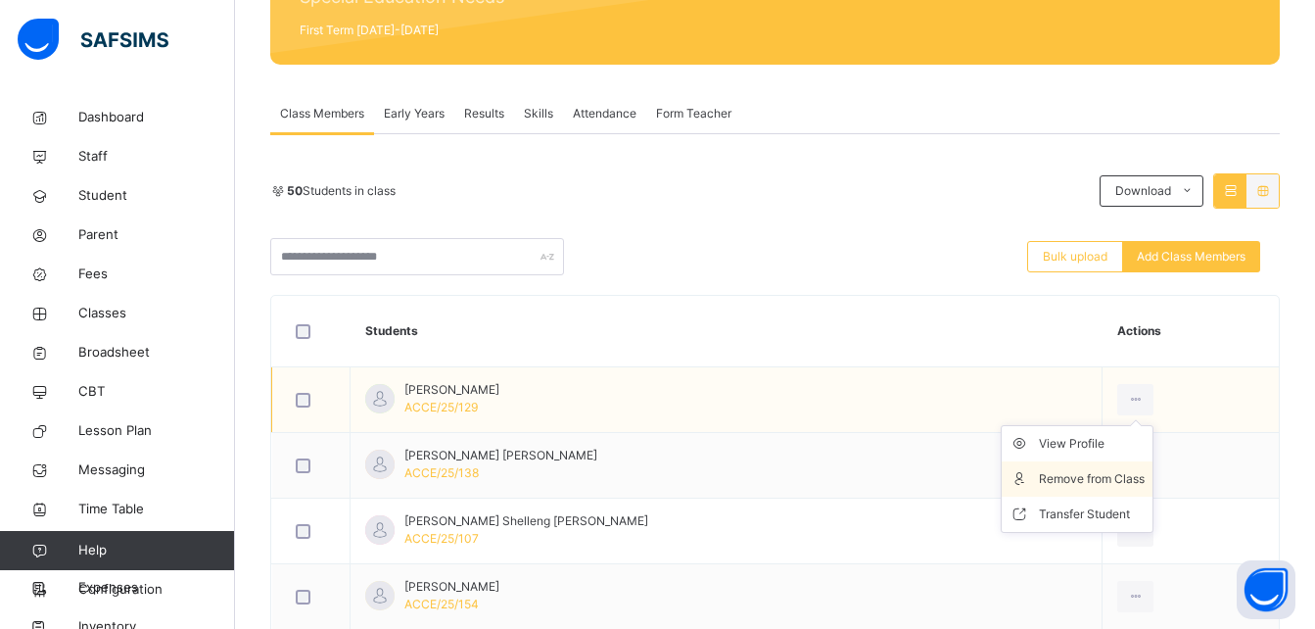
click at [1095, 481] on div "Remove from Class" at bounding box center [1092, 479] width 106 height 20
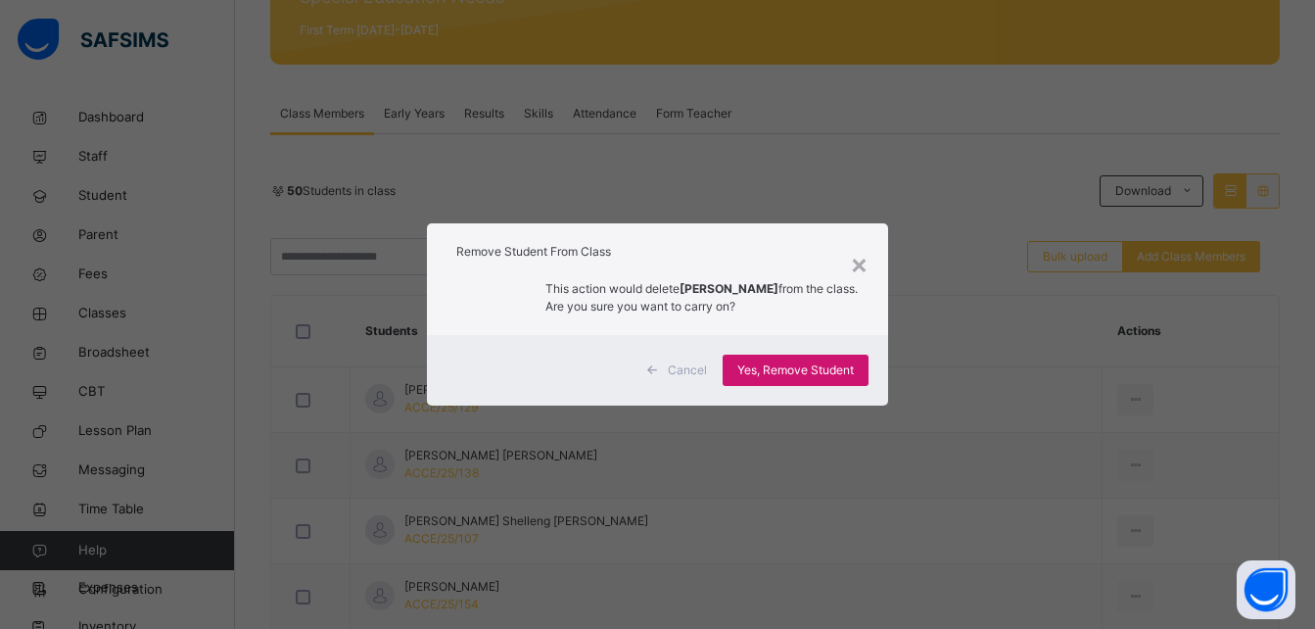
click at [830, 364] on span "Yes, Remove Student" at bounding box center [795, 370] width 117 height 18
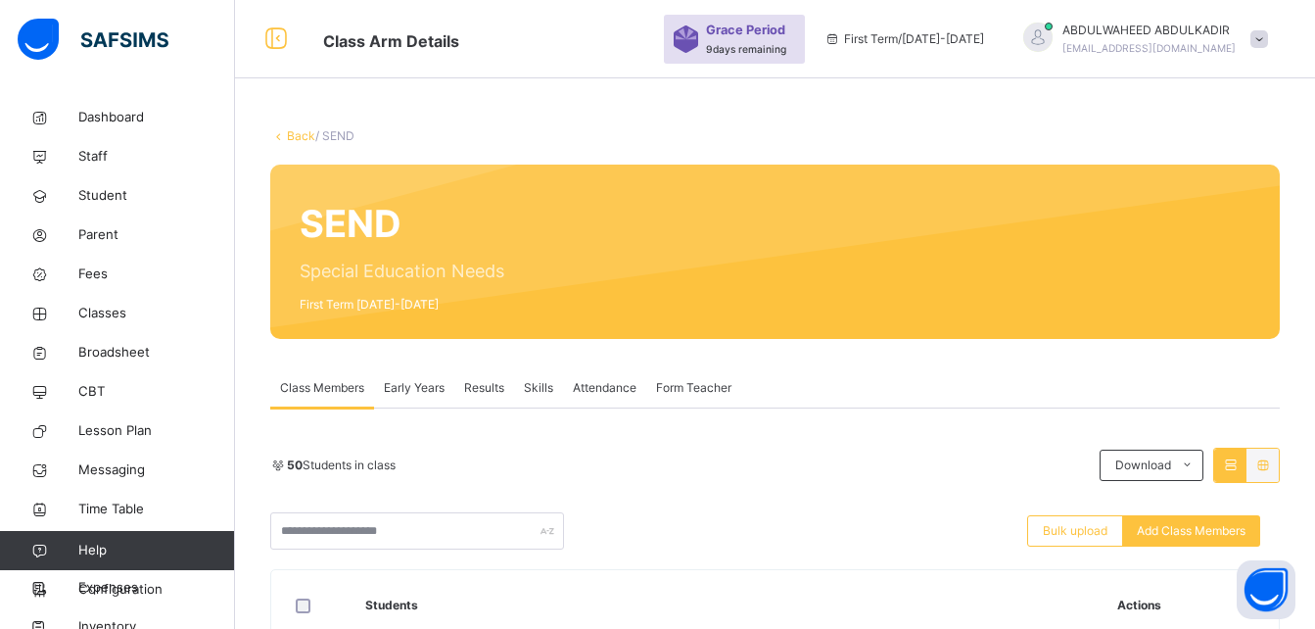
scroll to position [549, 0]
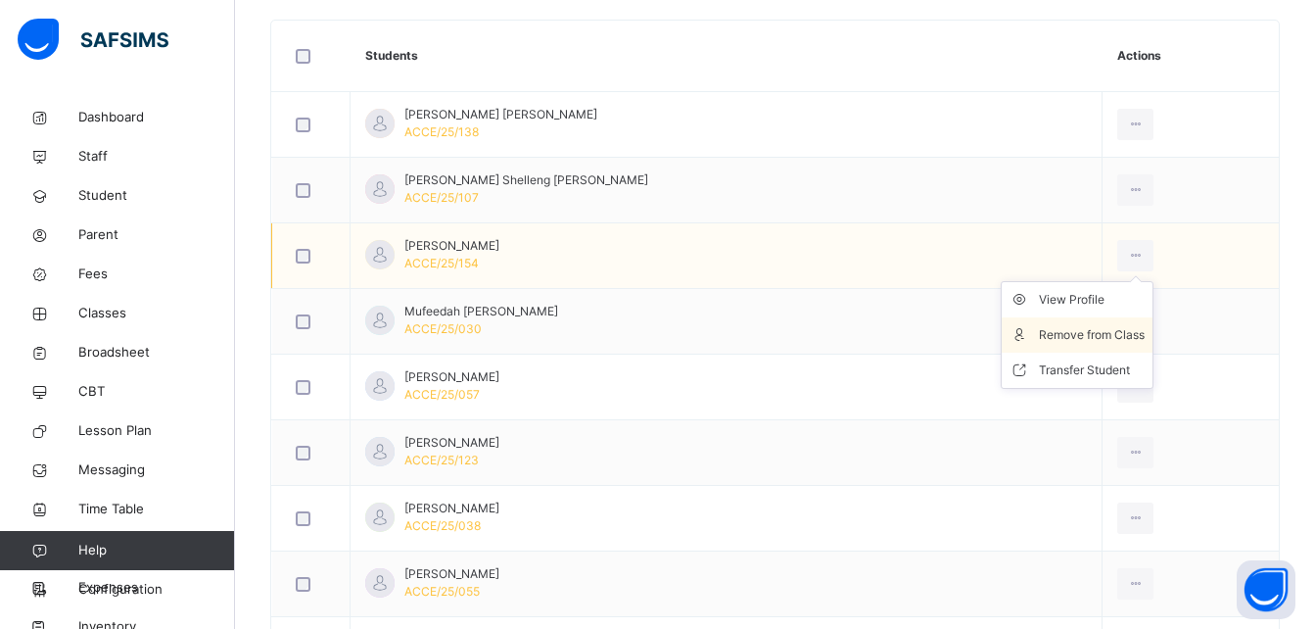
click at [1101, 331] on div "Remove from Class" at bounding box center [1092, 335] width 106 height 20
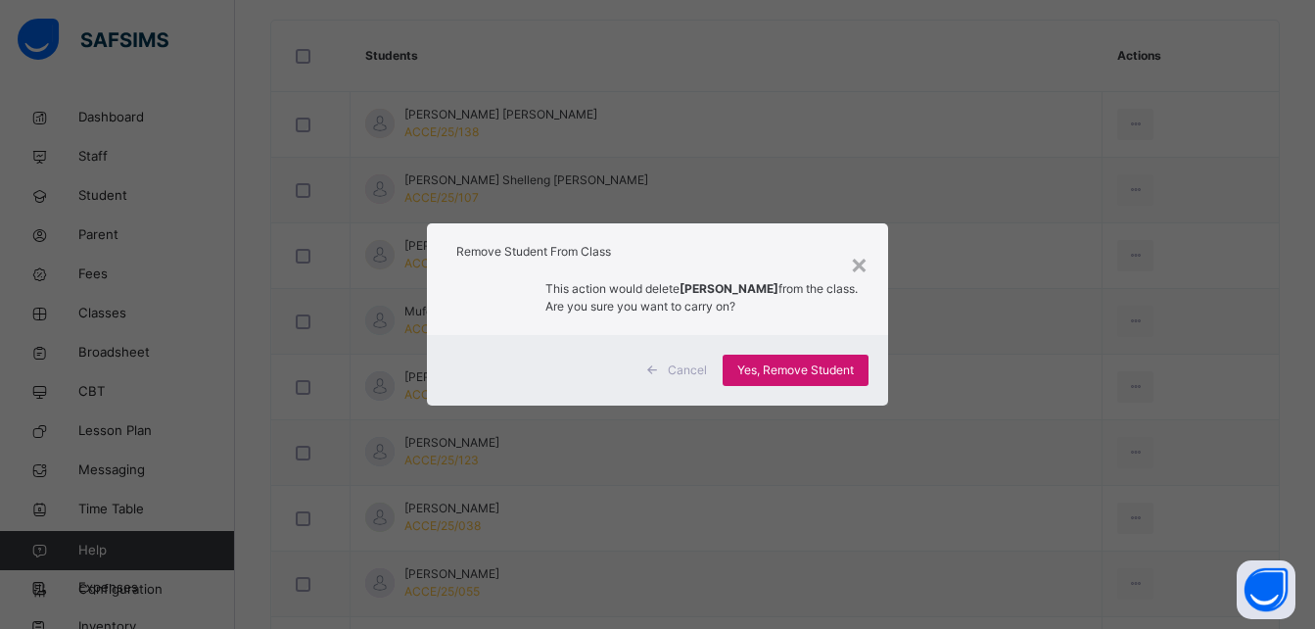
click at [792, 378] on span "Yes, Remove Student" at bounding box center [795, 370] width 117 height 18
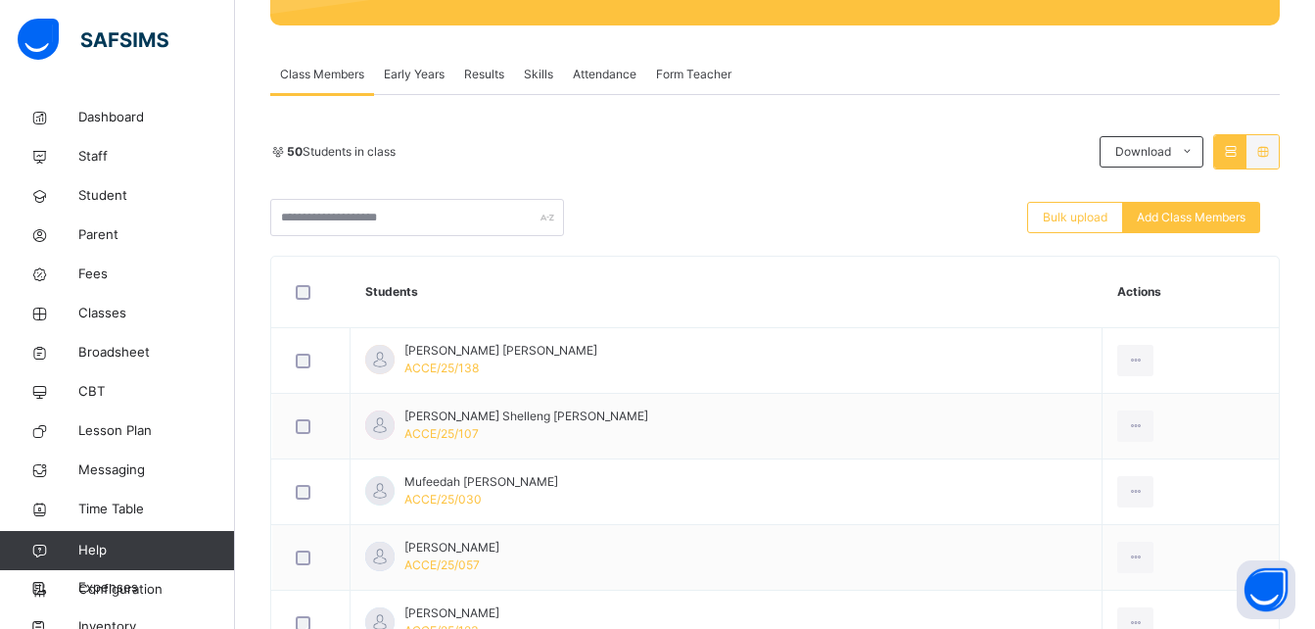
scroll to position [352, 0]
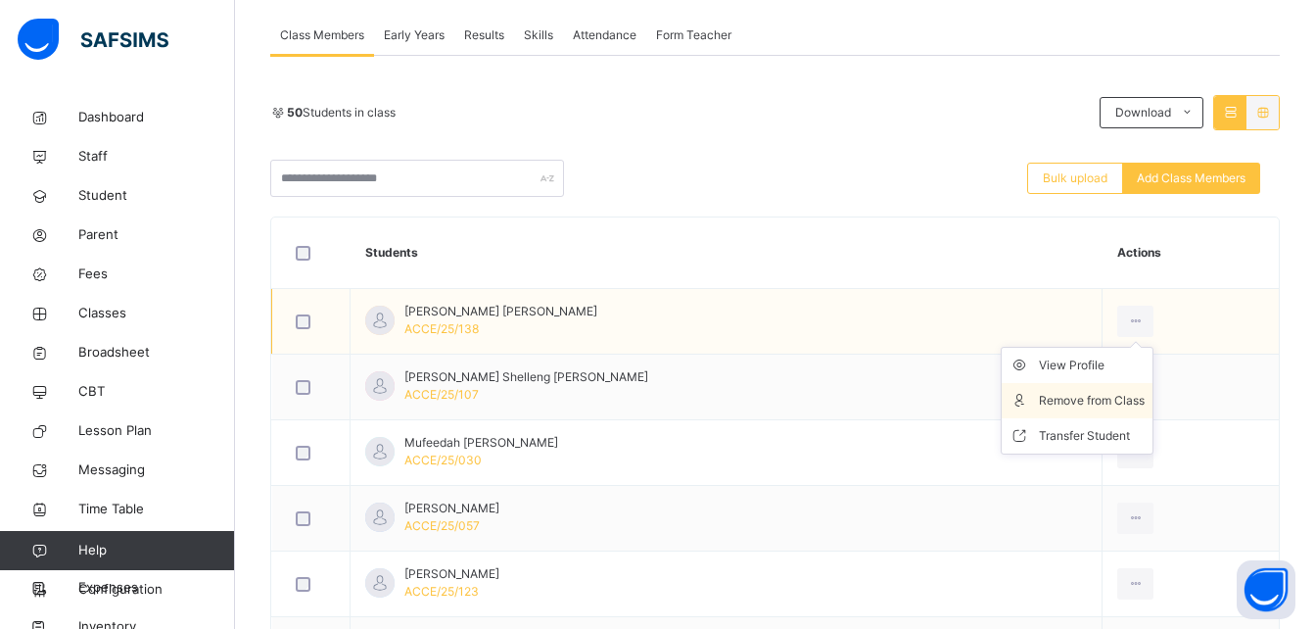
click at [1050, 390] on li "Remove from Class" at bounding box center [1077, 400] width 151 height 35
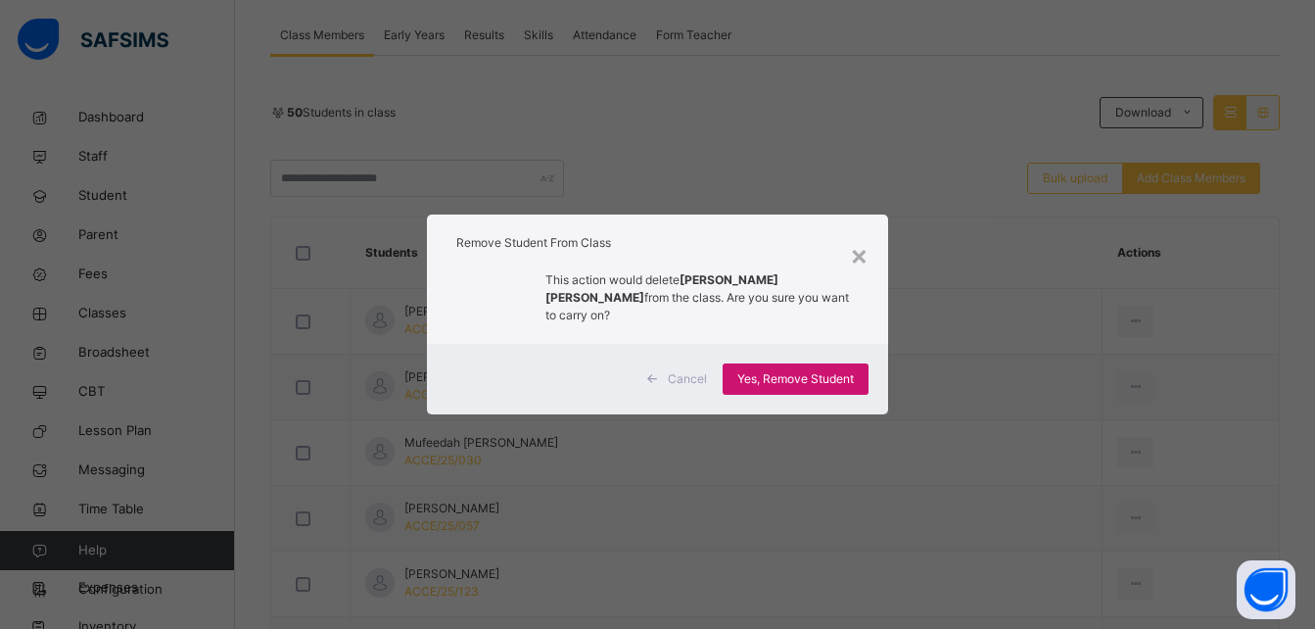
click at [846, 370] on span "Yes, Remove Student" at bounding box center [795, 379] width 117 height 18
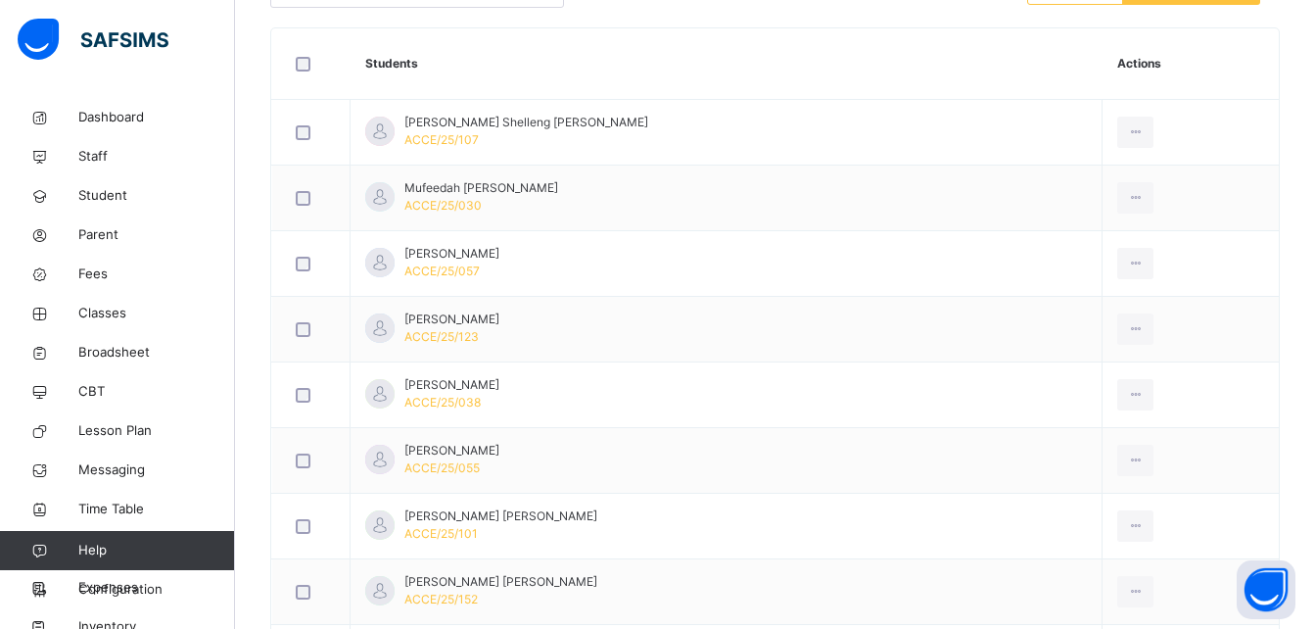
scroll to position [587, 0]
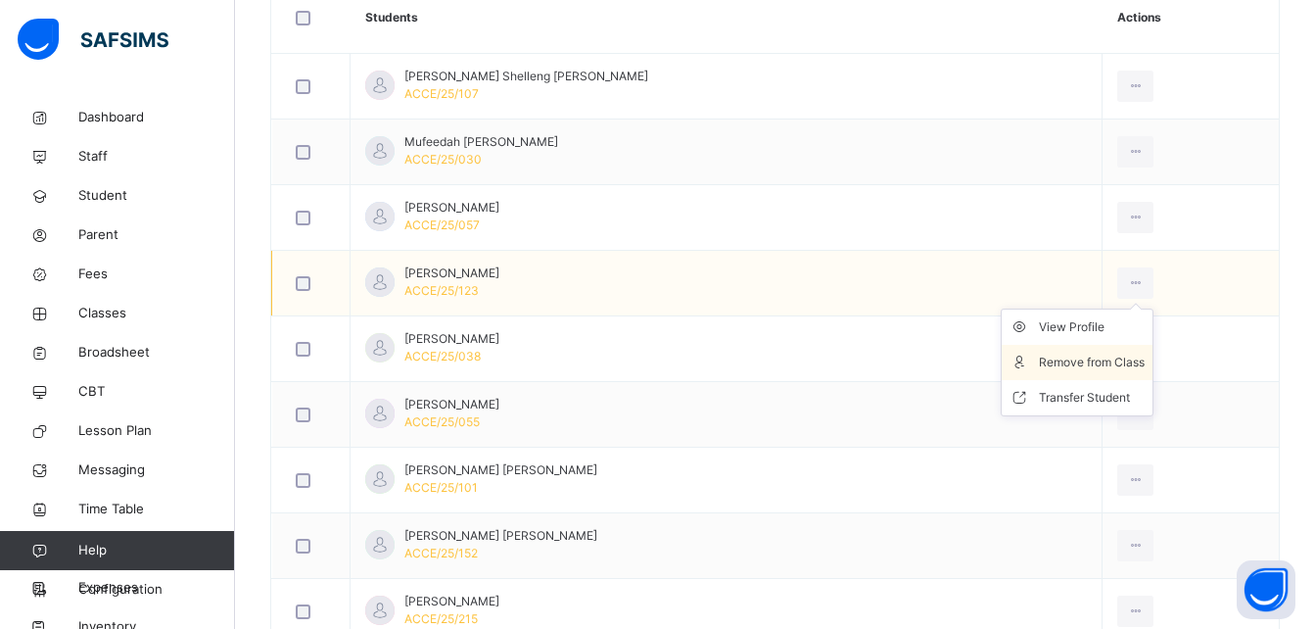
click at [1082, 358] on div "Remove from Class" at bounding box center [1092, 362] width 106 height 20
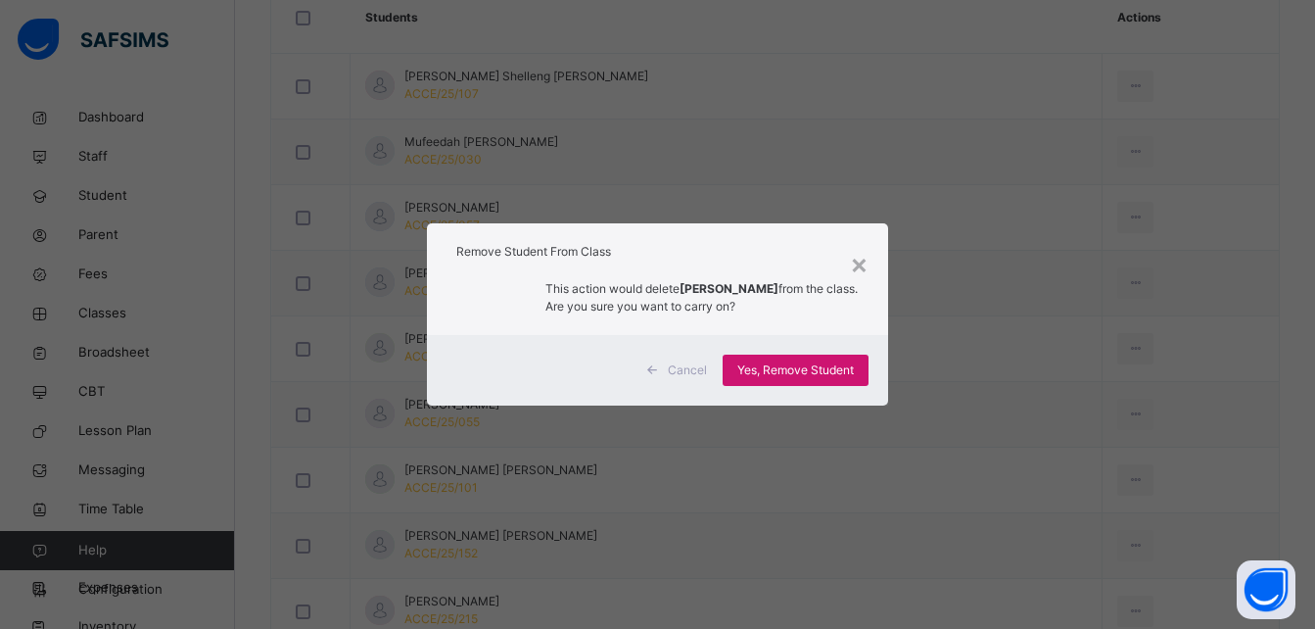
click at [821, 376] on span "Yes, Remove Student" at bounding box center [795, 370] width 117 height 18
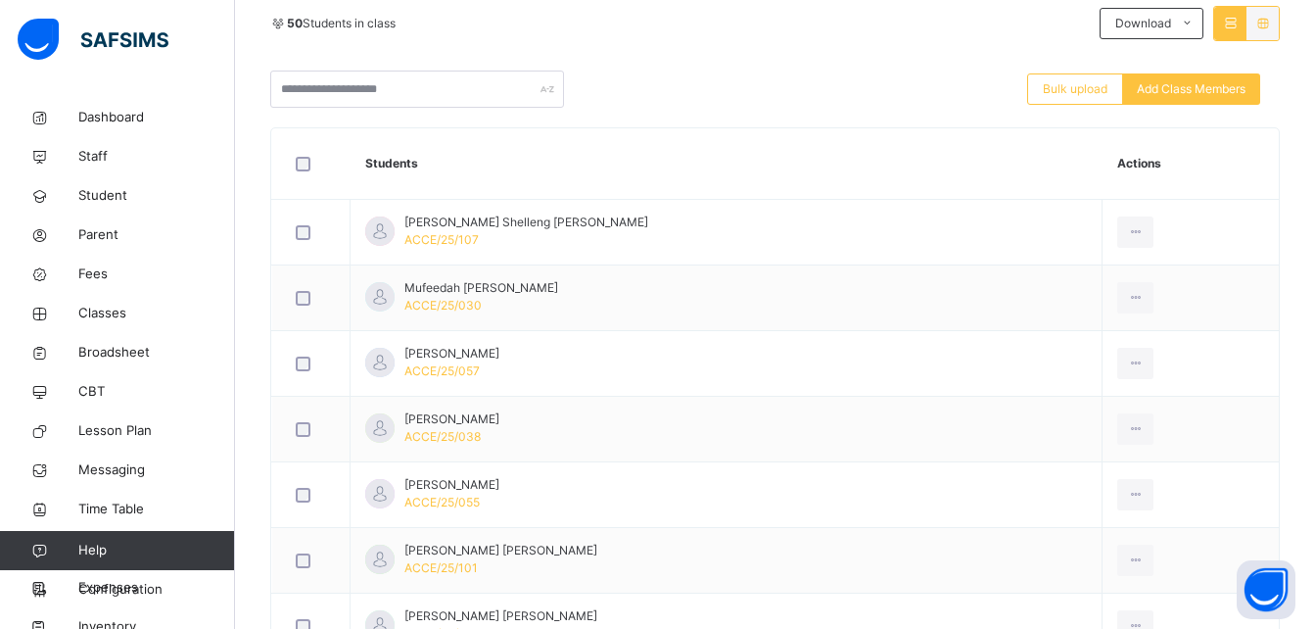
scroll to position [470, 0]
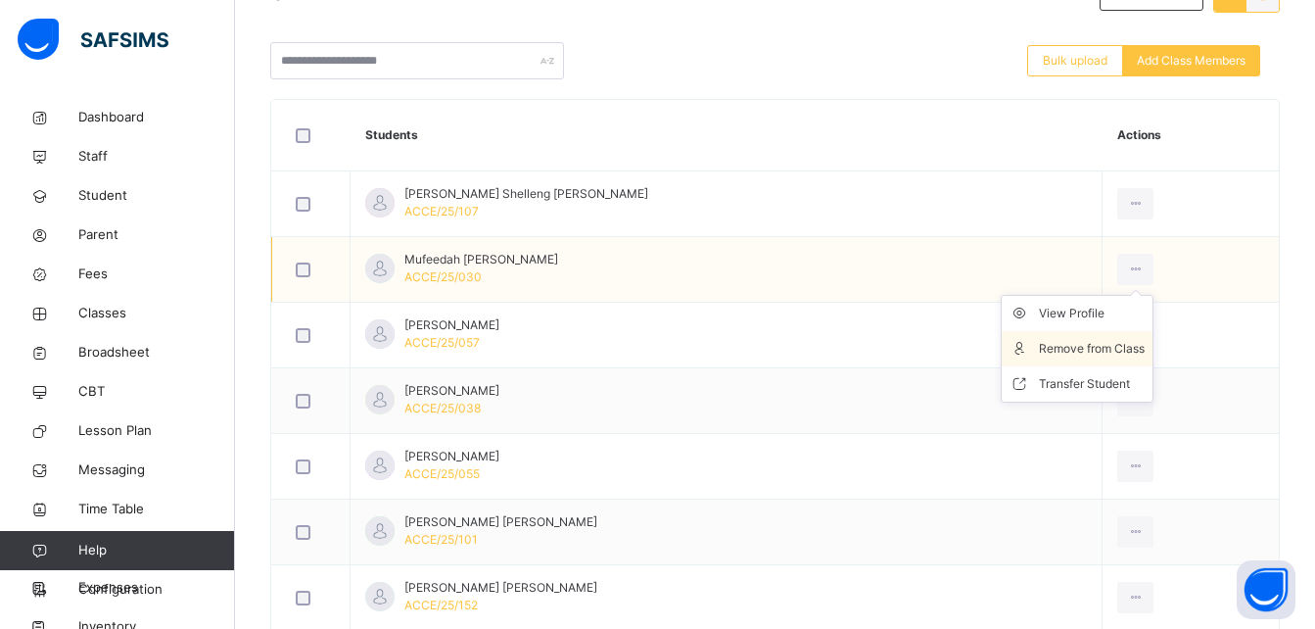
click at [1086, 348] on div "Remove from Class" at bounding box center [1092, 349] width 106 height 20
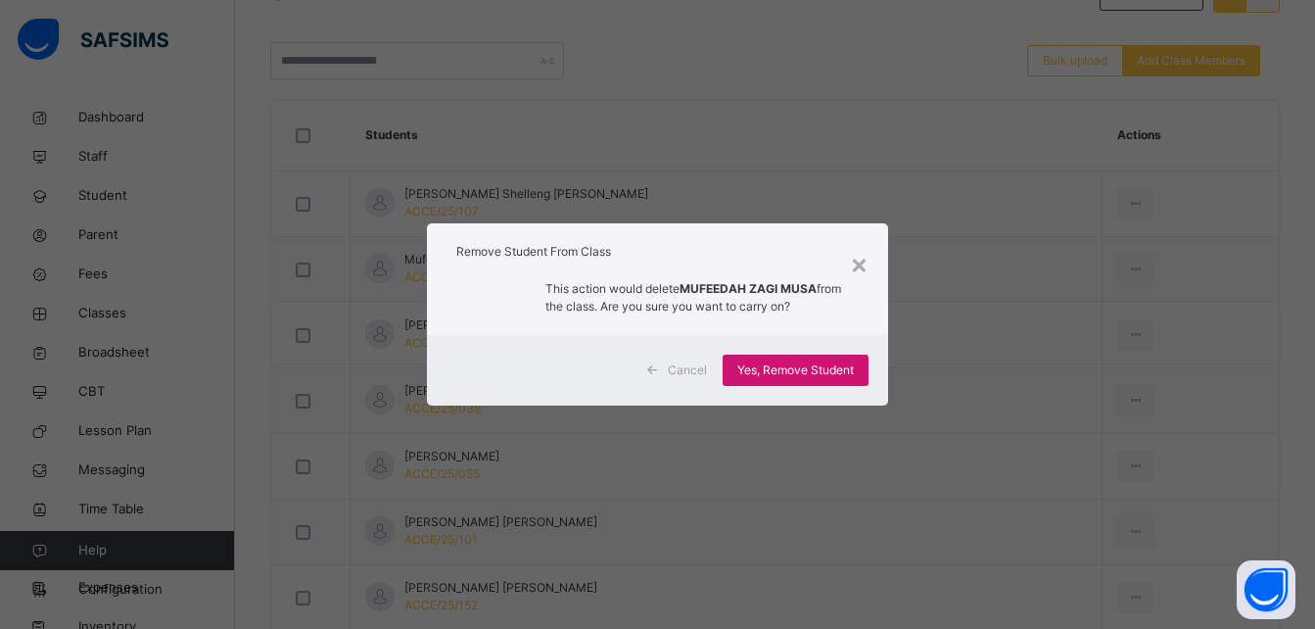
click at [842, 378] on span "Yes, Remove Student" at bounding box center [795, 370] width 117 height 18
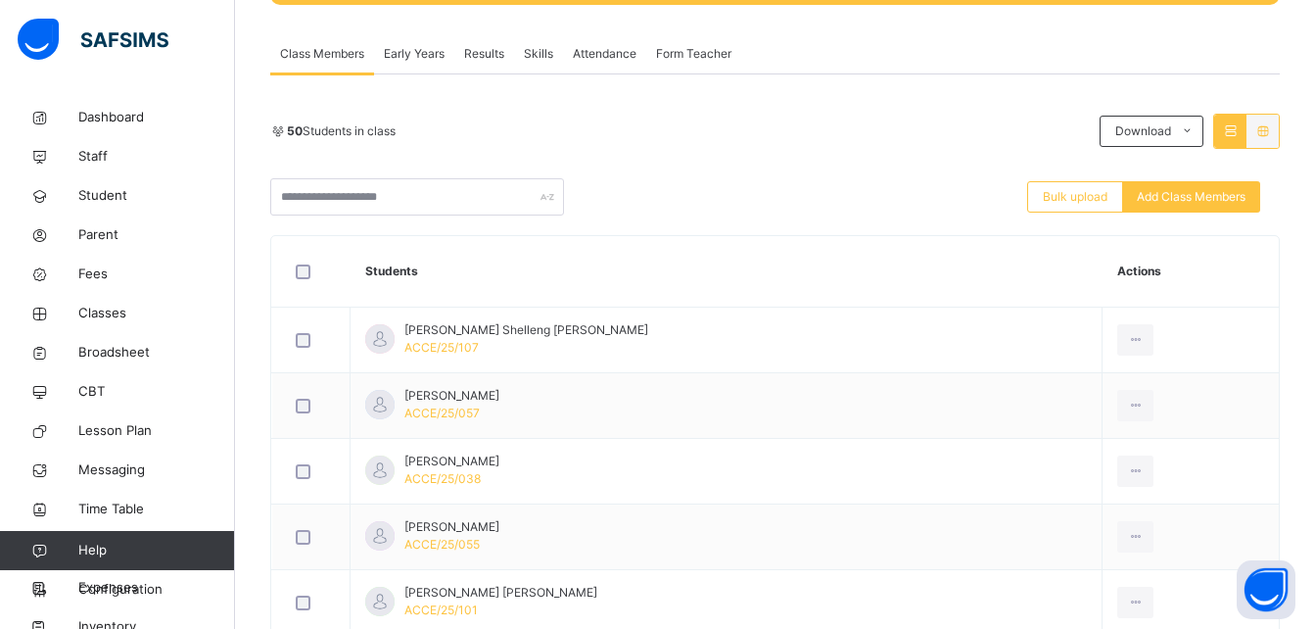
scroll to position [352, 0]
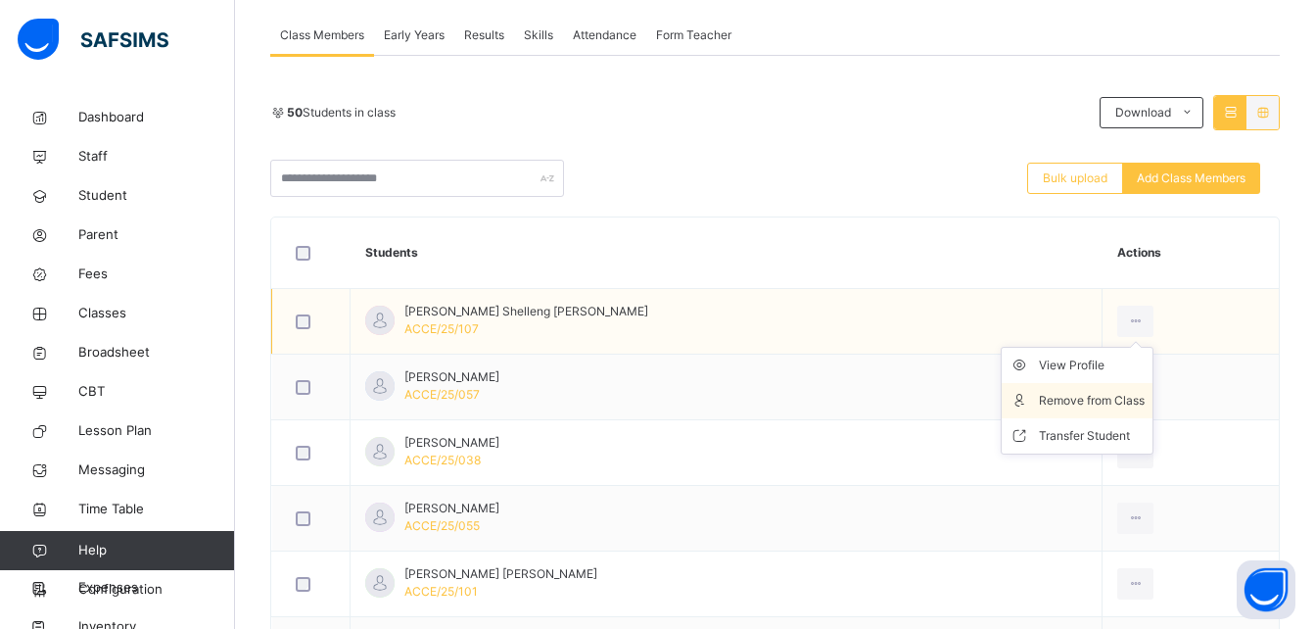
click at [1099, 395] on div "Remove from Class" at bounding box center [1092, 401] width 106 height 20
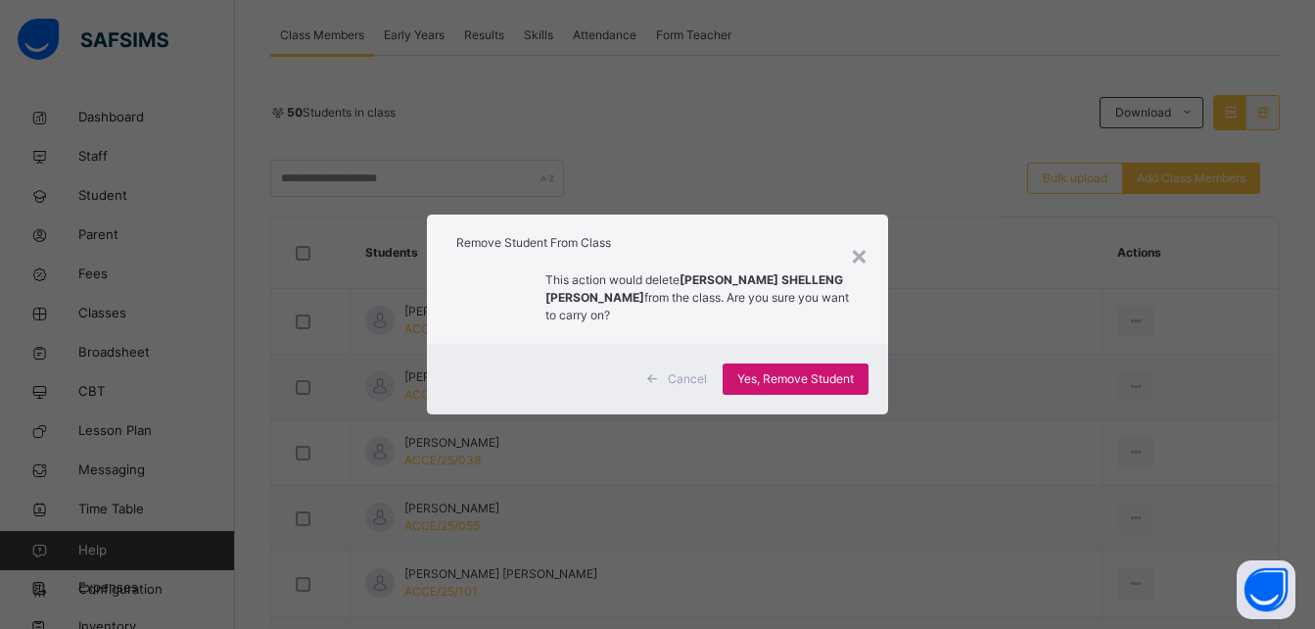
click at [806, 377] on span "Yes, Remove Student" at bounding box center [795, 379] width 117 height 18
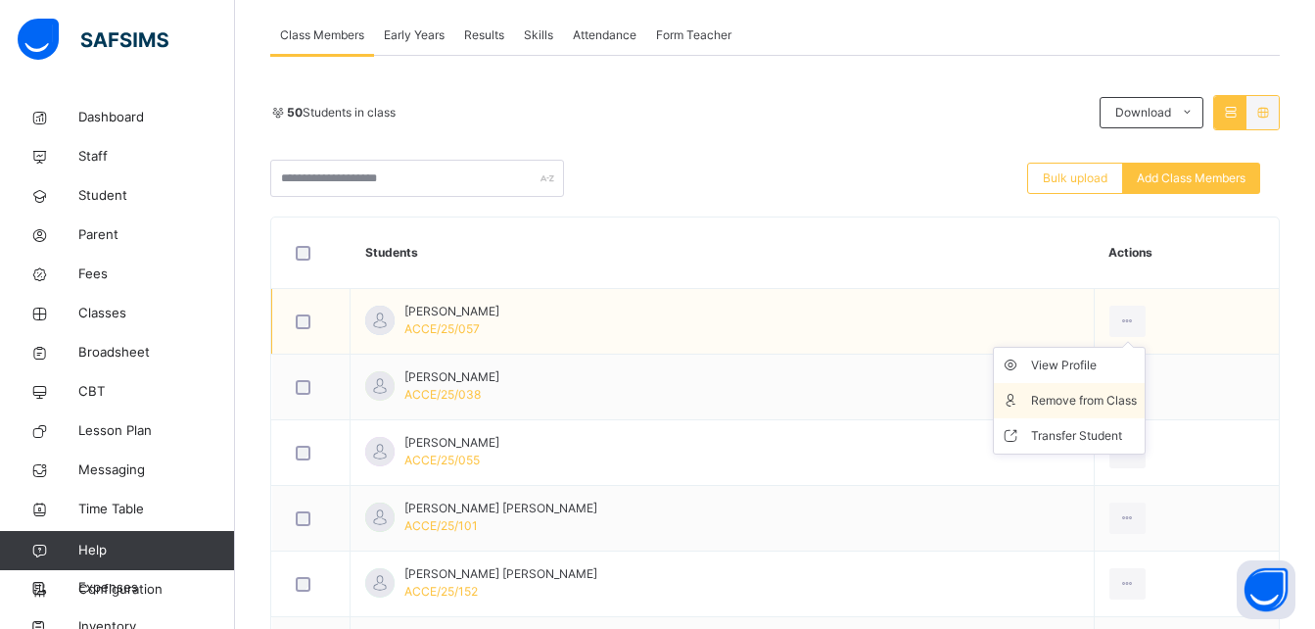
click at [1081, 388] on li "Remove from Class" at bounding box center [1069, 400] width 151 height 35
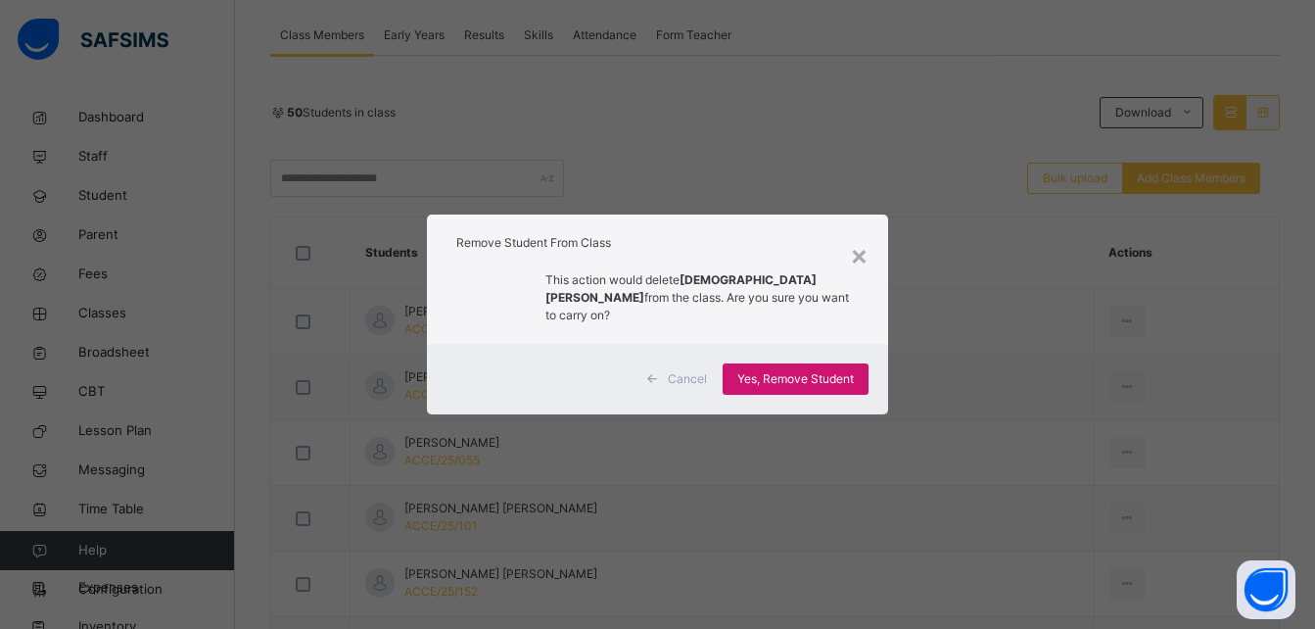
click at [803, 372] on span "Yes, Remove Student" at bounding box center [795, 379] width 117 height 18
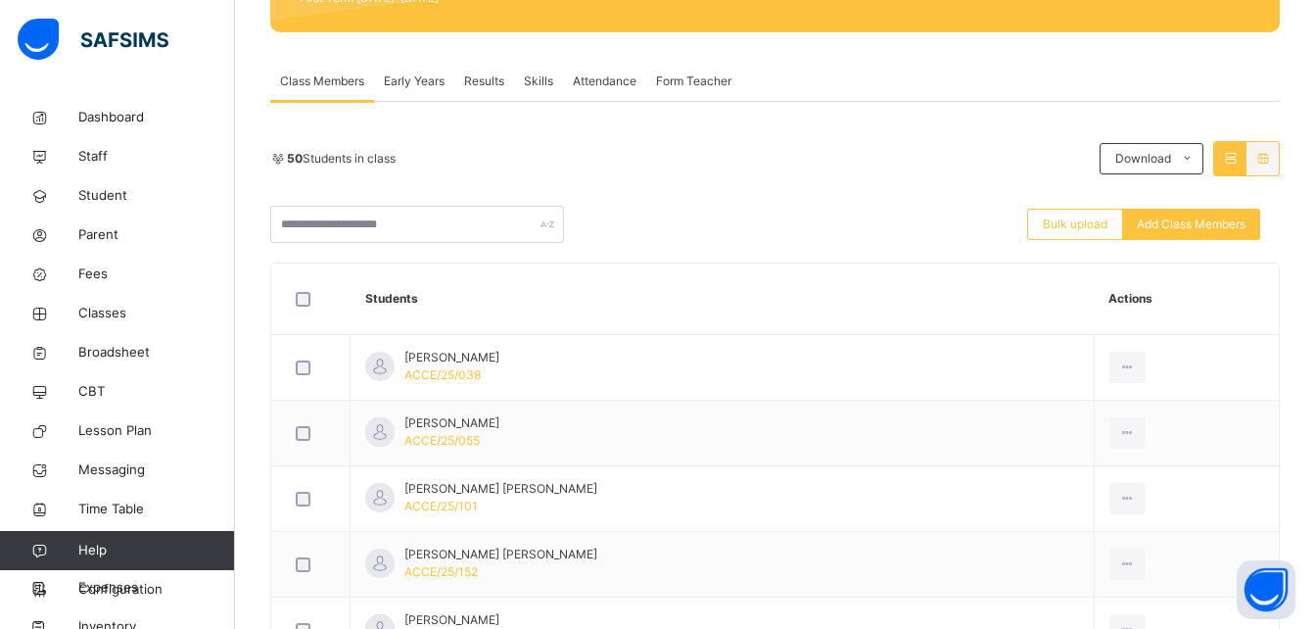
scroll to position [313, 0]
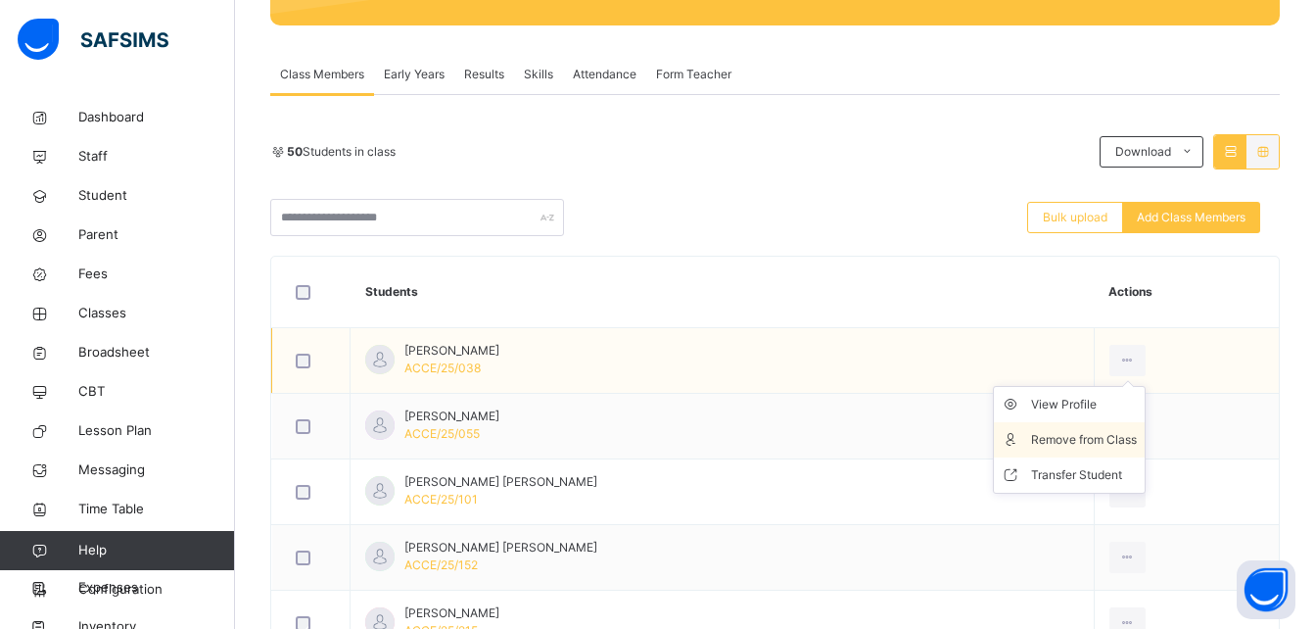
click at [1081, 440] on div "Remove from Class" at bounding box center [1084, 440] width 106 height 20
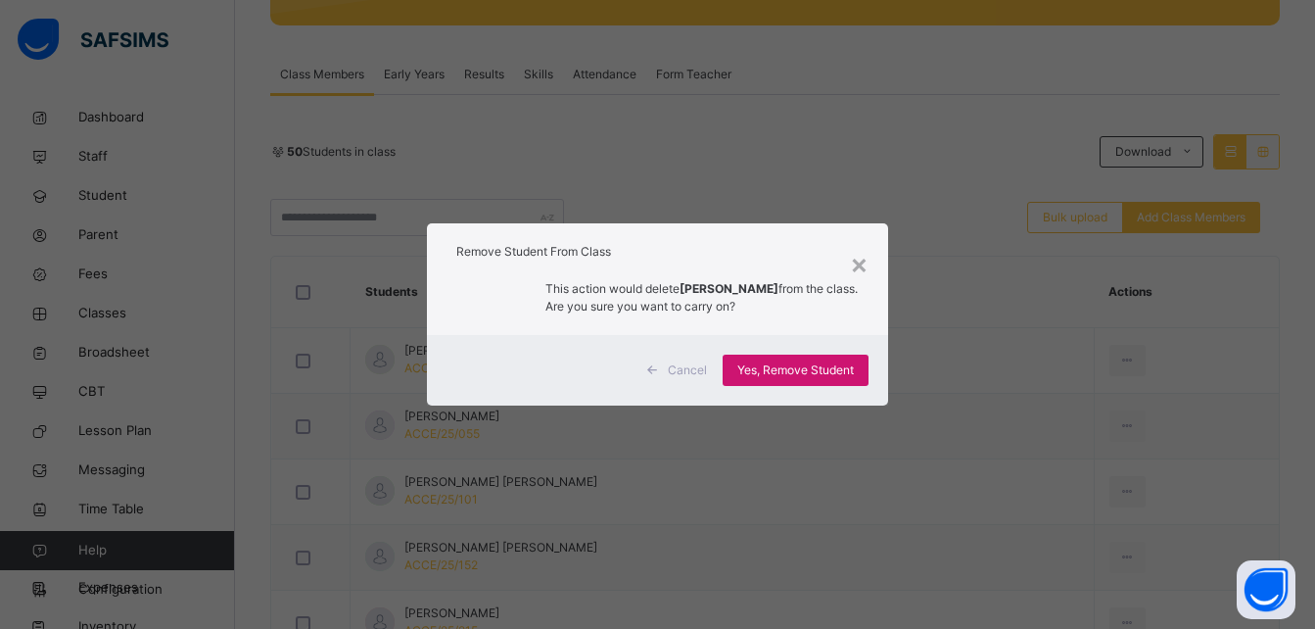
click at [833, 365] on span "Yes, Remove Student" at bounding box center [795, 370] width 117 height 18
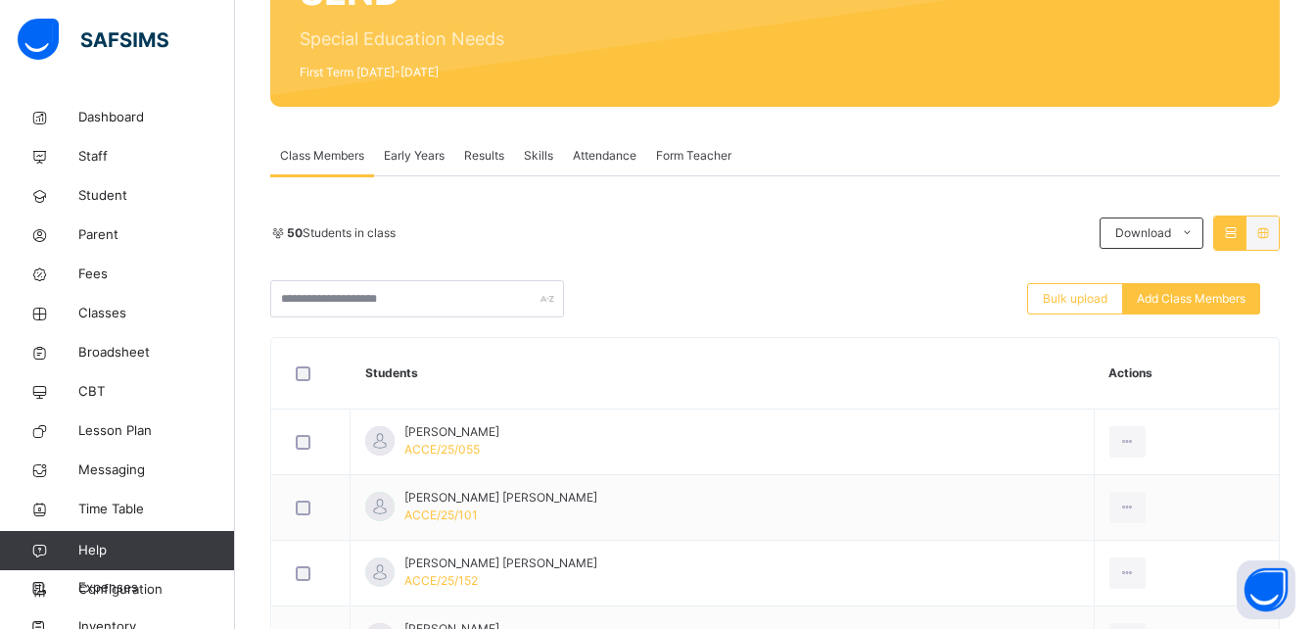
scroll to position [274, 0]
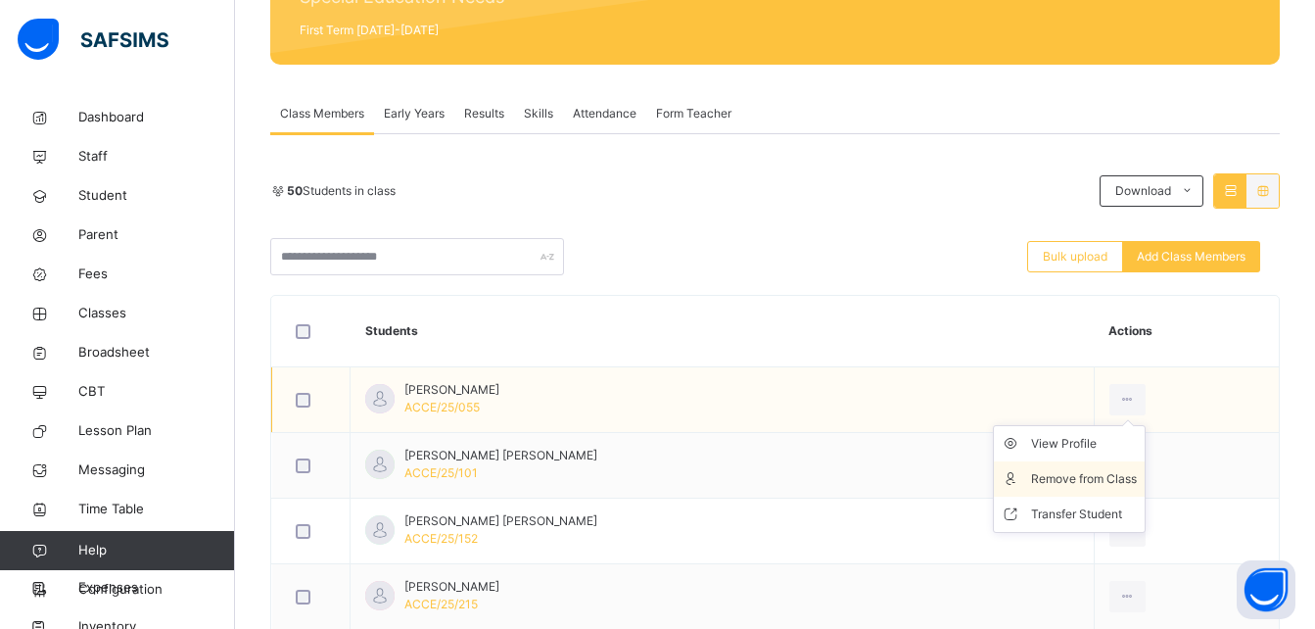
click at [1100, 473] on div "Remove from Class" at bounding box center [1084, 479] width 106 height 20
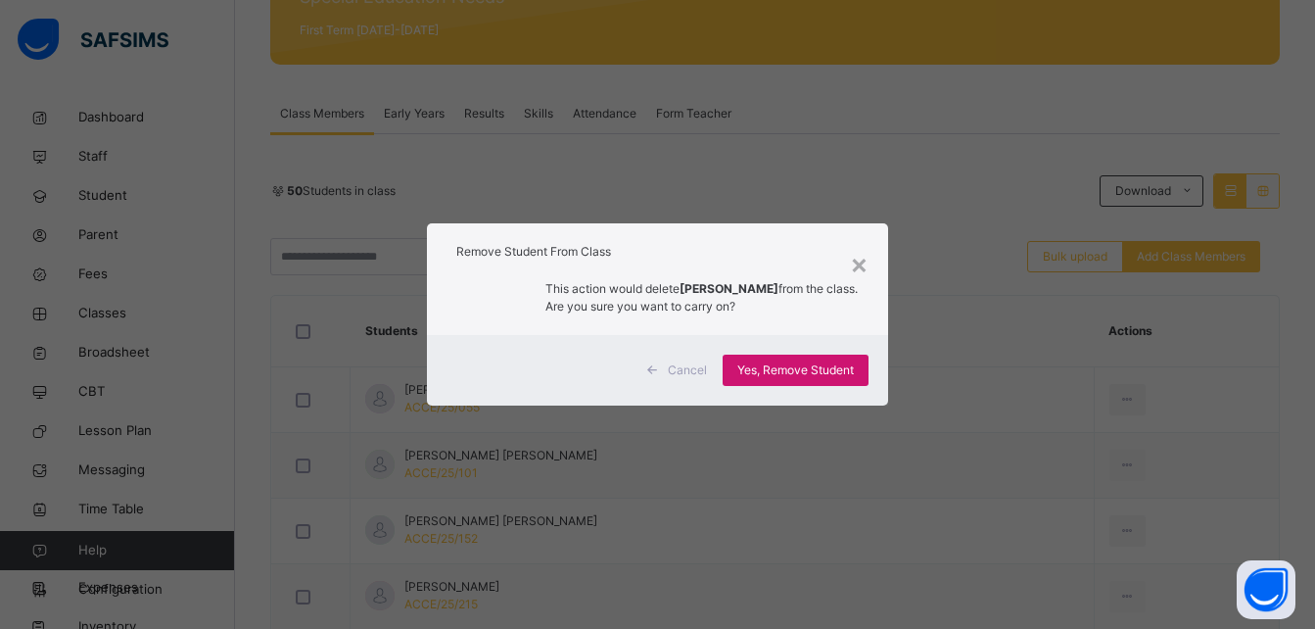
click at [805, 373] on span "Yes, Remove Student" at bounding box center [795, 370] width 117 height 18
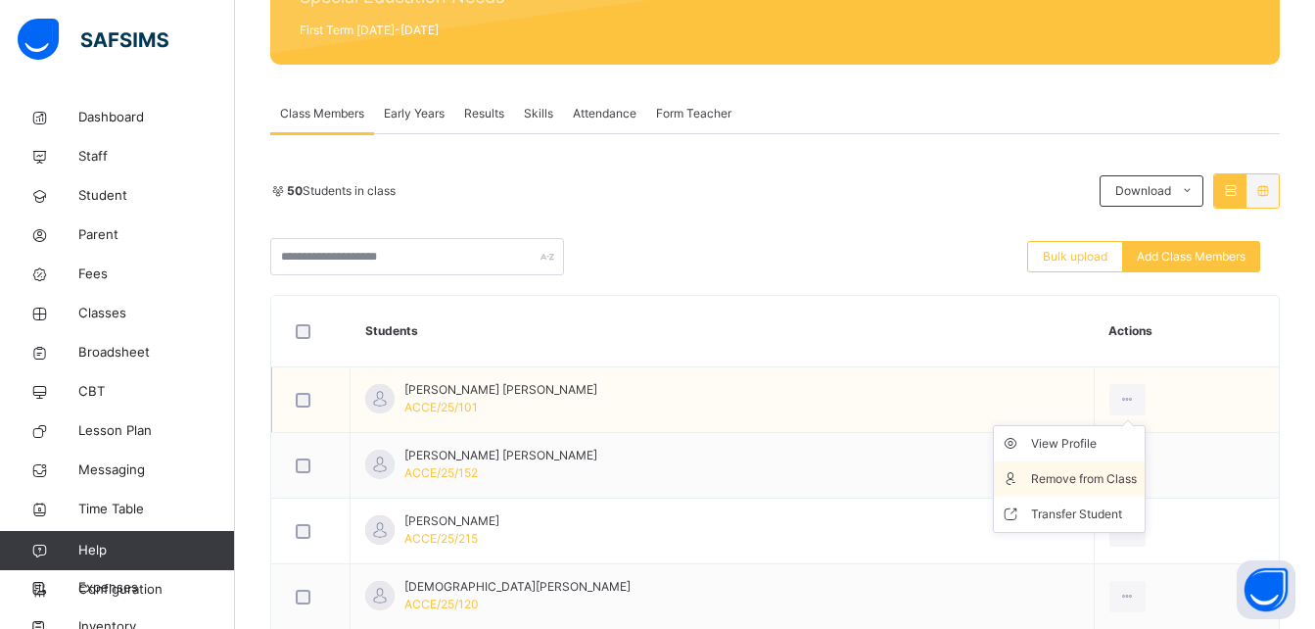
click at [1084, 477] on div "Remove from Class" at bounding box center [1084, 479] width 106 height 20
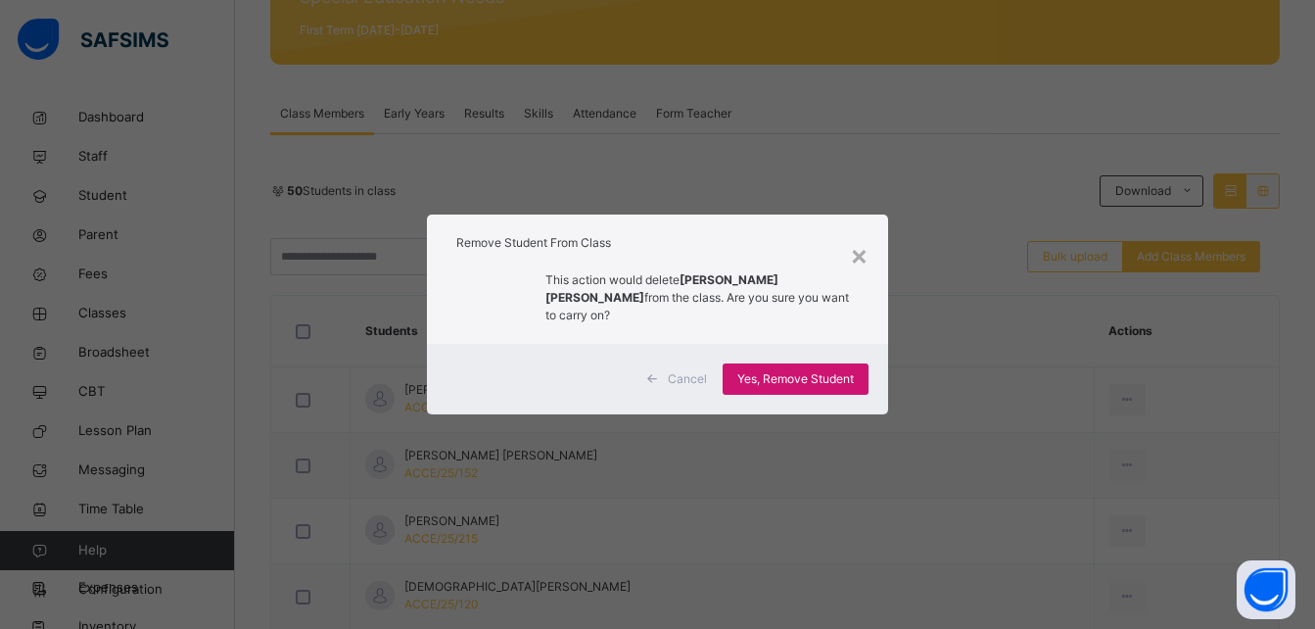
click at [763, 363] on div "Yes, Remove Student" at bounding box center [796, 378] width 146 height 31
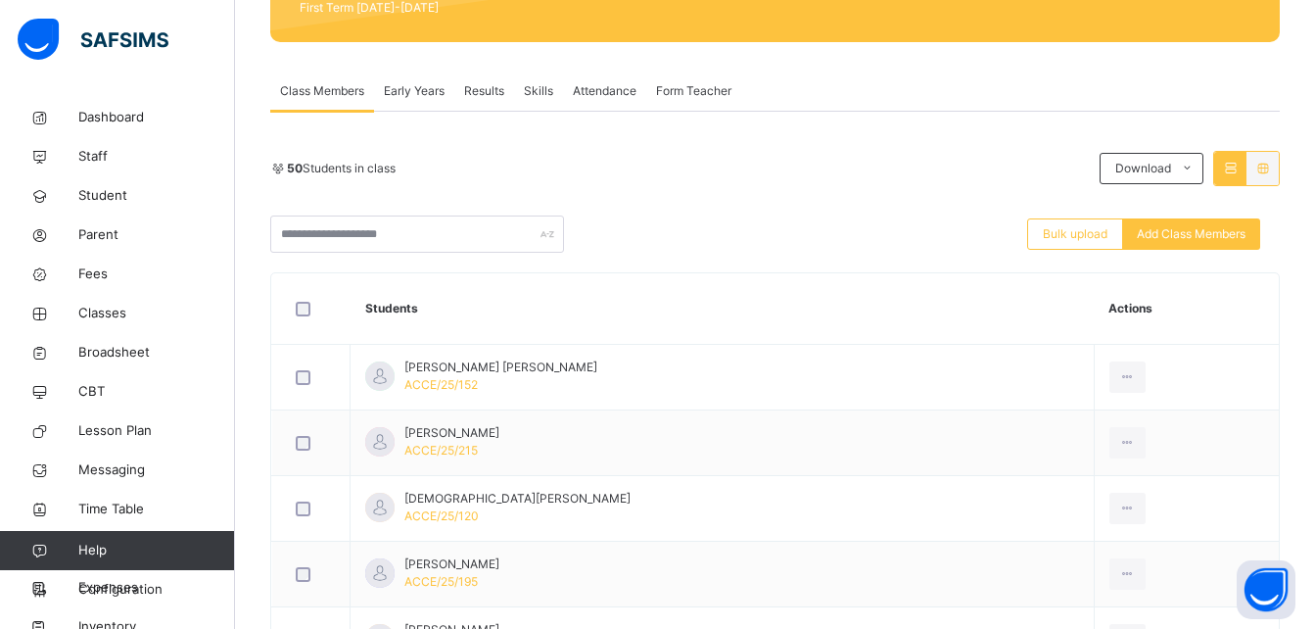
scroll to position [313, 0]
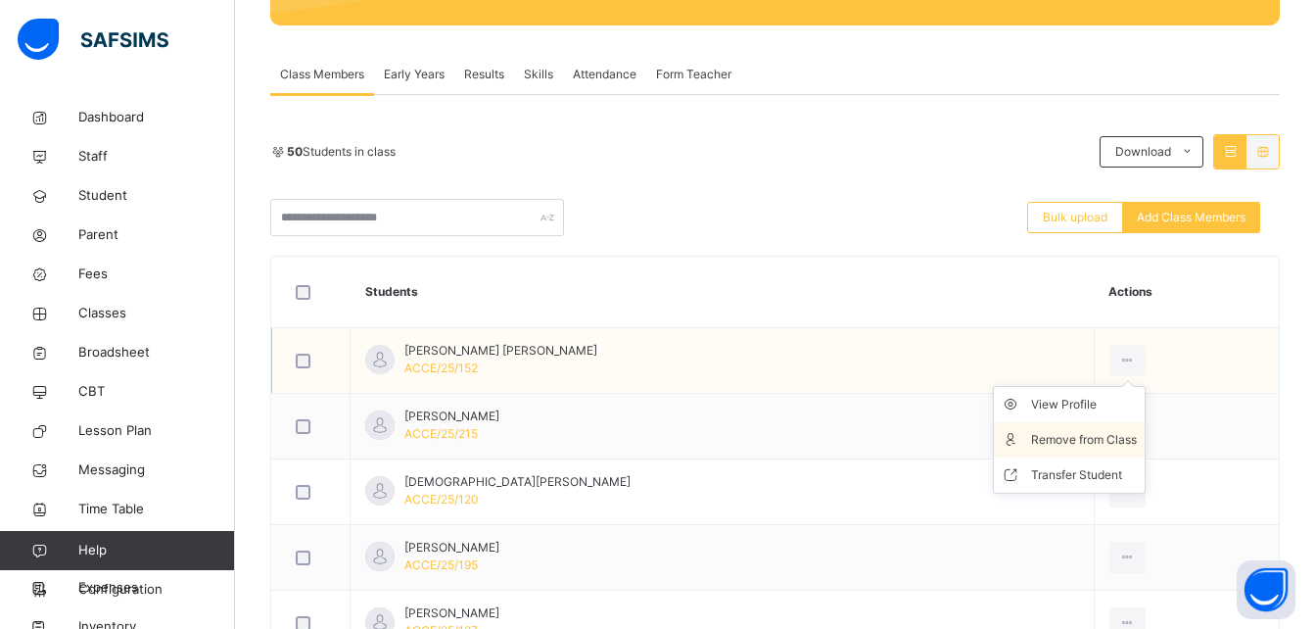
click at [1092, 442] on div "Remove from Class" at bounding box center [1084, 440] width 106 height 20
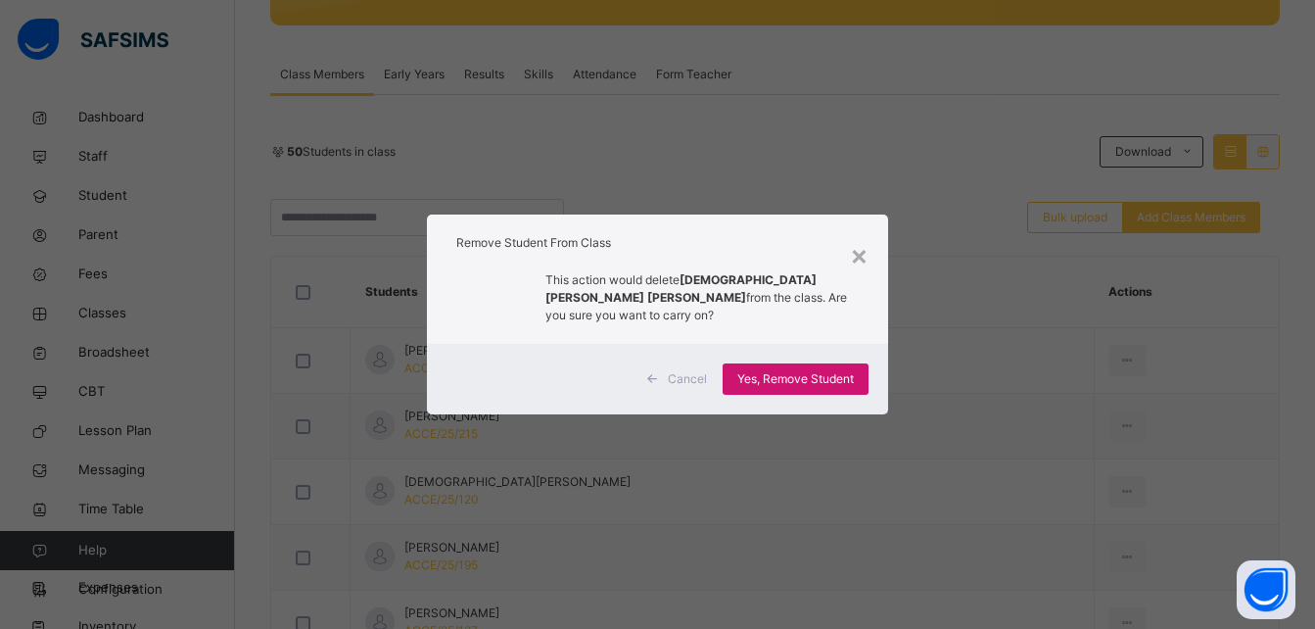
click at [810, 372] on span "Yes, Remove Student" at bounding box center [795, 379] width 117 height 18
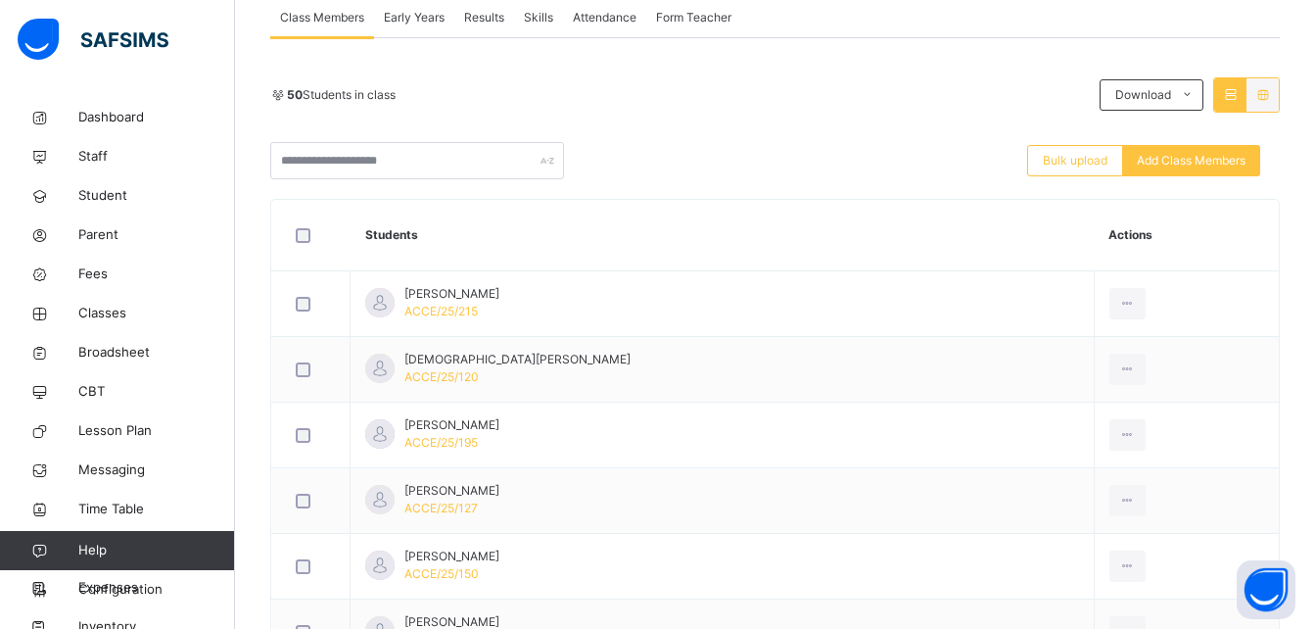
scroll to position [392, 0]
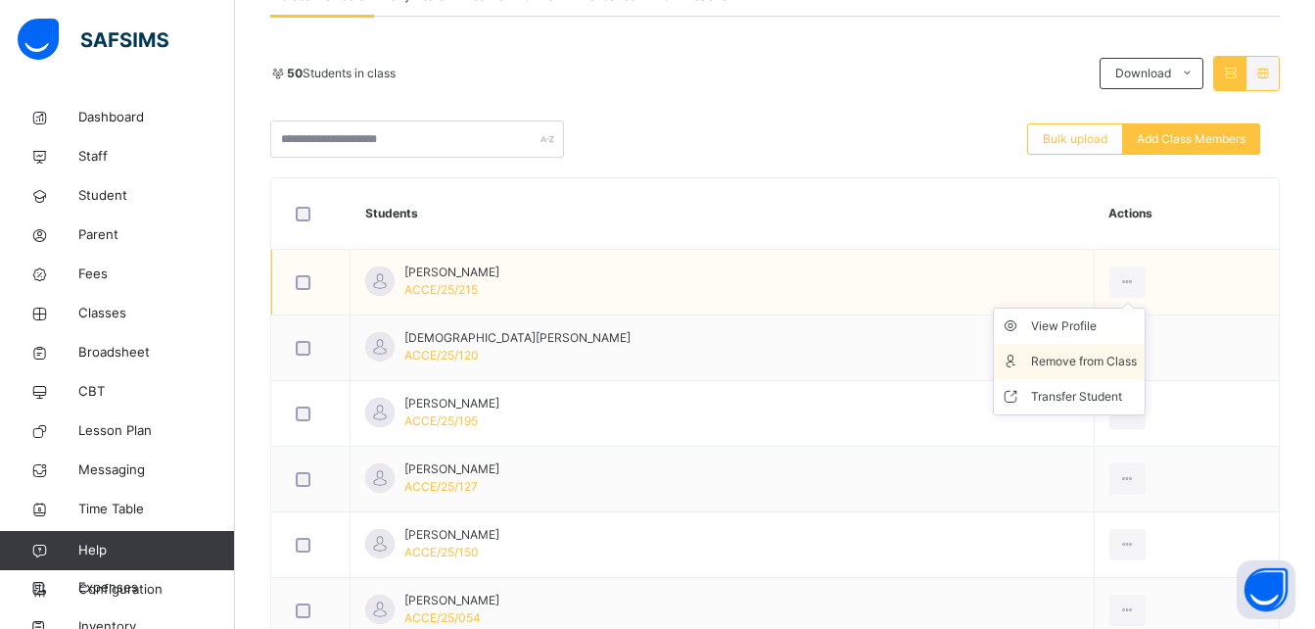
click at [1080, 368] on div "Remove from Class" at bounding box center [1084, 361] width 106 height 20
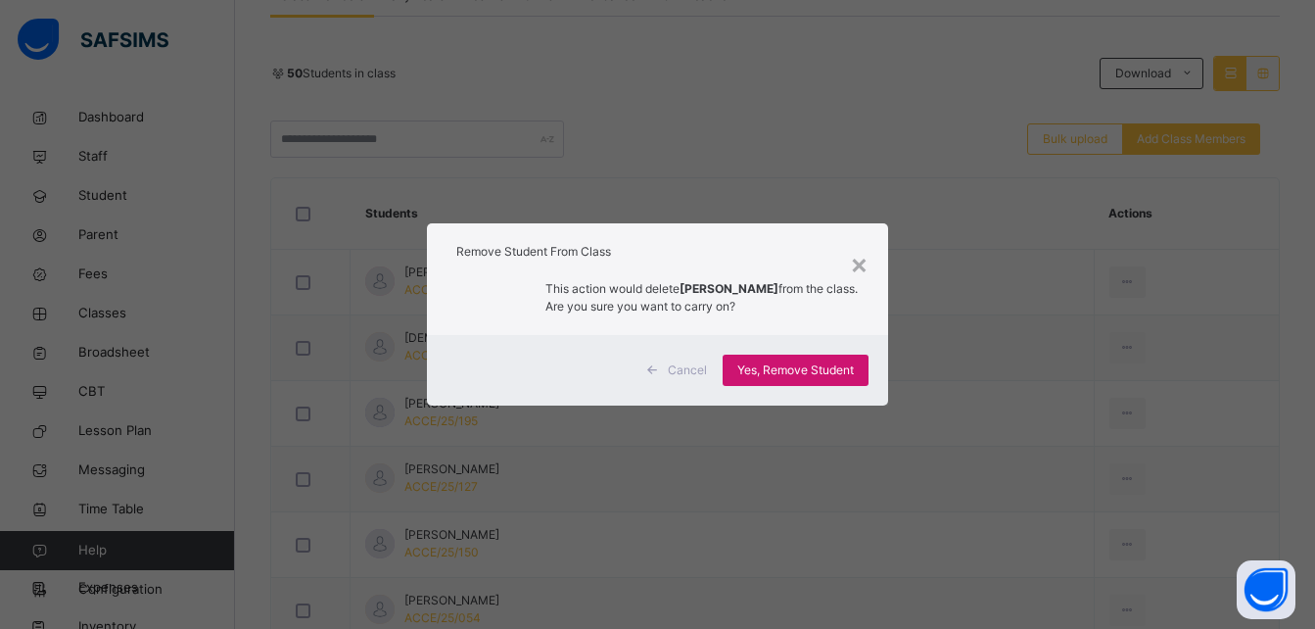
click at [837, 370] on span "Yes, Remove Student" at bounding box center [795, 370] width 117 height 18
click at [823, 375] on span "Yes, Remove Student" at bounding box center [795, 370] width 117 height 18
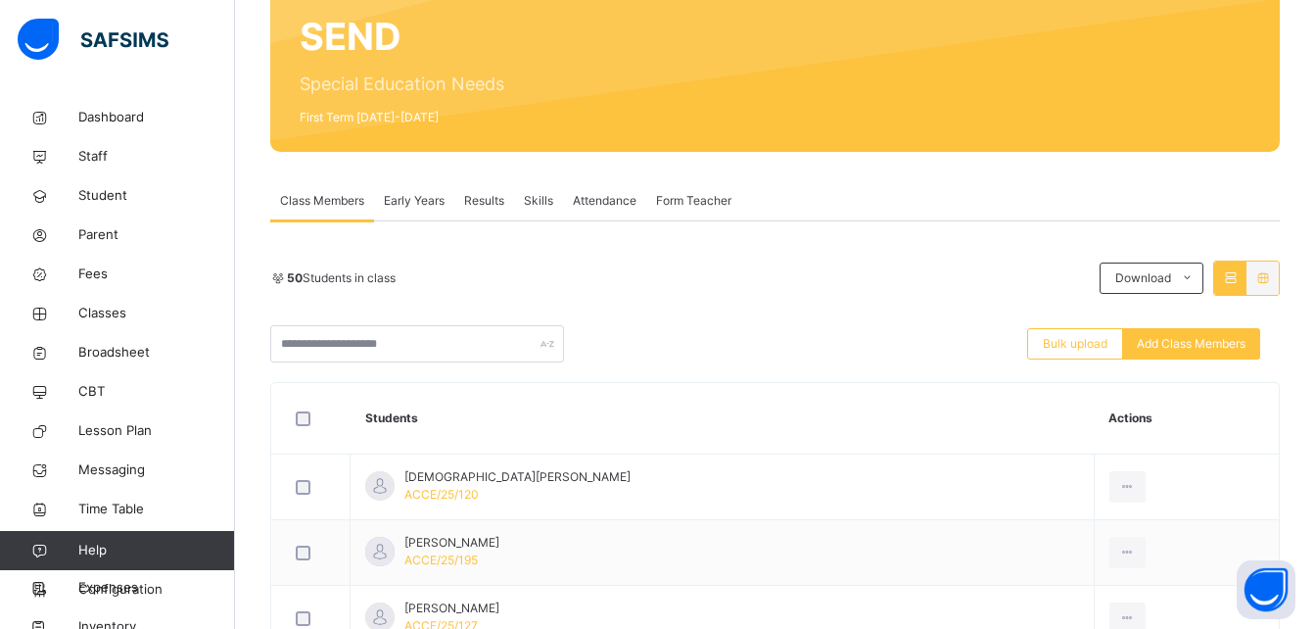
scroll to position [196, 0]
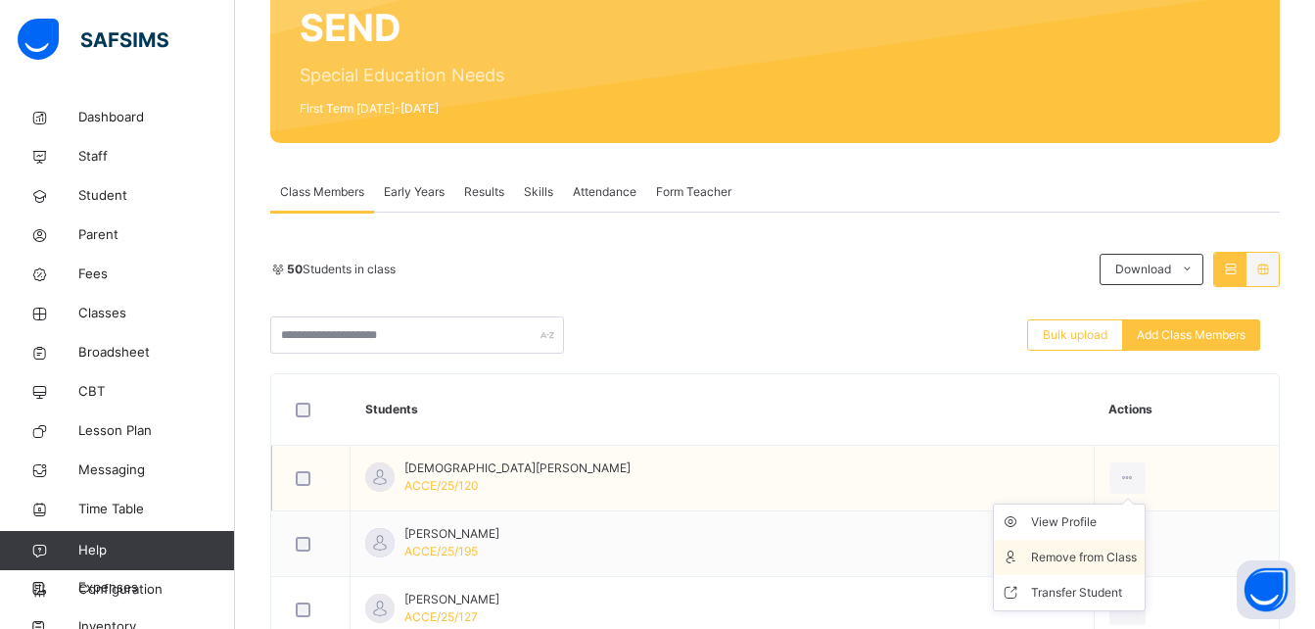
click at [1087, 549] on div "Remove from Class" at bounding box center [1084, 557] width 106 height 20
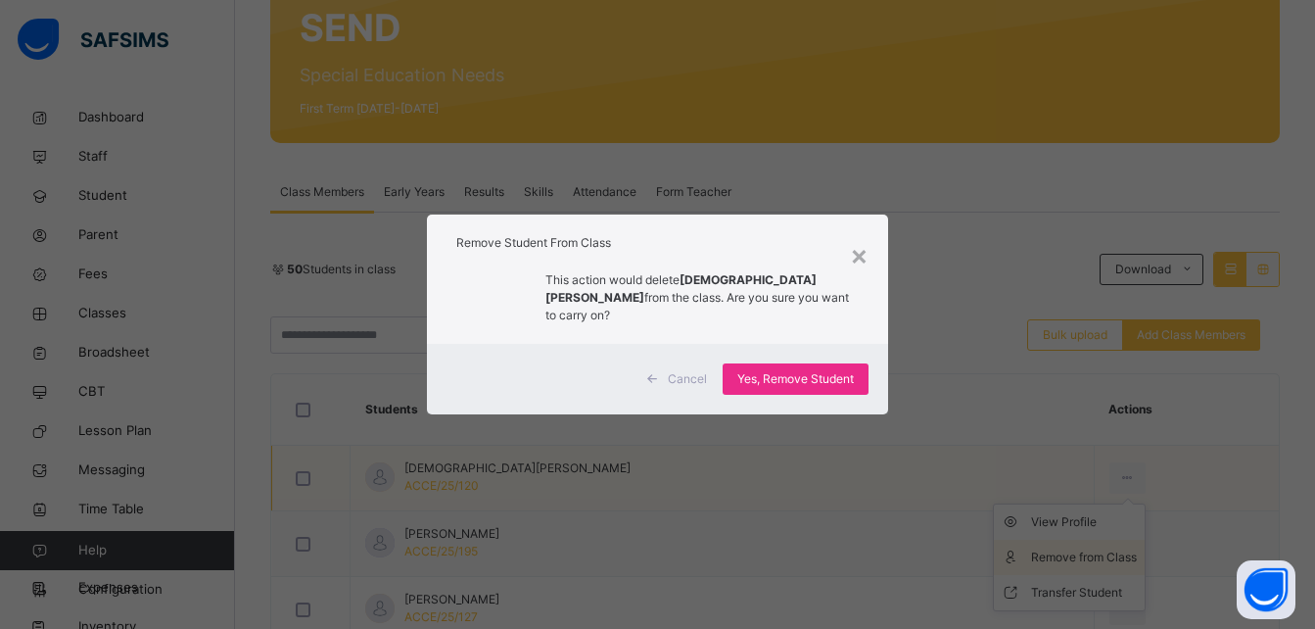
click at [1087, 549] on div "× Remove Student From Class This action would delete [DEMOGRAPHIC_DATA][PERSON_…" at bounding box center [657, 314] width 1315 height 629
click at [775, 370] on span "Yes, Remove Student" at bounding box center [795, 379] width 117 height 18
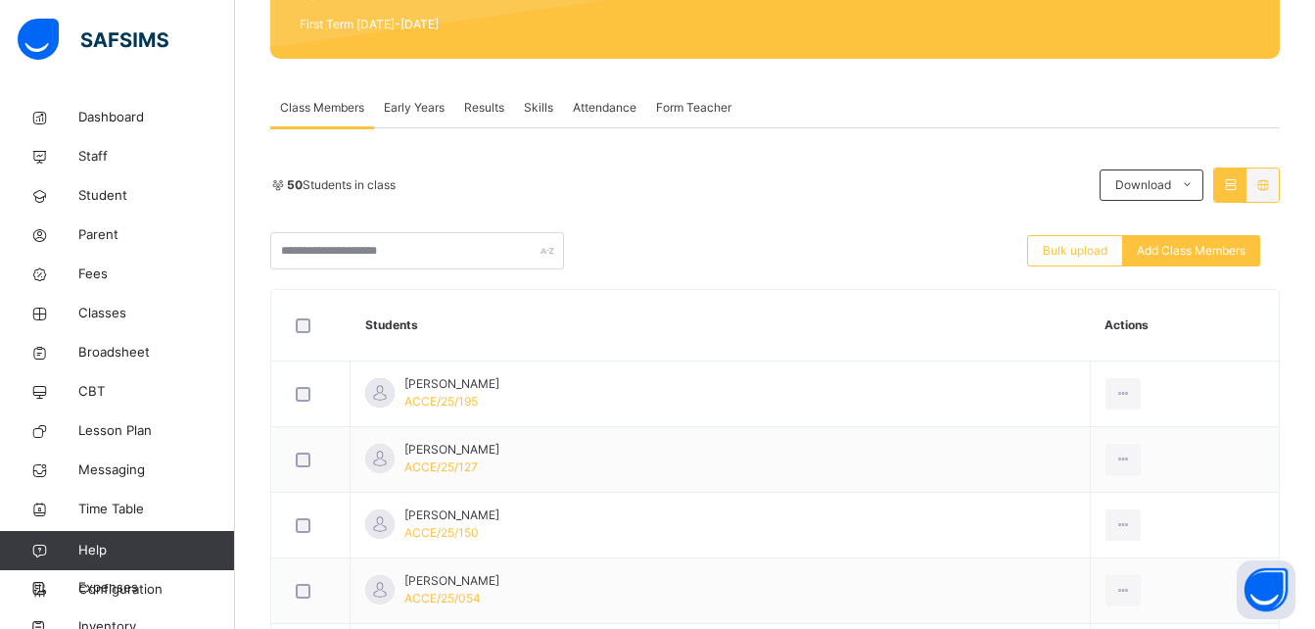
scroll to position [313, 0]
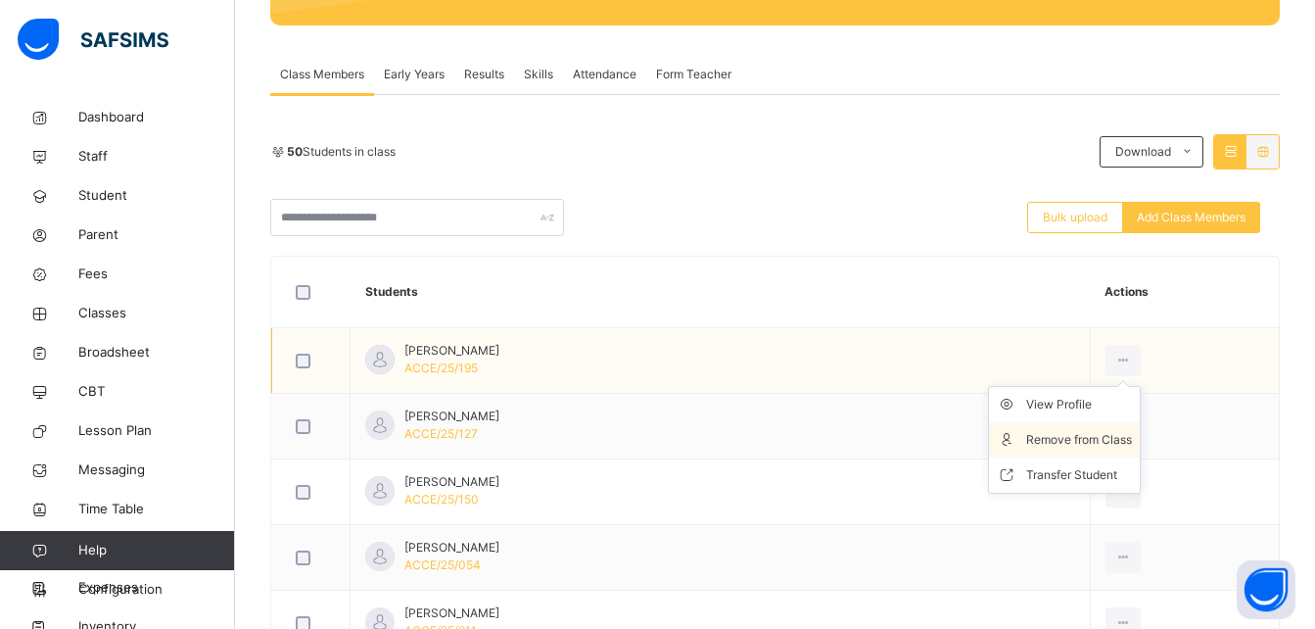
click at [1083, 431] on div "Remove from Class" at bounding box center [1079, 440] width 106 height 20
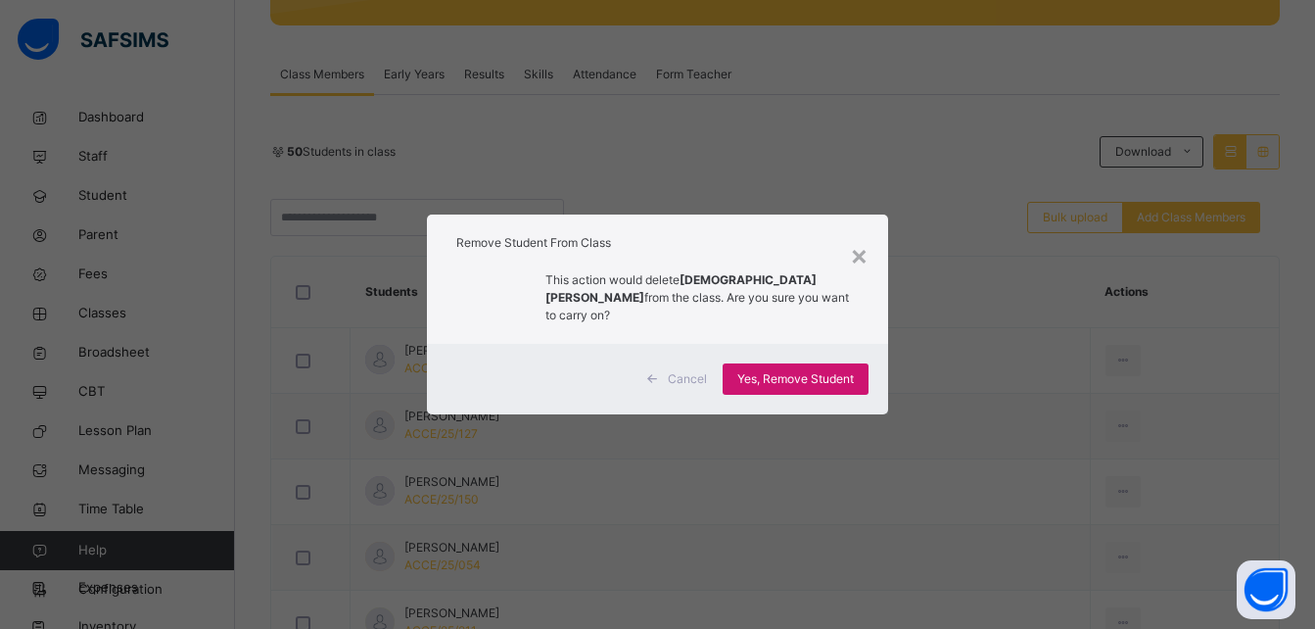
click at [843, 370] on span "Yes, Remove Student" at bounding box center [795, 379] width 117 height 18
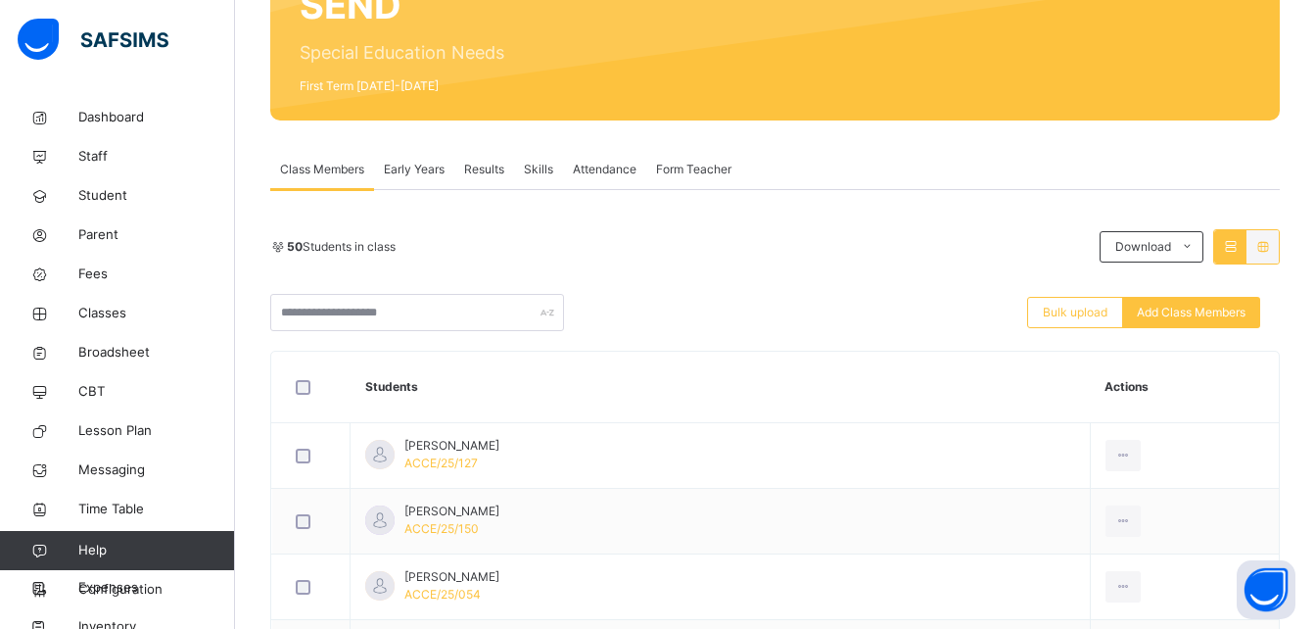
scroll to position [235, 0]
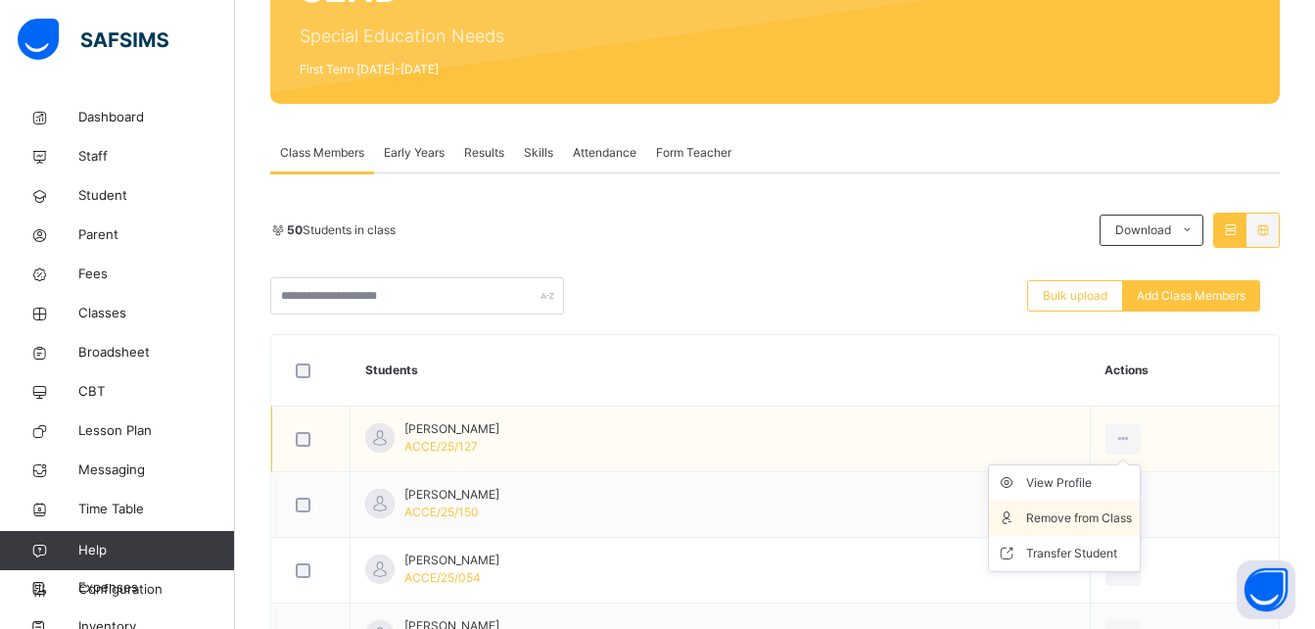
click at [1072, 523] on div "Remove from Class" at bounding box center [1079, 518] width 106 height 20
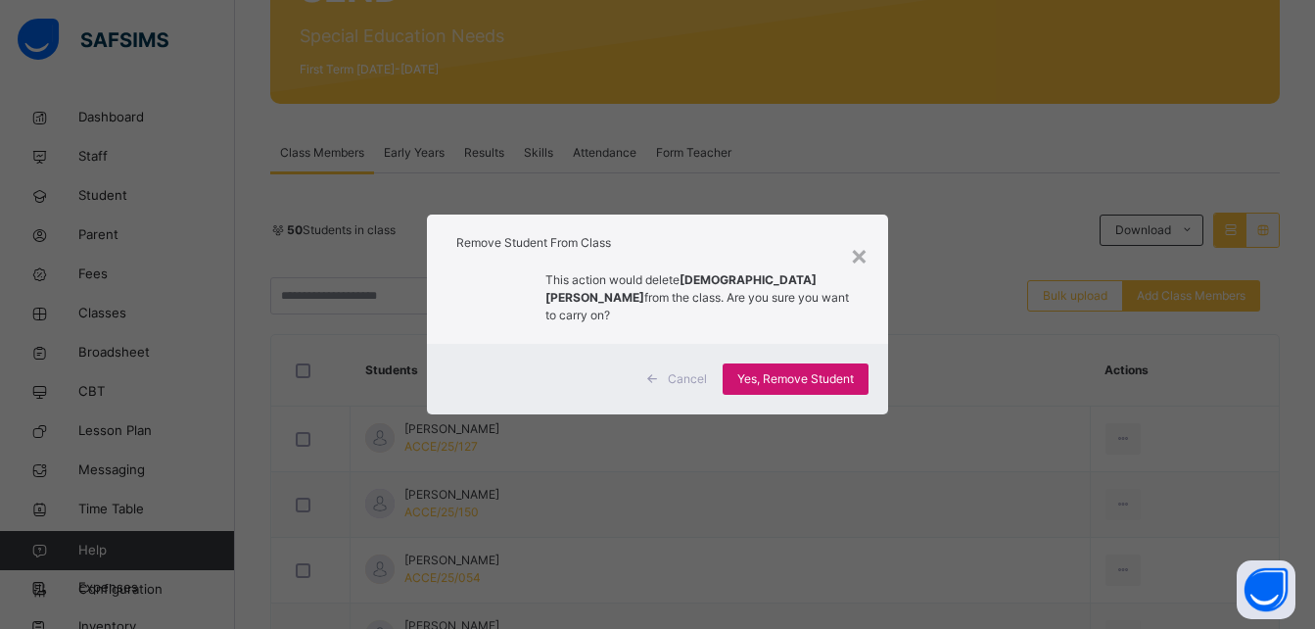
click at [799, 373] on span "Yes, Remove Student" at bounding box center [795, 379] width 117 height 18
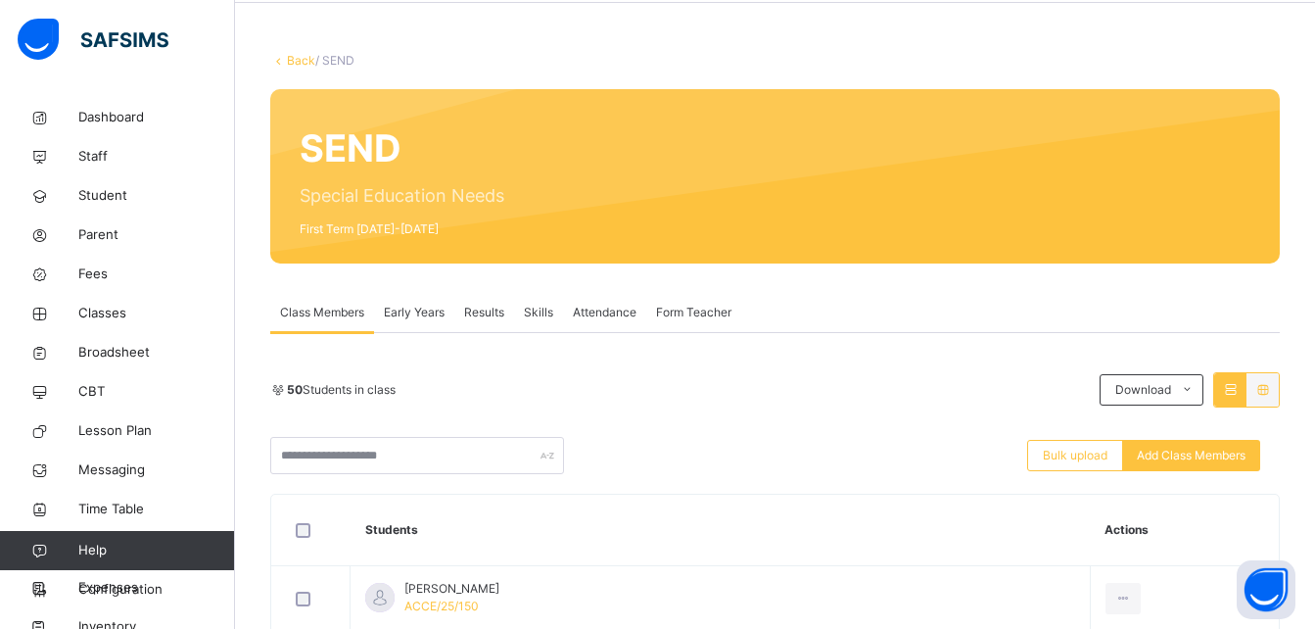
scroll to position [78, 0]
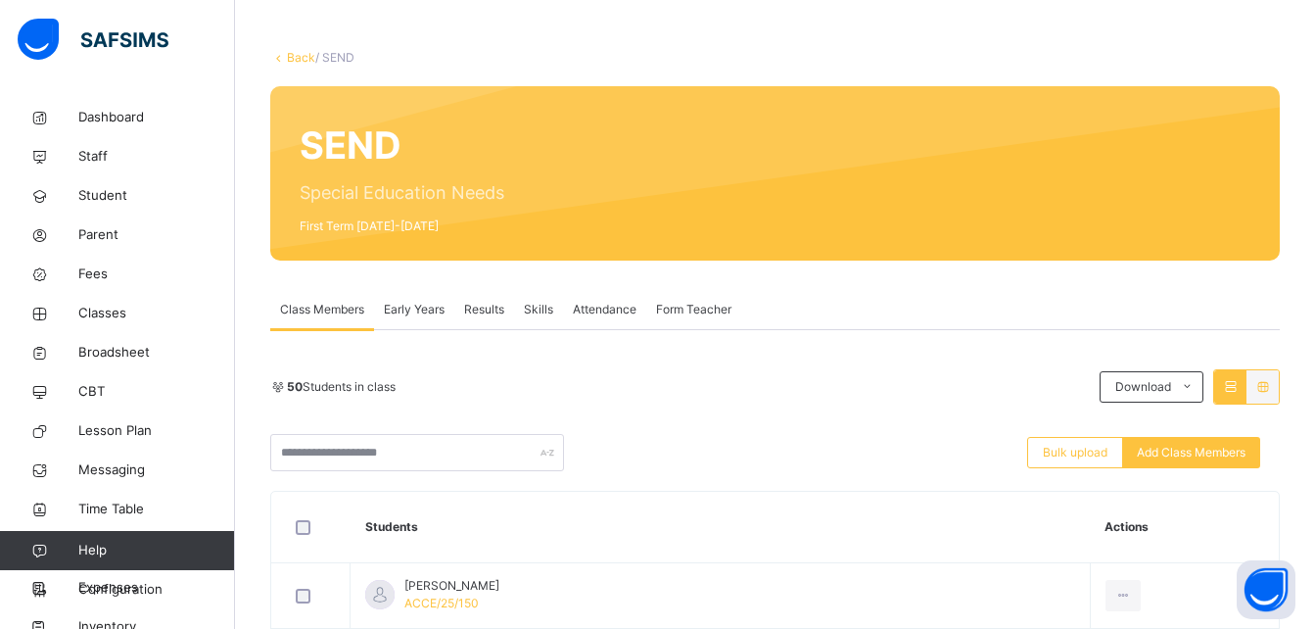
click at [912, 375] on div "50 Students in class Download Pdf Report Excel Report" at bounding box center [774, 386] width 1009 height 35
click at [904, 409] on div "50 Students in class Download Pdf Report Excel Report Bulk upload Add Class Mem…" at bounding box center [774, 420] width 1009 height 102
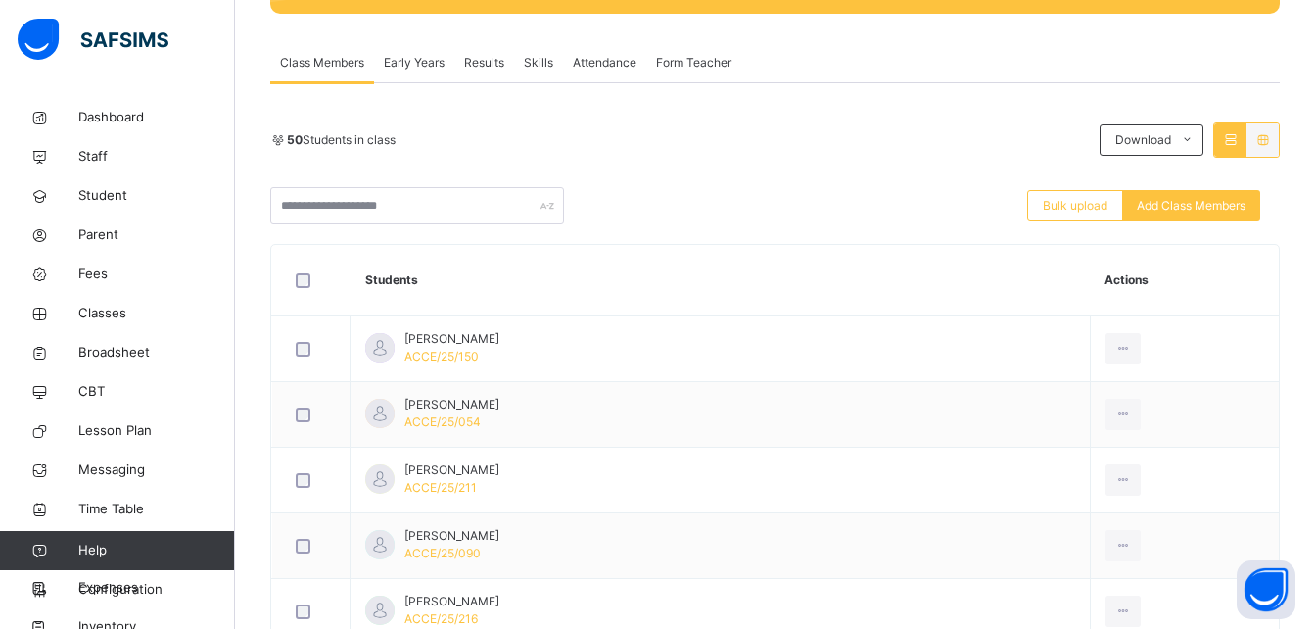
scroll to position [352, 0]
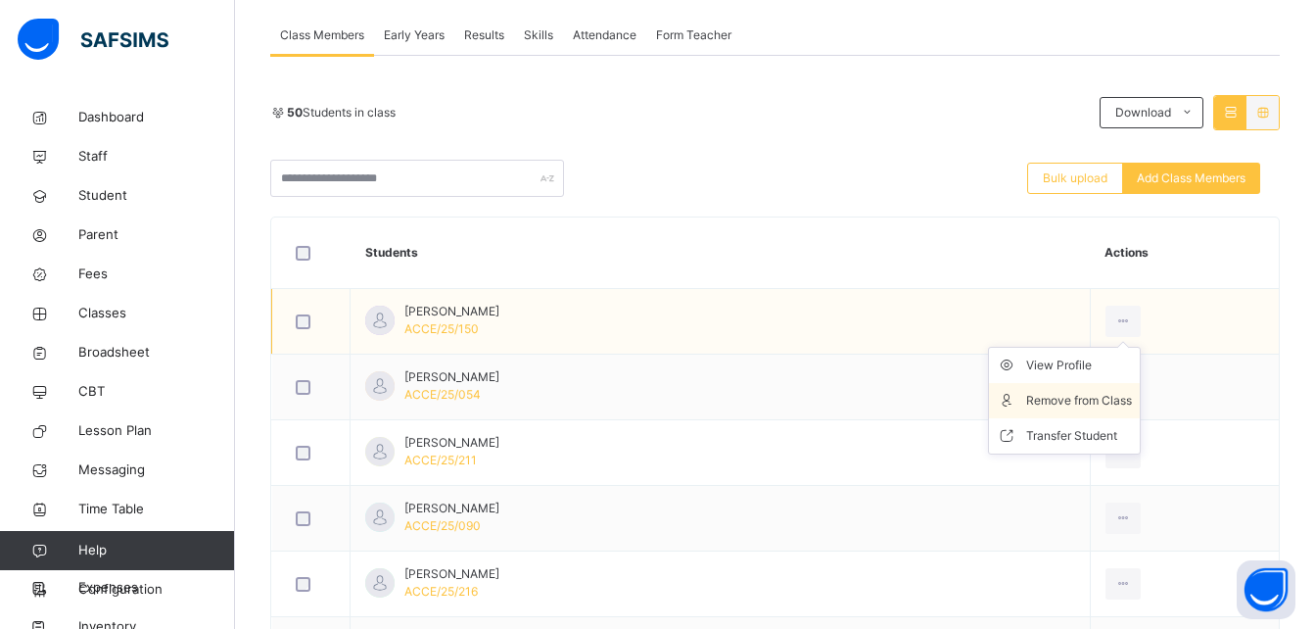
click at [1102, 398] on div "Remove from Class" at bounding box center [1079, 401] width 106 height 20
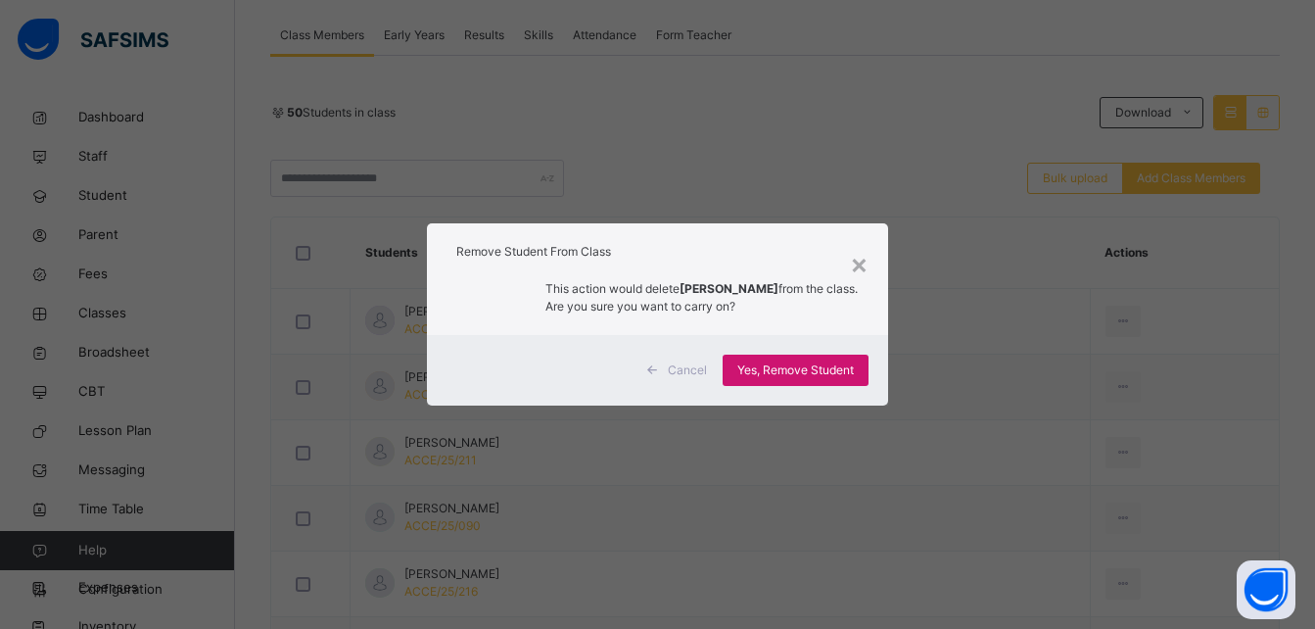
click at [815, 381] on div "Yes, Remove Student" at bounding box center [796, 369] width 146 height 31
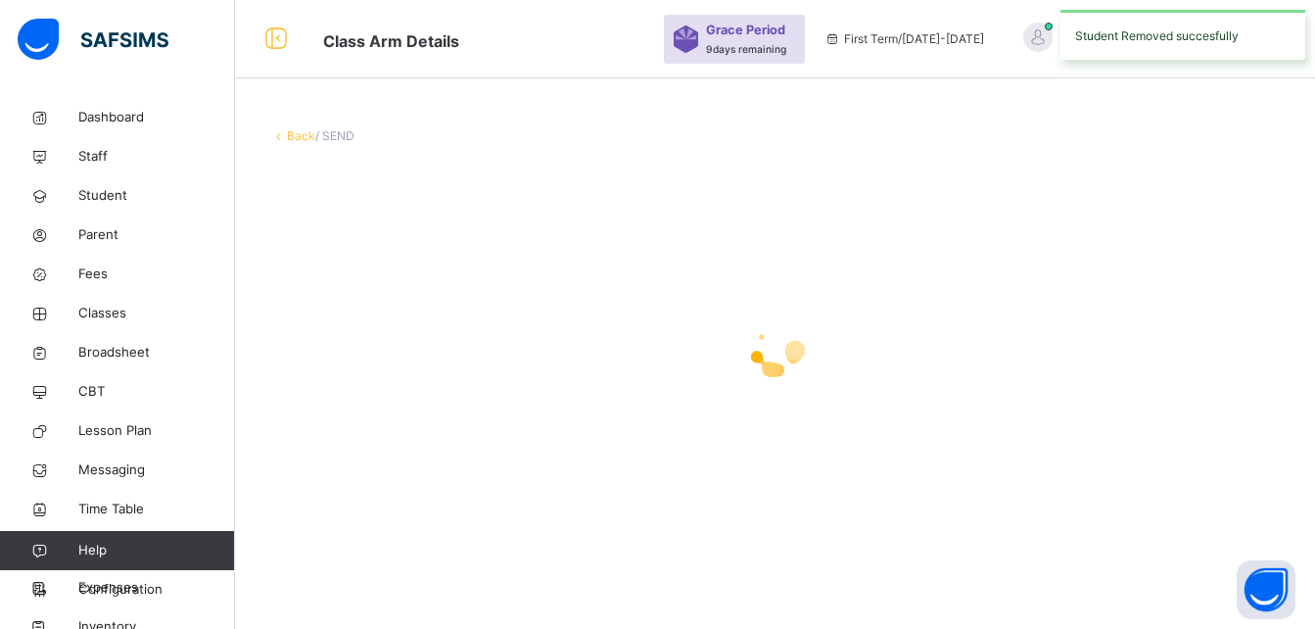
scroll to position [0, 0]
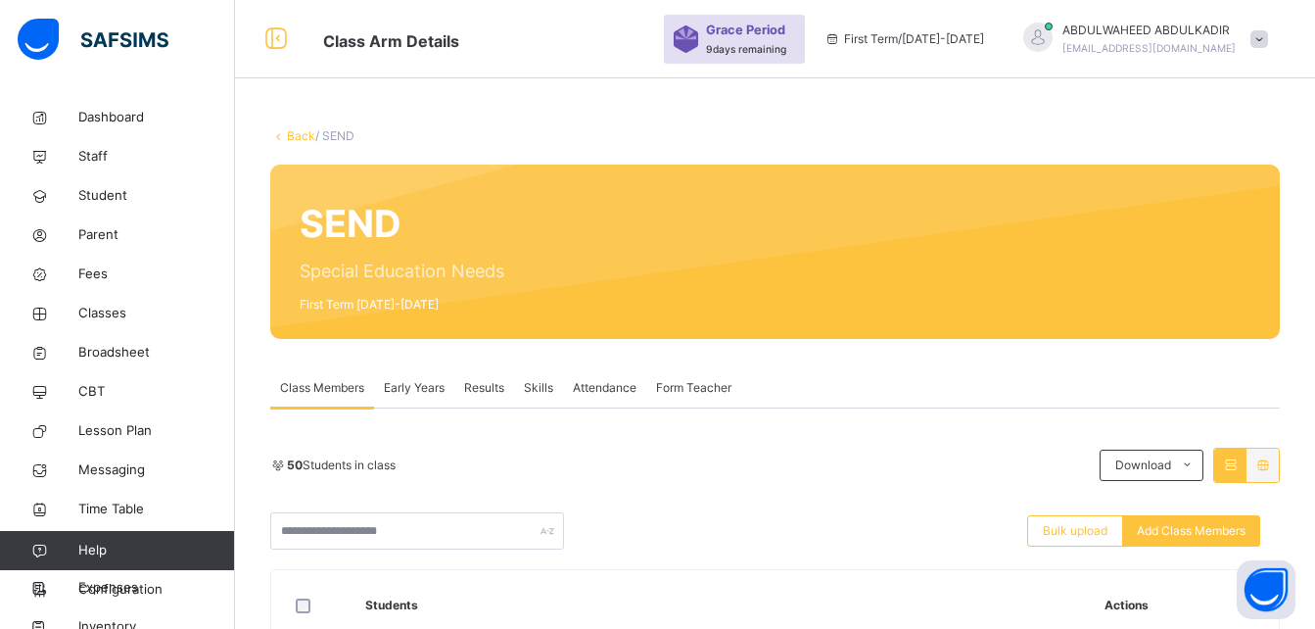
click at [935, 500] on div "50 Students in class Download Pdf Report Excel Report Bulk upload Add Class Mem…" at bounding box center [774, 498] width 1009 height 102
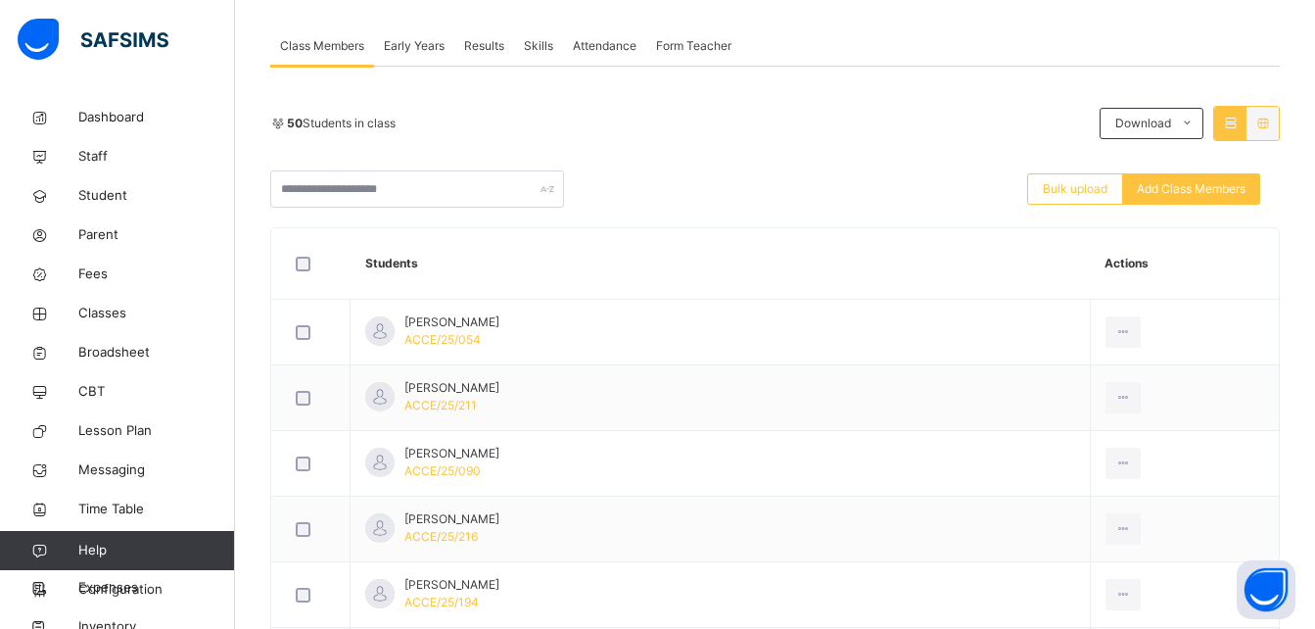
scroll to position [352, 0]
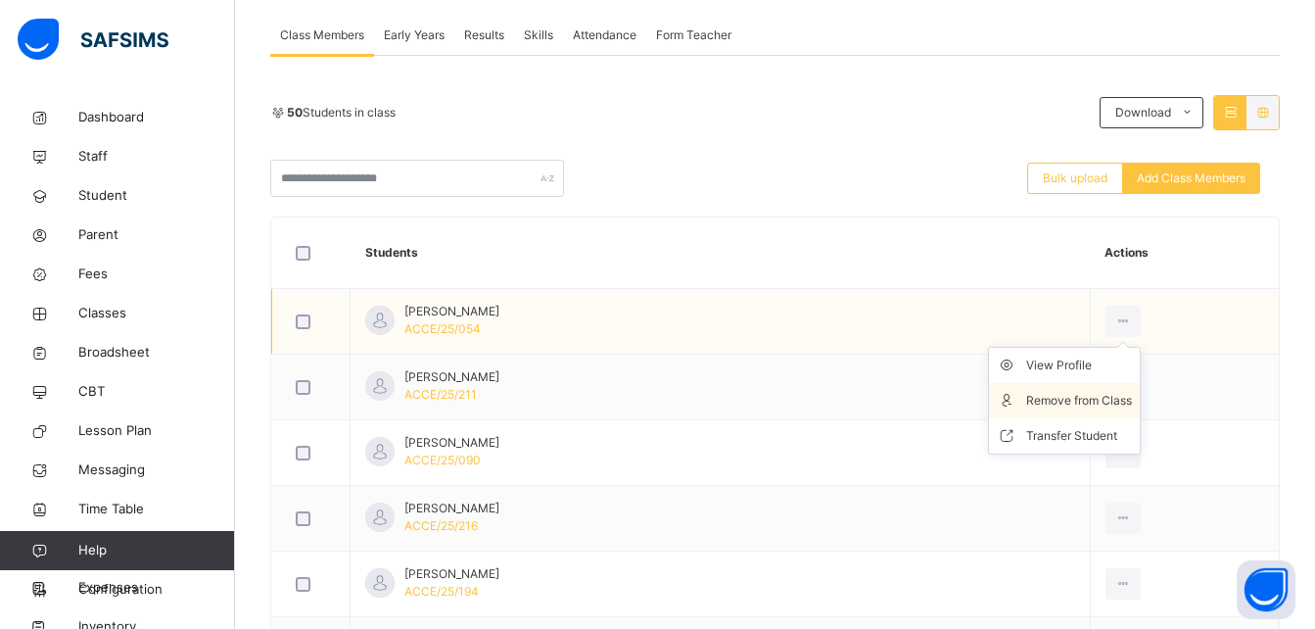
click at [1081, 399] on div "Remove from Class" at bounding box center [1079, 401] width 106 height 20
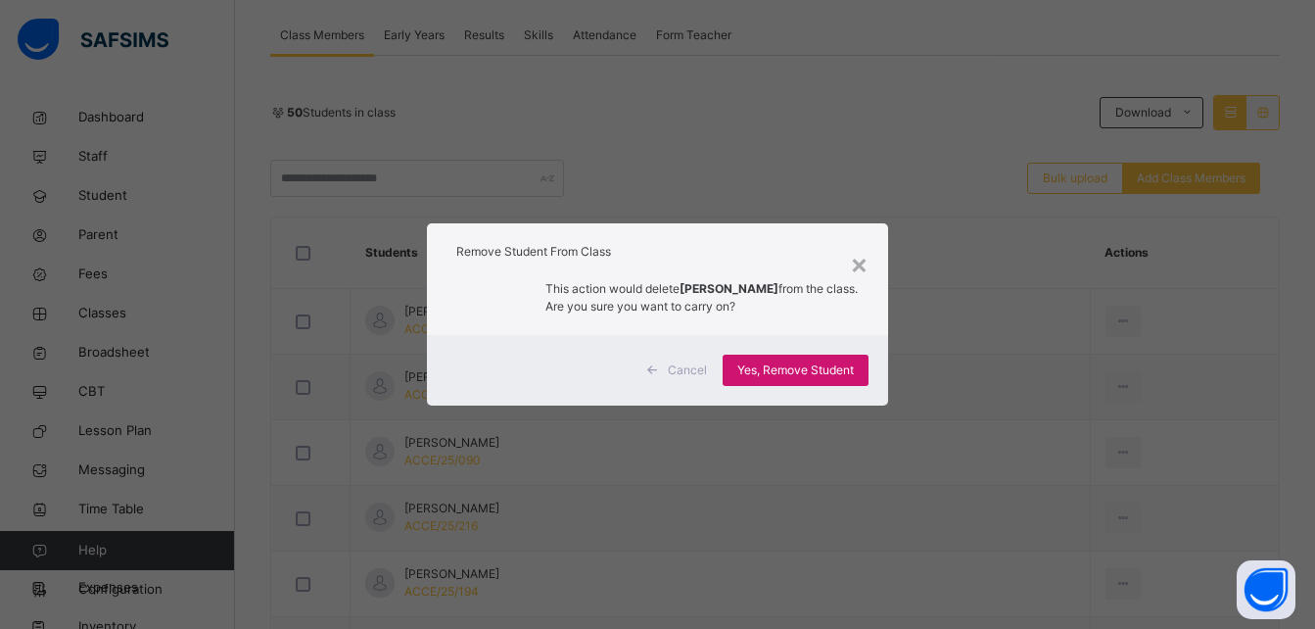
click at [820, 375] on span "Yes, Remove Student" at bounding box center [795, 370] width 117 height 18
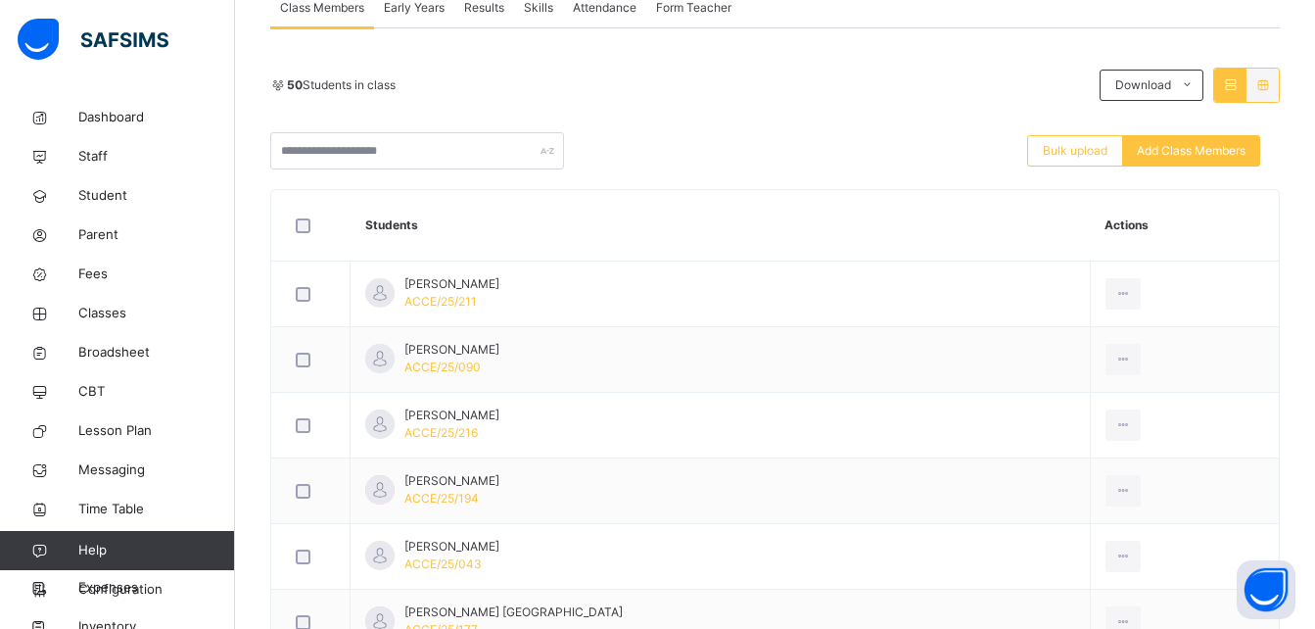
scroll to position [392, 0]
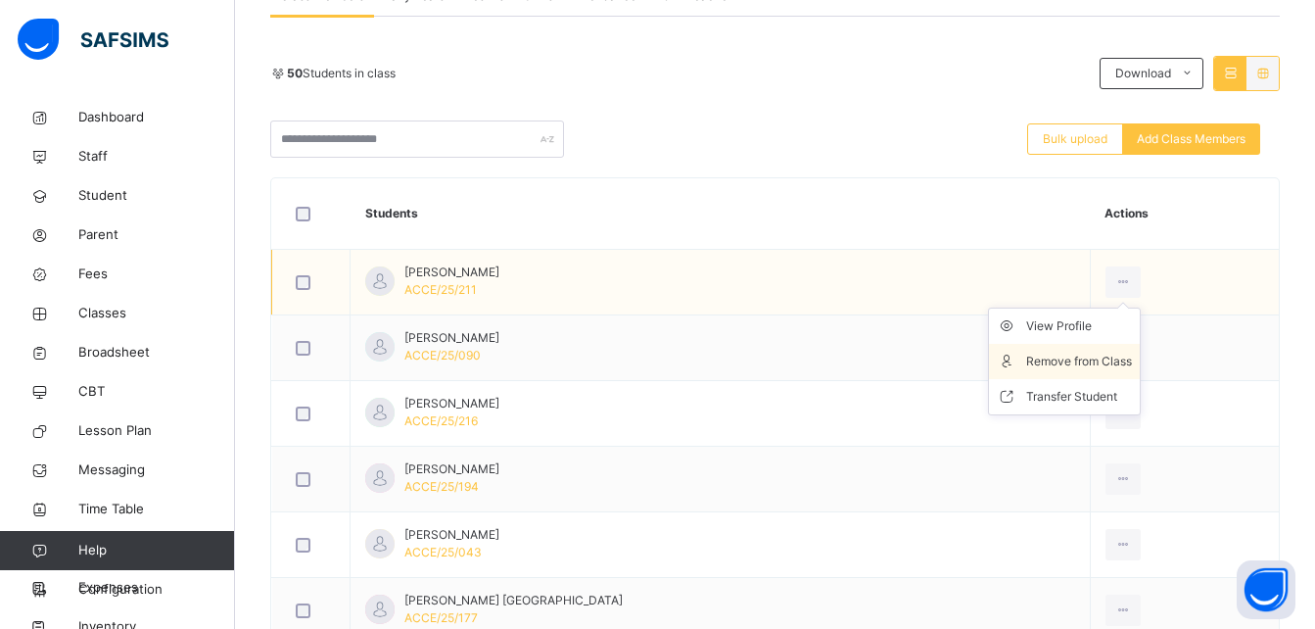
click at [1095, 362] on div "Remove from Class" at bounding box center [1079, 361] width 106 height 20
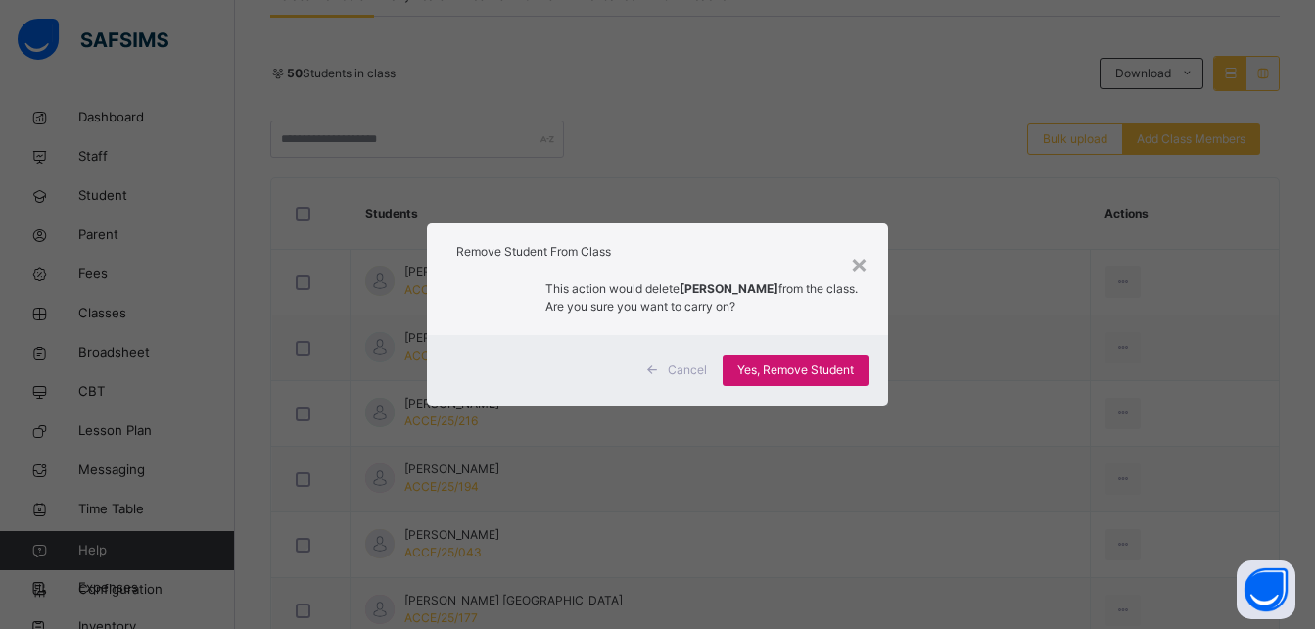
click at [822, 373] on span "Yes, Remove Student" at bounding box center [795, 370] width 117 height 18
click at [822, 373] on div "Yes, Remove Student" at bounding box center [796, 369] width 146 height 31
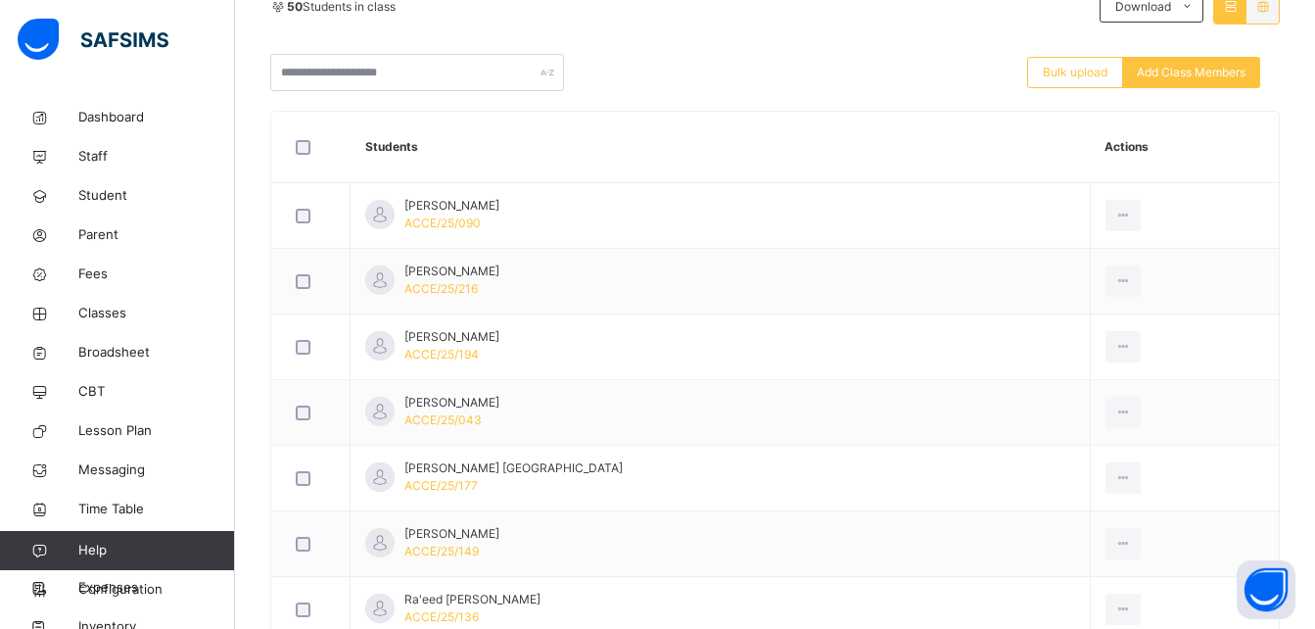
scroll to position [470, 0]
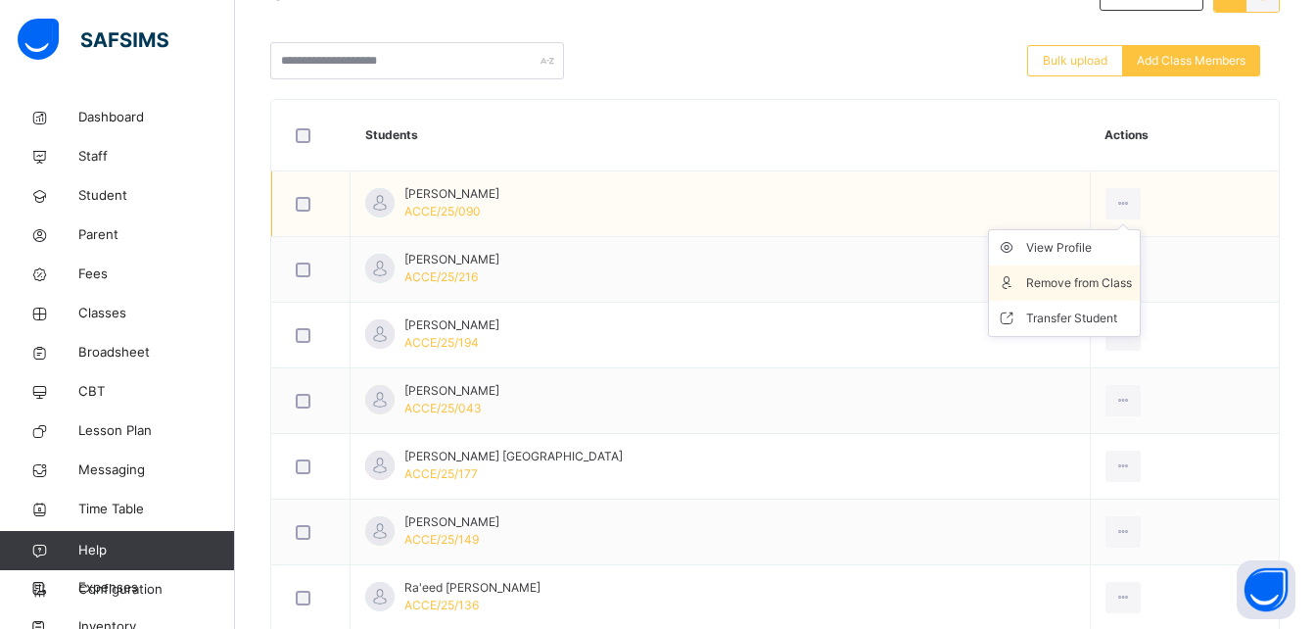
click at [1067, 278] on div "Remove from Class" at bounding box center [1079, 283] width 106 height 20
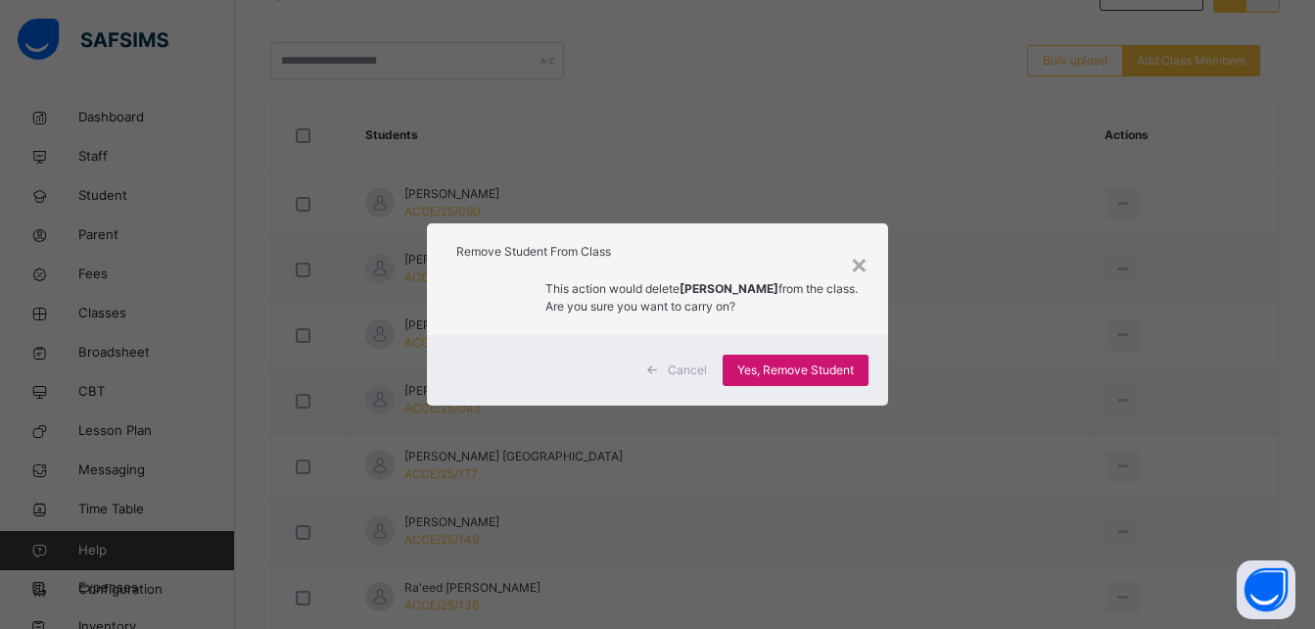
click at [818, 372] on span "Yes, Remove Student" at bounding box center [795, 370] width 117 height 18
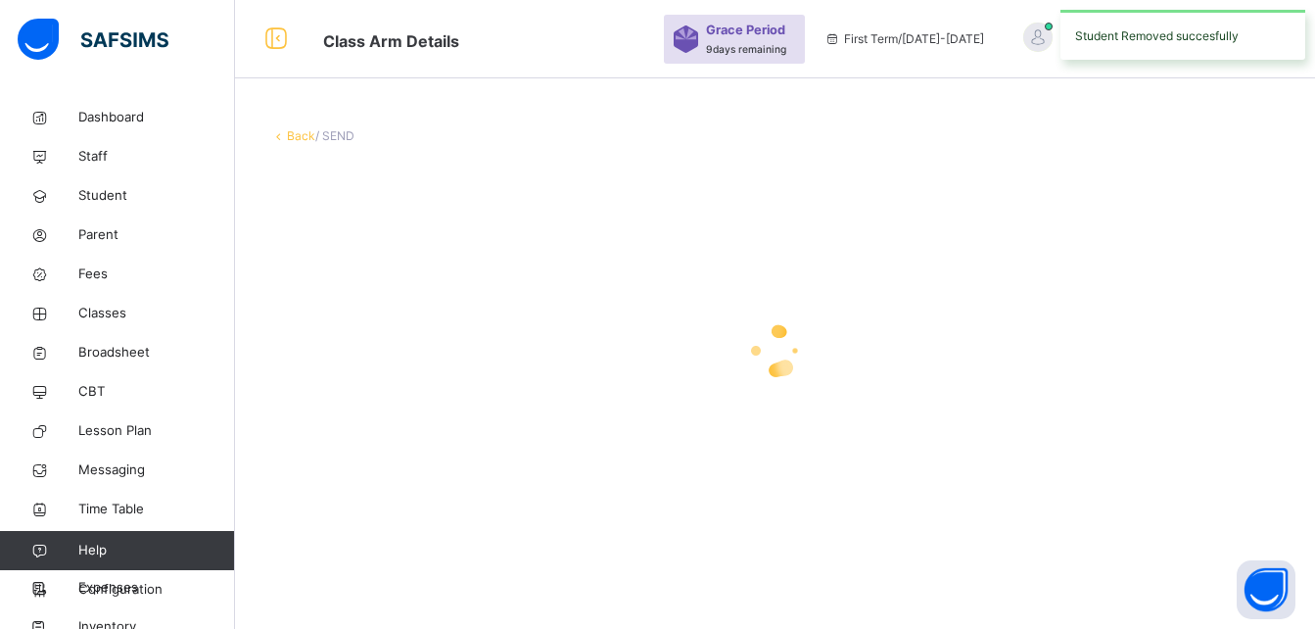
scroll to position [0, 0]
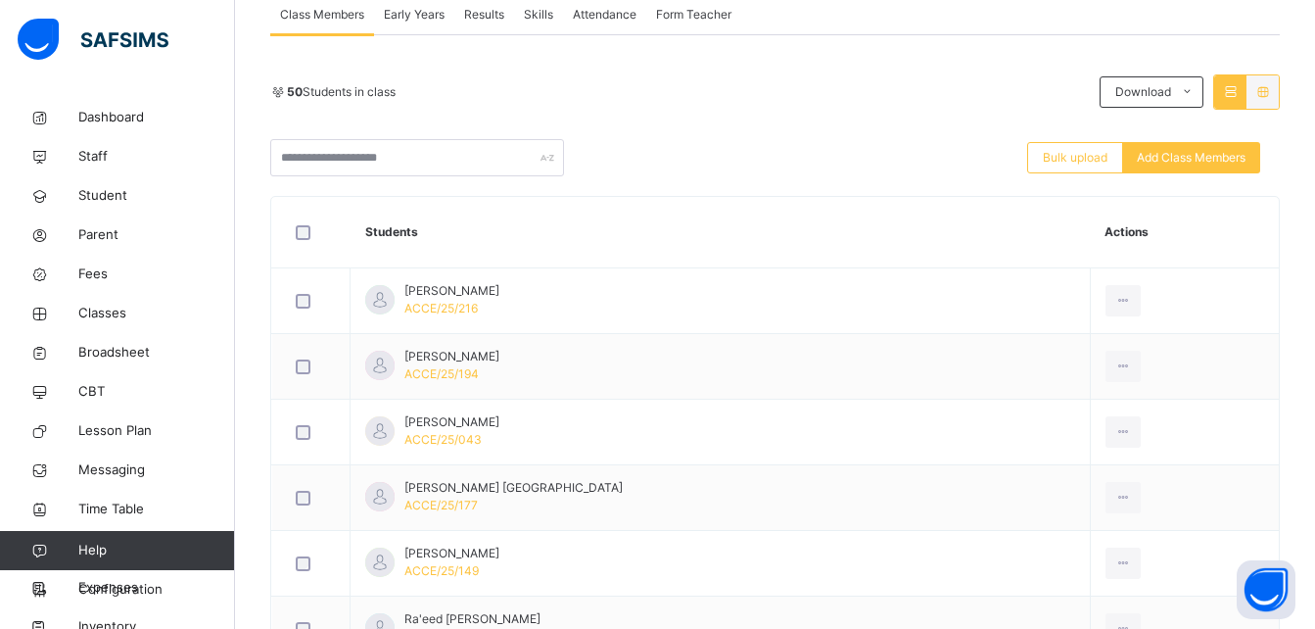
scroll to position [392, 0]
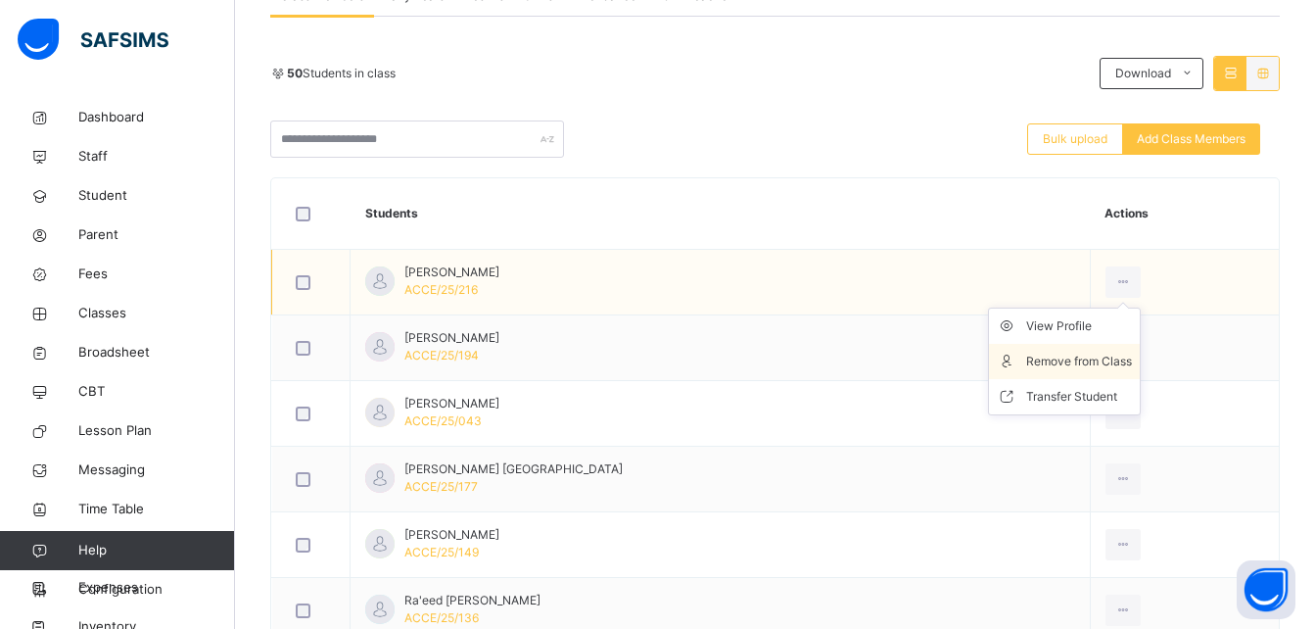
click at [1095, 355] on div "Remove from Class" at bounding box center [1079, 361] width 106 height 20
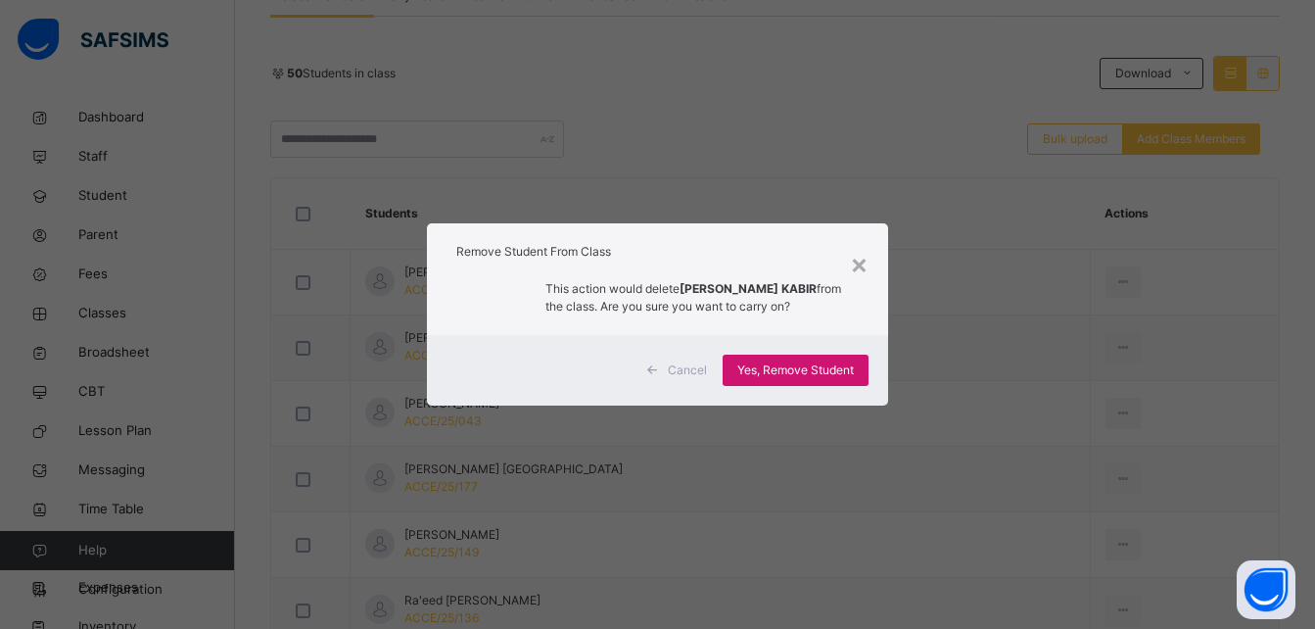
click at [822, 366] on span "Yes, Remove Student" at bounding box center [795, 370] width 117 height 18
click at [822, 366] on div "Yes, Remove Student" at bounding box center [796, 369] width 146 height 31
click at [822, 366] on span "Yes, Remove Student" at bounding box center [795, 370] width 117 height 18
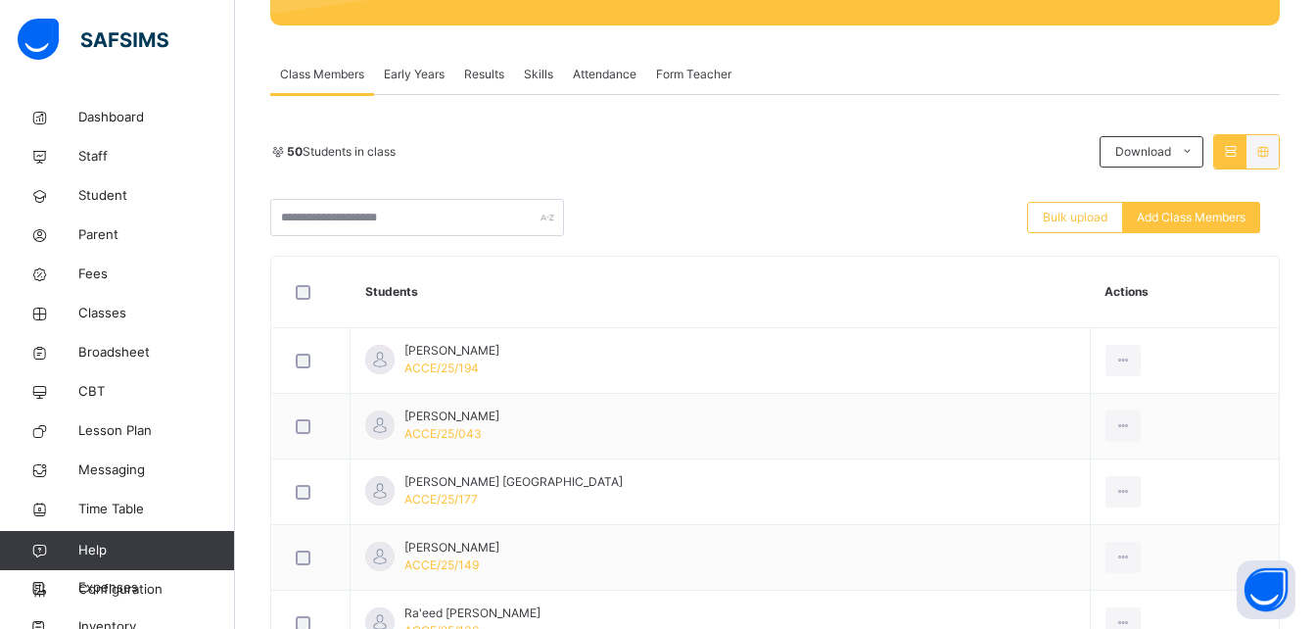
scroll to position [352, 0]
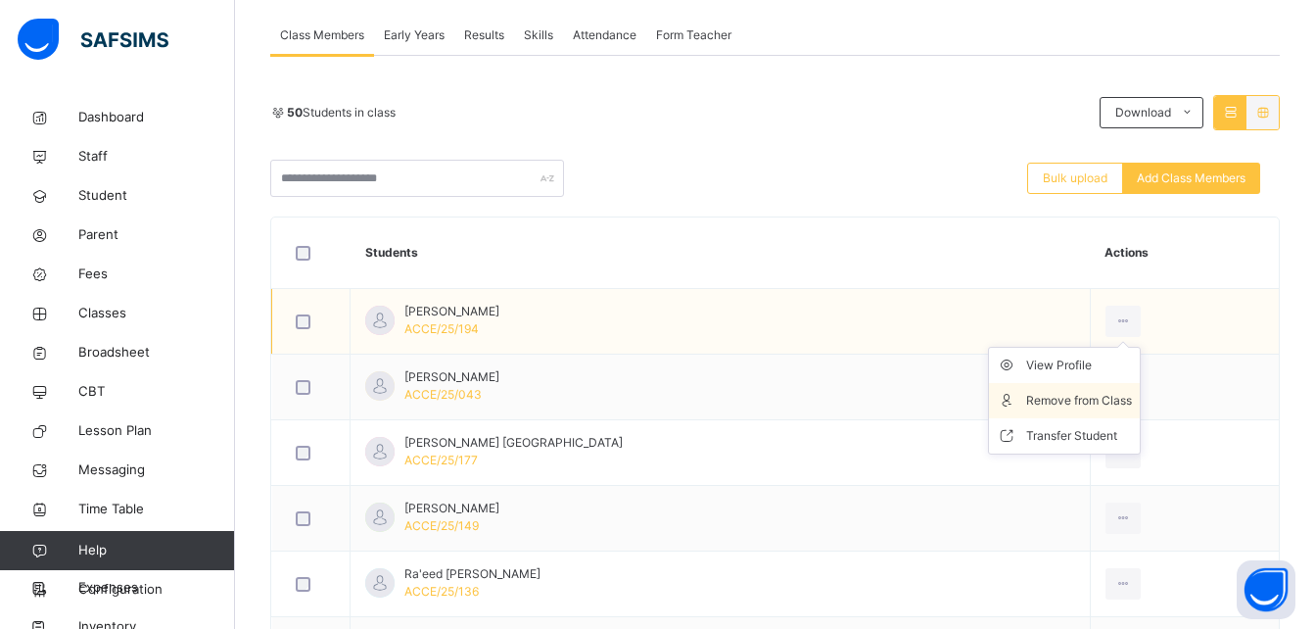
click at [1088, 394] on div "Remove from Class" at bounding box center [1079, 401] width 106 height 20
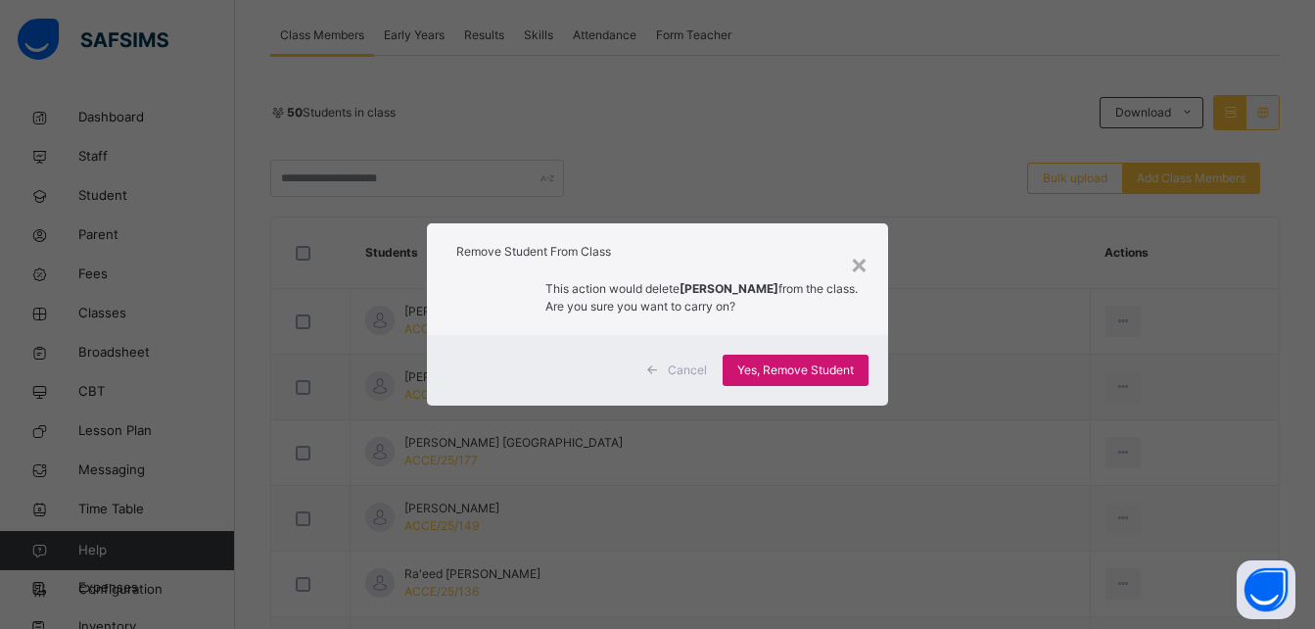
click at [827, 373] on span "Yes, Remove Student" at bounding box center [795, 370] width 117 height 18
click at [790, 379] on span "Yes, Remove Student" at bounding box center [795, 370] width 117 height 18
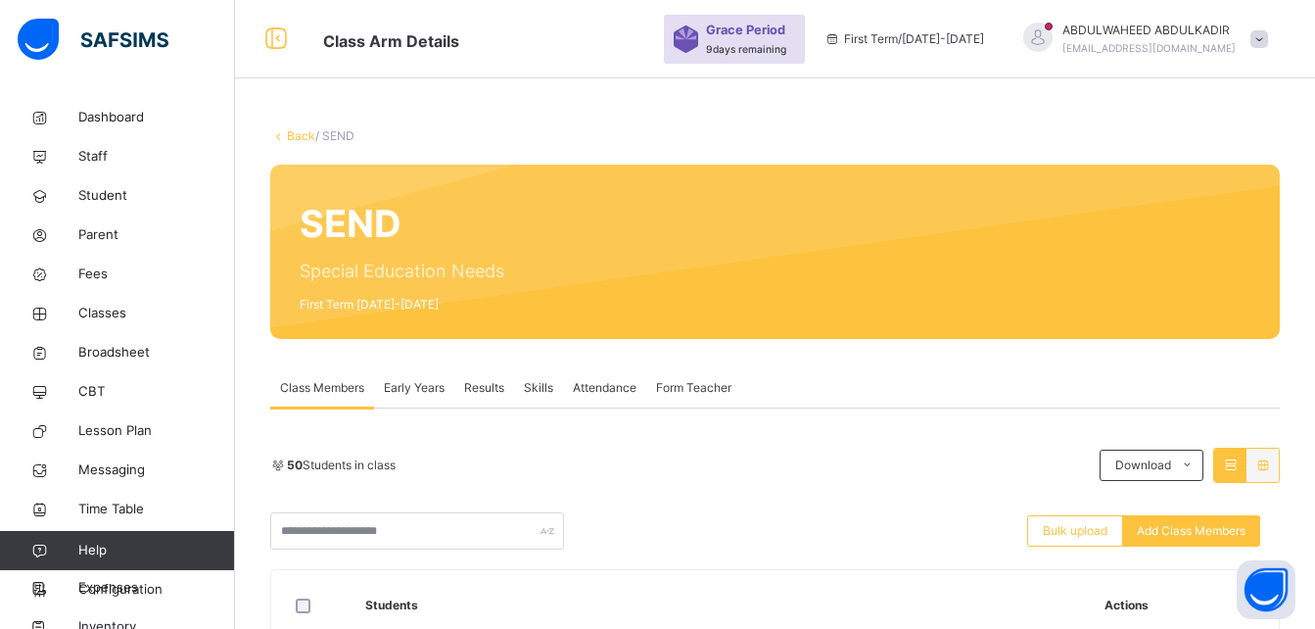
scroll to position [549, 0]
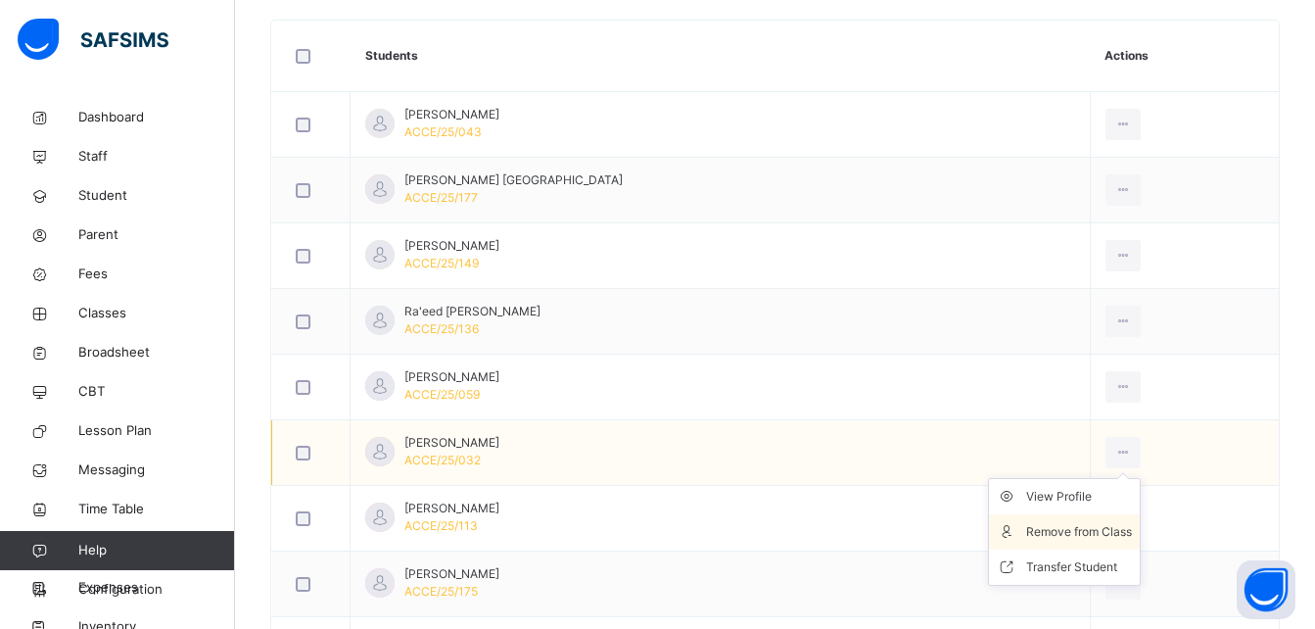
click at [1075, 530] on div "Remove from Class" at bounding box center [1079, 532] width 106 height 20
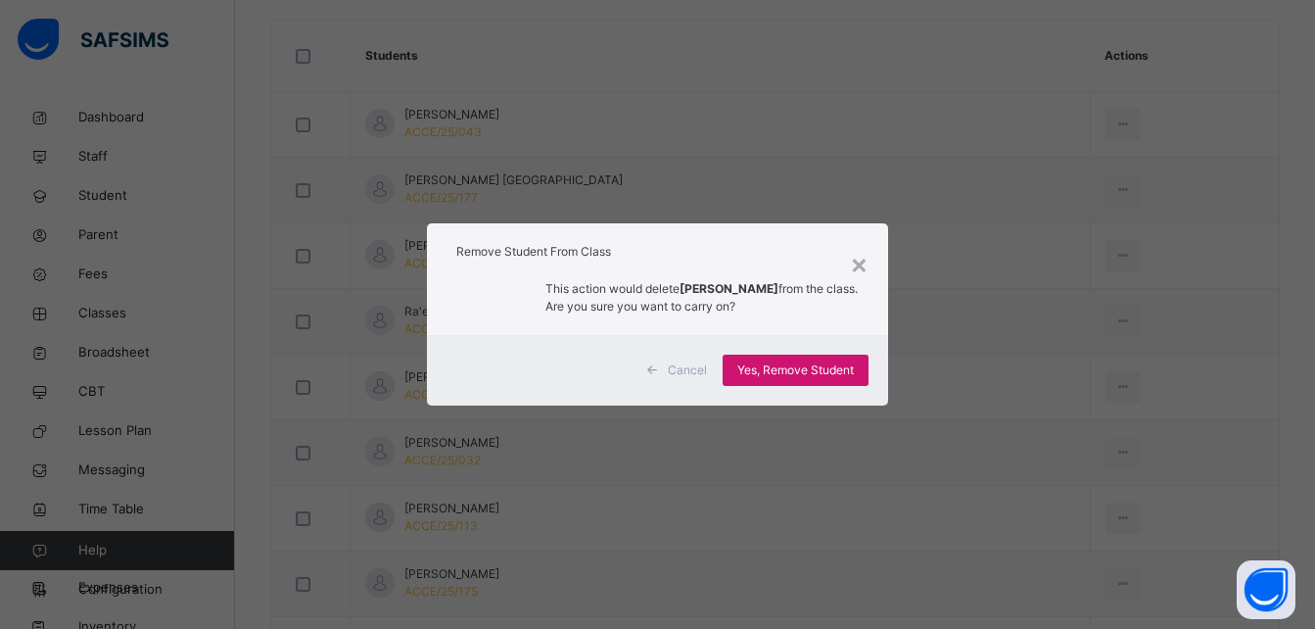
click at [804, 372] on span "Yes, Remove Student" at bounding box center [795, 370] width 117 height 18
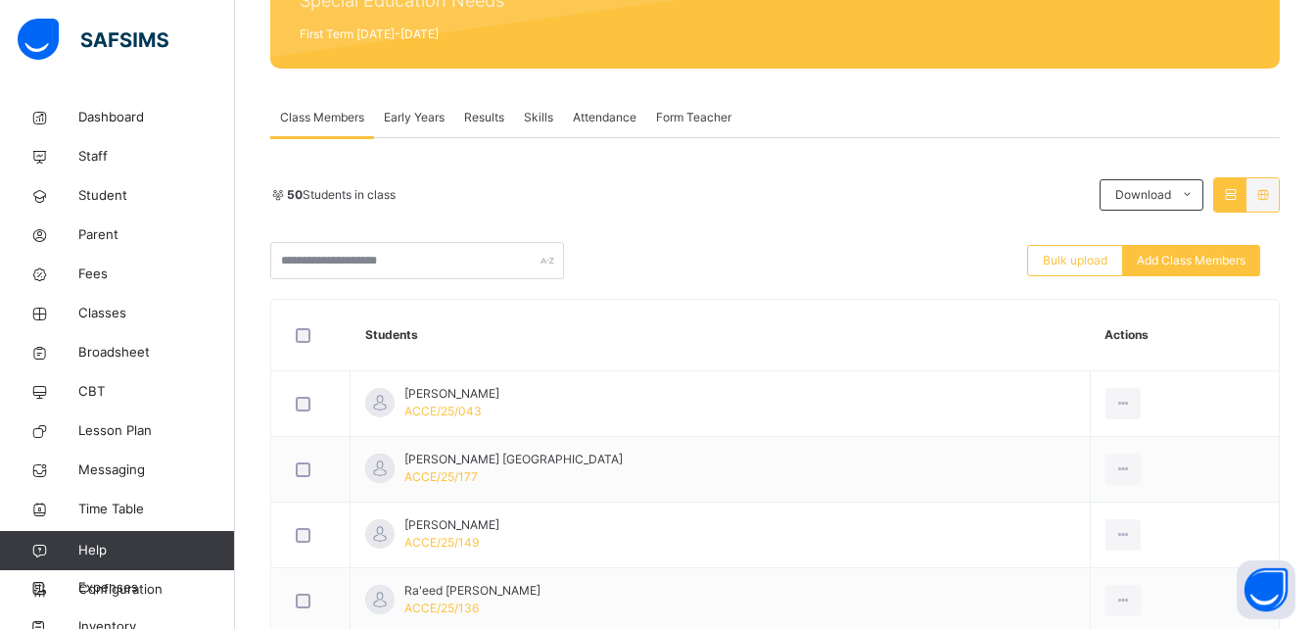
scroll to position [274, 0]
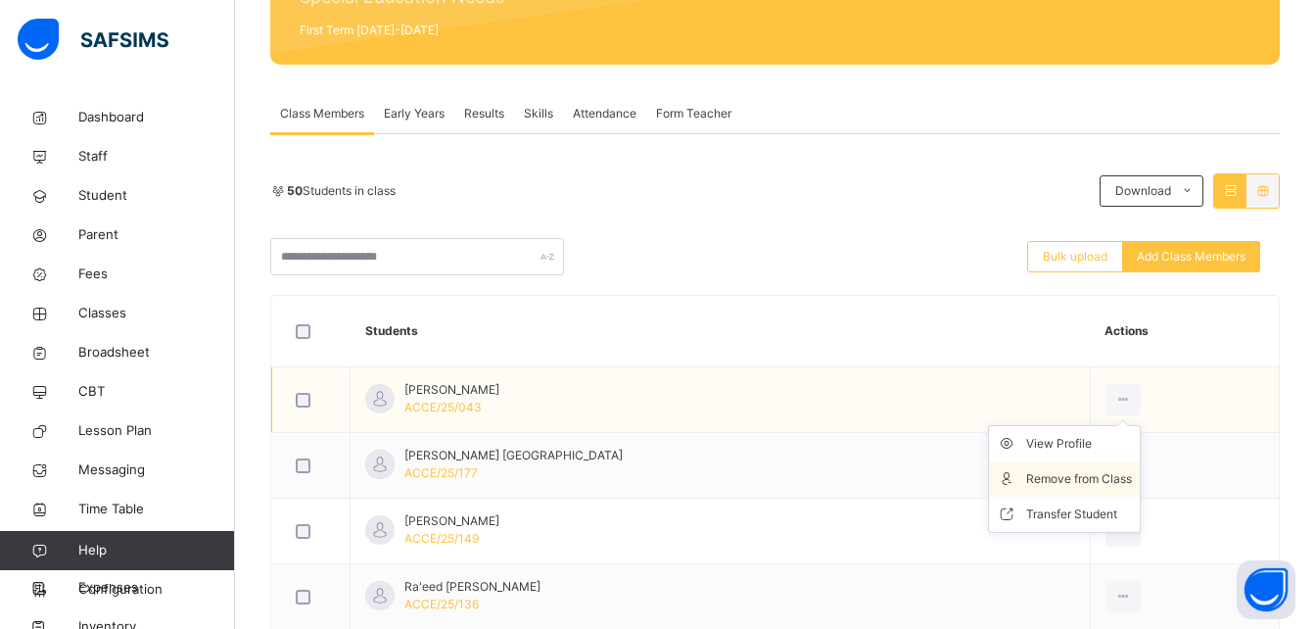
click at [1103, 479] on div "Remove from Class" at bounding box center [1079, 479] width 106 height 20
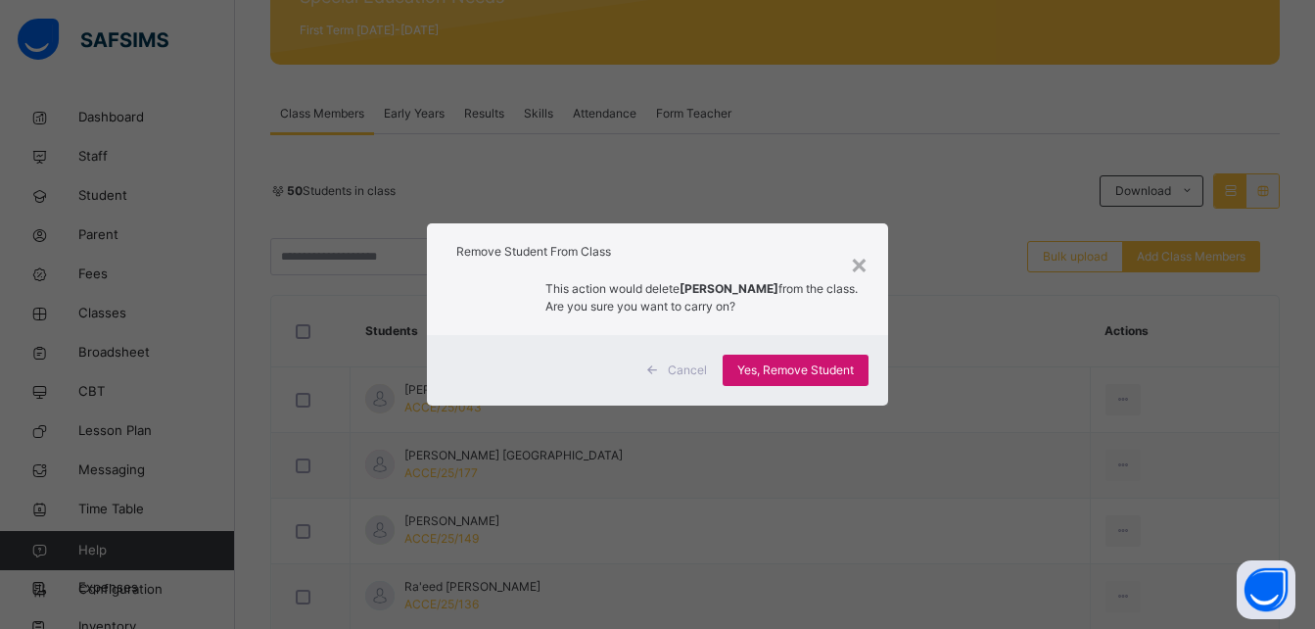
click at [790, 368] on span "Yes, Remove Student" at bounding box center [795, 370] width 117 height 18
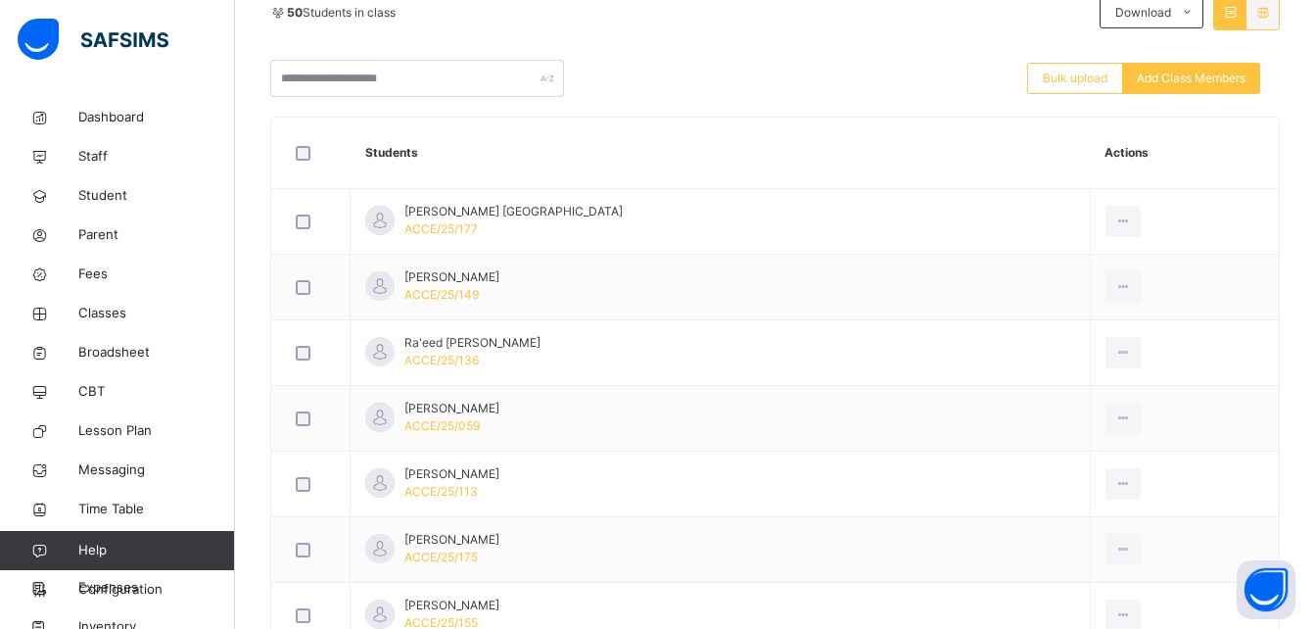
scroll to position [470, 0]
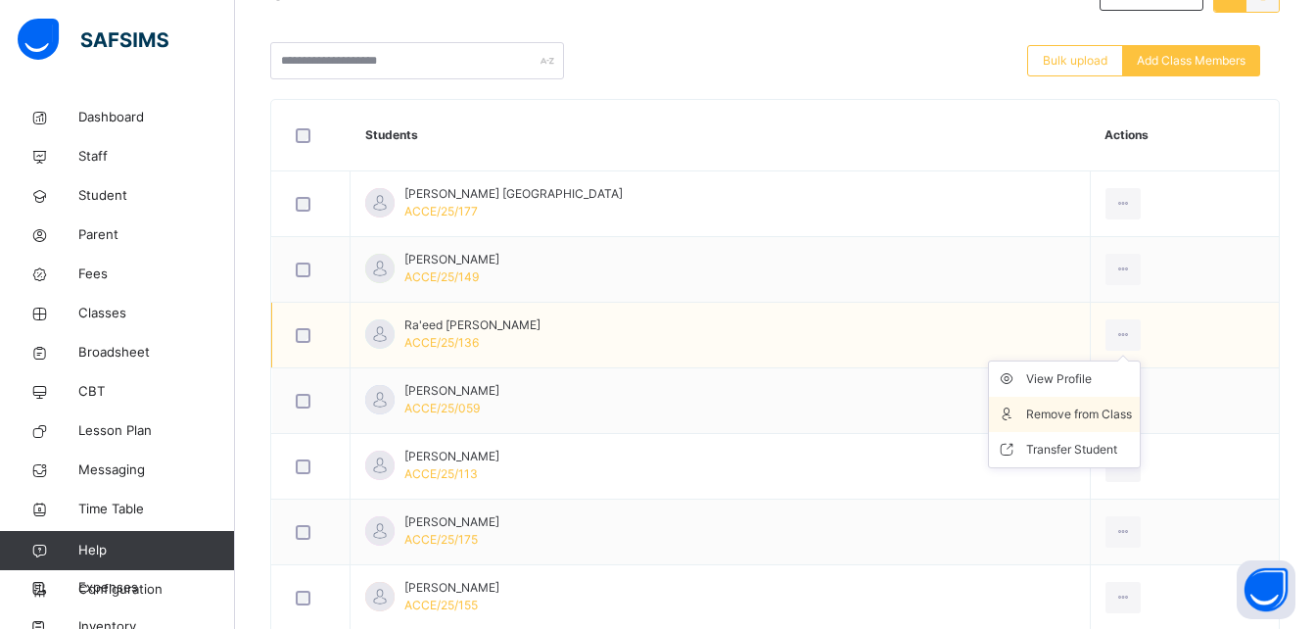
click at [1096, 406] on div "Remove from Class" at bounding box center [1079, 414] width 106 height 20
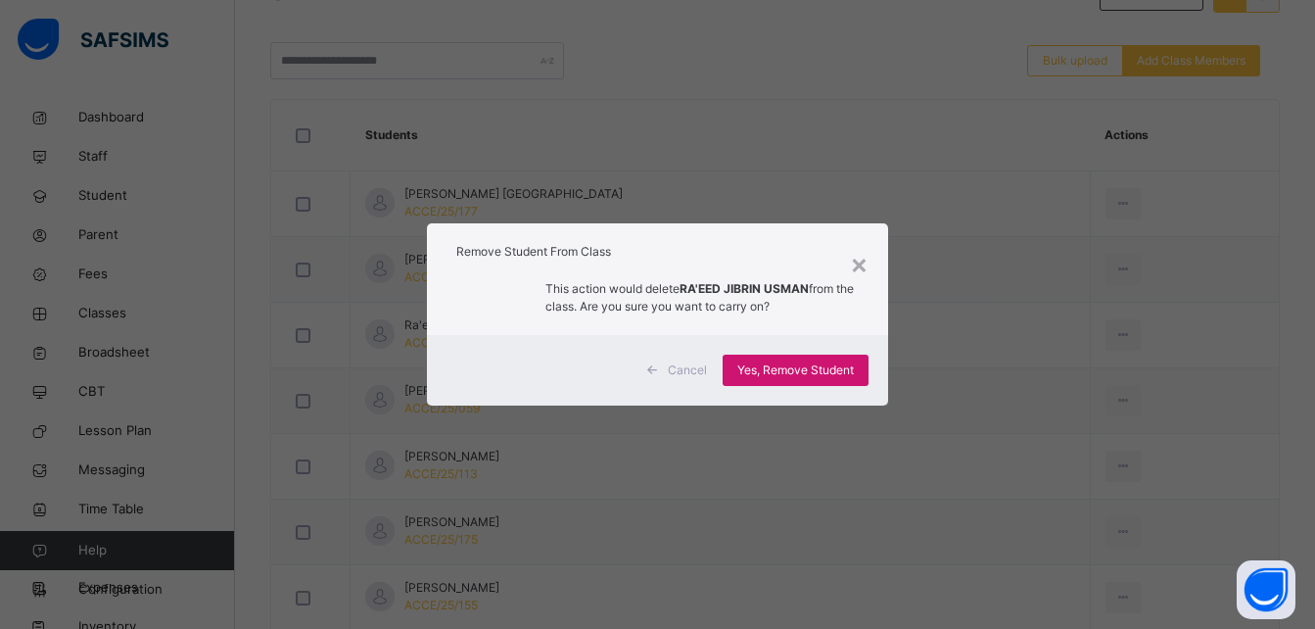
click at [822, 367] on span "Yes, Remove Student" at bounding box center [795, 370] width 117 height 18
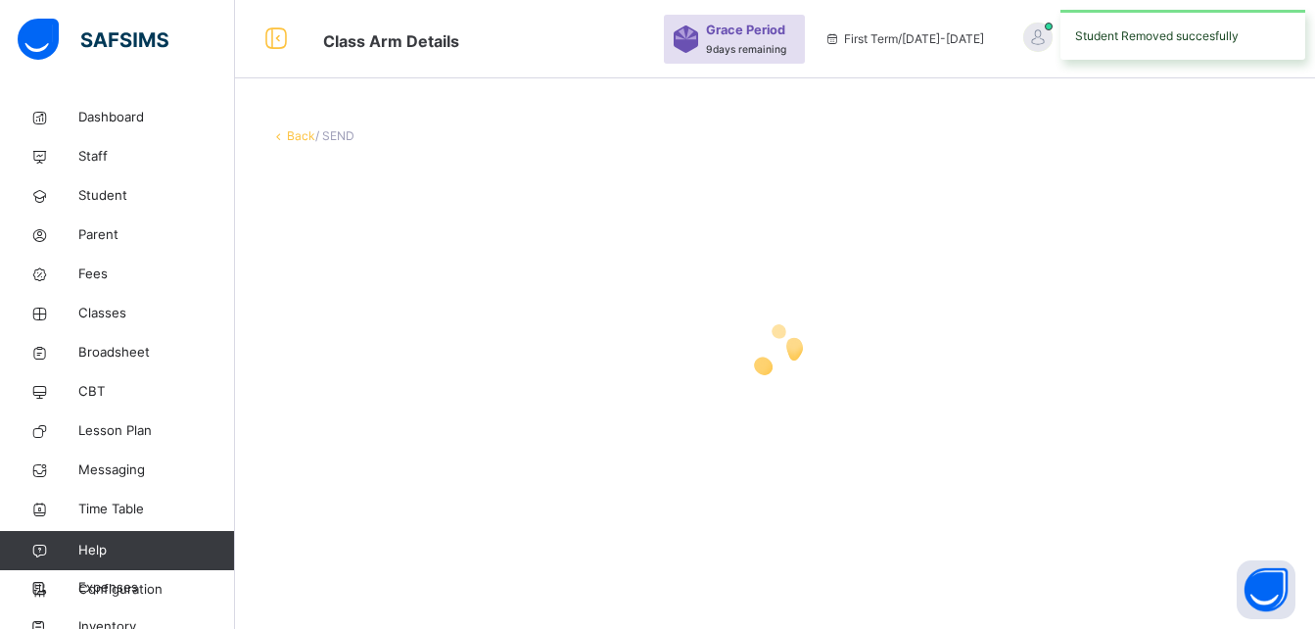
scroll to position [0, 0]
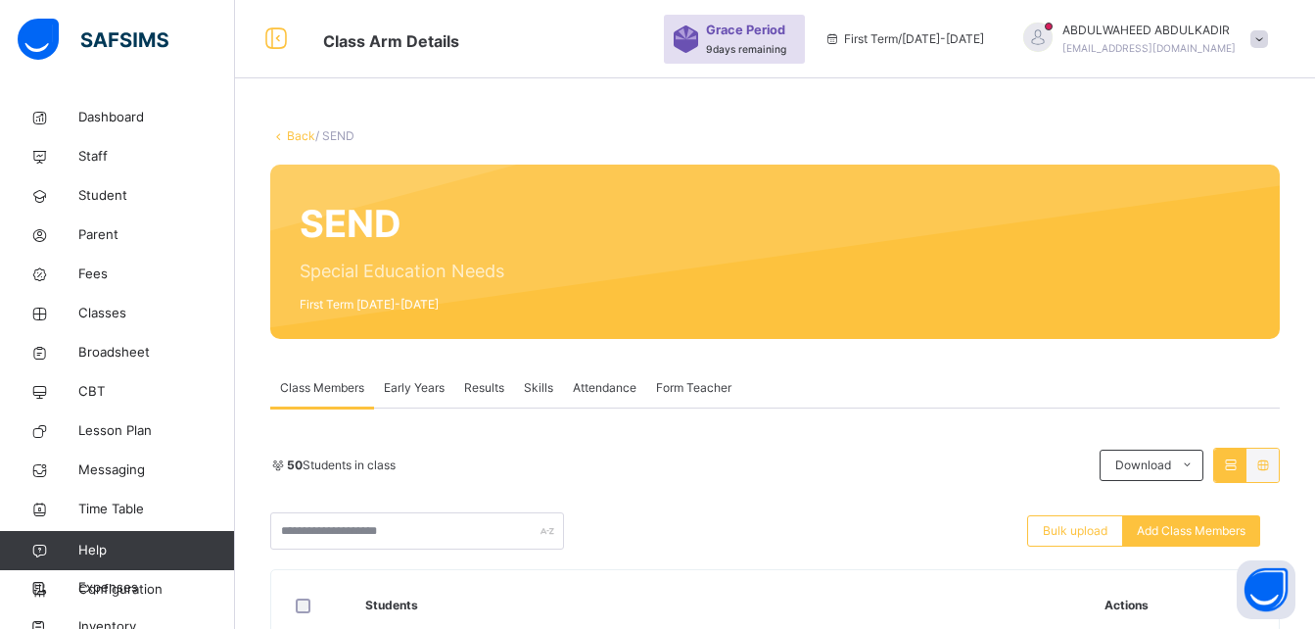
drag, startPoint x: 1304, startPoint y: 561, endPoint x: 1322, endPoint y: 617, distance: 58.5
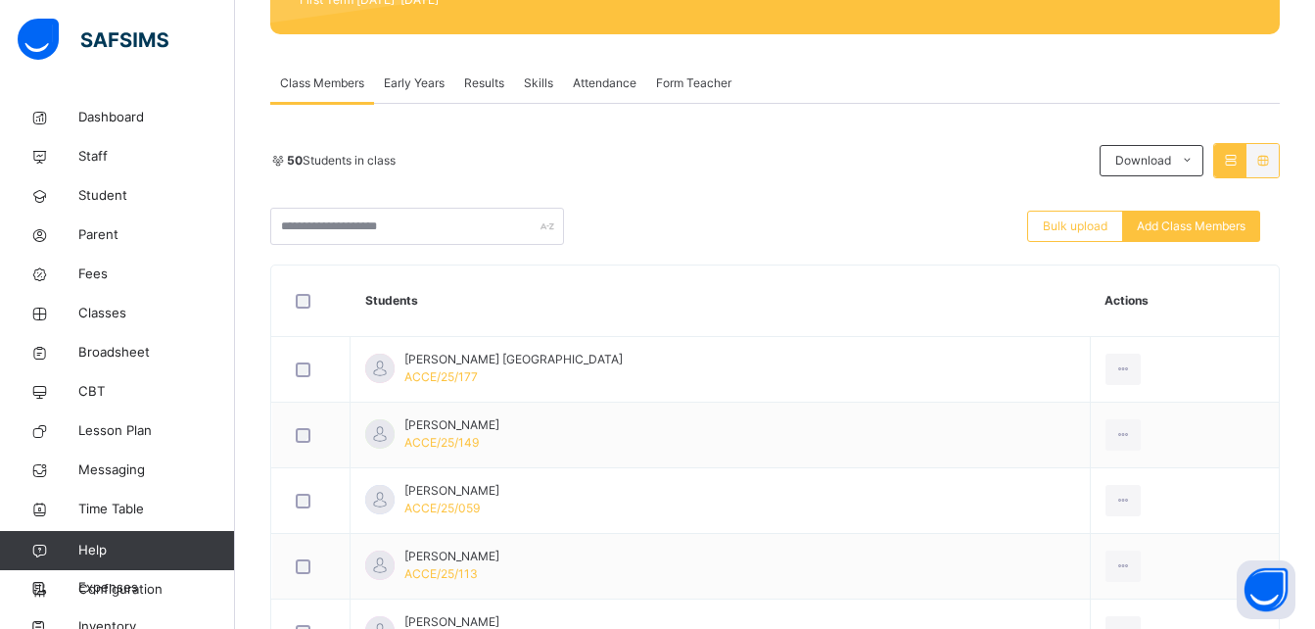
scroll to position [313, 0]
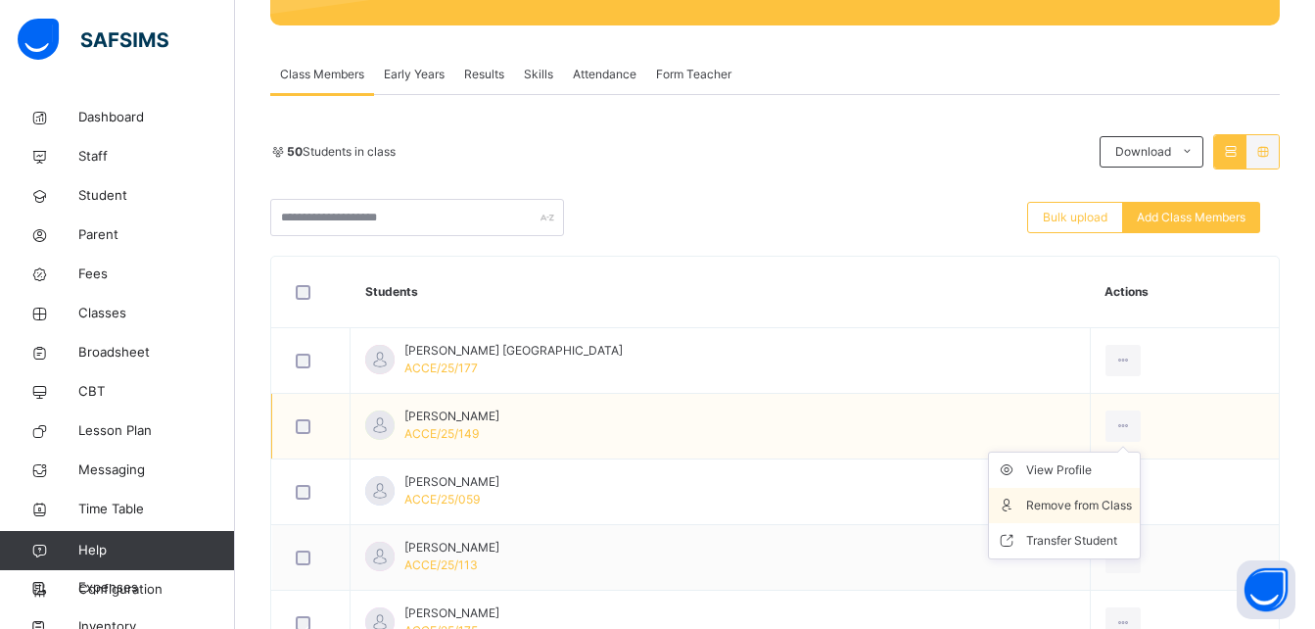
click at [1090, 497] on div "Remove from Class" at bounding box center [1079, 505] width 106 height 20
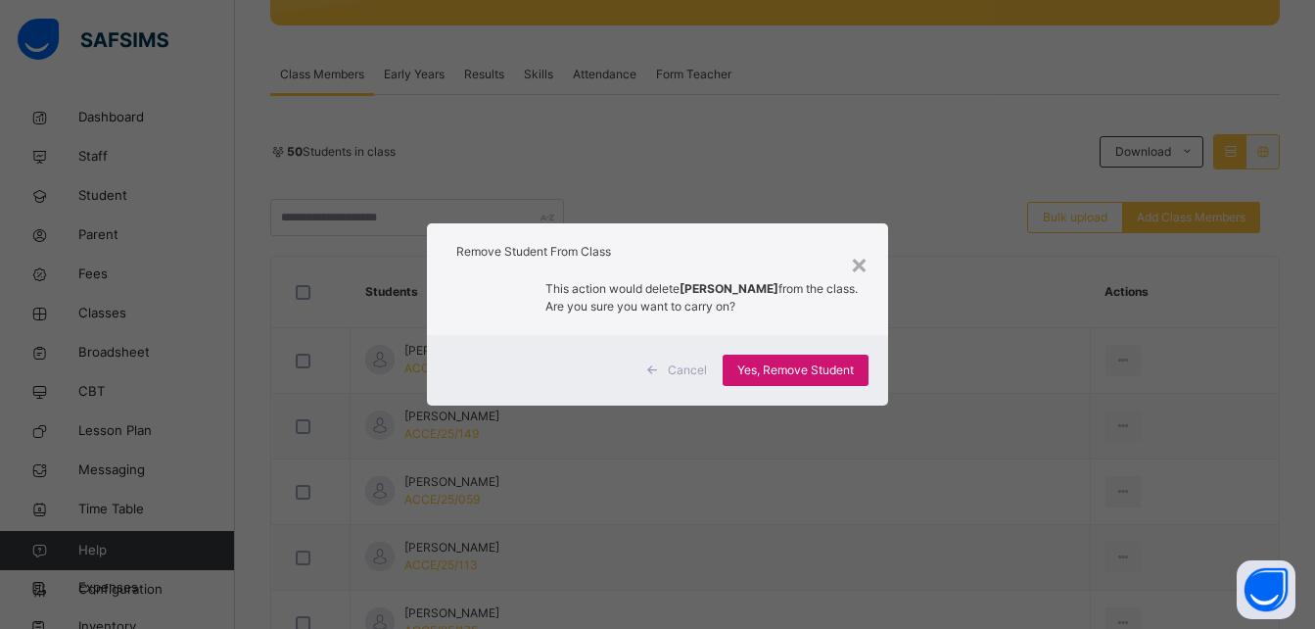
click at [826, 358] on div "Yes, Remove Student" at bounding box center [796, 369] width 146 height 31
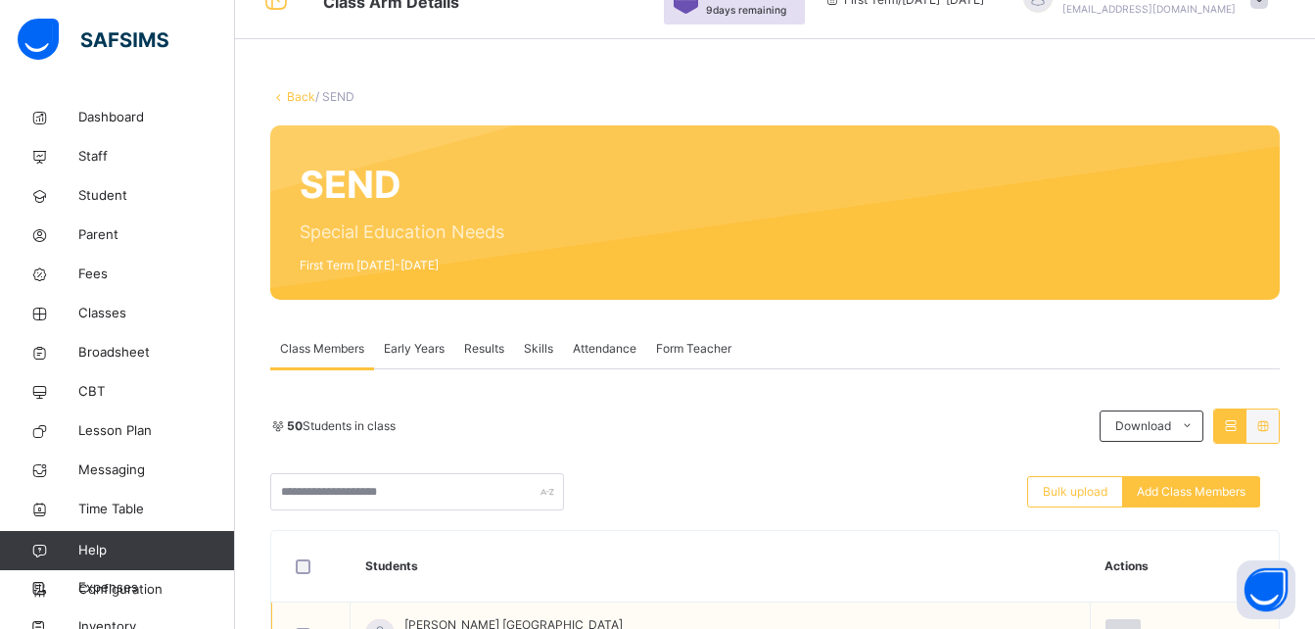
scroll to position [392, 0]
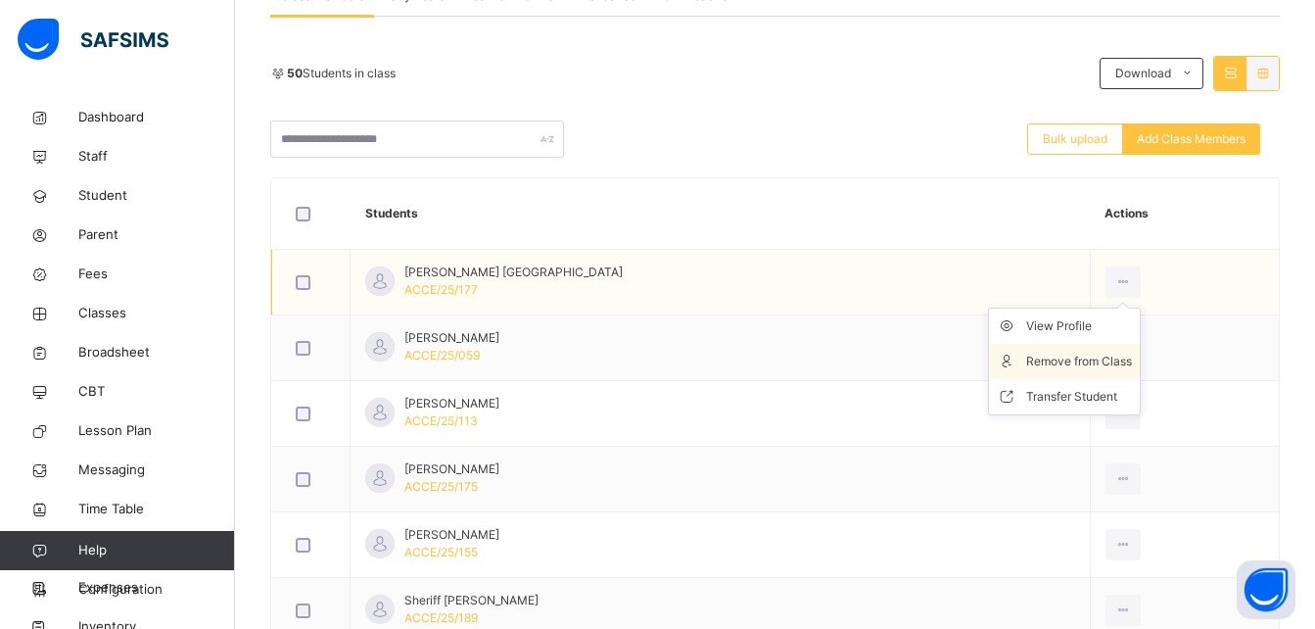
click at [1093, 361] on div "Remove from Class" at bounding box center [1079, 361] width 106 height 20
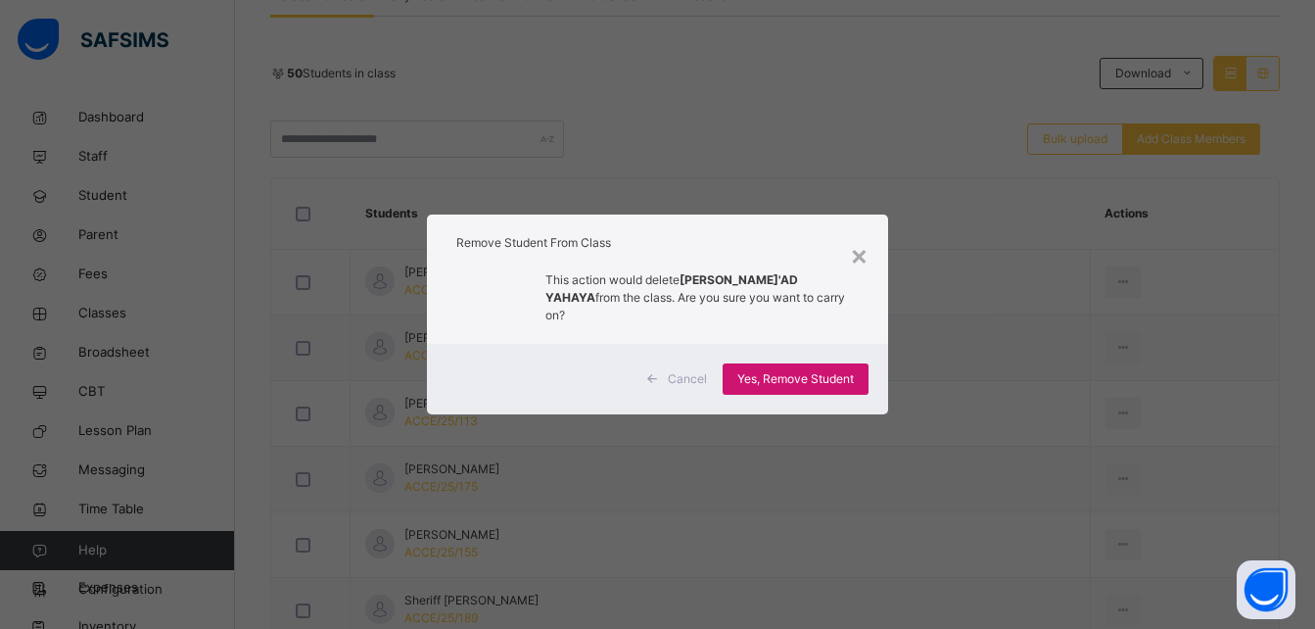
click at [845, 370] on span "Yes, Remove Student" at bounding box center [795, 379] width 117 height 18
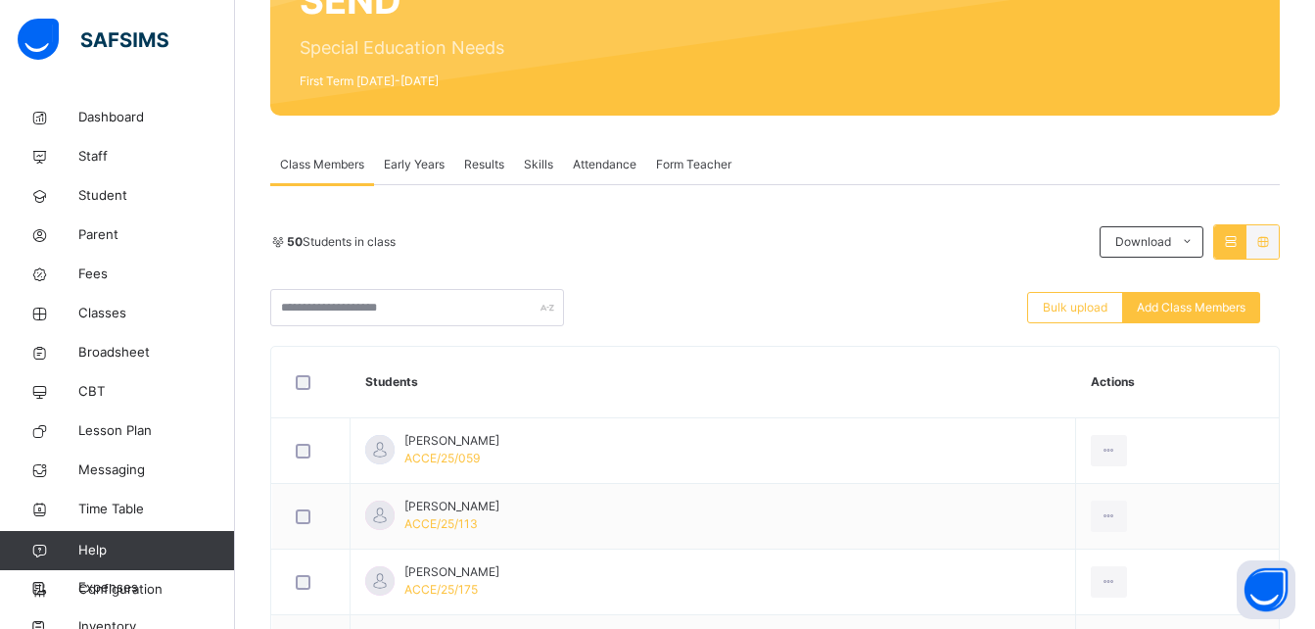
scroll to position [235, 0]
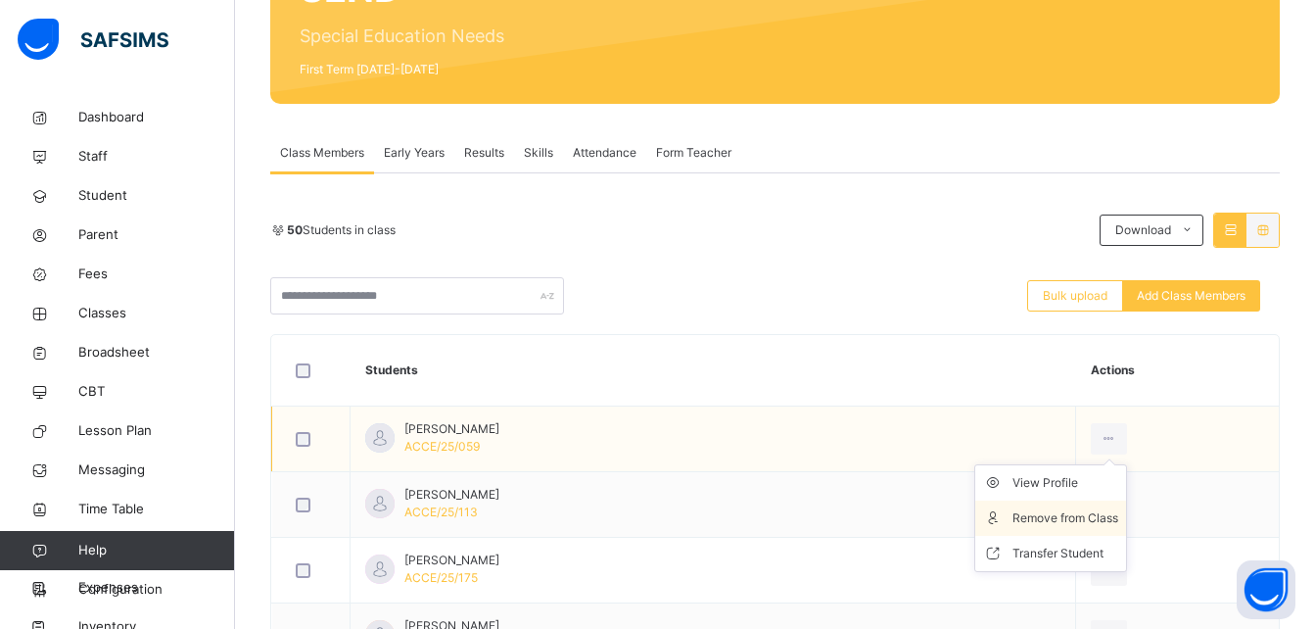
click at [1091, 522] on div "Remove from Class" at bounding box center [1065, 518] width 106 height 20
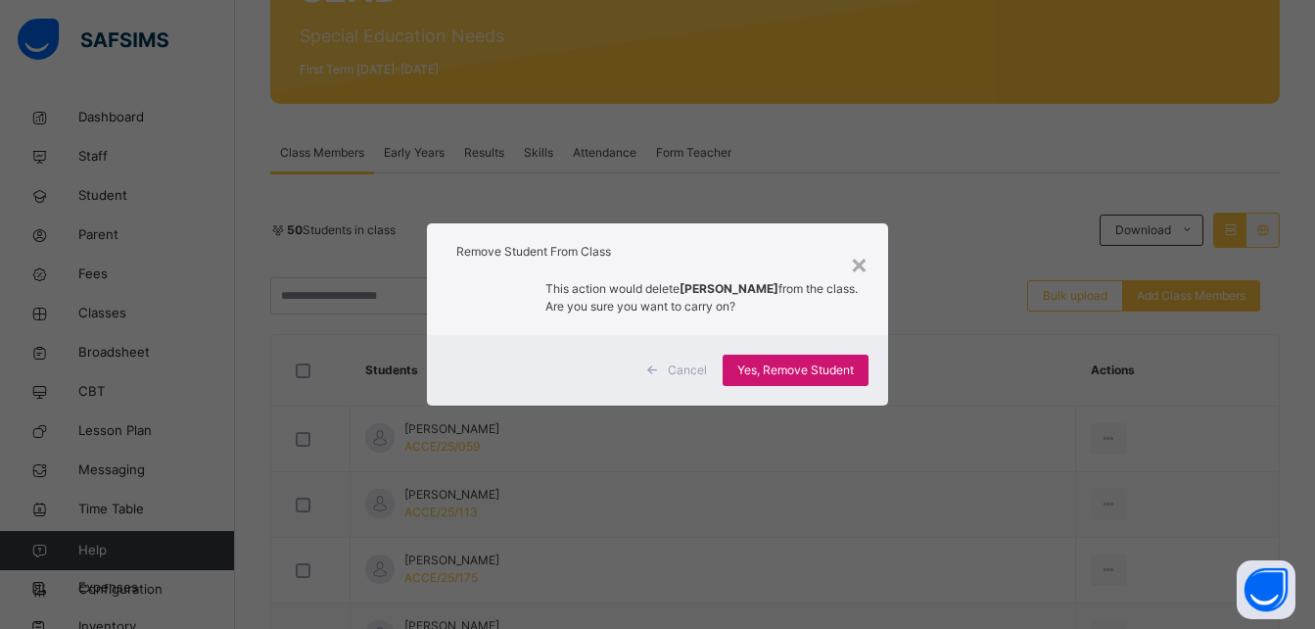
click at [854, 376] on span "Yes, Remove Student" at bounding box center [795, 370] width 117 height 18
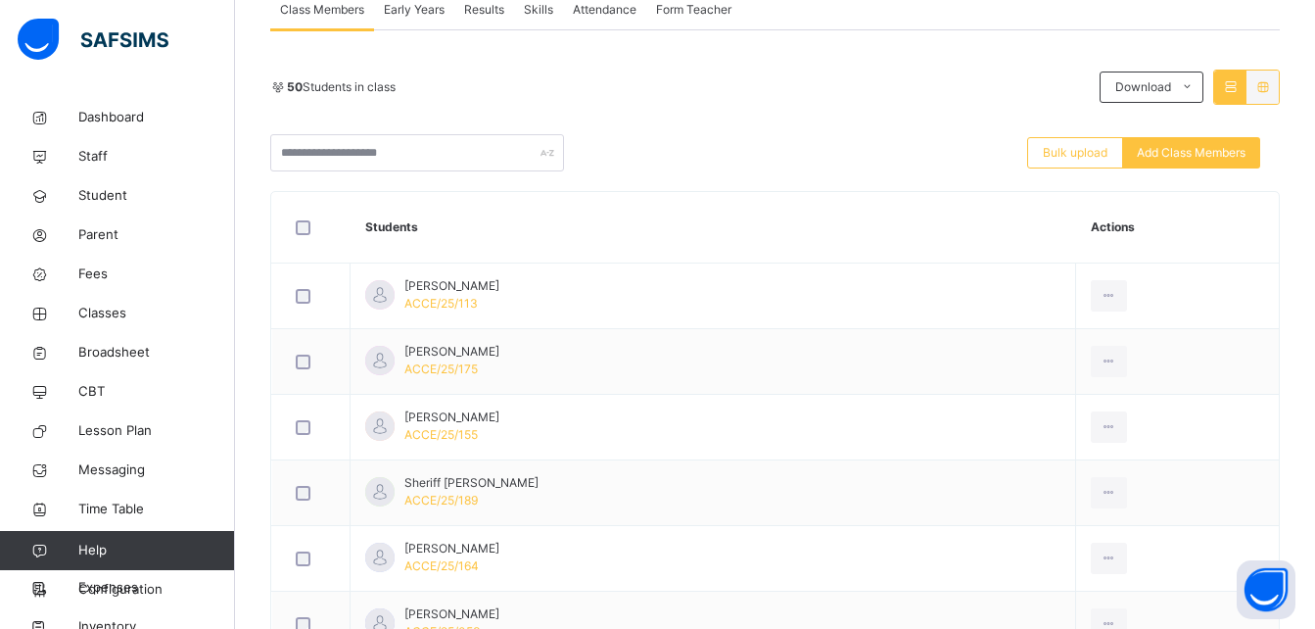
scroll to position [392, 0]
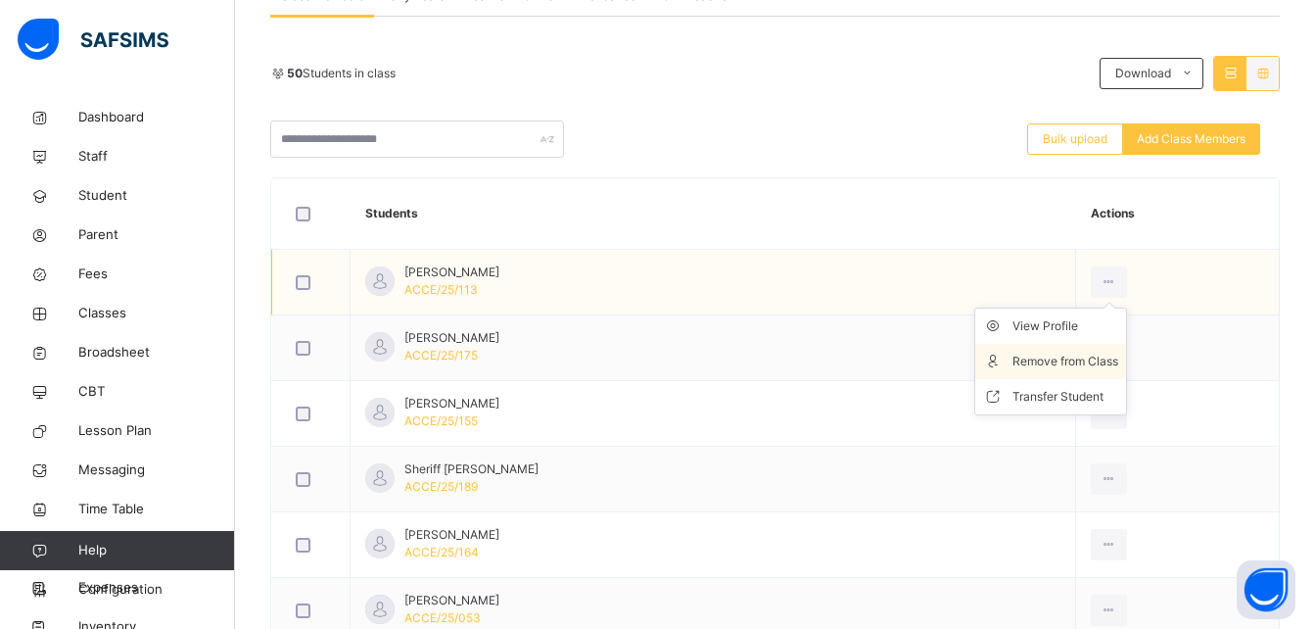
click at [1082, 362] on div "Remove from Class" at bounding box center [1065, 361] width 106 height 20
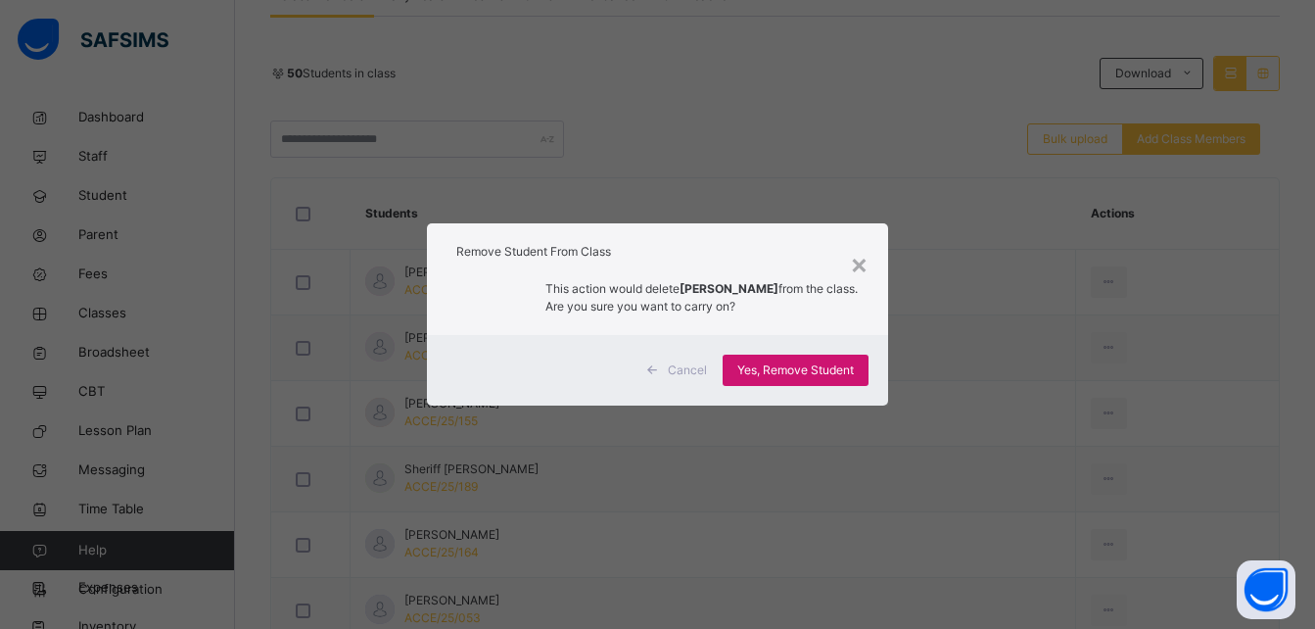
click at [809, 367] on span "Yes, Remove Student" at bounding box center [795, 370] width 117 height 18
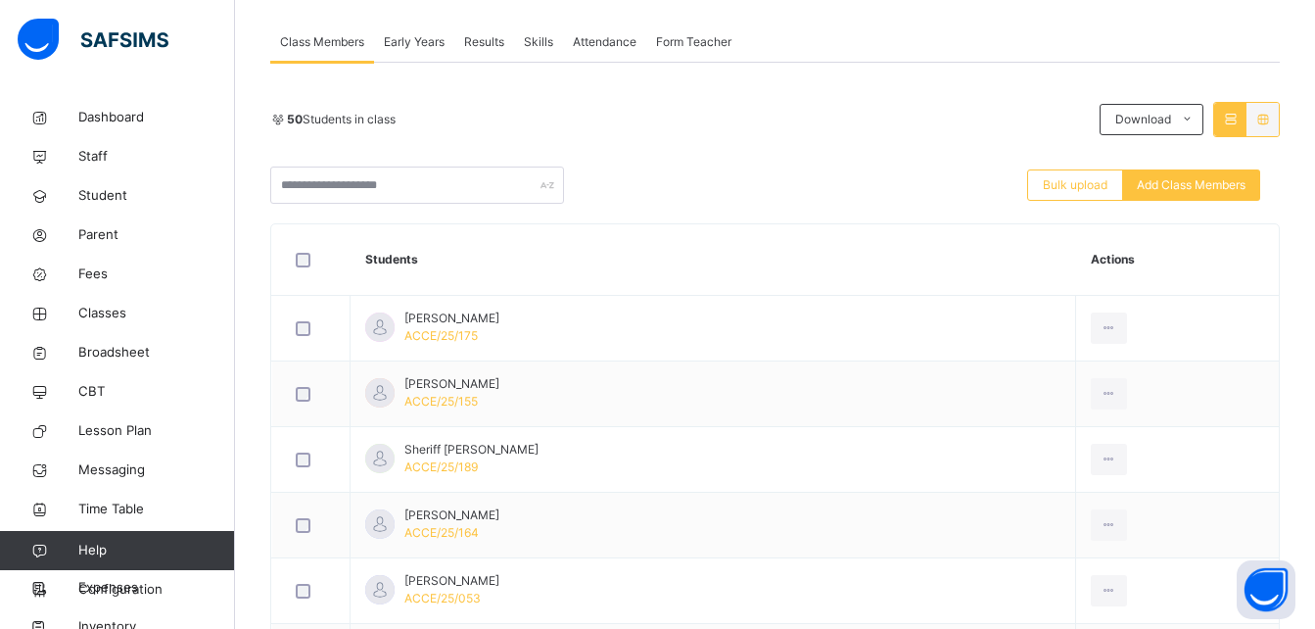
scroll to position [352, 0]
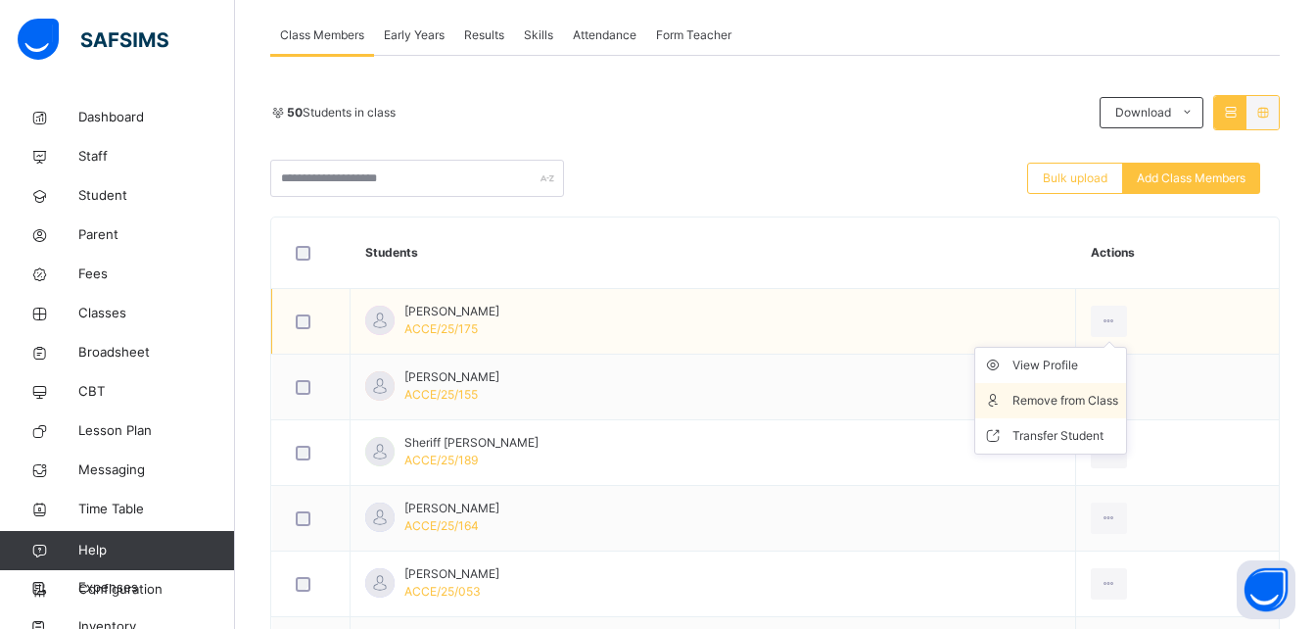
click at [1097, 399] on div "Remove from Class" at bounding box center [1065, 401] width 106 height 20
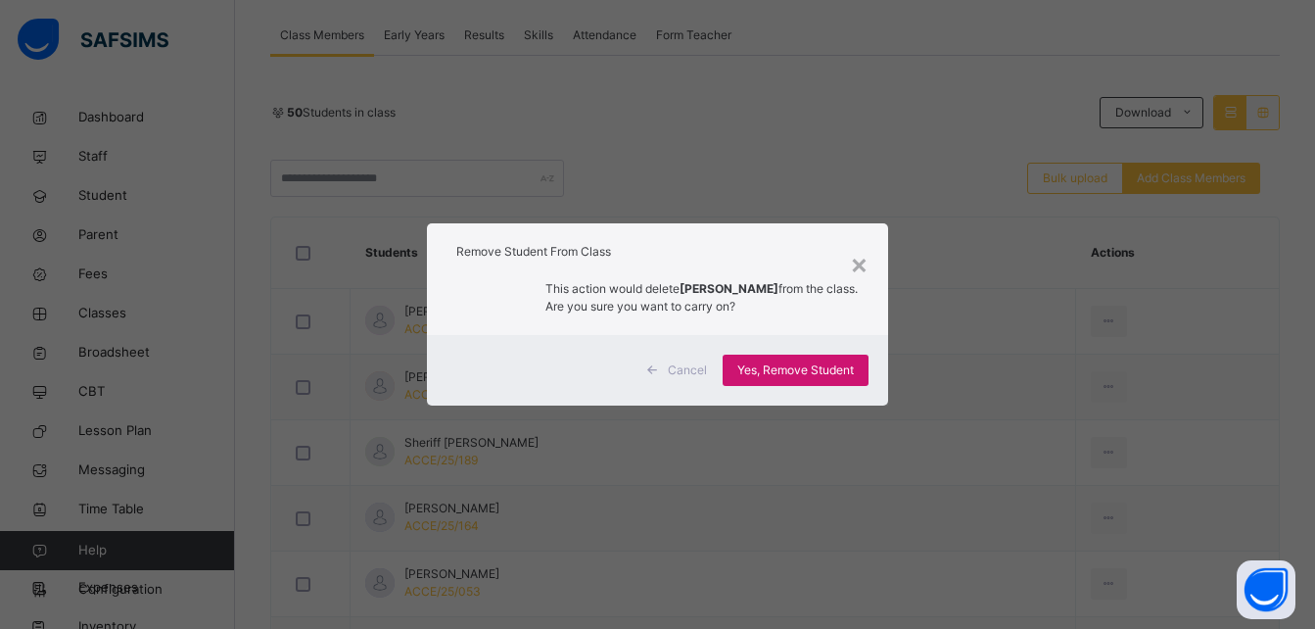
click at [802, 367] on span "Yes, Remove Student" at bounding box center [795, 370] width 117 height 18
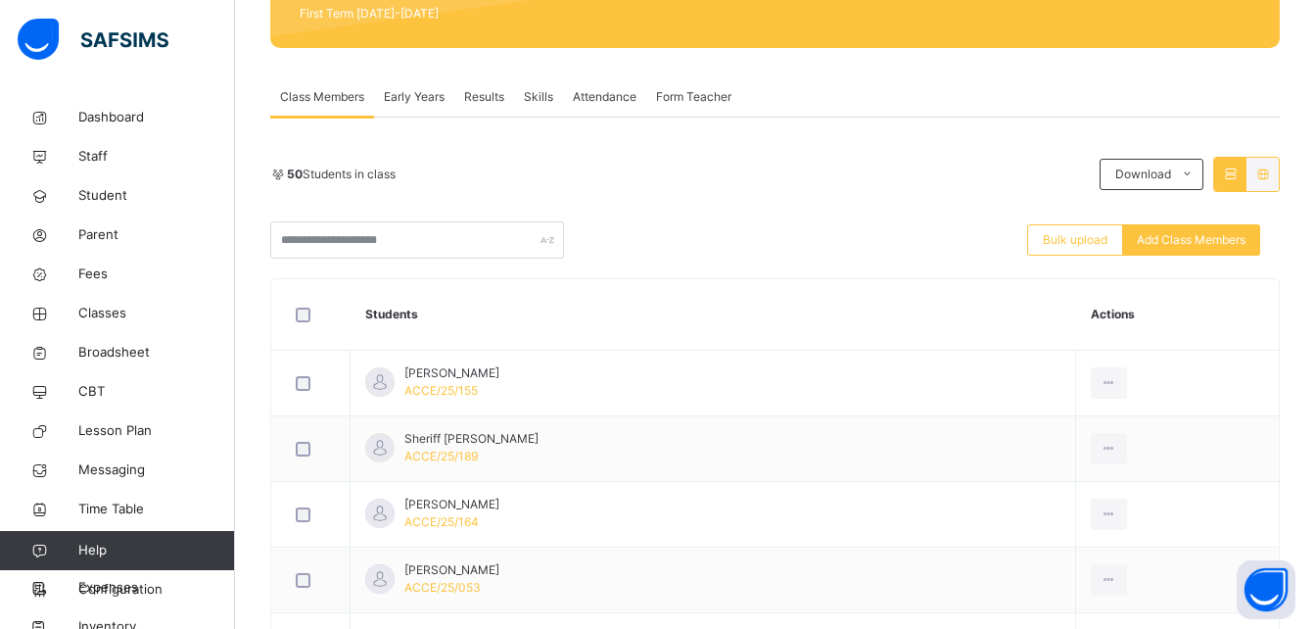
scroll to position [313, 0]
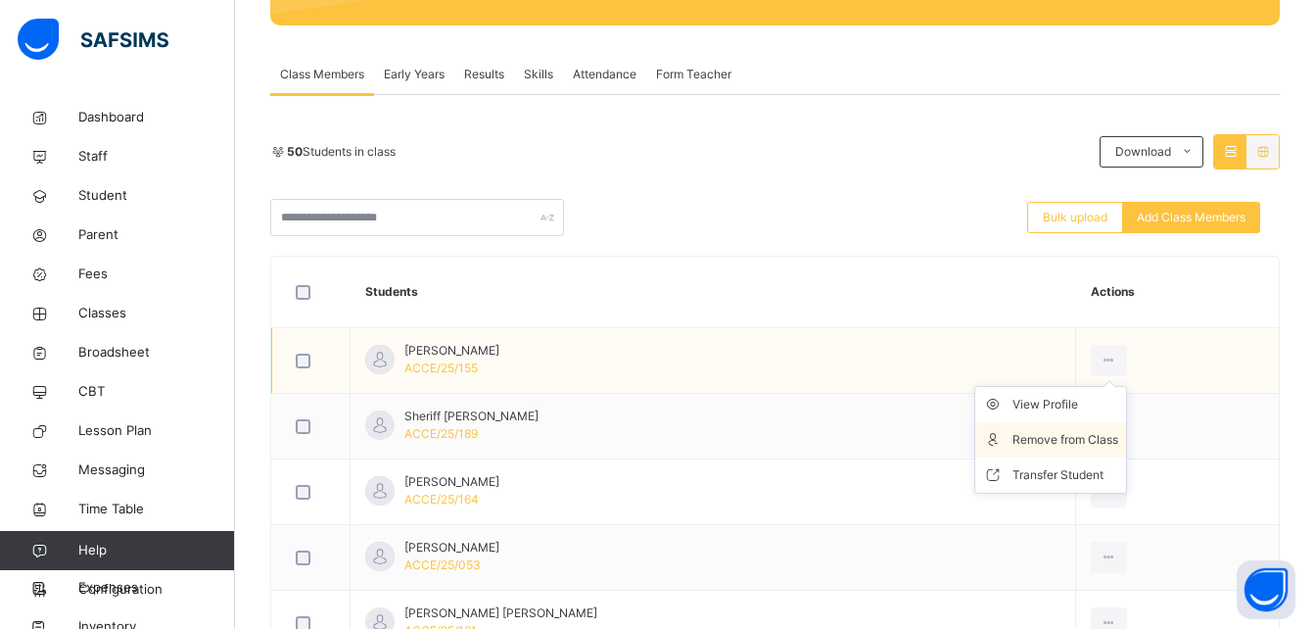
click at [1084, 428] on li "Remove from Class" at bounding box center [1050, 439] width 151 height 35
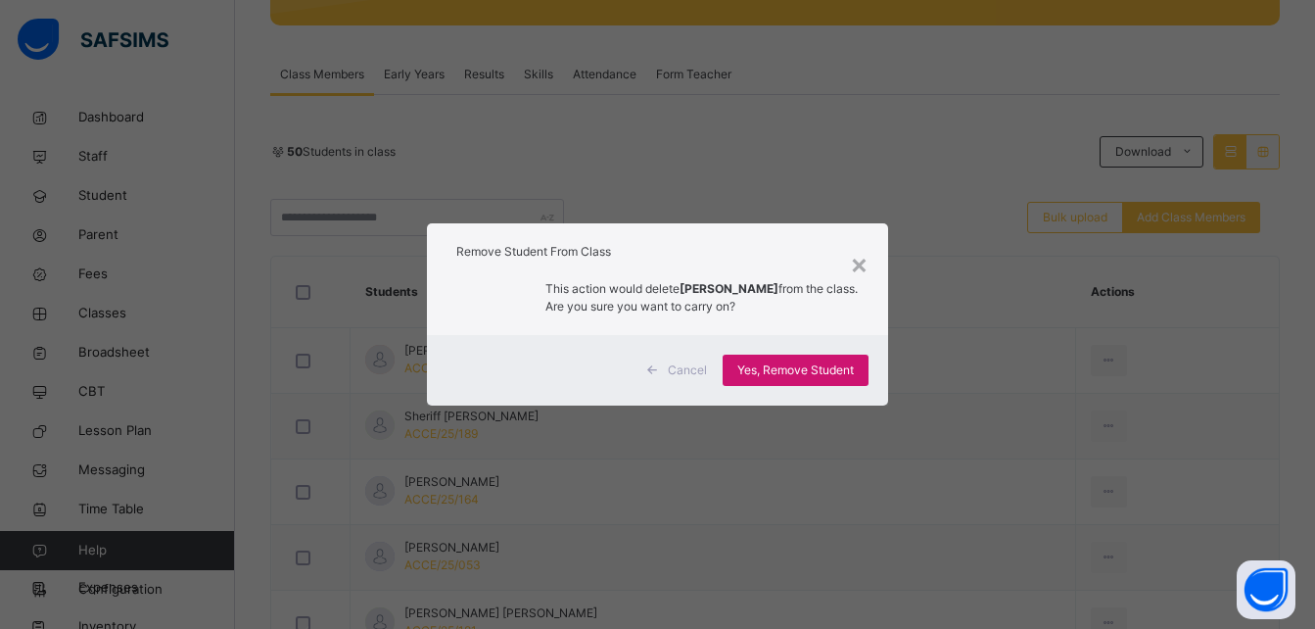
click at [834, 372] on span "Yes, Remove Student" at bounding box center [795, 370] width 117 height 18
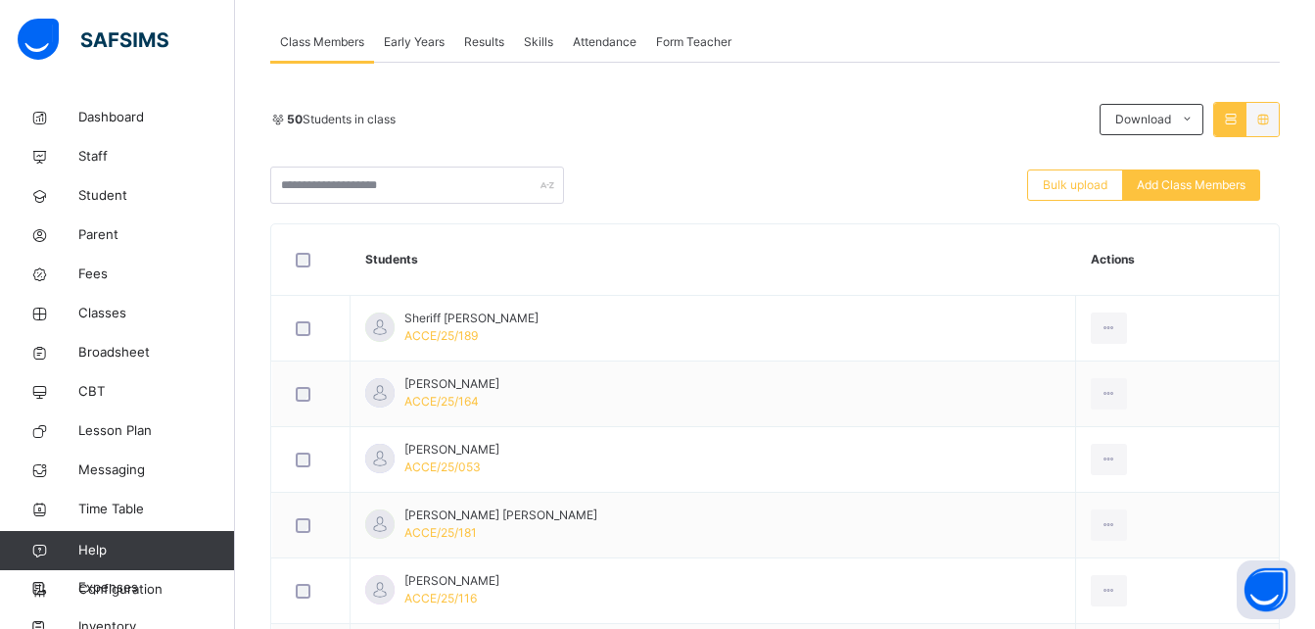
scroll to position [352, 0]
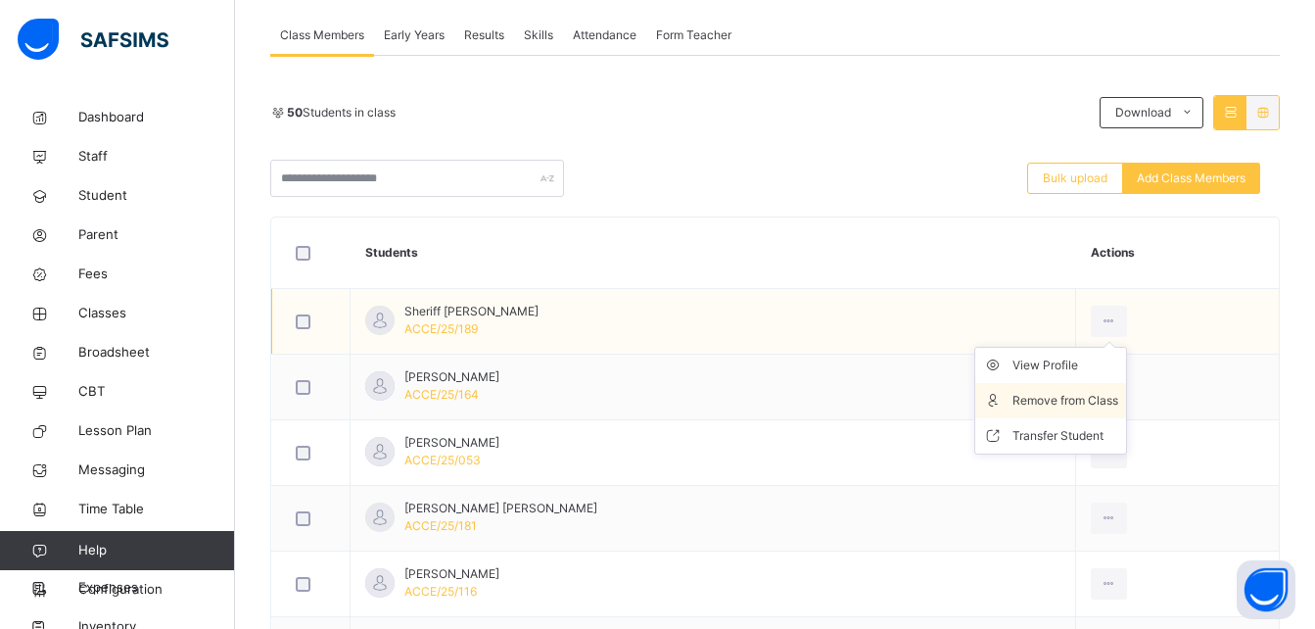
click at [1085, 393] on div "Remove from Class" at bounding box center [1065, 401] width 106 height 20
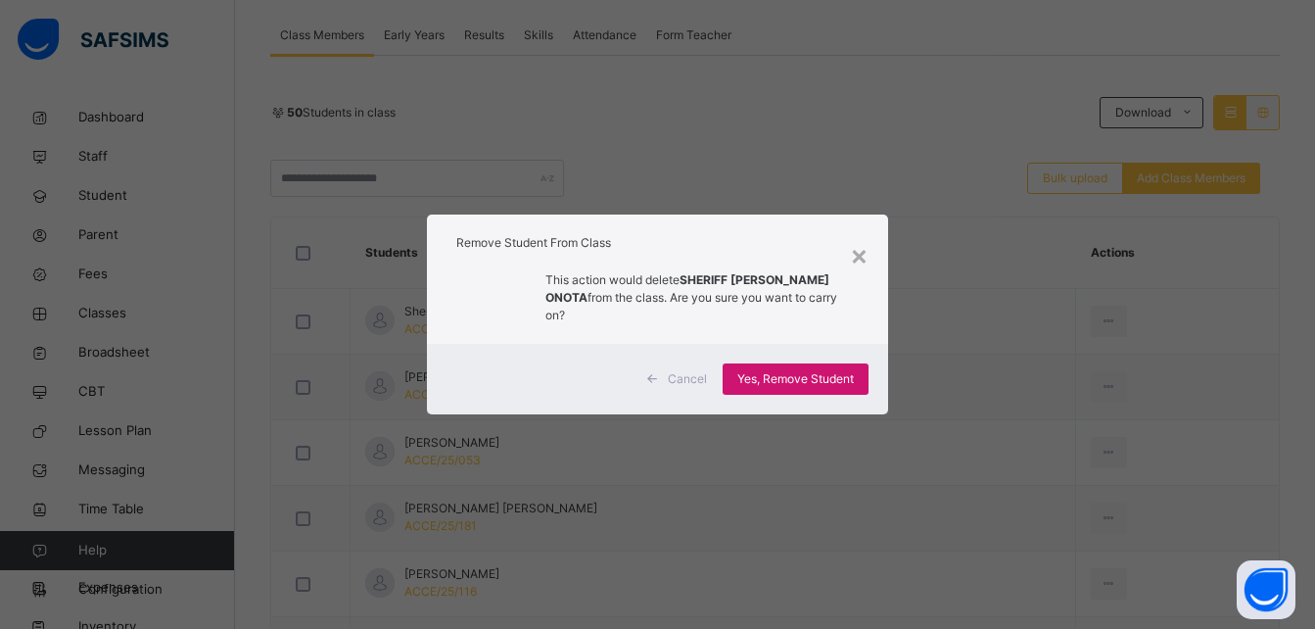
click at [820, 380] on span "Yes, Remove Student" at bounding box center [795, 379] width 117 height 18
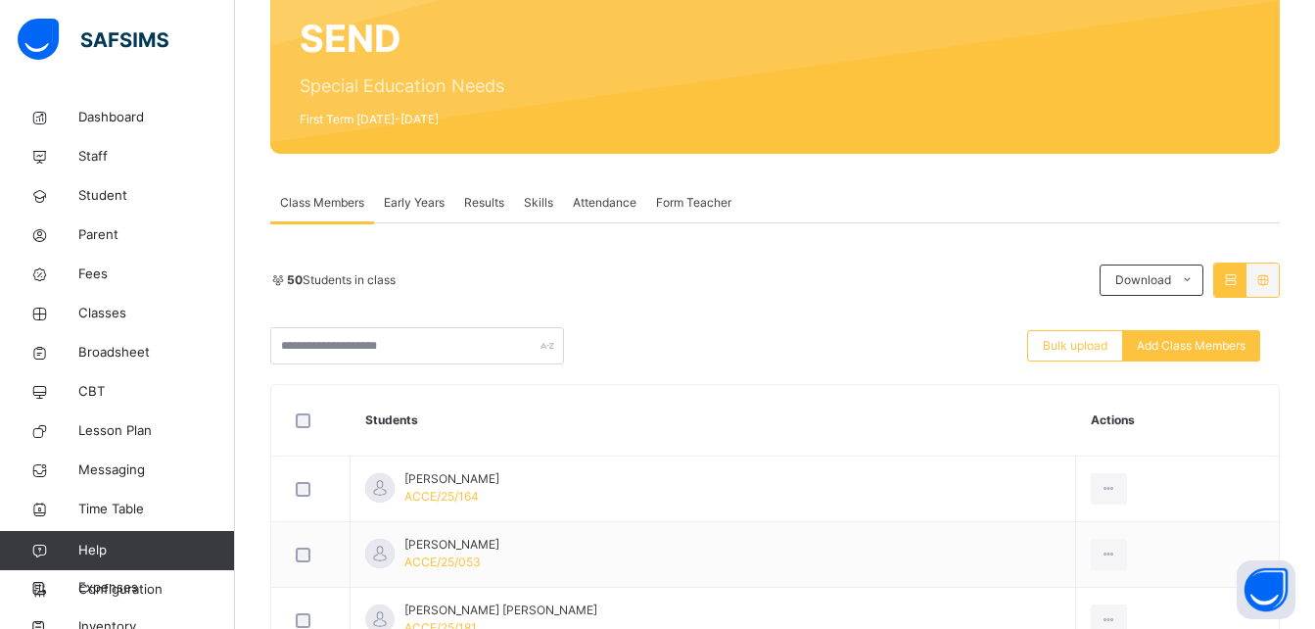
scroll to position [235, 0]
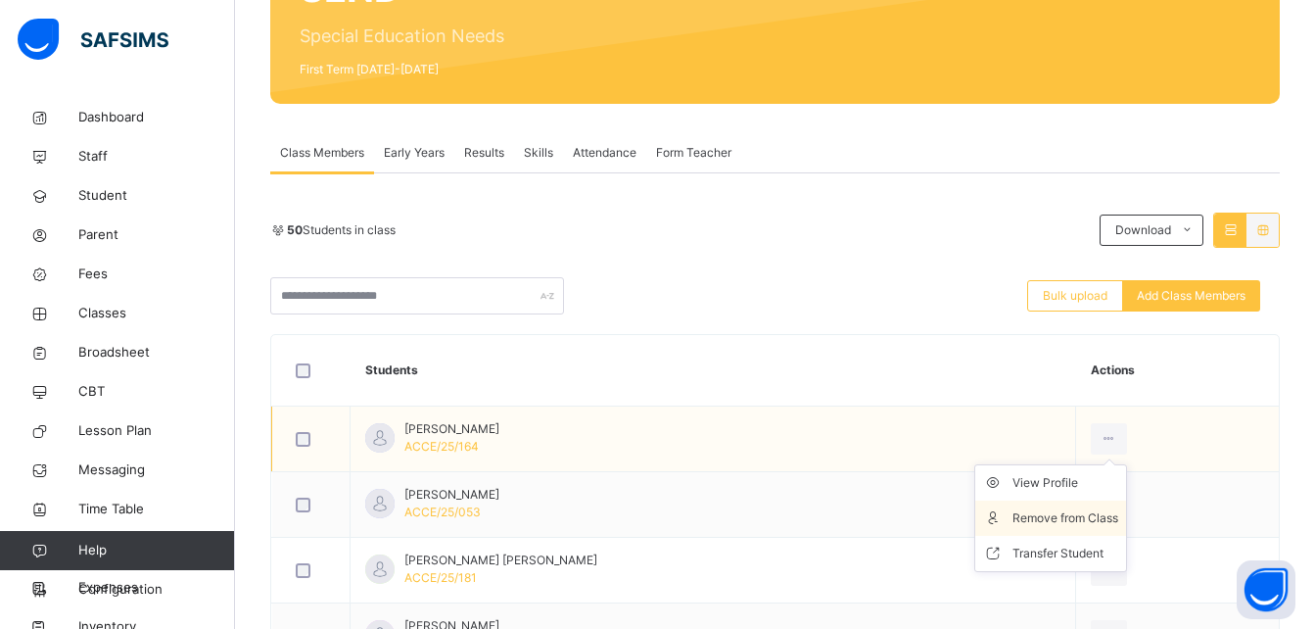
click at [1059, 525] on div "Remove from Class" at bounding box center [1065, 518] width 106 height 20
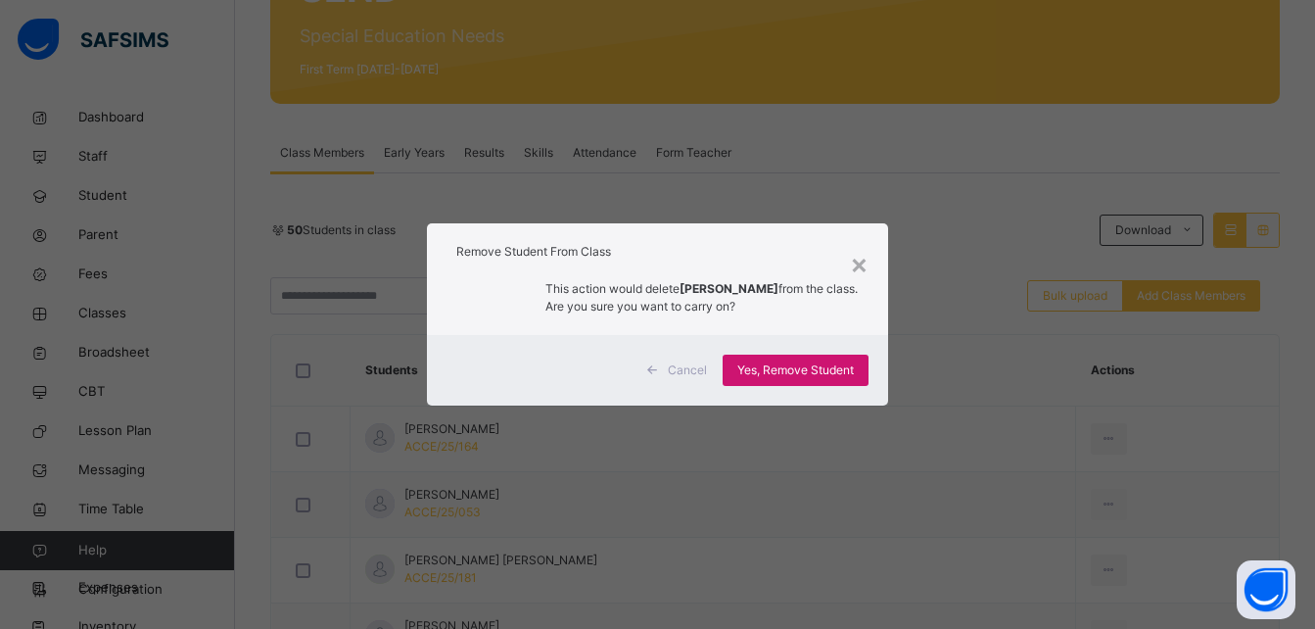
click at [775, 371] on span "Yes, Remove Student" at bounding box center [795, 370] width 117 height 18
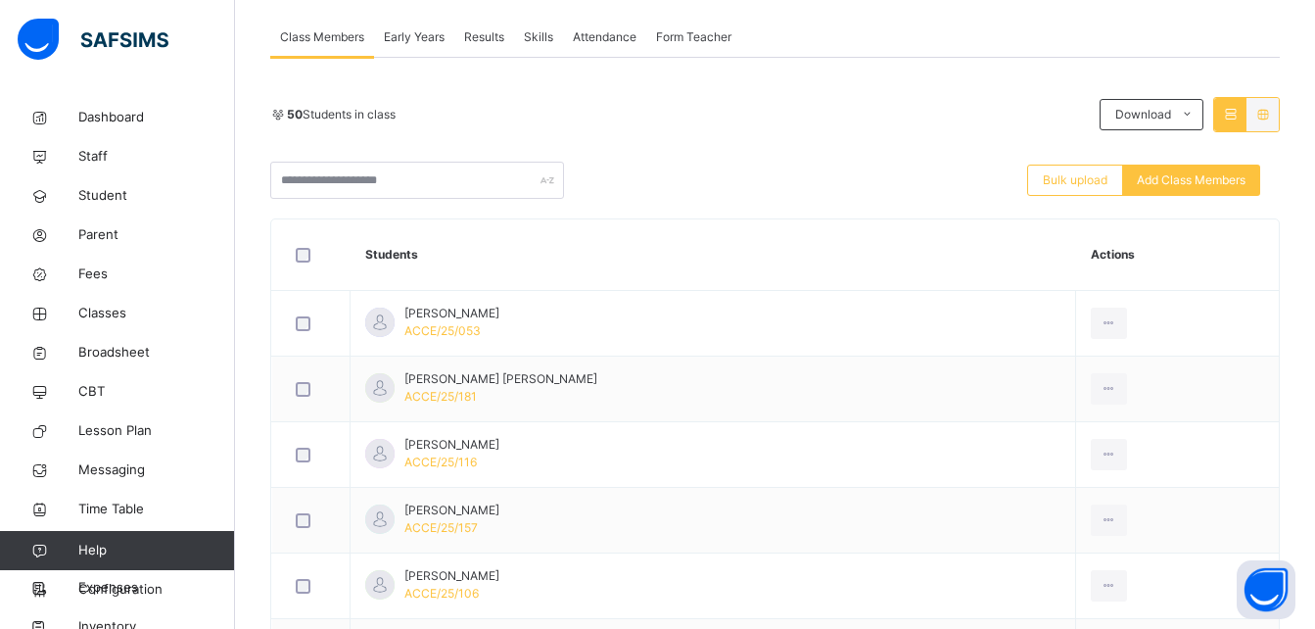
scroll to position [352, 0]
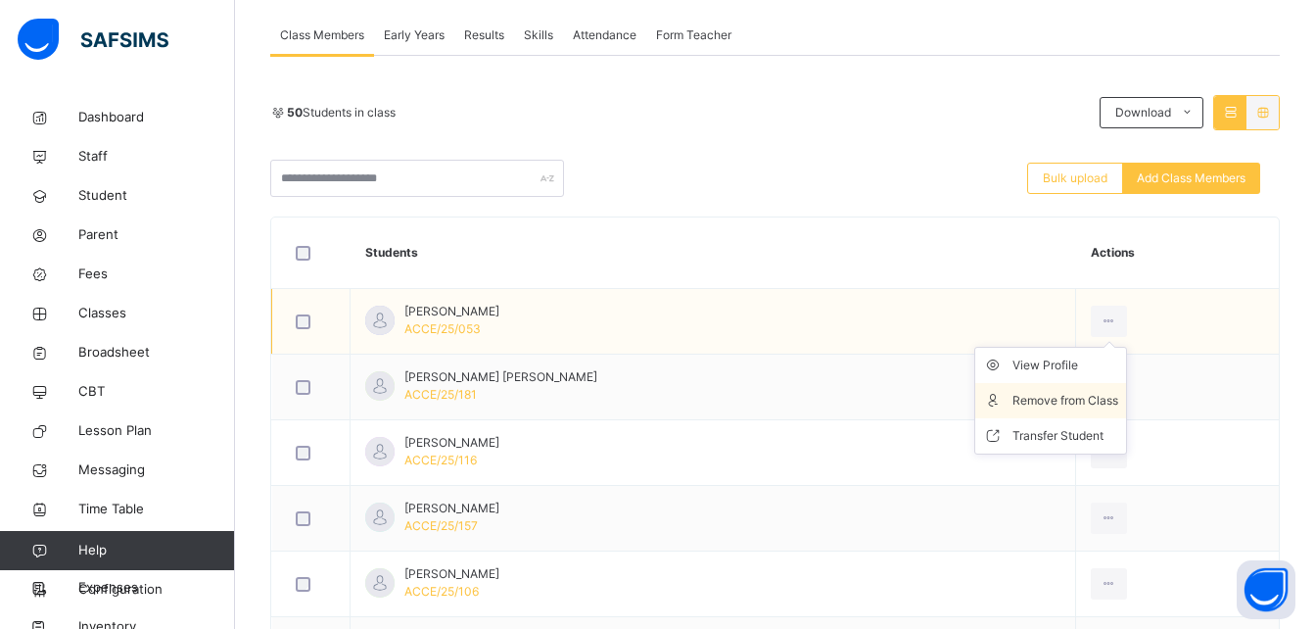
click at [1075, 401] on div "Remove from Class" at bounding box center [1065, 401] width 106 height 20
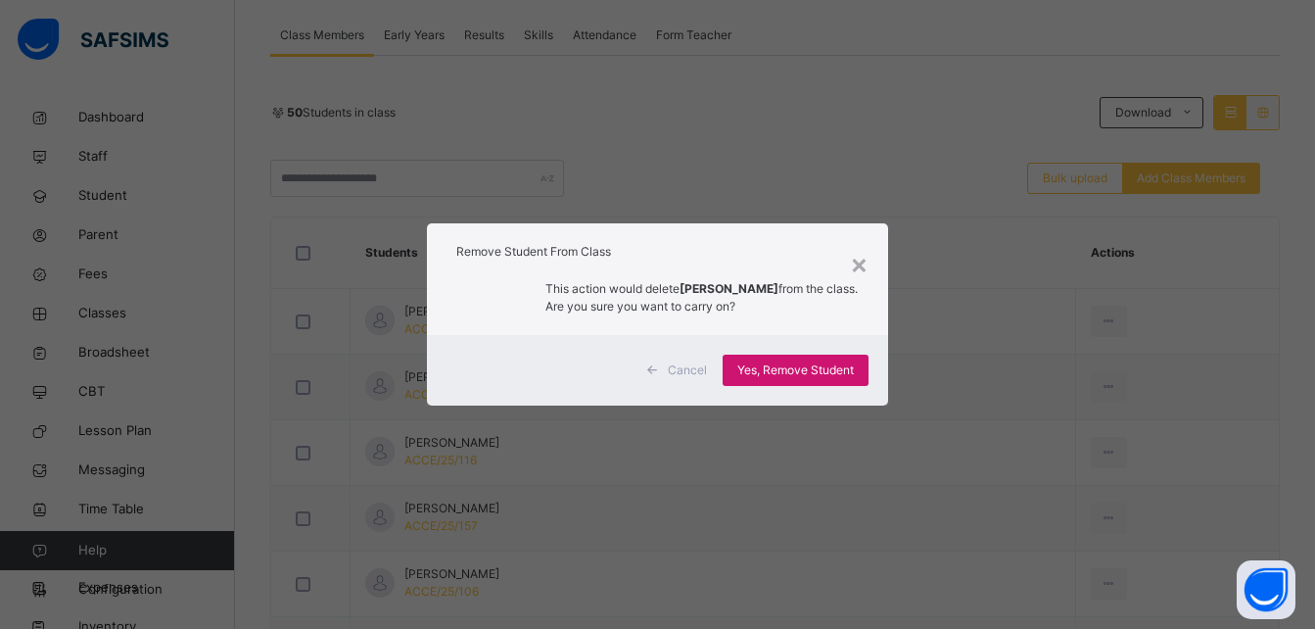
click at [809, 366] on div "Yes, Remove Student" at bounding box center [796, 369] width 146 height 31
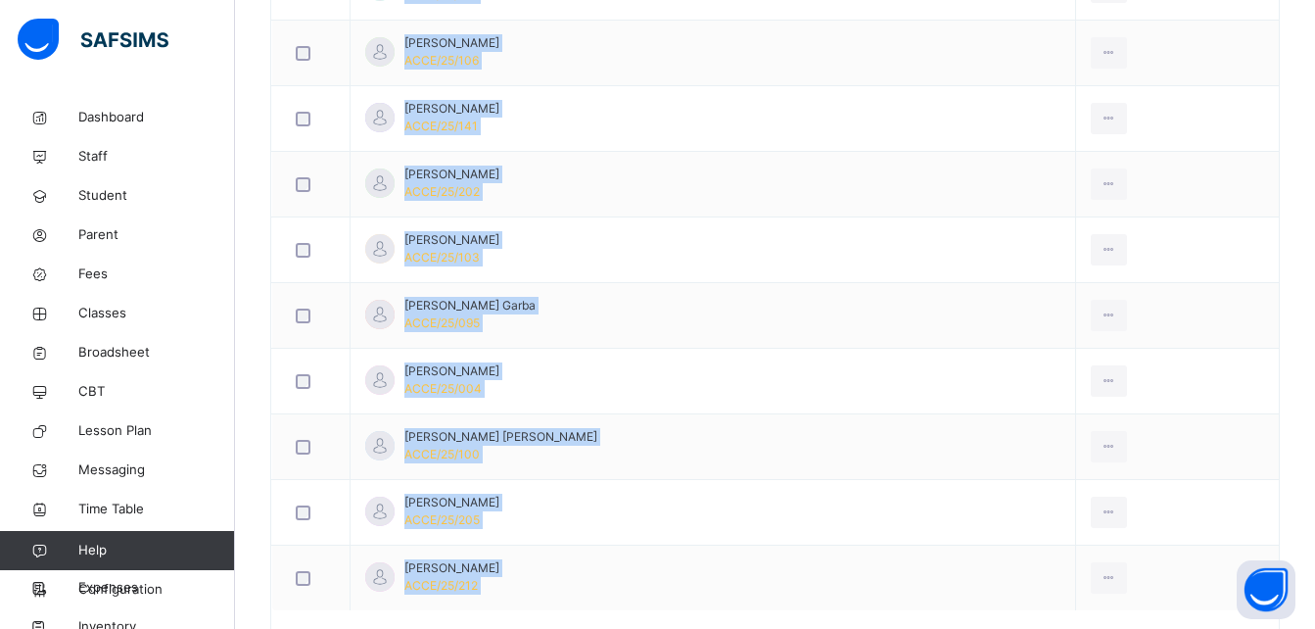
scroll to position [908, 0]
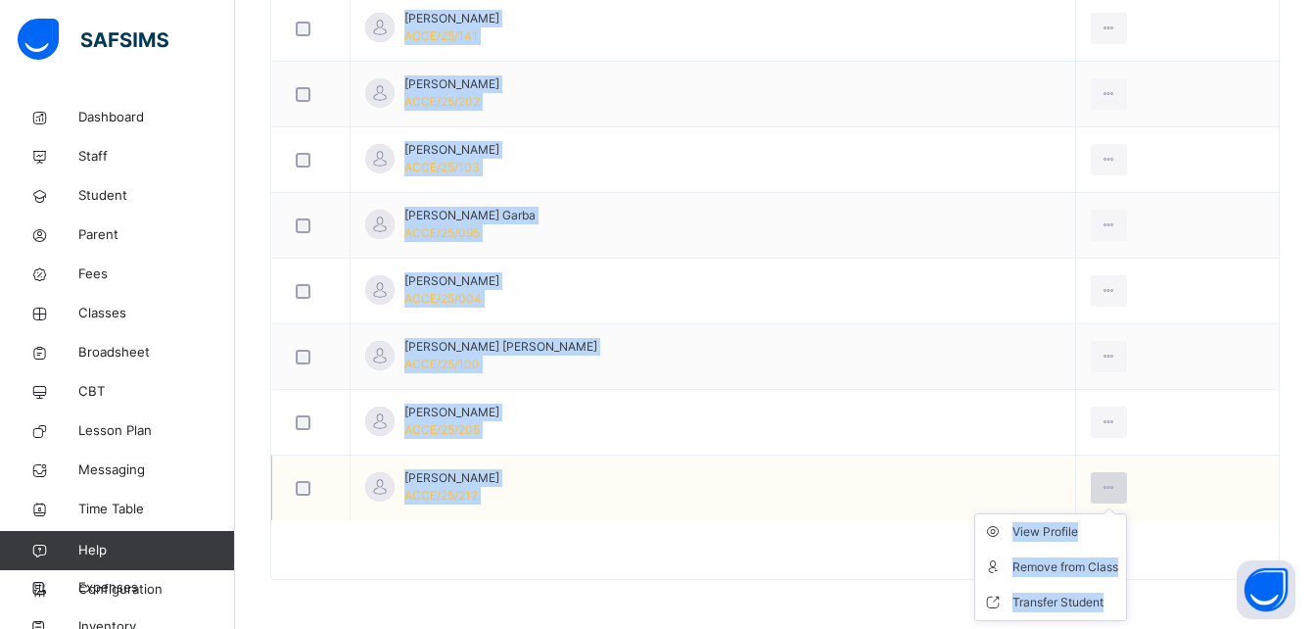
click at [1100, 482] on icon at bounding box center [1108, 488] width 17 height 18
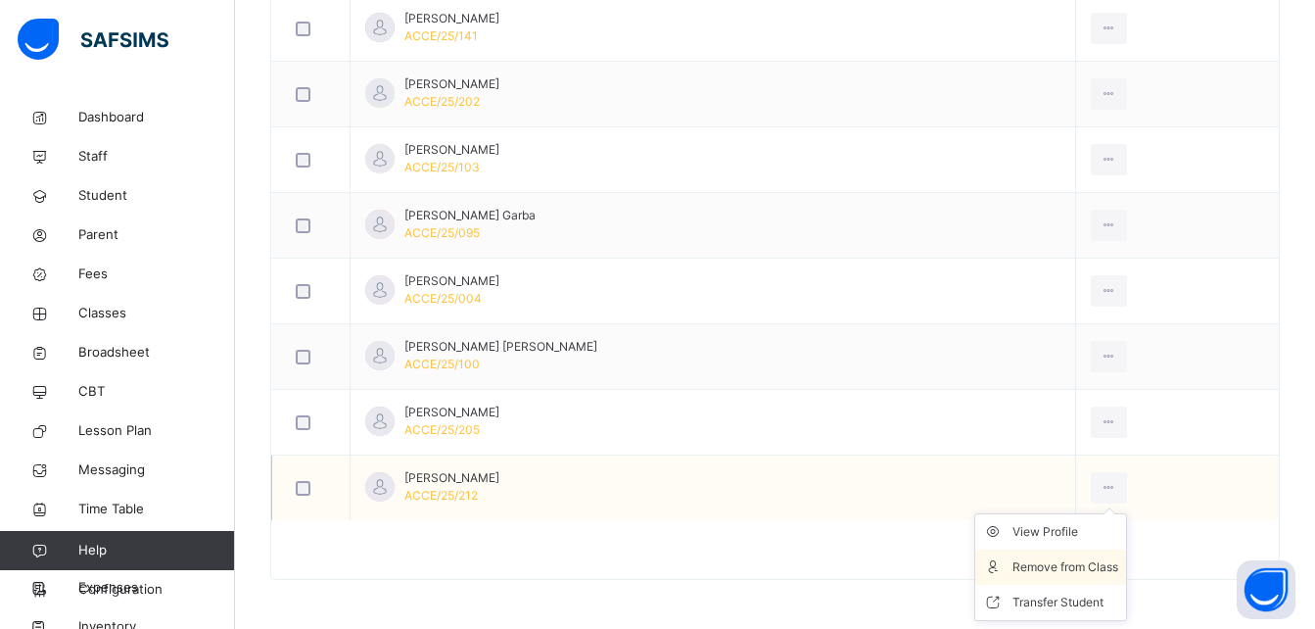
click at [1069, 574] on div "Remove from Class" at bounding box center [1065, 567] width 106 height 20
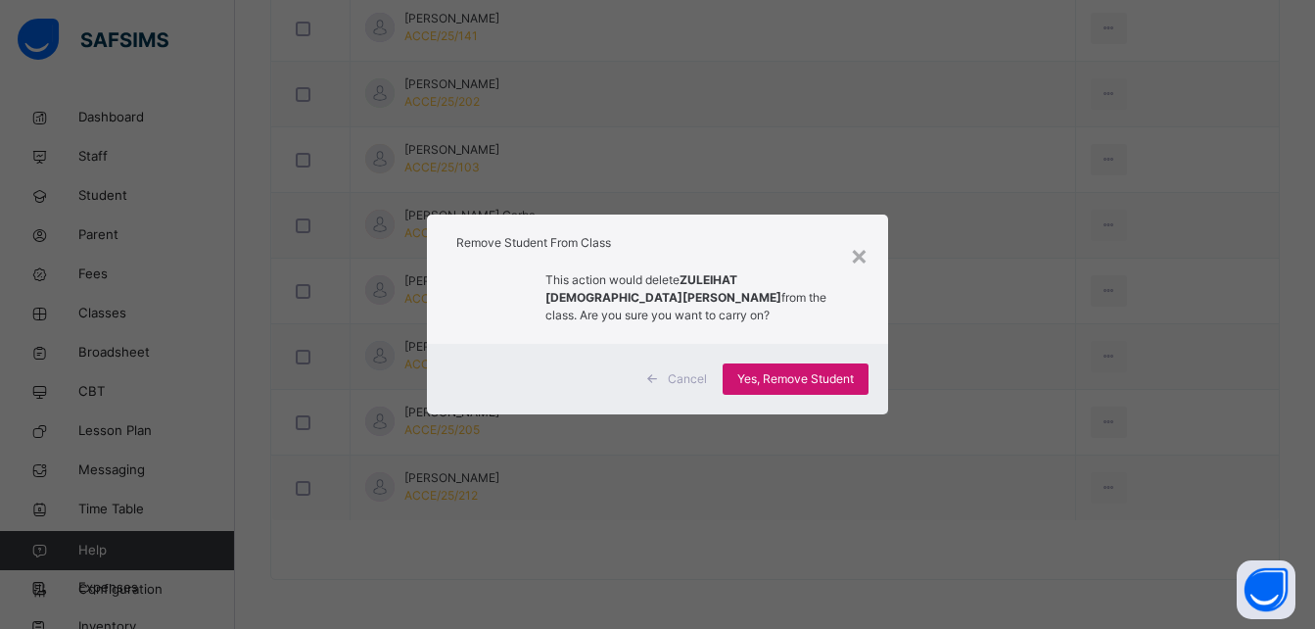
click at [800, 363] on div "Yes, Remove Student" at bounding box center [796, 378] width 146 height 31
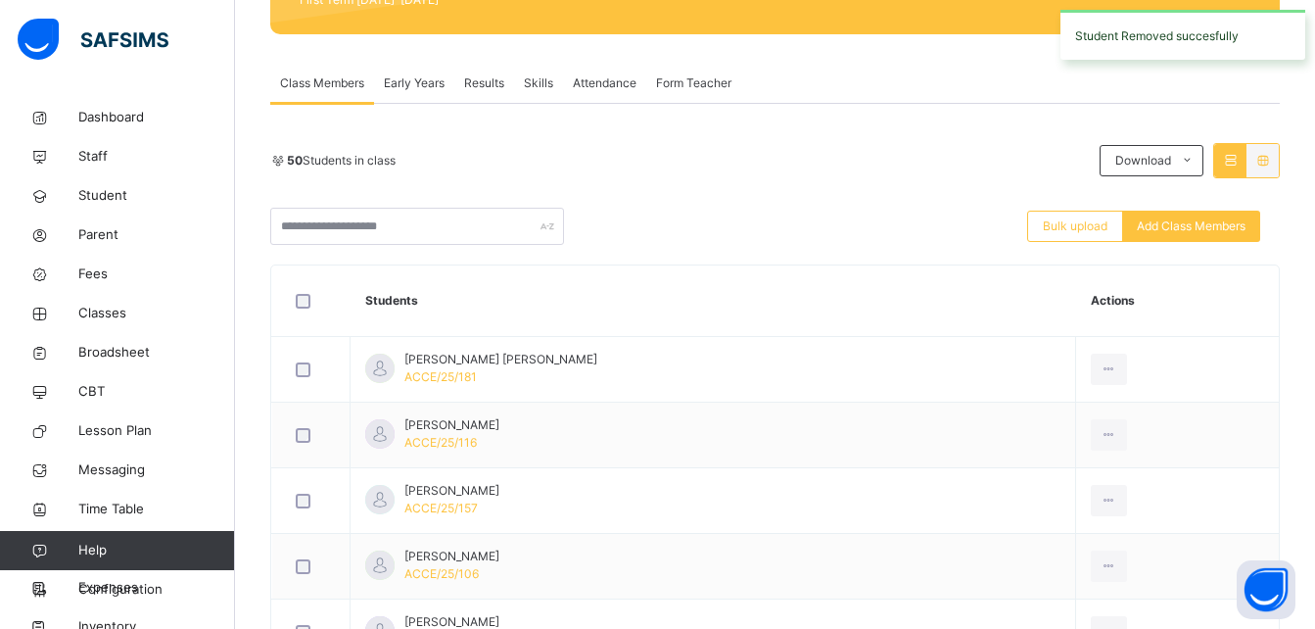
scroll to position [313, 0]
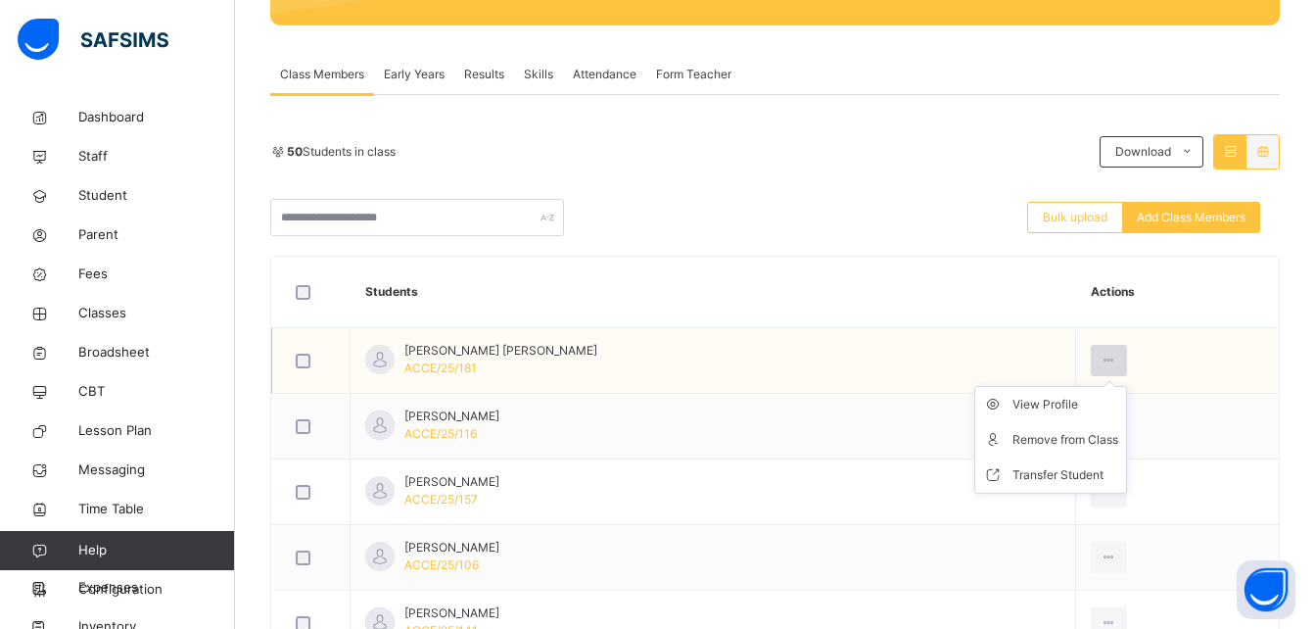
click at [1100, 353] on icon at bounding box center [1108, 360] width 17 height 18
click at [1064, 445] on div "Remove from Class" at bounding box center [1065, 440] width 106 height 20
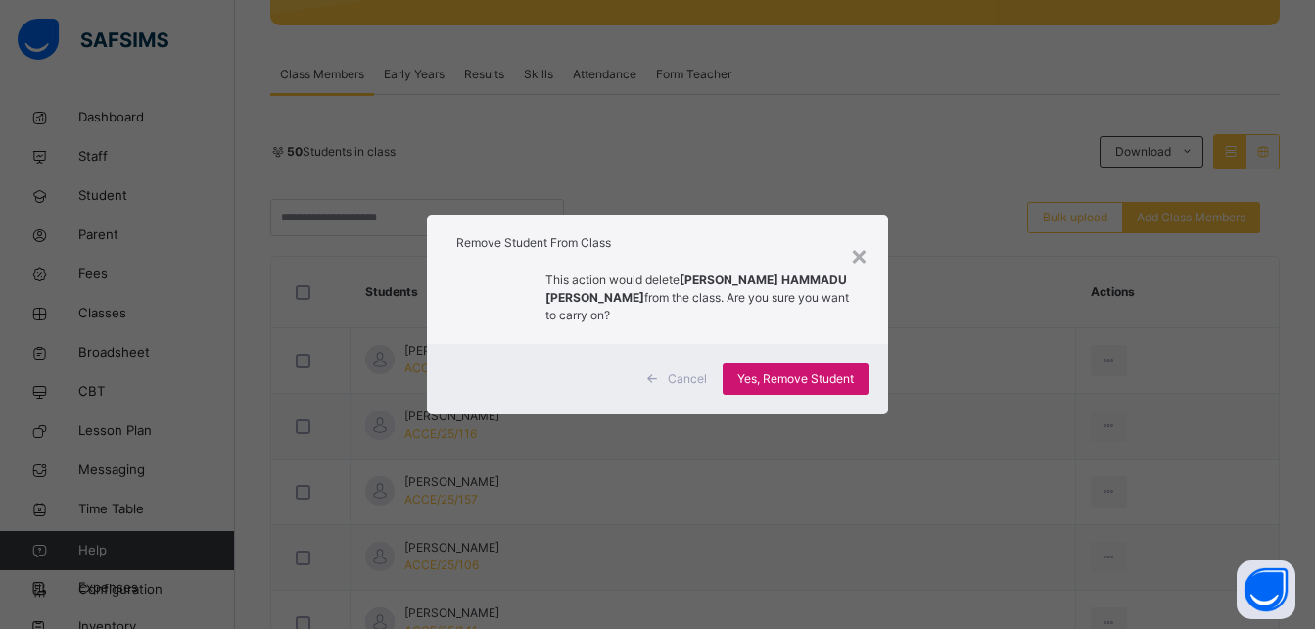
click at [847, 373] on span "Yes, Remove Student" at bounding box center [795, 379] width 117 height 18
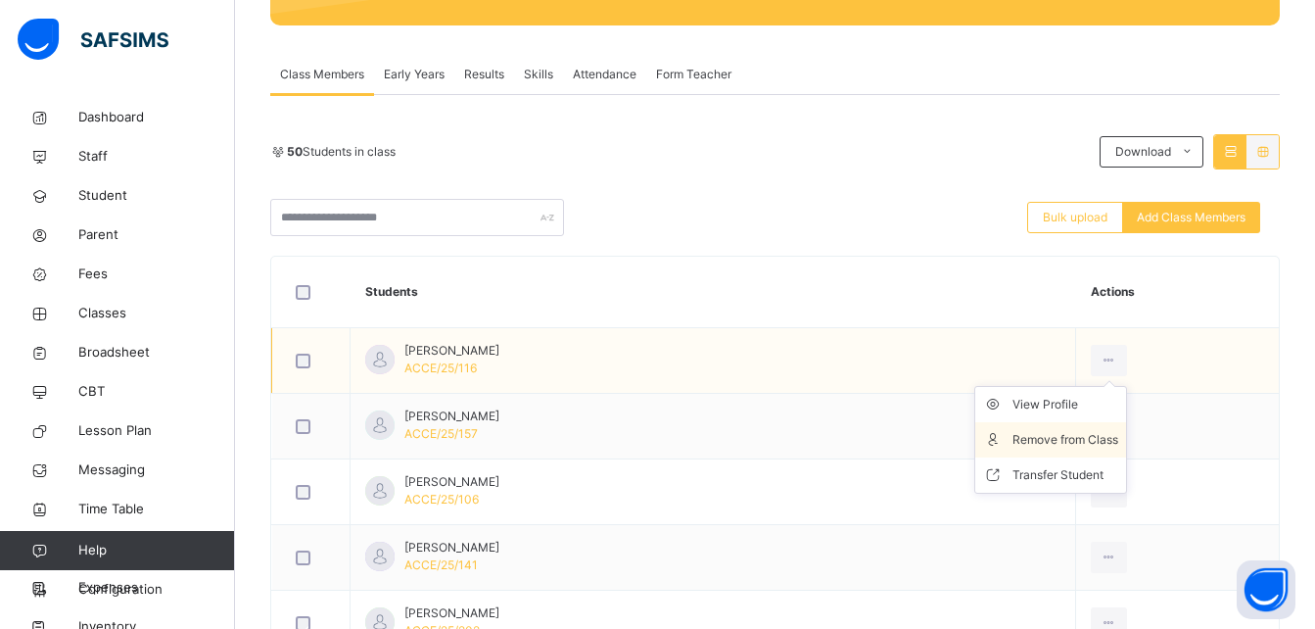
click at [1072, 439] on div "Remove from Class" at bounding box center [1065, 440] width 106 height 20
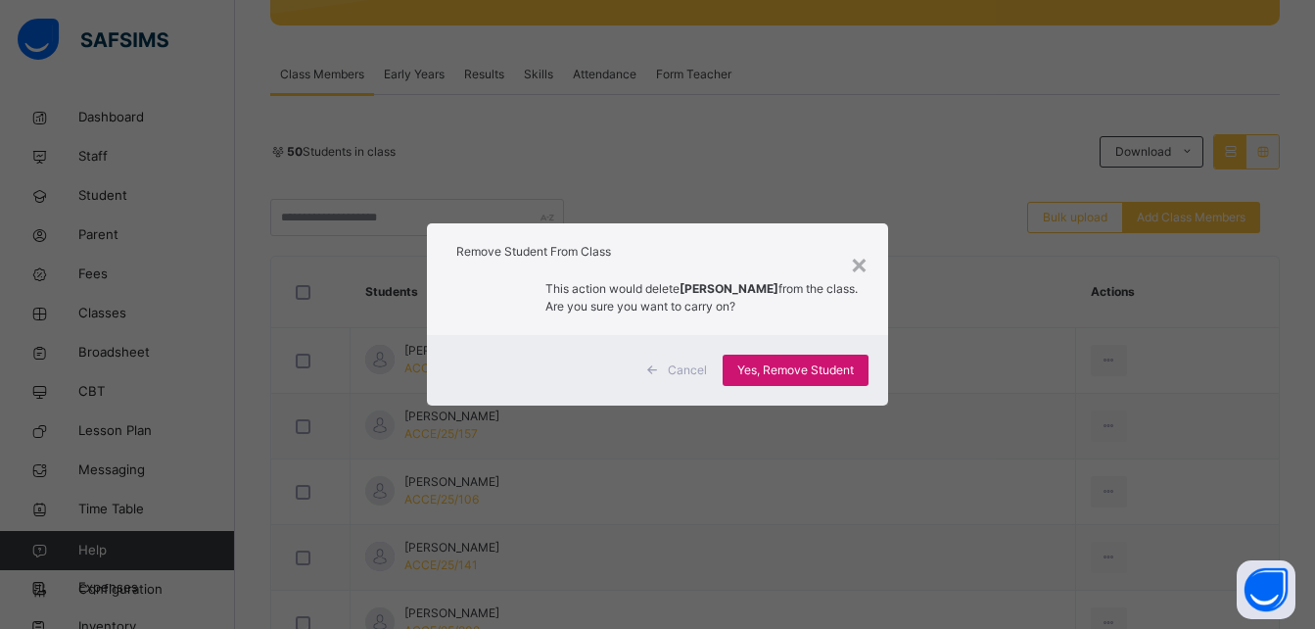
click at [832, 371] on span "Yes, Remove Student" at bounding box center [795, 370] width 117 height 18
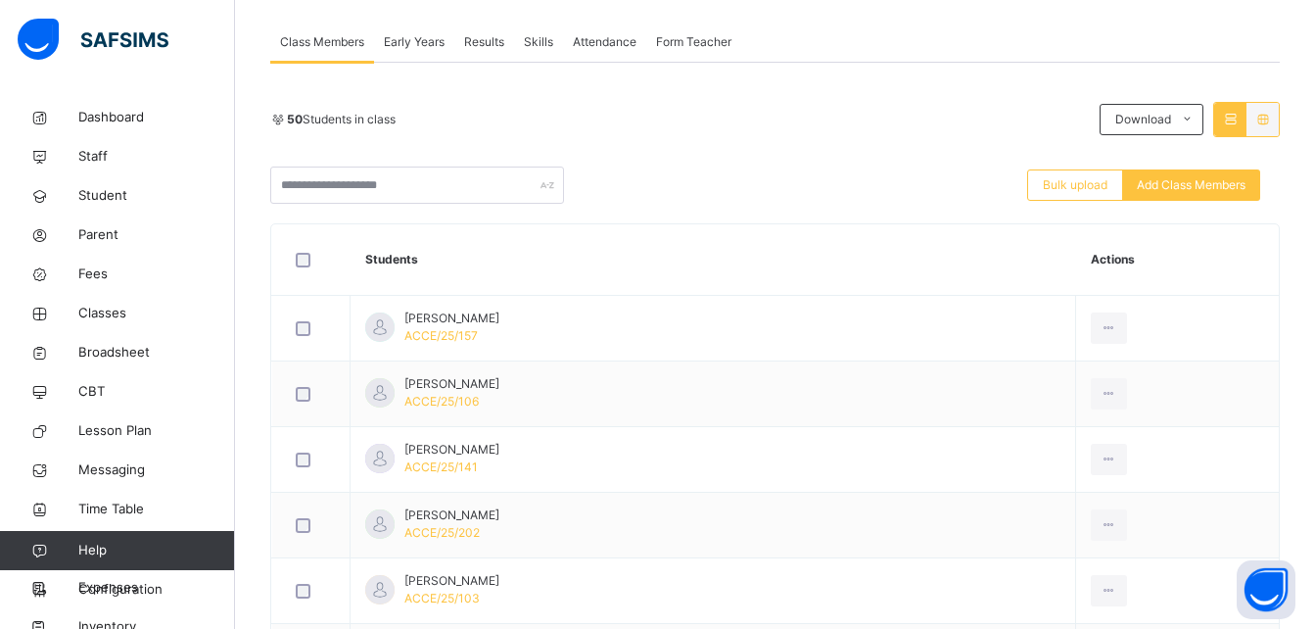
scroll to position [352, 0]
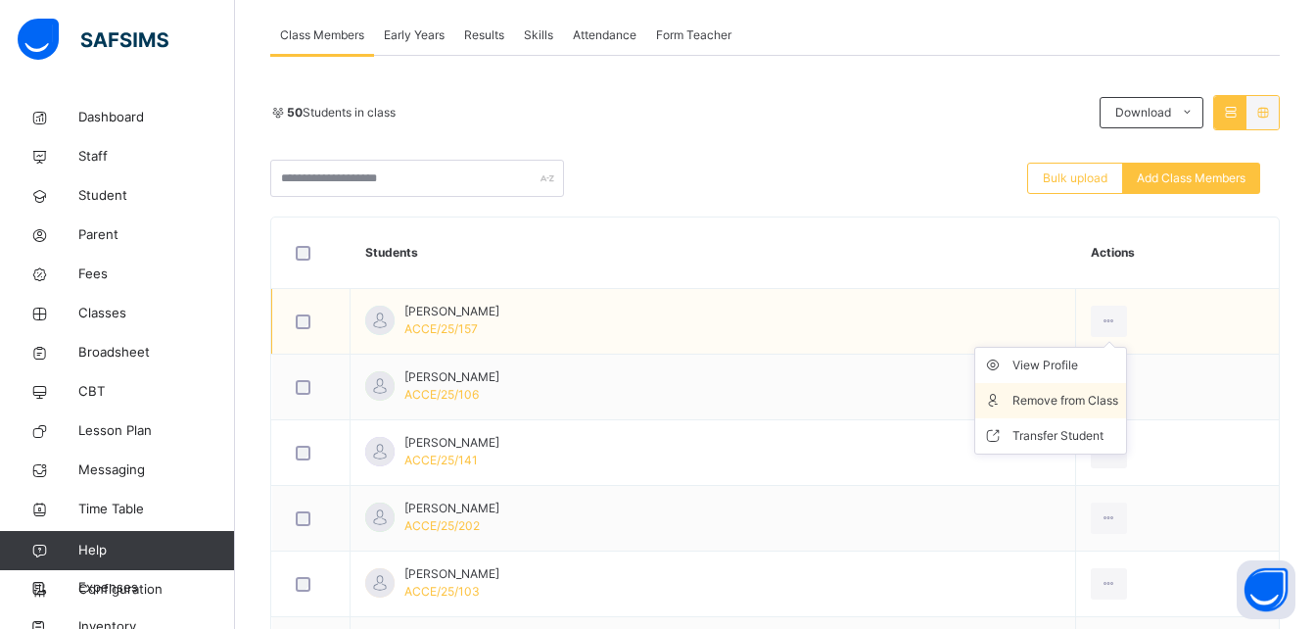
click at [1062, 410] on li "Remove from Class" at bounding box center [1050, 400] width 151 height 35
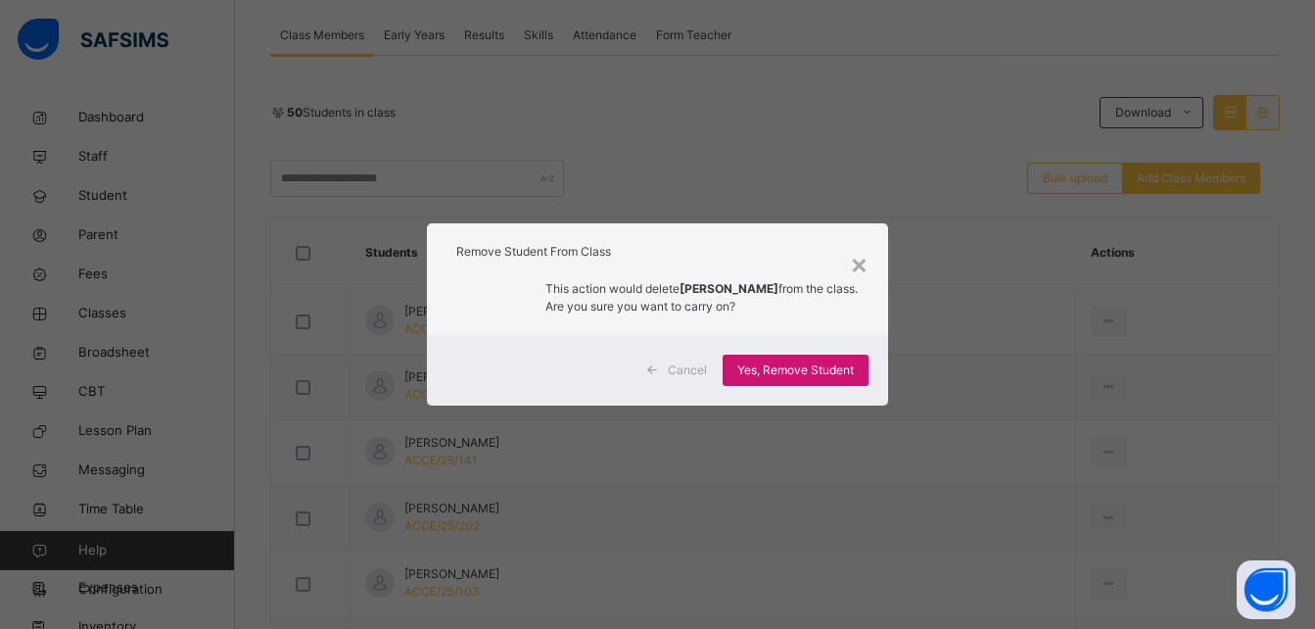
click at [834, 368] on span "Yes, Remove Student" at bounding box center [795, 370] width 117 height 18
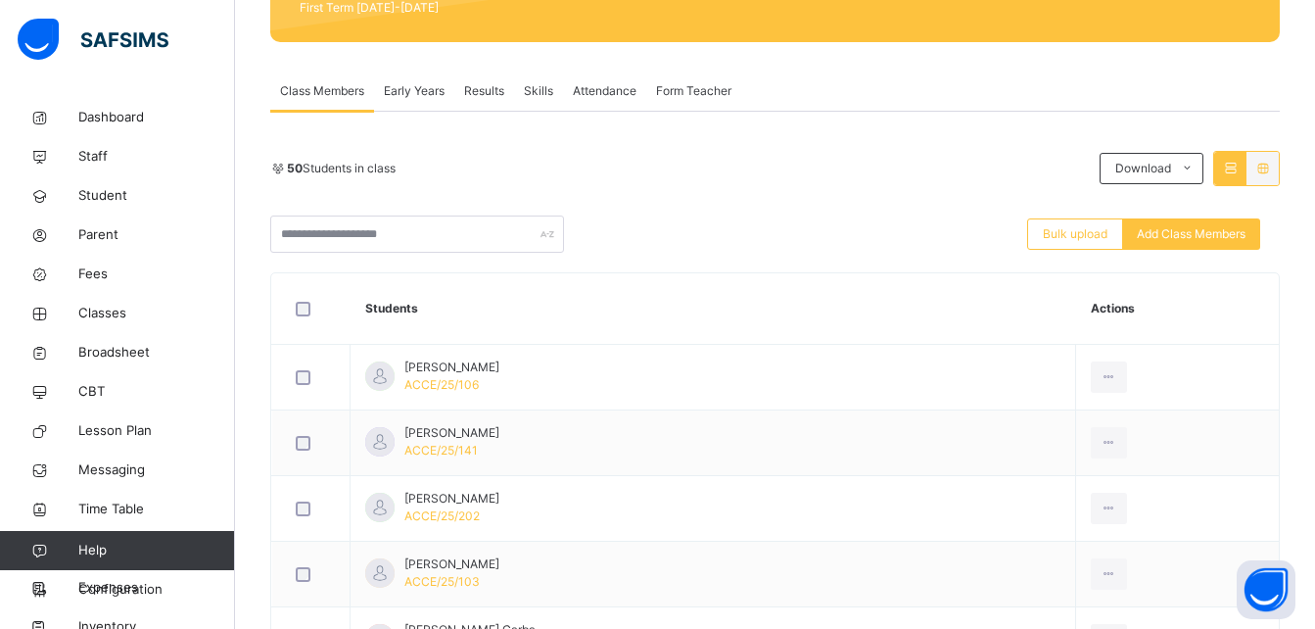
scroll to position [313, 0]
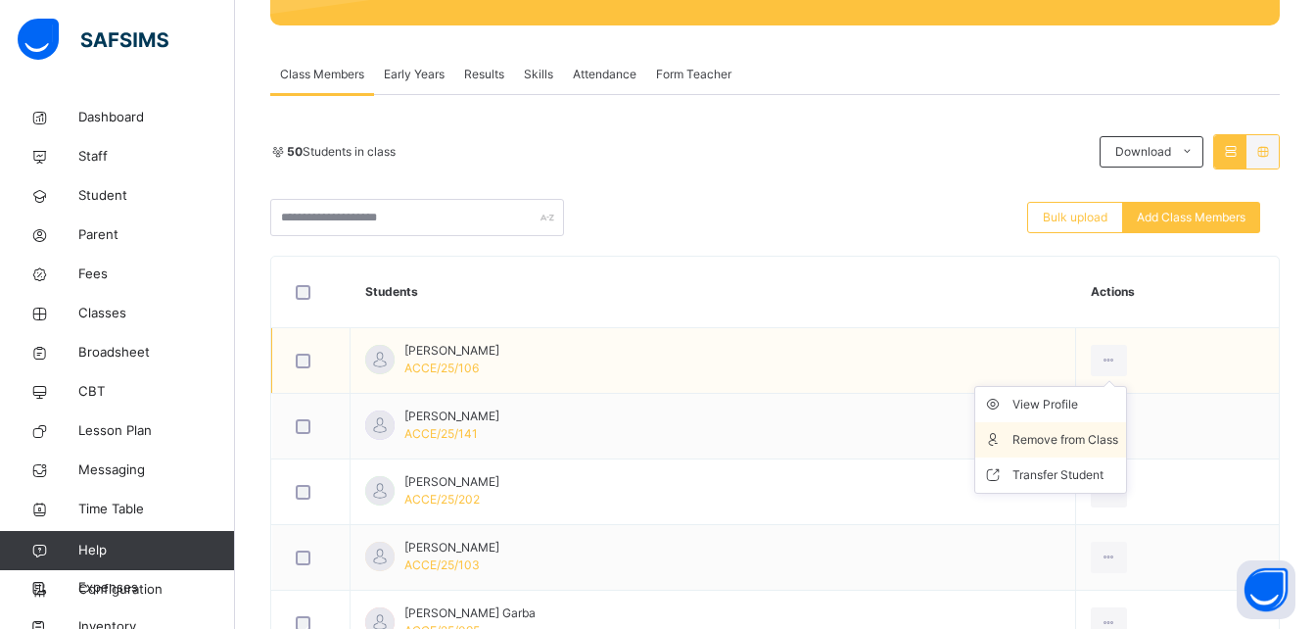
click at [1070, 434] on div "Remove from Class" at bounding box center [1065, 440] width 106 height 20
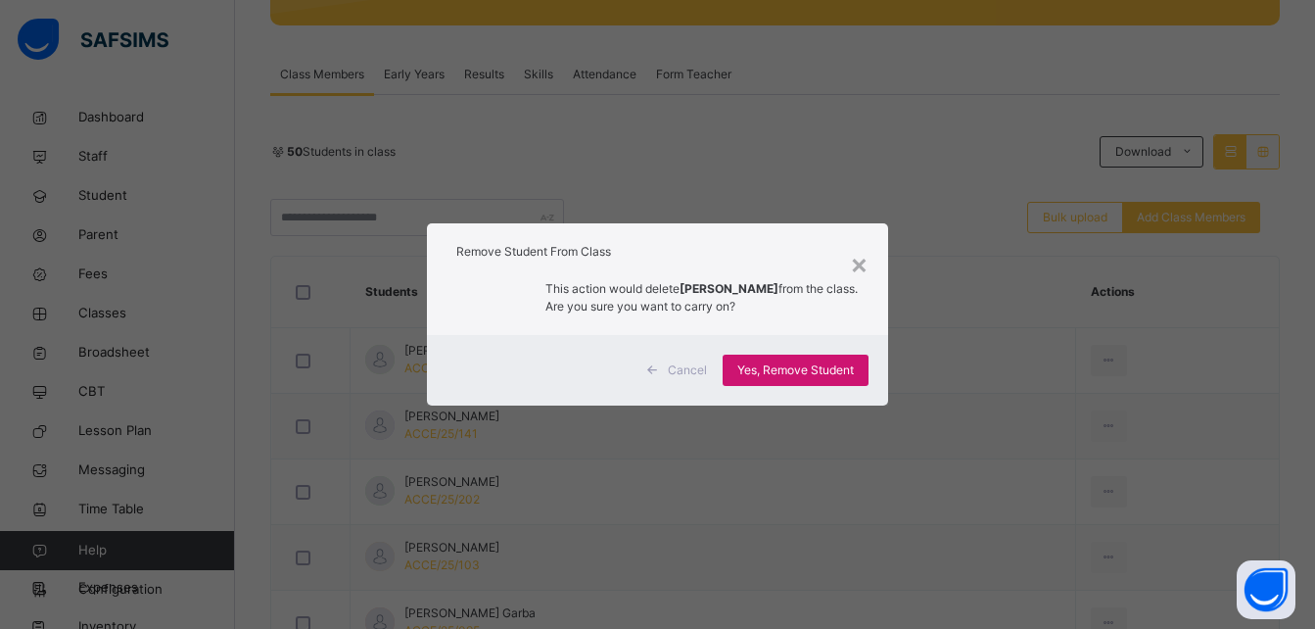
click at [824, 366] on span "Yes, Remove Student" at bounding box center [795, 370] width 117 height 18
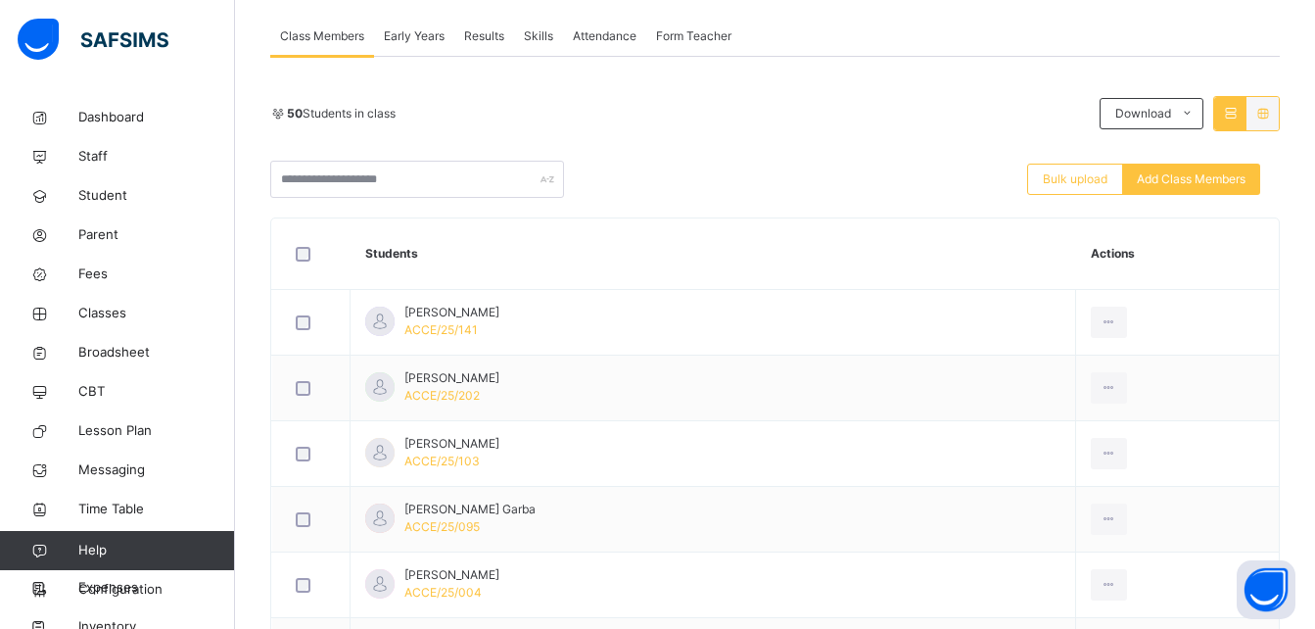
scroll to position [352, 0]
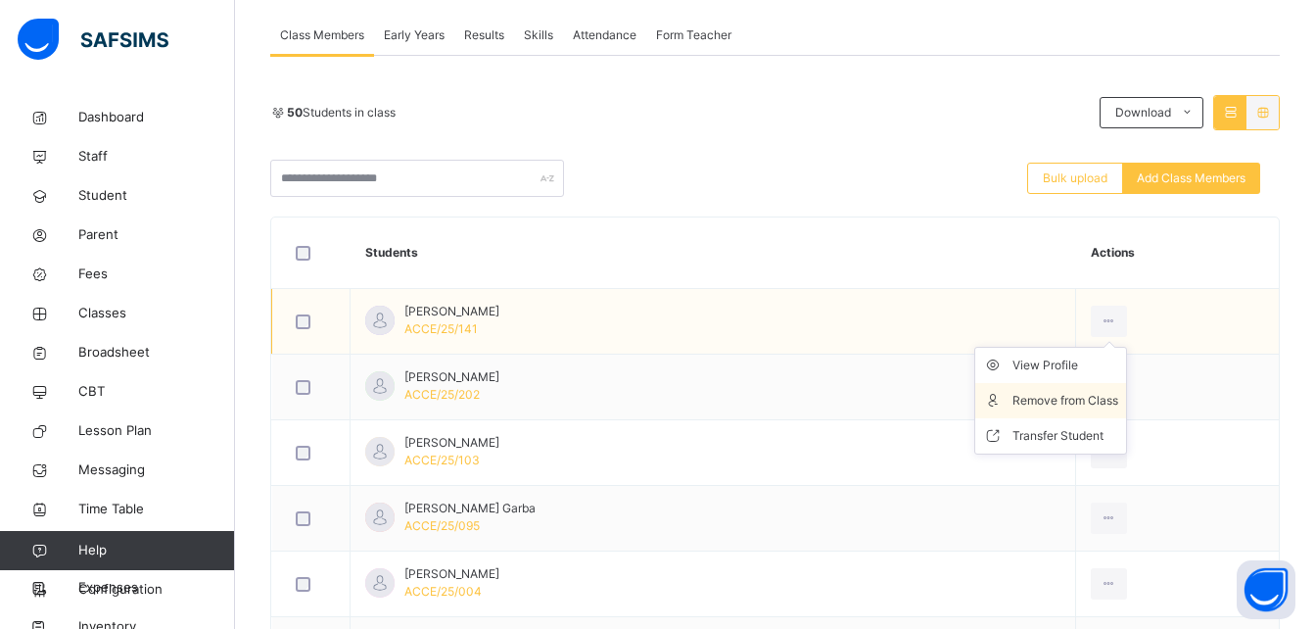
click at [1073, 397] on div "Remove from Class" at bounding box center [1065, 401] width 106 height 20
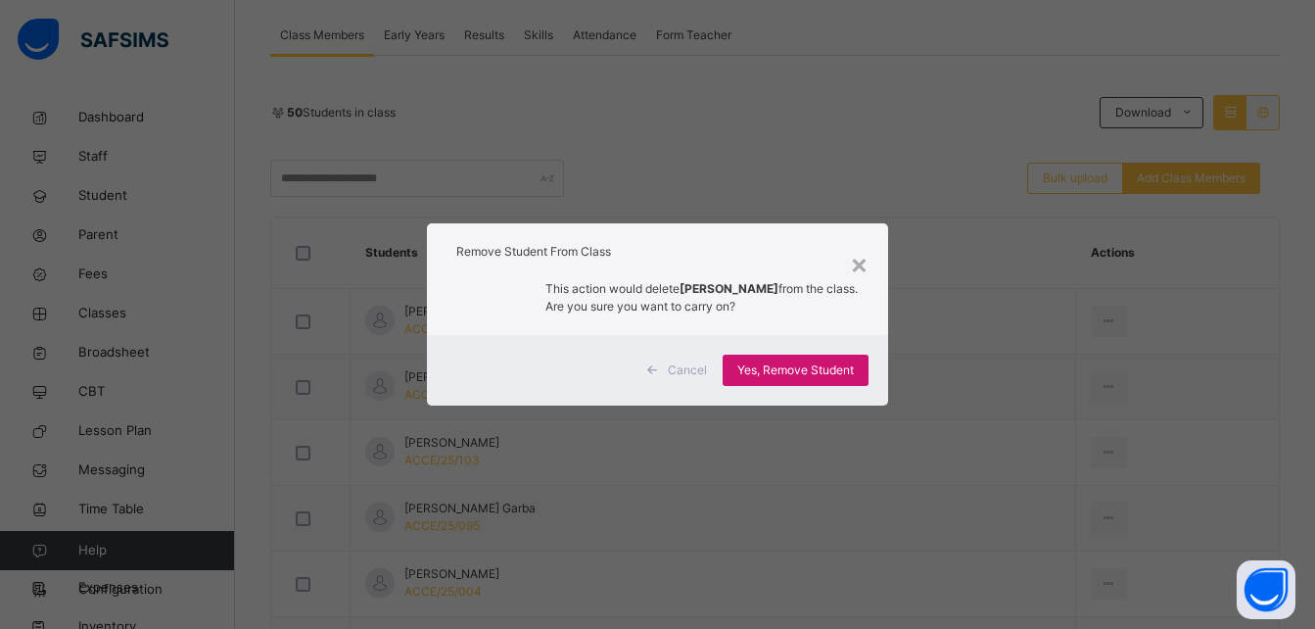
click at [749, 354] on div "Yes, Remove Student" at bounding box center [796, 369] width 146 height 31
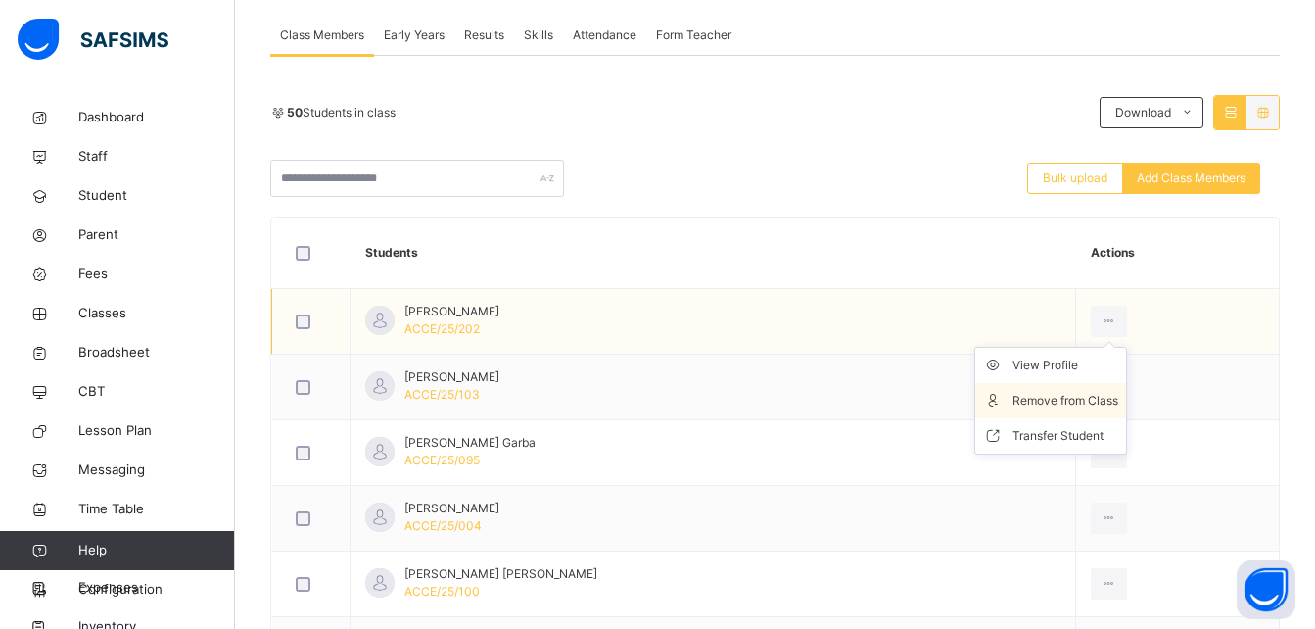
click at [1061, 406] on div "Remove from Class" at bounding box center [1065, 401] width 106 height 20
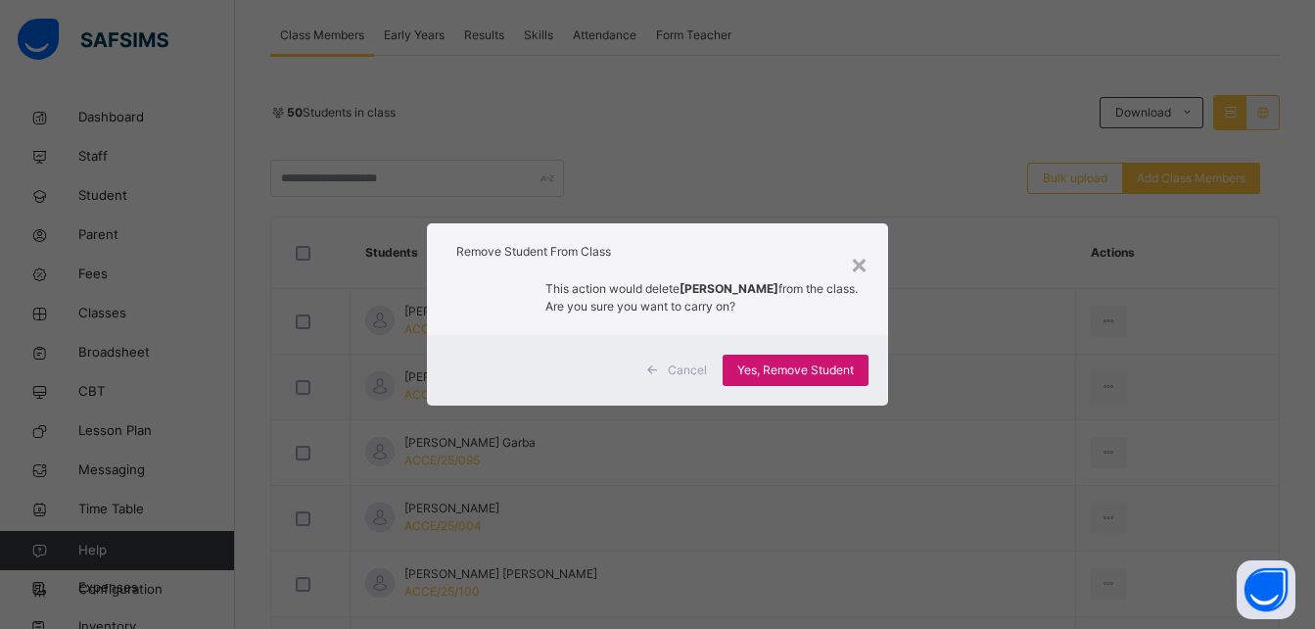
click at [822, 365] on span "Yes, Remove Student" at bounding box center [795, 370] width 117 height 18
click at [822, 365] on div "Yes, Remove Student" at bounding box center [796, 369] width 146 height 31
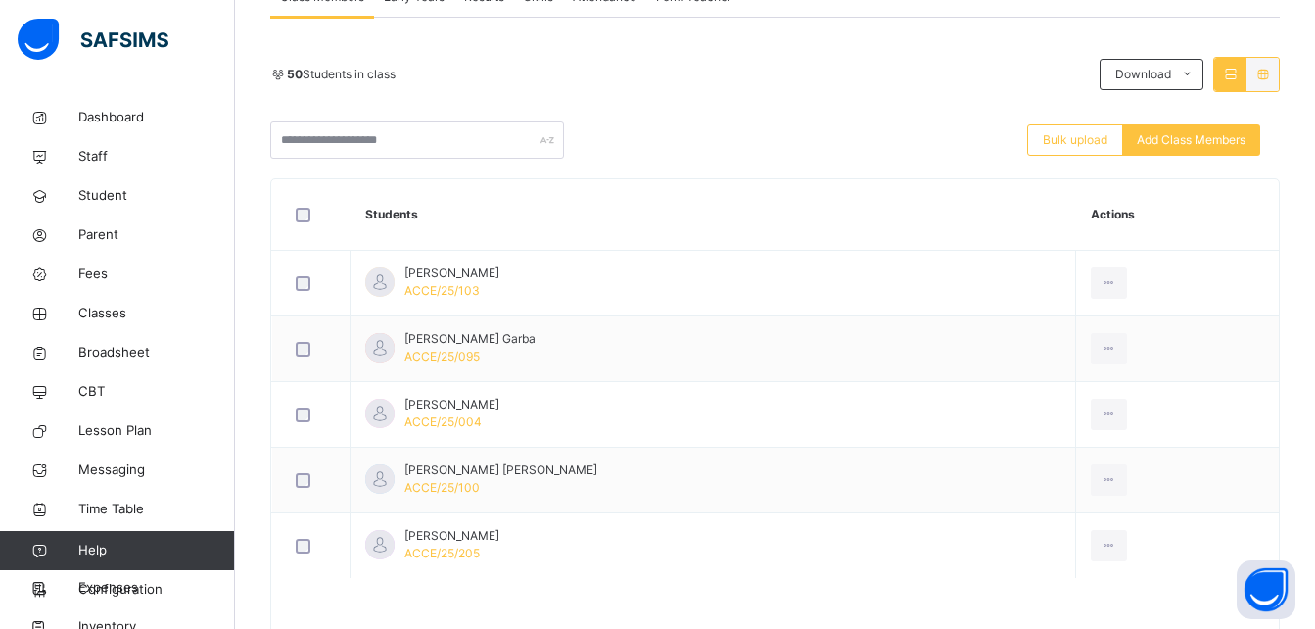
scroll to position [392, 0]
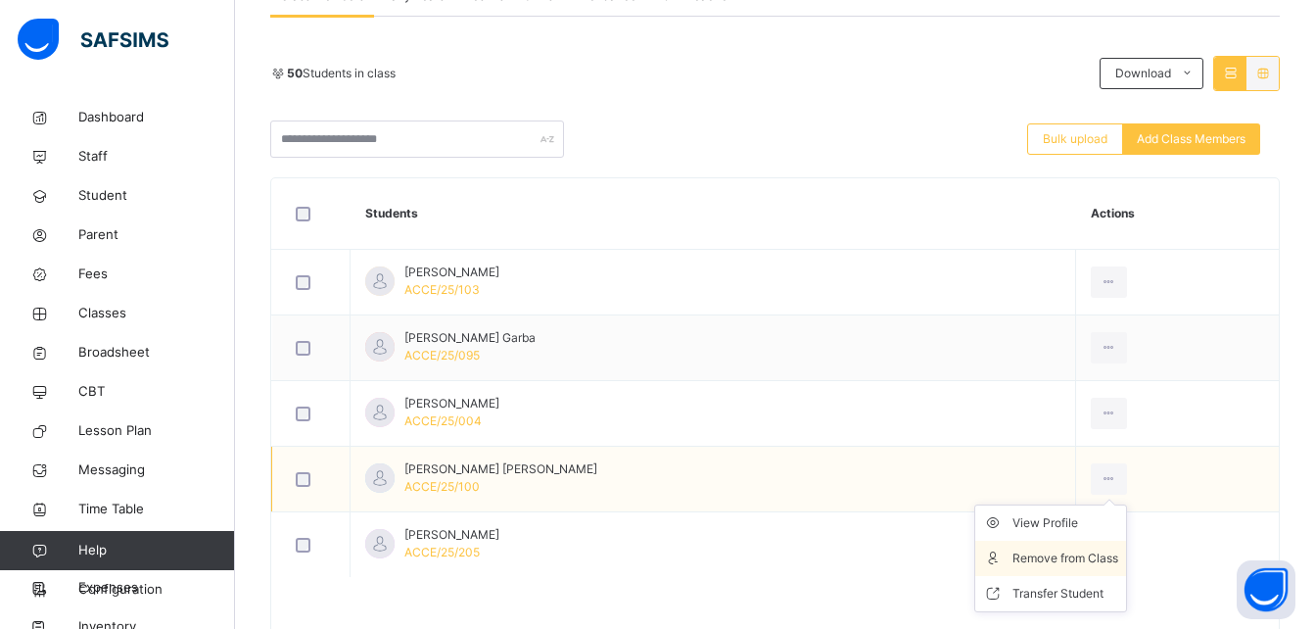
click at [1071, 551] on div "Remove from Class" at bounding box center [1065, 558] width 106 height 20
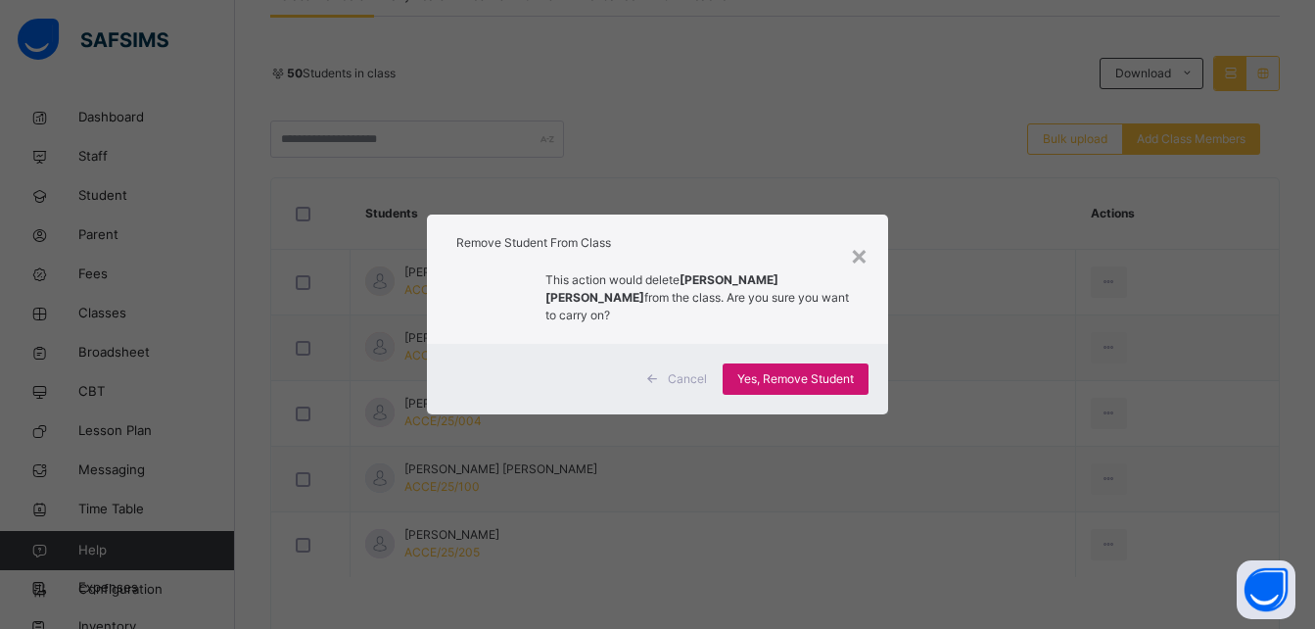
click at [814, 370] on span "Yes, Remove Student" at bounding box center [795, 379] width 117 height 18
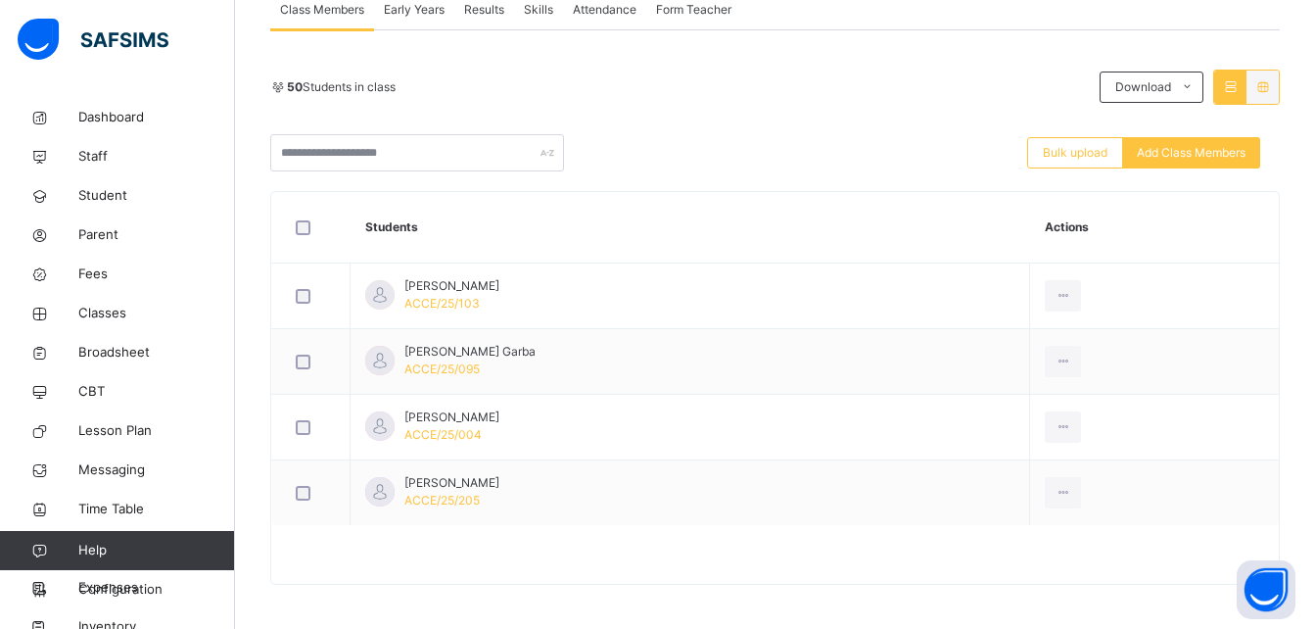
scroll to position [383, 0]
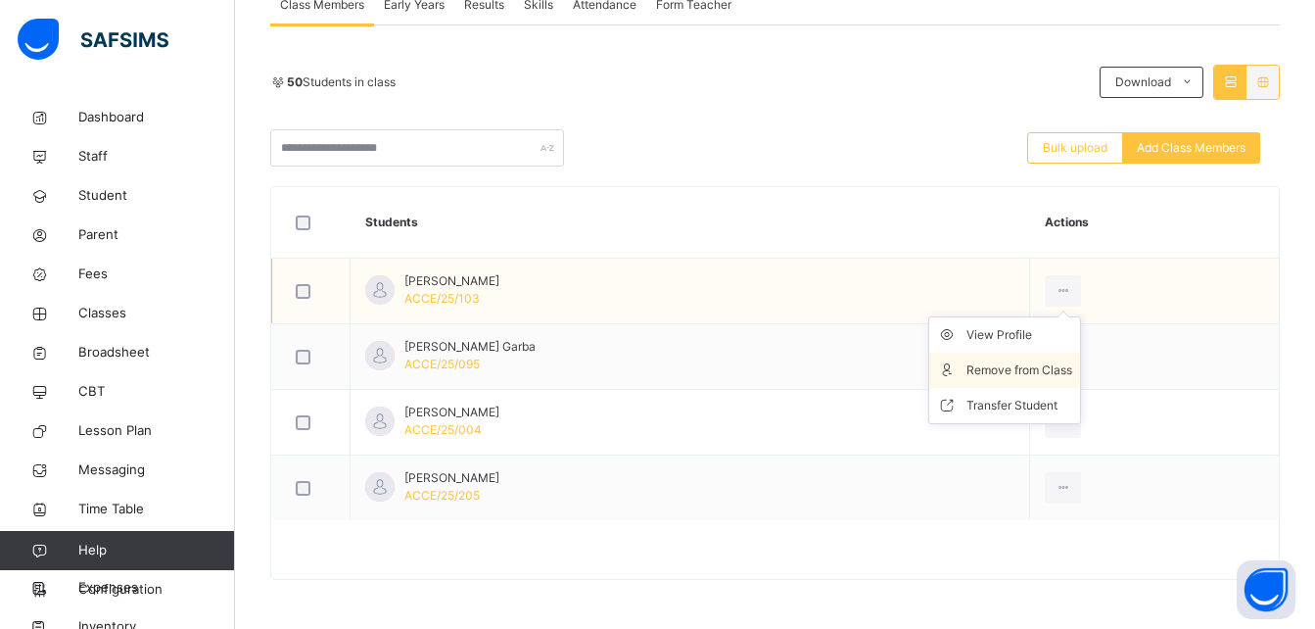
click at [1054, 361] on div "Remove from Class" at bounding box center [1019, 370] width 106 height 20
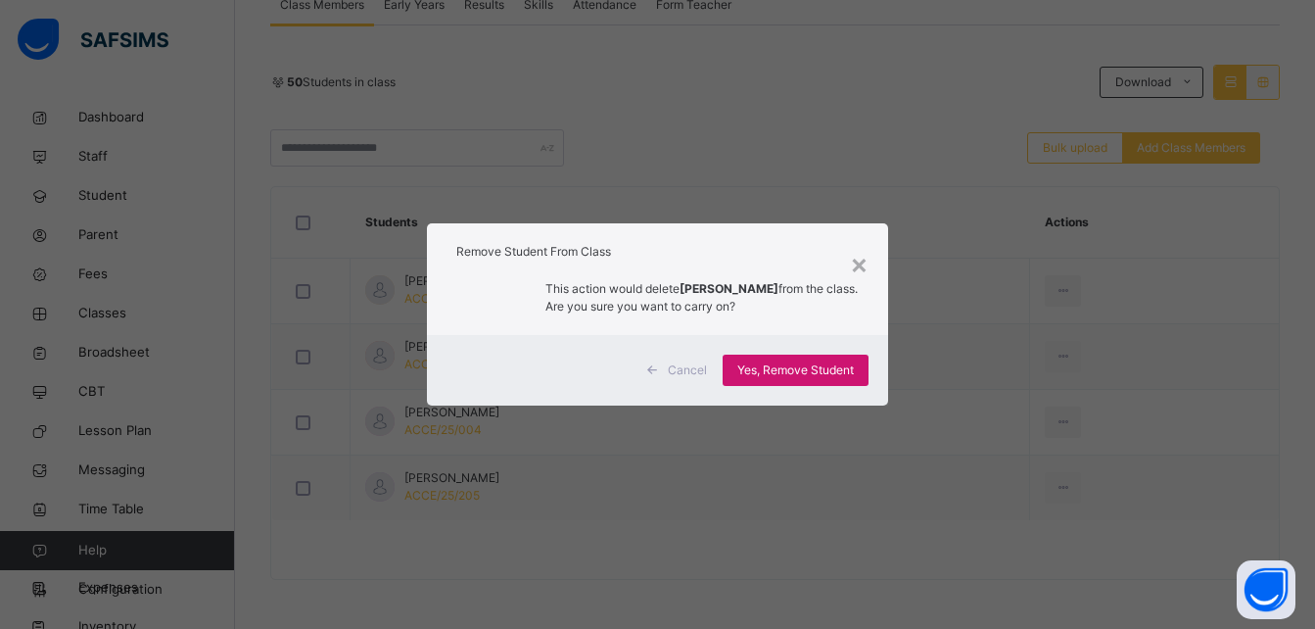
click at [838, 367] on span "Yes, Remove Student" at bounding box center [795, 370] width 117 height 18
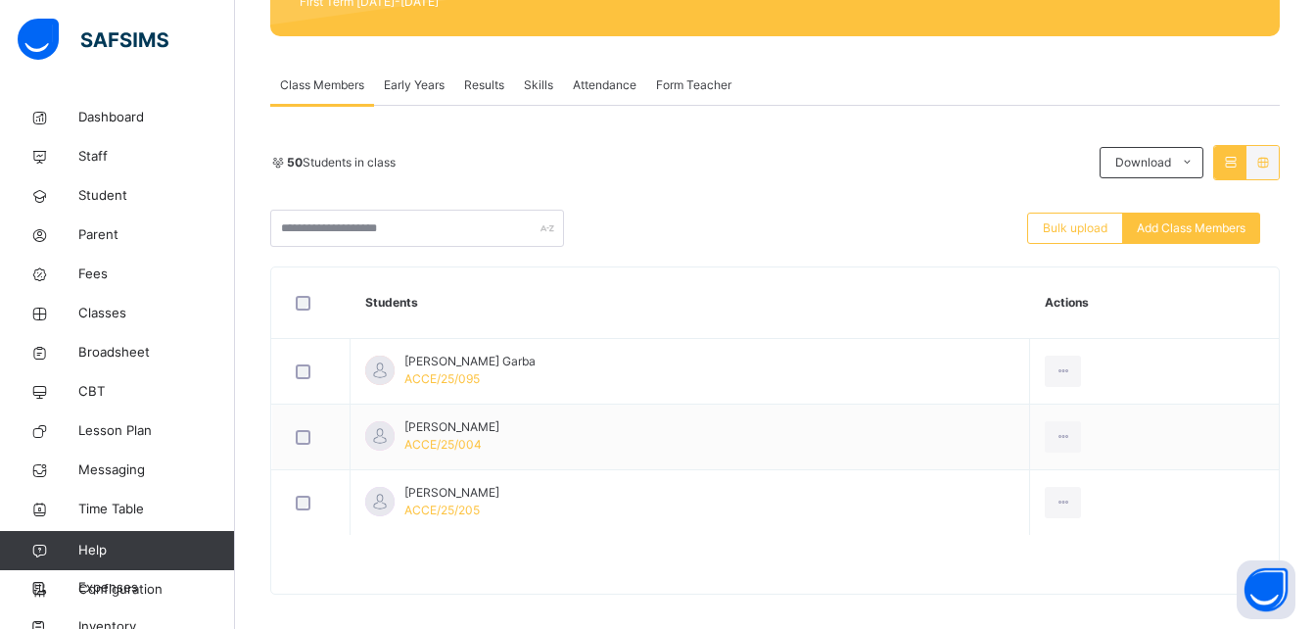
scroll to position [317, 0]
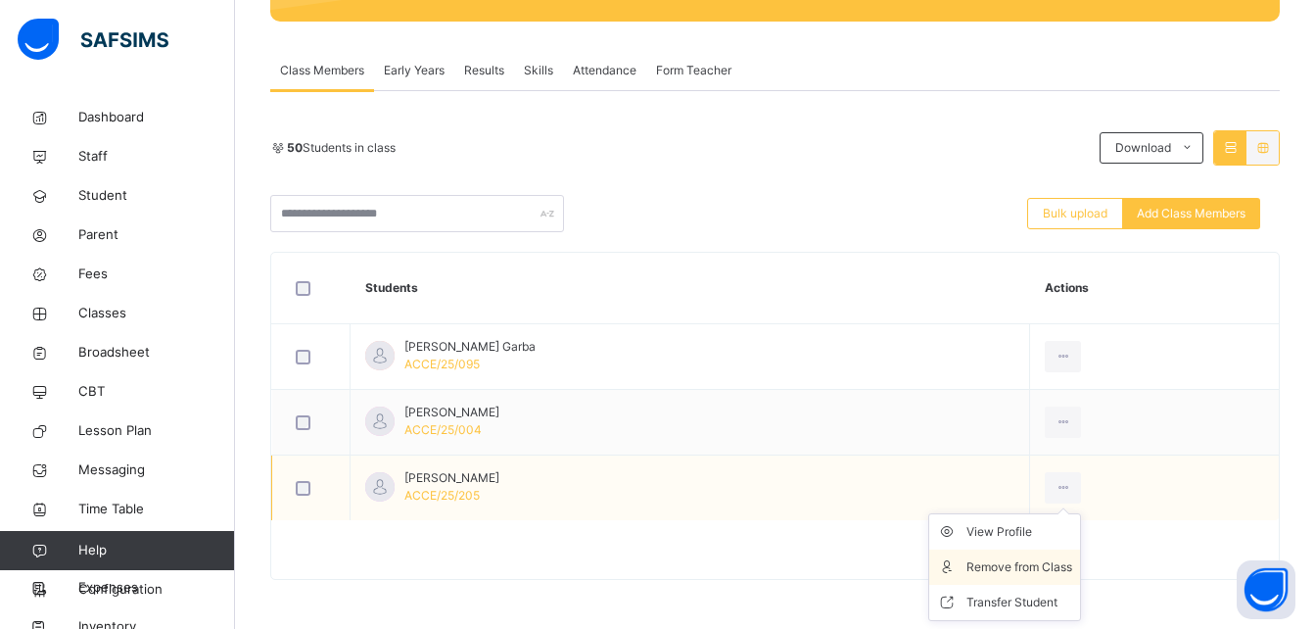
click at [1038, 570] on div "Remove from Class" at bounding box center [1019, 567] width 106 height 20
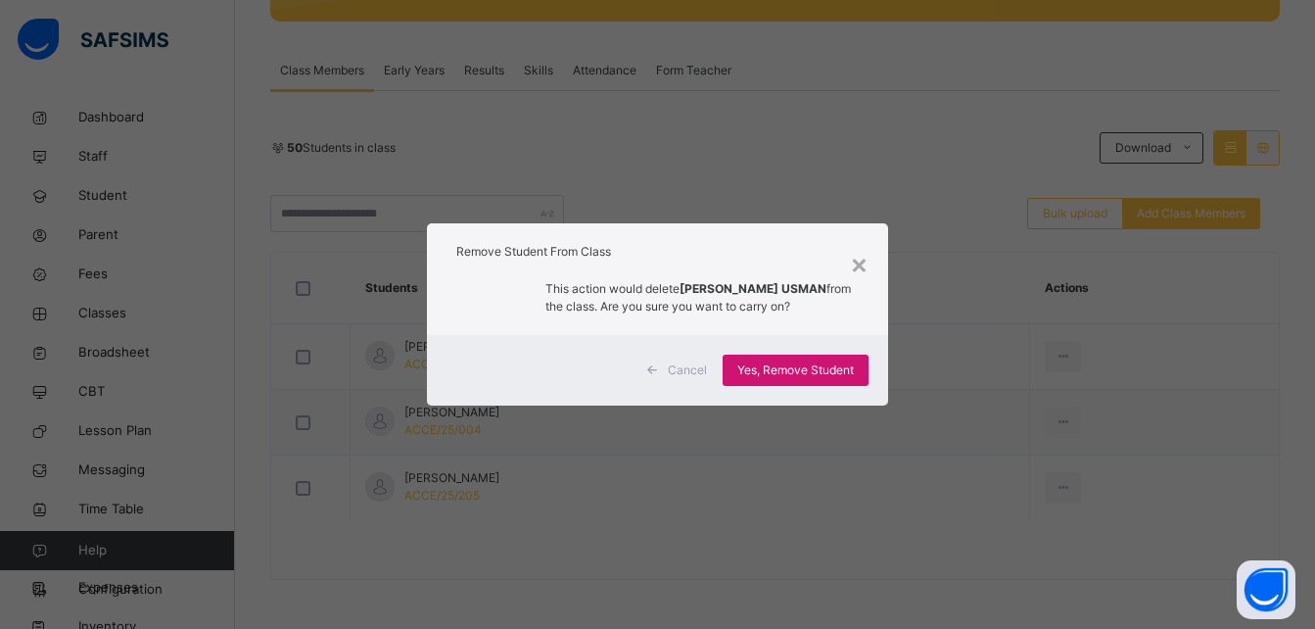
click at [783, 368] on span "Yes, Remove Student" at bounding box center [795, 370] width 117 height 18
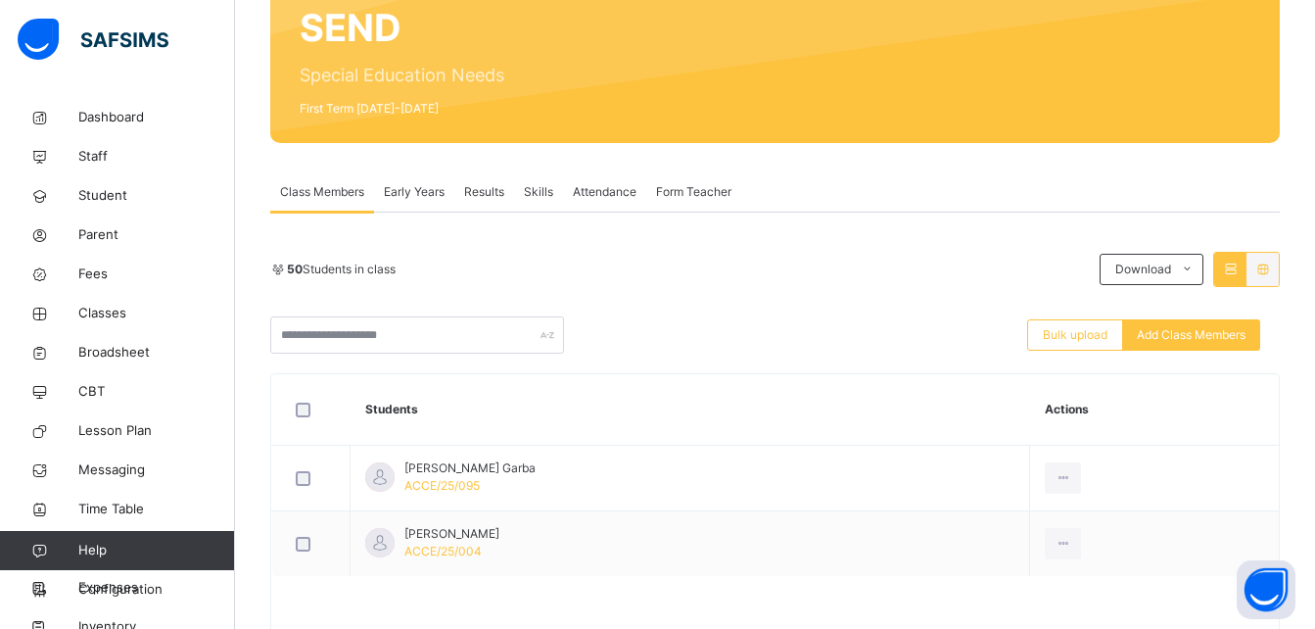
scroll to position [235, 0]
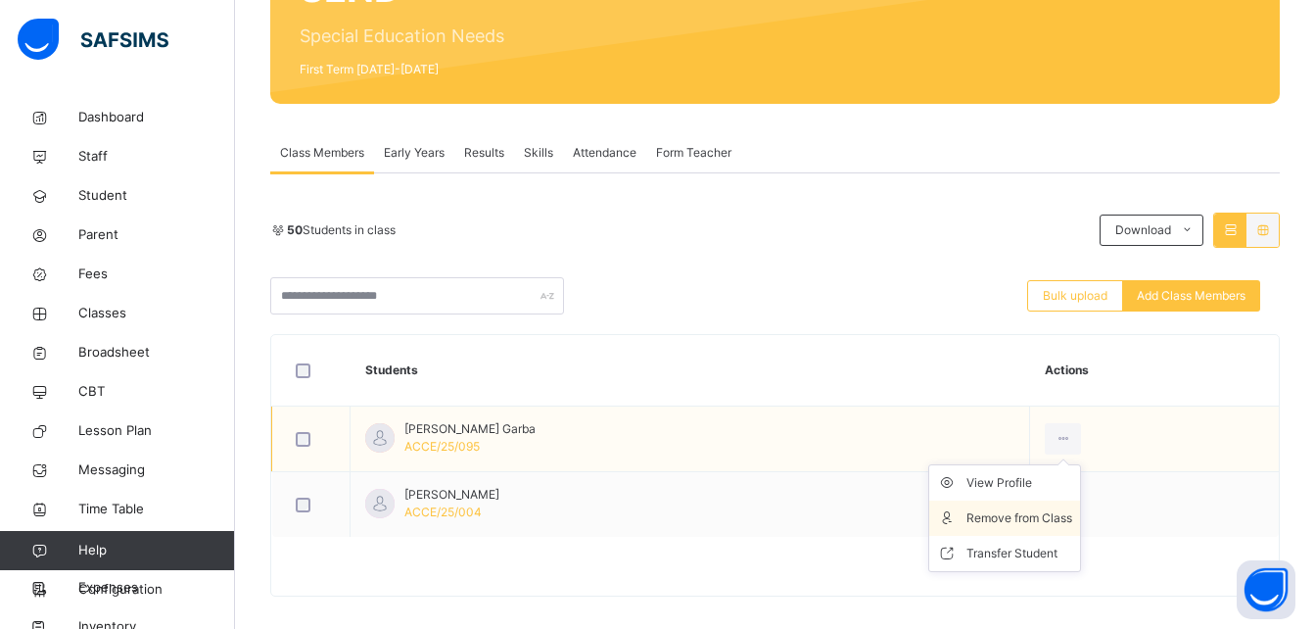
click at [1053, 523] on div "Remove from Class" at bounding box center [1019, 518] width 106 height 20
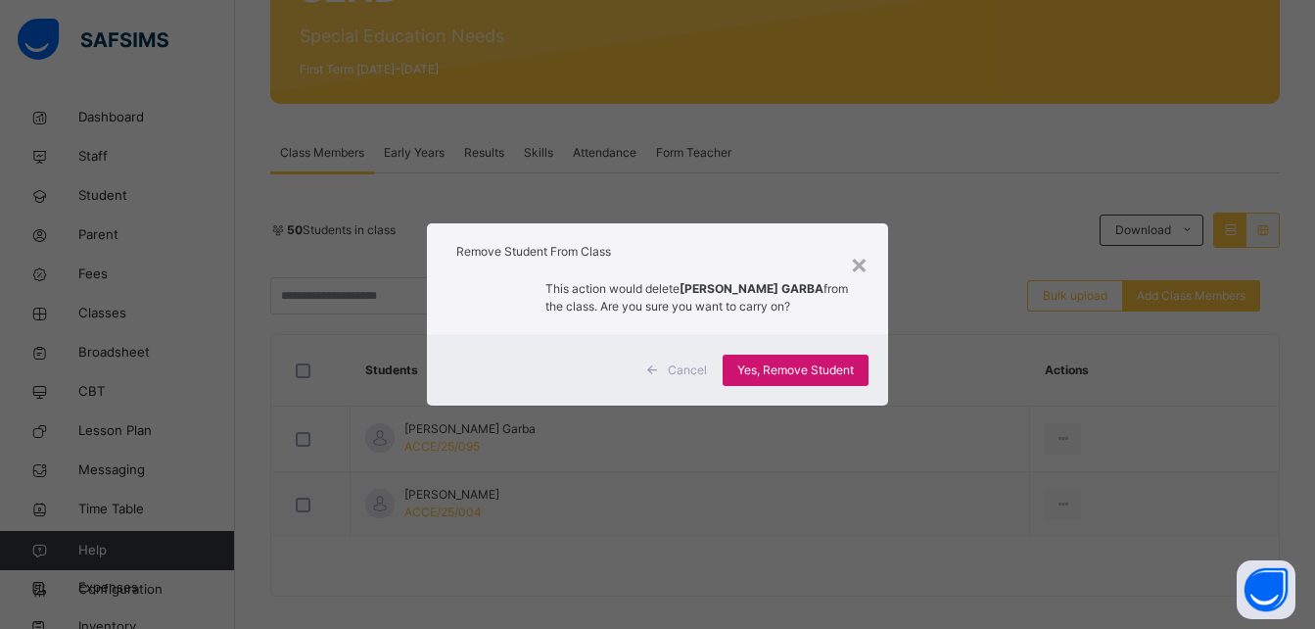
click at [773, 354] on div "Yes, Remove Student" at bounding box center [796, 369] width 146 height 31
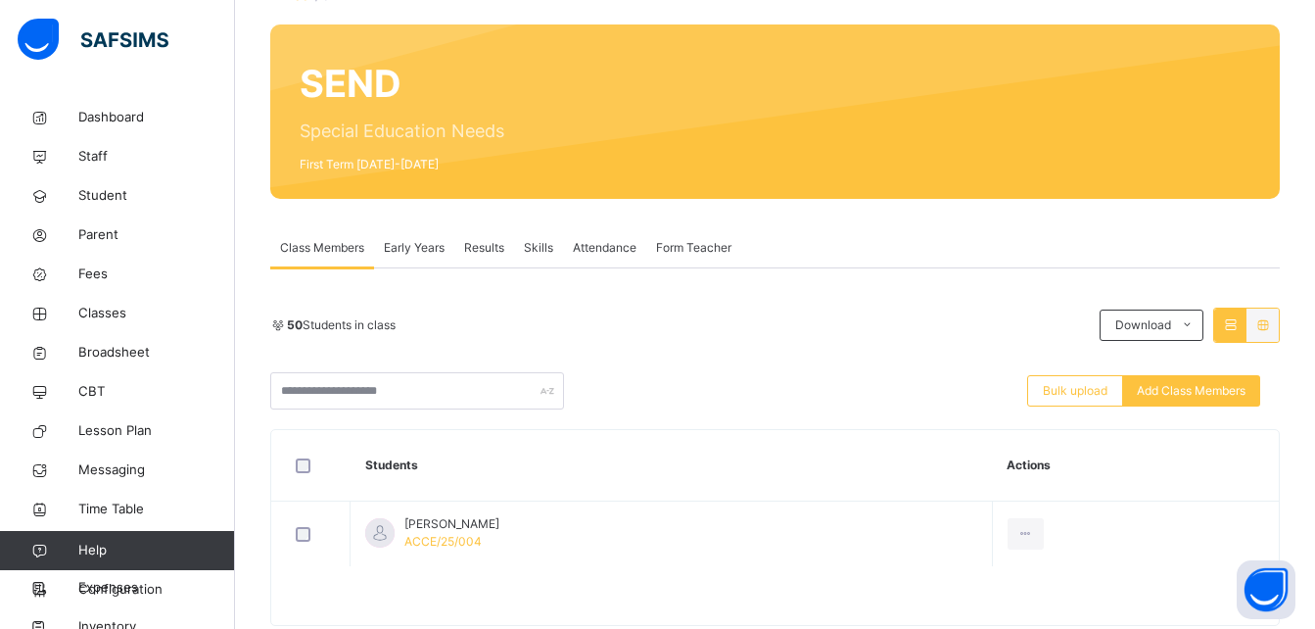
scroll to position [157, 0]
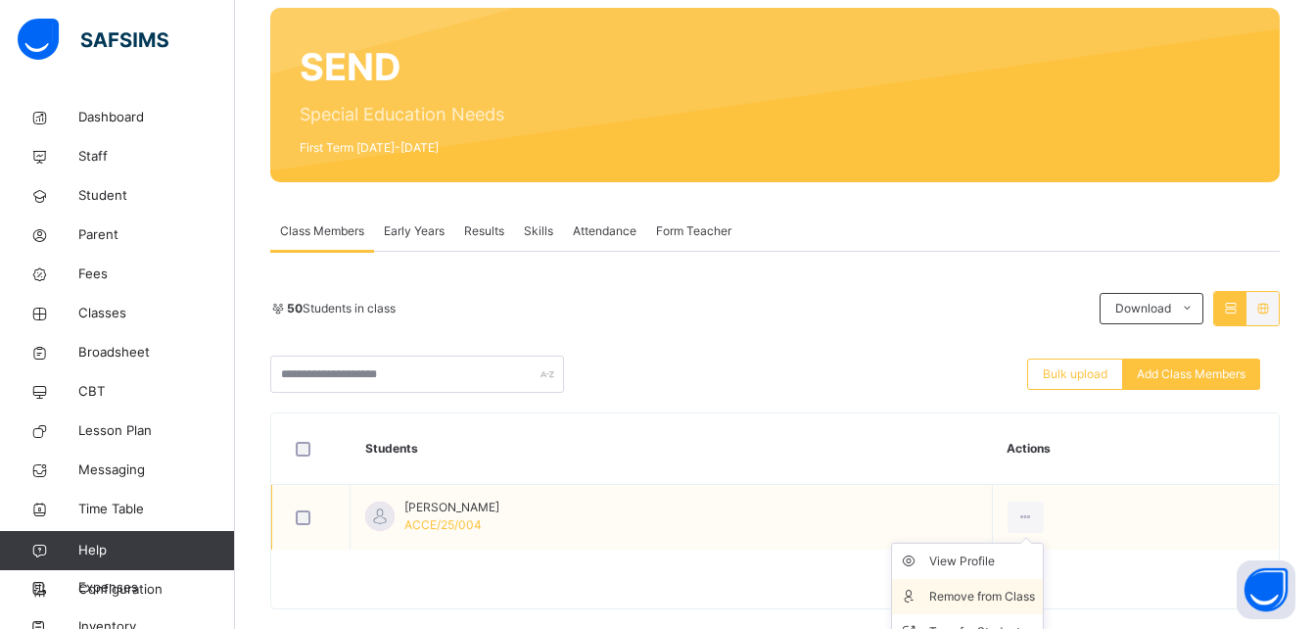
click at [1021, 593] on div "Remove from Class" at bounding box center [982, 596] width 106 height 20
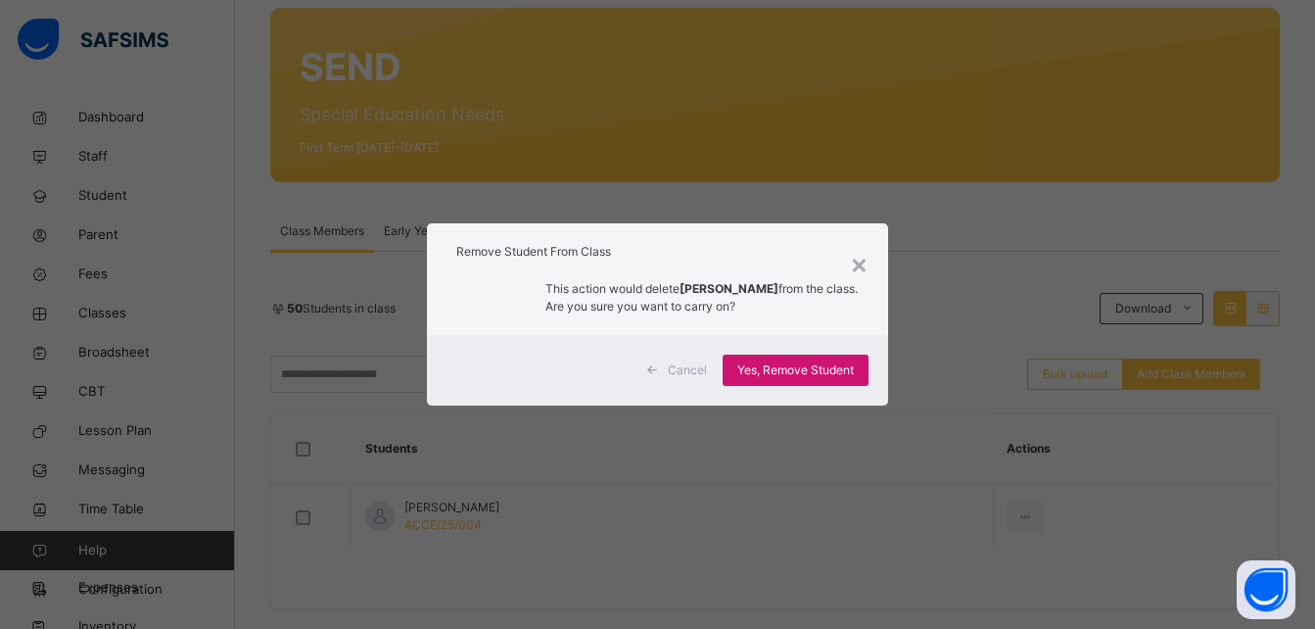
click at [789, 377] on span "Yes, Remove Student" at bounding box center [795, 370] width 117 height 18
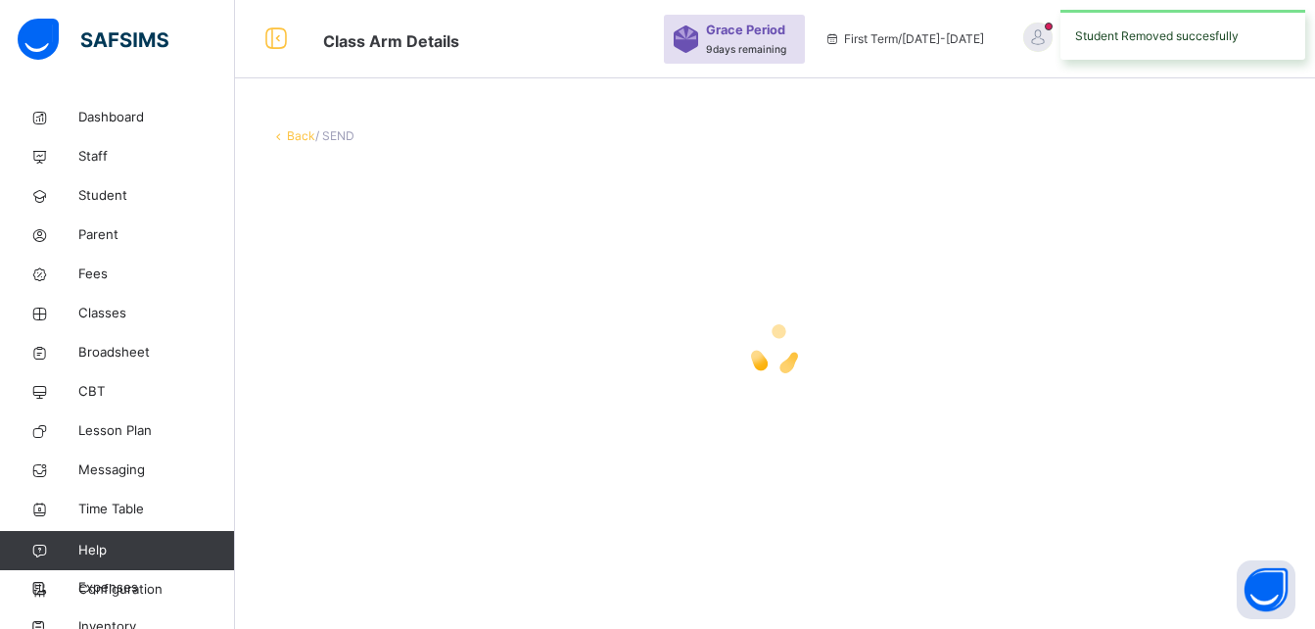
scroll to position [0, 0]
